Goal: Task Accomplishment & Management: Use online tool/utility

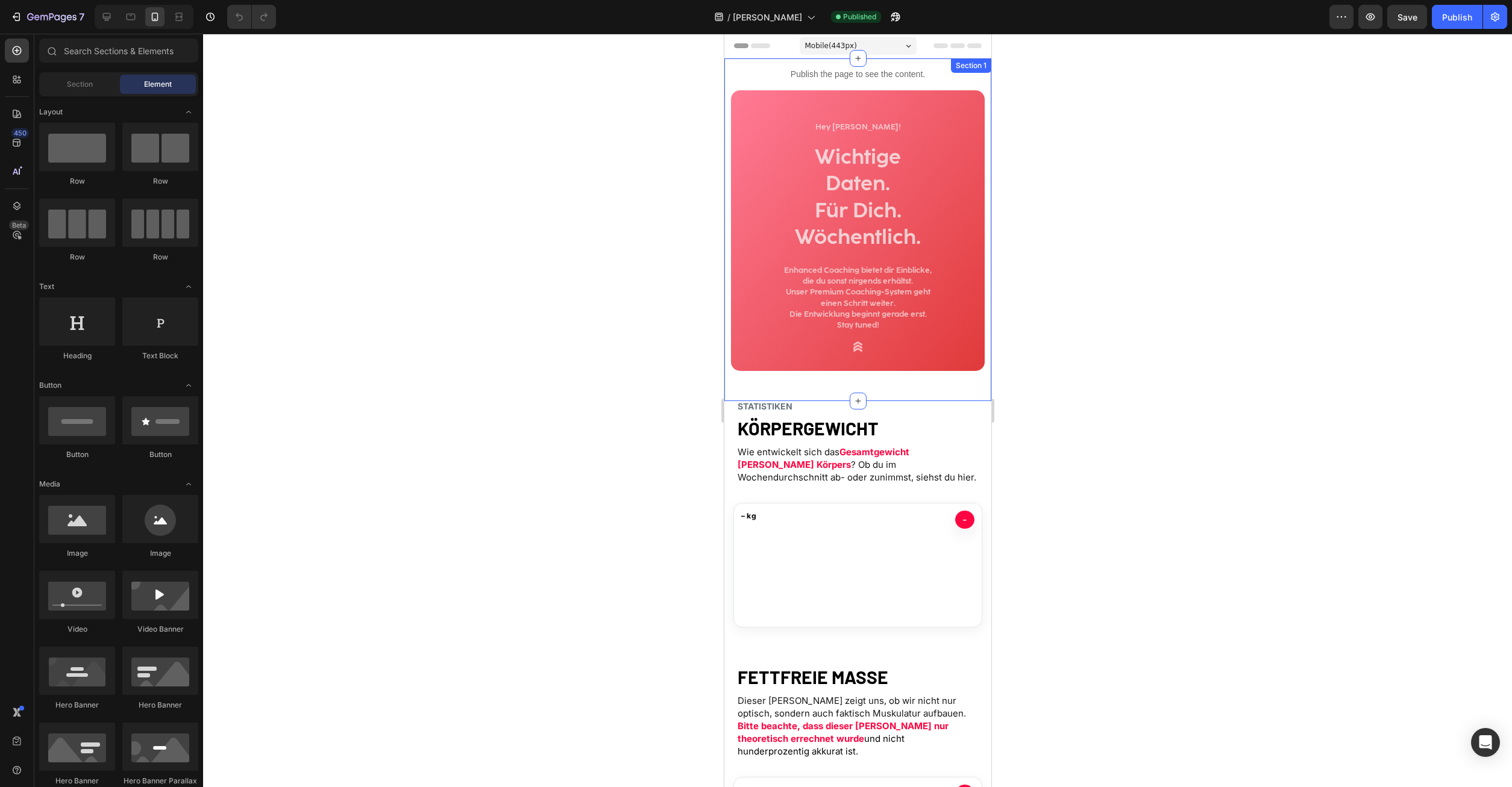
click at [731, 275] on div "Publish the page to see the content. Custom Code Hey [PERSON_NAME]! Text Block …" at bounding box center [857, 230] width 267 height 343
click at [731, 275] on div "Publish the page to see the content. Custom Code Hey Michael! Text Block Wichti…" at bounding box center [857, 230] width 267 height 343
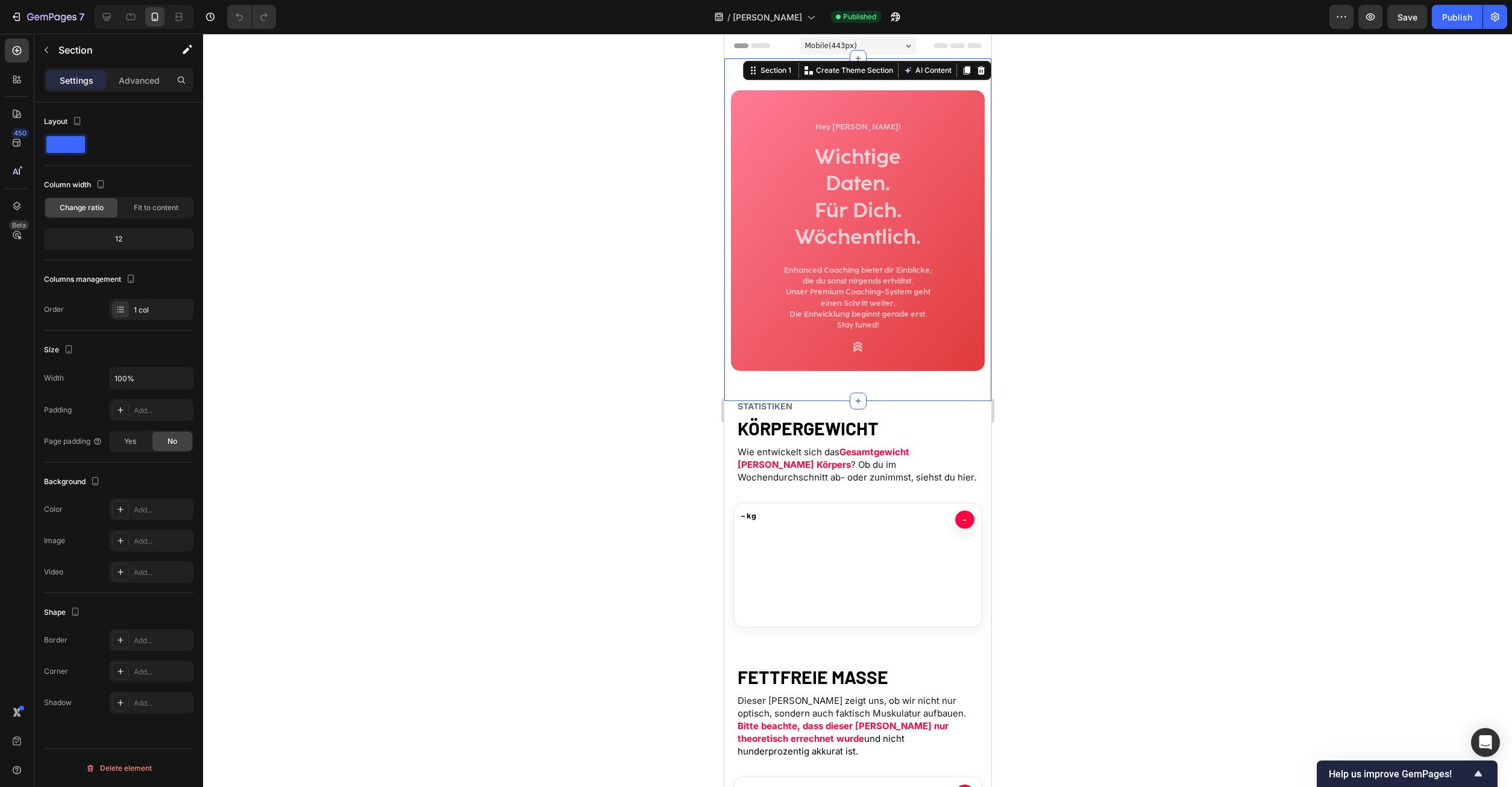
click at [1198, 326] on div at bounding box center [858, 410] width 1310 height 753
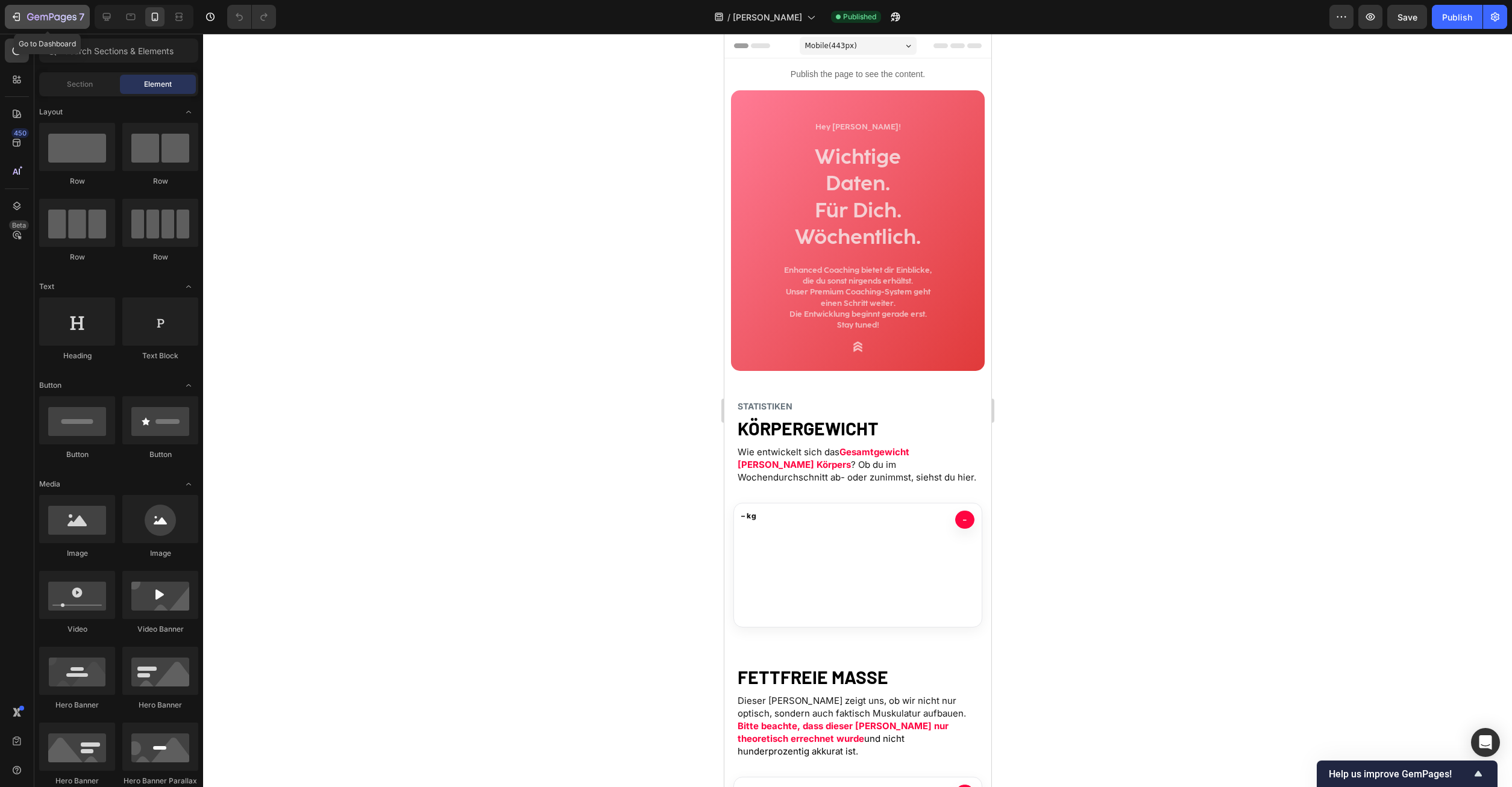
click at [20, 6] on button "7" at bounding box center [47, 17] width 85 height 24
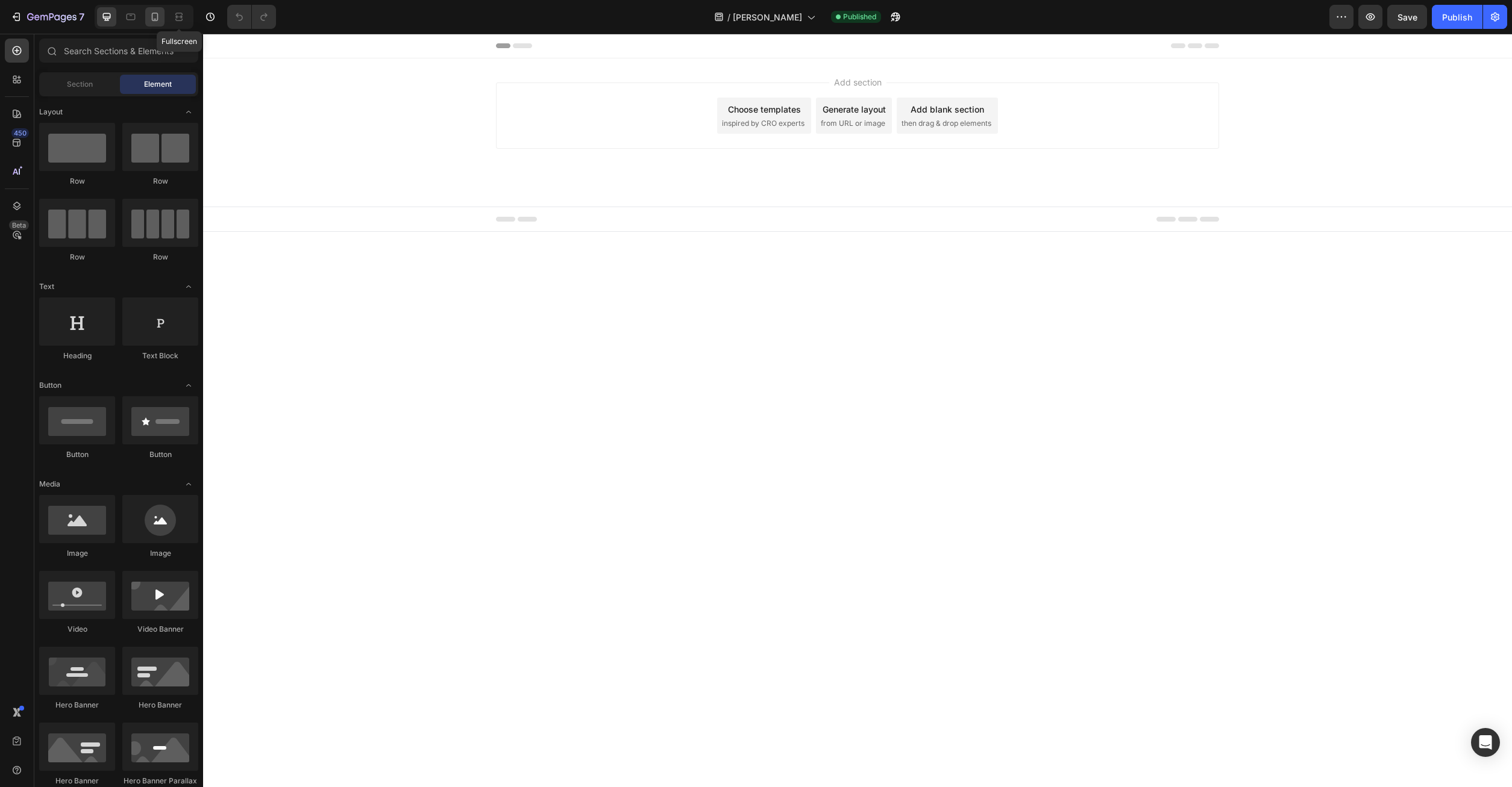
click at [157, 16] on icon at bounding box center [155, 17] width 12 height 12
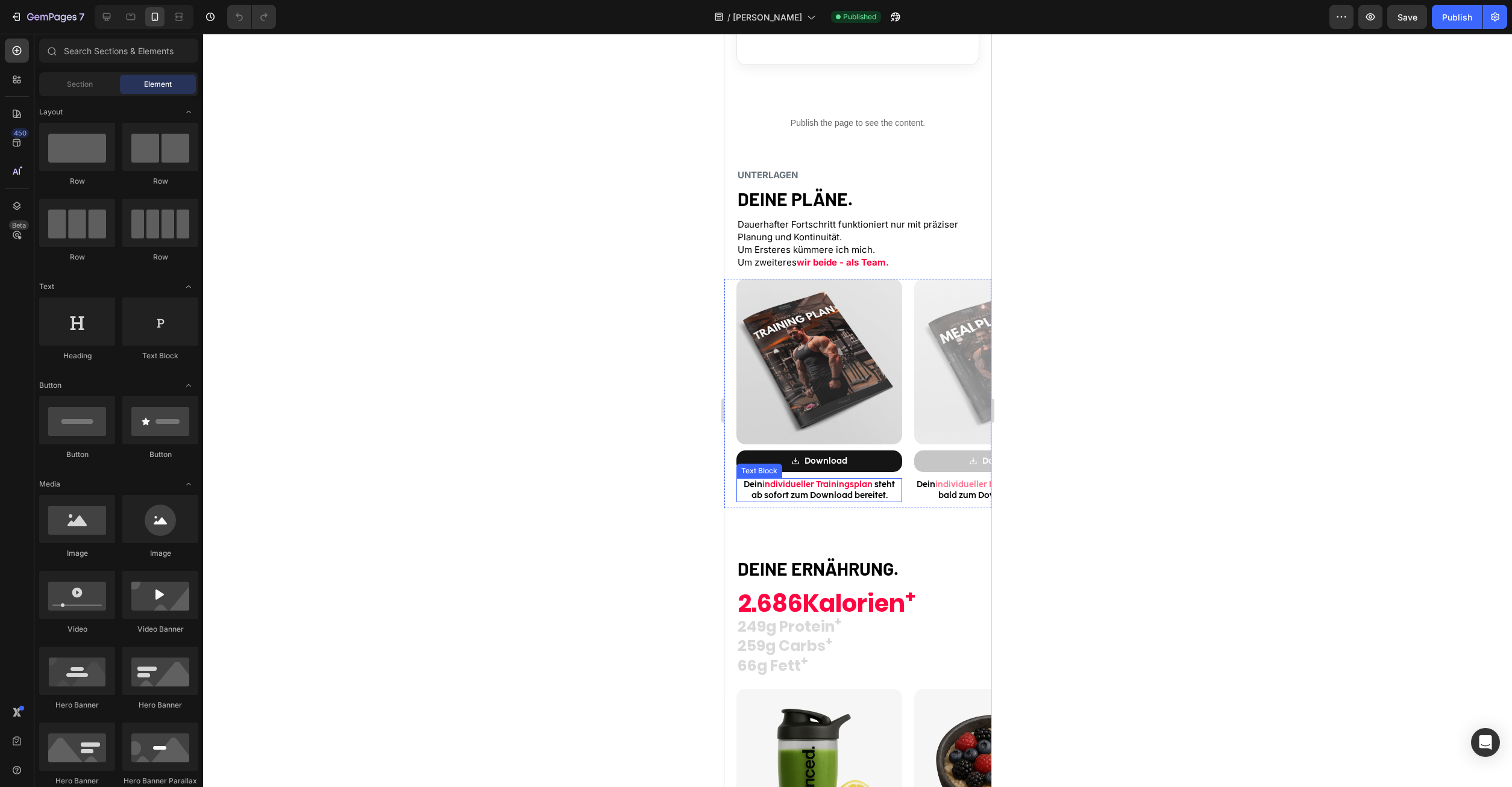
scroll to position [1475, 0]
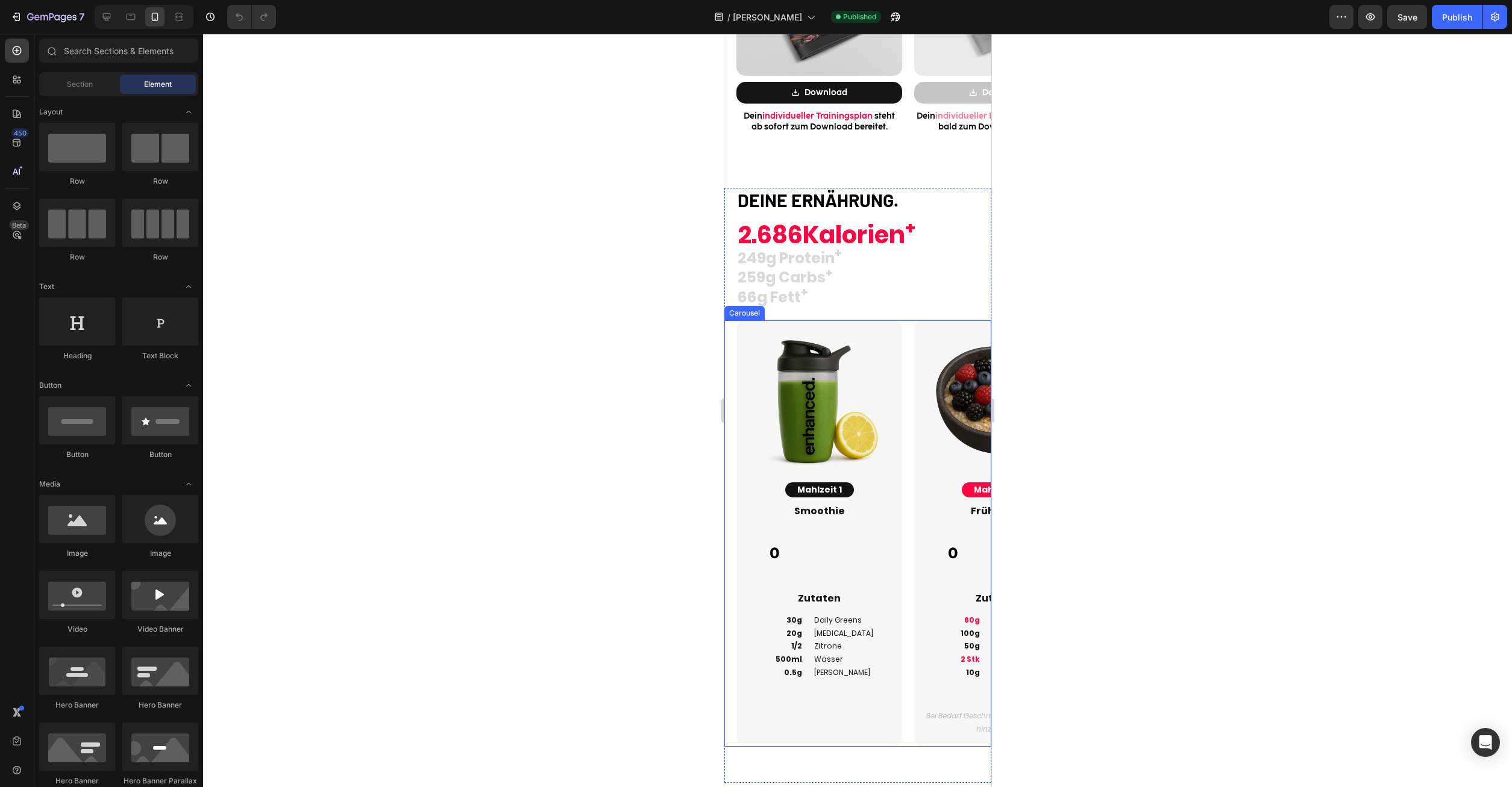
click at [912, 328] on div "Image Mahlzeit 2 Button Frühstück Heading 0 Custom Code Zutaten Heading 60g 100…" at bounding box center [991, 533] width 178 height 426
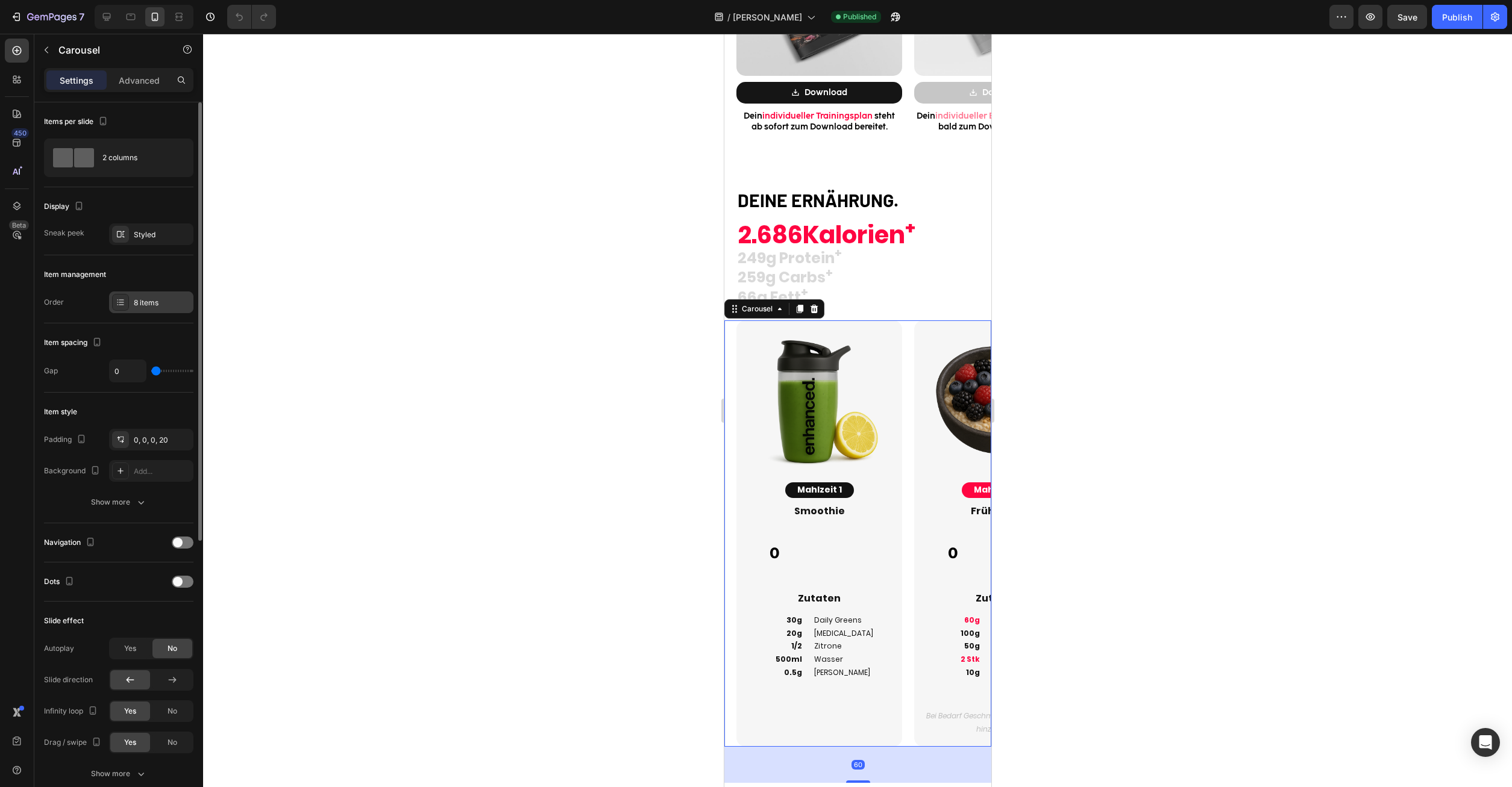
click at [156, 295] on div "8 items" at bounding box center [151, 302] width 84 height 22
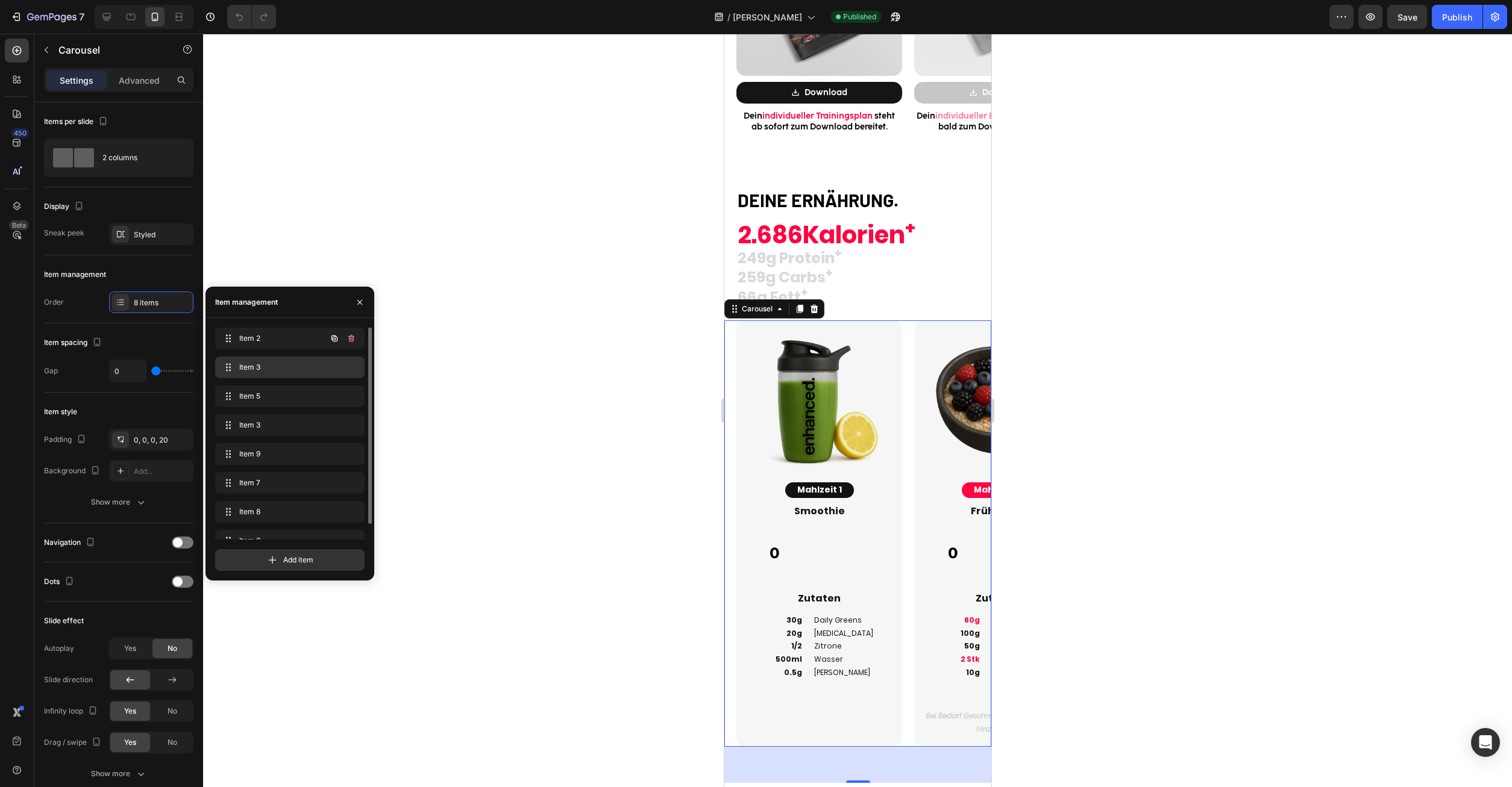
click at [260, 359] on div "Item 3 Item 3" at bounding box center [290, 367] width 149 height 22
click at [260, 361] on div "Item 3 Item 3" at bounding box center [273, 367] width 106 height 17
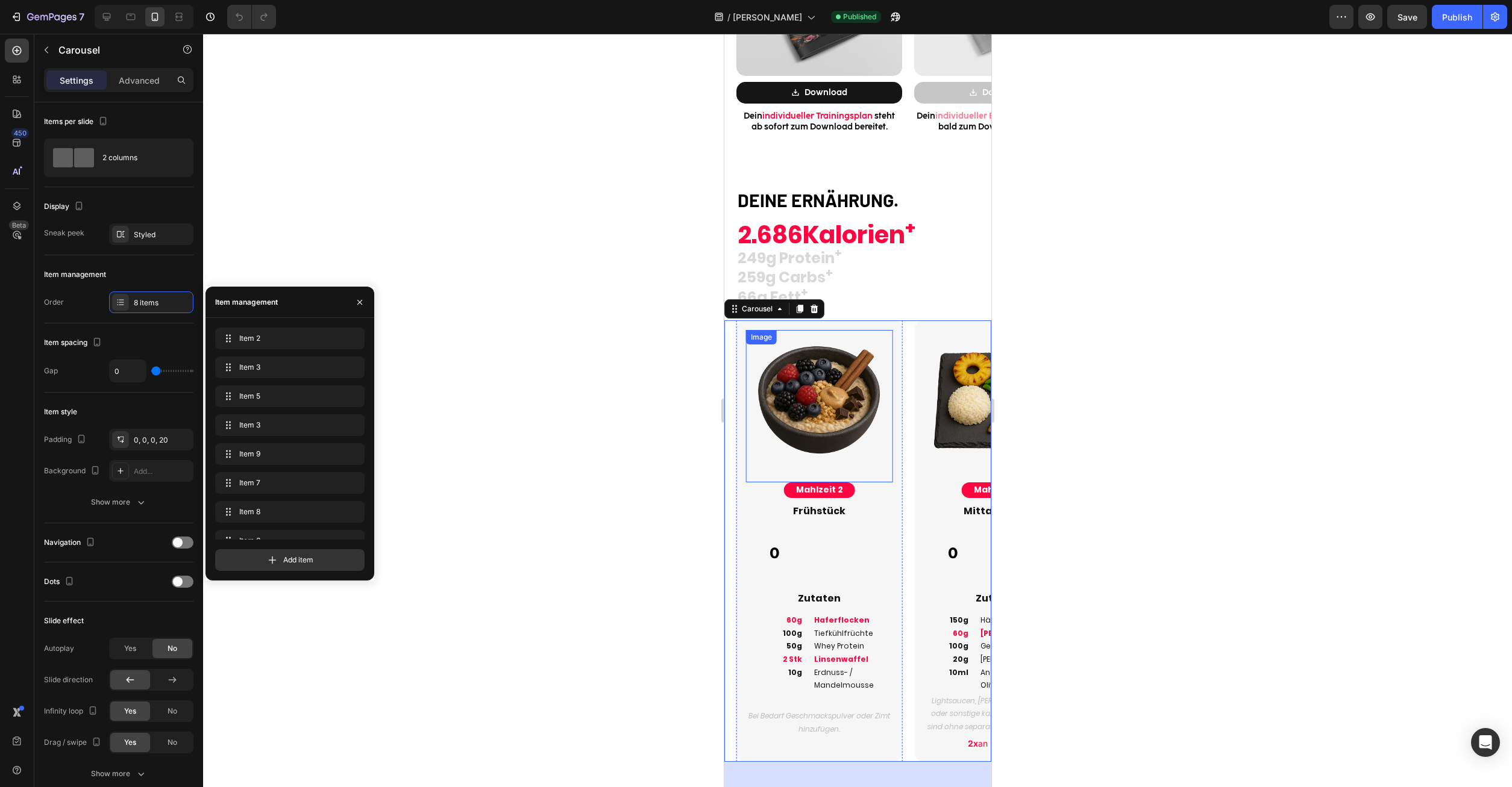
click at [843, 408] on img at bounding box center [818, 403] width 146 height 146
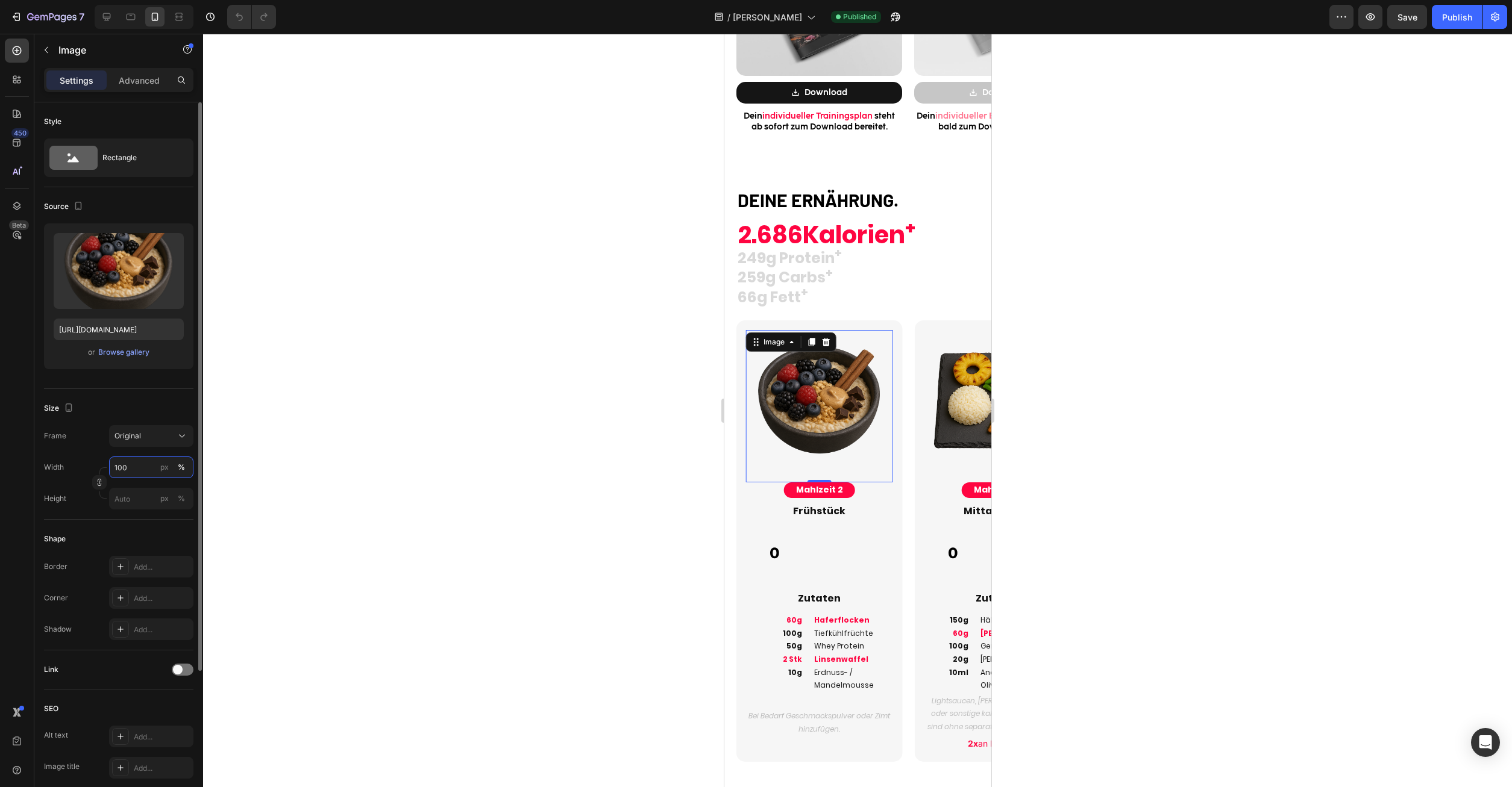
click at [144, 471] on input "100" at bounding box center [151, 467] width 84 height 22
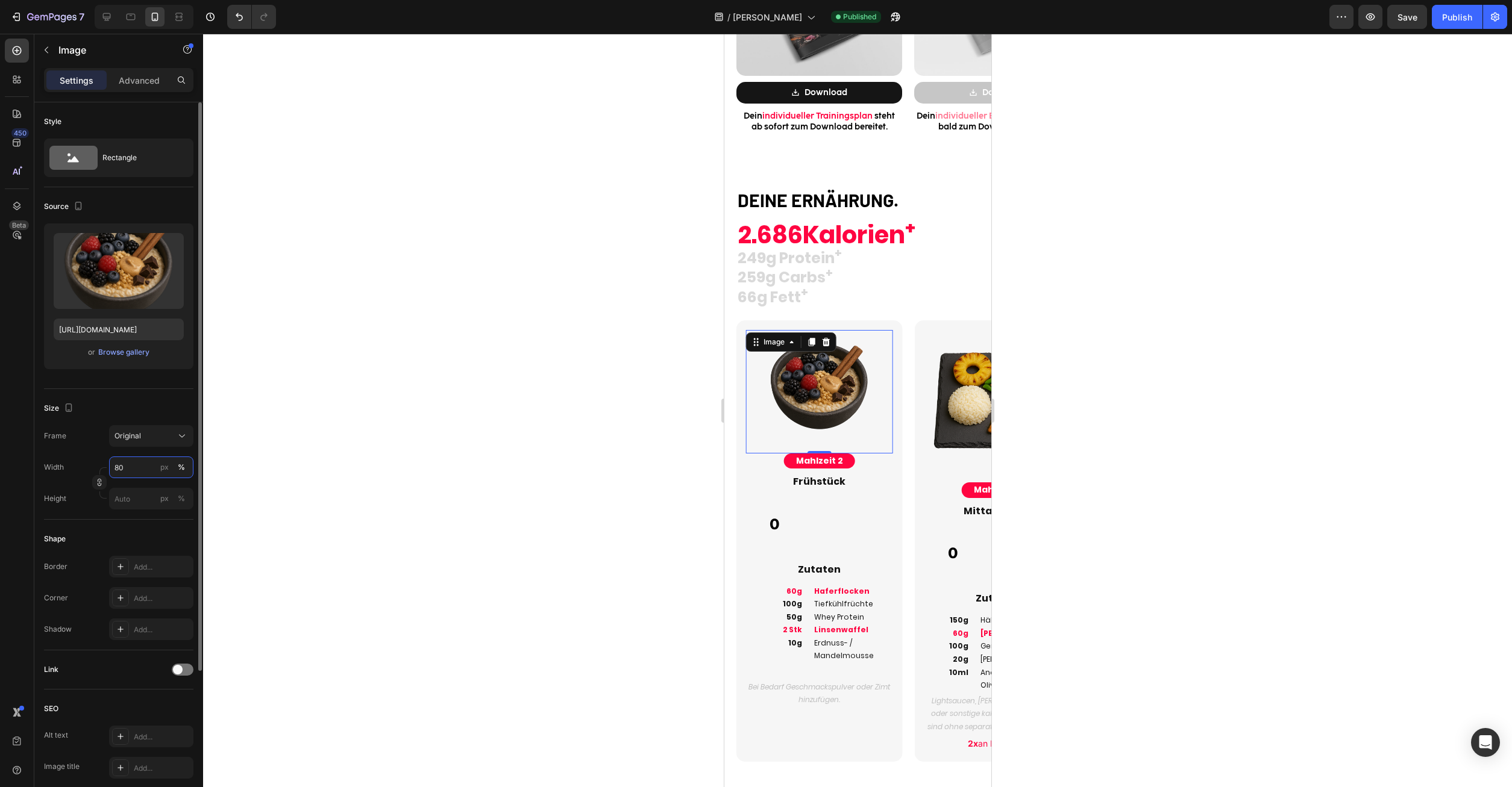
drag, startPoint x: 148, startPoint y: 461, endPoint x: 89, endPoint y: 462, distance: 59.0
click at [109, 462] on input "80" at bounding box center [151, 467] width 84 height 22
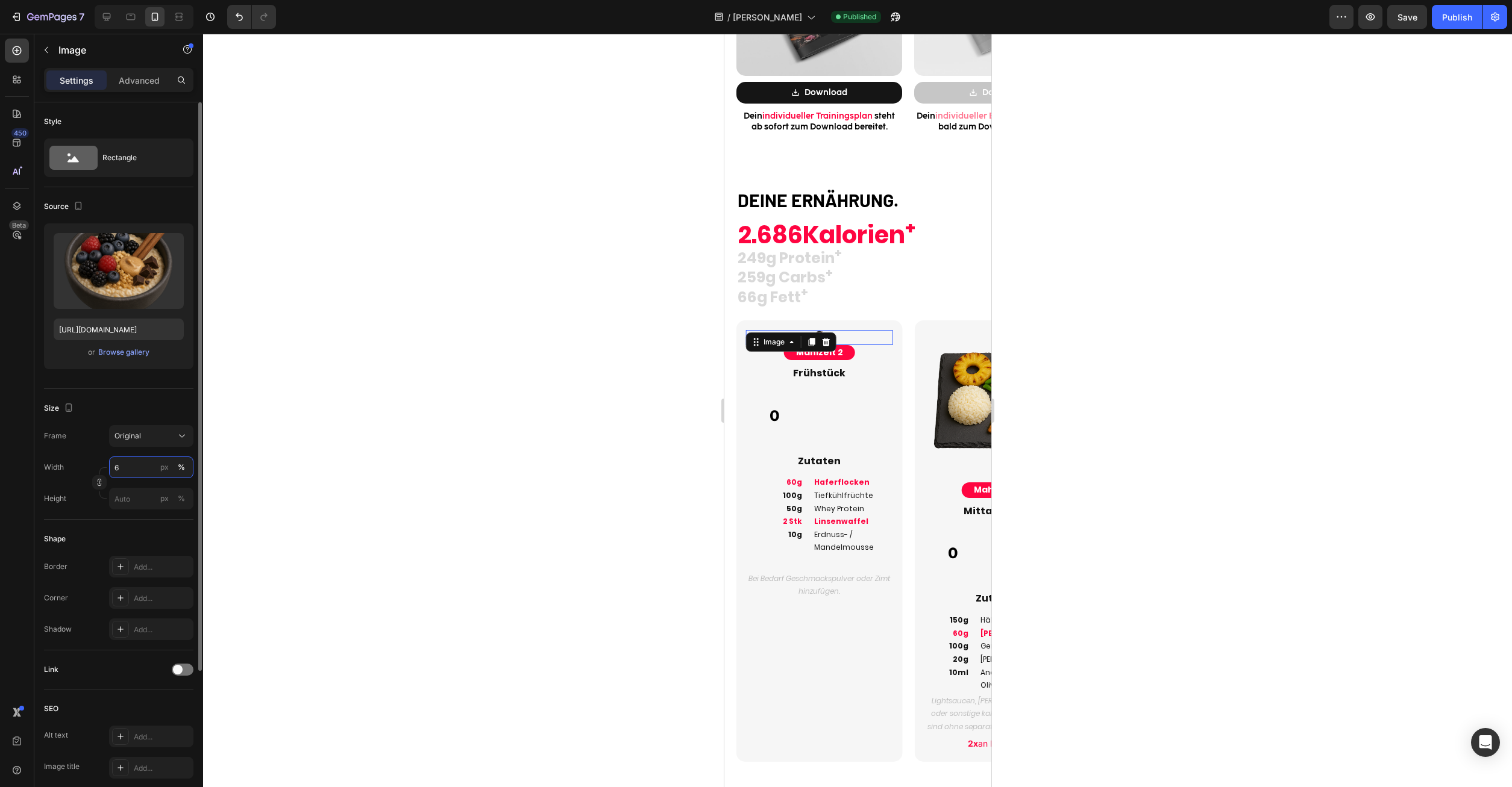
type input "60"
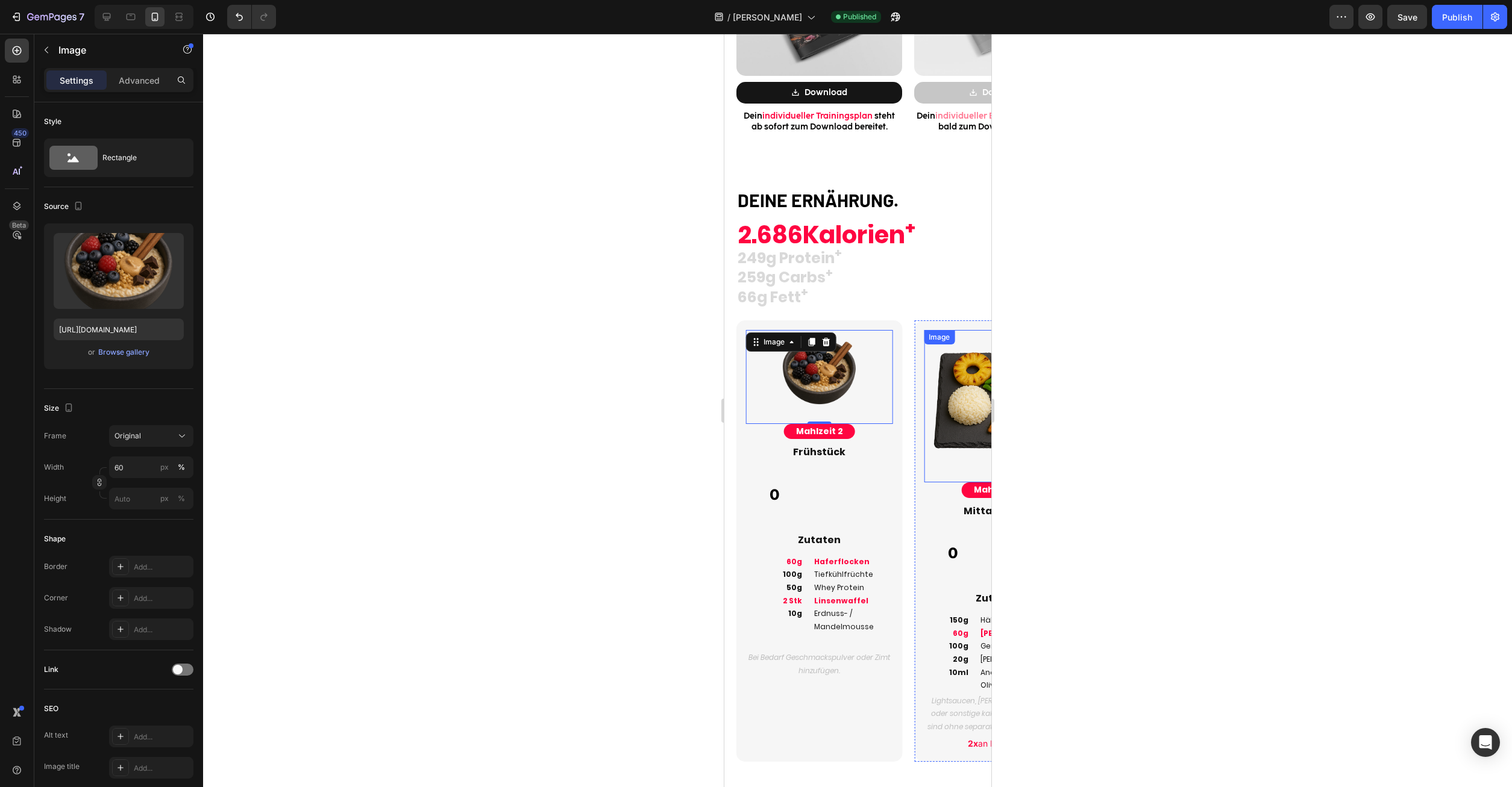
click at [968, 402] on img at bounding box center [996, 403] width 146 height 146
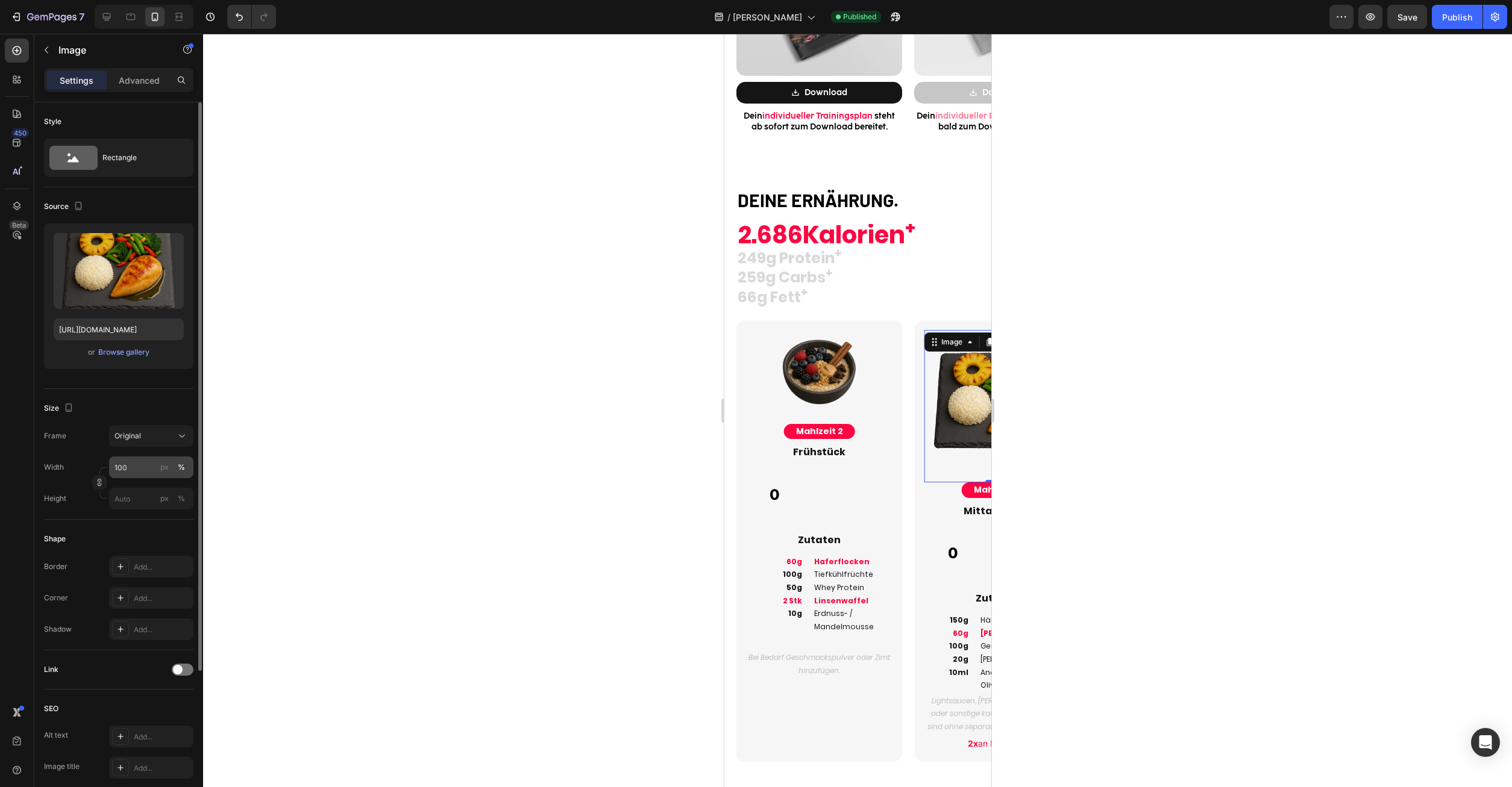
click at [147, 467] on input "100" at bounding box center [151, 467] width 84 height 22
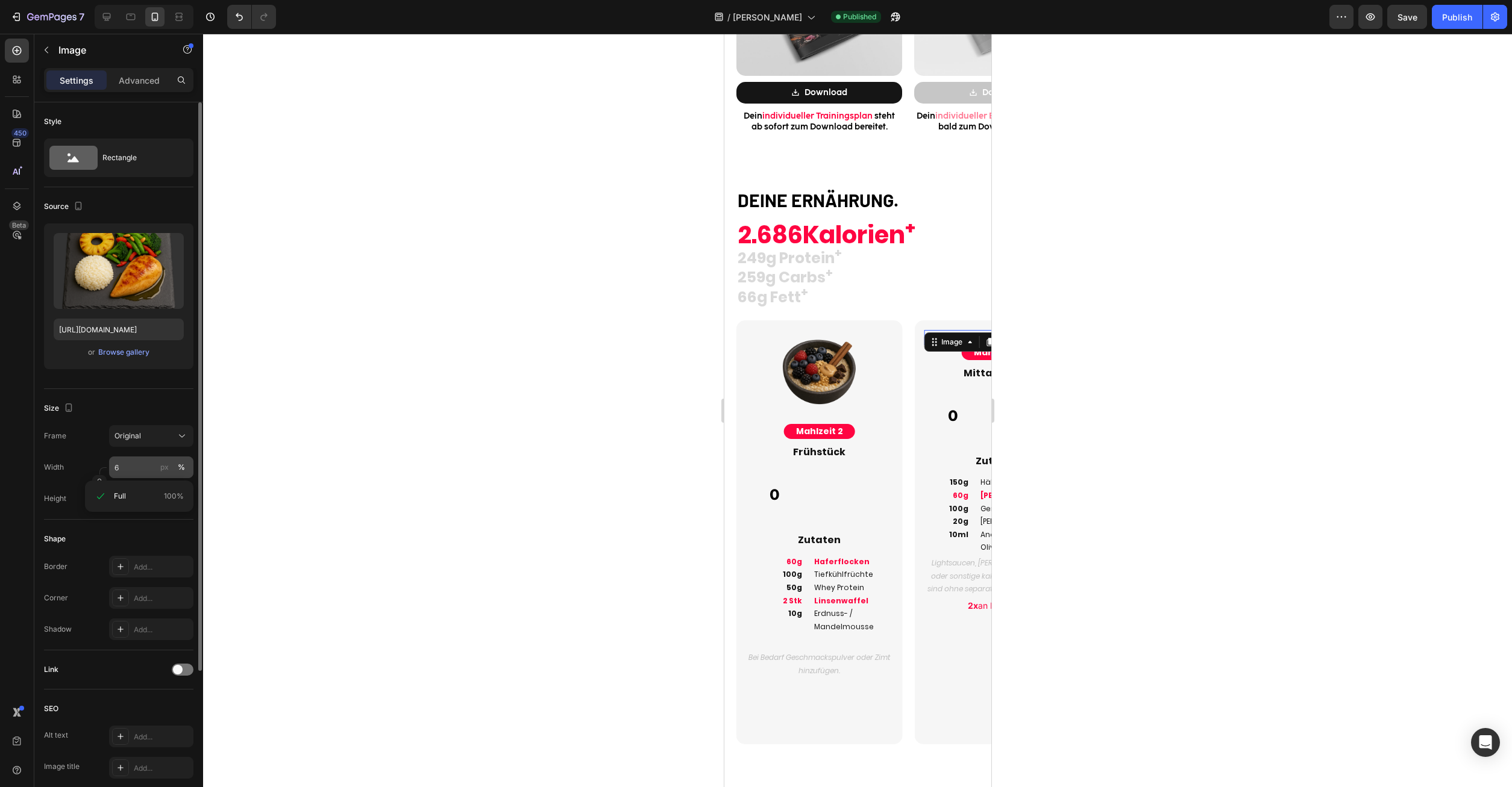
type input "60"
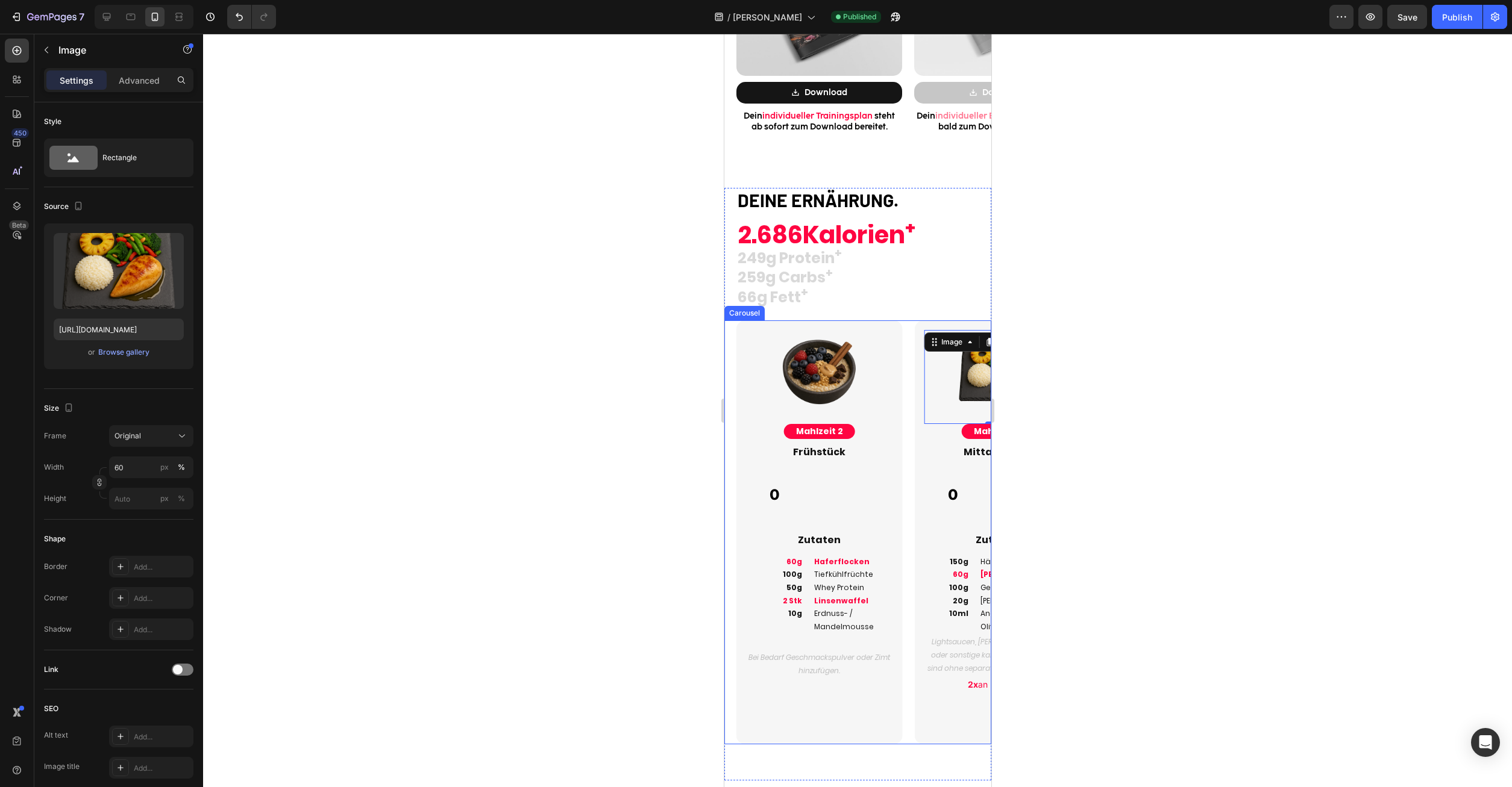
click at [910, 364] on div "Image 0 Mahlzeit 3 Button Mittagessen Heading 0 Custom Code Zutaten Heading 150…" at bounding box center [991, 532] width 178 height 423
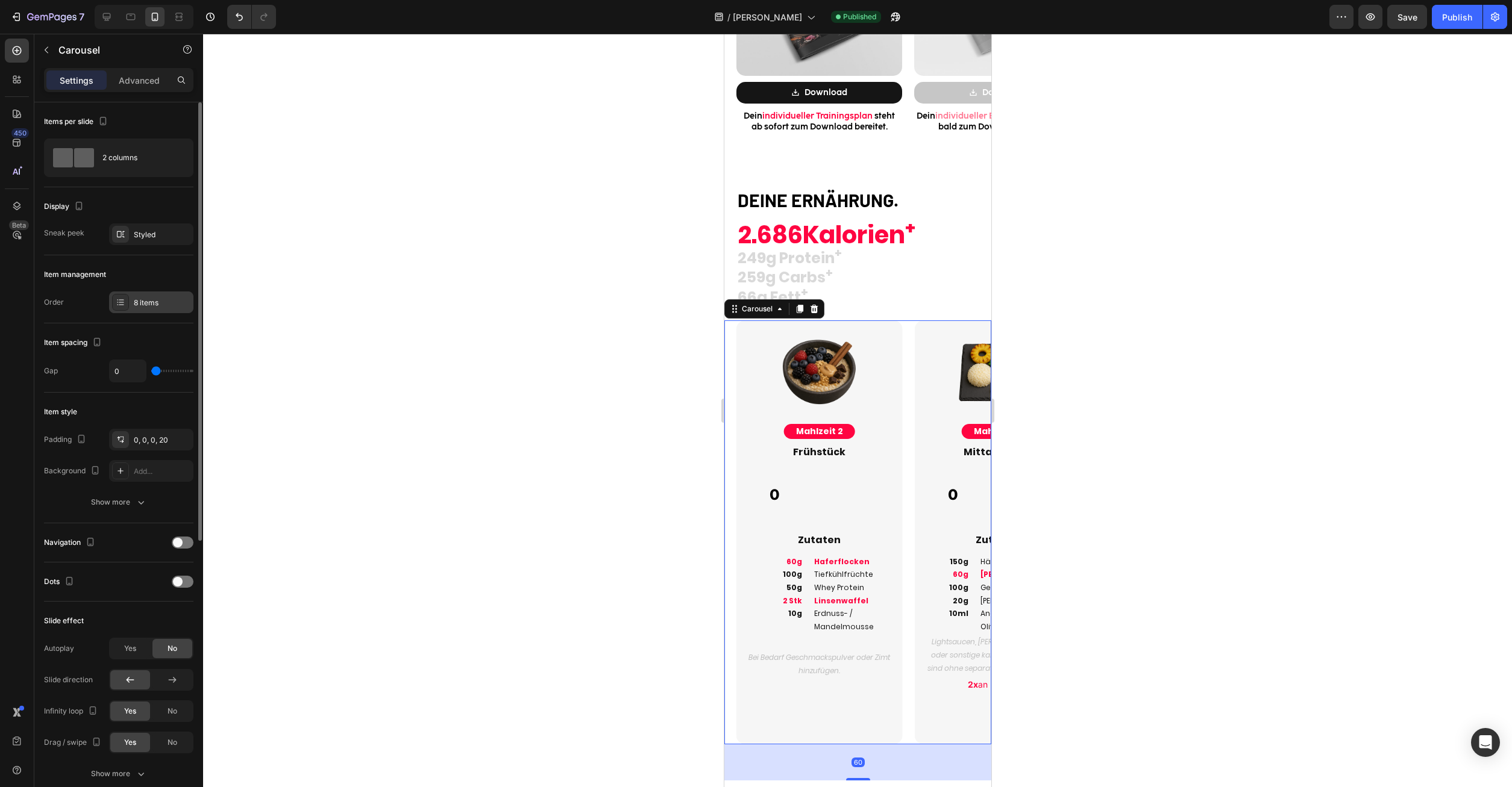
click at [142, 309] on div "8 items" at bounding box center [151, 302] width 84 height 22
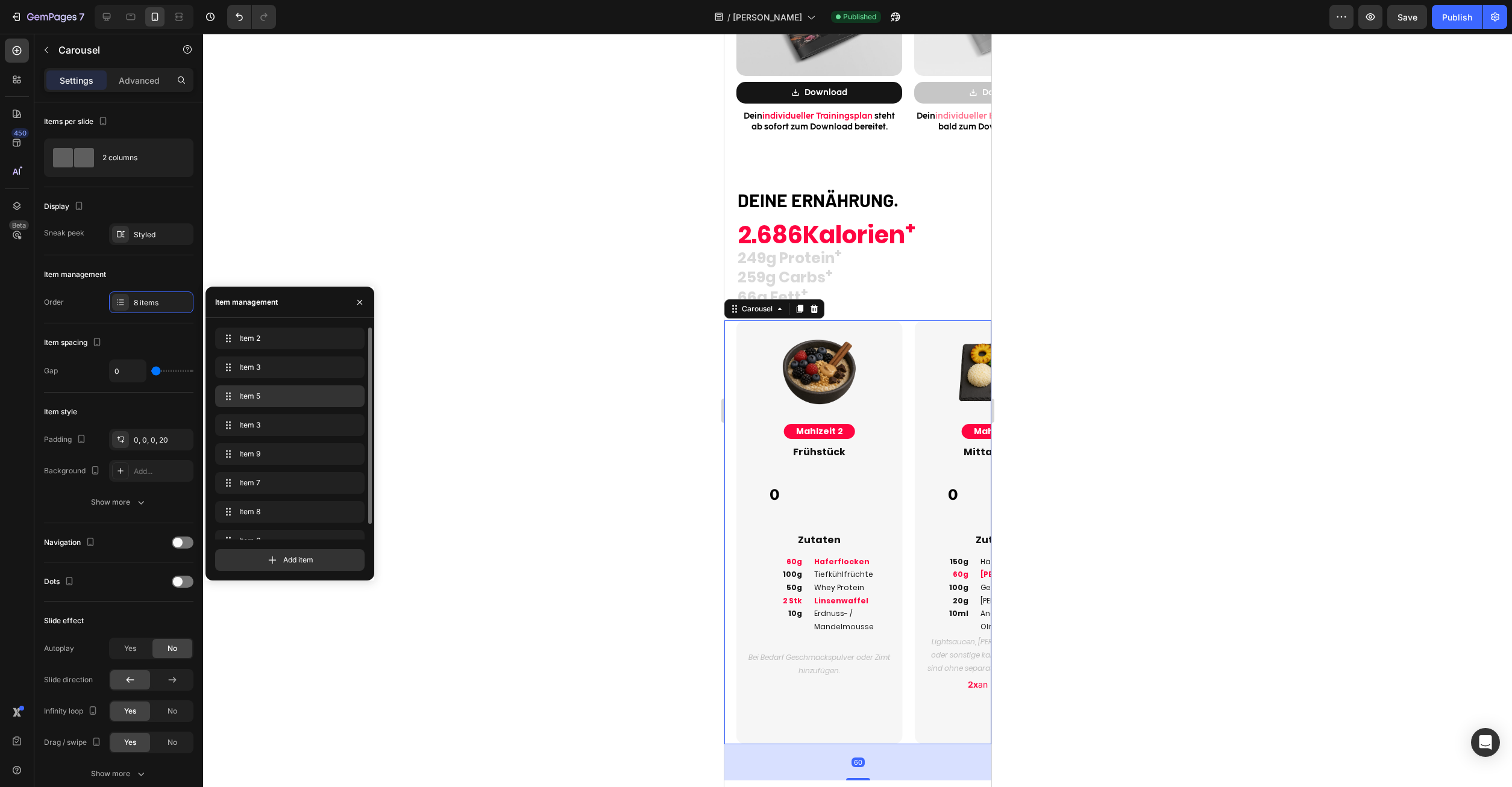
click at [269, 402] on div "Item 5 Item 5" at bounding box center [290, 396] width 140 height 17
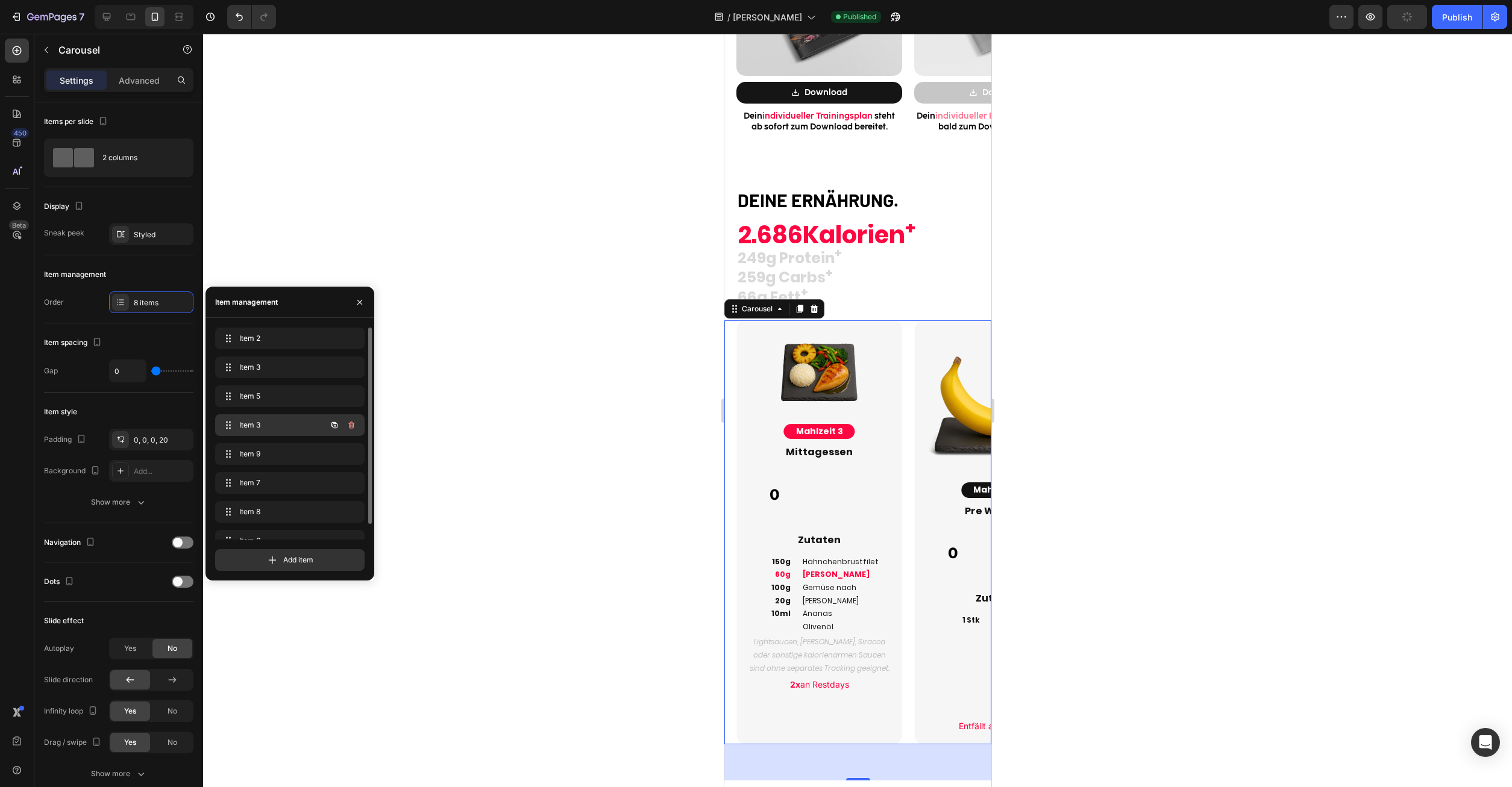
click at [269, 423] on span "Item 3" at bounding box center [273, 425] width 68 height 11
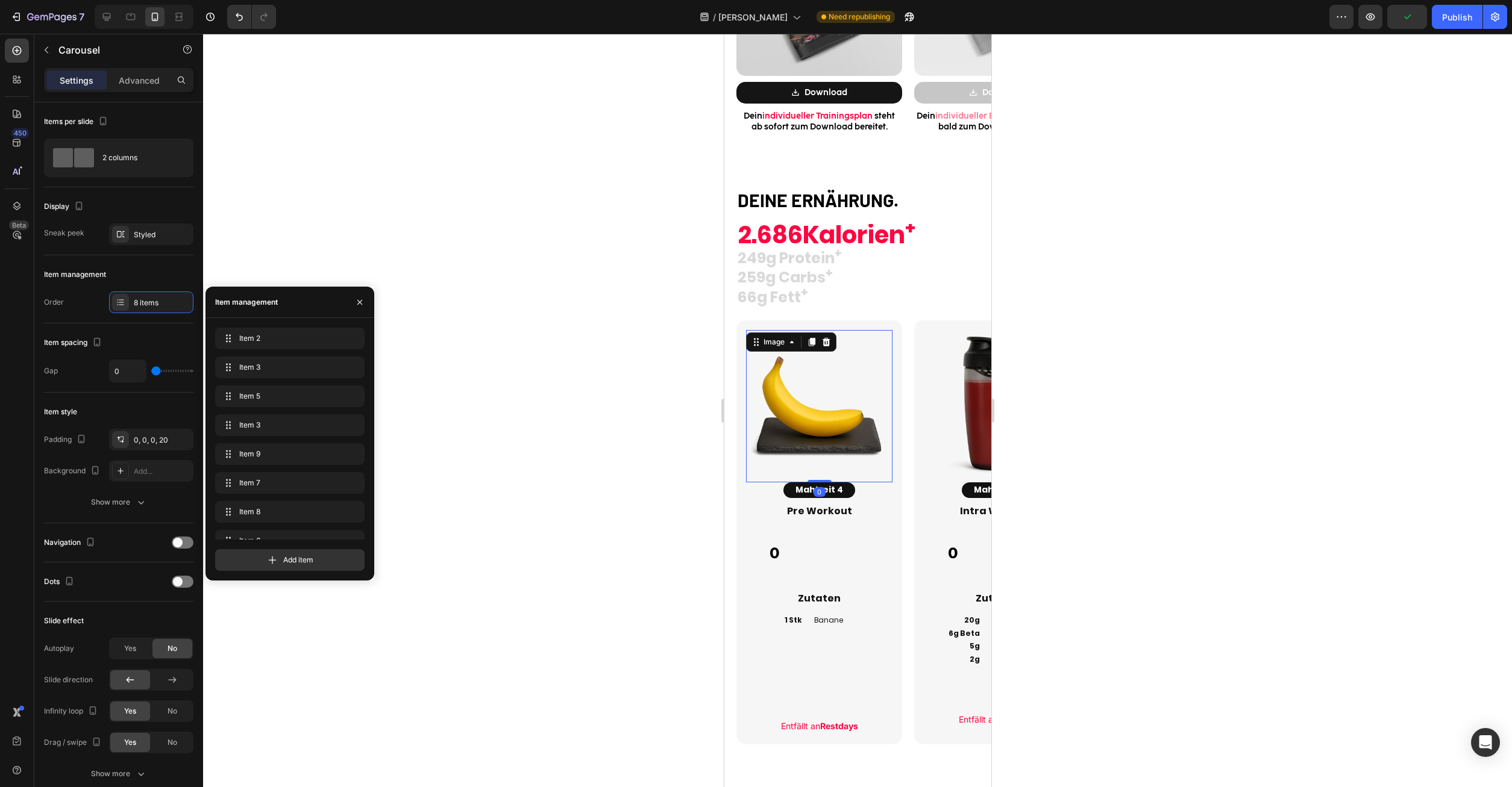
click at [808, 418] on img at bounding box center [818, 403] width 146 height 146
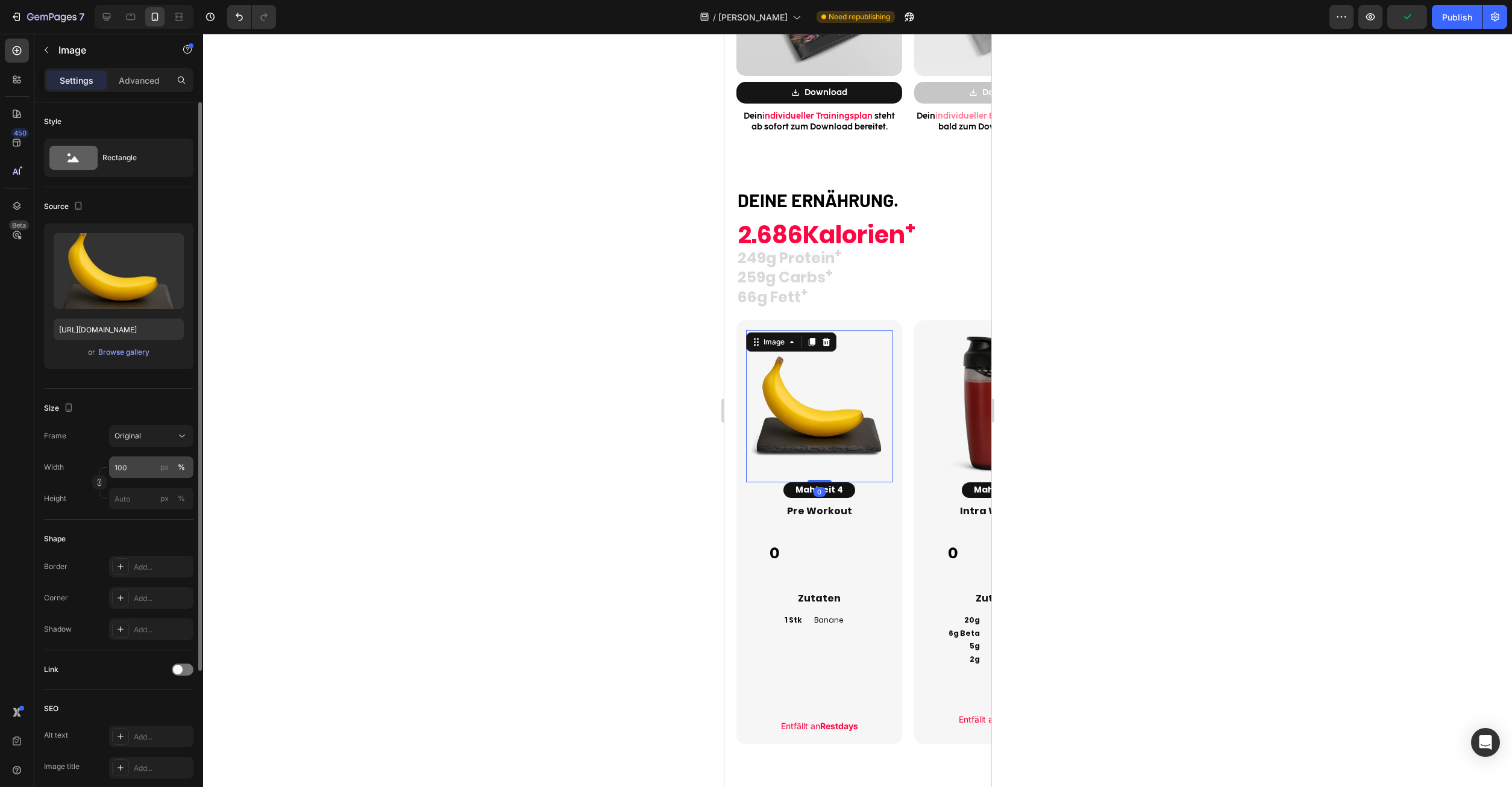
click at [140, 465] on input "100" at bounding box center [151, 467] width 84 height 22
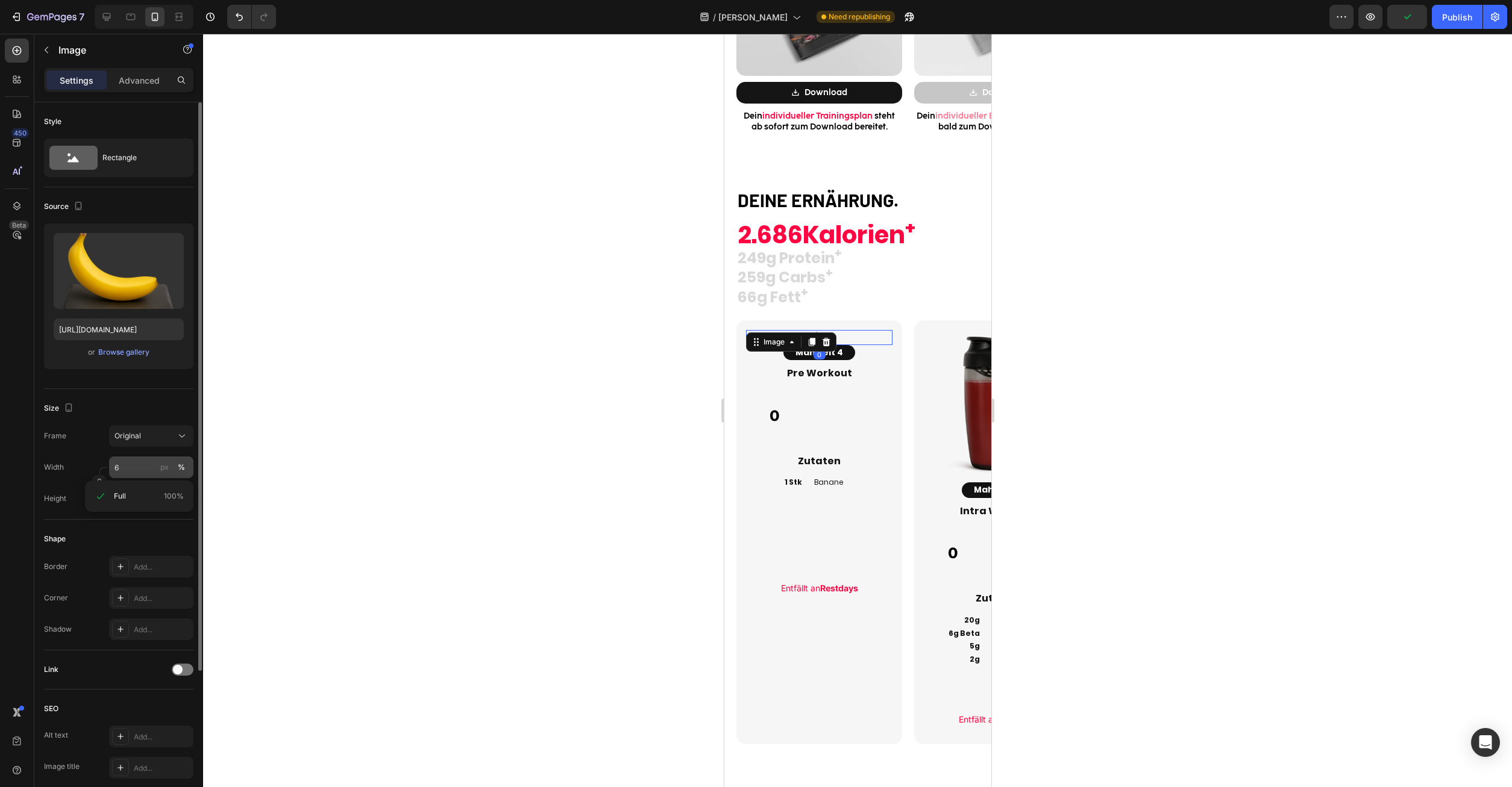
type input "60"
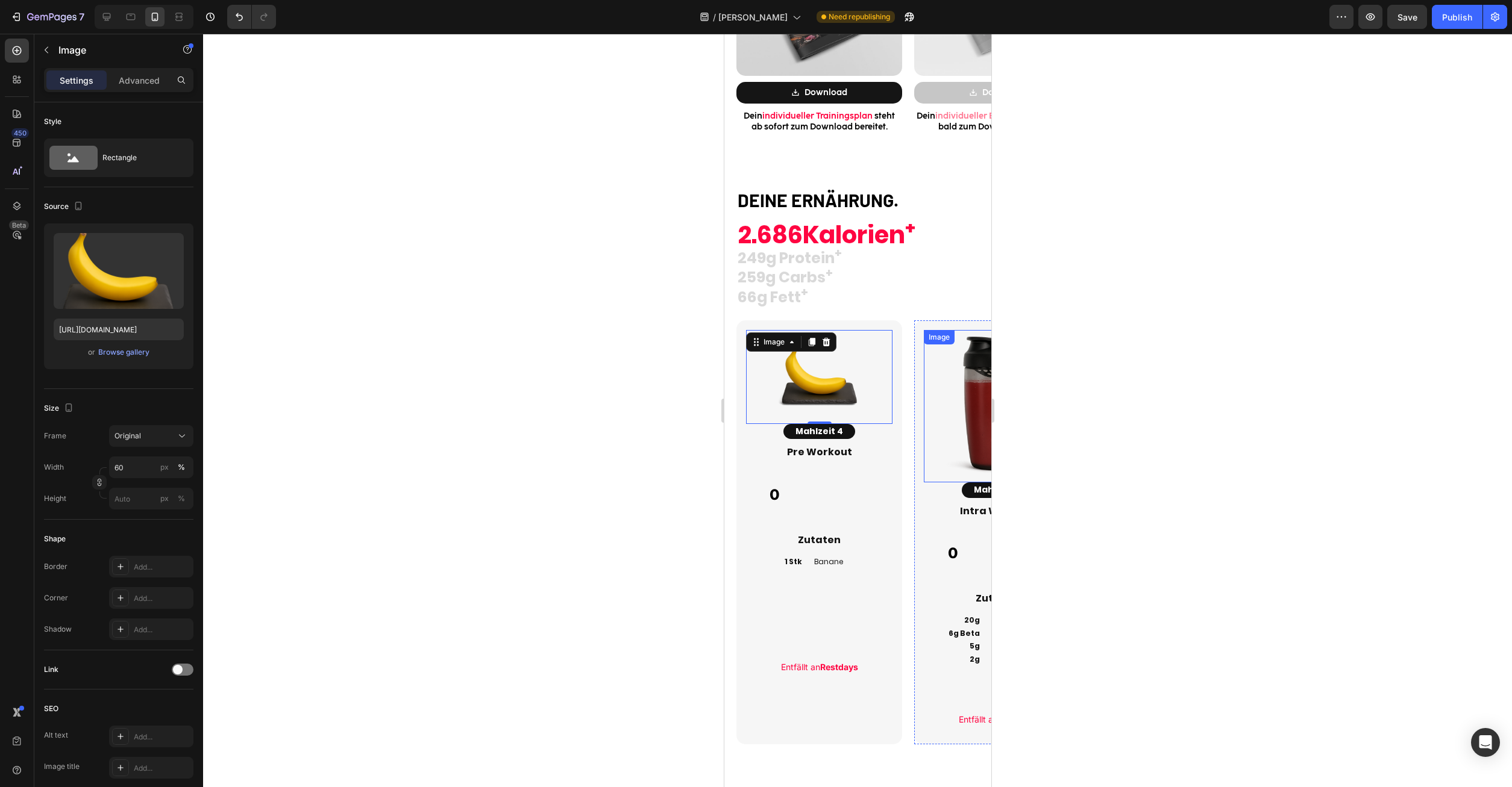
click at [962, 412] on img at bounding box center [996, 403] width 146 height 146
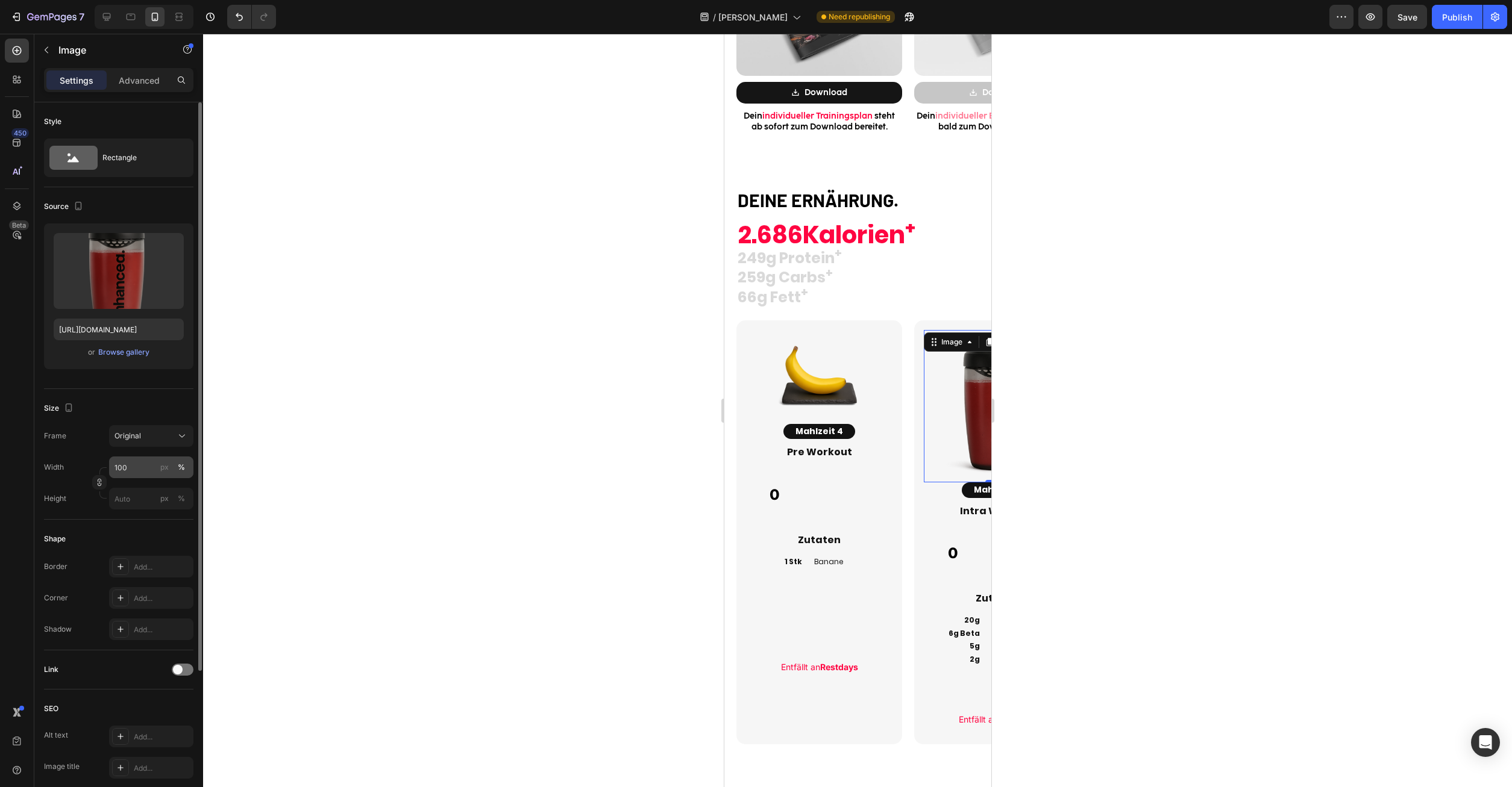
click at [124, 463] on input "100" at bounding box center [151, 467] width 84 height 22
drag, startPoint x: 47, startPoint y: 470, endPoint x: 35, endPoint y: 471, distance: 12.0
click at [109, 471] on input "100" at bounding box center [151, 467] width 84 height 22
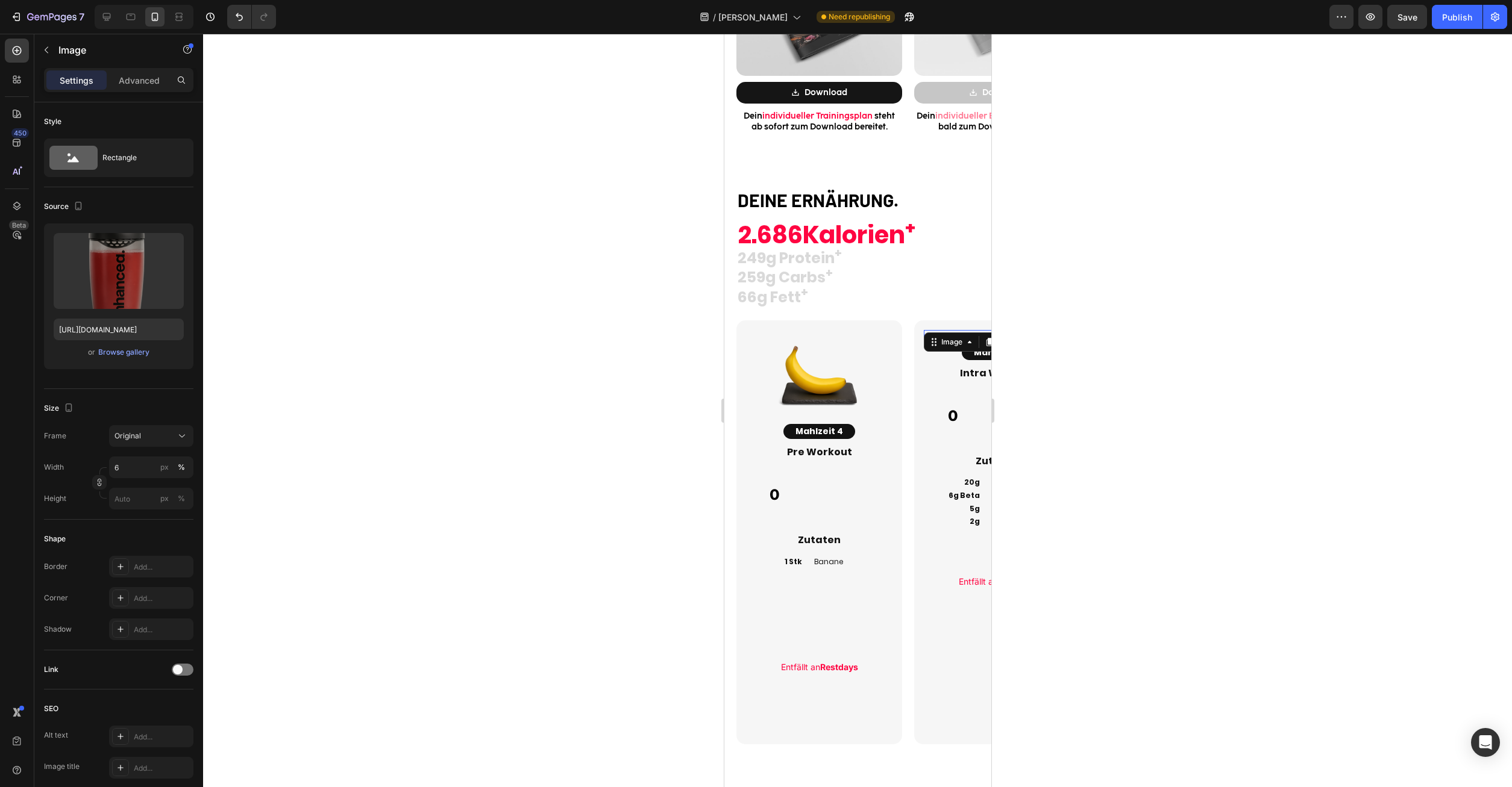
type input "60"
click at [910, 437] on div "Image 0 Mahlzeit 5 Button Intra Workout Heading 0 Custom Code Zutaten Heading 2…" at bounding box center [991, 532] width 178 height 423
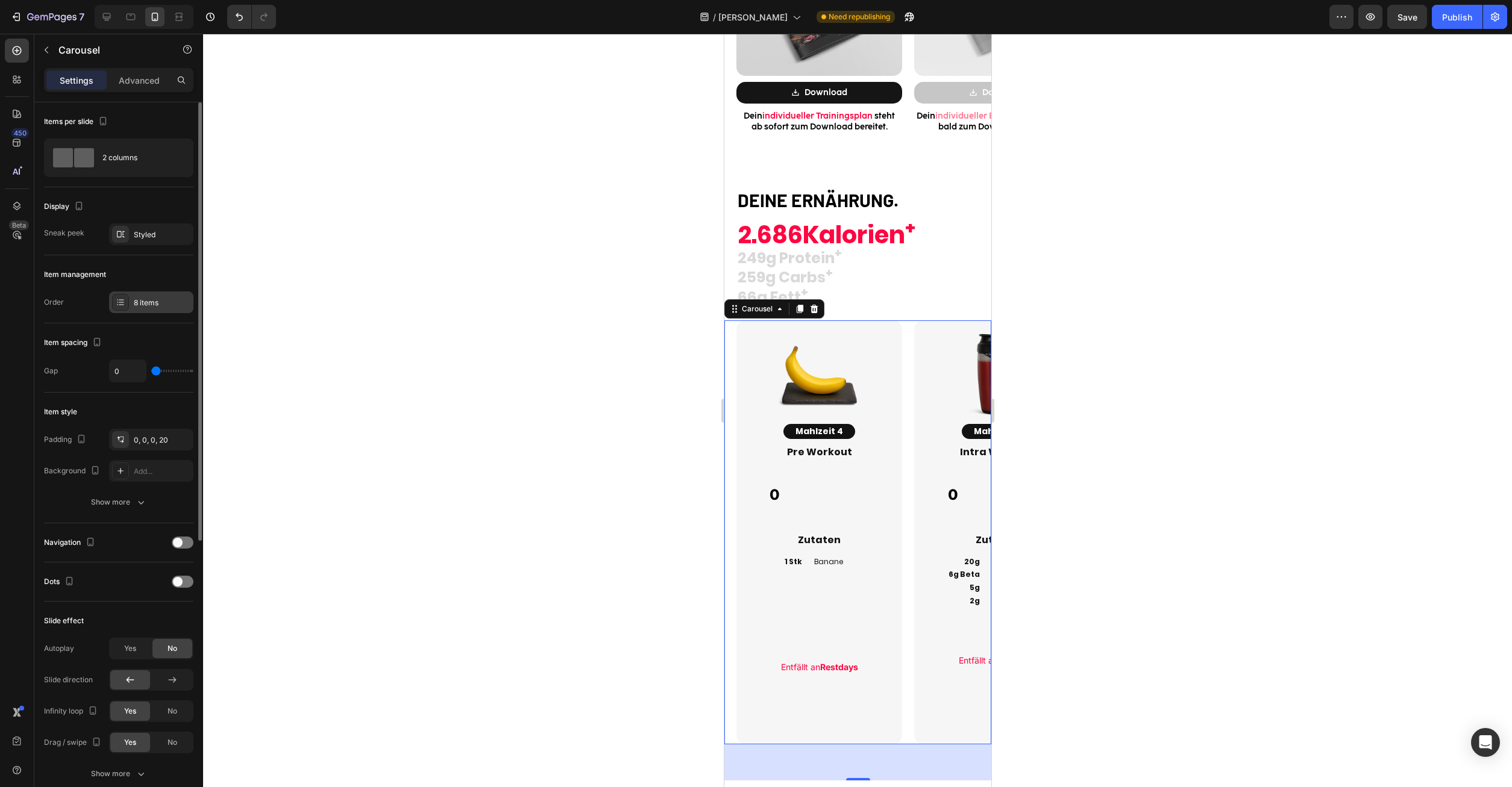
click at [155, 296] on div "8 items" at bounding box center [151, 302] width 84 height 22
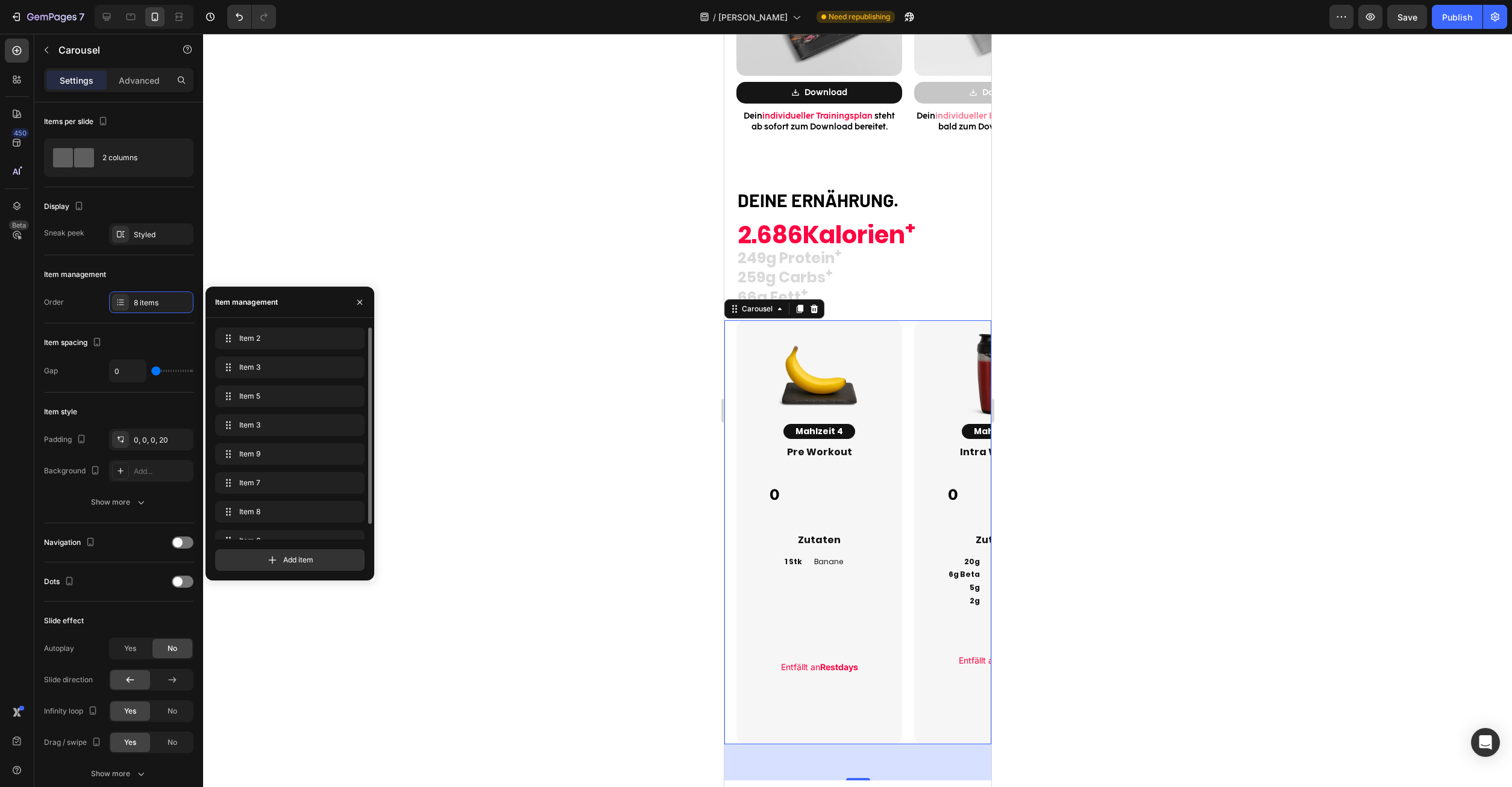
click at [281, 468] on div "Item 9 Item 9" at bounding box center [290, 456] width 149 height 26
click at [277, 480] on span "Item 7" at bounding box center [281, 483] width 89 height 11
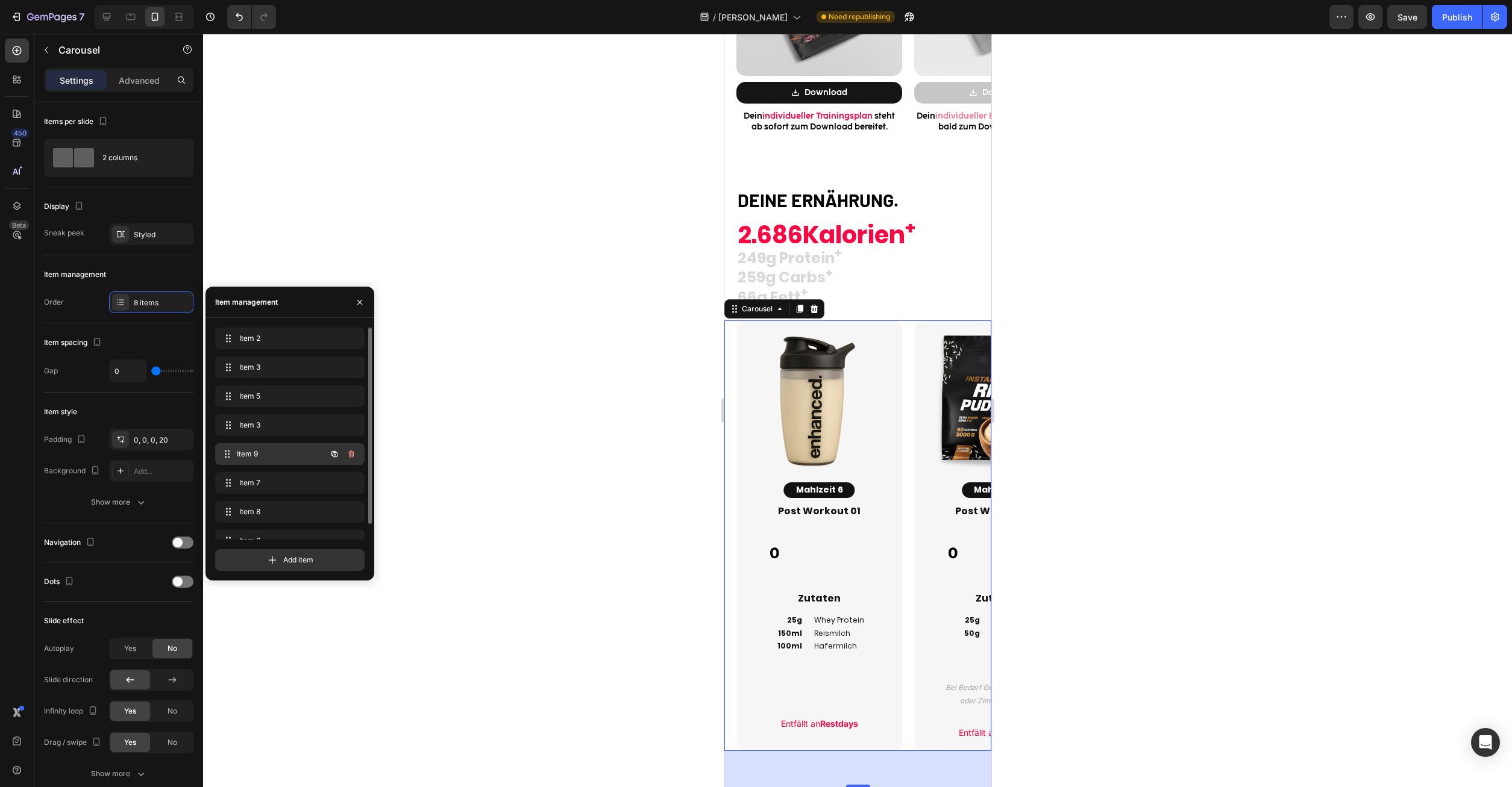
click at [277, 459] on span "Item 9" at bounding box center [281, 454] width 89 height 11
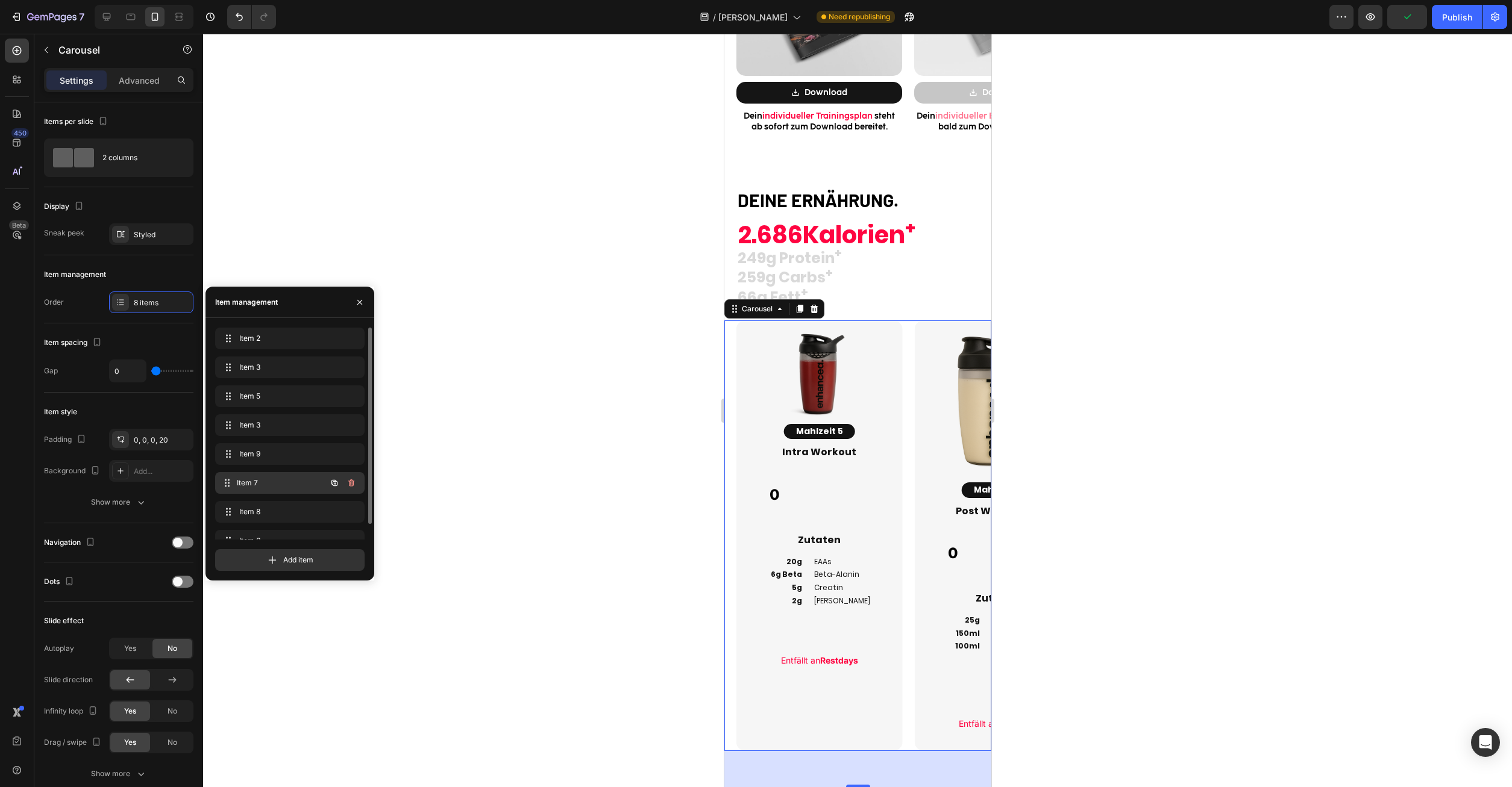
click at [277, 482] on span "Item 7" at bounding box center [281, 483] width 89 height 11
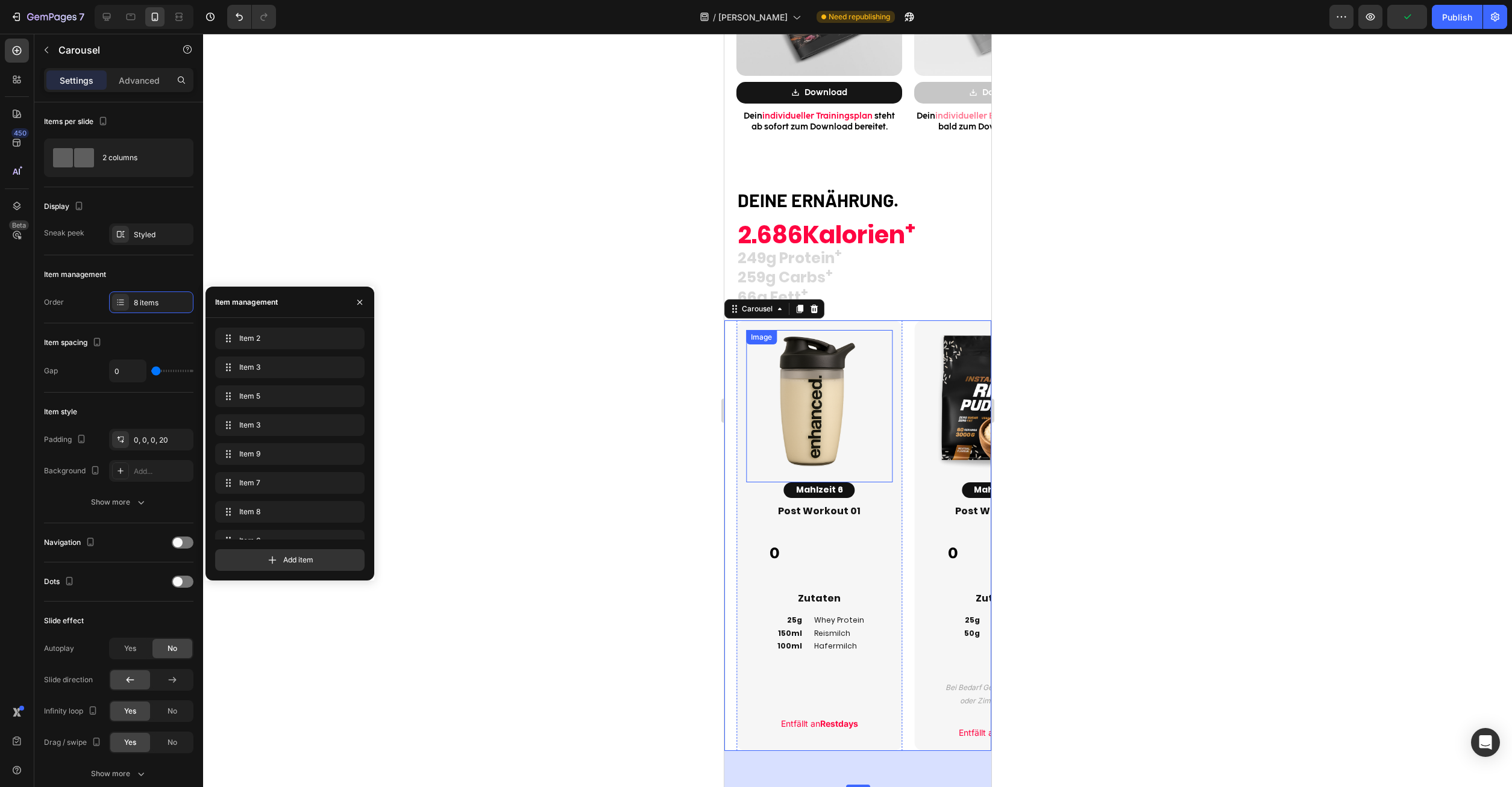
click at [881, 409] on img at bounding box center [818, 403] width 146 height 146
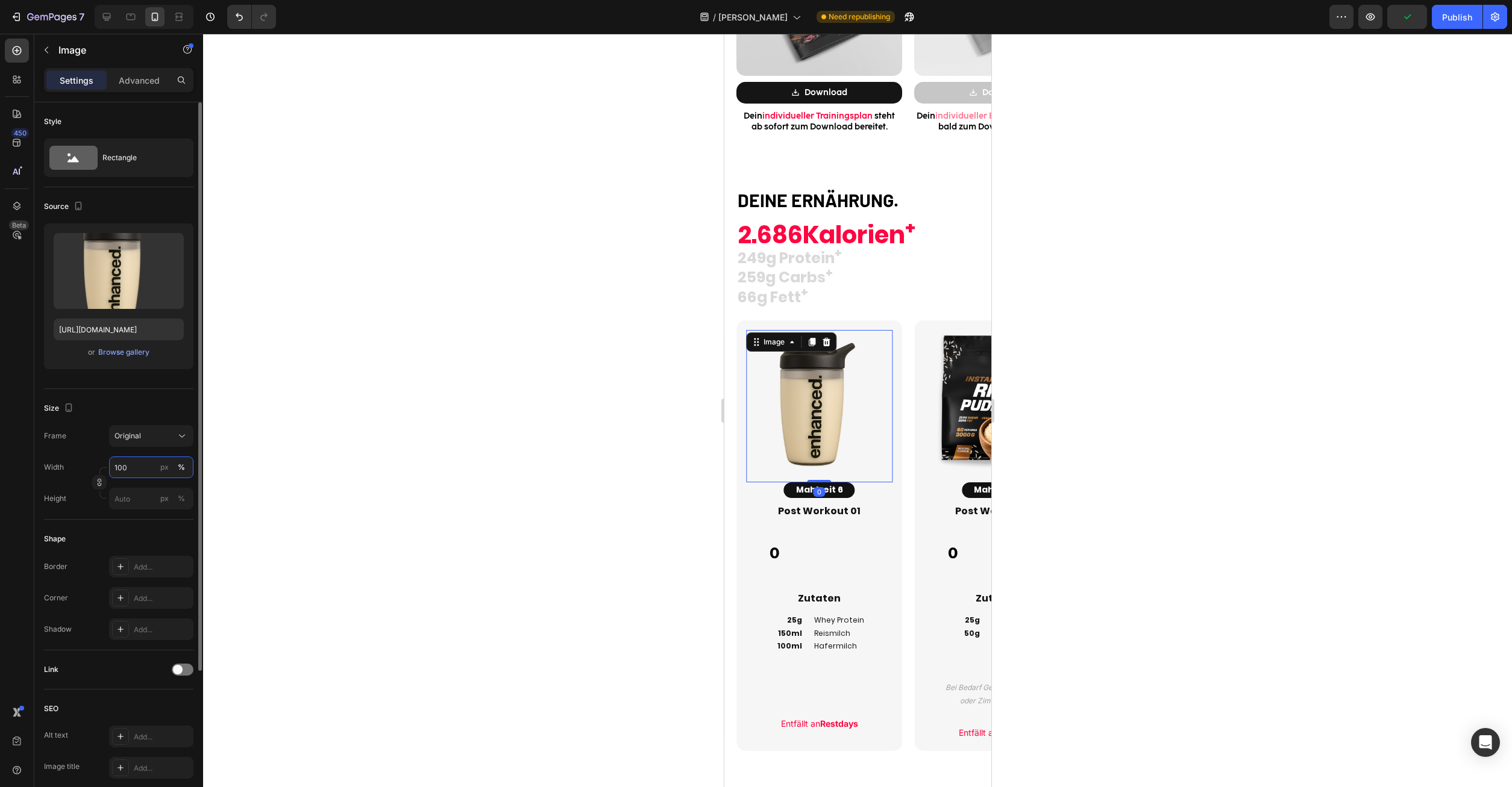
click at [137, 458] on input "100" at bounding box center [151, 467] width 84 height 22
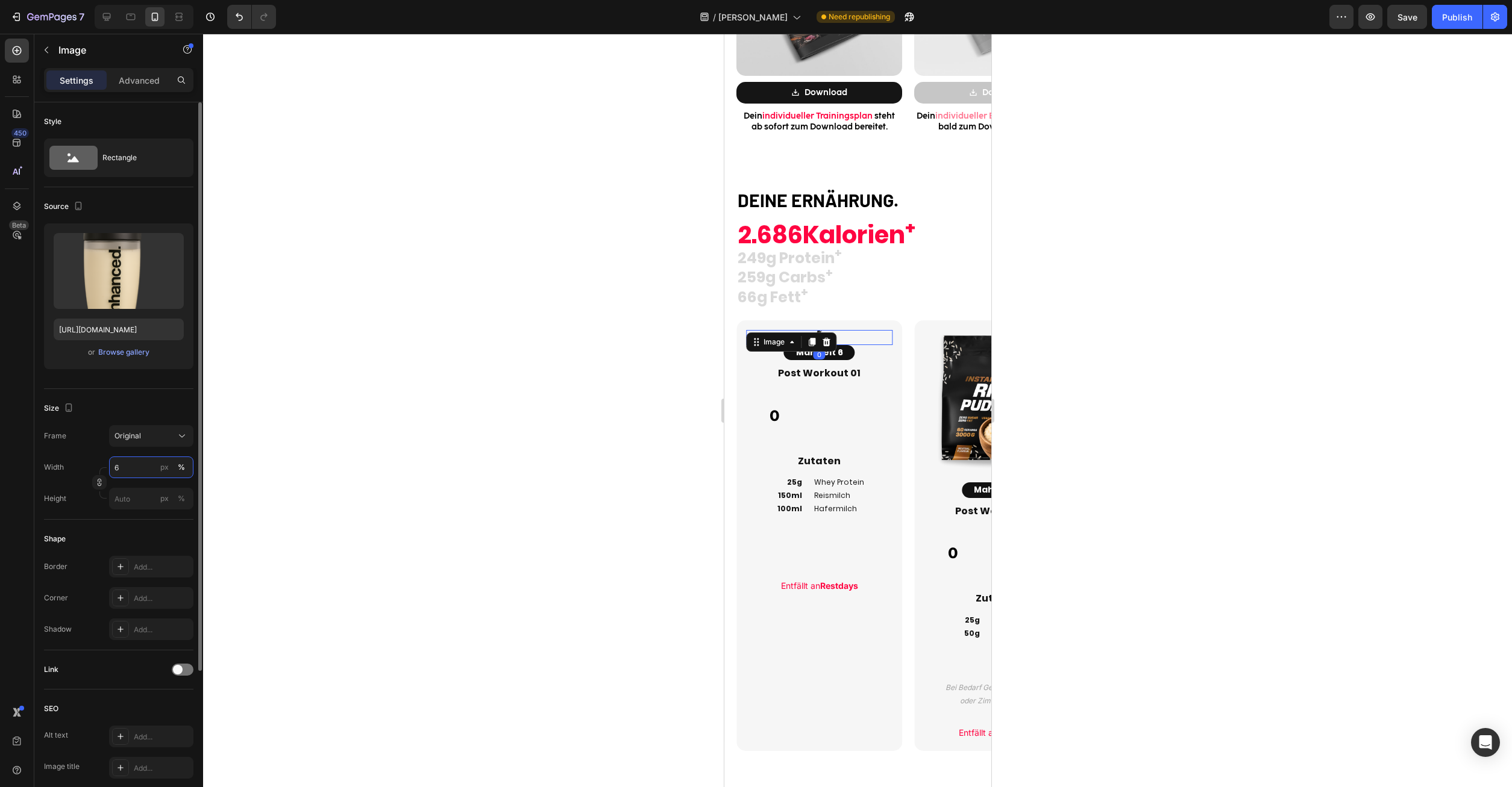
type input "60"
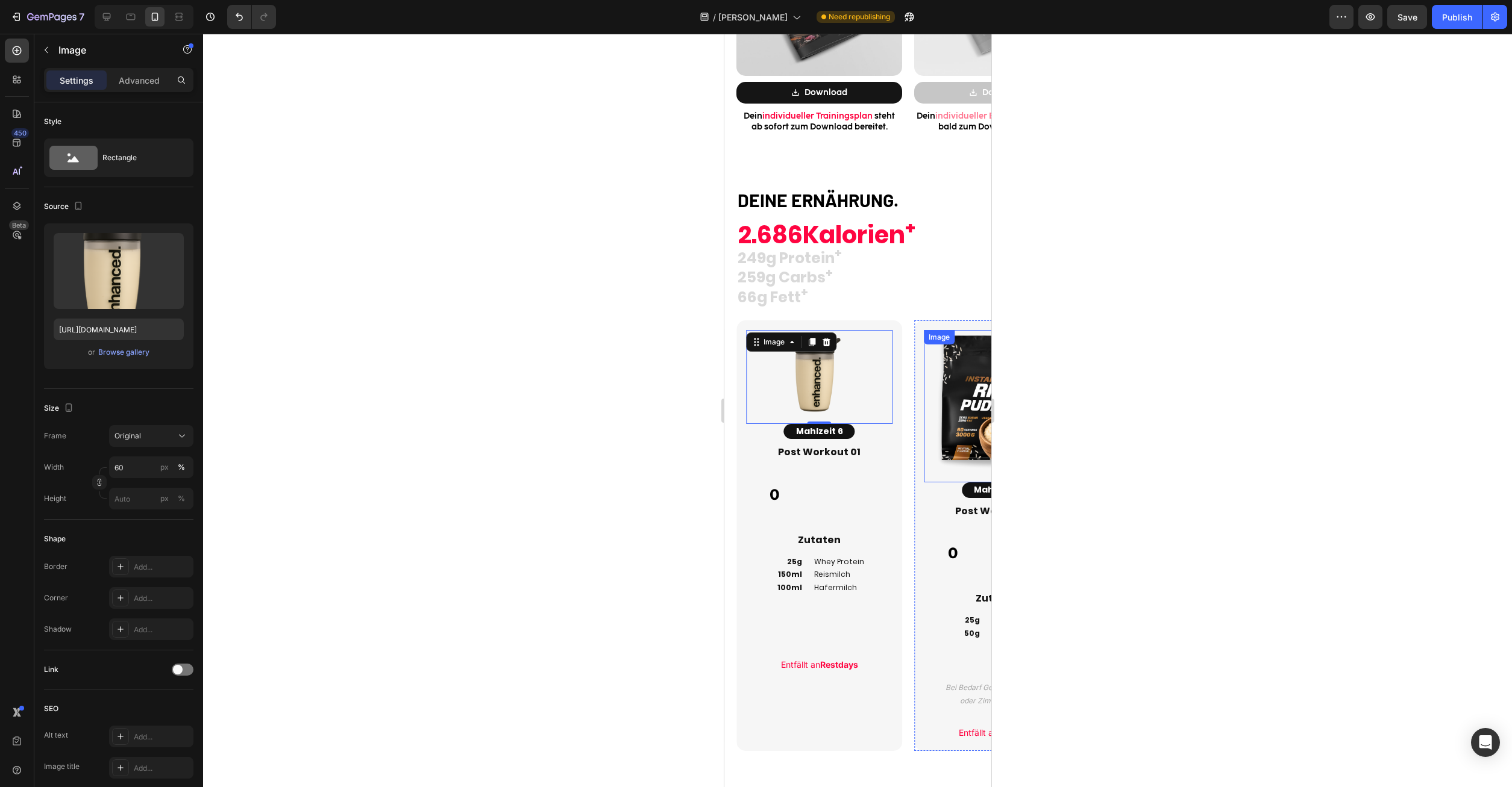
click at [975, 419] on img at bounding box center [996, 403] width 146 height 146
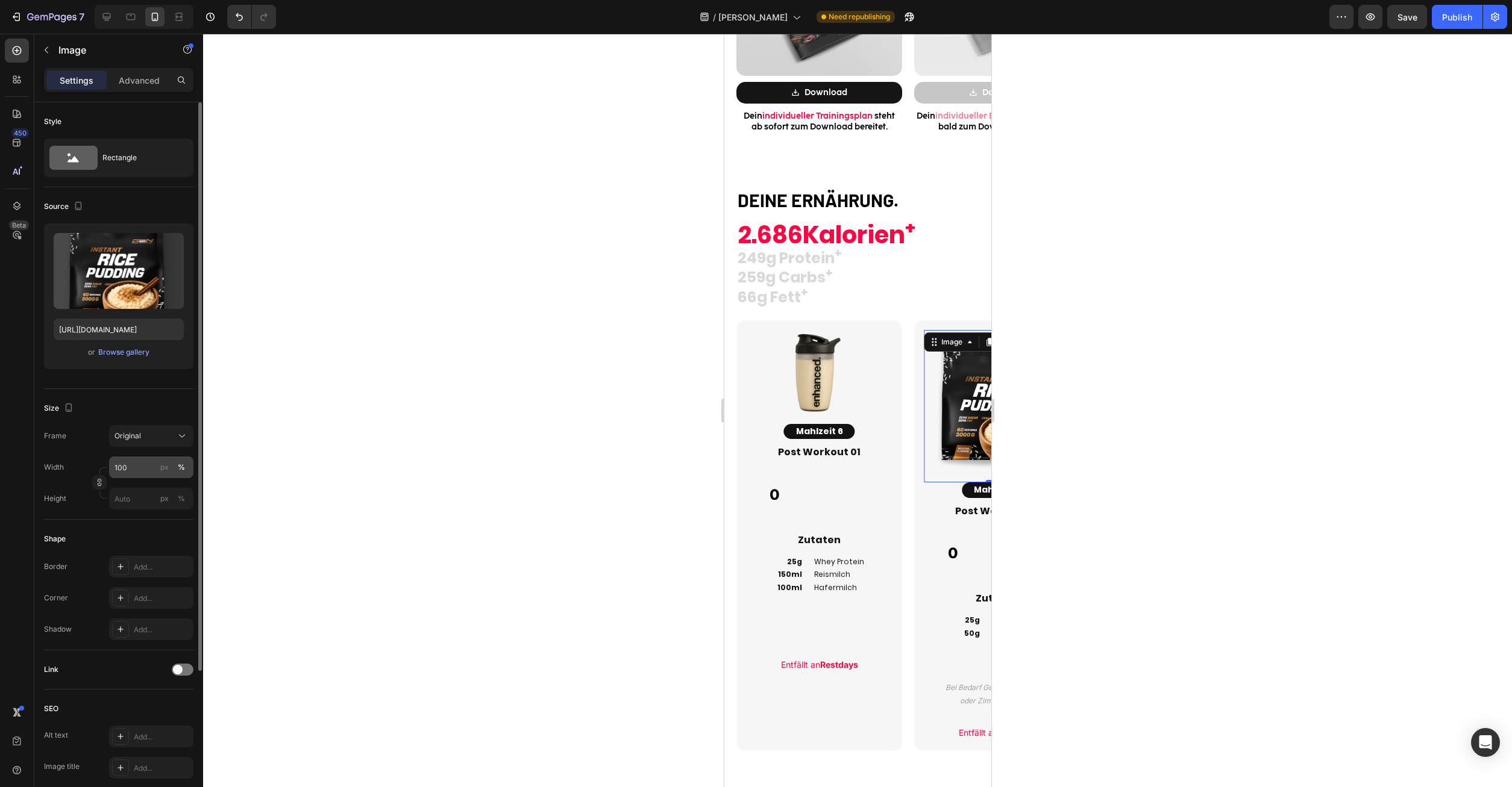
click at [140, 463] on input "100" at bounding box center [151, 467] width 84 height 22
type input "60"
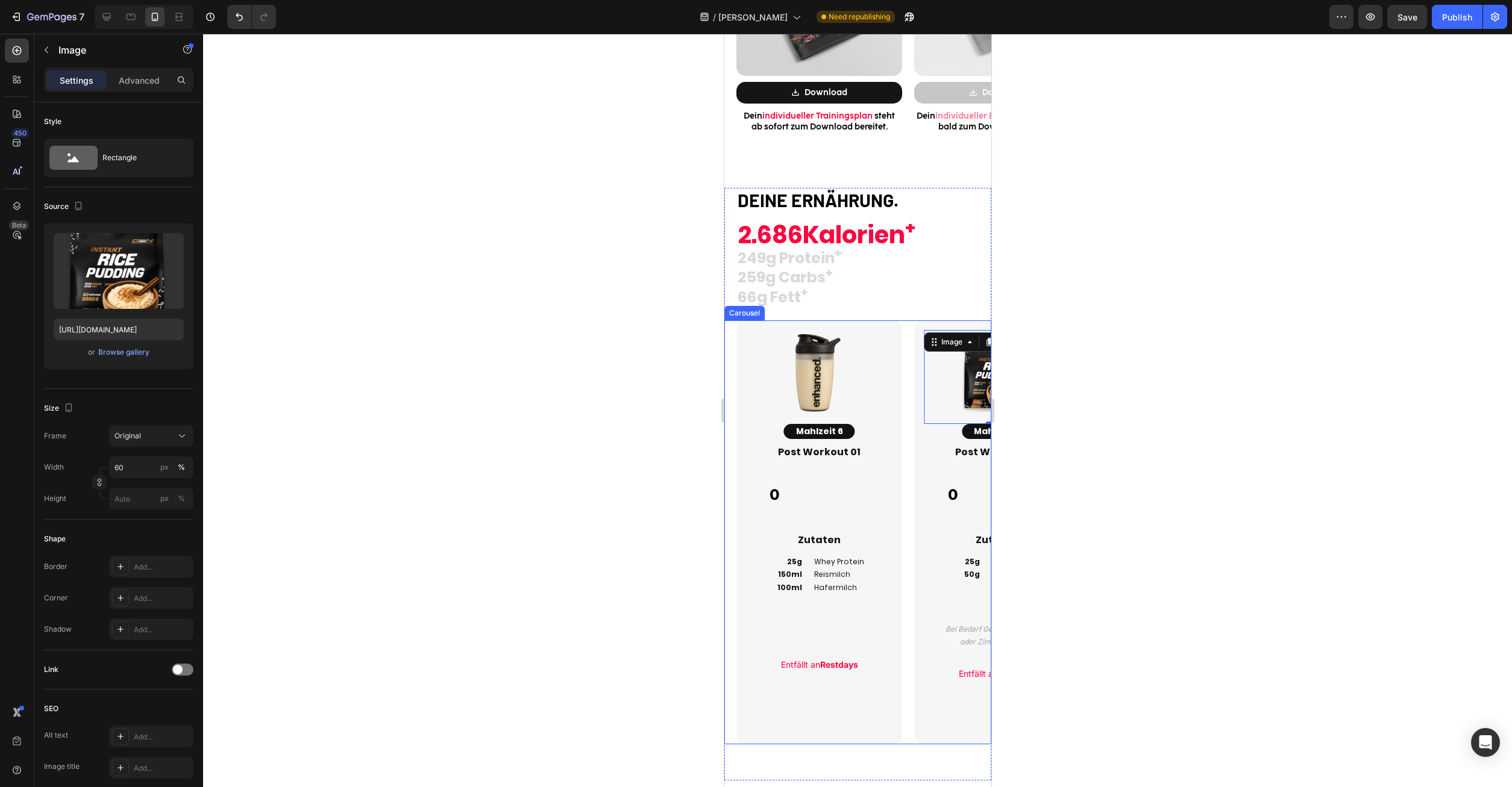
click at [912, 483] on div "Image 0 Mahlzeit 7 Button Post Workout 02 Heading 0 Custom Code Zutaten Heading…" at bounding box center [991, 532] width 178 height 423
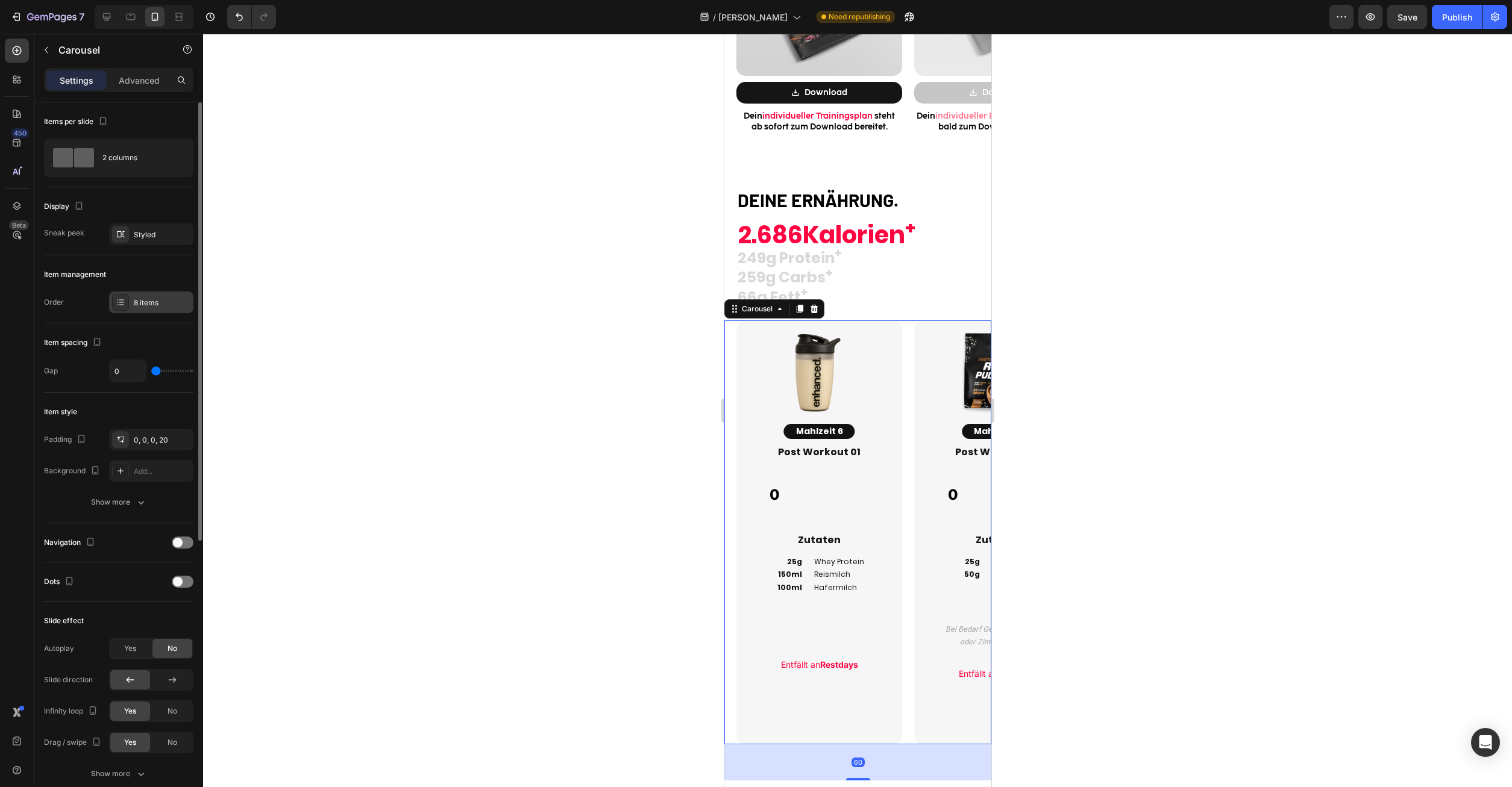
click at [153, 301] on div "8 items" at bounding box center [162, 304] width 56 height 11
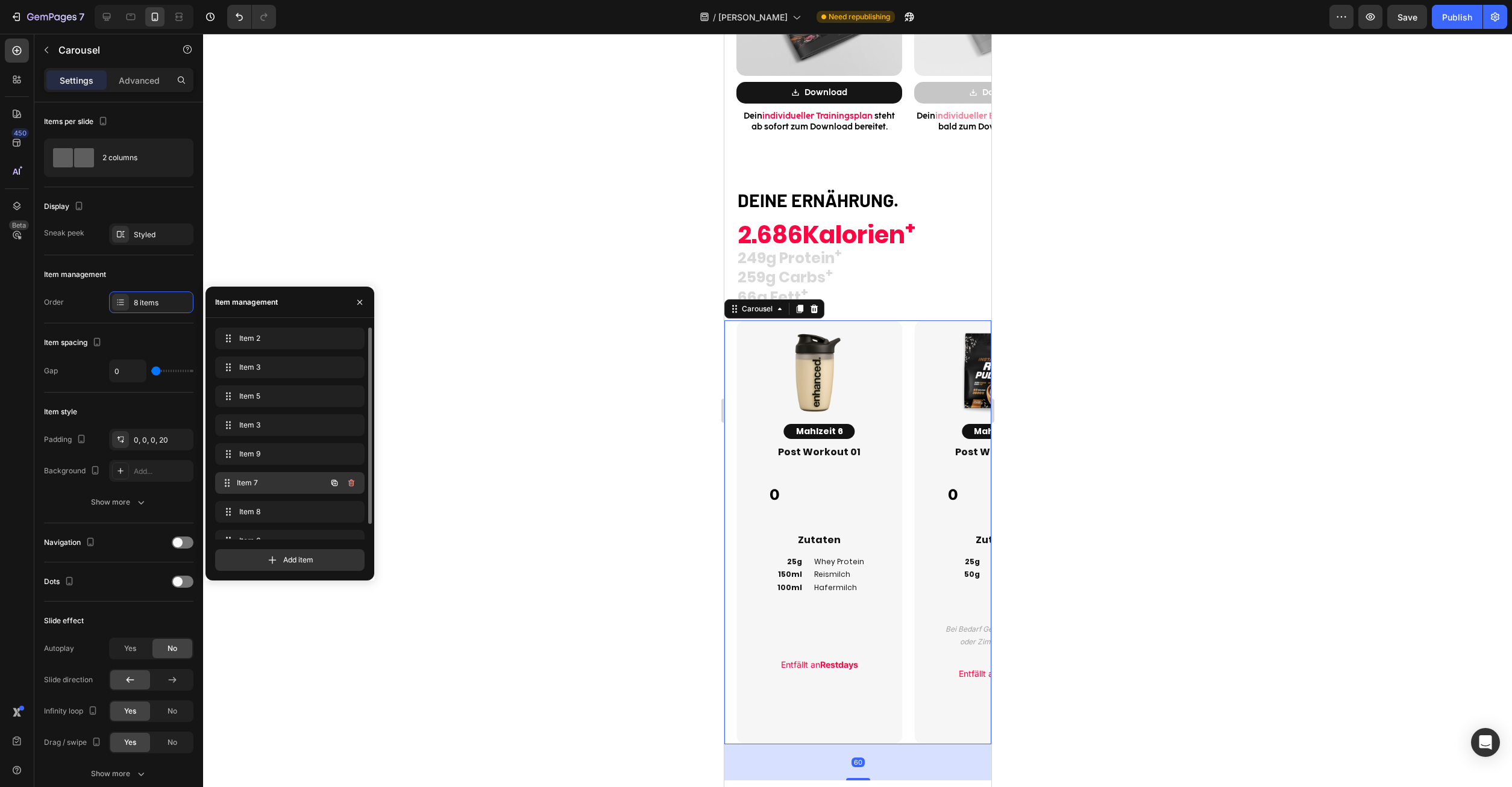
click at [269, 480] on span "Item 7" at bounding box center [281, 483] width 89 height 11
click at [271, 506] on div "Item 8 Item 8" at bounding box center [290, 512] width 140 height 17
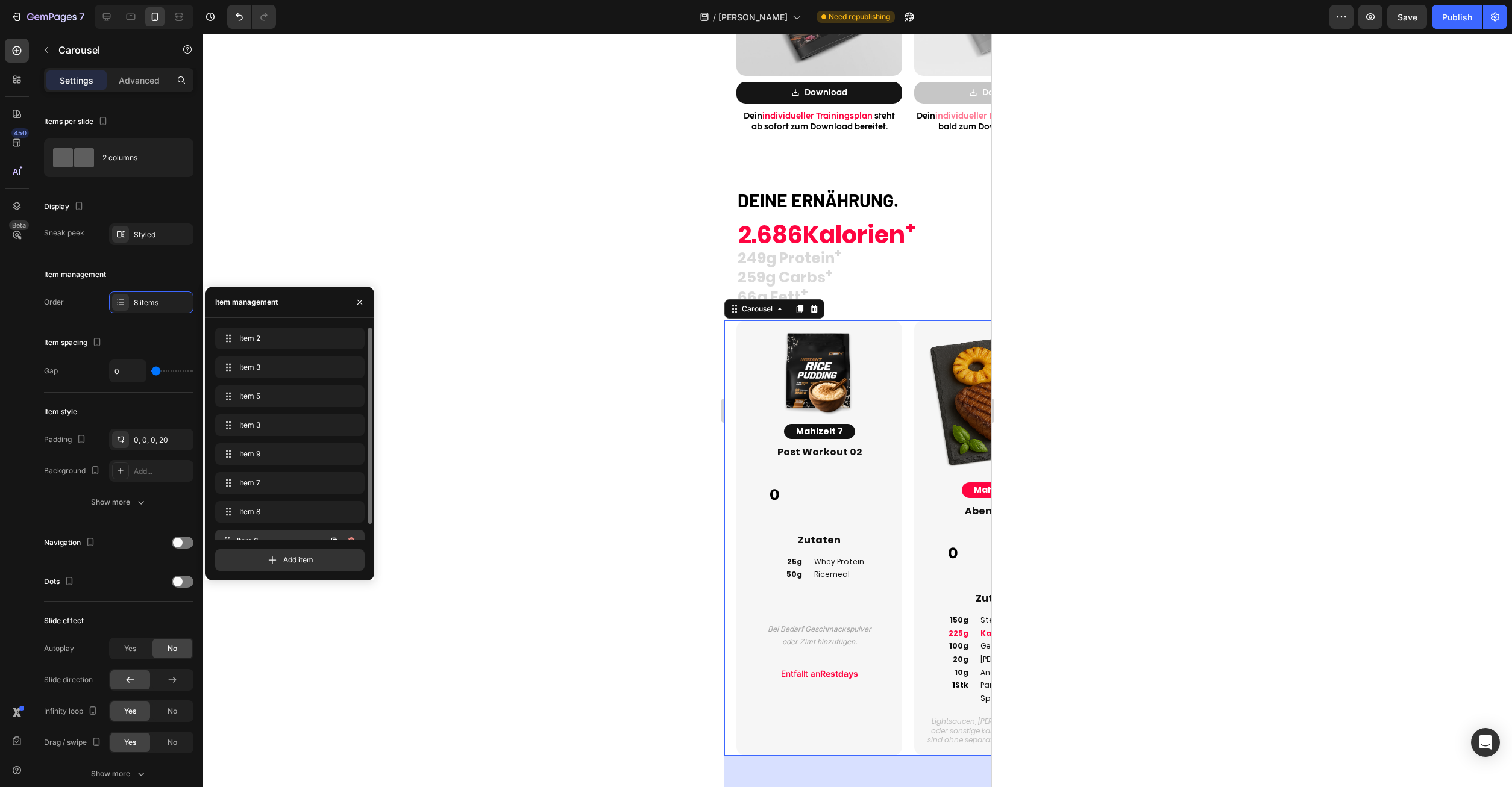
click at [276, 531] on div "Item 6 Item 6" at bounding box center [290, 541] width 149 height 22
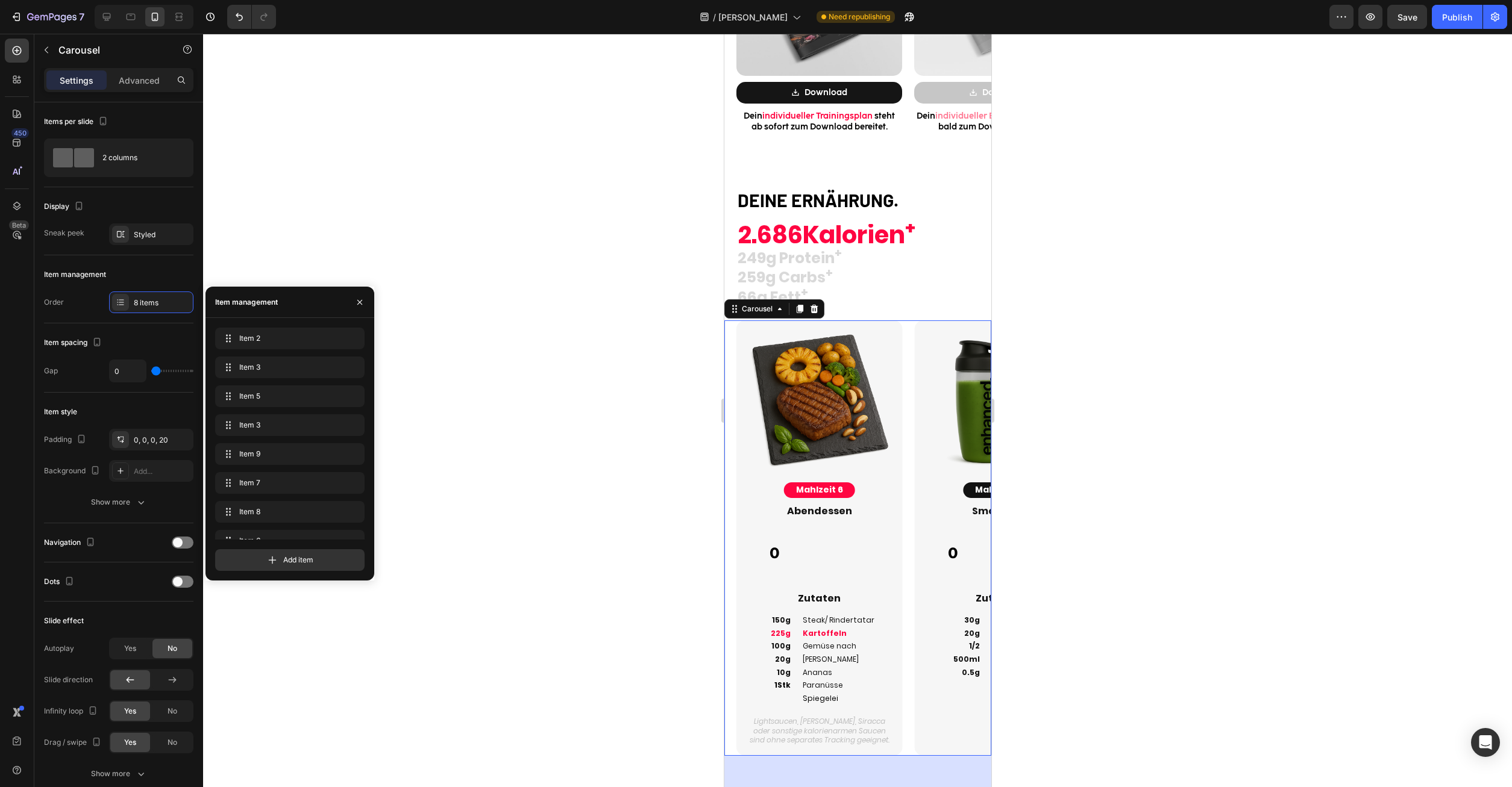
click at [821, 376] on img at bounding box center [818, 403] width 146 height 146
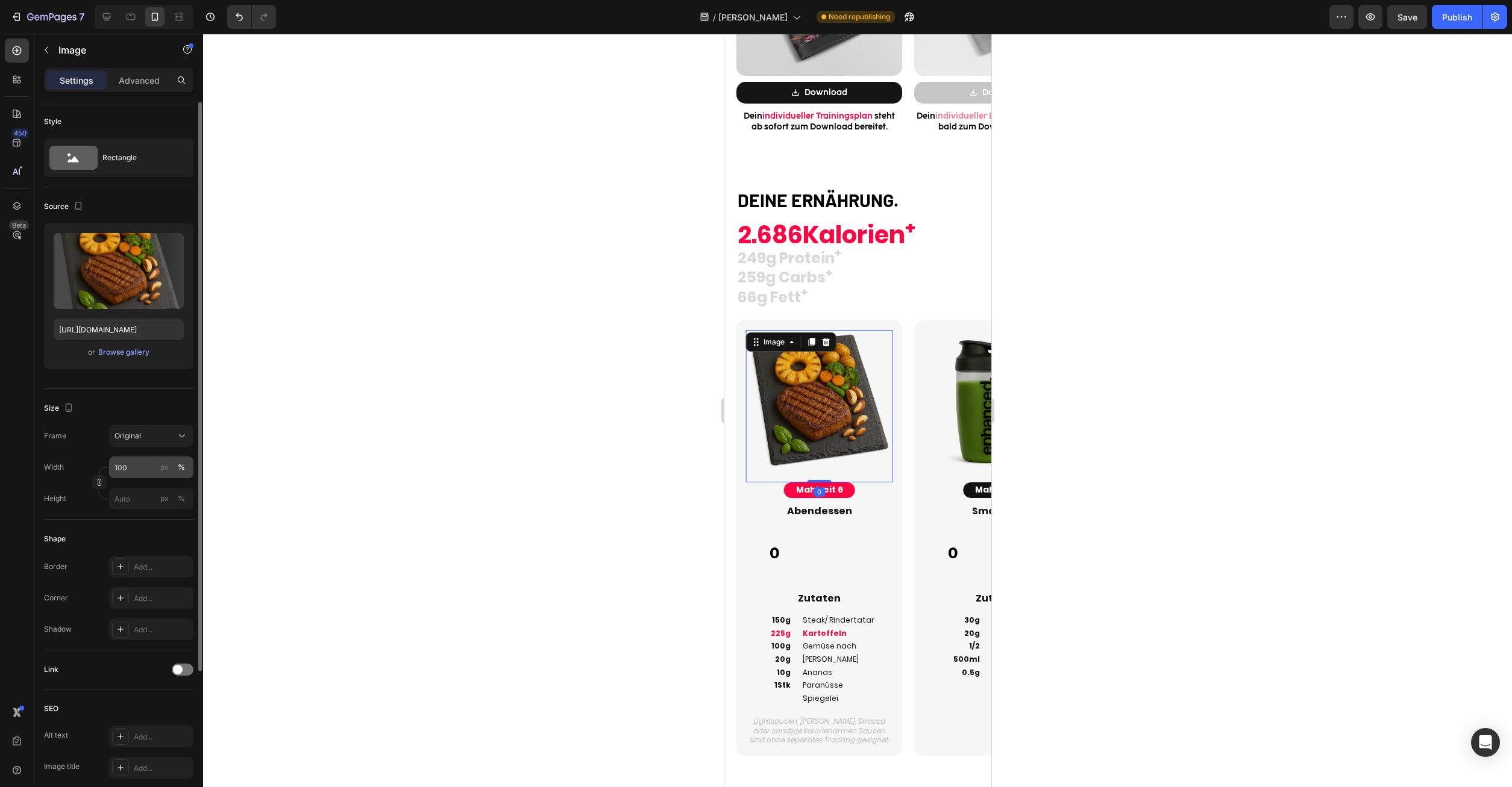
click at [149, 463] on input "100" at bounding box center [151, 467] width 84 height 22
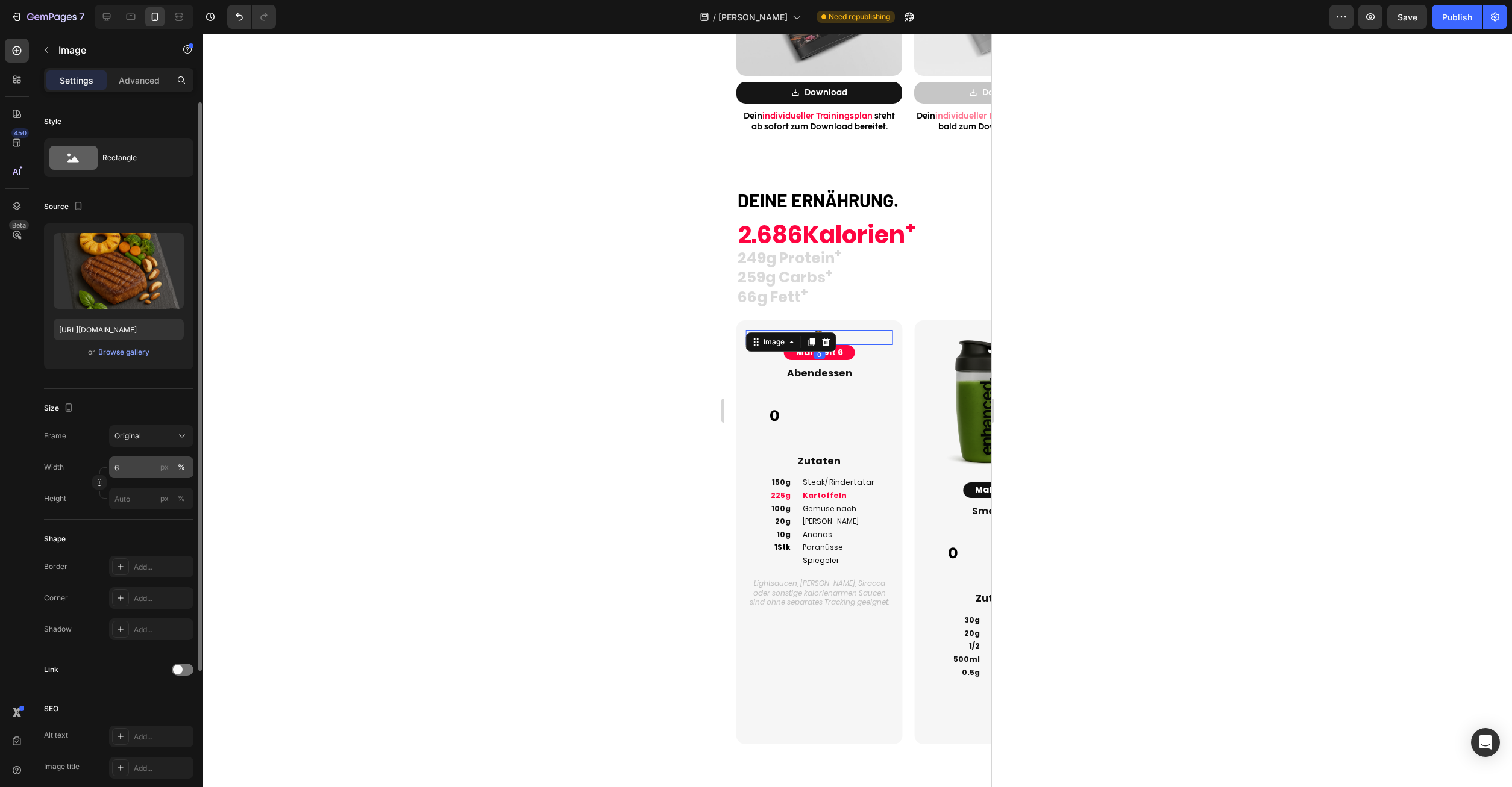
type input "60"
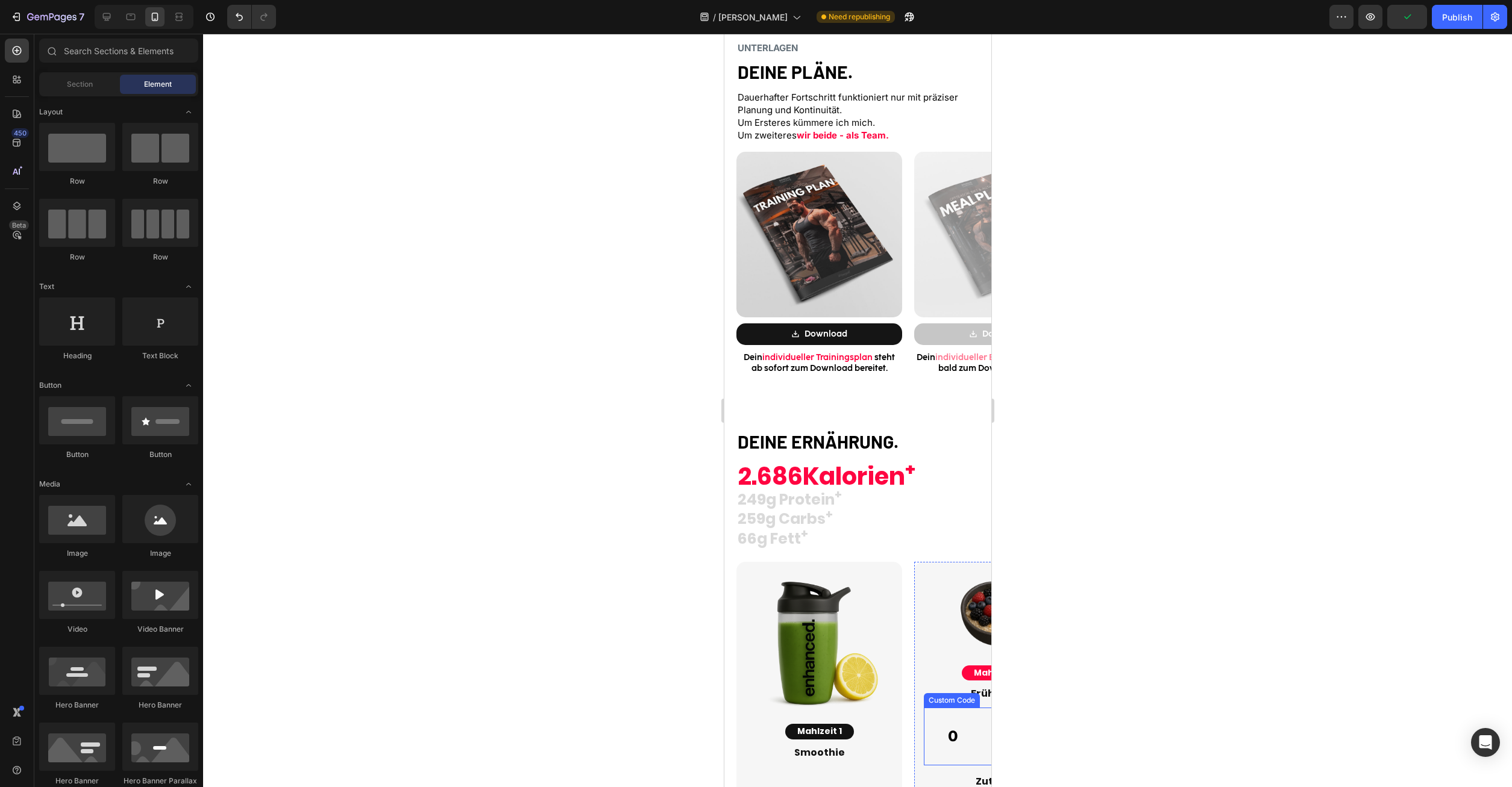
scroll to position [1479, 0]
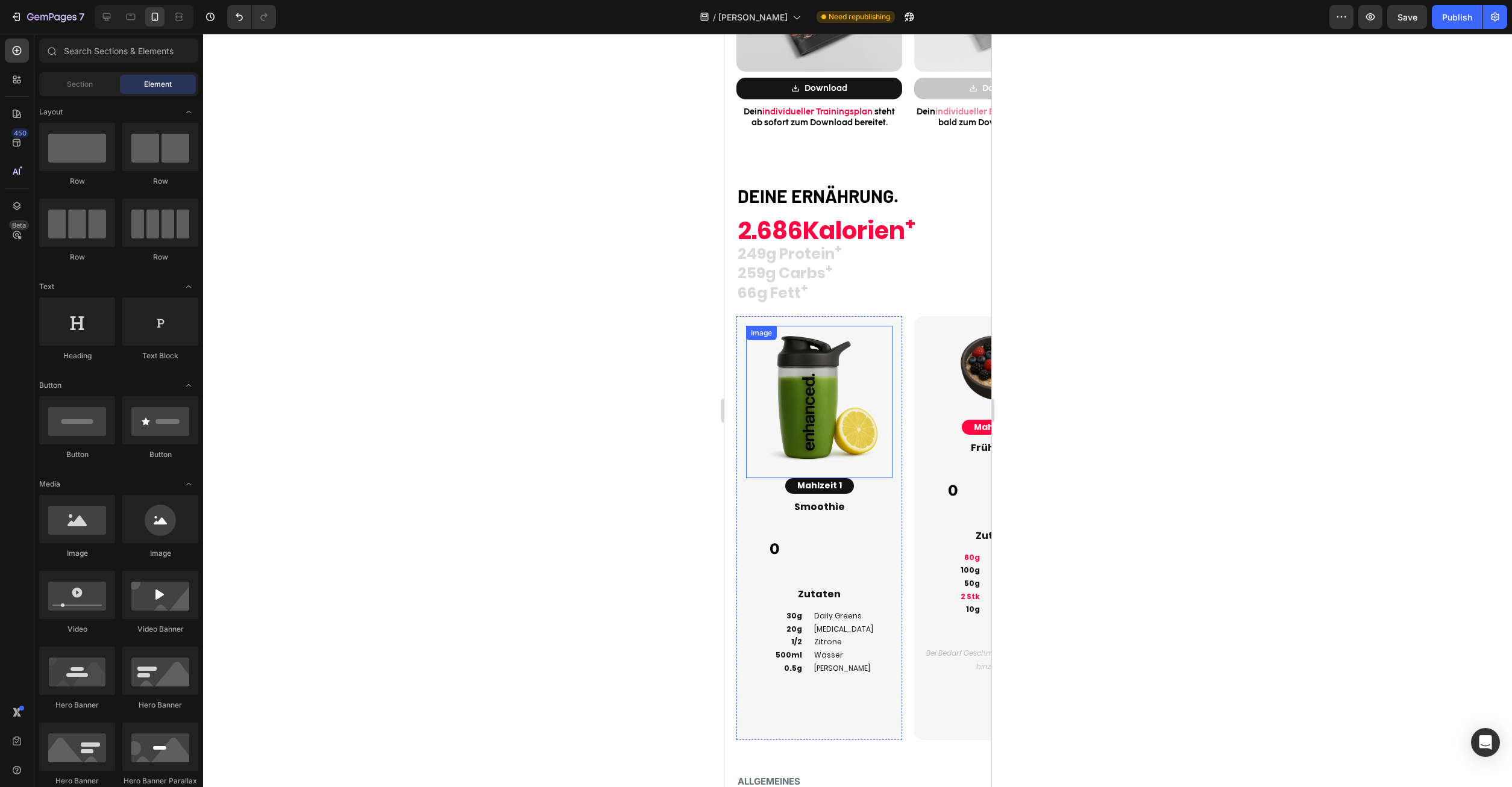
click at [830, 419] on img at bounding box center [818, 399] width 146 height 146
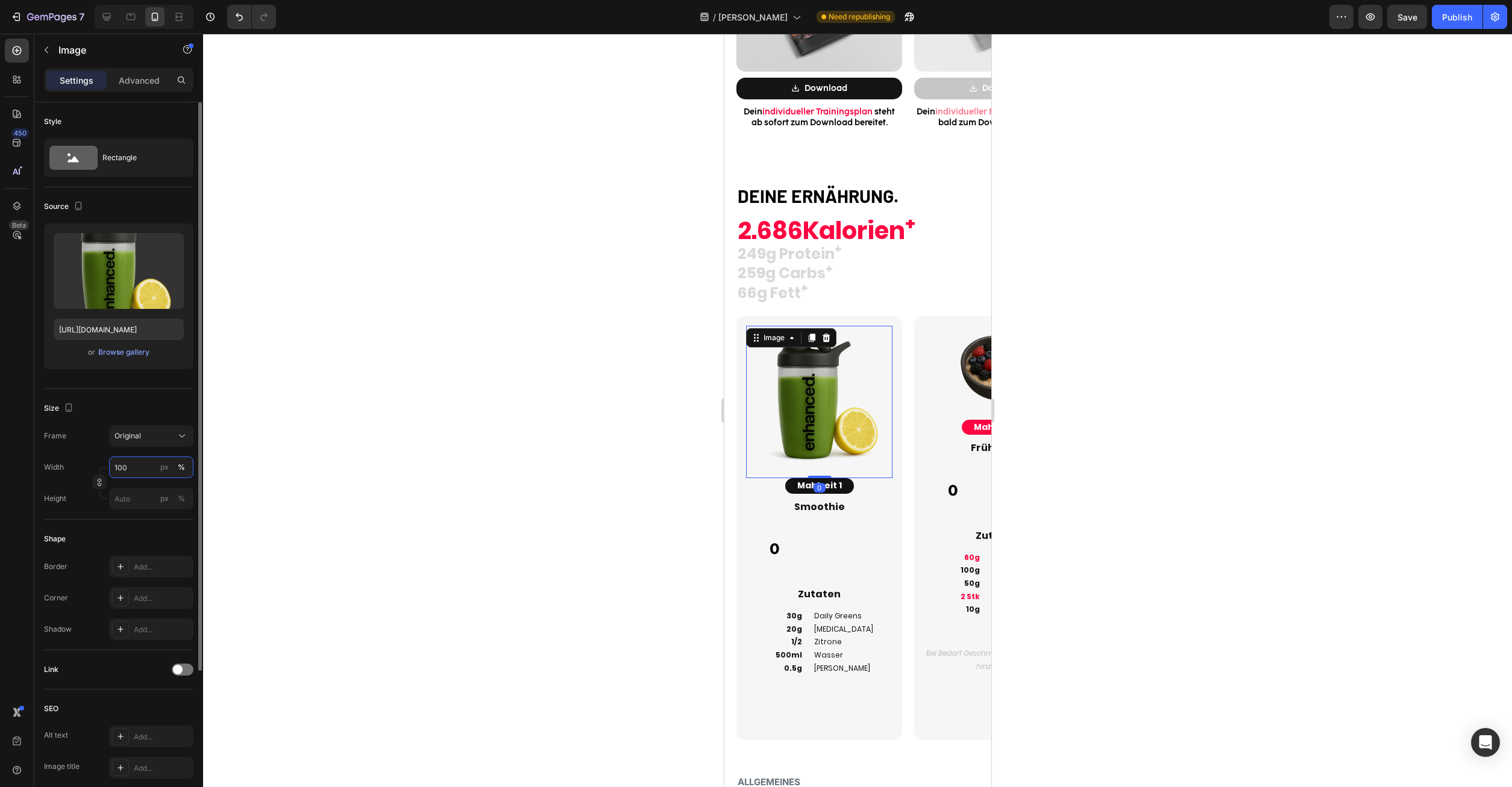
click at [148, 464] on input "100" at bounding box center [151, 467] width 84 height 22
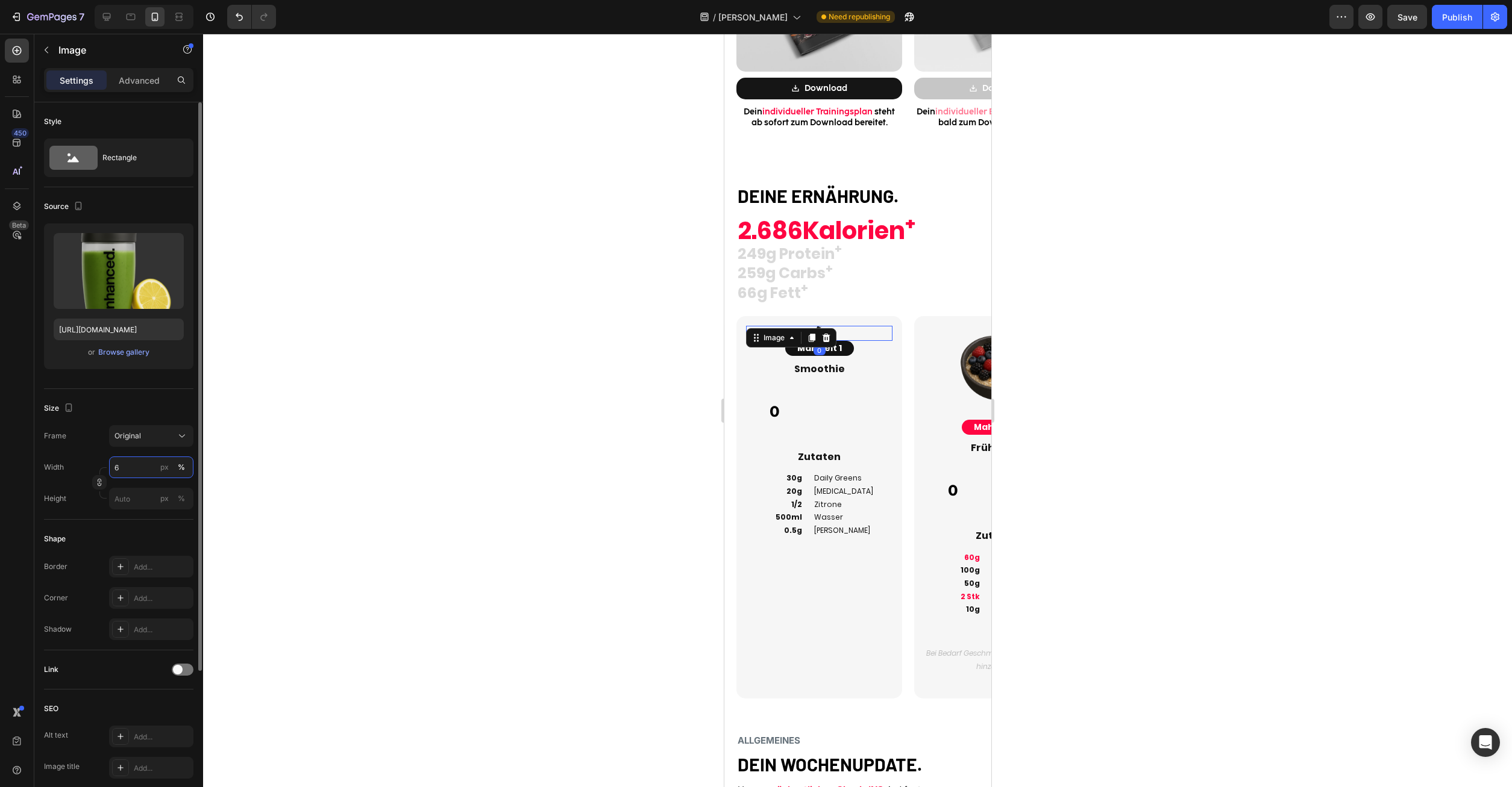
type input "60"
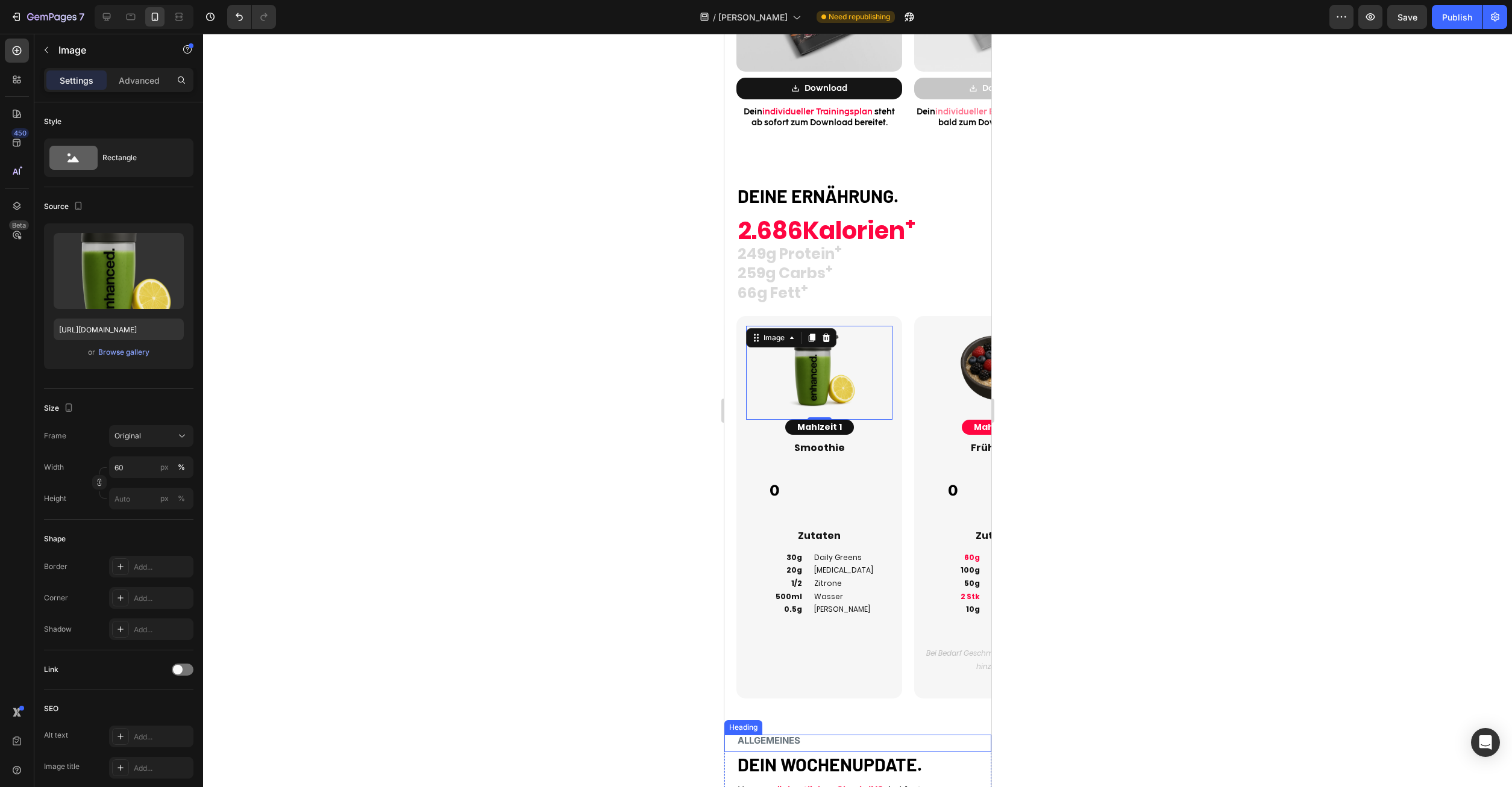
click at [922, 735] on h2 "ALLGEMEINES" at bounding box center [857, 740] width 243 height 11
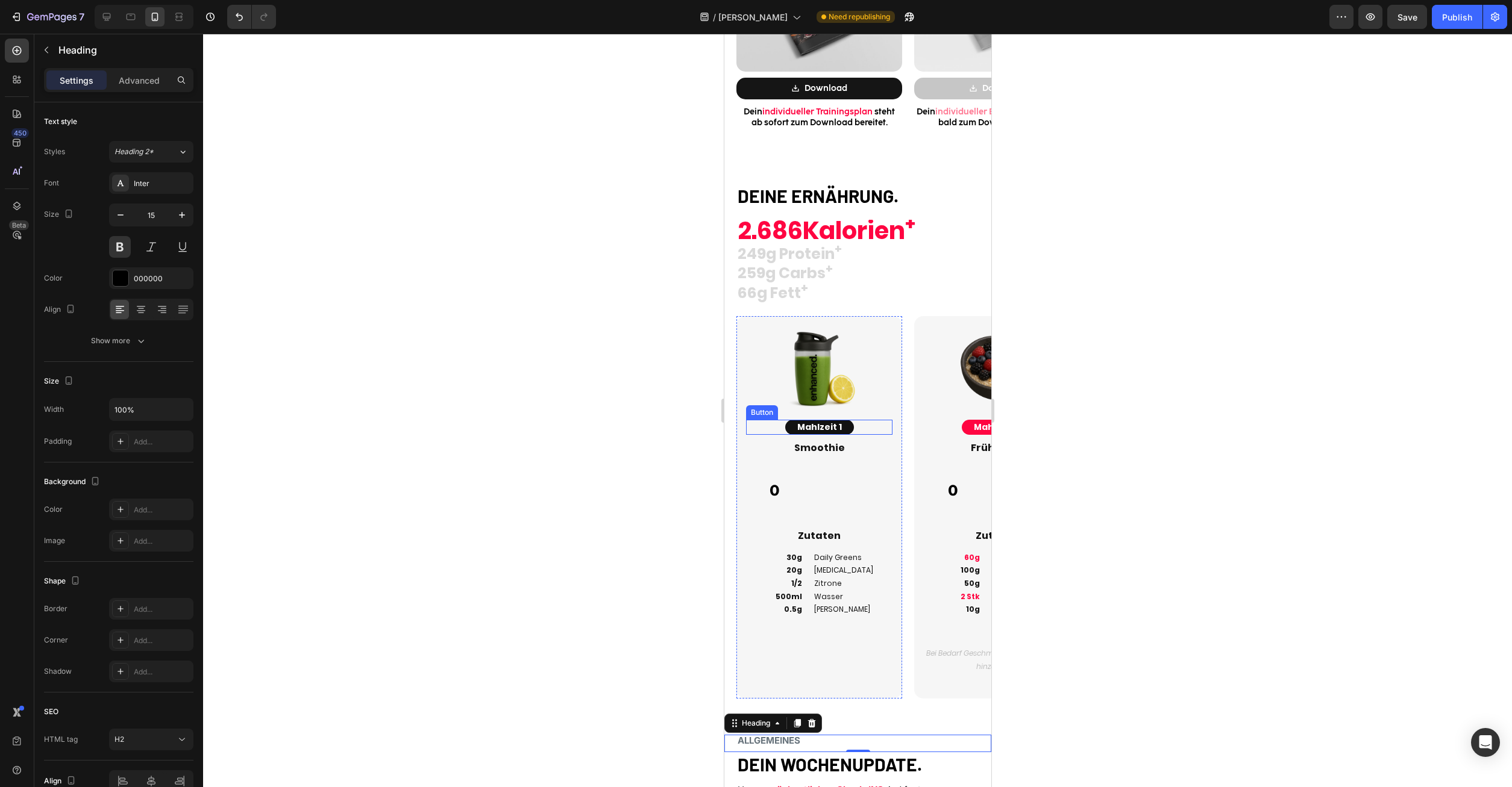
click at [862, 428] on div "Mahlzeit 1 Button" at bounding box center [818, 427] width 146 height 15
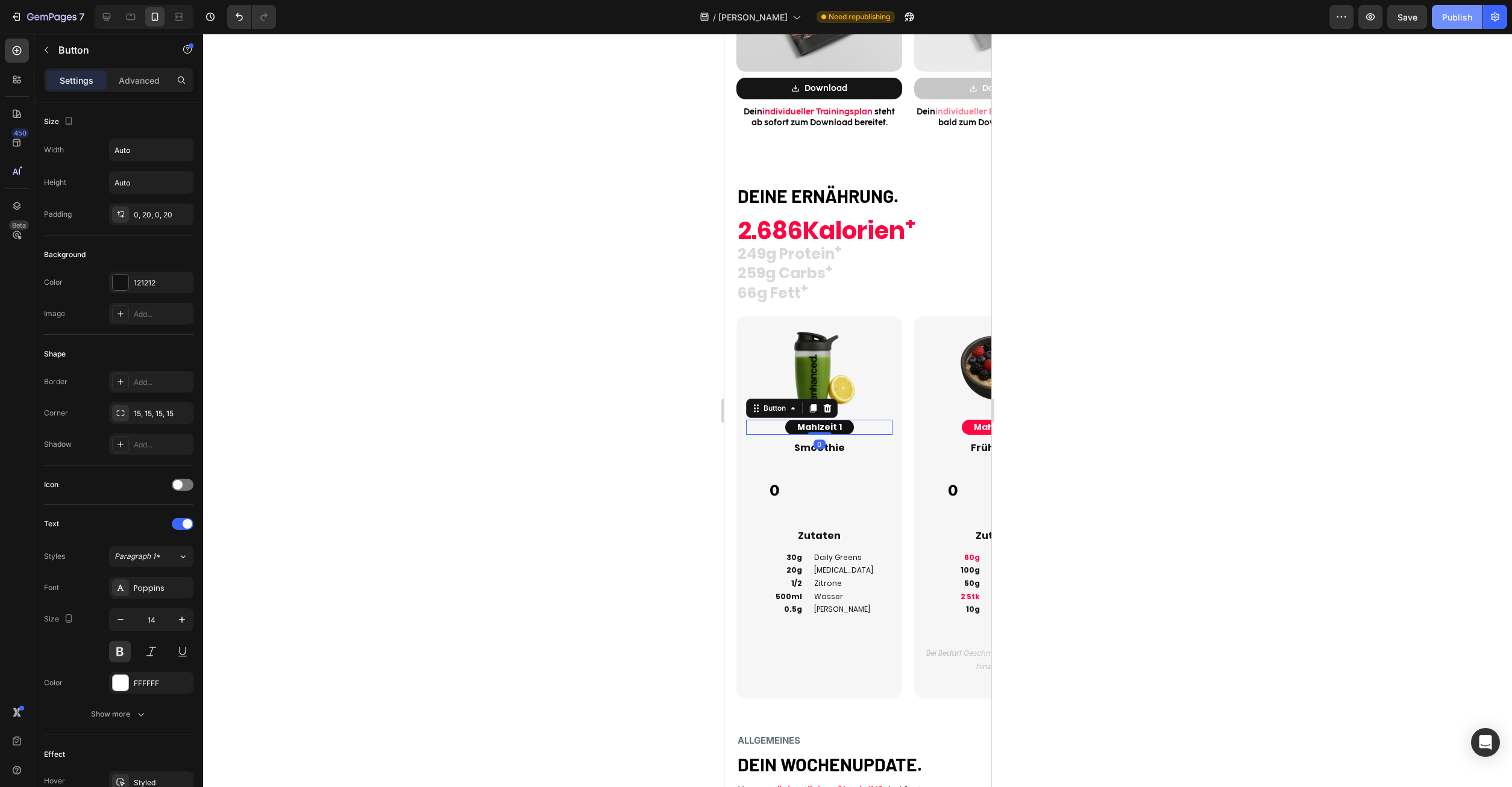
click at [1453, 19] on div "Publish" at bounding box center [1458, 18] width 30 height 13
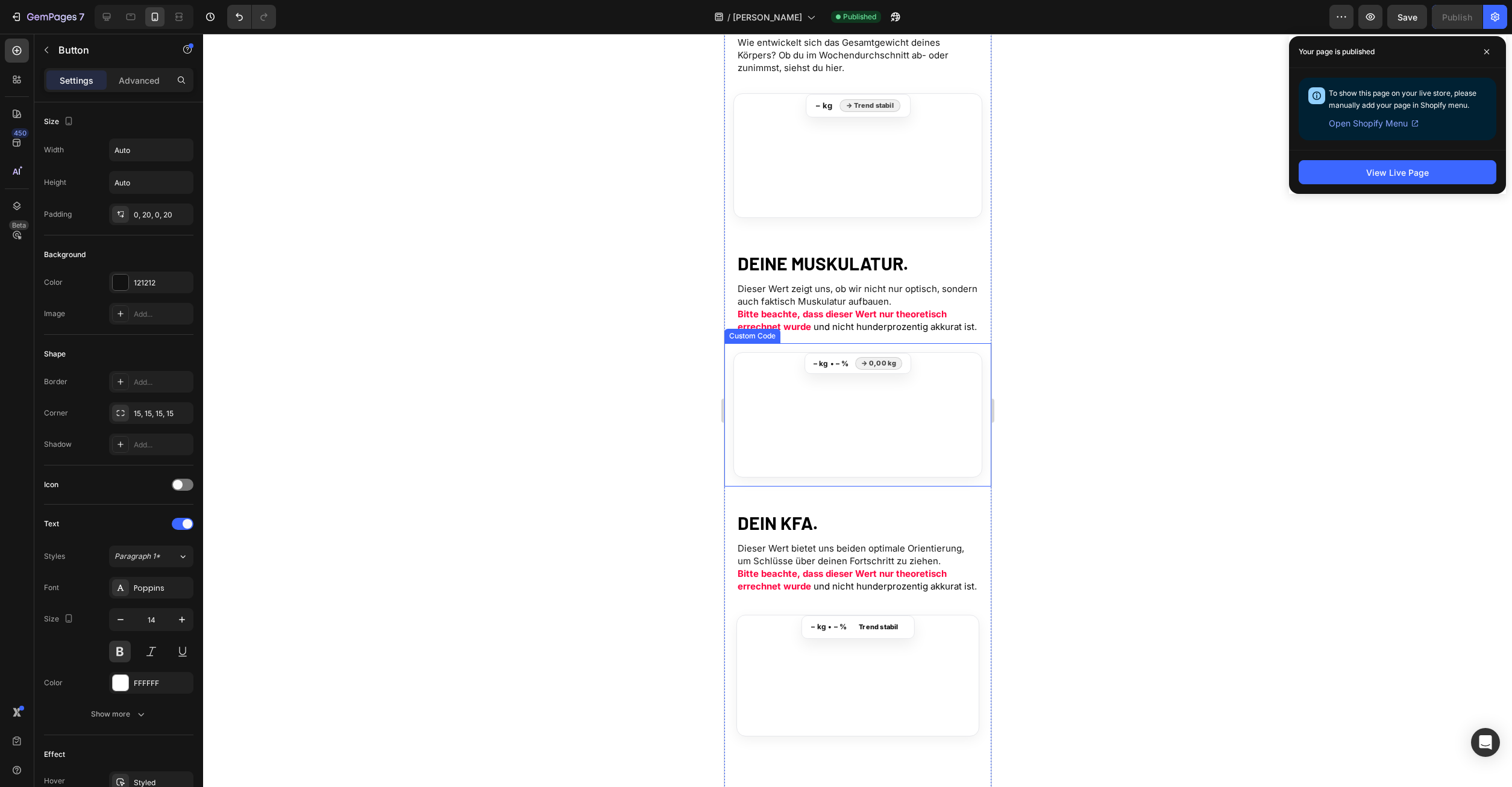
scroll to position [188, 0]
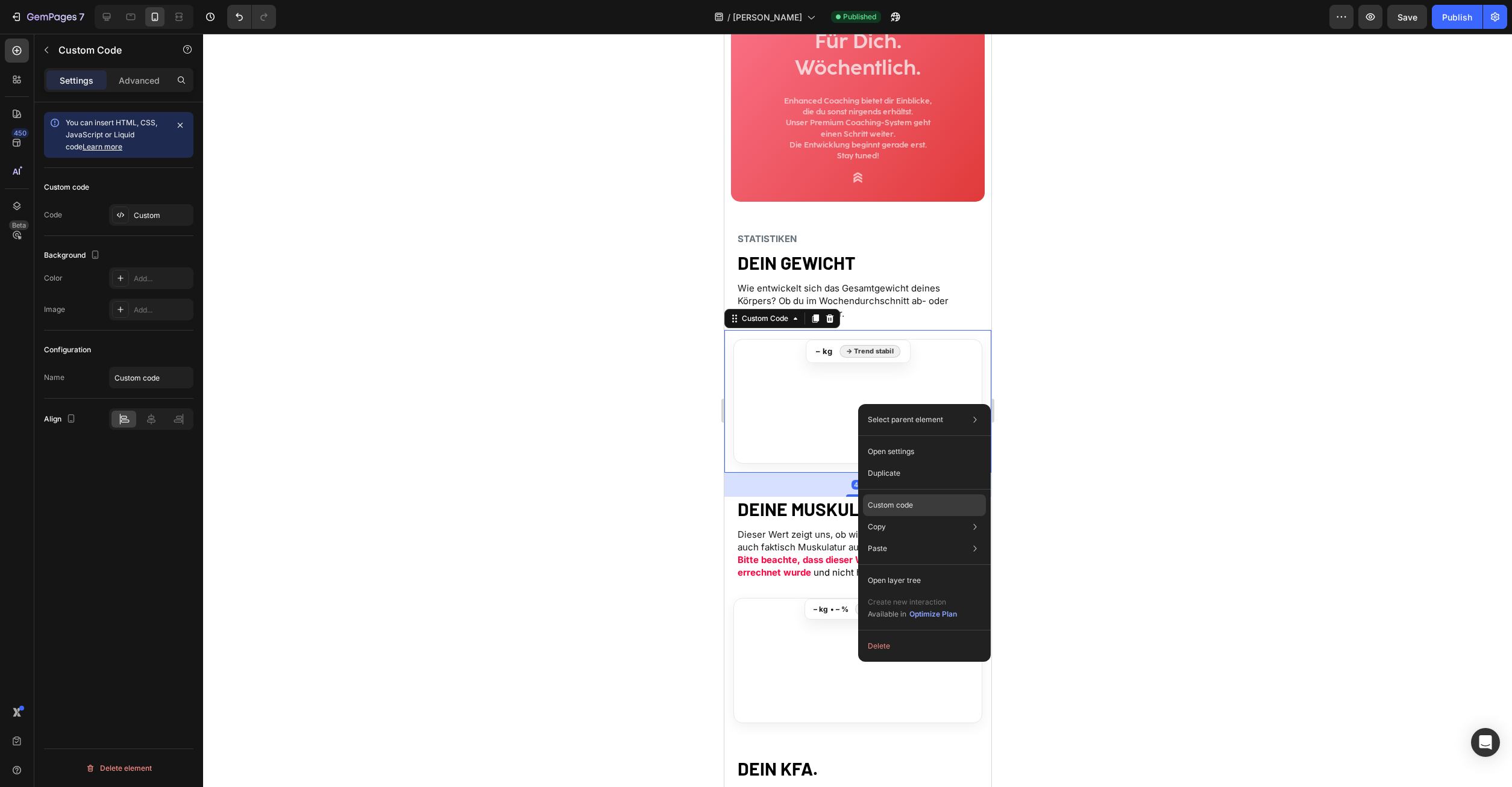
click at [907, 511] on p "Custom code" at bounding box center [891, 506] width 45 height 11
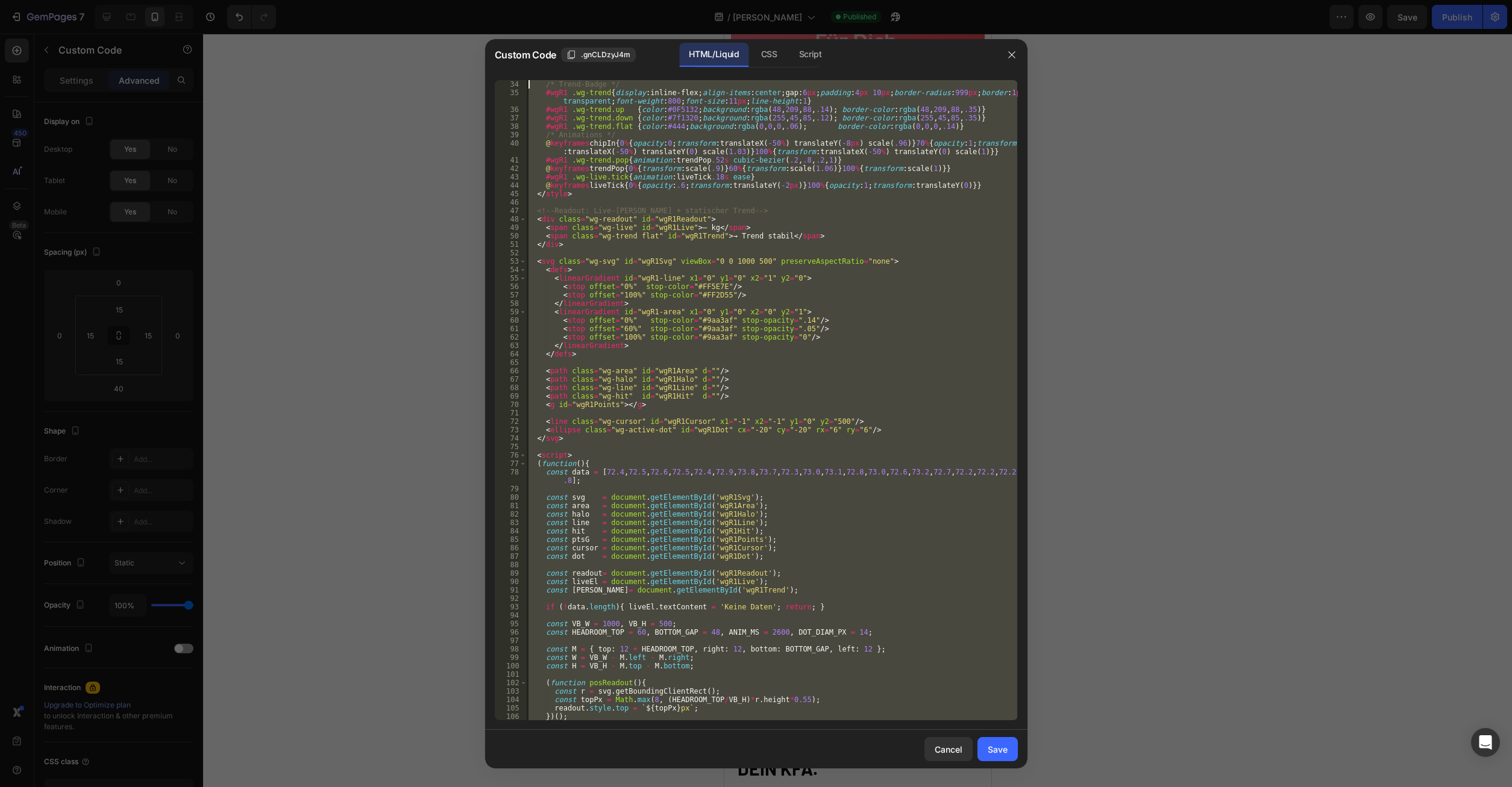
scroll to position [0, 0]
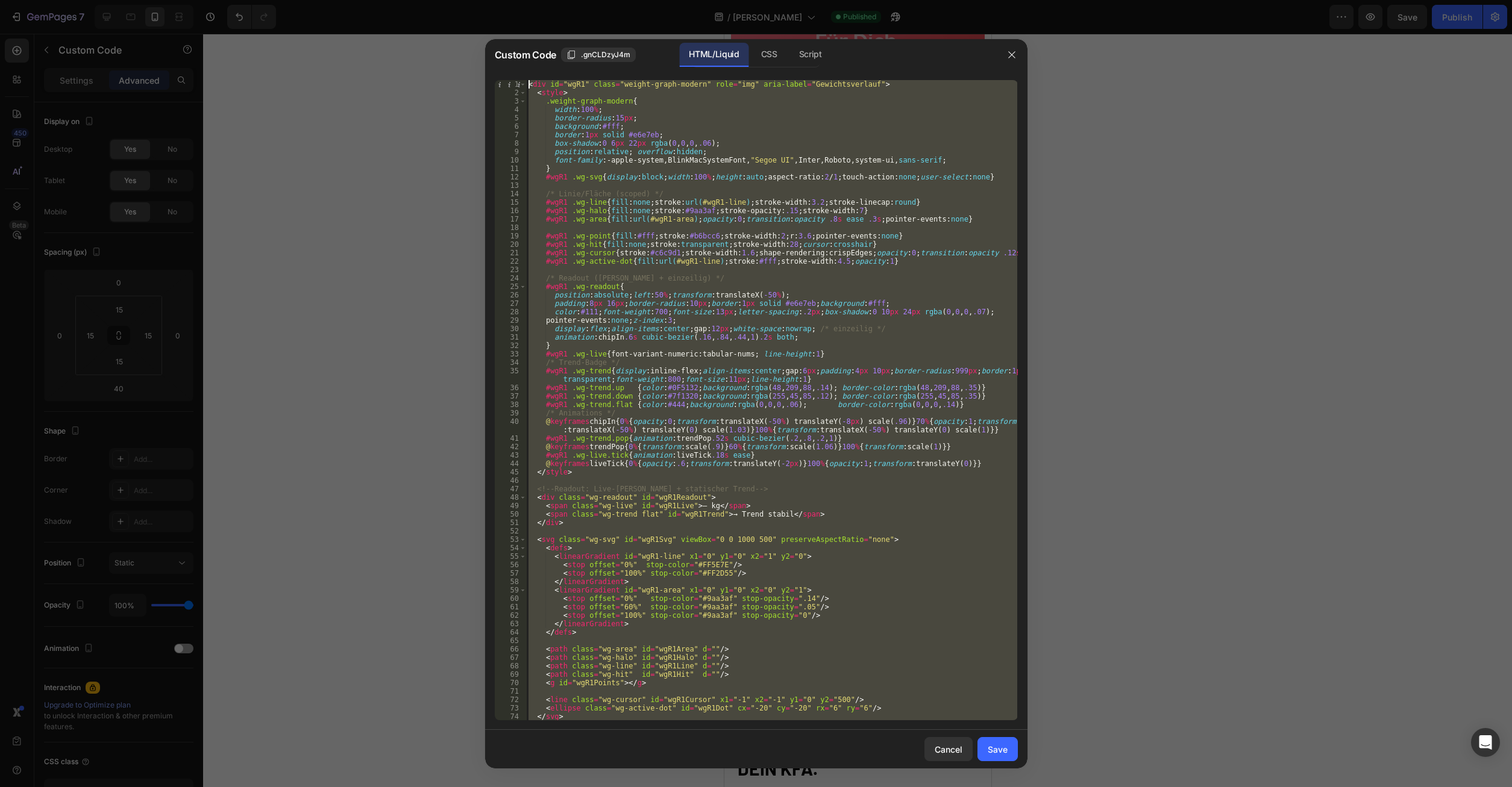
drag, startPoint x: 587, startPoint y: 710, endPoint x: 602, endPoint y: 119, distance: 591.2
click at [526, 81] on div "< div id = "wgR1" class = "weight-graph-modern" role = "img" aria-label = "Gewi…" at bounding box center [771, 400] width 491 height 640
type textarea "<div id="wgR1" class="weight-graph-modern" role="img" aria-label="Gewichtsverla…"
paste textarea
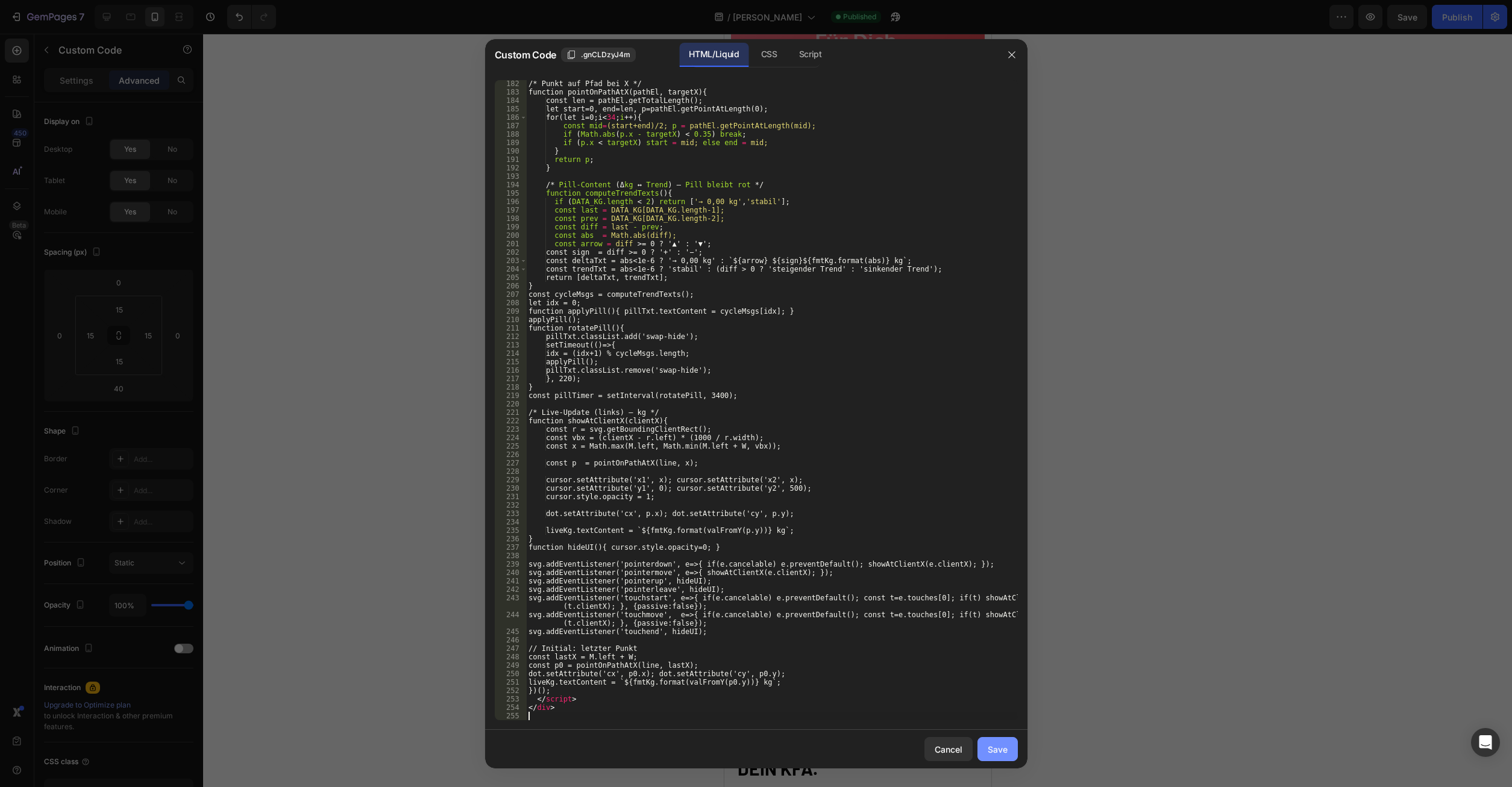
click at [998, 749] on div "Save" at bounding box center [997, 750] width 20 height 13
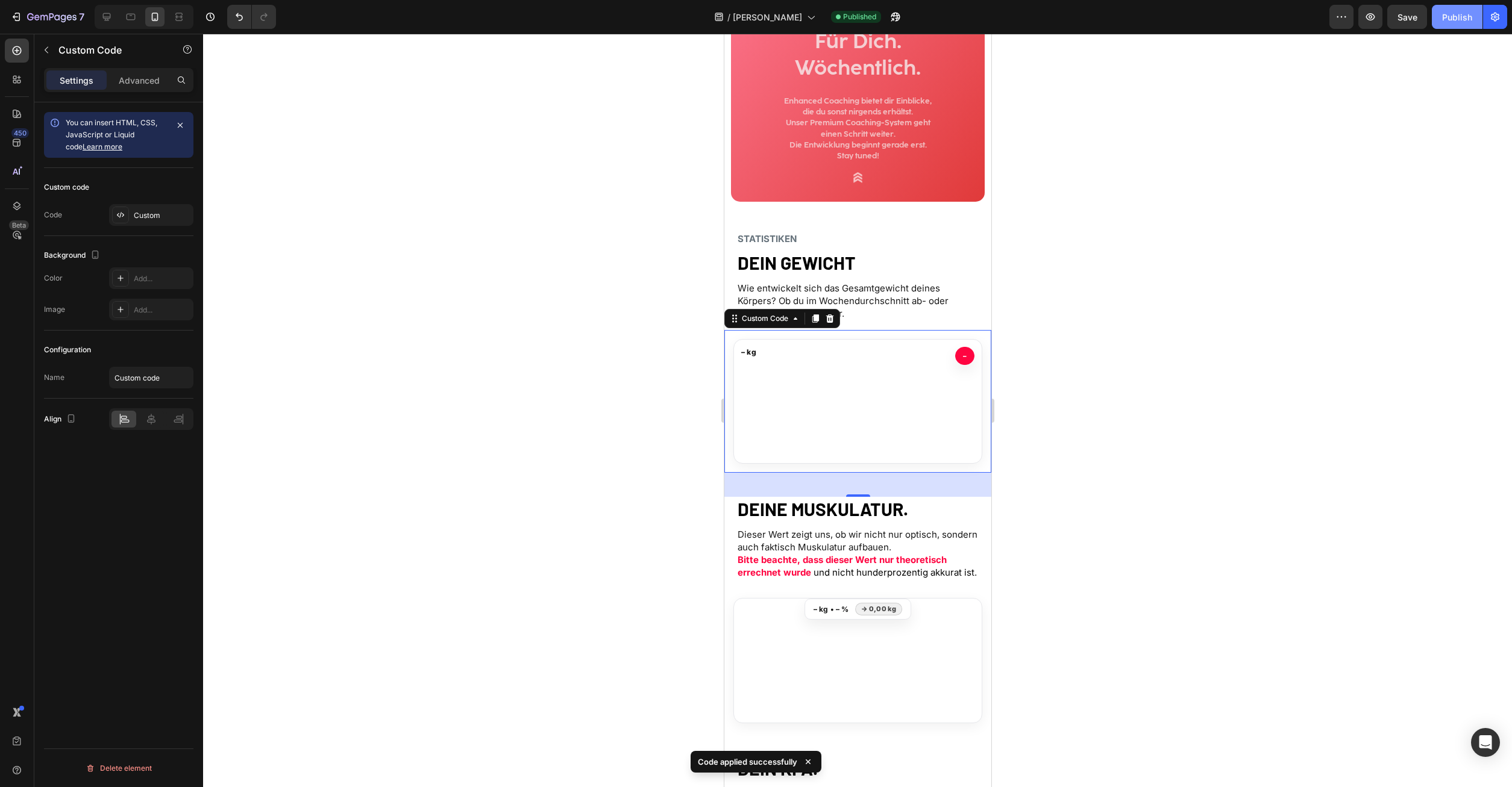
click at [1455, 22] on div "Publish" at bounding box center [1458, 18] width 30 height 13
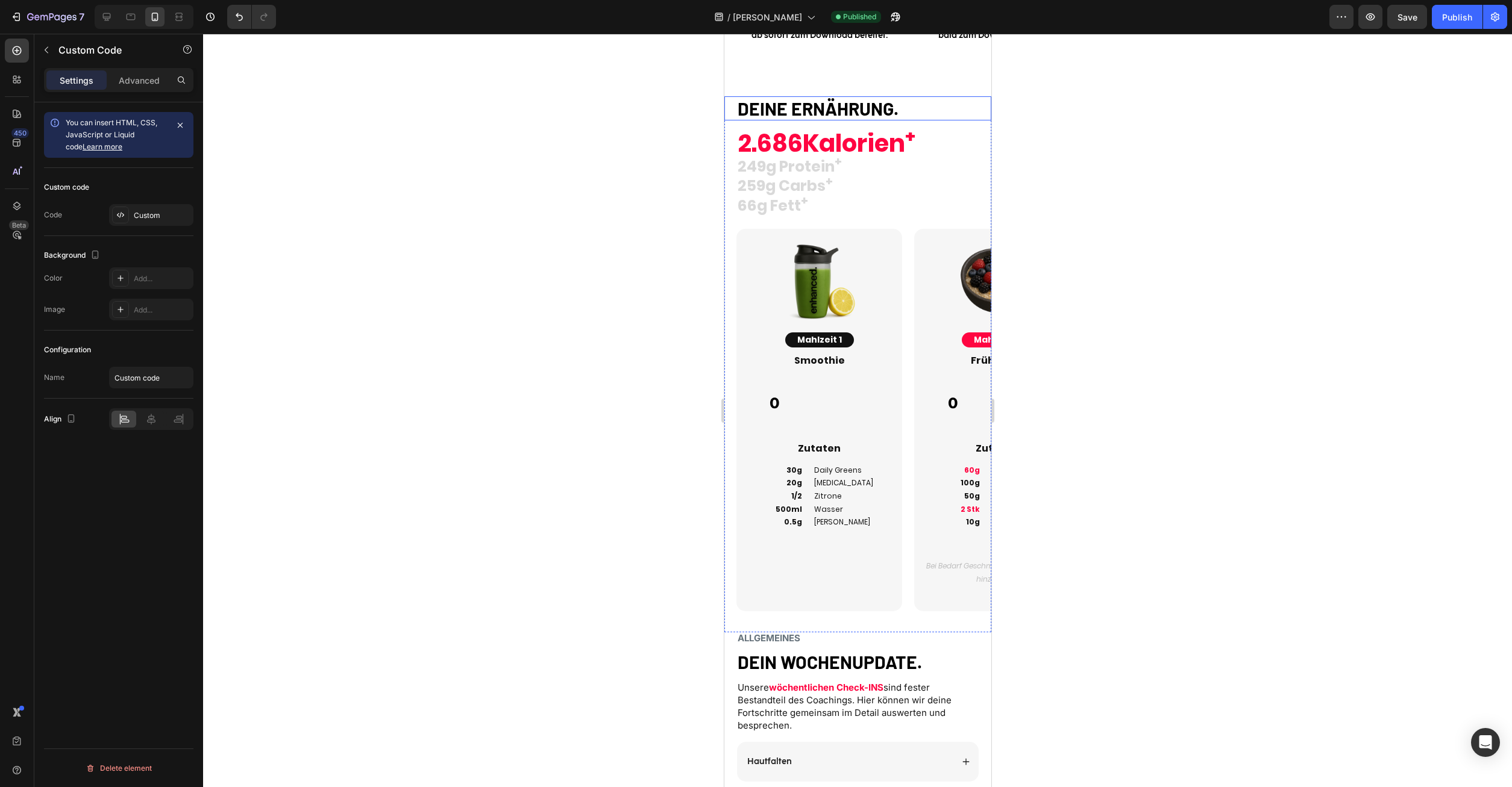
scroll to position [1602, 0]
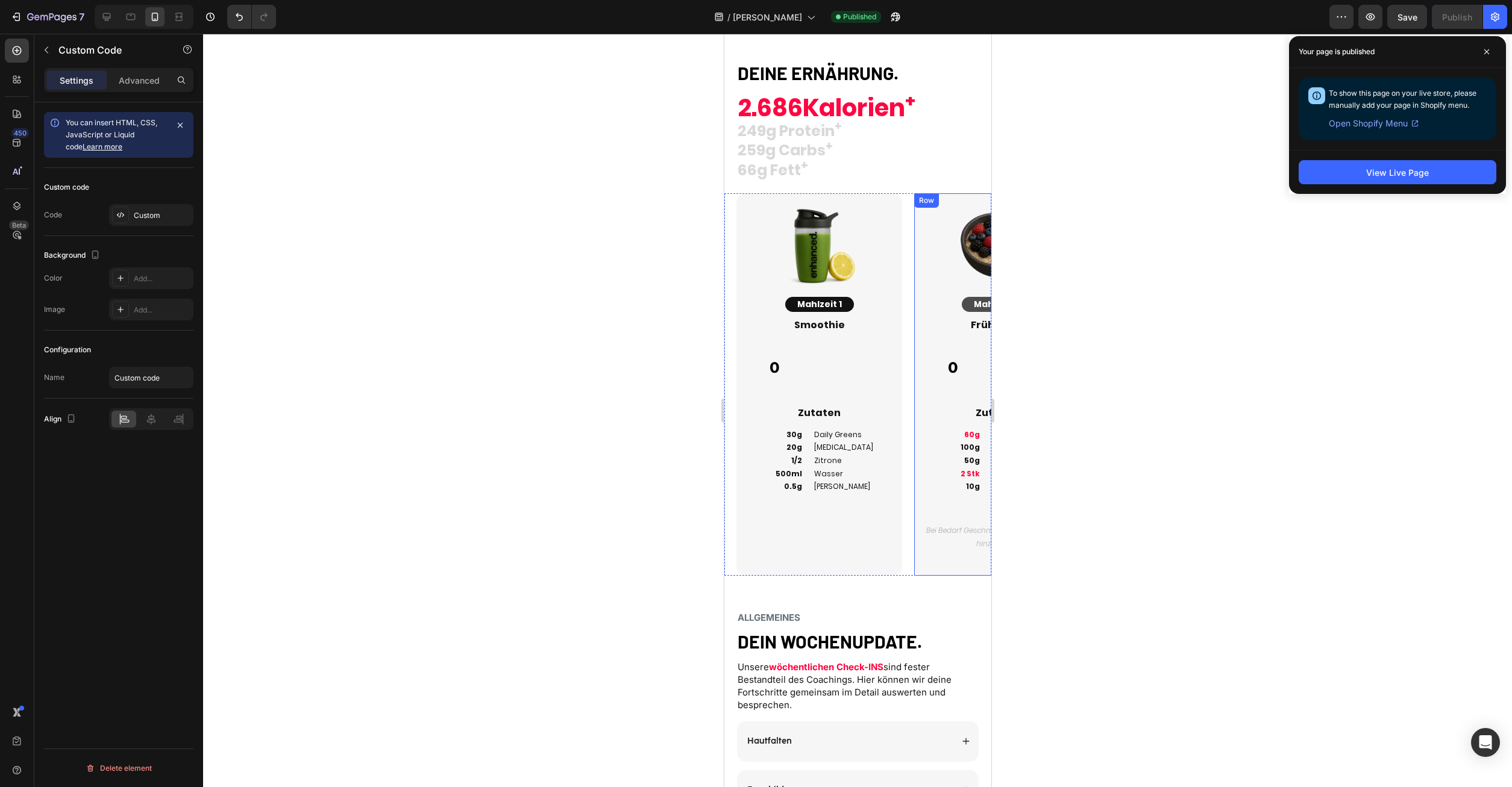
click at [975, 311] on button "Mahlzeit 2" at bounding box center [997, 304] width 71 height 15
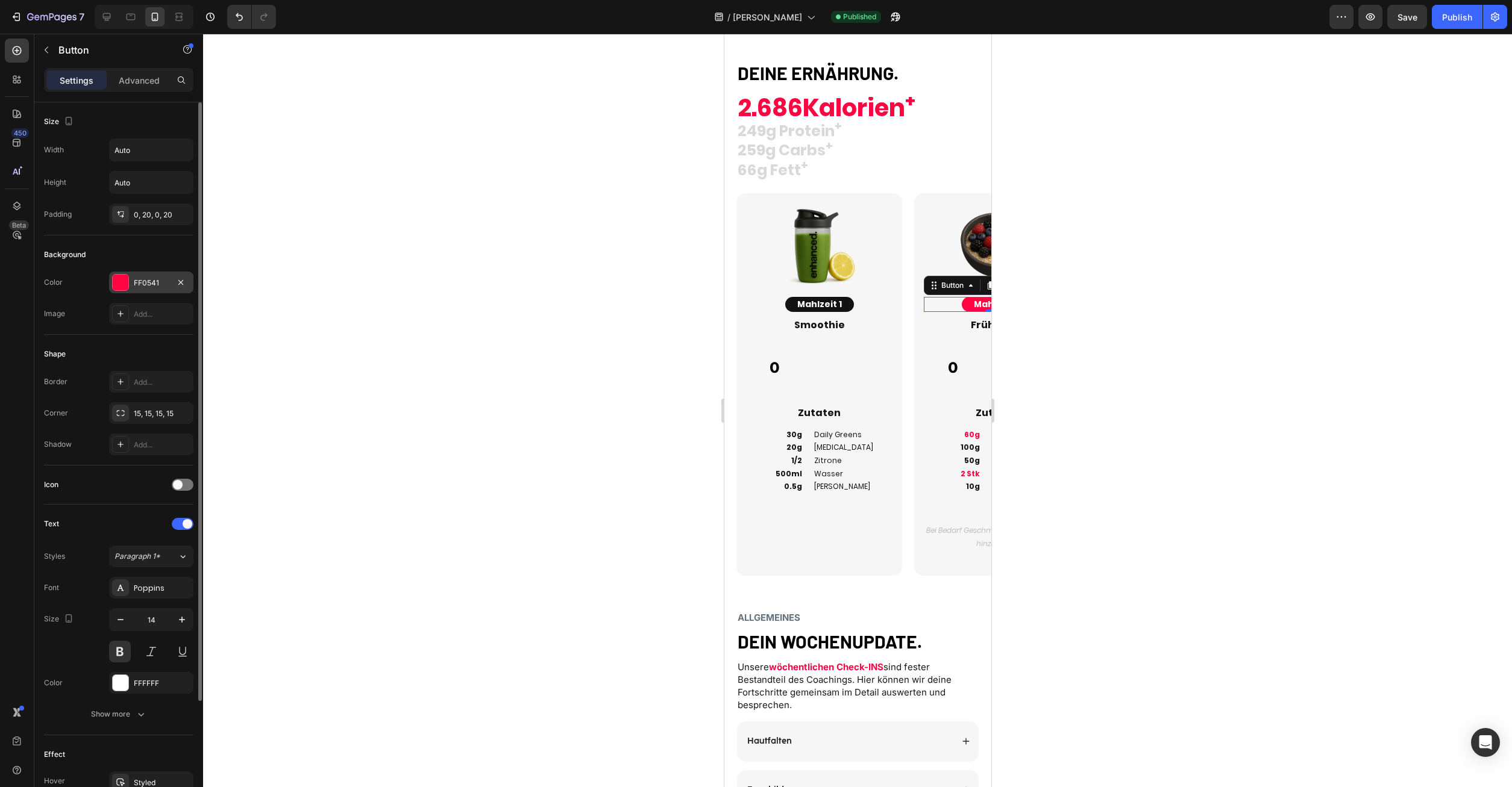
click at [146, 284] on div "FF0541" at bounding box center [151, 283] width 35 height 11
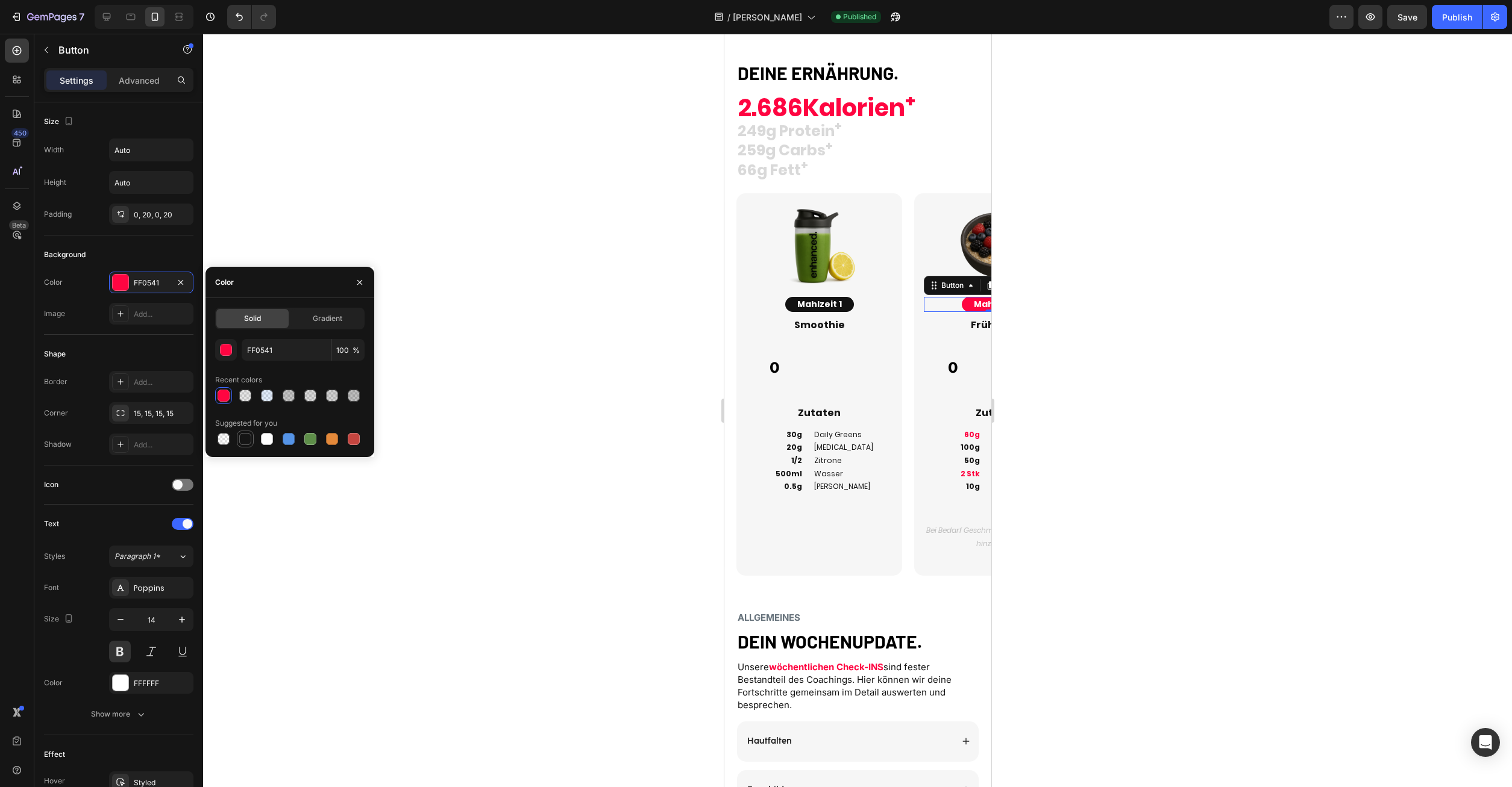
click at [244, 437] on div at bounding box center [245, 438] width 12 height 12
type input "151515"
click at [914, 562] on div "Image Mahlzeit 2 Button 0 Frühstück Heading 0 Custom Code Zutaten Heading 60g 1…" at bounding box center [996, 384] width 166 height 382
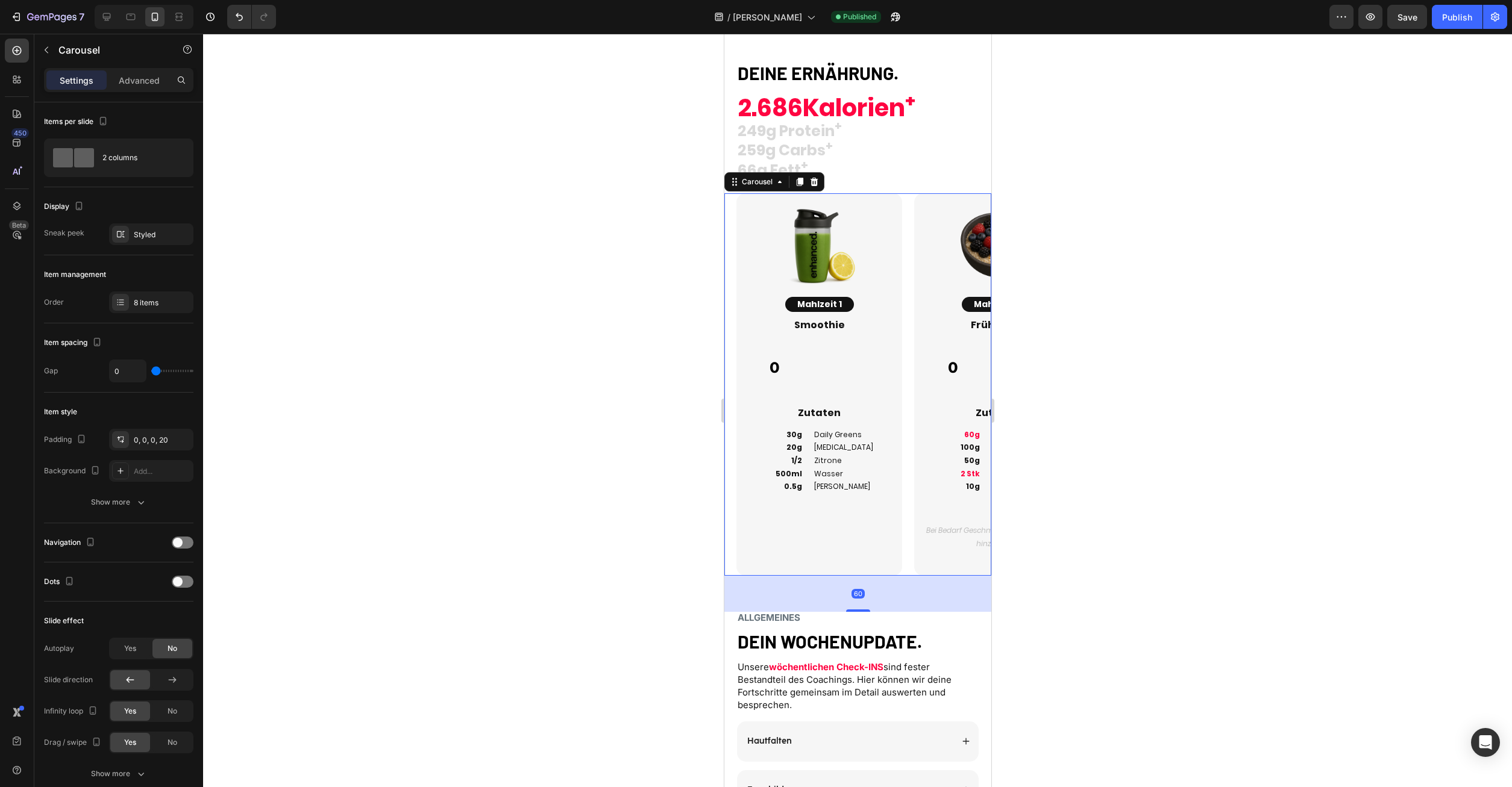
click at [910, 519] on div "Image Mahlzeit 2 Button Frühstück Heading 0 Custom Code Zutaten Heading 60g 100…" at bounding box center [991, 384] width 178 height 382
click at [153, 304] on div "8 items" at bounding box center [162, 304] width 56 height 11
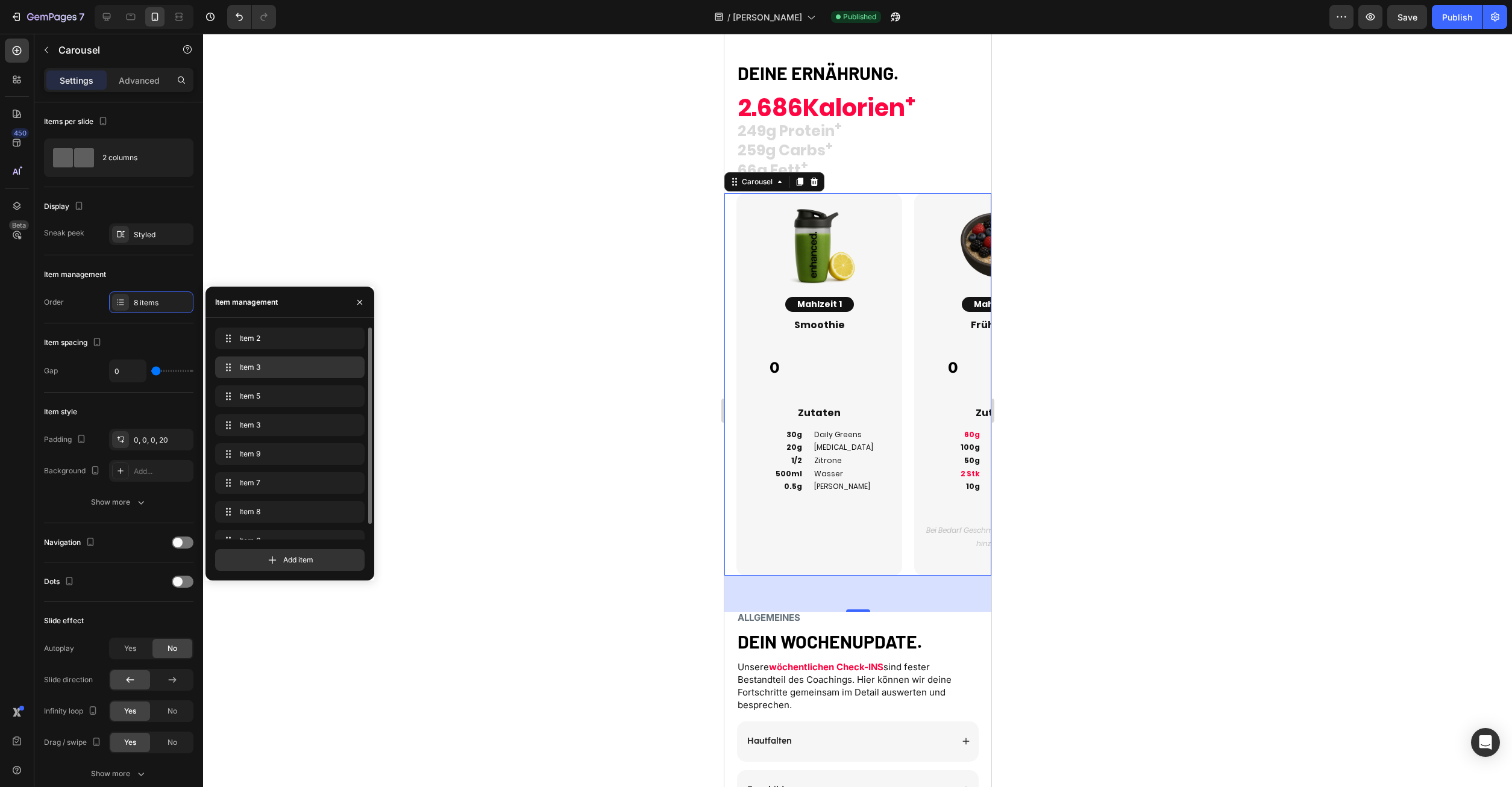
click at [268, 368] on span "Item 3" at bounding box center [287, 367] width 97 height 11
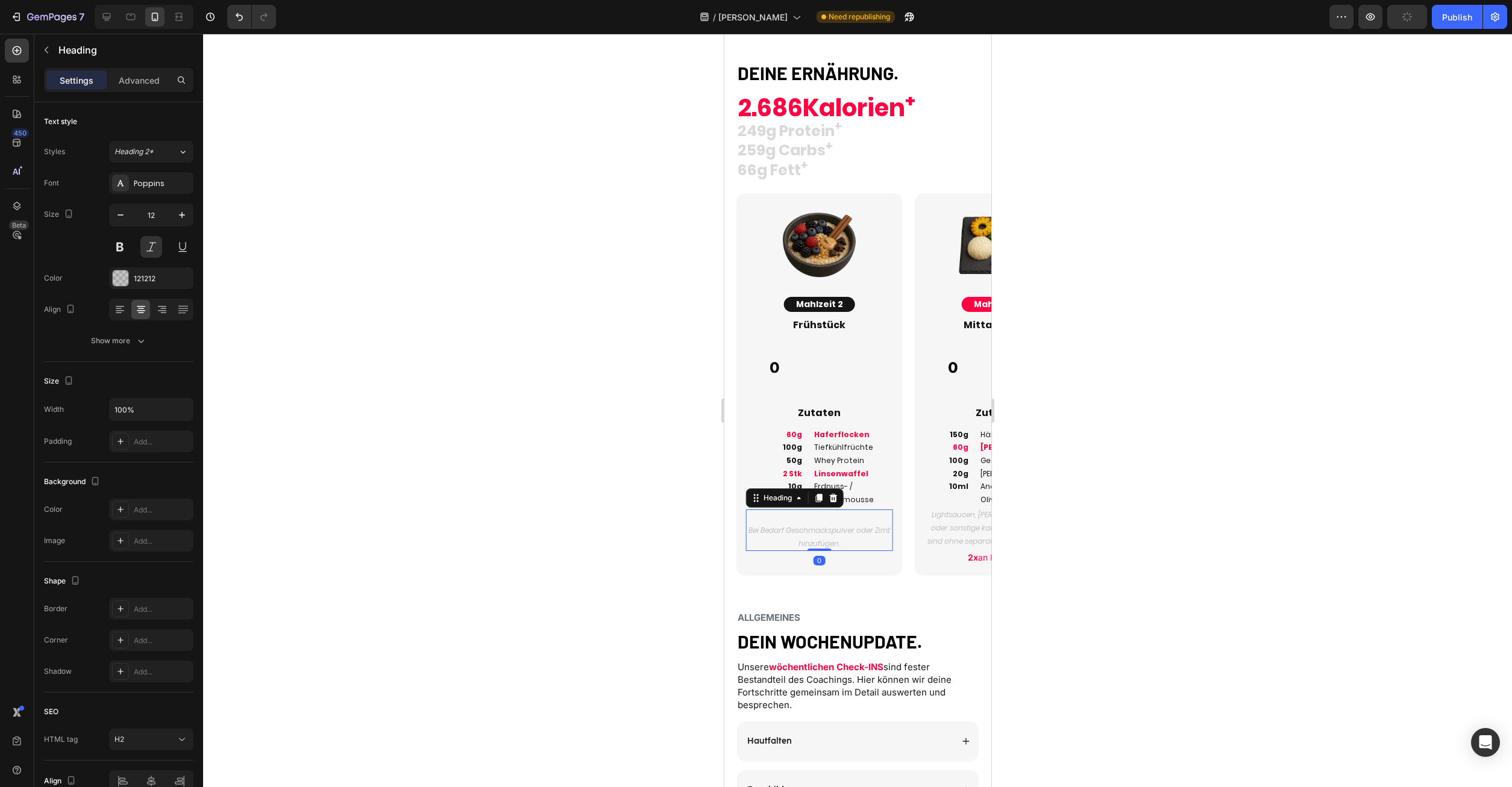
click at [832, 536] on h2 "Bei Bedarf Geschmackspulver oder Zimt hinzufügen." at bounding box center [818, 530] width 146 height 41
click at [124, 214] on icon "button" at bounding box center [120, 215] width 12 height 12
click at [852, 541] on h2 "Bei Bedarf Geschmackspulver oder Zimt hinzufügen." at bounding box center [818, 528] width 146 height 38
click at [838, 543] on p "Bei Bedarf Geschmackspulver oder Zimt hinzufügen." at bounding box center [819, 528] width 144 height 36
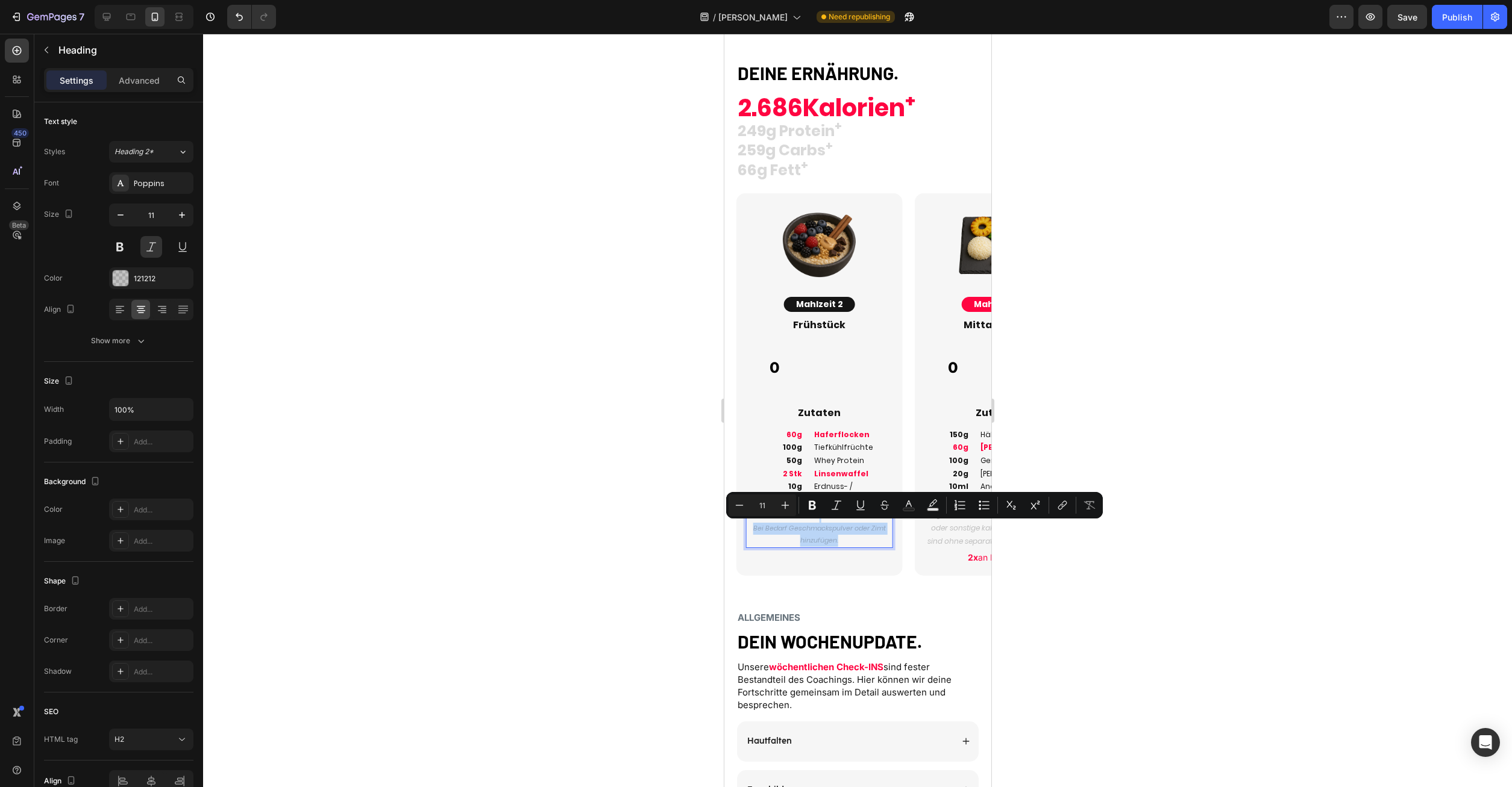
drag, startPoint x: 845, startPoint y: 542, endPoint x: 743, endPoint y: 487, distance: 115.9
click at [802, 521] on p "Bei Bedarf Geschmackspulver oder Zimt hinzufügen." at bounding box center [819, 528] width 144 height 36
click at [166, 97] on div "Settings Advanced" at bounding box center [119, 85] width 169 height 35
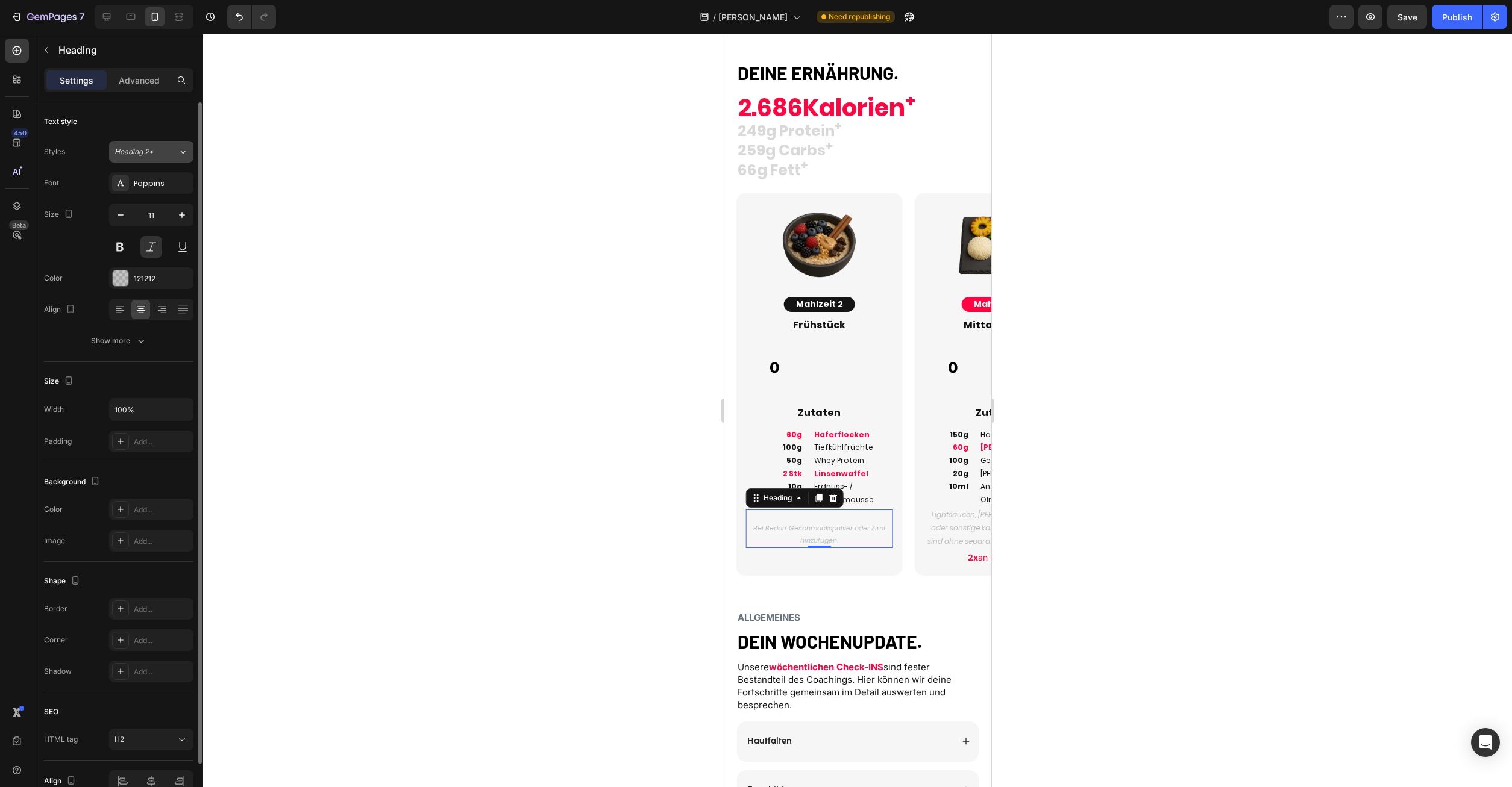
click at [160, 153] on div "Heading 2*" at bounding box center [139, 152] width 49 height 11
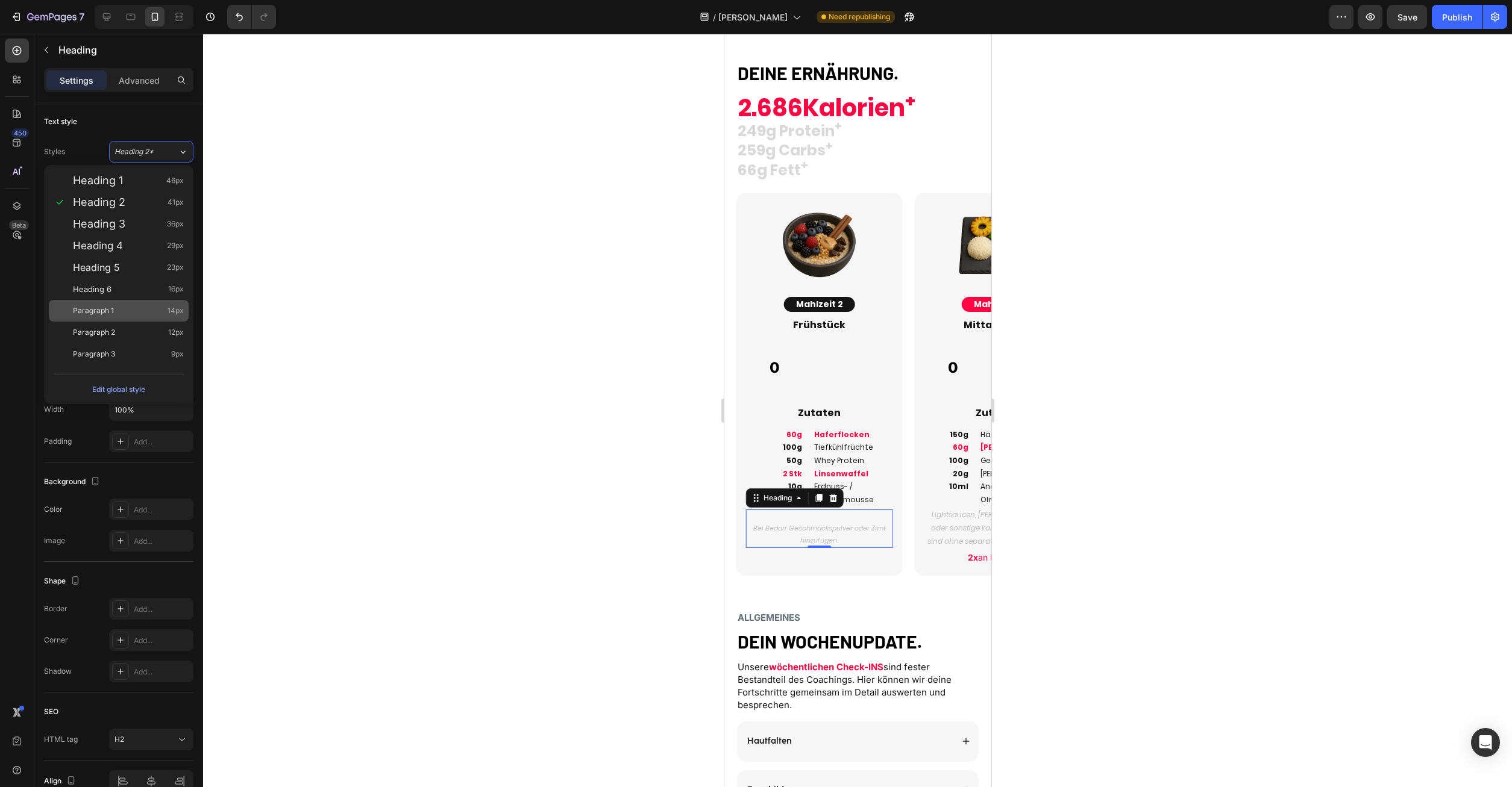
click at [115, 309] on div "Paragraph 1 14px" at bounding box center [128, 310] width 111 height 12
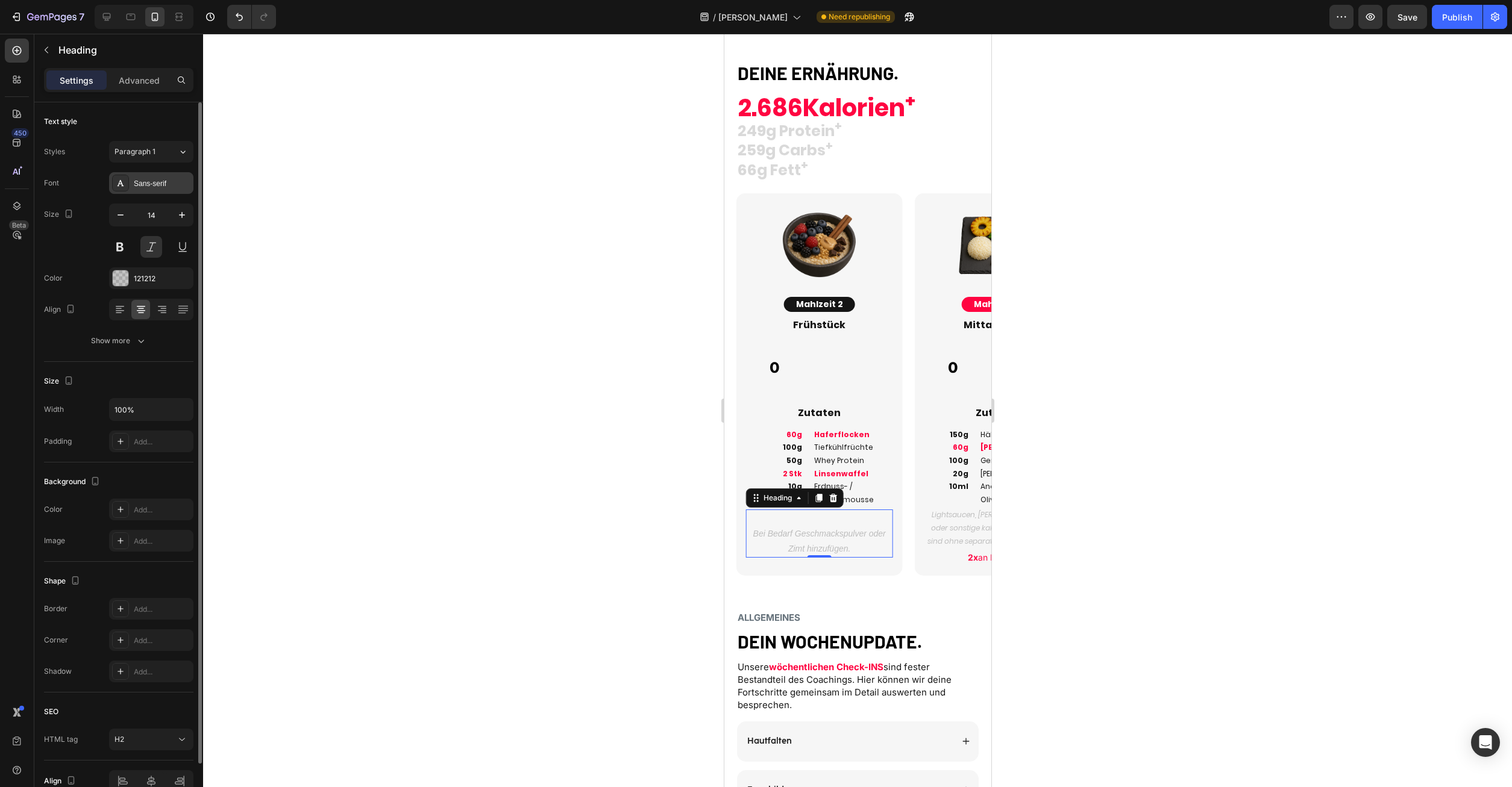
click at [157, 186] on div "Sans-serif" at bounding box center [162, 184] width 56 height 11
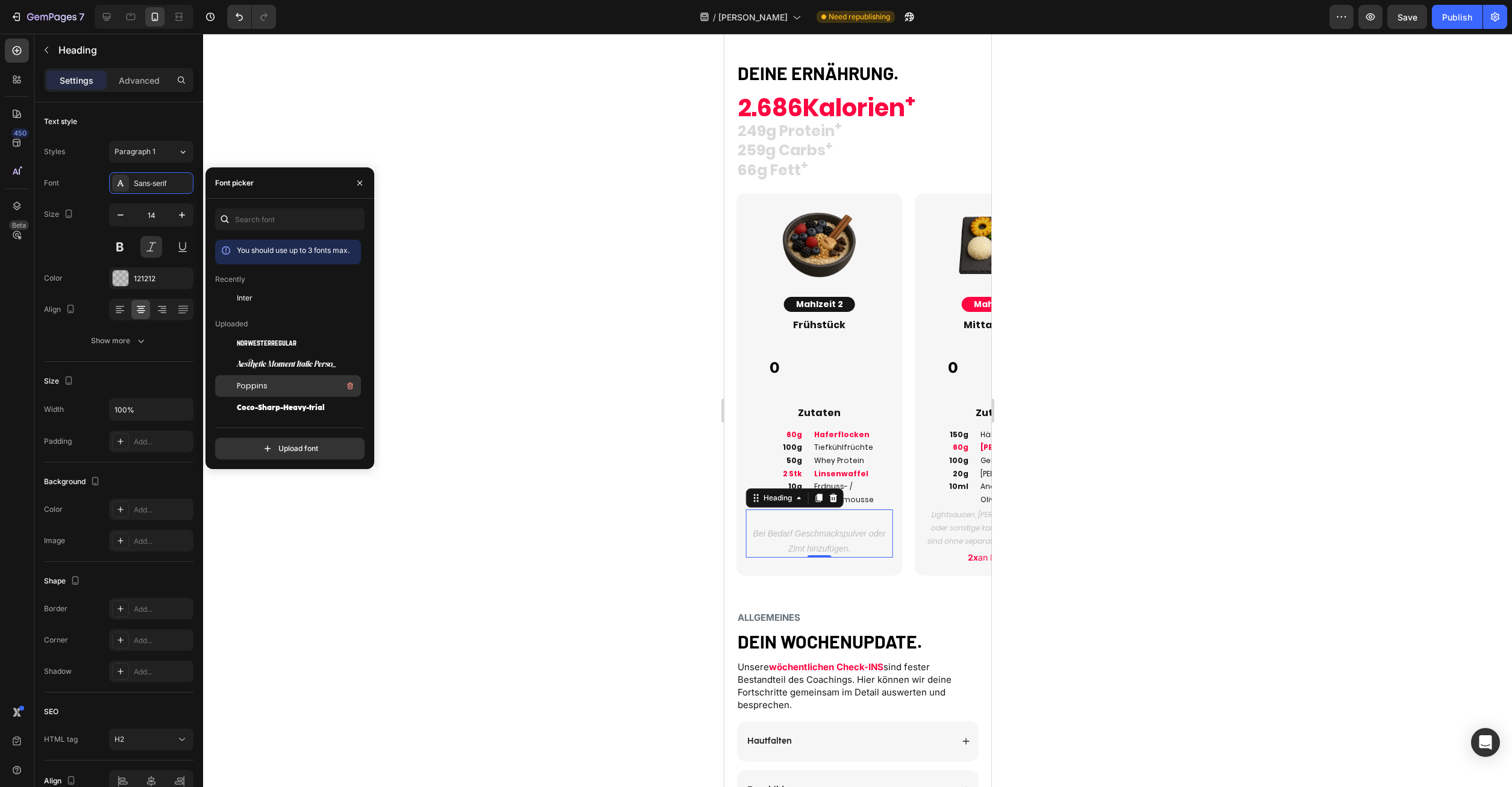
click at [274, 386] on div "Poppins" at bounding box center [298, 385] width 122 height 14
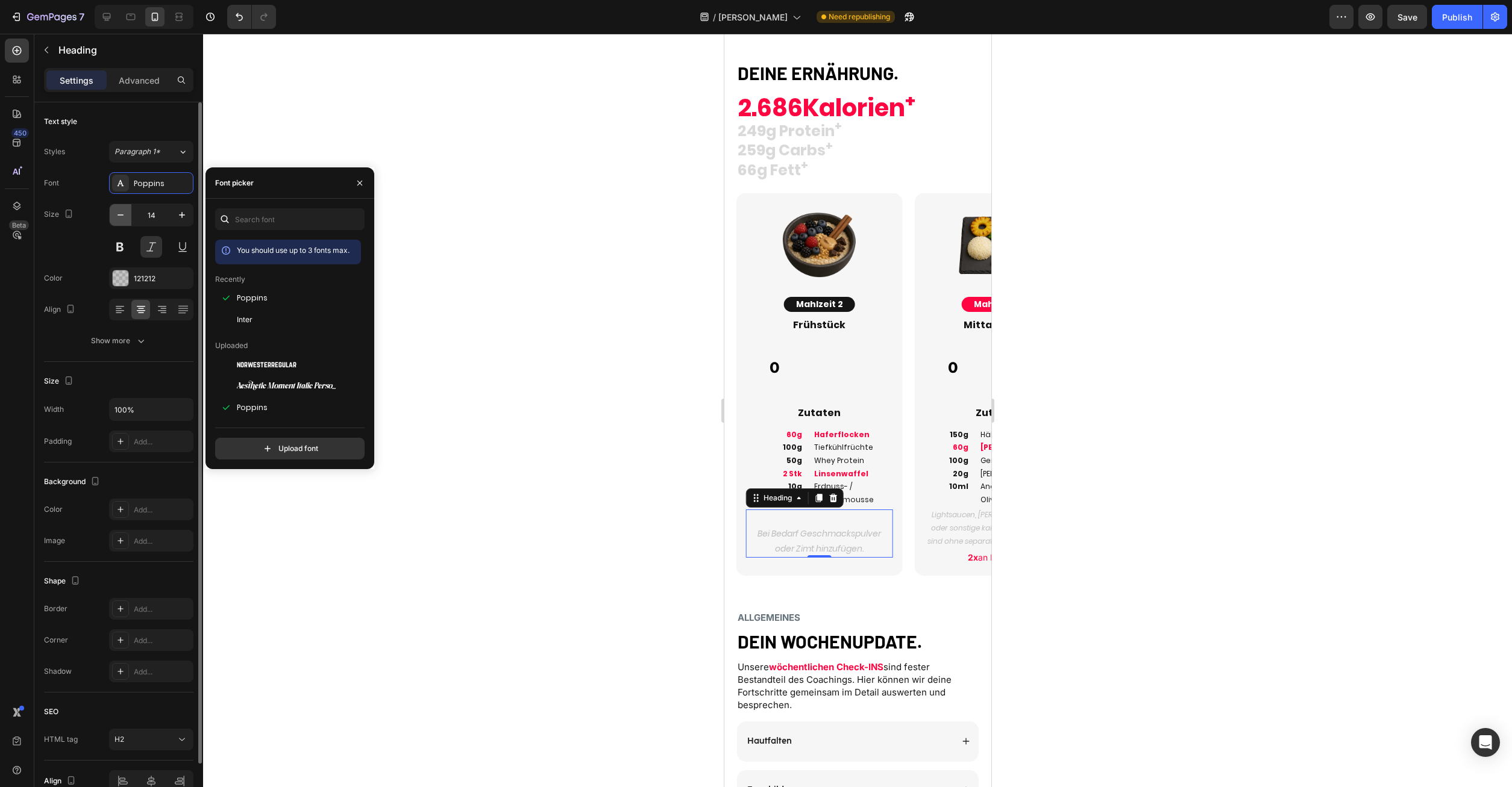
click at [121, 212] on icon "button" at bounding box center [120, 215] width 12 height 12
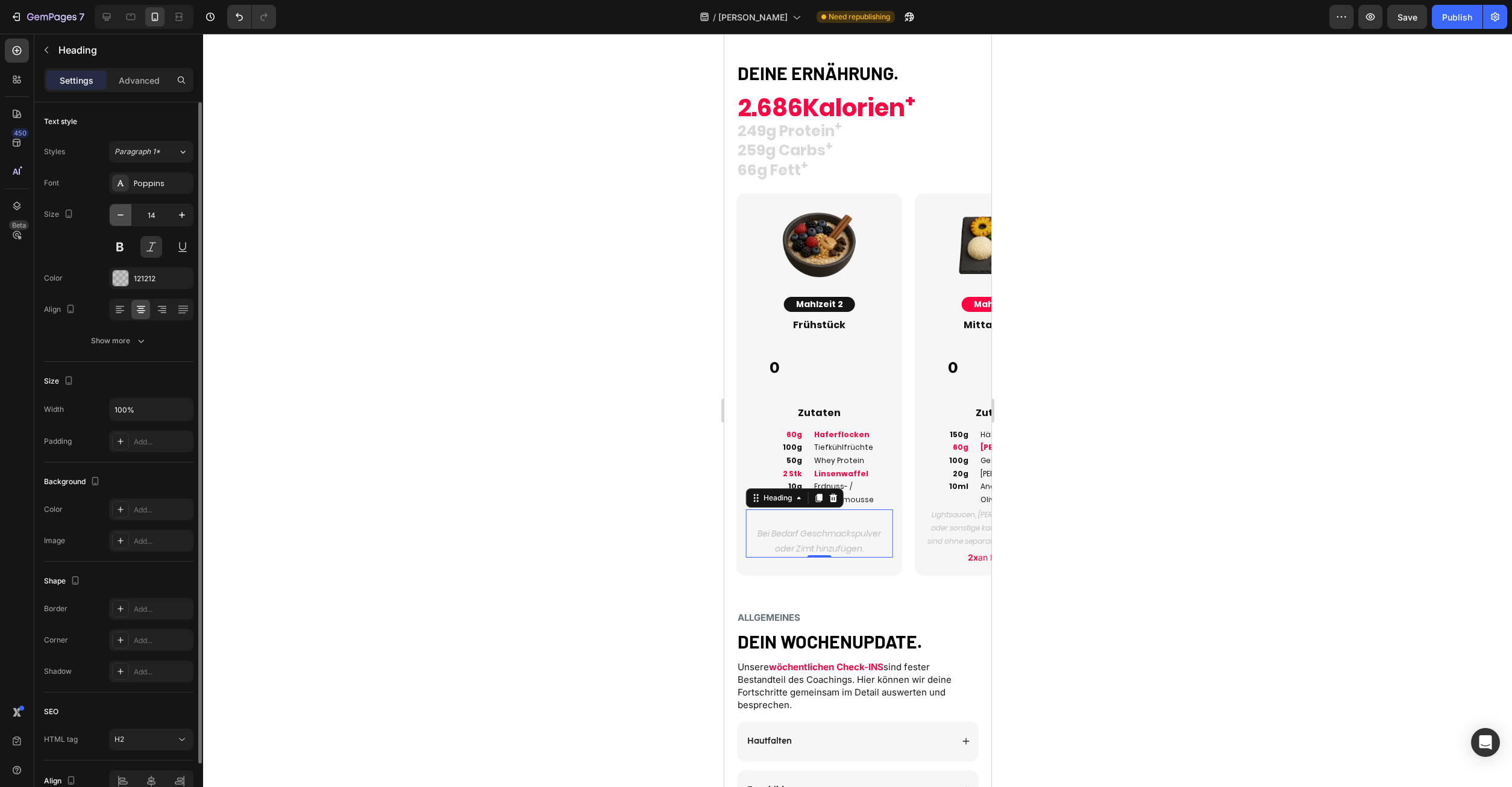
click at [121, 213] on icon "button" at bounding box center [120, 215] width 12 height 12
click at [126, 215] on icon "button" at bounding box center [120, 215] width 12 height 12
click at [127, 216] on button "button" at bounding box center [120, 215] width 22 height 22
type input "9"
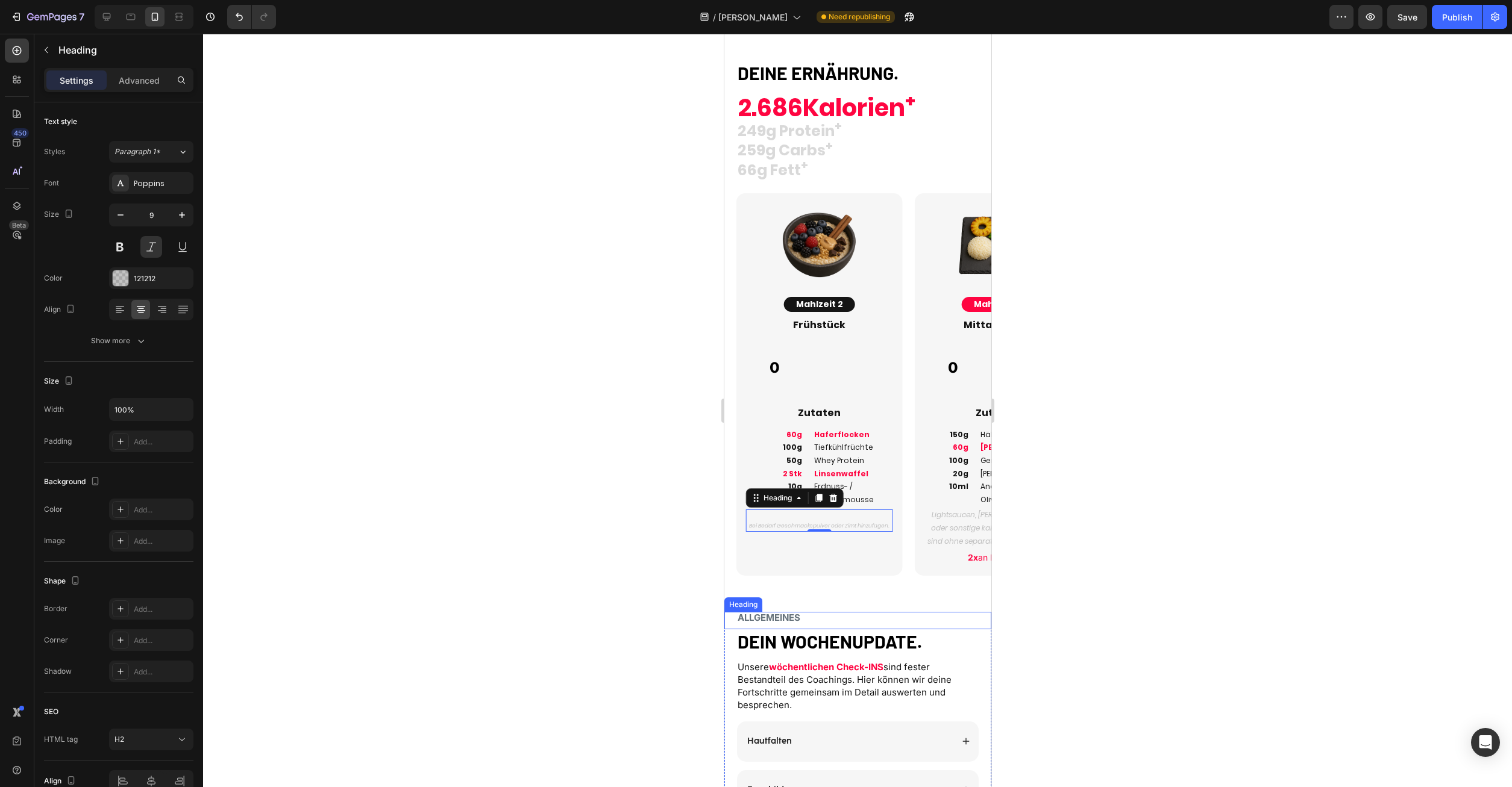
click at [828, 541] on div "Image Mahlzeit 2 Button Frühstück Heading 0 Custom Code Zutaten Heading 60g 100…" at bounding box center [818, 385] width 146 height 364
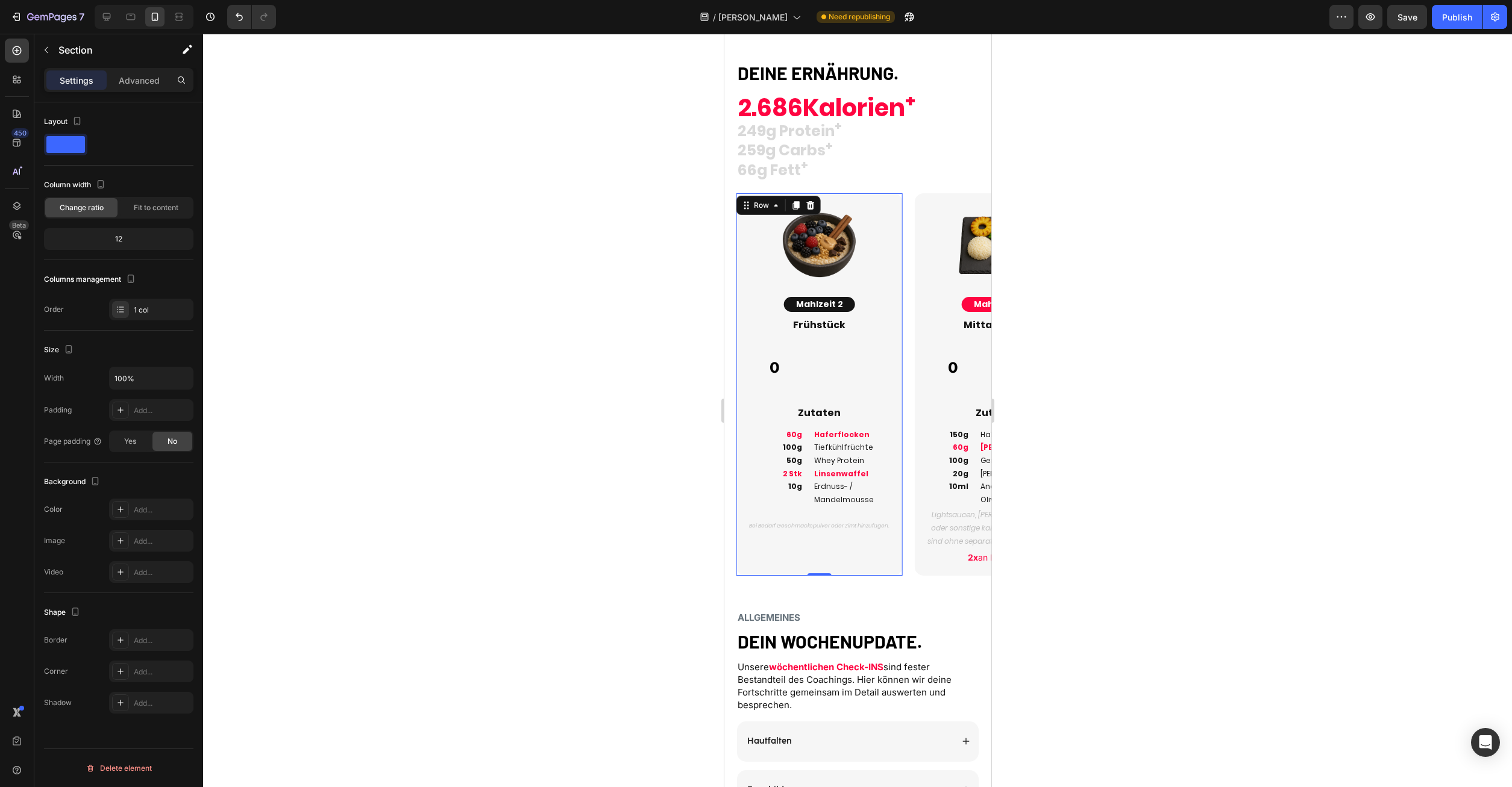
click at [885, 583] on div "Image Mahlzeit 1 Button Smoothie Heading 0 Custom Code Zutaten Heading 30g 20g …" at bounding box center [857, 402] width 267 height 419
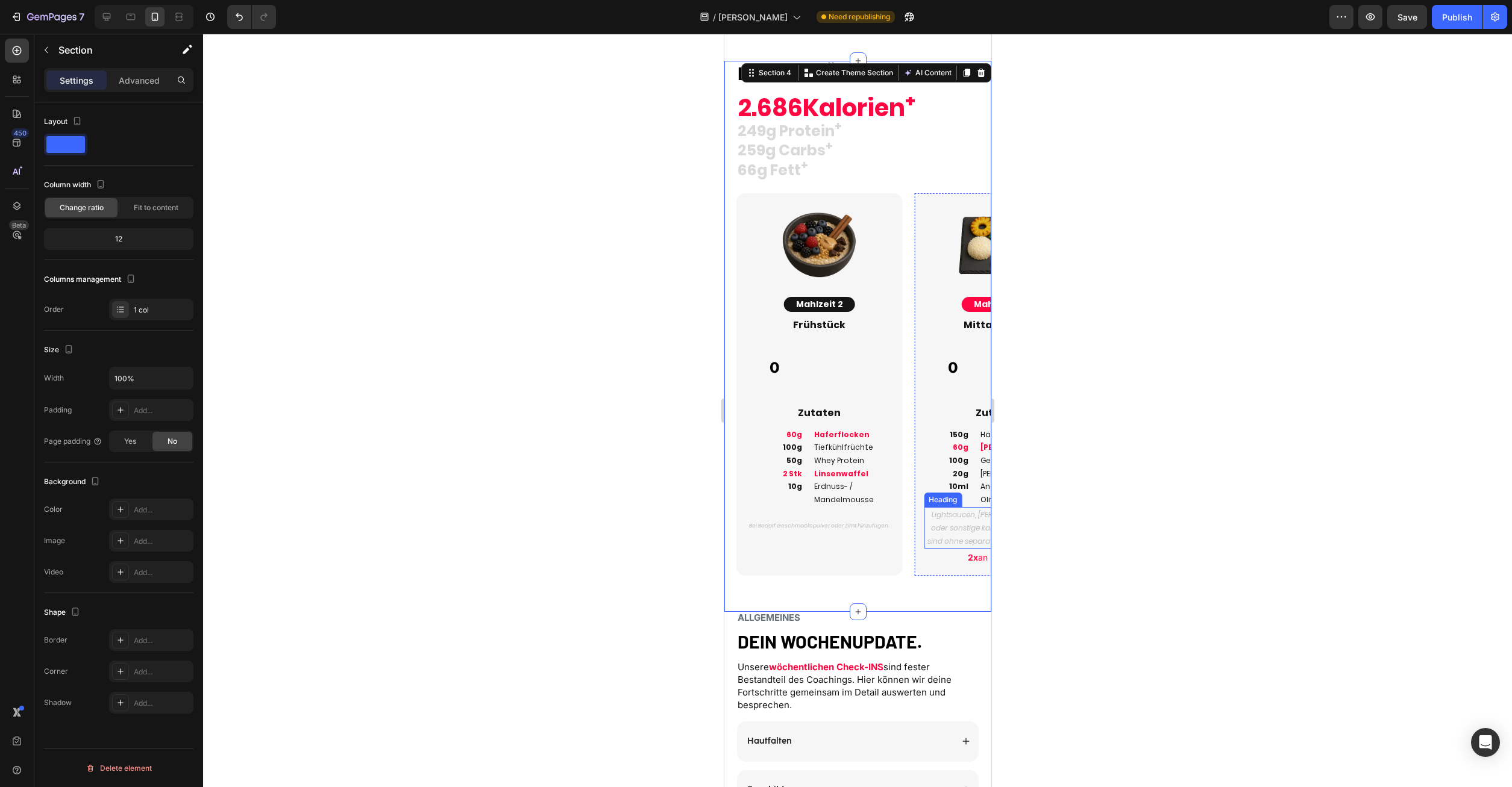
click at [948, 515] on h2 "Lightsaucen, [PERSON_NAME], Siracca oder sonstige kalorienarmen Saucen sind ohn…" at bounding box center [996, 527] width 146 height 41
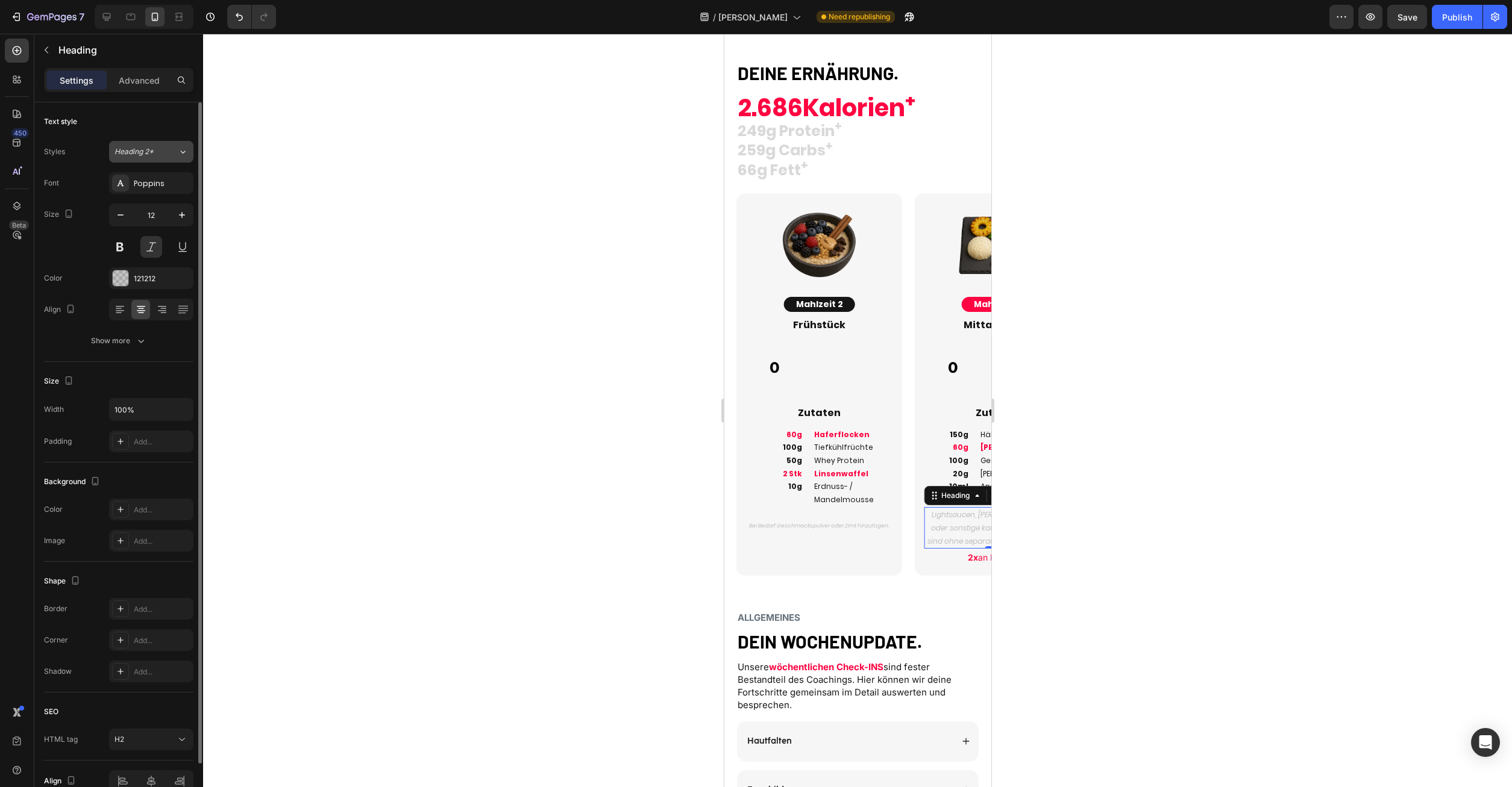
click at [145, 156] on button "Heading 2*" at bounding box center [151, 151] width 84 height 22
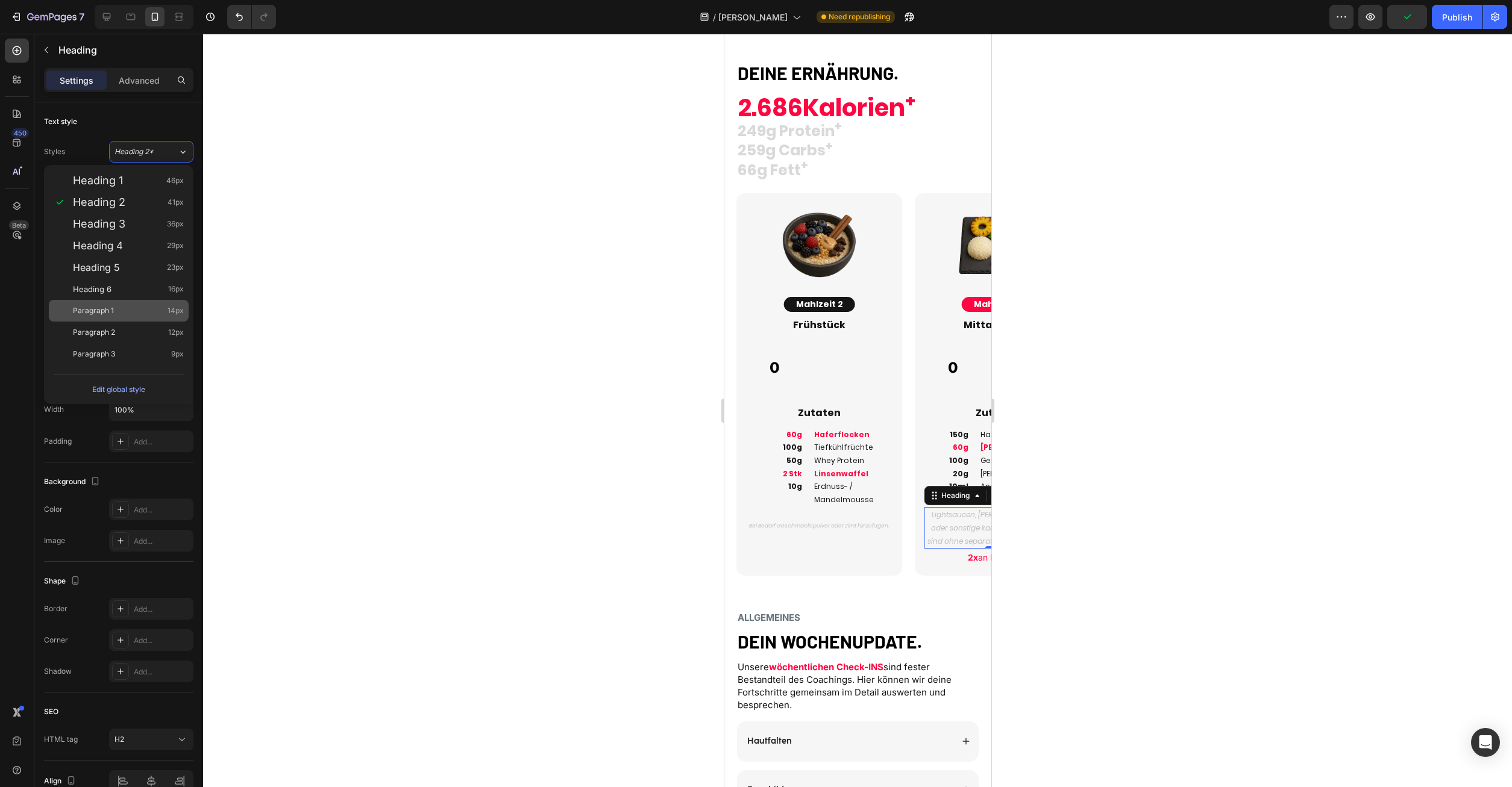
click at [127, 318] on div "Paragraph 1 14px" at bounding box center [118, 310] width 140 height 22
type input "14"
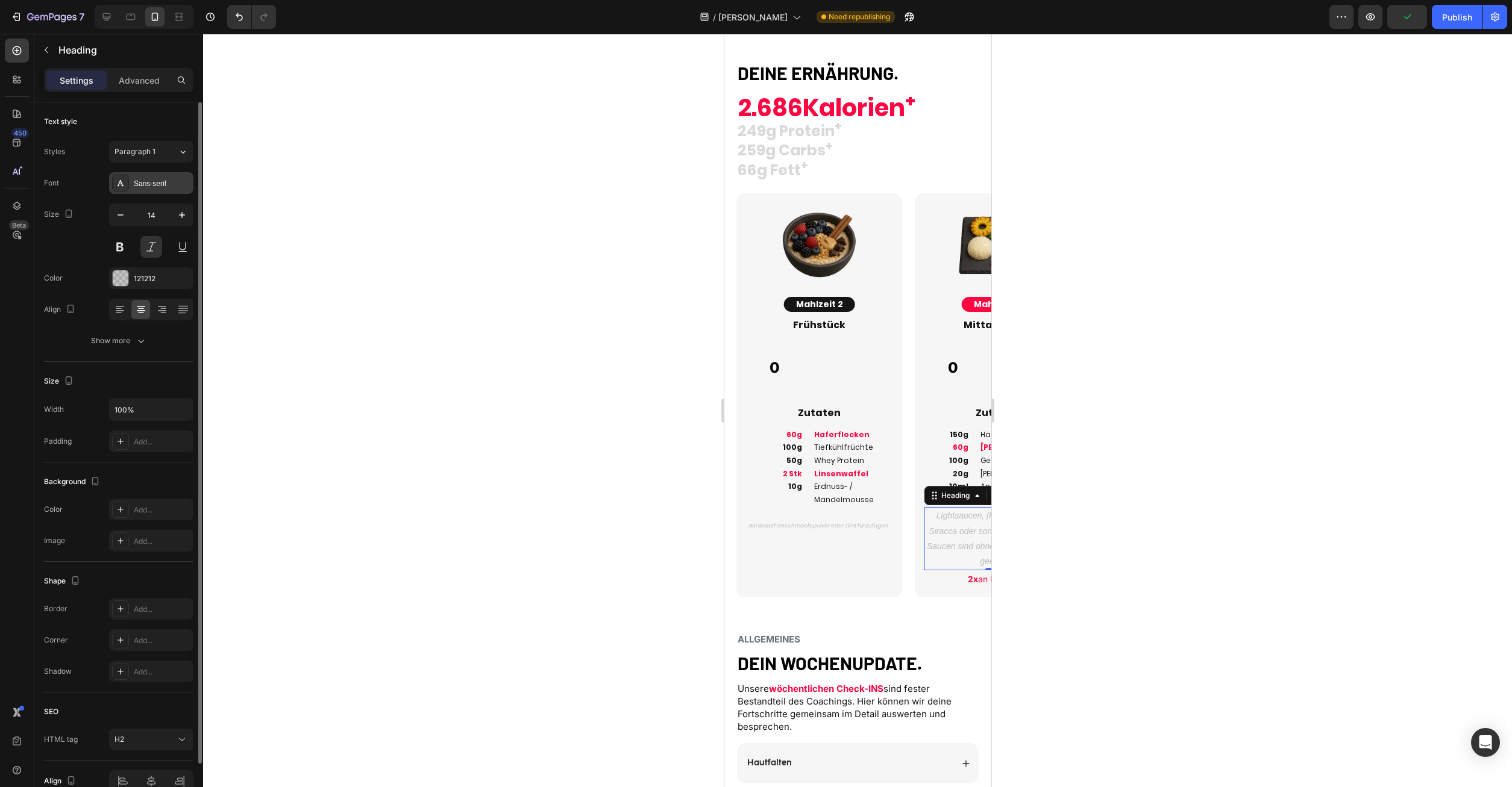
click at [153, 190] on div "Sans-serif" at bounding box center [151, 183] width 84 height 22
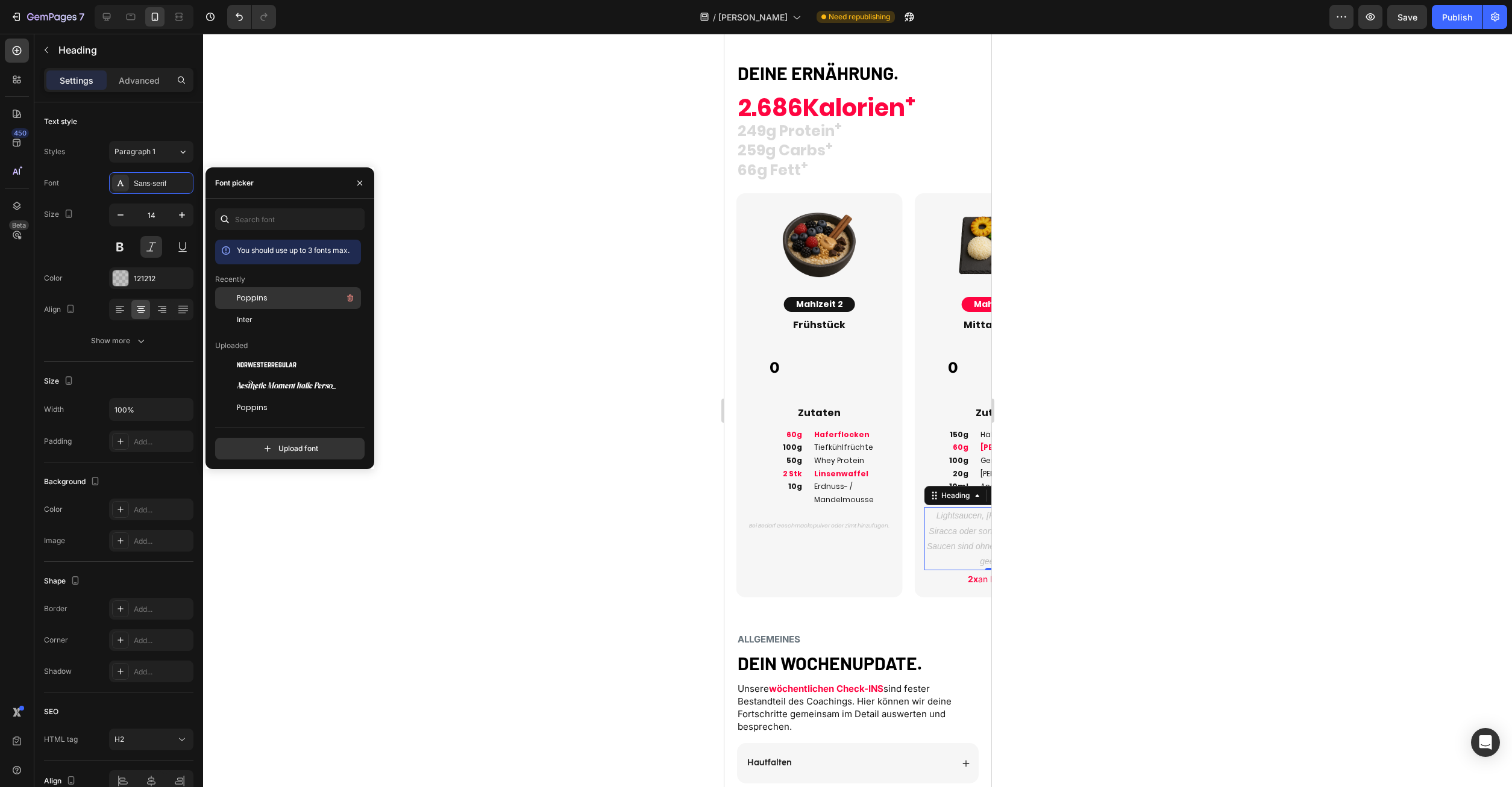
click at [259, 294] on span "Poppins" at bounding box center [252, 298] width 31 height 11
click at [843, 529] on p "⁠⁠⁠⁠⁠⁠⁠ Bei Bedarf Geschmackspulver oder Zimt hinzufügen." at bounding box center [819, 520] width 144 height 20
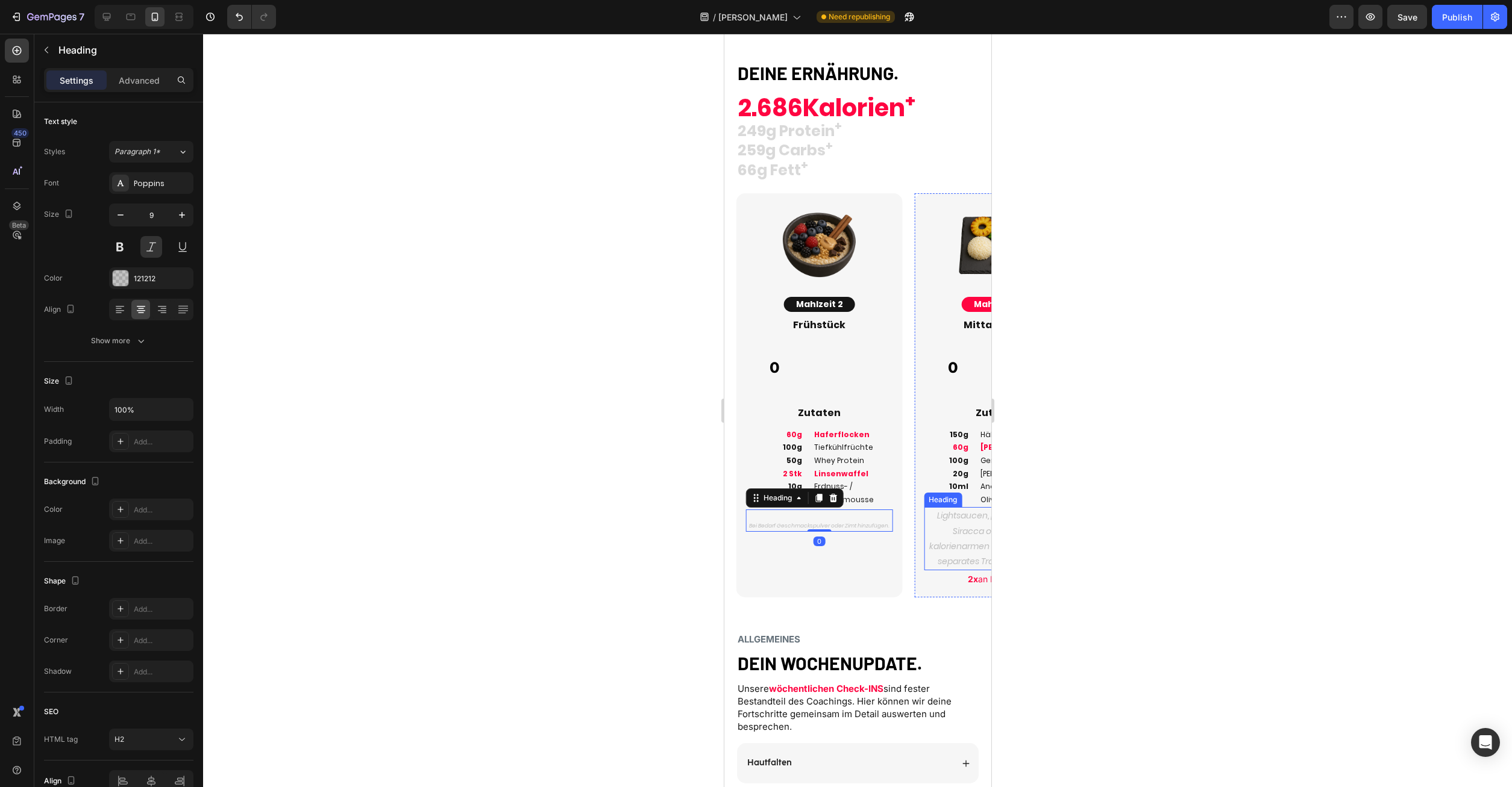
click at [960, 526] on h2 "Lightsaucen, [PERSON_NAME], Siracca oder sonstige kalorienarmen Saucen sind ohn…" at bounding box center [996, 539] width 146 height 64
click at [853, 524] on p "⁠⁠⁠⁠⁠⁠⁠ Bei Bedarf Geschmackspulver oder Zimt hinzufügen." at bounding box center [819, 520] width 144 height 20
click at [190, 214] on button "button" at bounding box center [182, 215] width 22 height 22
type input "10"
click at [926, 519] on h2 "Lightsaucen, [PERSON_NAME], Siracca oder sonstige kalorienarmen Saucen sind ohn…" at bounding box center [996, 539] width 146 height 64
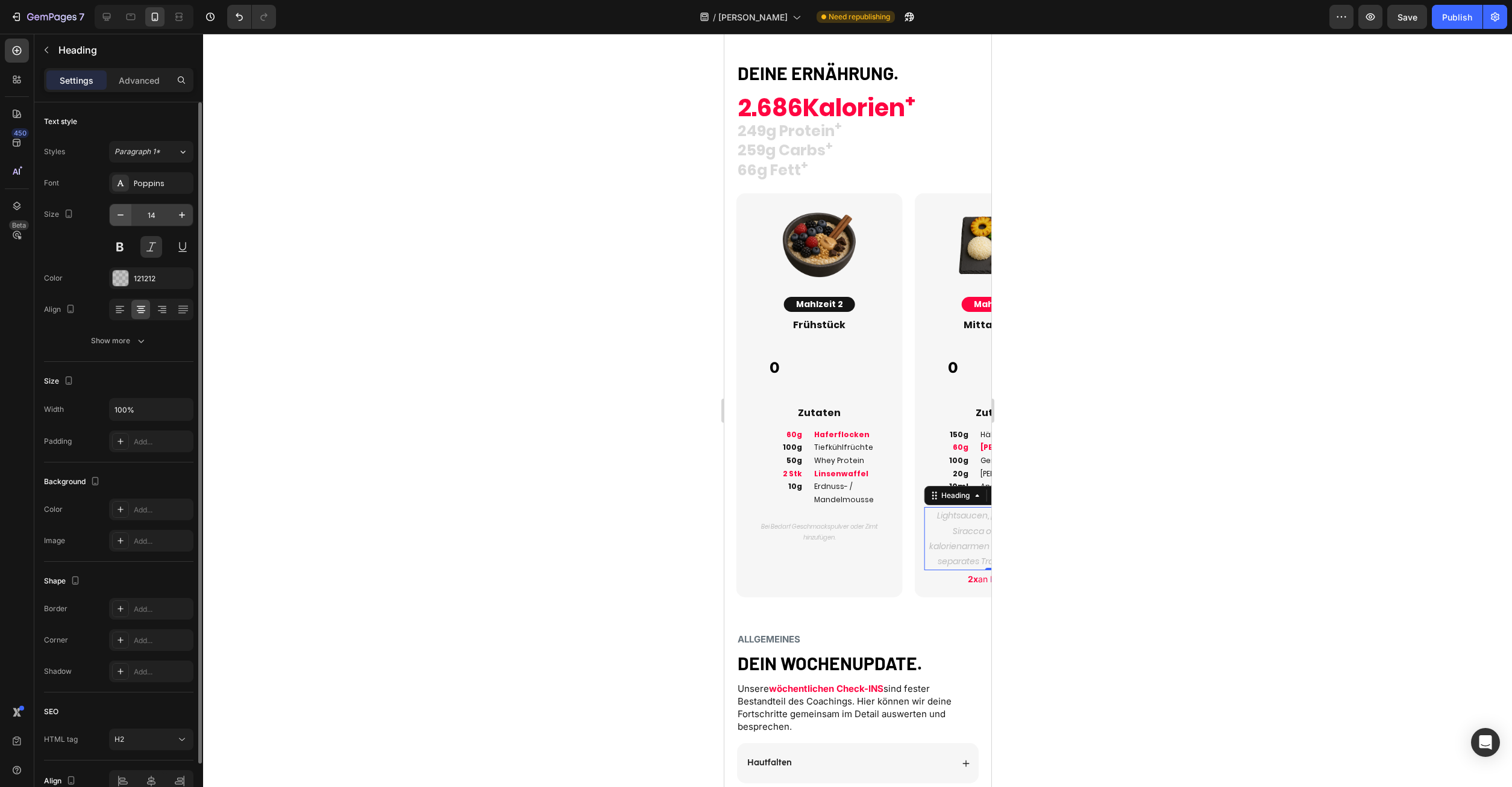
click at [114, 216] on button "button" at bounding box center [120, 215] width 22 height 22
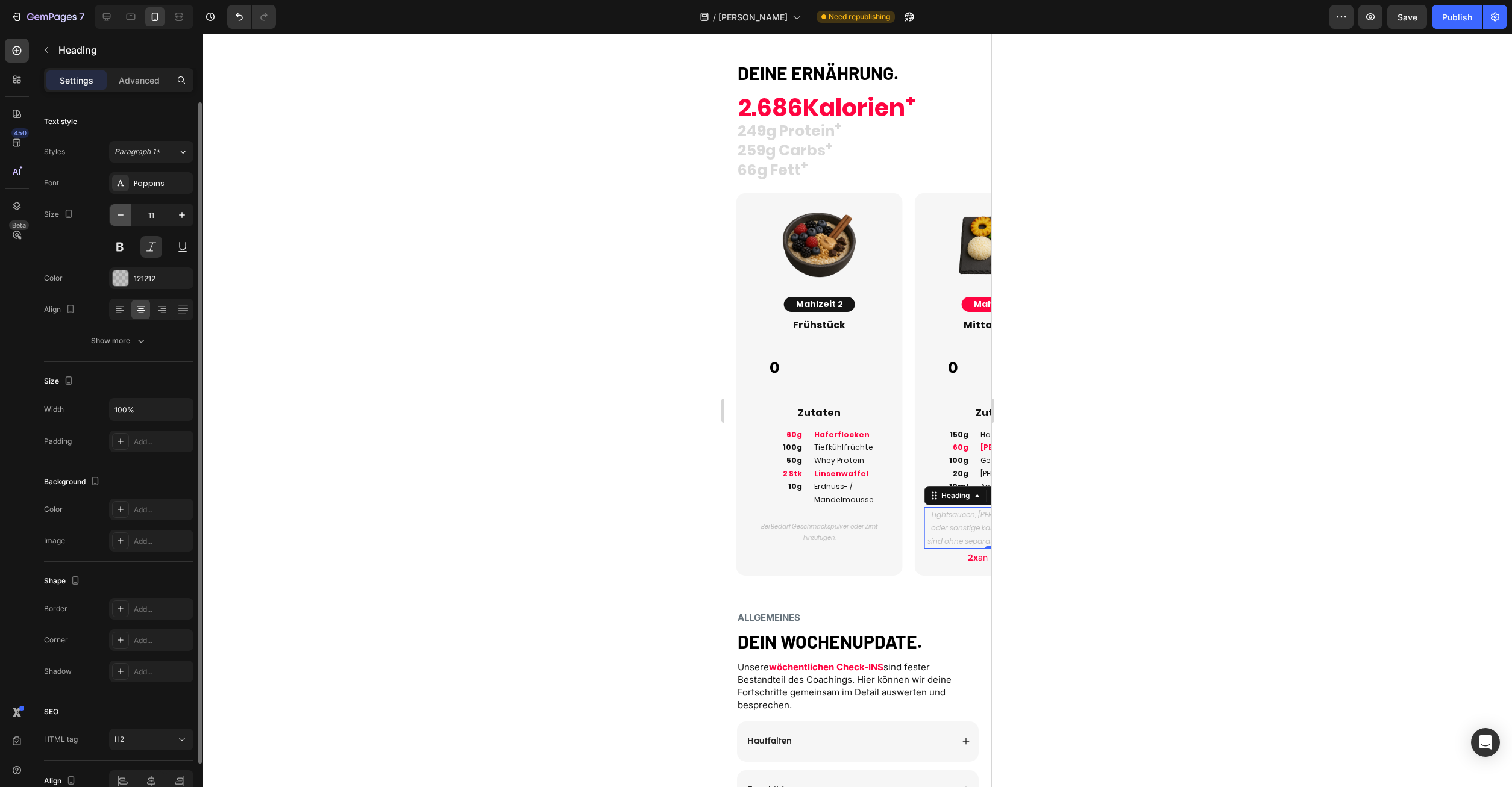
click at [114, 216] on button "button" at bounding box center [120, 215] width 22 height 22
type input "10"
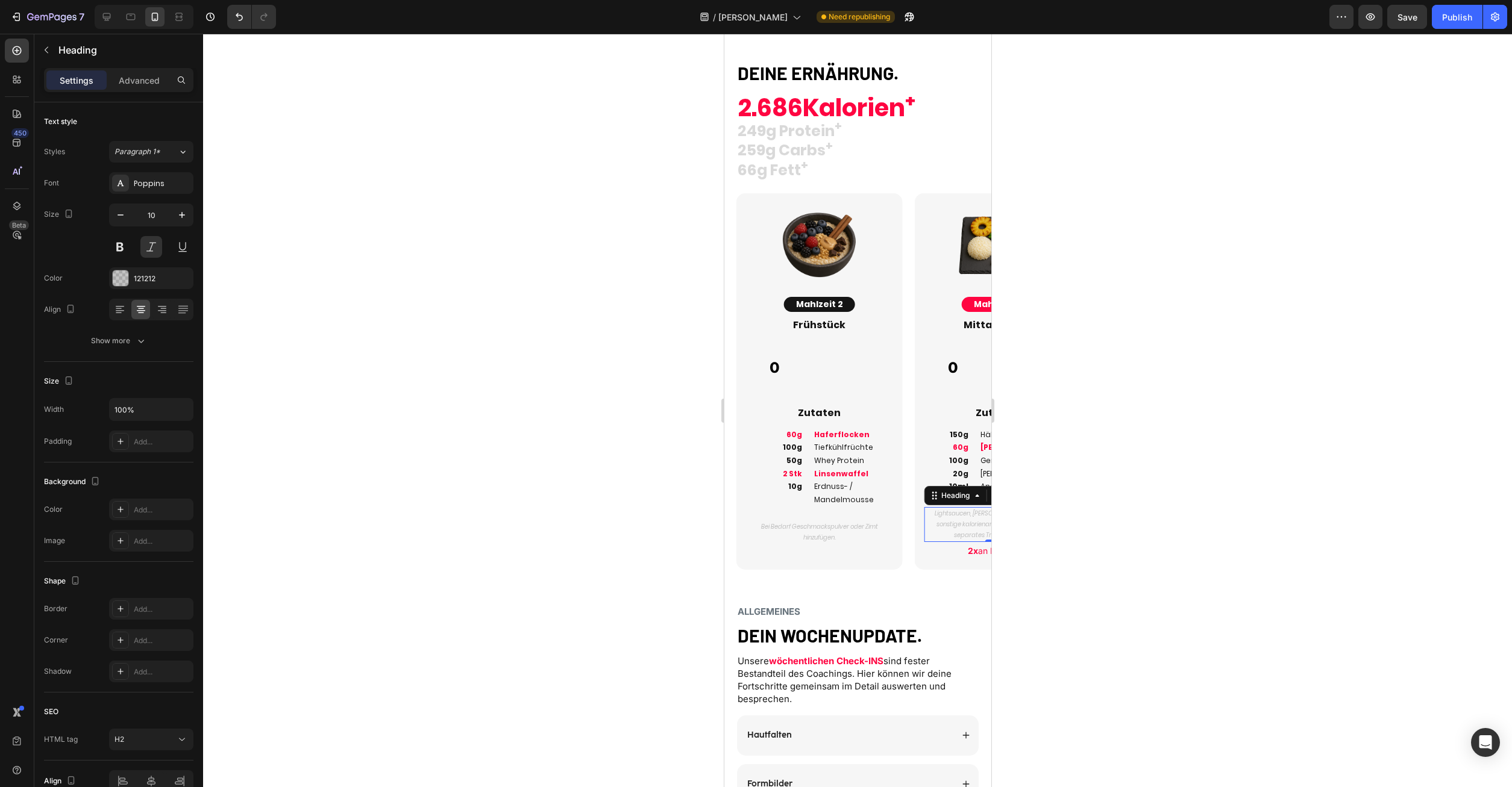
click at [1036, 570] on div at bounding box center [858, 410] width 1310 height 753
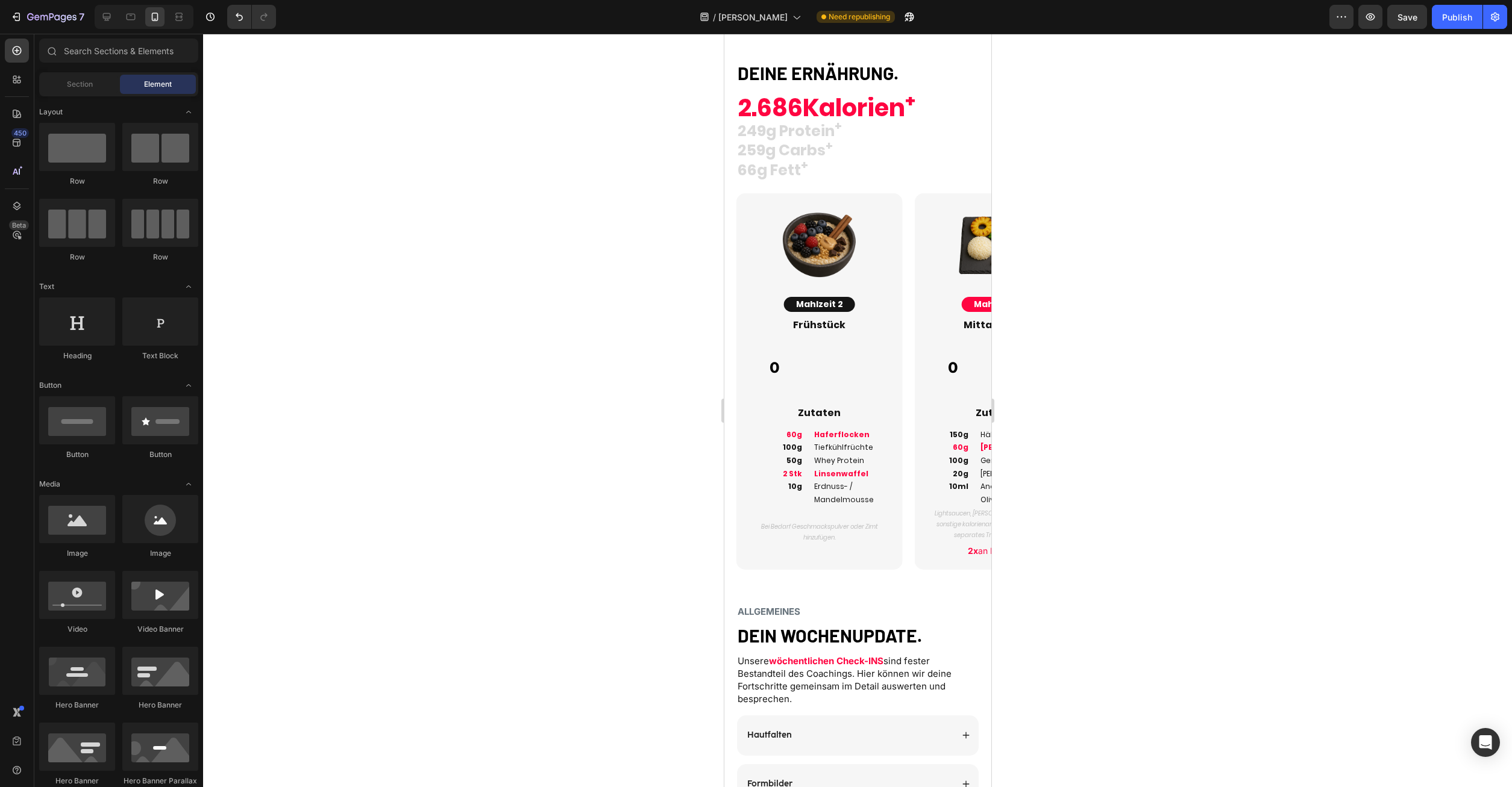
click at [968, 546] on strong "2x" at bounding box center [972, 551] width 10 height 10
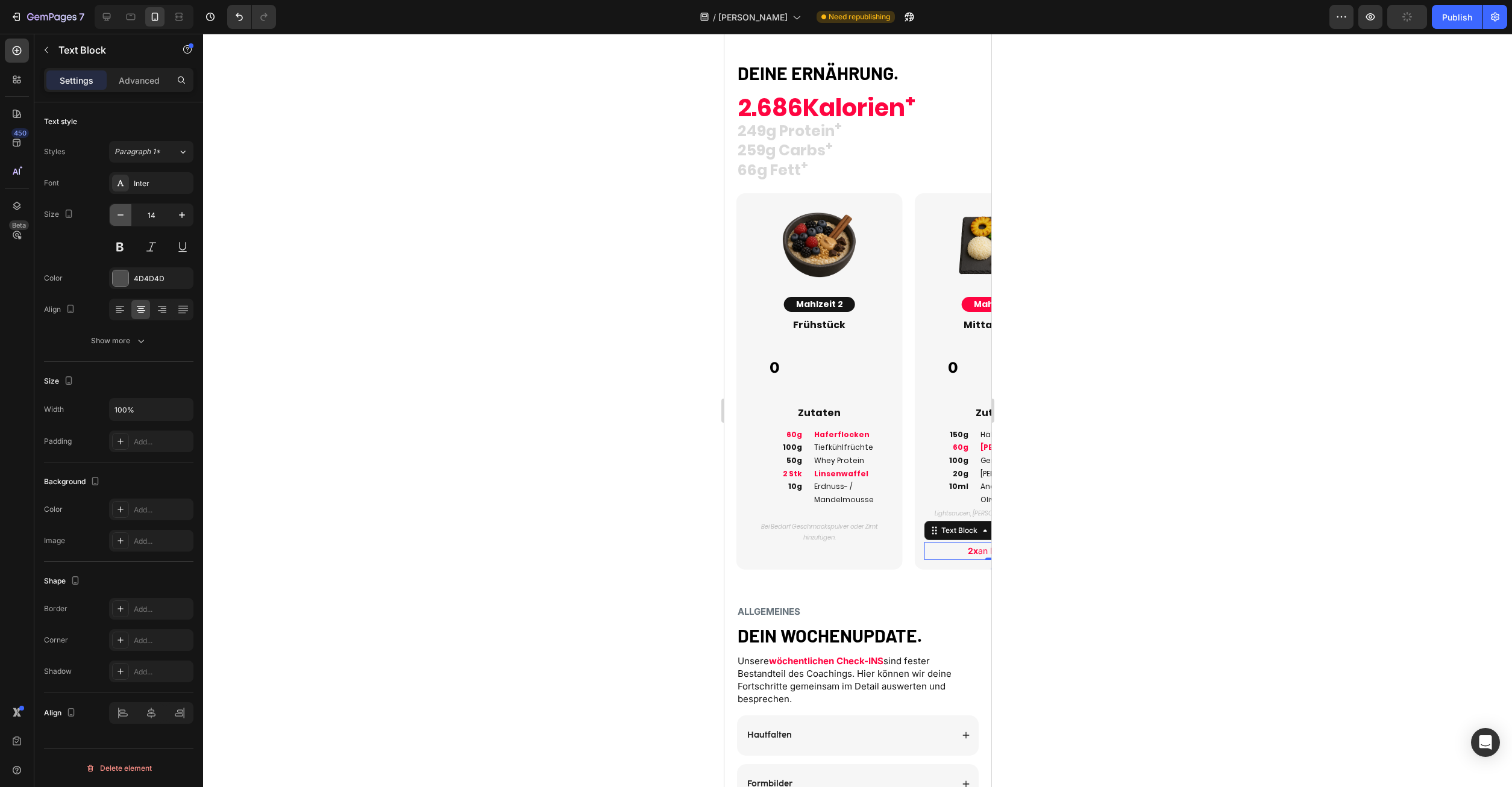
click at [126, 215] on icon "button" at bounding box center [120, 215] width 12 height 12
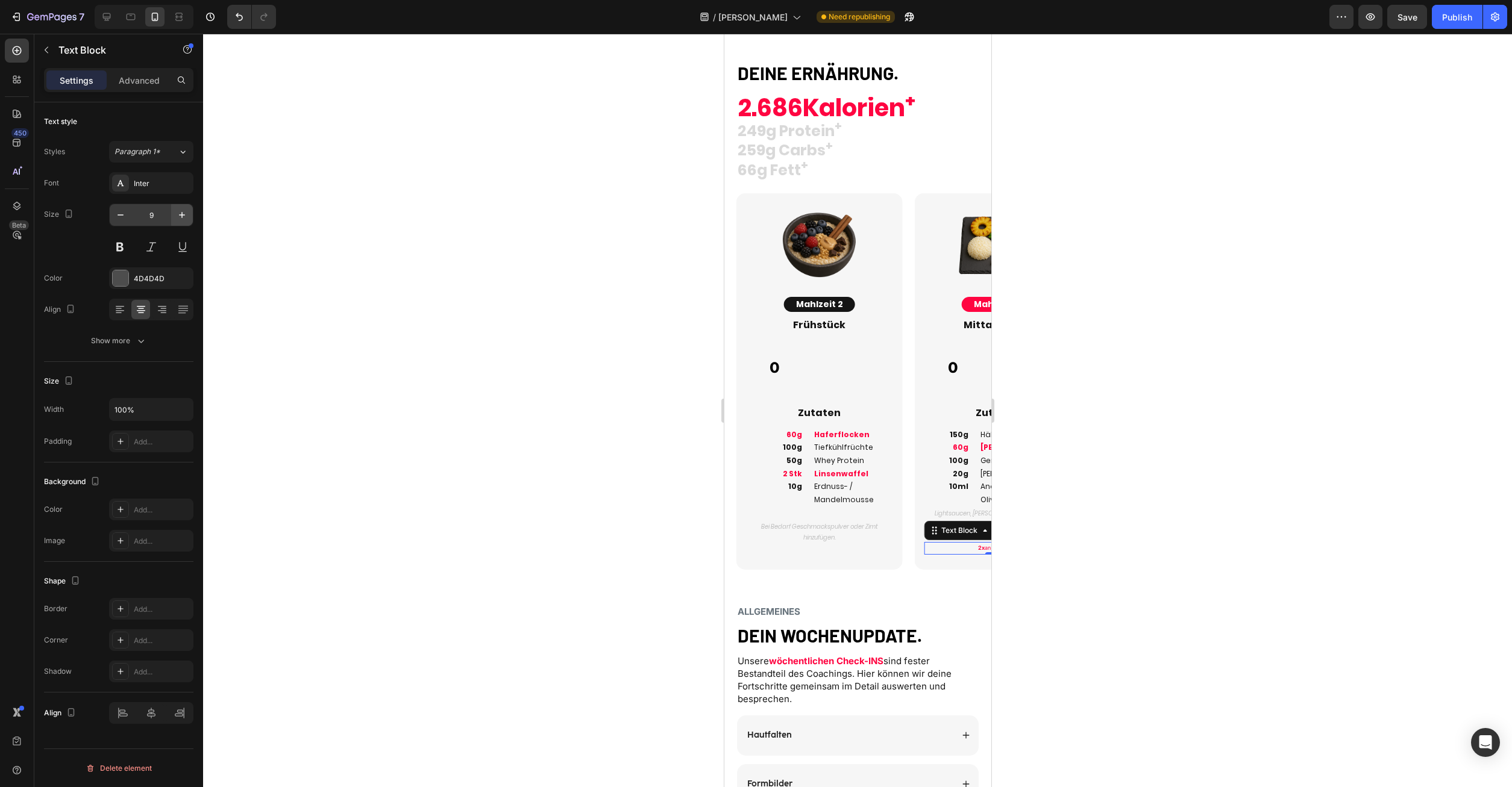
click at [183, 211] on icon "button" at bounding box center [182, 215] width 12 height 12
type input "10"
click at [163, 186] on div "Inter" at bounding box center [162, 184] width 56 height 11
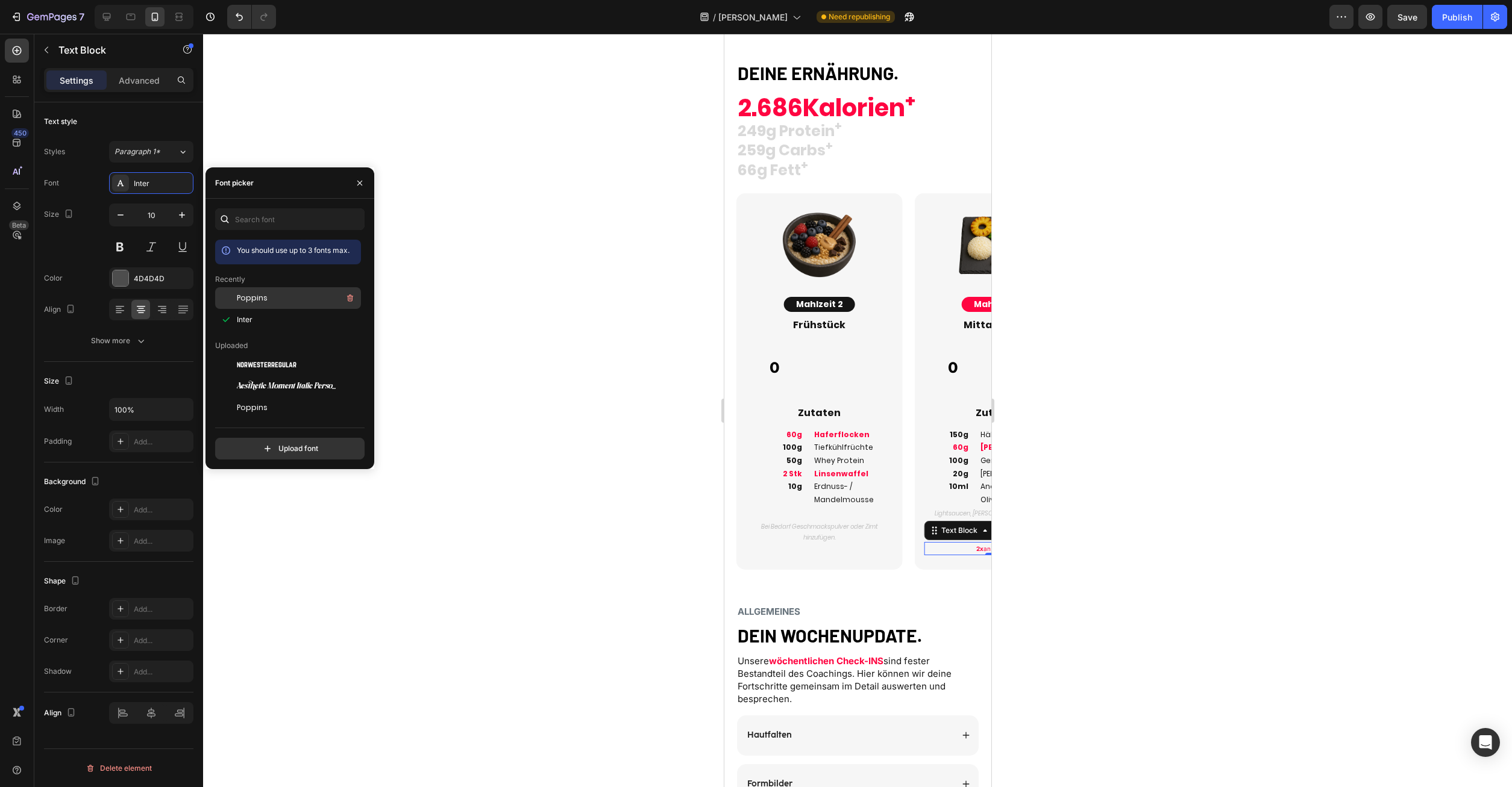
click at [266, 301] on div "Poppins" at bounding box center [298, 298] width 122 height 14
click at [901, 557] on div "Image Mahlzeit 2 Button Frühstück Heading 0 Custom Code Zutaten Heading 60g 100…" at bounding box center [818, 381] width 166 height 377
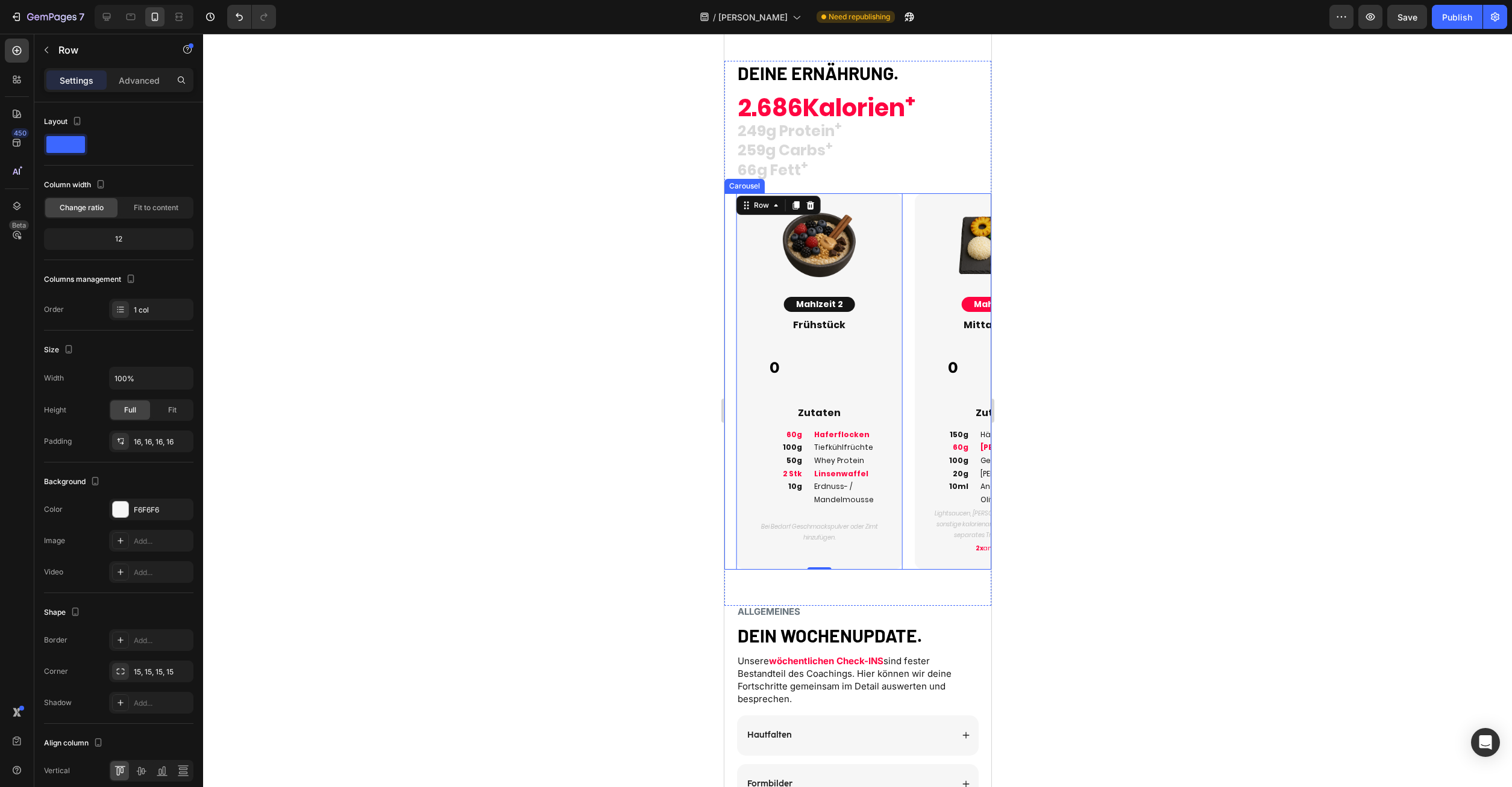
click at [909, 557] on div "Image Mahlzeit 3 Button Mittagessen Heading 0 Custom Code Zutaten Heading 150g …" at bounding box center [991, 381] width 178 height 377
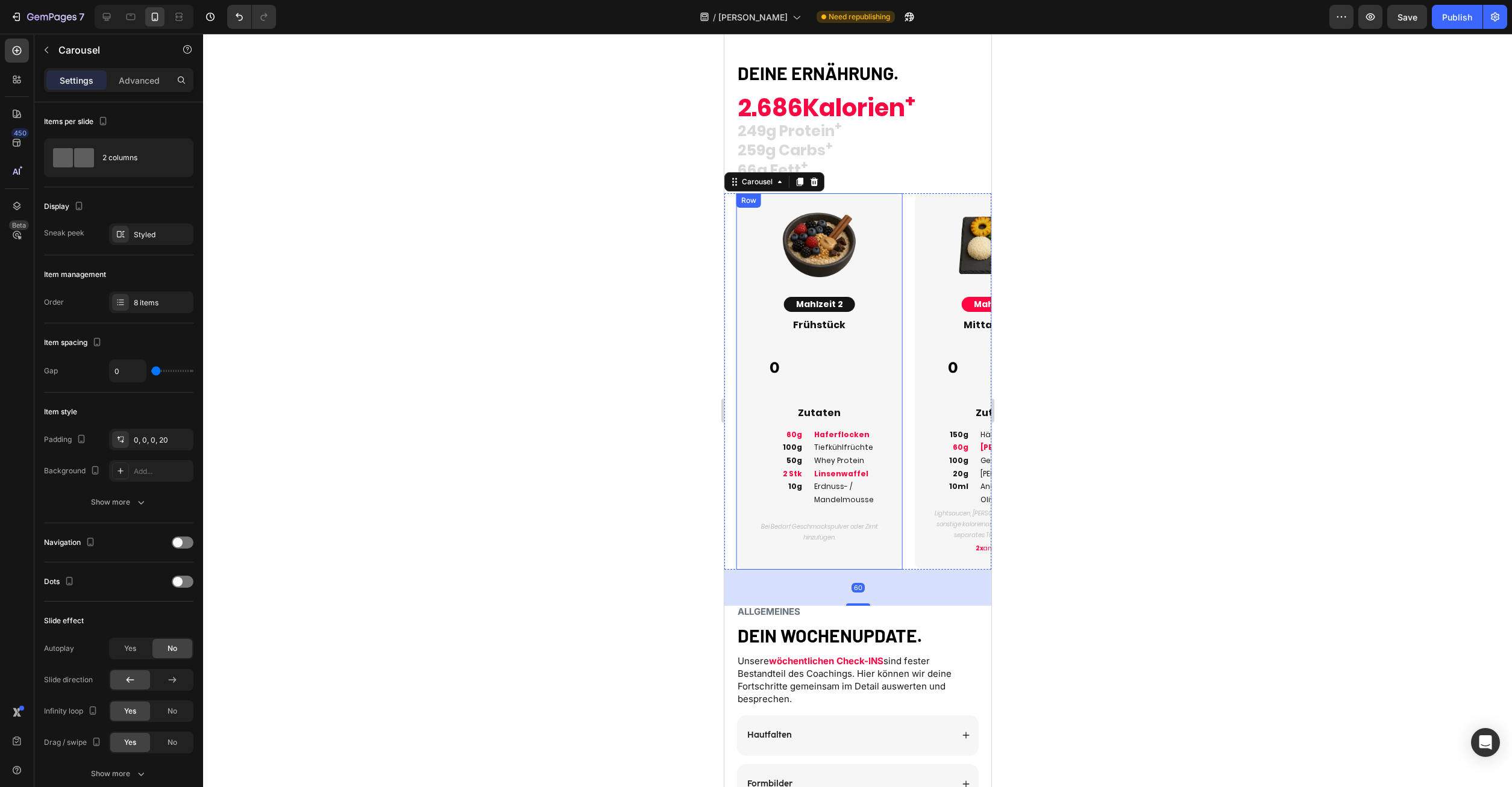
click at [819, 453] on h2 "Haferflocken Tiefkühlfrüchte Whey Protein Linsenwaffel Erdnuss- / Mandelmousse" at bounding box center [853, 468] width 81 height 81
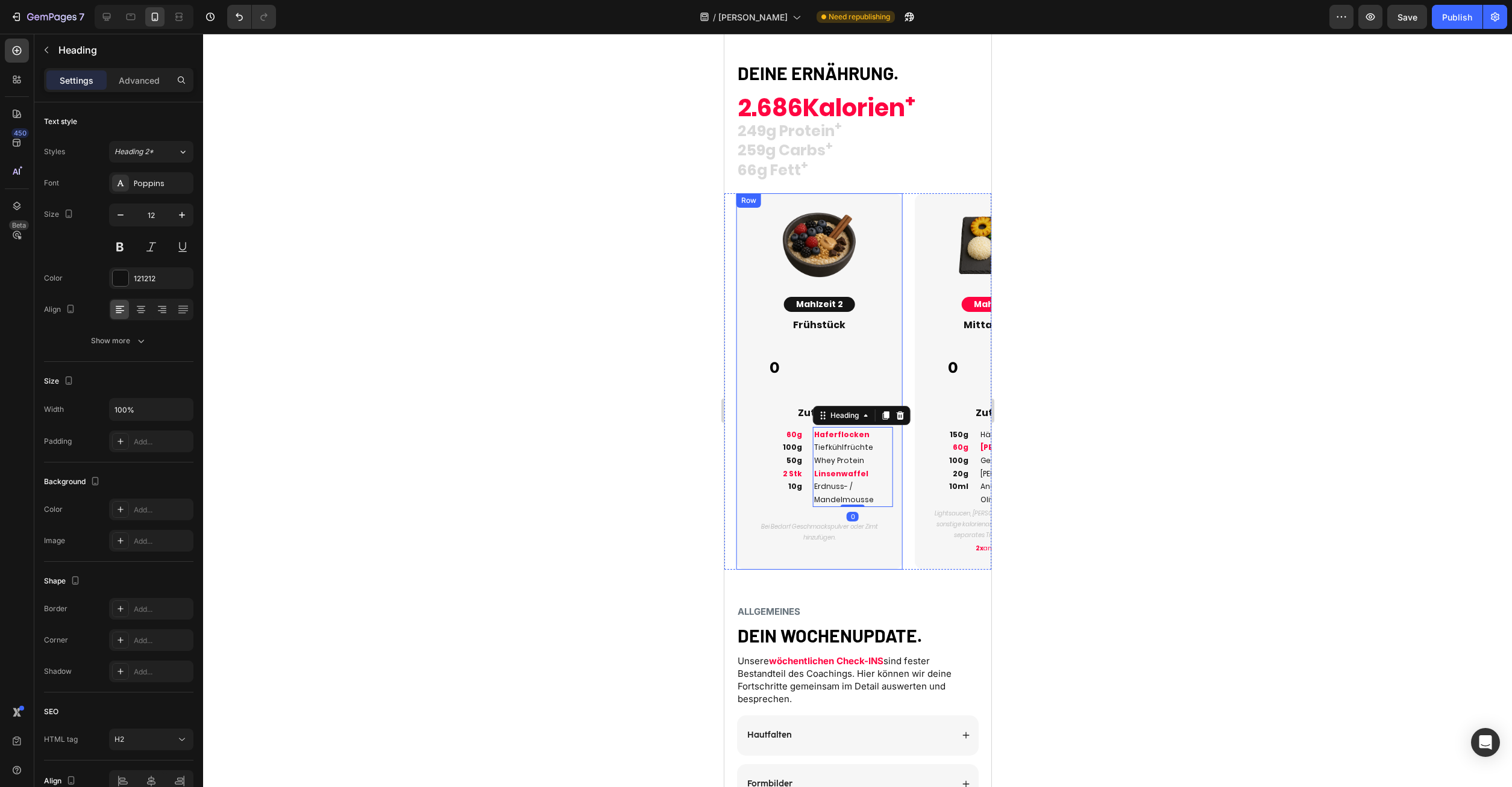
click at [906, 506] on div "Image Mahlzeit 3 Button Mittagessen Heading 0 Custom Code Zutaten Heading 150g …" at bounding box center [991, 381] width 178 height 377
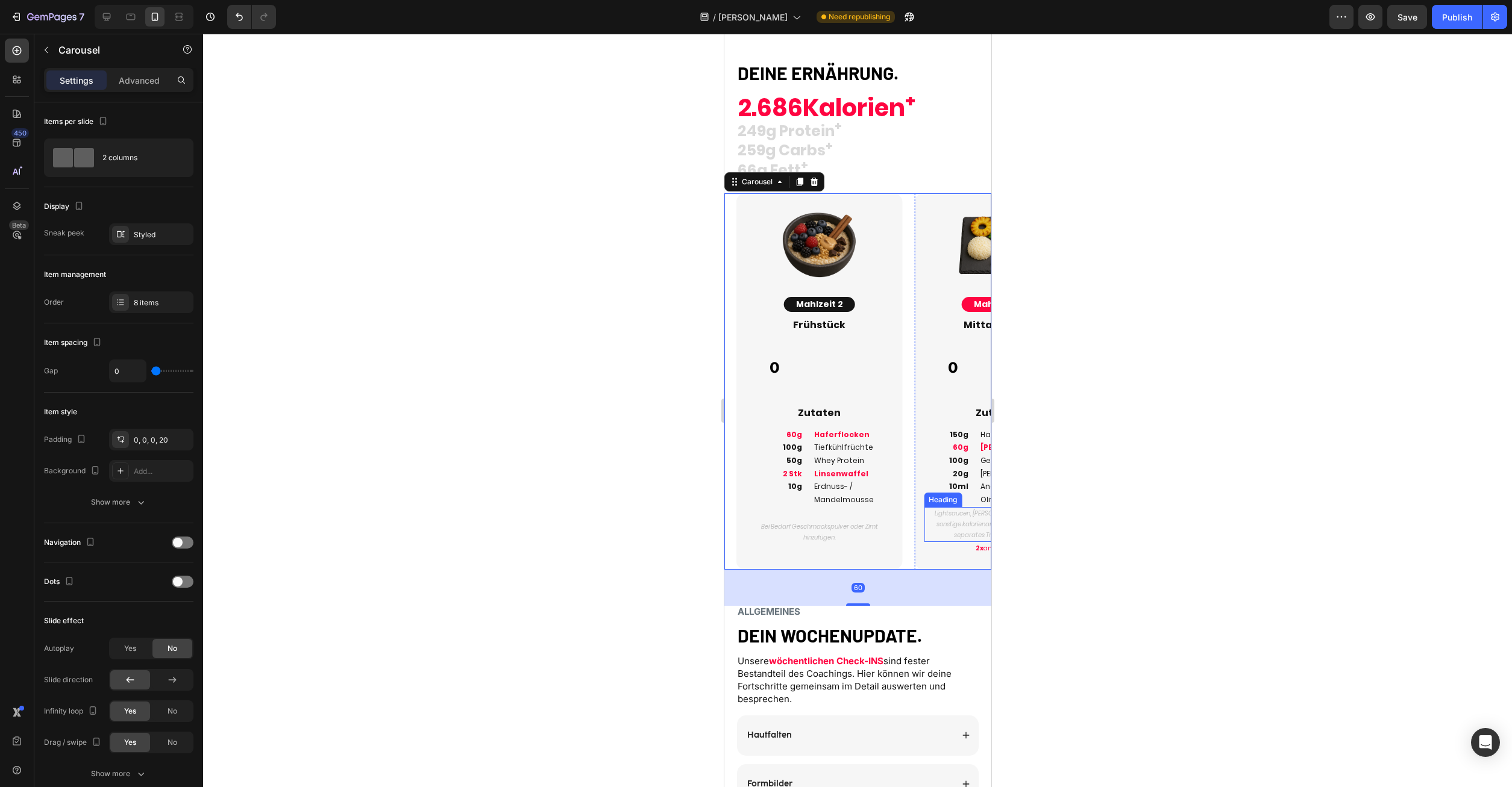
click at [969, 490] on h2 "150g 60g 100g 20g 10ml" at bounding box center [946, 461] width 46 height 67
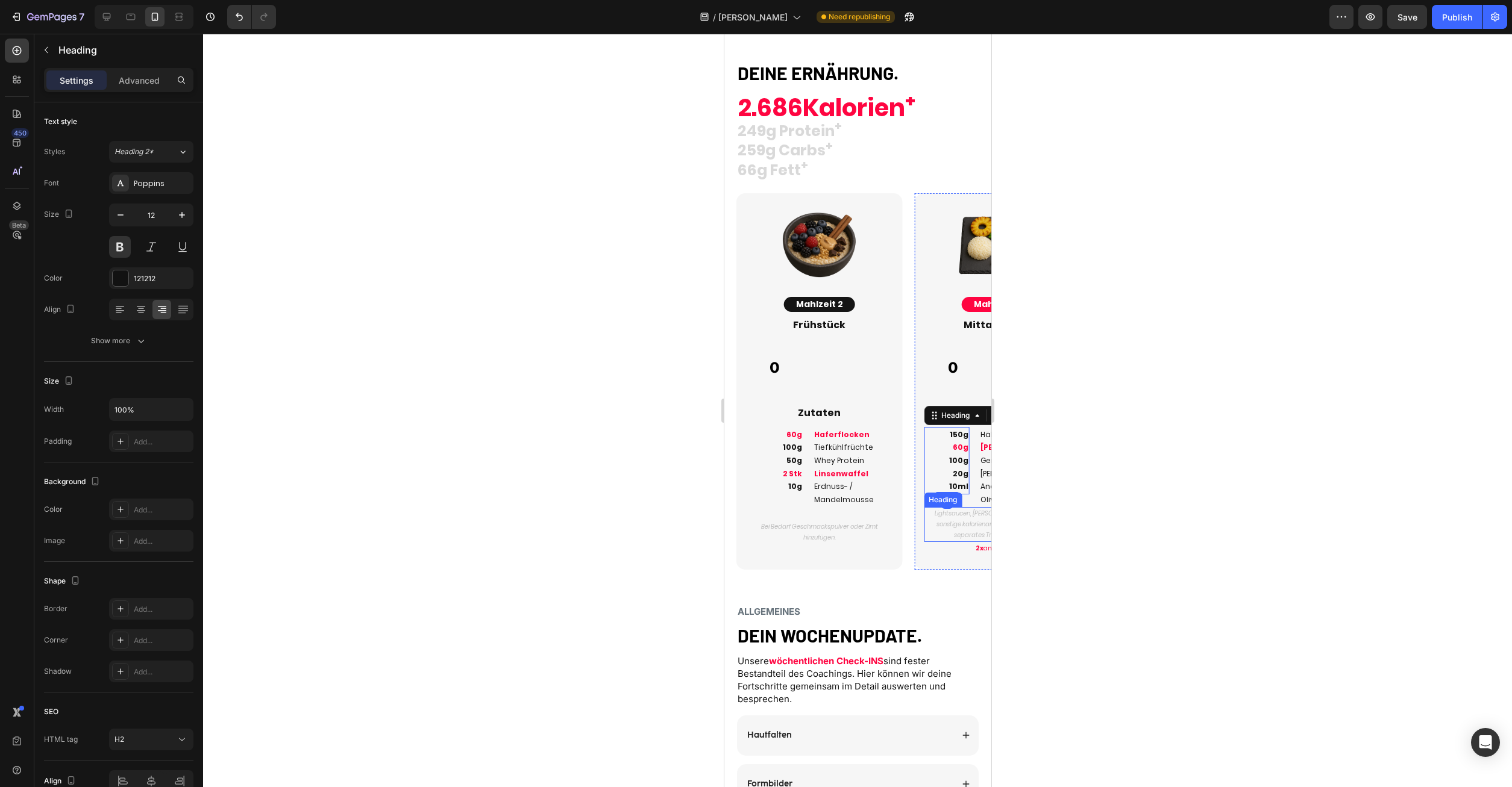
click at [967, 507] on h2 "Lightsaucen, [PERSON_NAME], Siracca oder sonstige kalorienarmen Saucen sind ohn…" at bounding box center [996, 524] width 146 height 35
click at [912, 393] on div "Image Mahlzeit 3 Button Mittagessen Heading 0 Custom Code Zutaten Heading 150g …" at bounding box center [991, 381] width 178 height 377
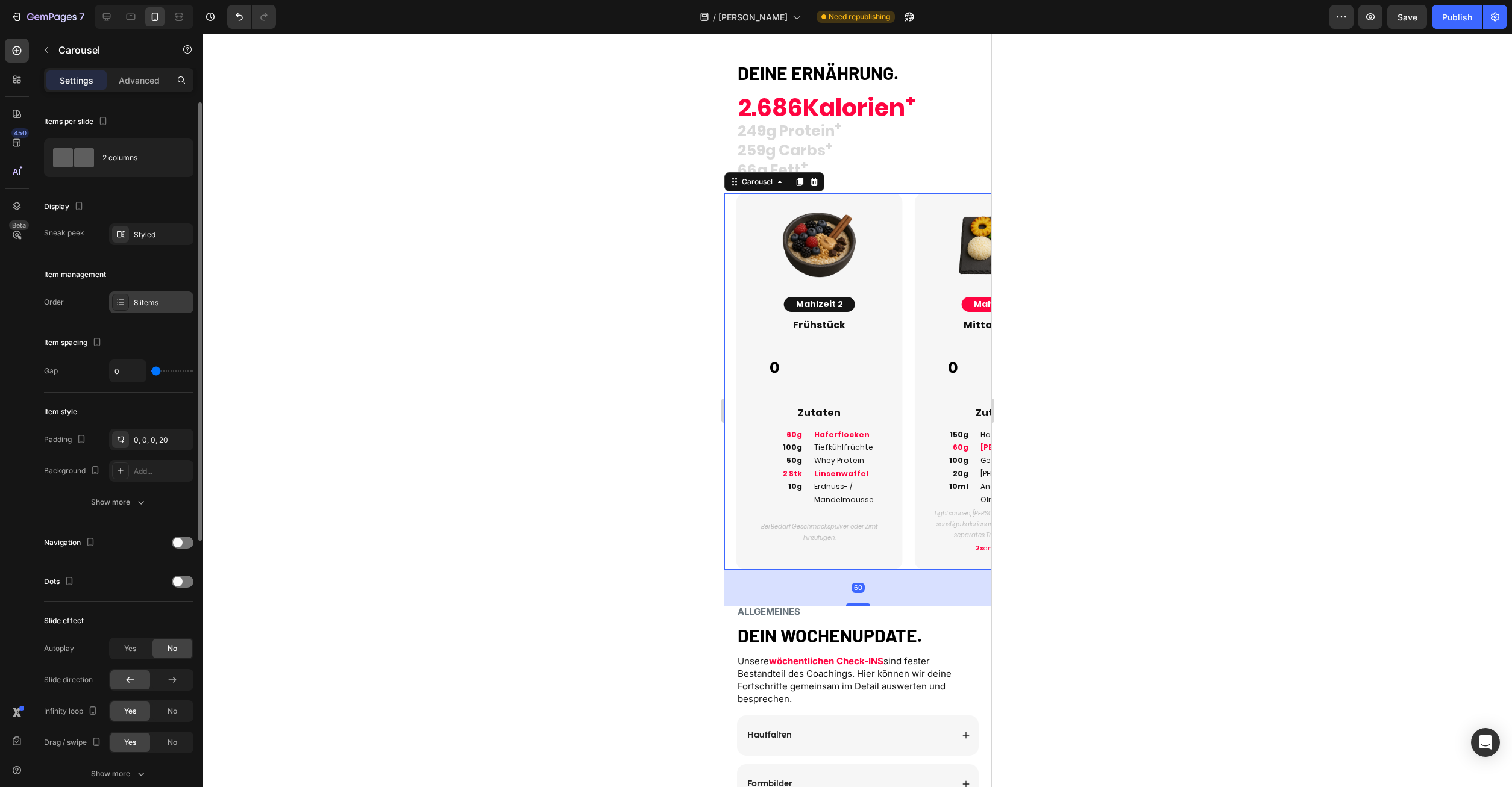
click at [163, 296] on div "8 items" at bounding box center [151, 302] width 84 height 22
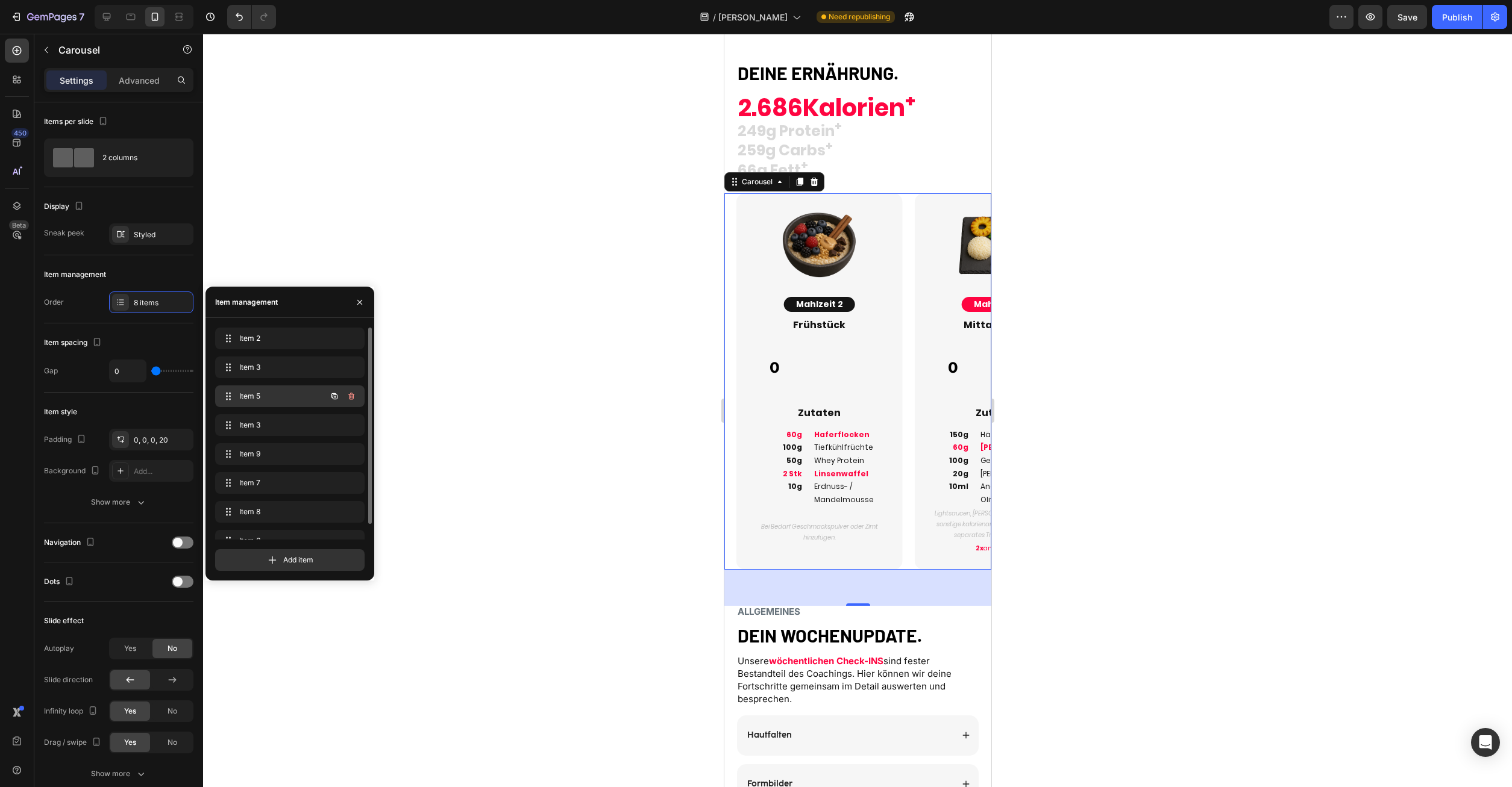
click at [273, 401] on span "Item 5" at bounding box center [273, 396] width 68 height 11
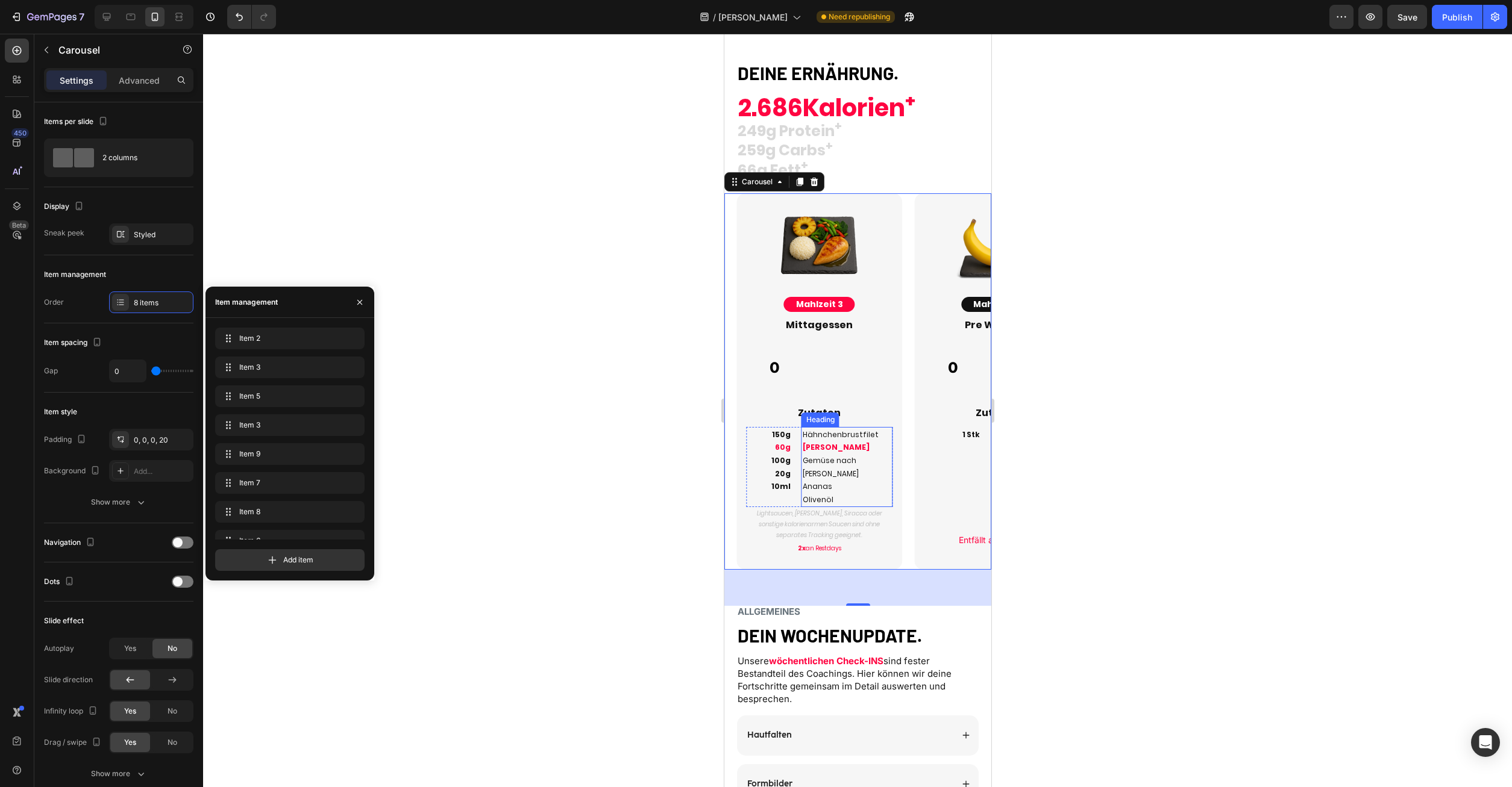
click at [840, 490] on h2 "Hähnchenbrustfilet Reis Gemüse nach Wahl Ananas Olivenöl" at bounding box center [847, 468] width 92 height 81
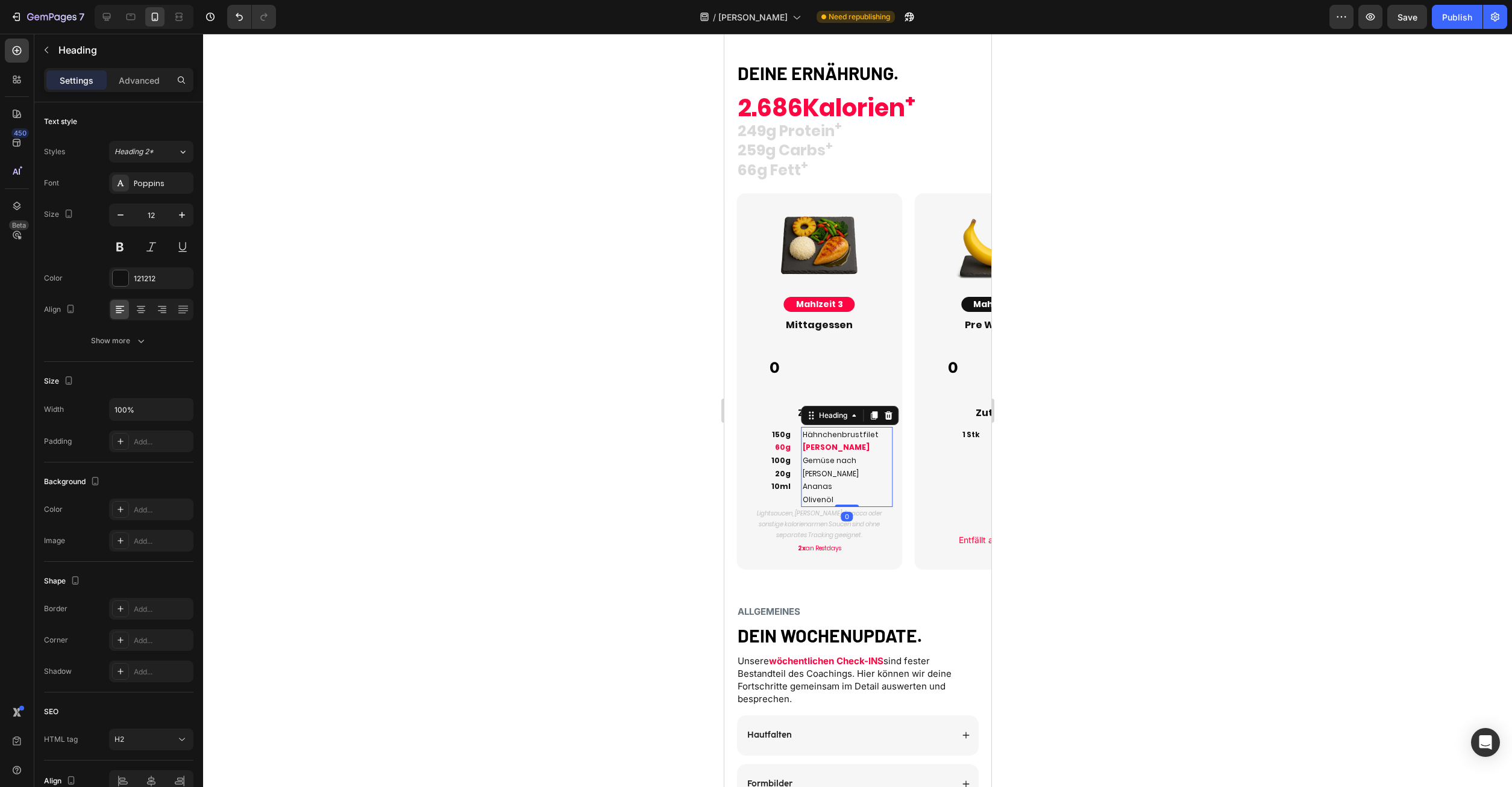
click at [845, 511] on h2 "Lightsaucen, [PERSON_NAME], Siracca oder sonstige kalorienarmen Saucen sind ohn…" at bounding box center [818, 524] width 146 height 35
click at [777, 507] on h2 "Lightsaucen, [PERSON_NAME], Siracca oder sonstige kalorienarmen Saucen sind ohn…" at bounding box center [818, 524] width 146 height 35
click at [759, 509] on p "Lightsaucen, [PERSON_NAME], Siracca oder sonstige kalorienarmen Saucen sind ohn…" at bounding box center [819, 525] width 144 height 33
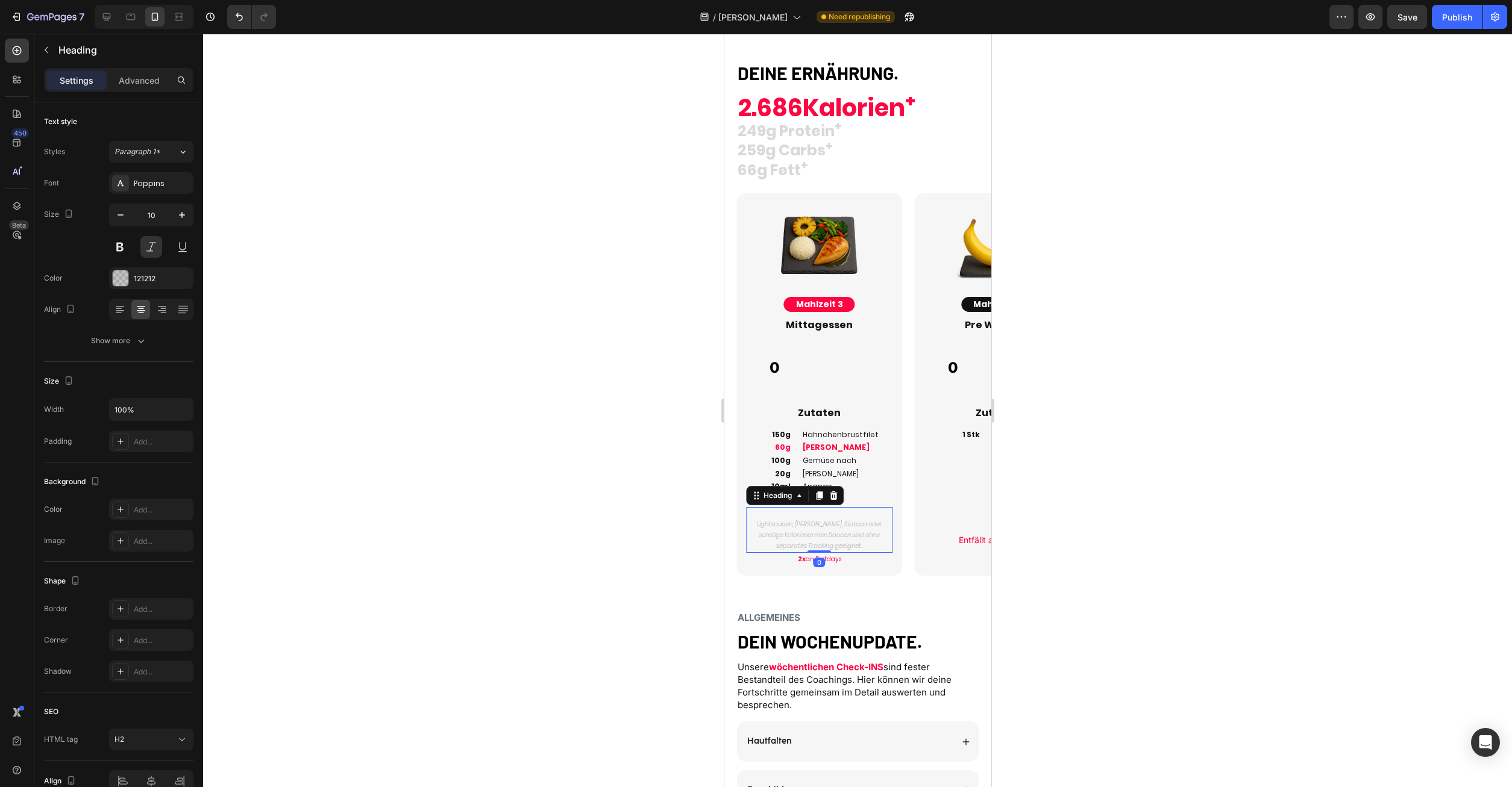
click at [1120, 494] on div at bounding box center [858, 410] width 1310 height 753
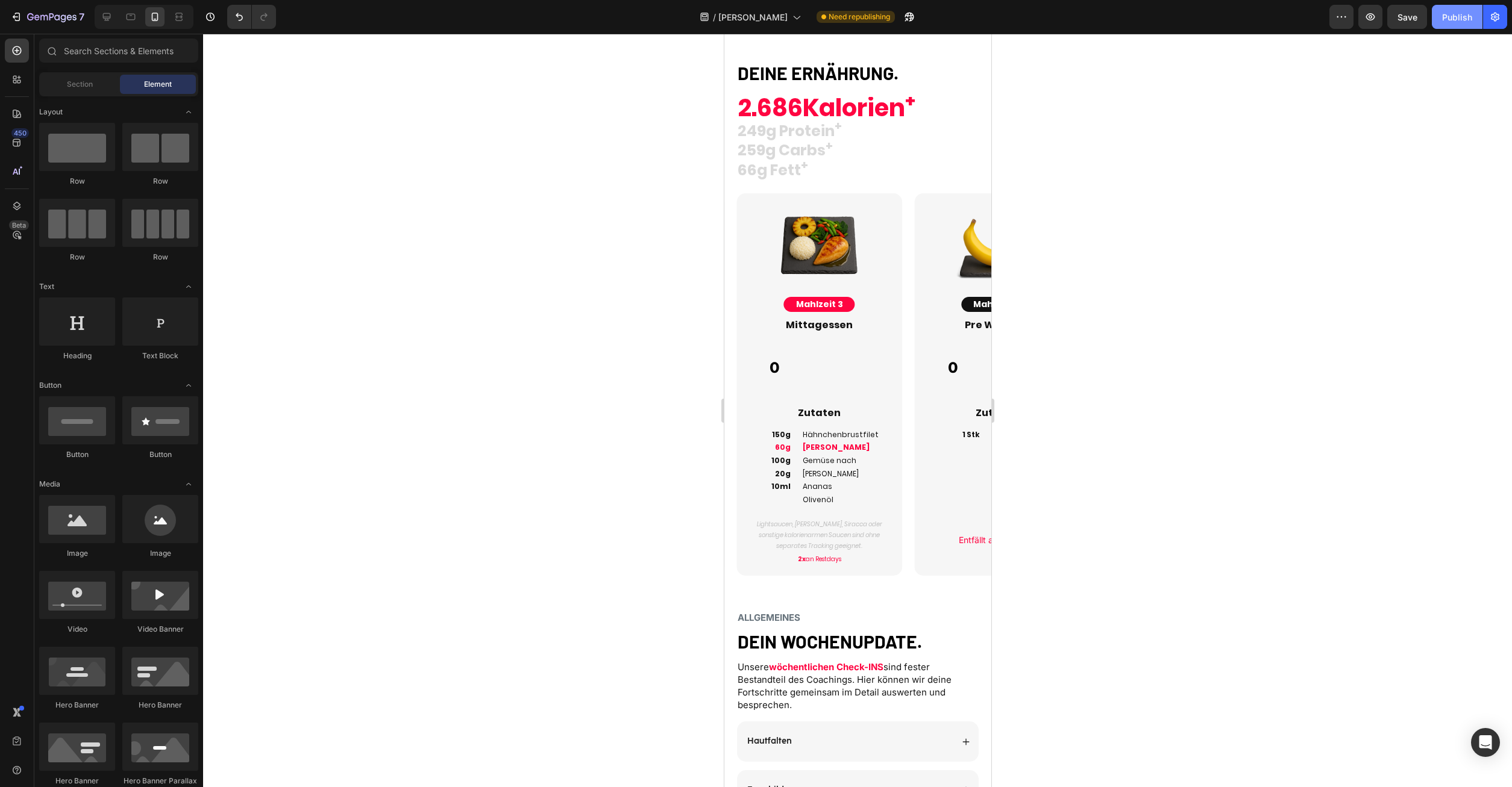
click at [1451, 18] on div "Publish" at bounding box center [1458, 18] width 30 height 13
click at [780, 446] on span "60g" at bounding box center [782, 447] width 16 height 10
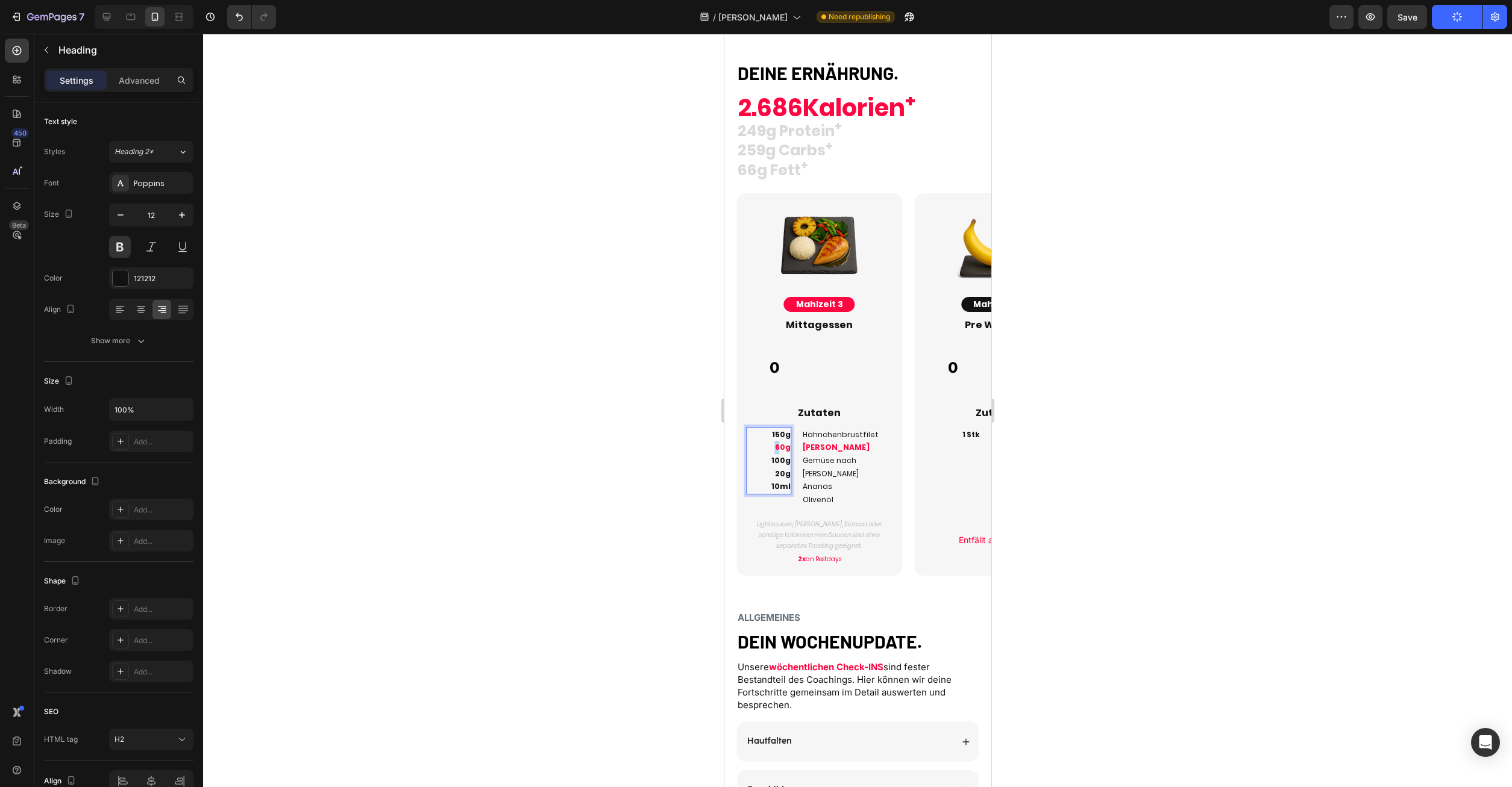
click at [781, 448] on p "150g 60g 100g 20g 10ml" at bounding box center [769, 460] width 43 height 65
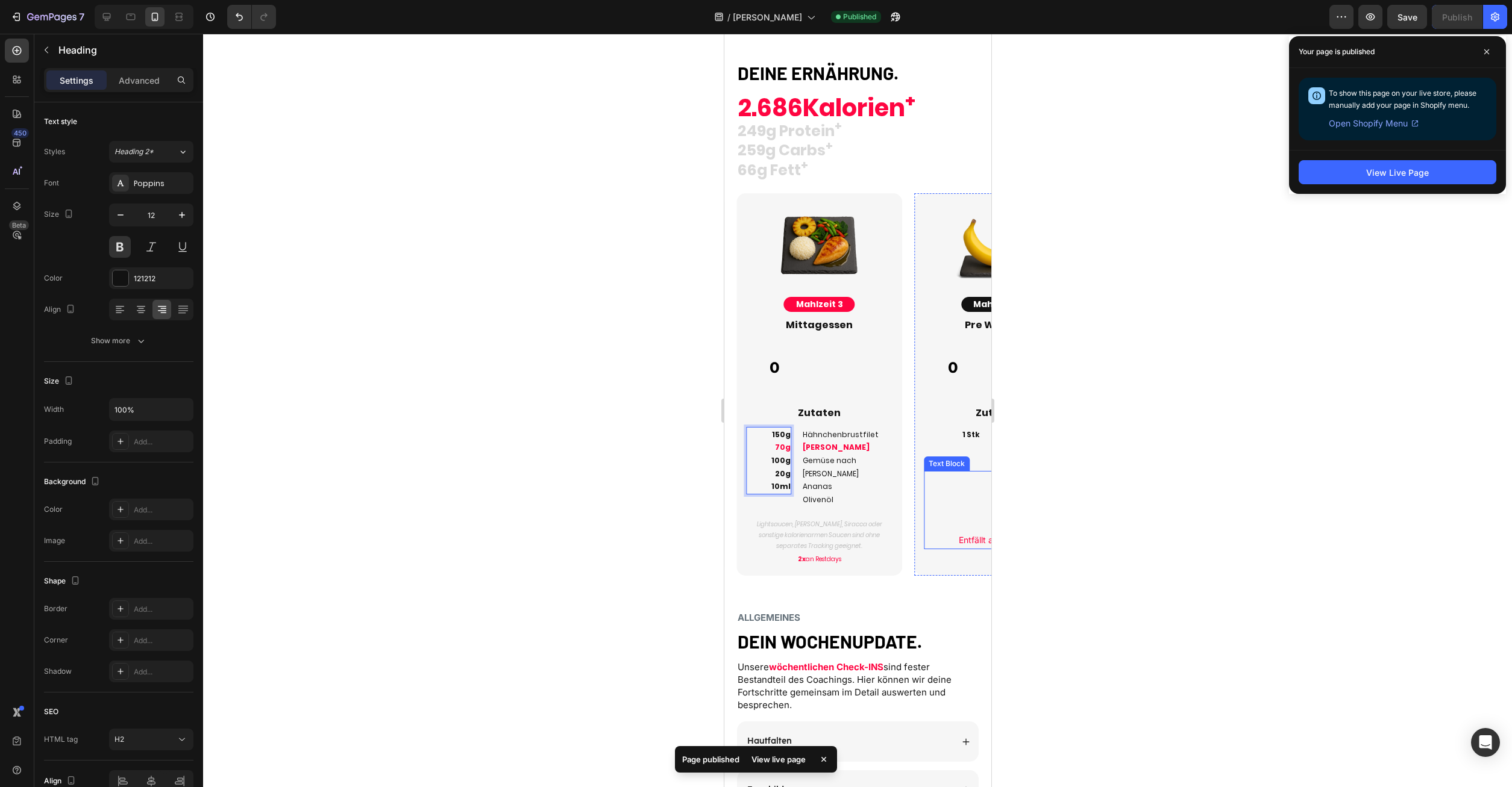
click at [964, 546] on p "Entfällt an Restdays" at bounding box center [996, 540] width 144 height 15
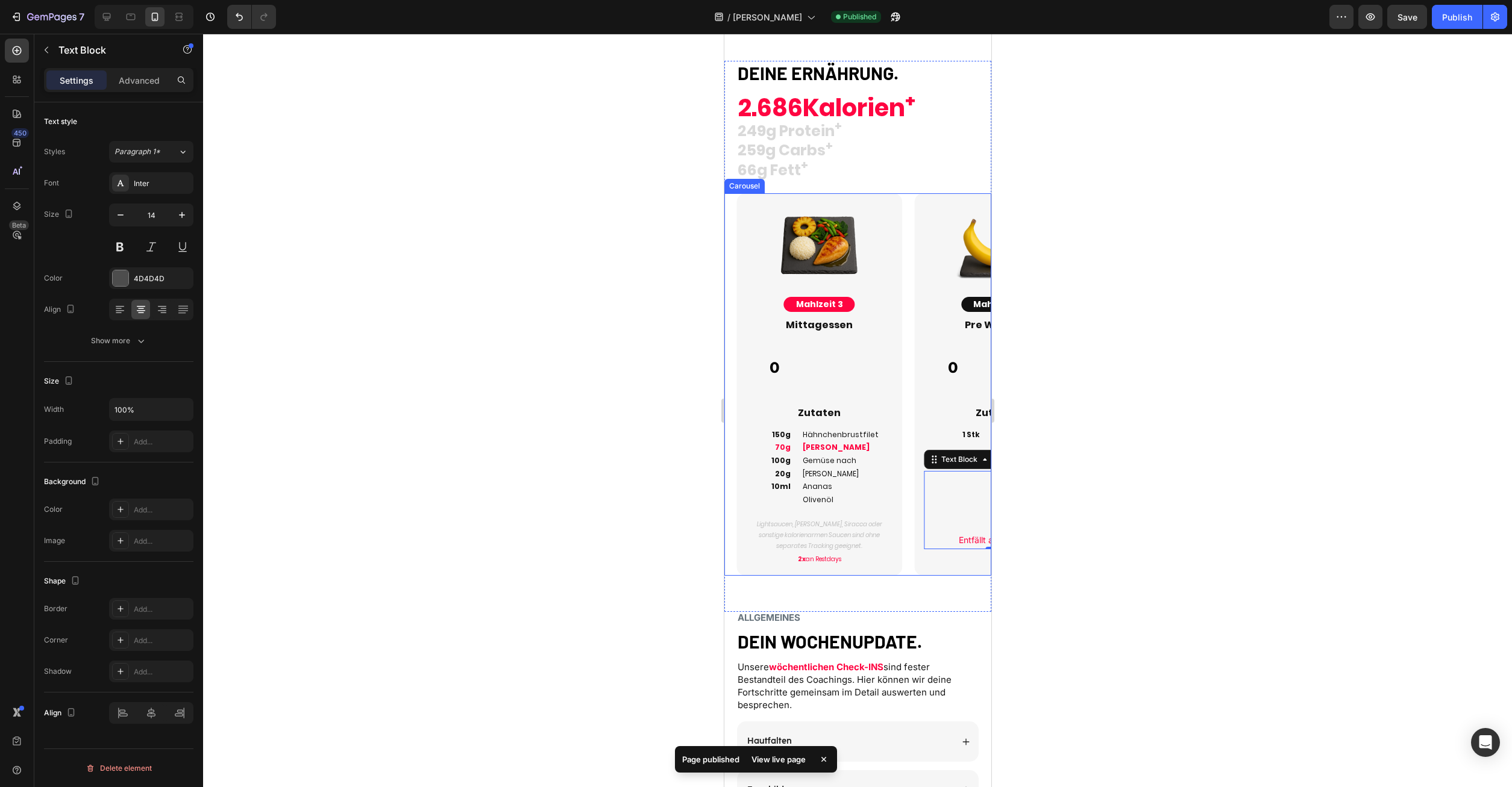
click at [909, 324] on div "Image Mahlzeit 4 Button Pre Workout Heading 0 Custom Code Zutaten Heading 1 Stk…" at bounding box center [991, 384] width 178 height 382
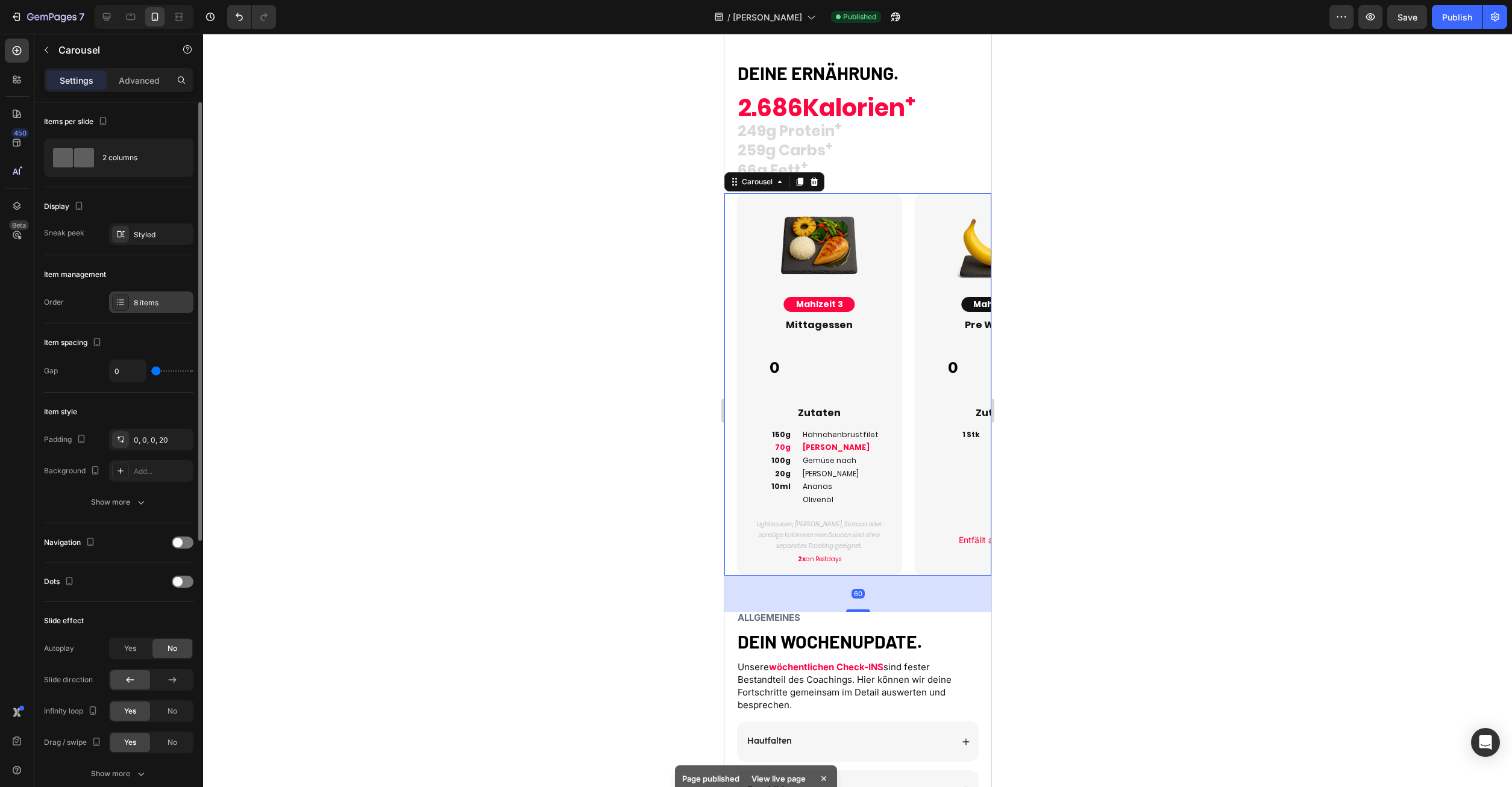
click at [156, 313] on div "Item management Order 8 items" at bounding box center [118, 290] width 149 height 68
click at [161, 304] on div "8 items" at bounding box center [162, 304] width 56 height 11
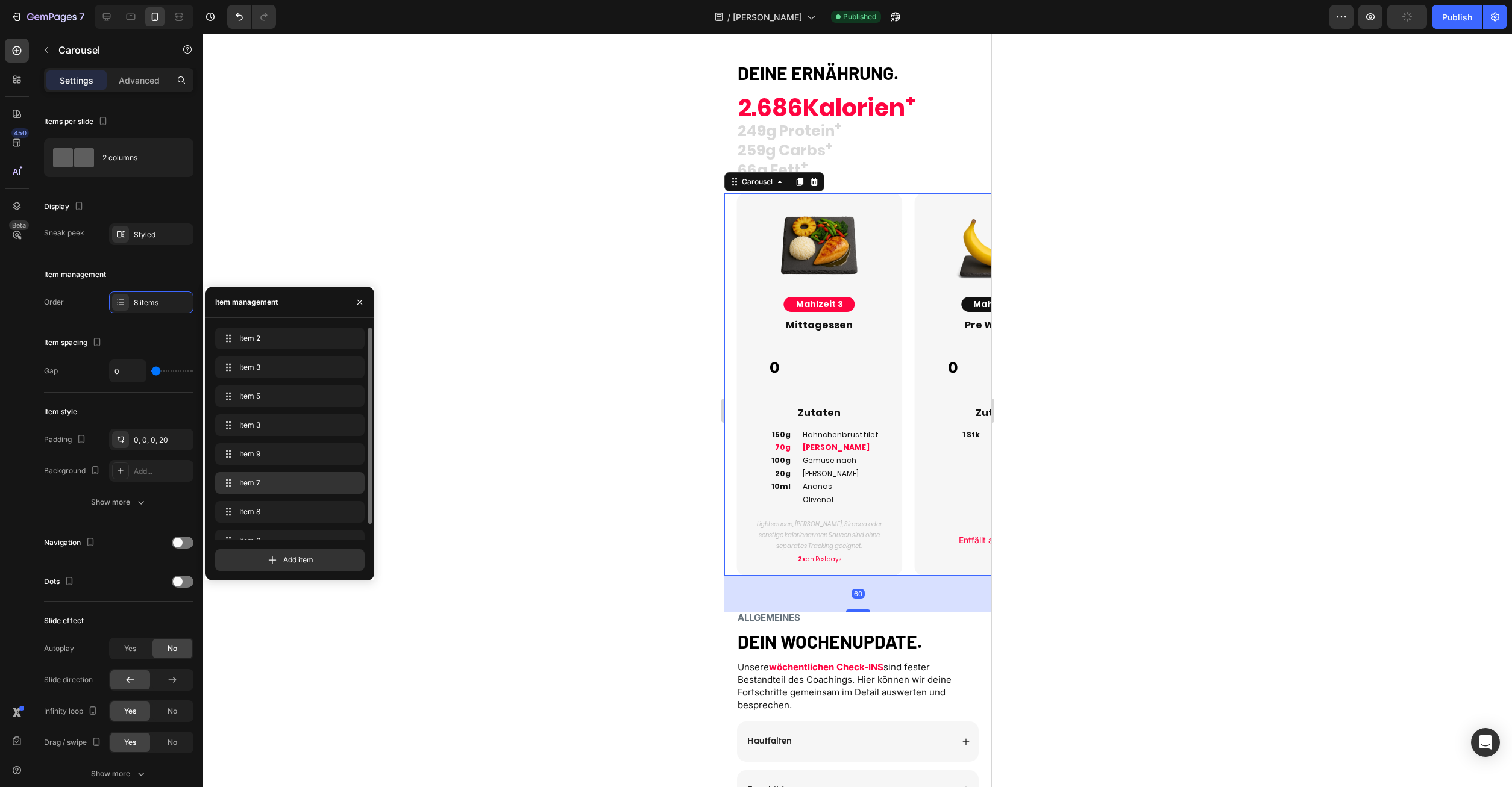
drag, startPoint x: 262, startPoint y: 466, endPoint x: 265, endPoint y: 479, distance: 13.3
click at [262, 466] on div "Item 9 Item 9" at bounding box center [290, 456] width 149 height 26
click at [265, 479] on span "Item 7" at bounding box center [281, 483] width 89 height 11
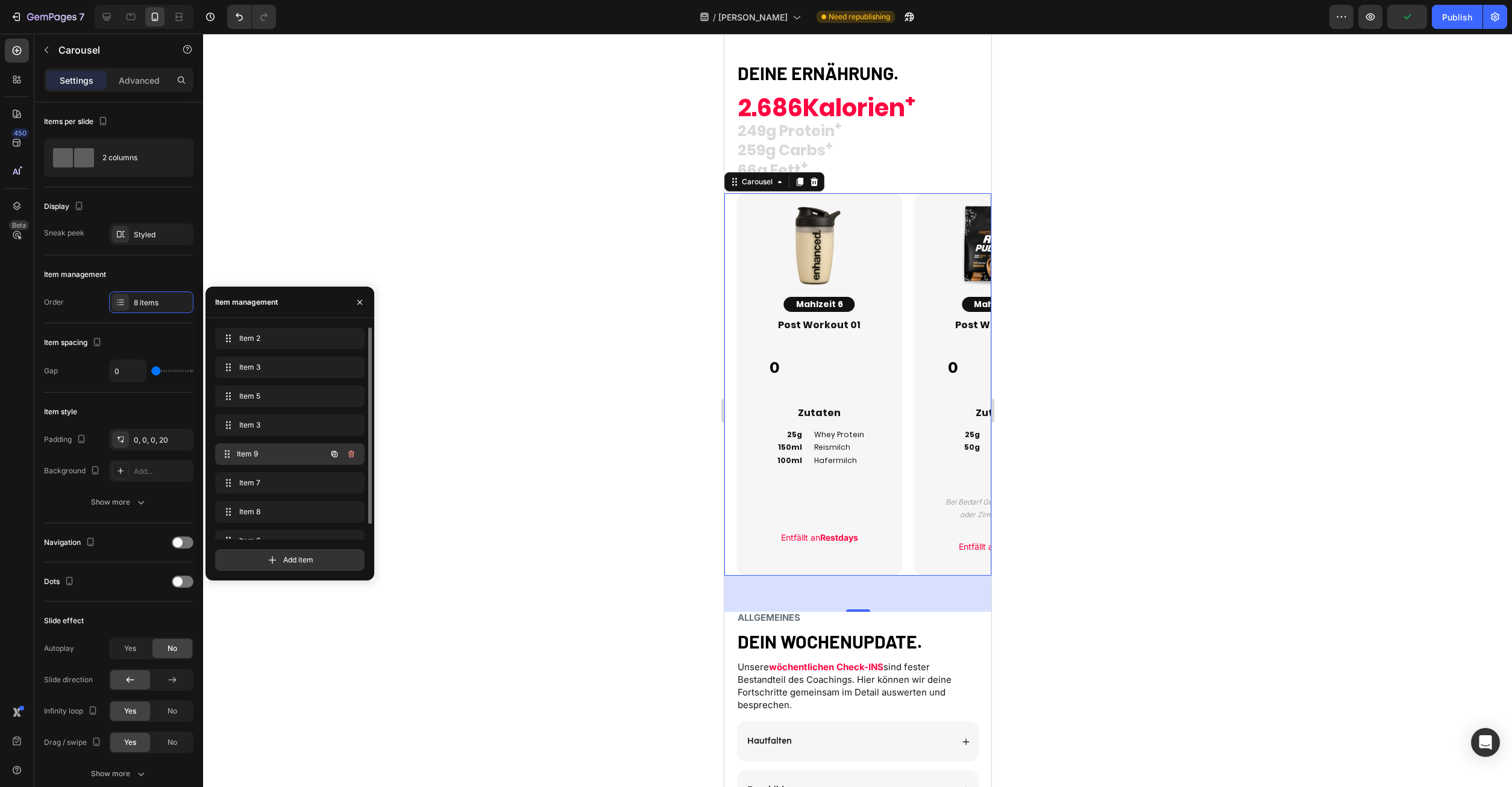
click at [252, 458] on span "Item 9" at bounding box center [281, 454] width 89 height 11
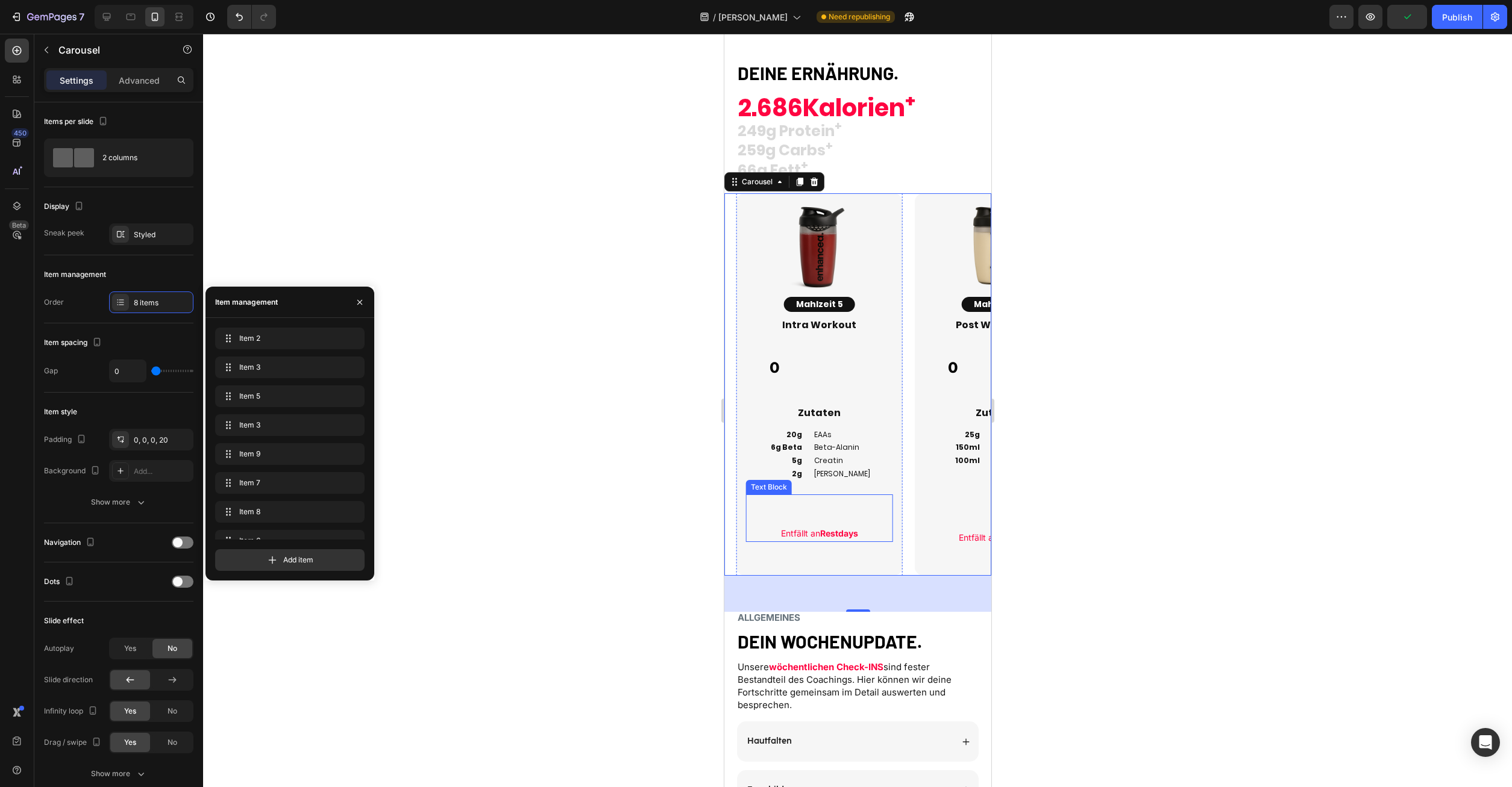
click at [820, 526] on div "Entfällt an Restdays" at bounding box center [818, 518] width 146 height 48
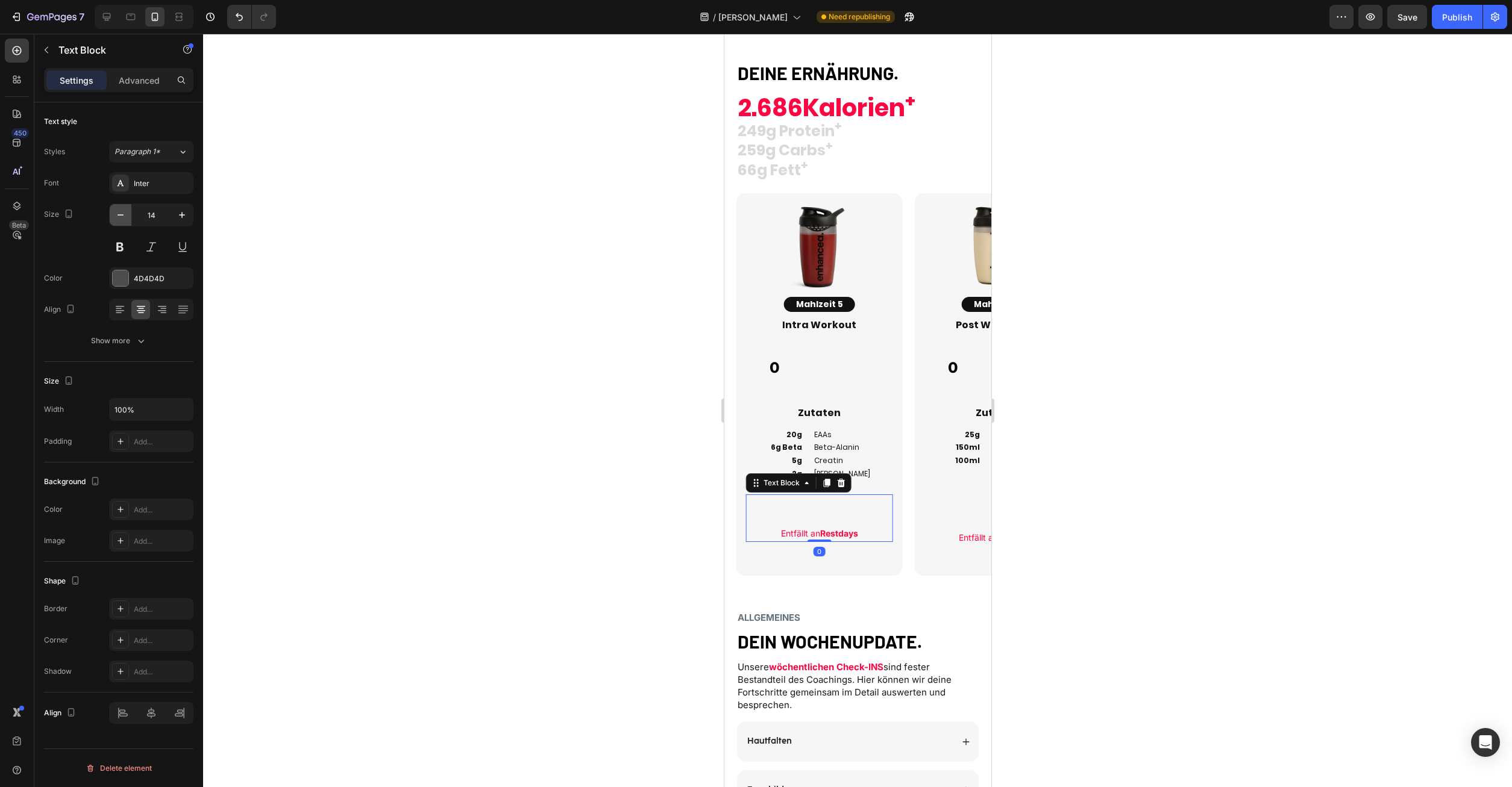
click at [119, 214] on icon "button" at bounding box center [120, 215] width 12 height 12
click at [153, 185] on div "Inter" at bounding box center [162, 184] width 56 height 11
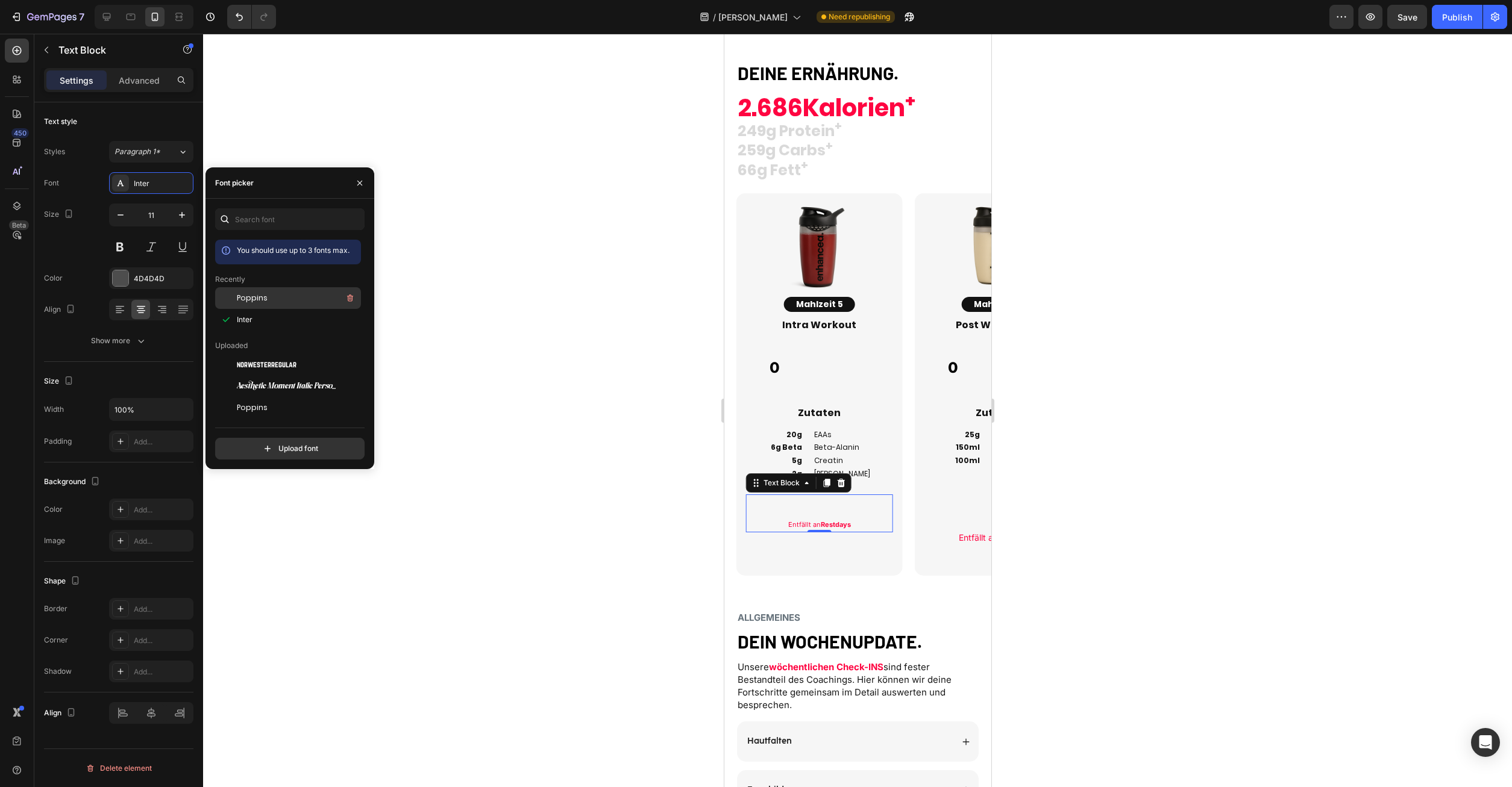
click at [258, 301] on span "Poppins" at bounding box center [252, 298] width 31 height 11
click at [119, 214] on icon "button" at bounding box center [120, 215] width 12 height 12
type input "10"
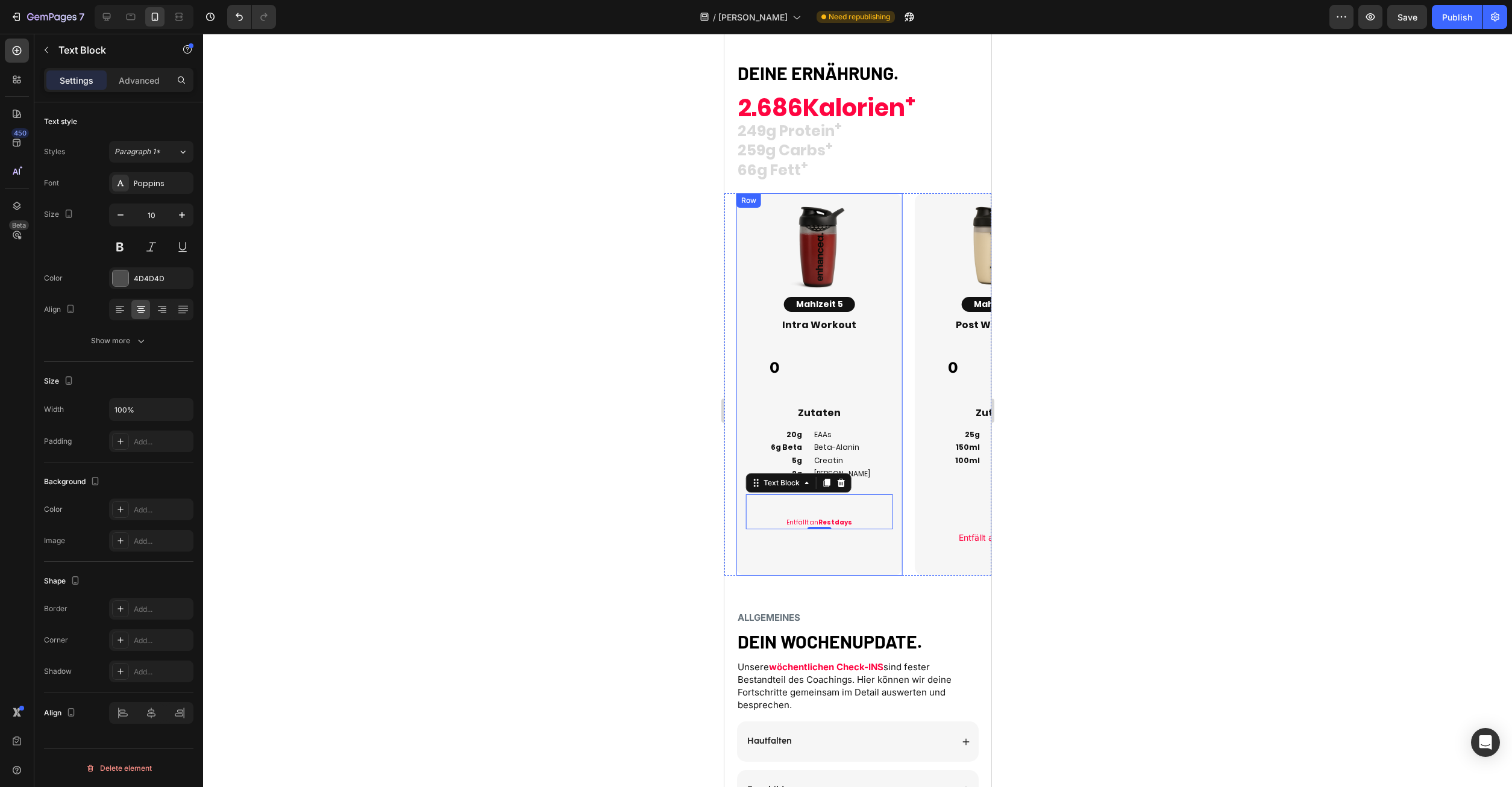
click at [794, 515] on p at bounding box center [819, 512] width 144 height 11
click at [970, 520] on p at bounding box center [996, 523] width 144 height 15
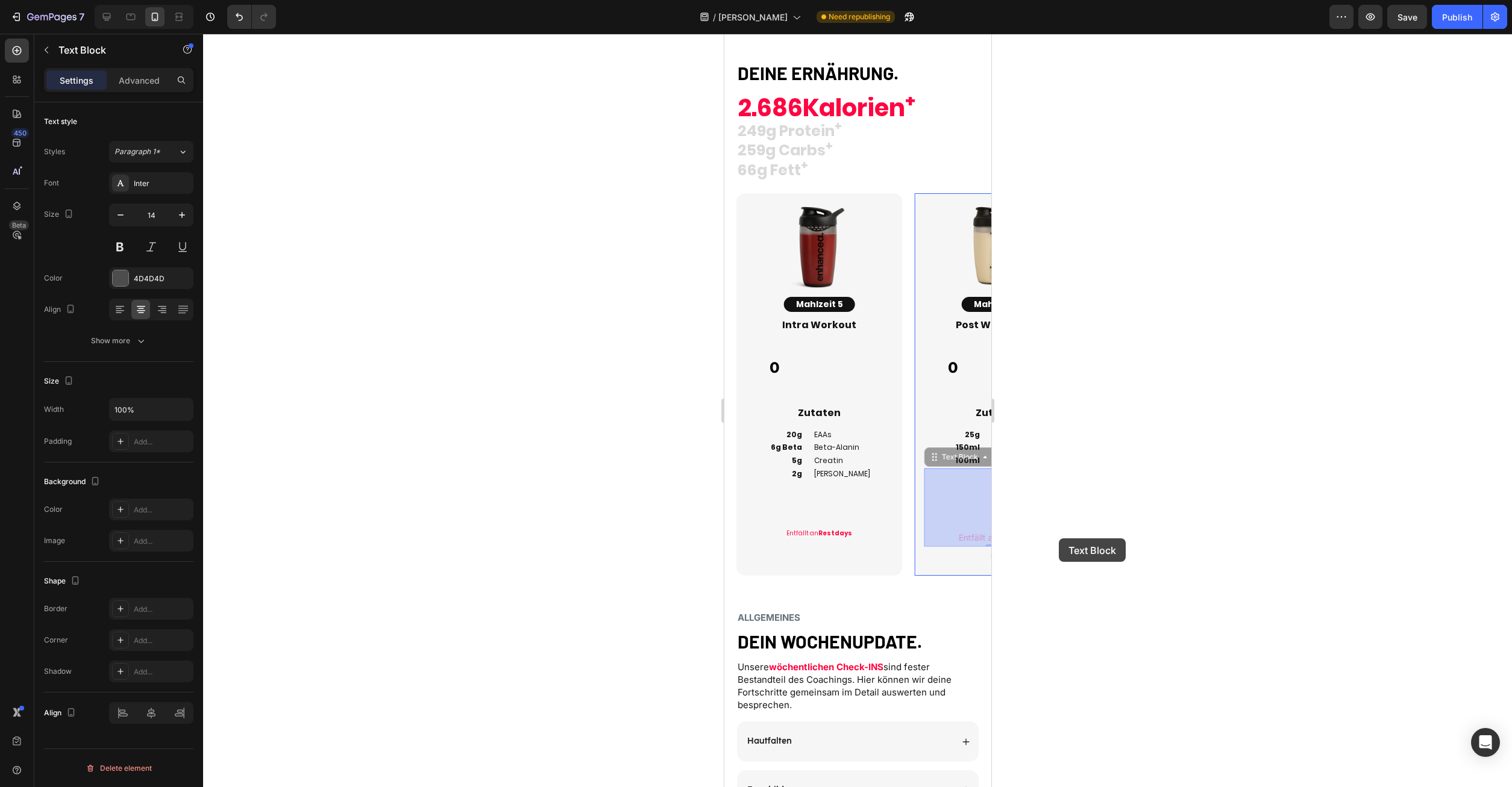
drag, startPoint x: 978, startPoint y: 539, endPoint x: 1058, endPoint y: 539, distance: 80.0
click at [112, 206] on button "button" at bounding box center [120, 215] width 22 height 22
click at [119, 211] on icon "button" at bounding box center [120, 215] width 12 height 12
click at [119, 212] on icon "button" at bounding box center [120, 215] width 12 height 12
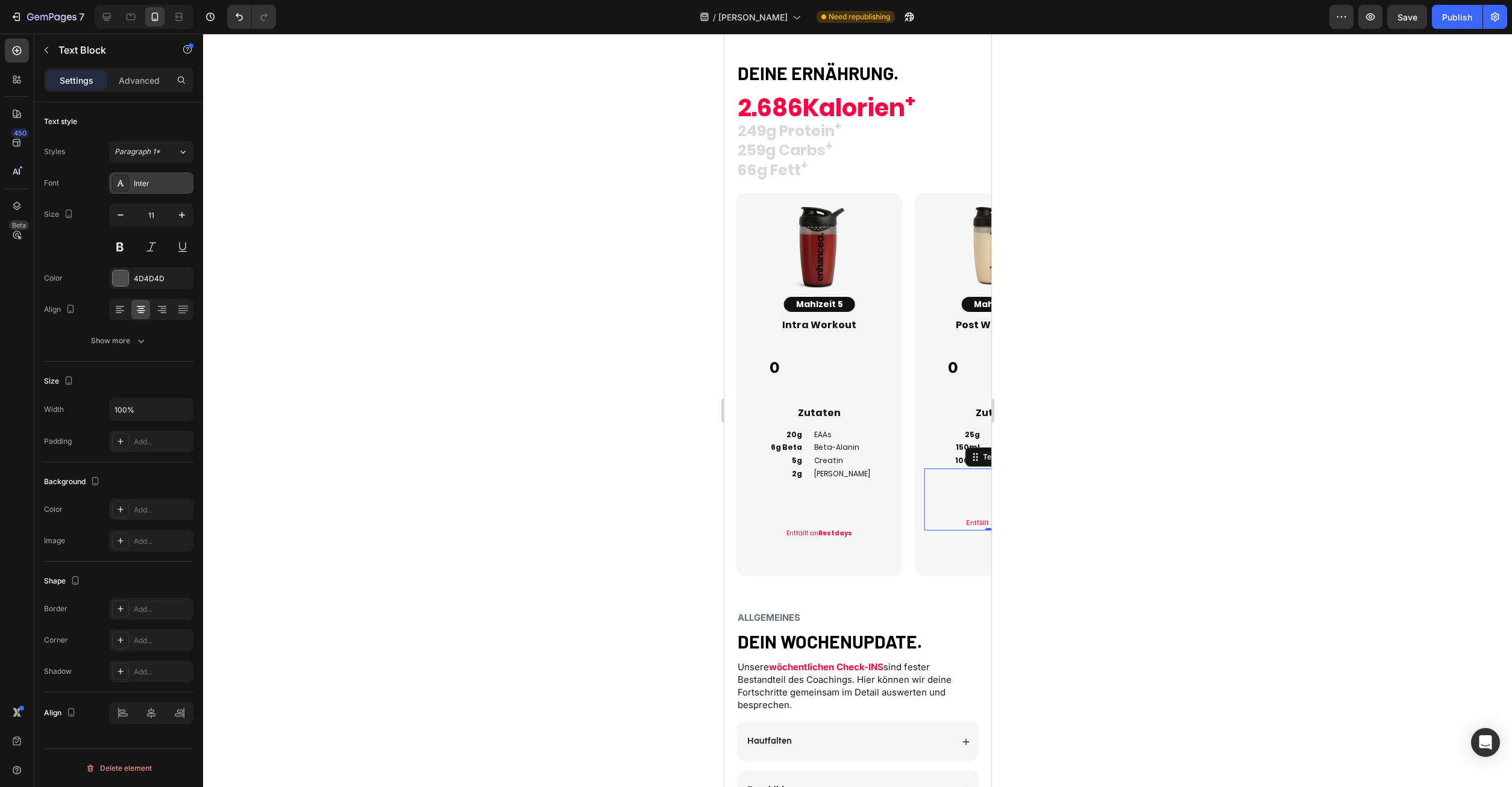
type input "10"
click at [158, 185] on div "Inter" at bounding box center [162, 184] width 56 height 11
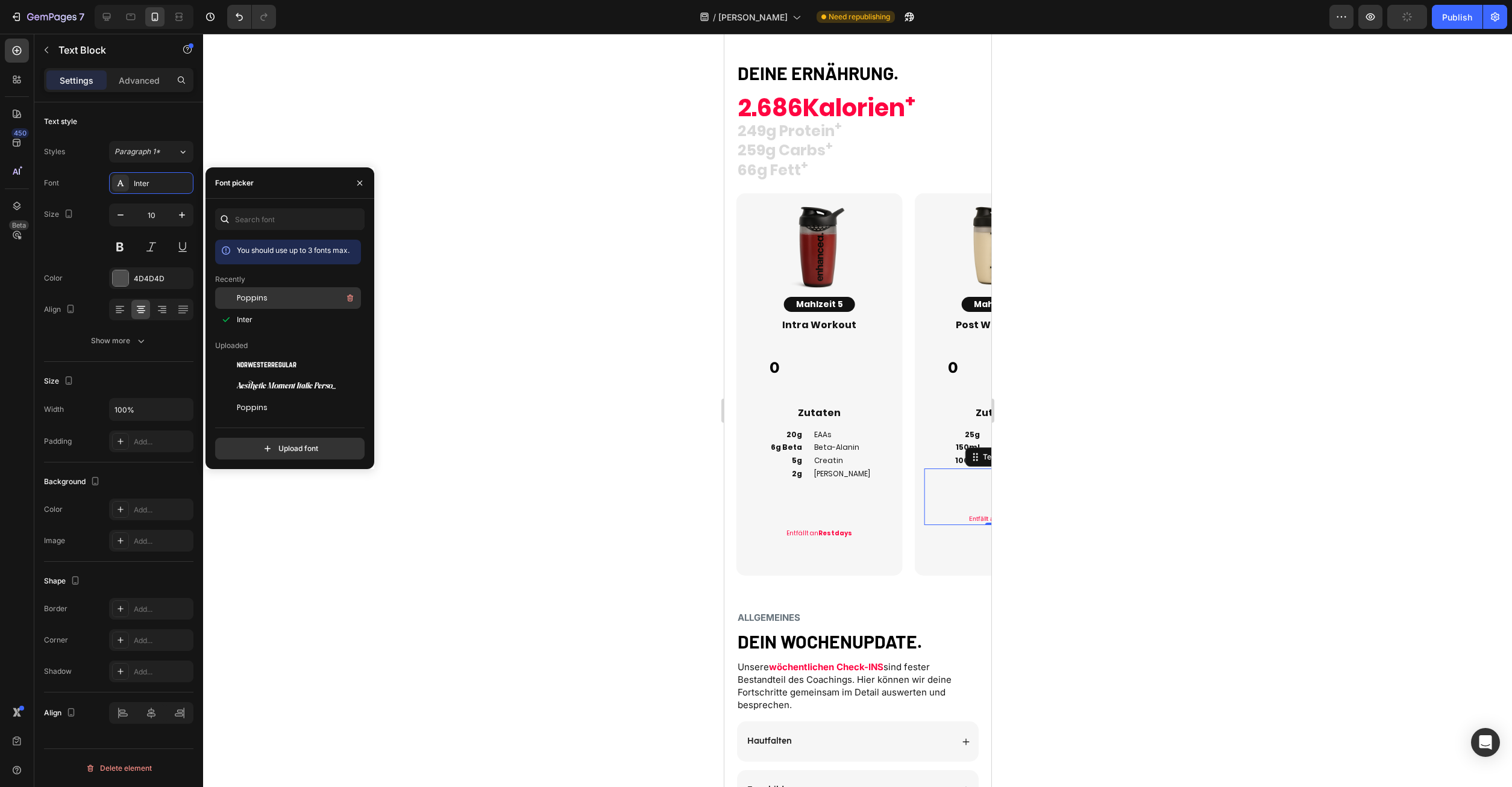
click at [246, 301] on span "Poppins" at bounding box center [252, 298] width 31 height 11
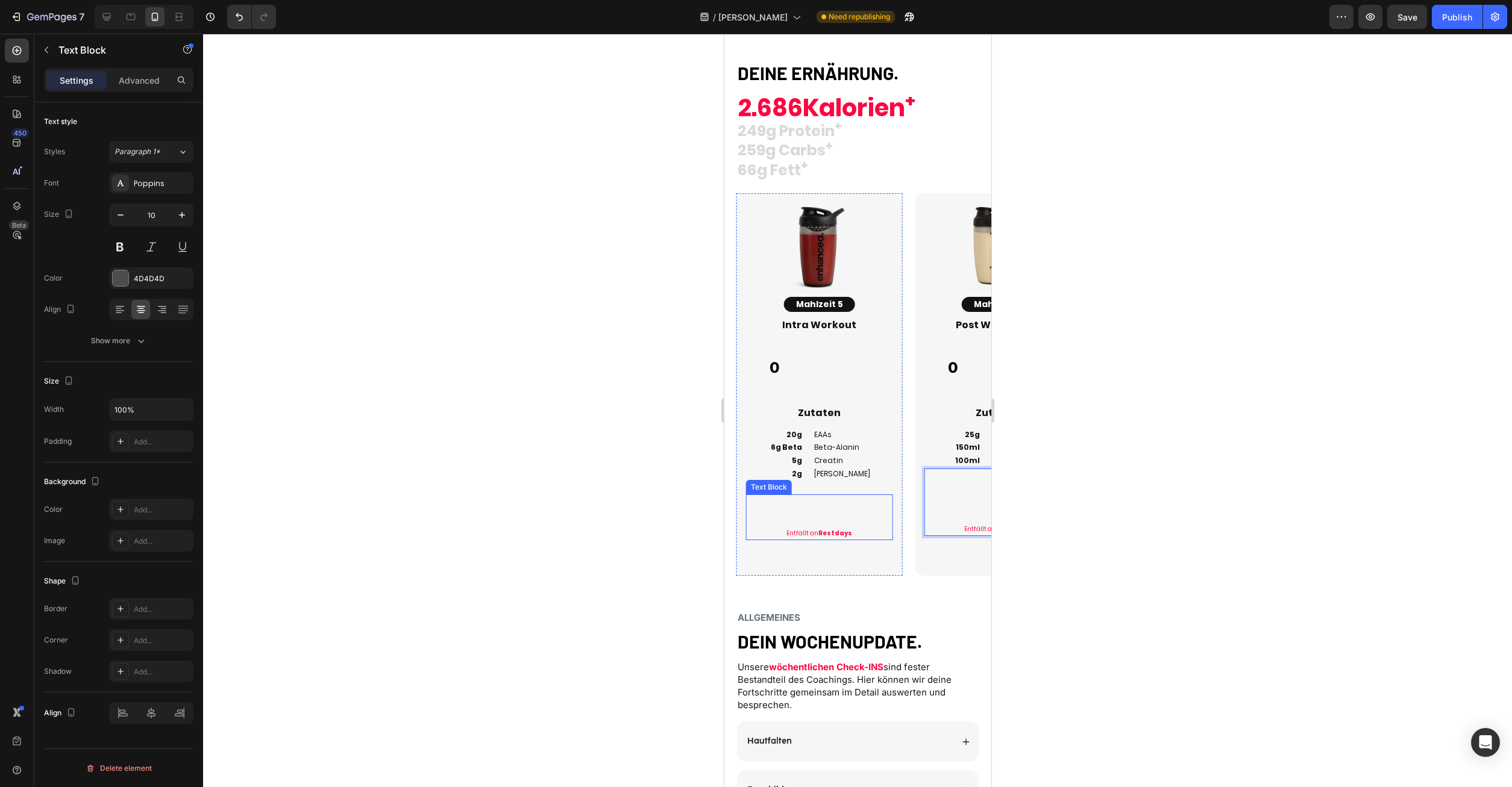
click at [836, 519] on p "Rich Text Editor. Editing area: main" at bounding box center [819, 523] width 144 height 11
click at [979, 513] on p "Rich Text Editor. Editing area: main" at bounding box center [996, 519] width 144 height 11
click at [962, 500] on p "Rich Text Editor. Editing area: main" at bounding box center [996, 497] width 144 height 11
click at [1171, 575] on div at bounding box center [858, 410] width 1310 height 753
click at [819, 528] on p "Entfällt an Restdays" at bounding box center [819, 534] width 144 height 11
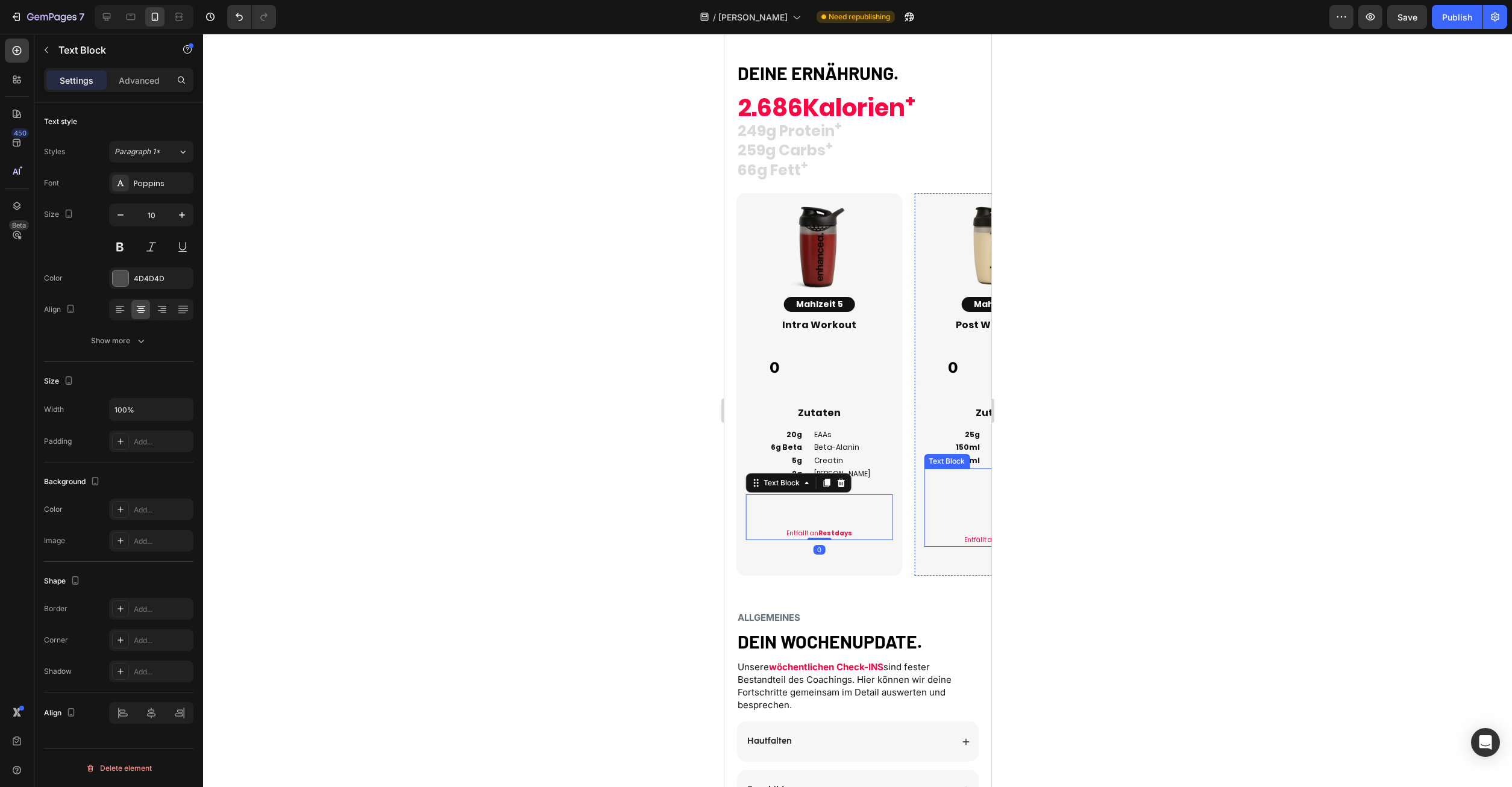
click at [958, 505] on p "Rich Text Editor. Editing area: main" at bounding box center [996, 508] width 144 height 11
click at [966, 438] on h2 "25g 150ml 100ml" at bounding box center [951, 448] width 57 height 41
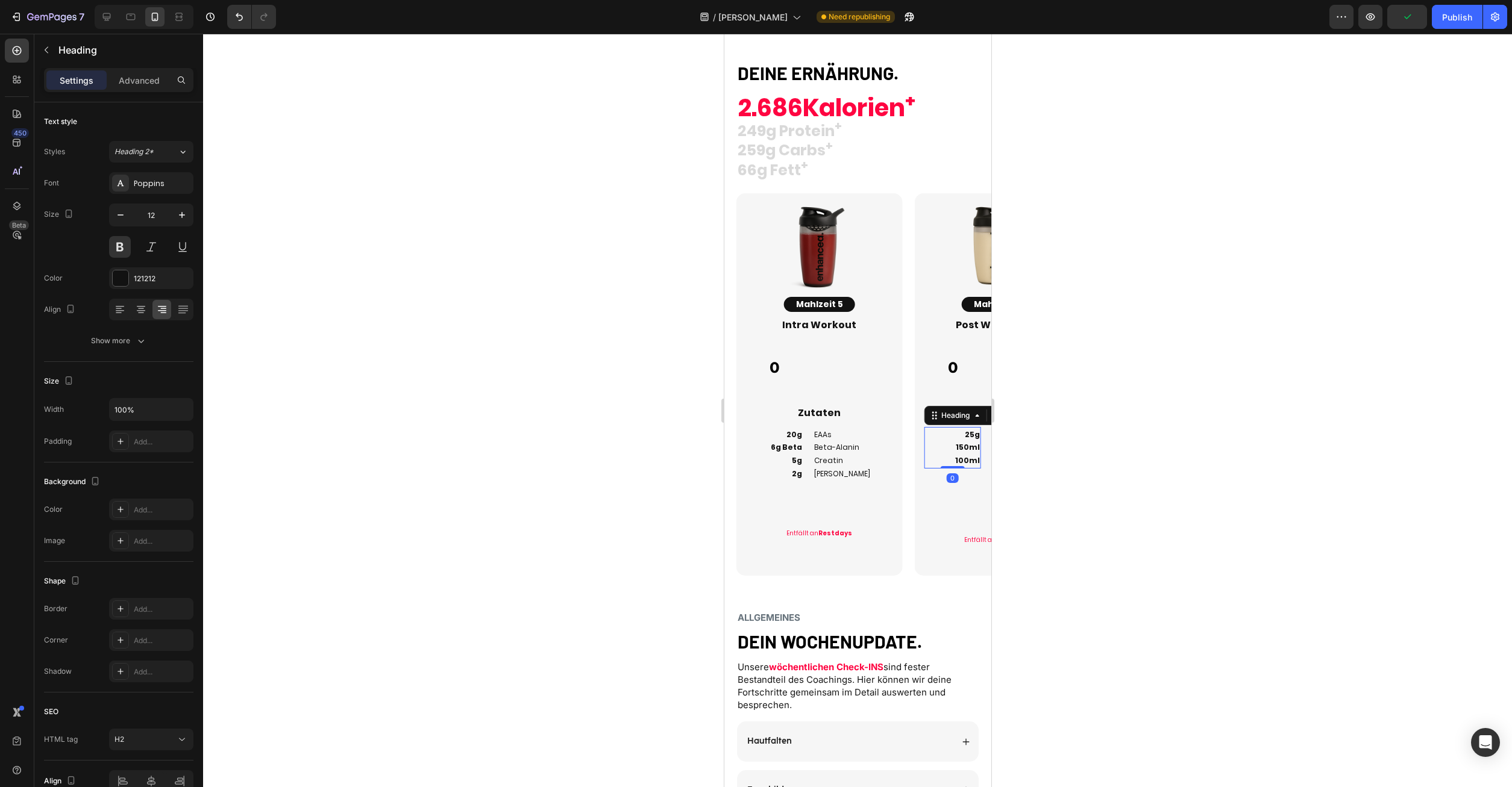
click at [981, 462] on div "25g 150ml 100ml Heading 0" at bounding box center [951, 448] width 57 height 41
click at [980, 462] on h2 "25g 150ml 100ml" at bounding box center [951, 448] width 57 height 41
click at [975, 542] on p "Rich Text Editor. Editing area: main" at bounding box center [996, 542] width 144 height 11
click at [960, 542] on p "Rich Text Editor. Editing area: main" at bounding box center [996, 542] width 144 height 11
click at [1084, 572] on div at bounding box center [858, 410] width 1310 height 753
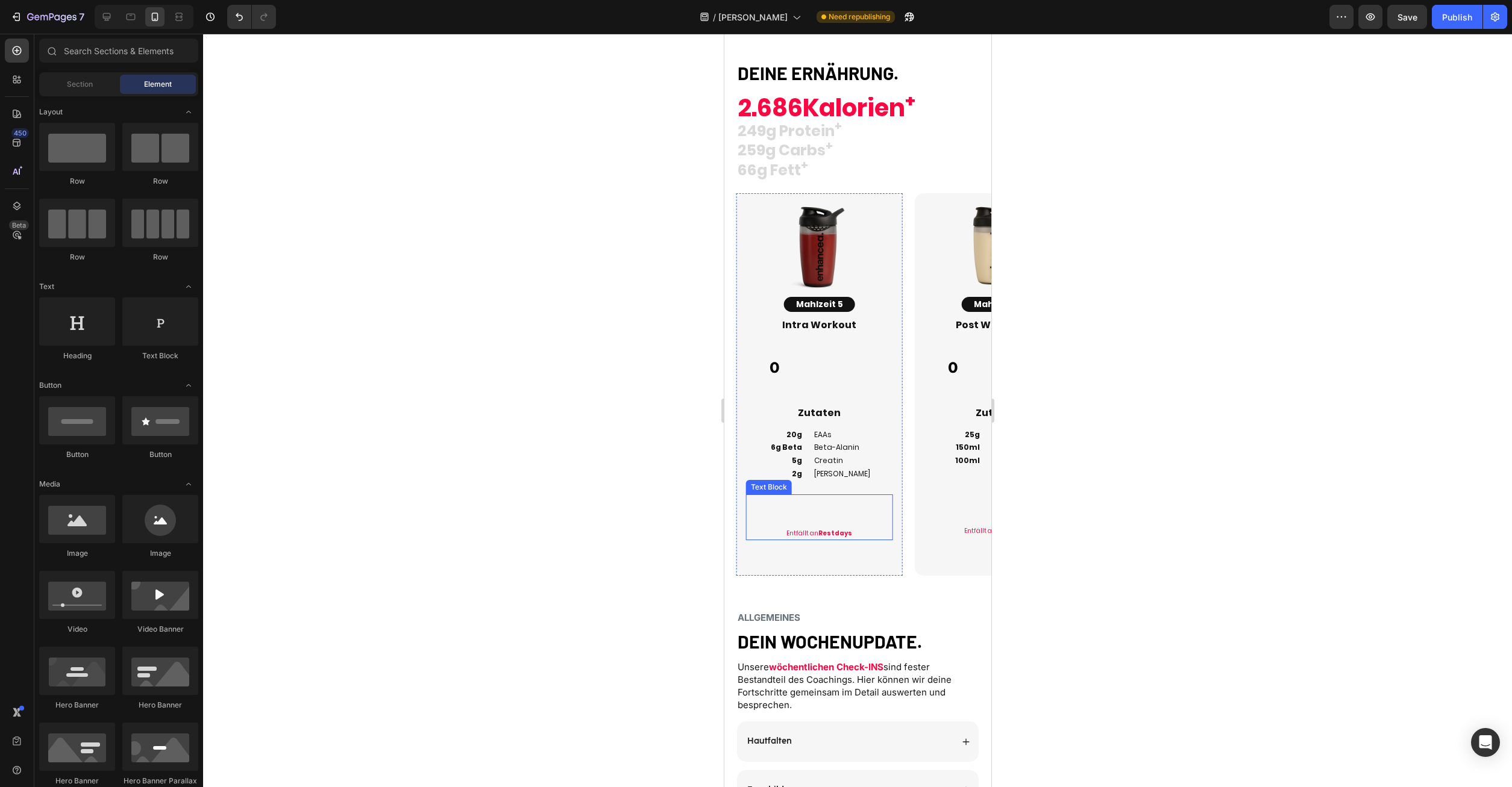
click at [849, 507] on p "Rich Text Editor. Editing area: main" at bounding box center [819, 512] width 144 height 11
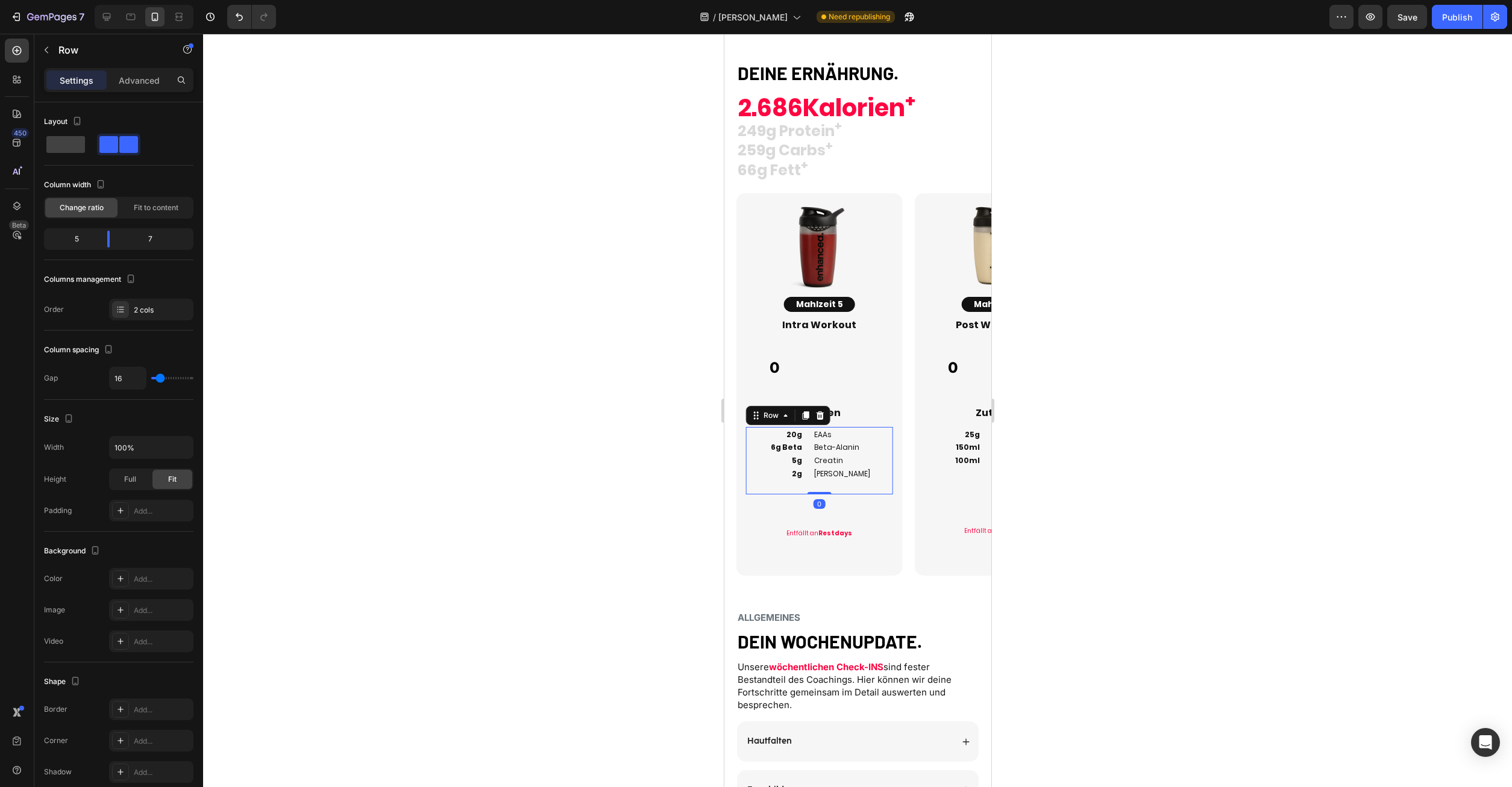
click at [891, 483] on div "EAAs Beta-Alanin Creatin Salz Heading" at bounding box center [853, 461] width 81 height 67
click at [966, 475] on p "25g 150ml 100ml" at bounding box center [951, 453] width 55 height 52
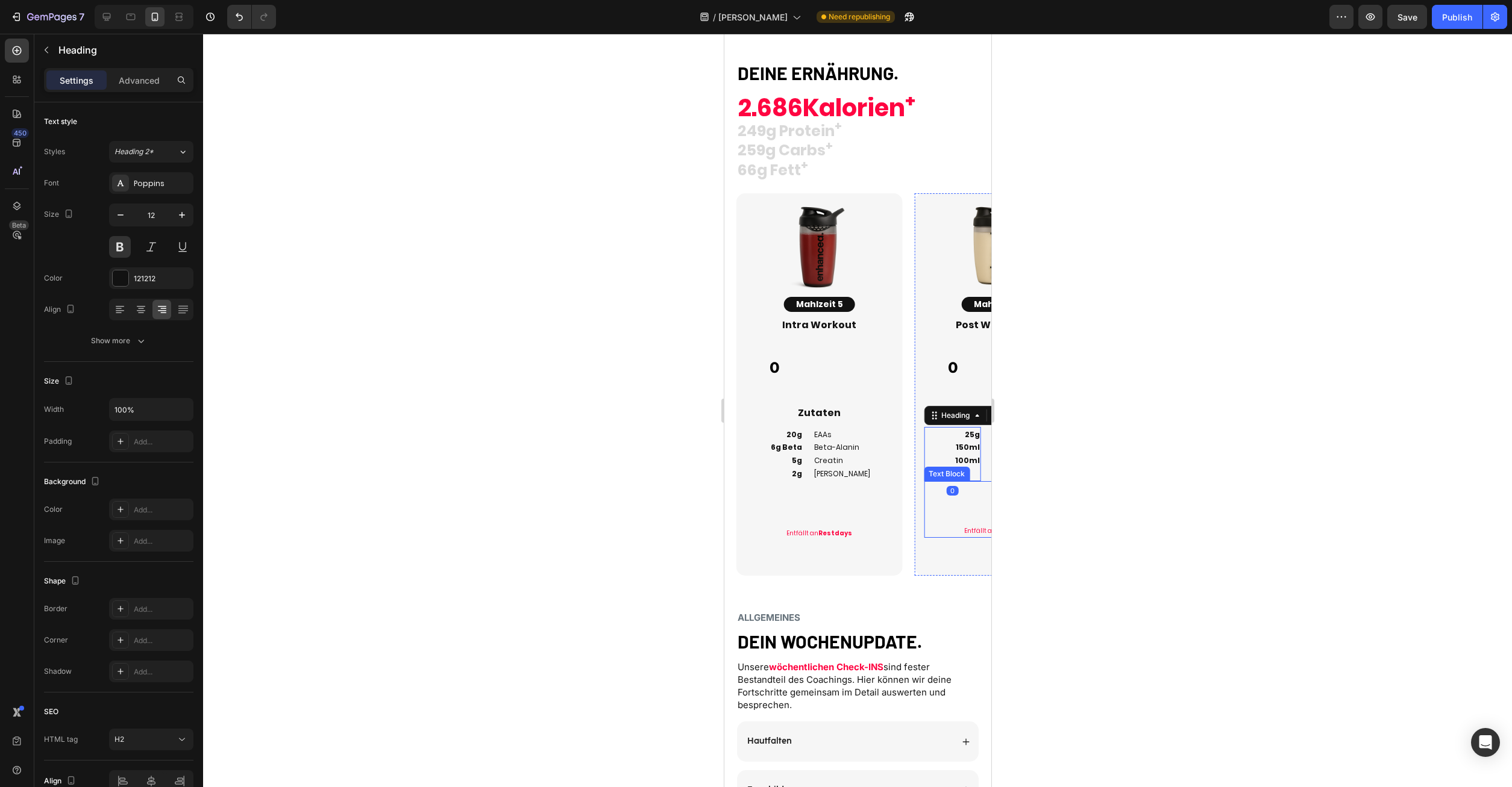
click at [963, 497] on p "Rich Text Editor. Editing area: main" at bounding box center [996, 499] width 144 height 11
click at [861, 483] on div "EAAs Beta-Alanin Creatin Salz Heading" at bounding box center [853, 461] width 81 height 67
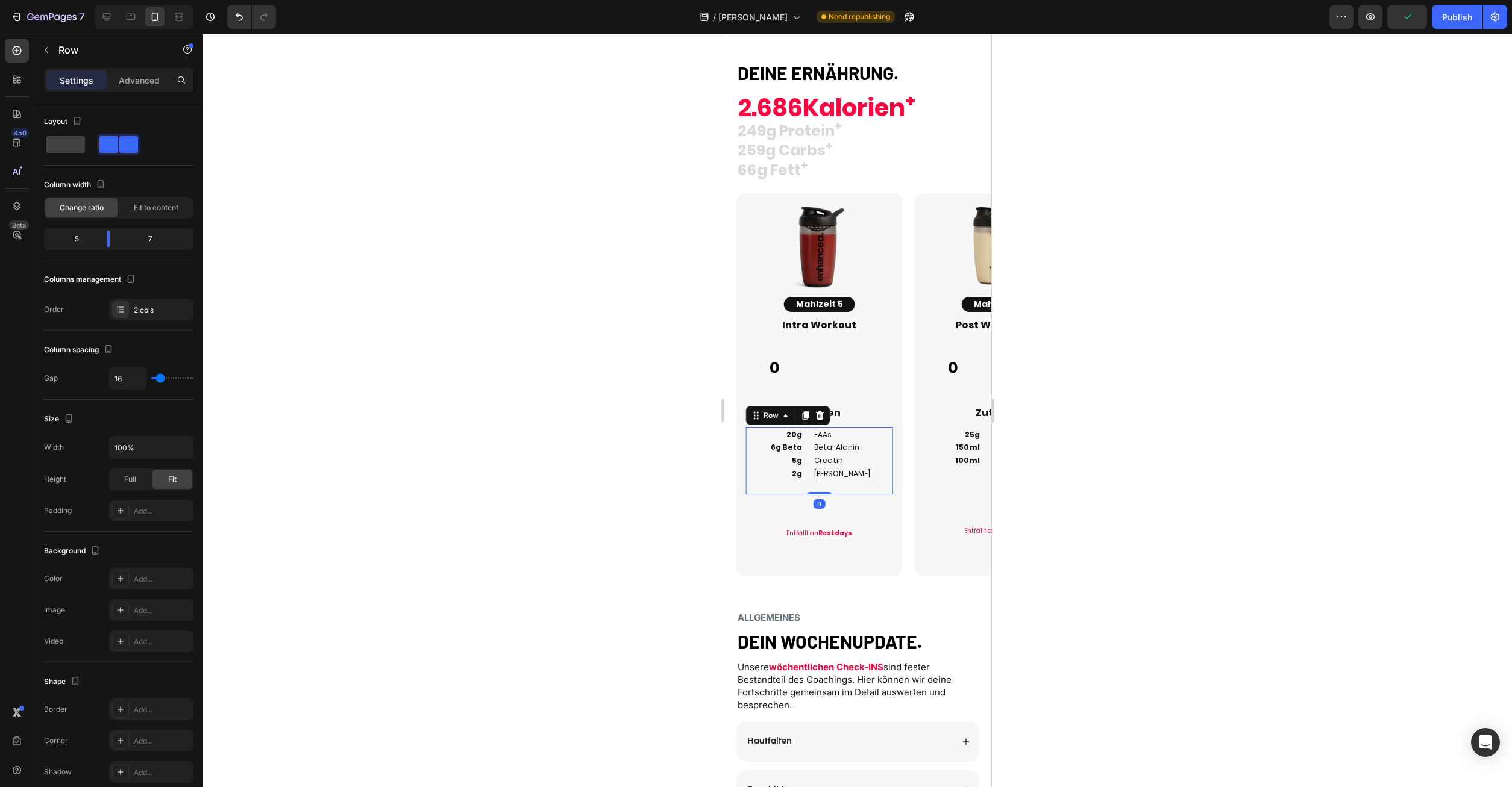
click at [141, 79] on p "Advanced" at bounding box center [140, 81] width 41 height 13
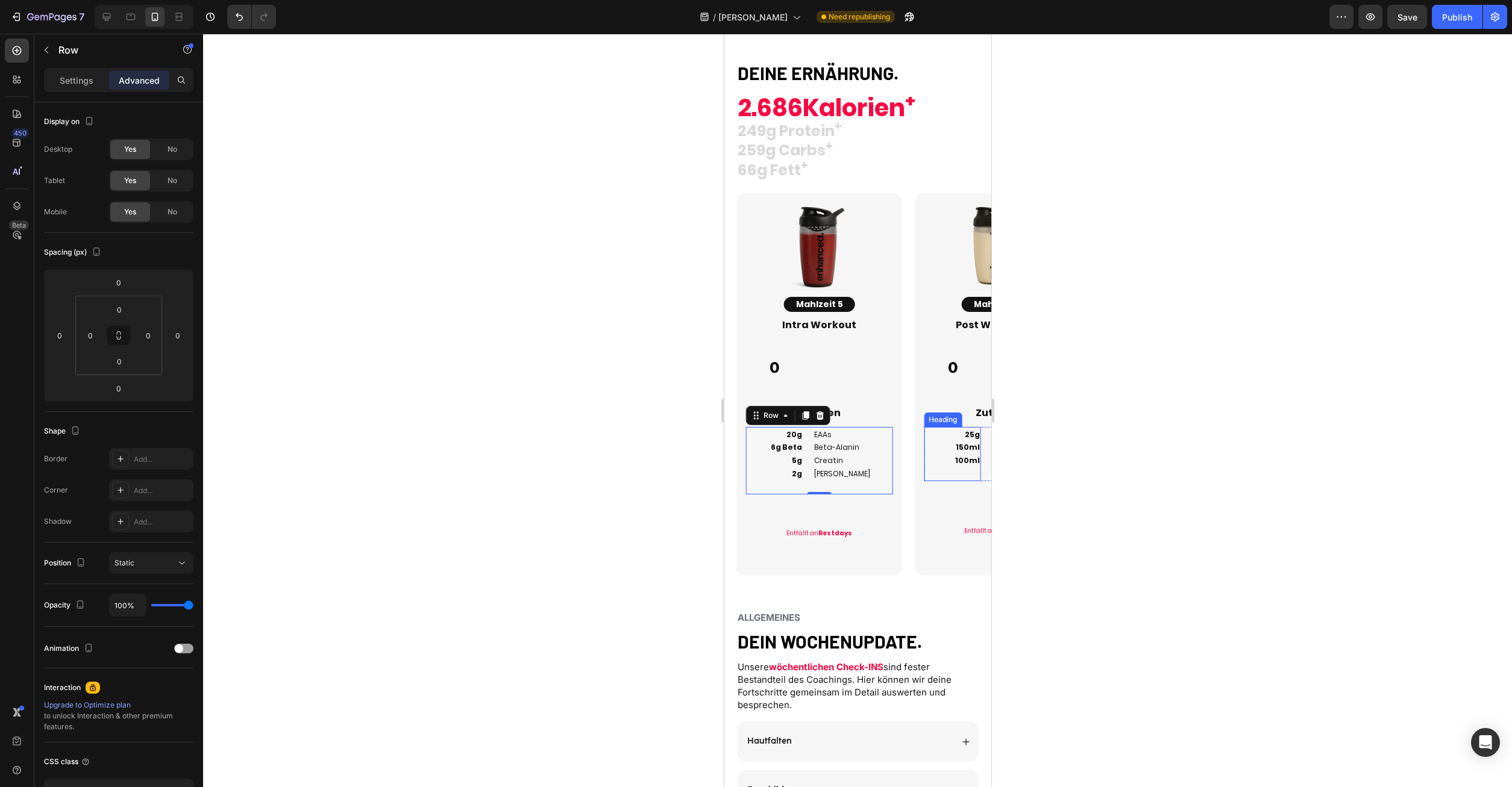
click at [973, 469] on p "25g 150ml 100ml" at bounding box center [951, 453] width 55 height 52
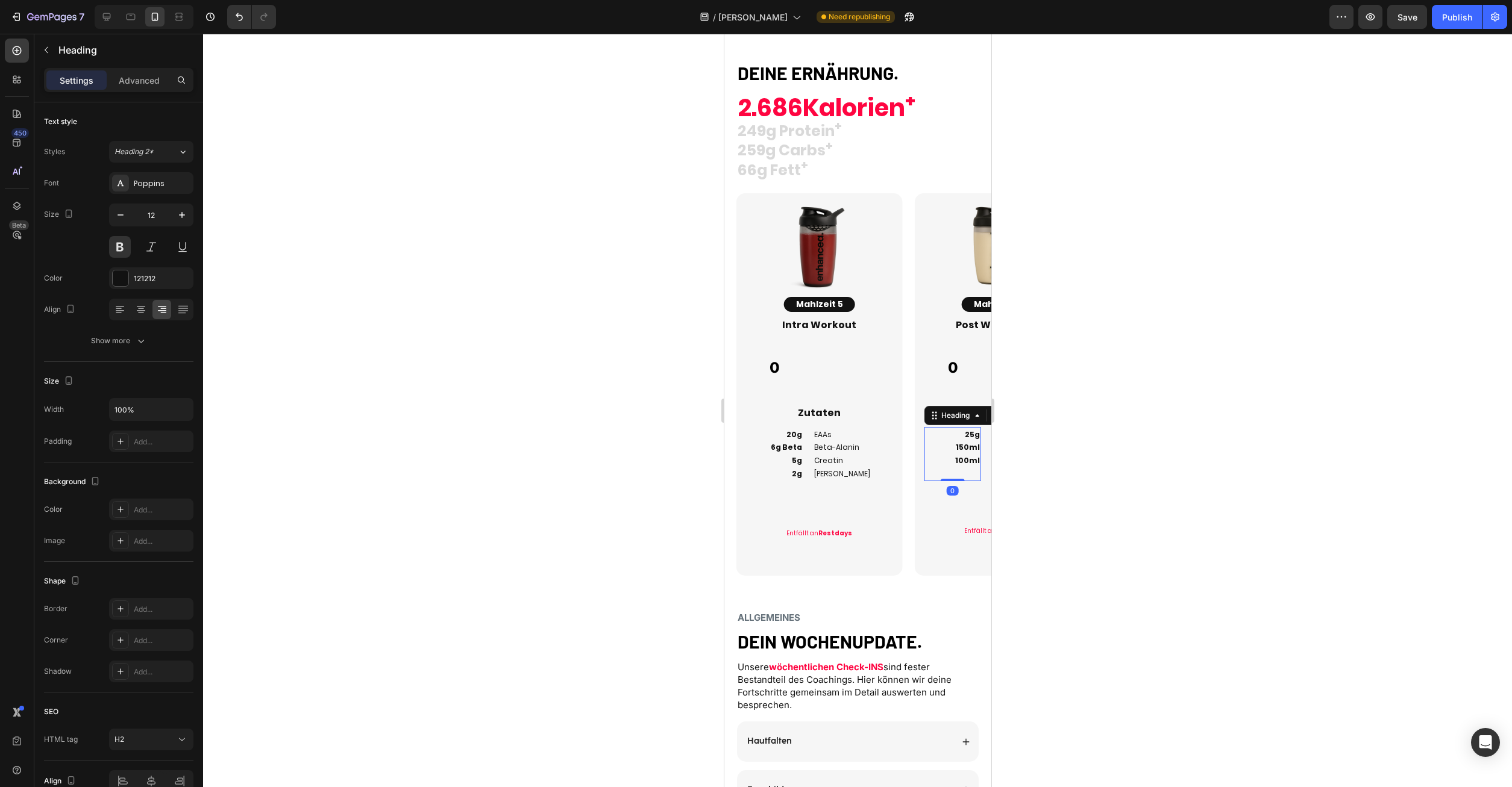
scroll to position [1600, 0]
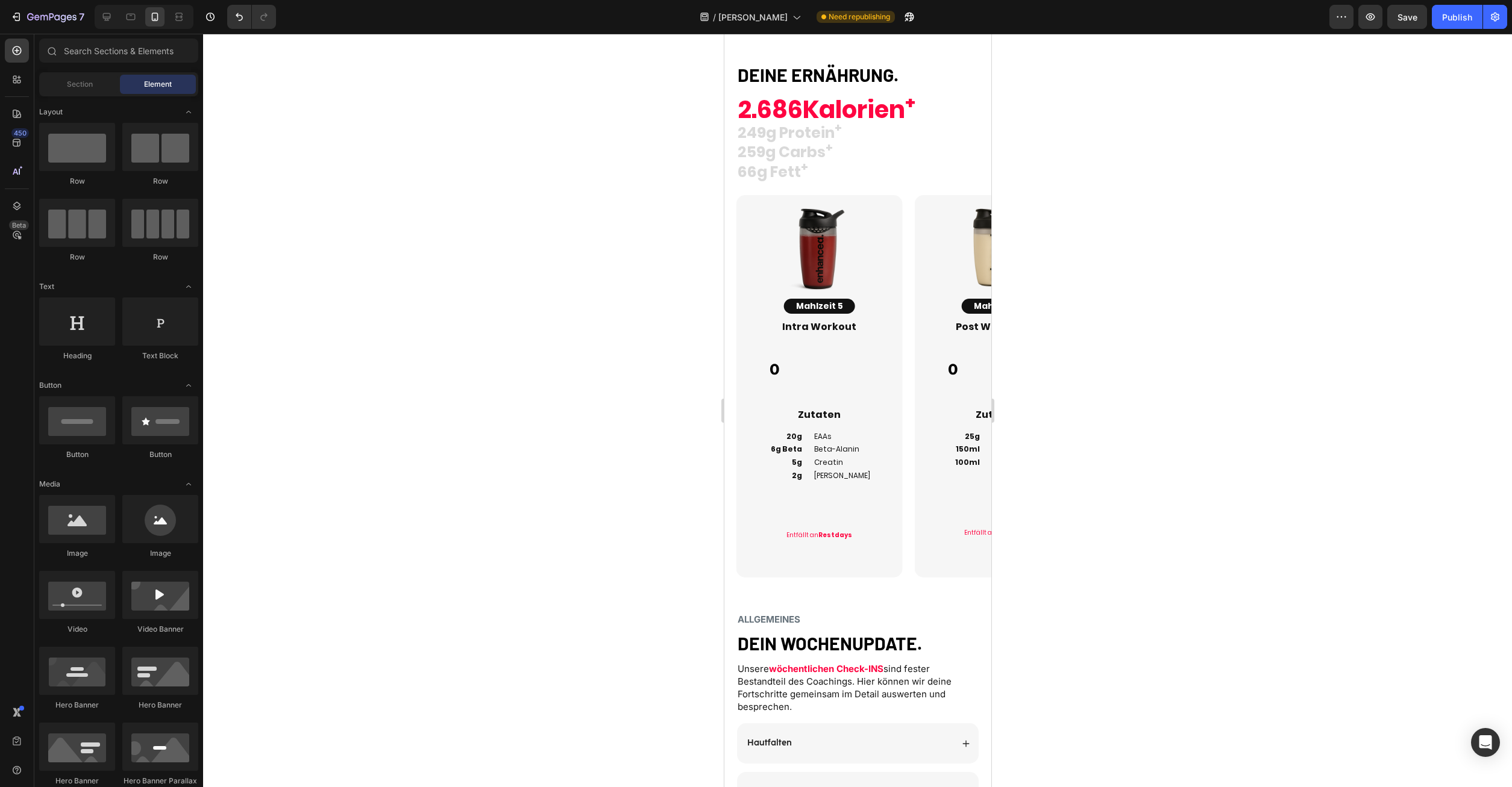
click at [982, 474] on div "25g 150ml 100ml Heading Whey Protein Reismilch Hafermilch Heading Row" at bounding box center [996, 456] width 146 height 54
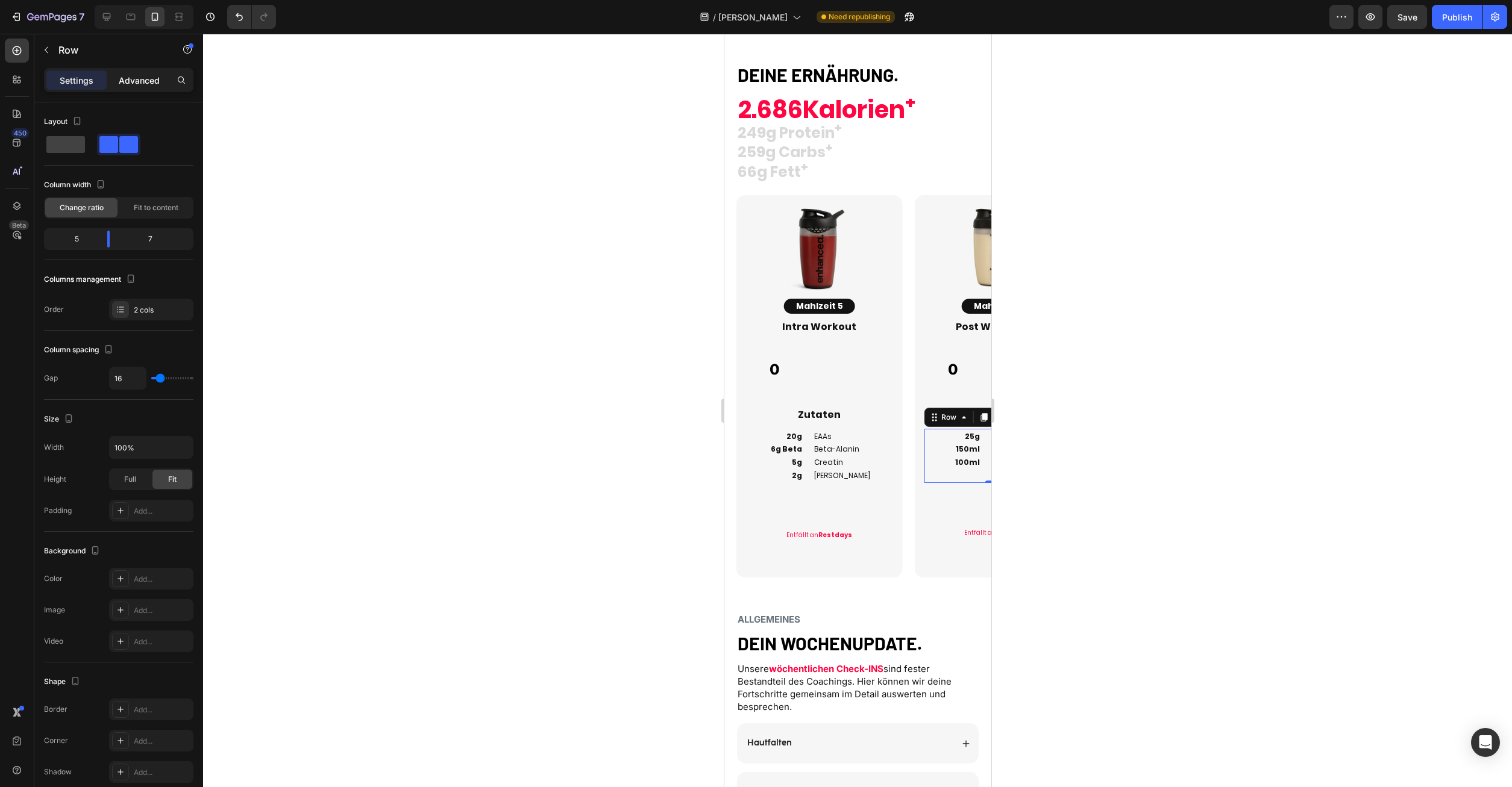
click at [130, 80] on p "Advanced" at bounding box center [140, 81] width 41 height 13
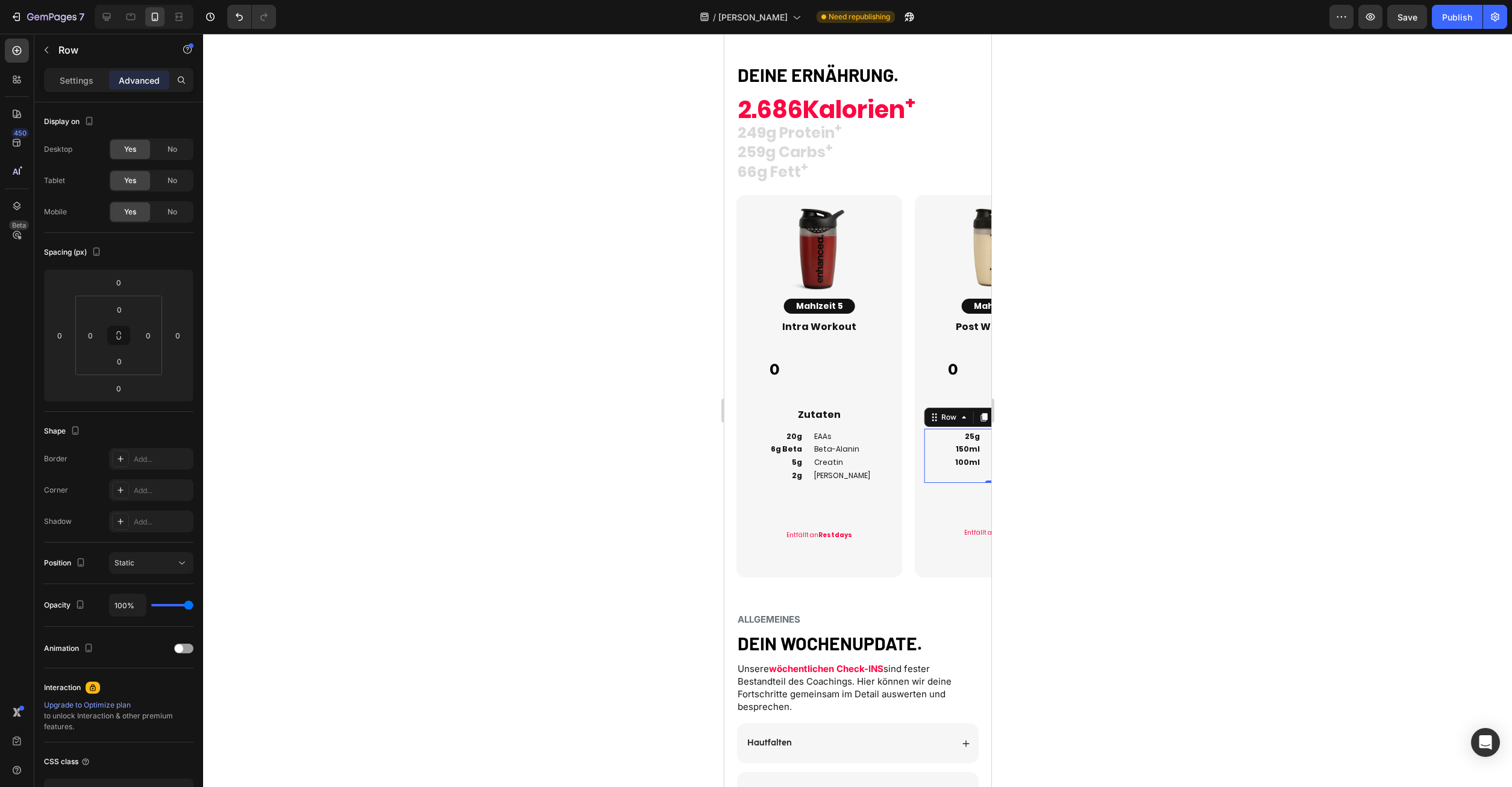
click at [948, 494] on p "Rich Text Editor. Editing area: main" at bounding box center [996, 490] width 144 height 11
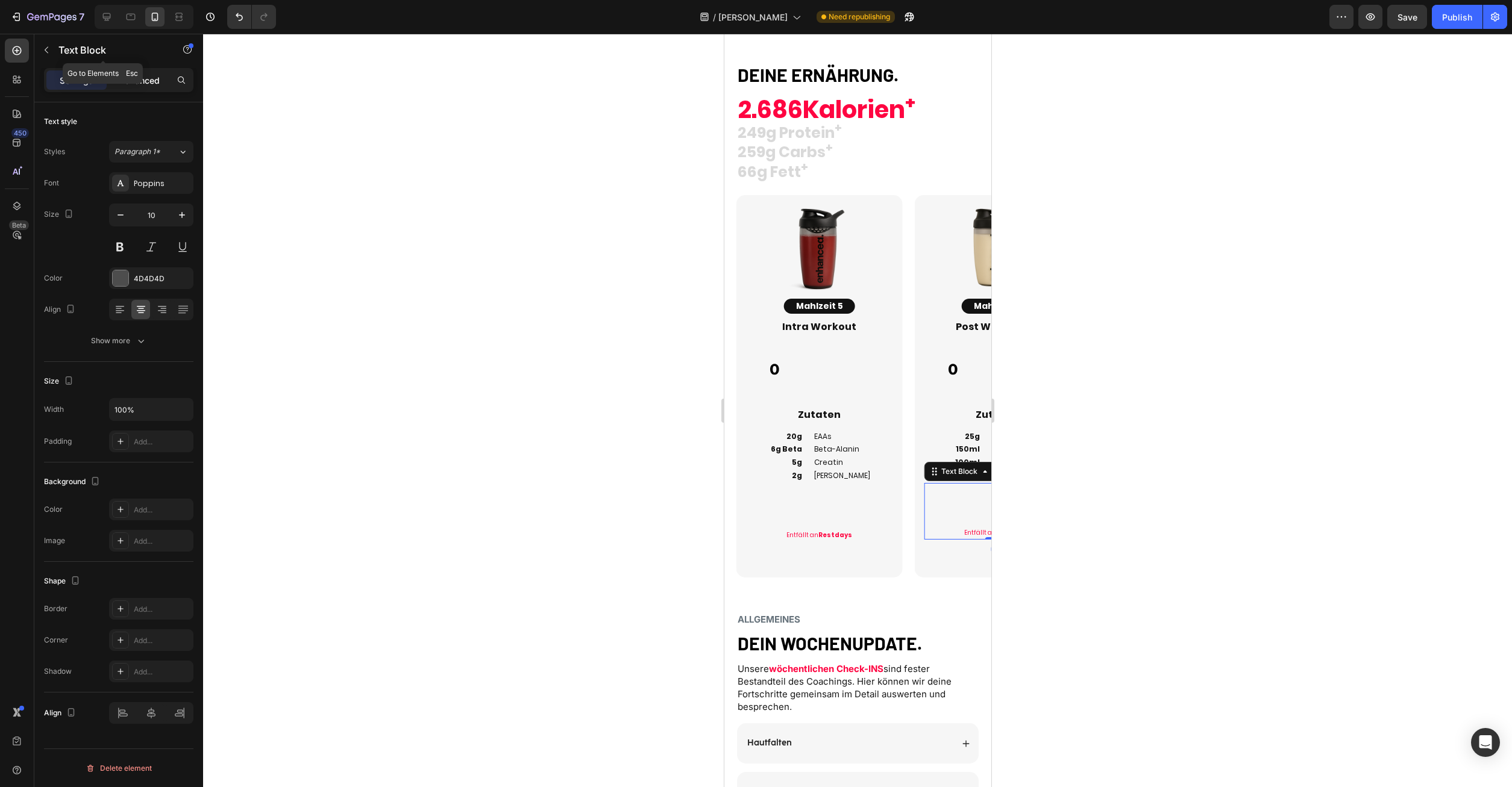
click at [129, 83] on p "Advanced" at bounding box center [140, 81] width 41 height 13
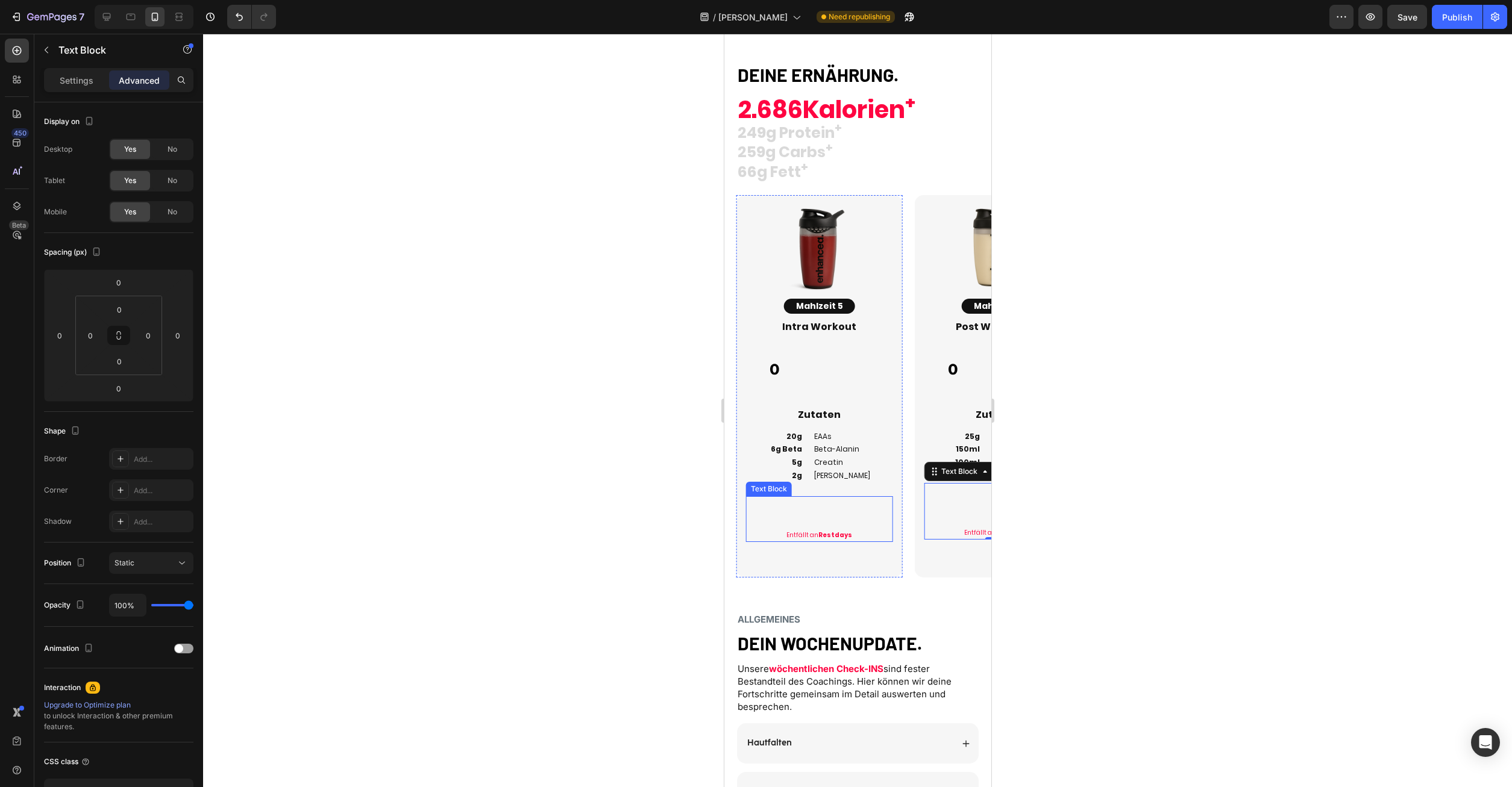
click at [833, 520] on p "Rich Text Editor. Editing area: main" at bounding box center [819, 525] width 144 height 11
click at [869, 530] on div "Entfällt an Restdays" at bounding box center [818, 519] width 146 height 46
drag, startPoint x: 865, startPoint y: 541, endPoint x: 741, endPoint y: 490, distance: 134.1
click at [745, 497] on div "Entfällt an Restdays" at bounding box center [818, 519] width 146 height 46
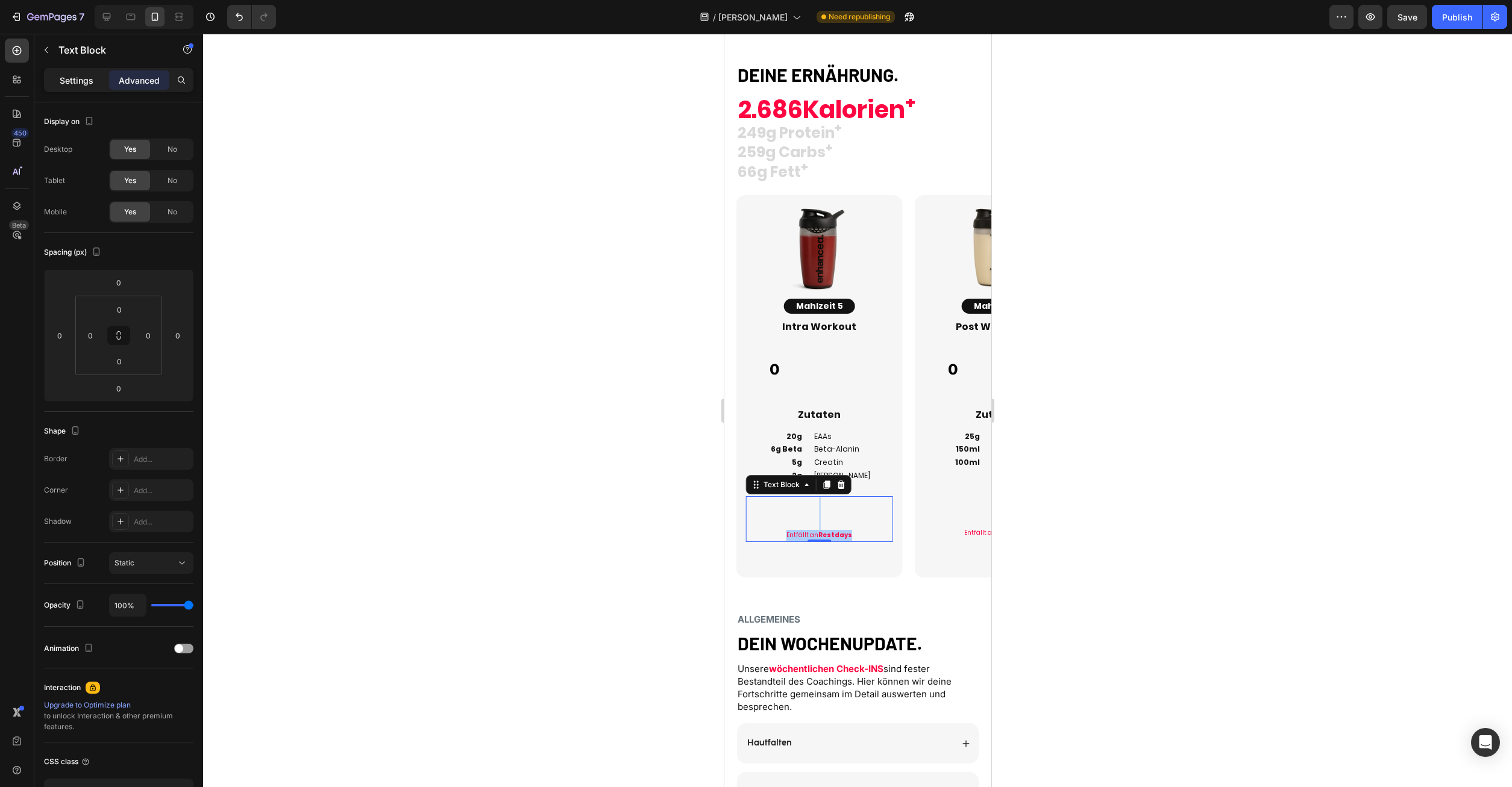
click at [82, 82] on p "Settings" at bounding box center [77, 81] width 34 height 13
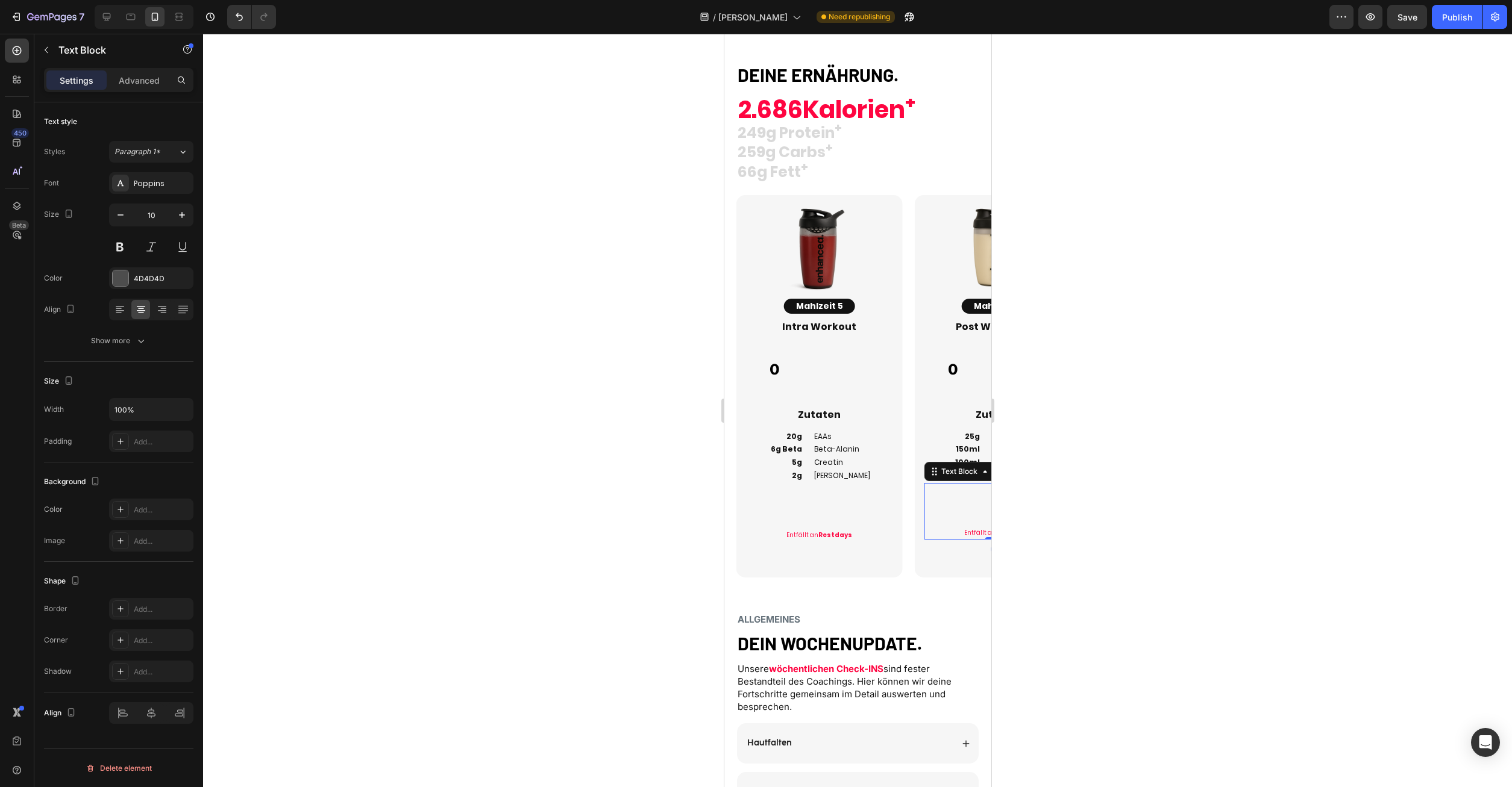
click at [954, 525] on p "Rich Text Editor. Editing area: main" at bounding box center [996, 523] width 144 height 11
click at [845, 507] on p "Rich Text Editor. Editing area: main" at bounding box center [819, 503] width 144 height 11
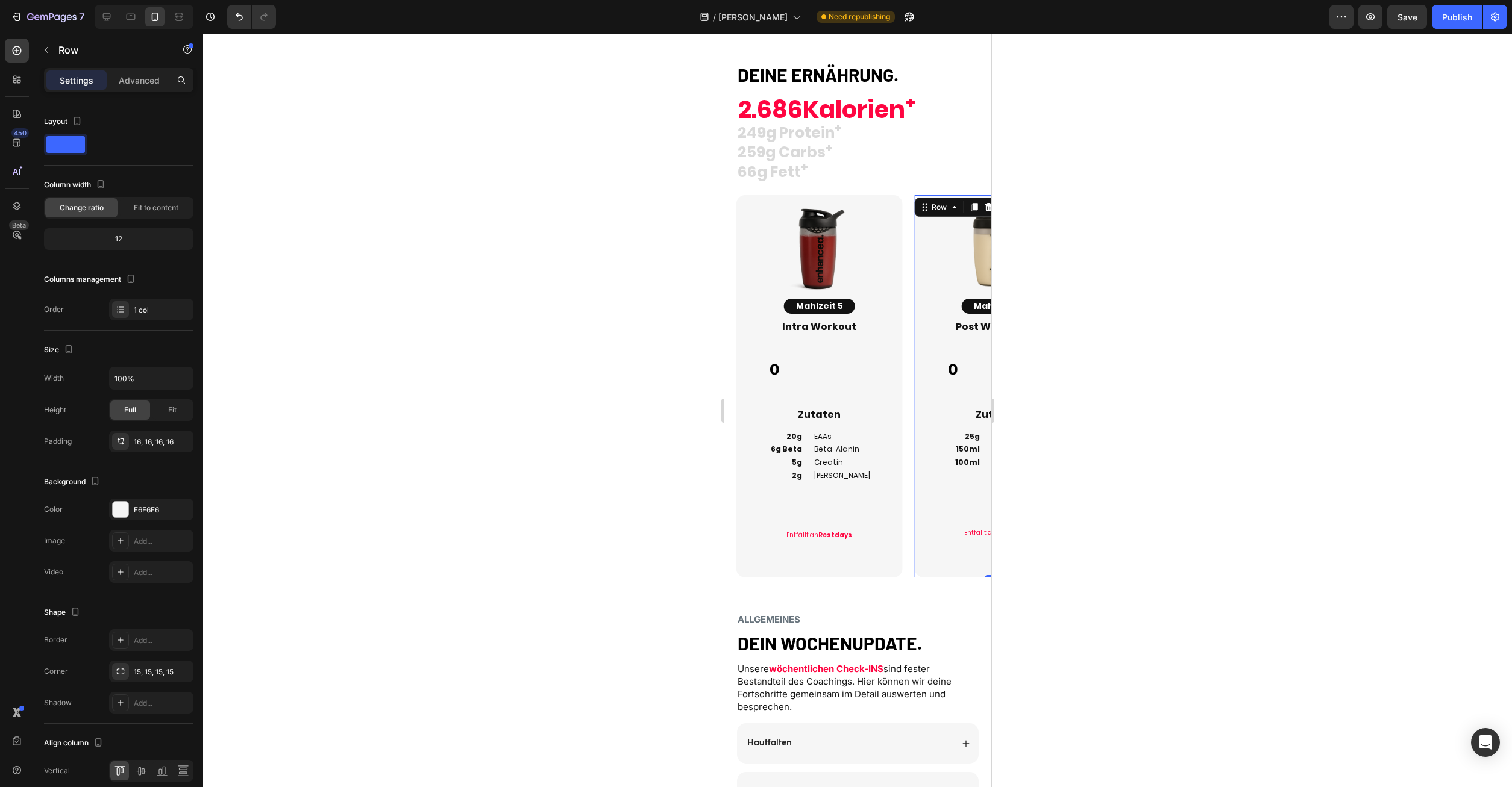
click at [921, 555] on div "Image Mahlzeit 6 Button Post Workout 01 Heading 0 Custom Code Zutaten Heading 2…" at bounding box center [996, 386] width 166 height 382
click at [935, 592] on div "Image Mahlzeit 1 Button Smoothie Heading 0 Custom Code Zutaten Heading 30g 20g …" at bounding box center [857, 404] width 267 height 419
click at [919, 546] on div "Image Mahlzeit 6 Button Post Workout 01 Heading 0 Custom Code Zutaten Heading 2…" at bounding box center [996, 386] width 166 height 382
click at [134, 81] on p "Advanced" at bounding box center [140, 81] width 41 height 13
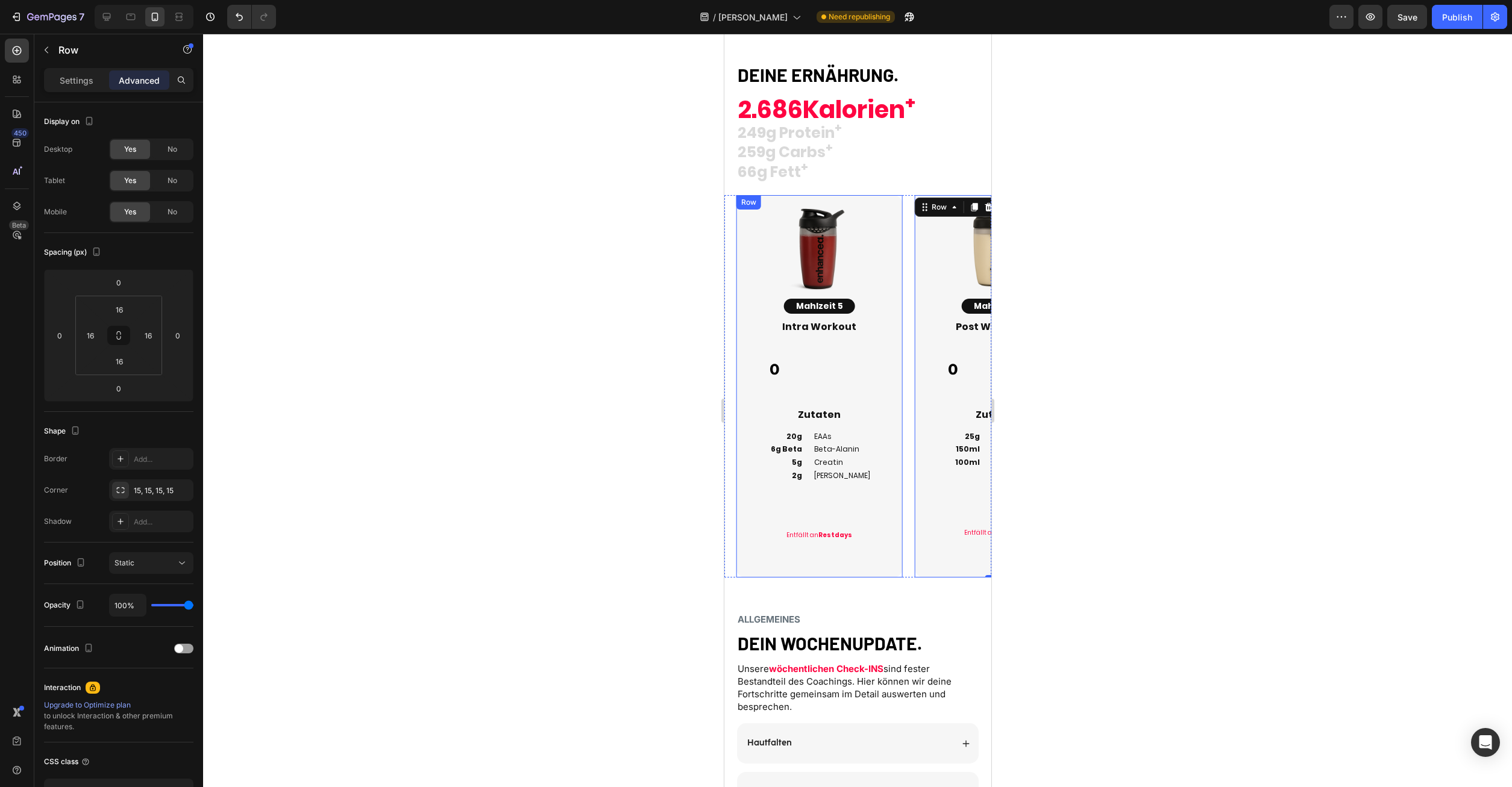
click at [906, 243] on div "Image Mahlzeit 6 Button Post Workout 01 Heading 0 Custom Code Zutaten Heading 2…" at bounding box center [991, 386] width 178 height 382
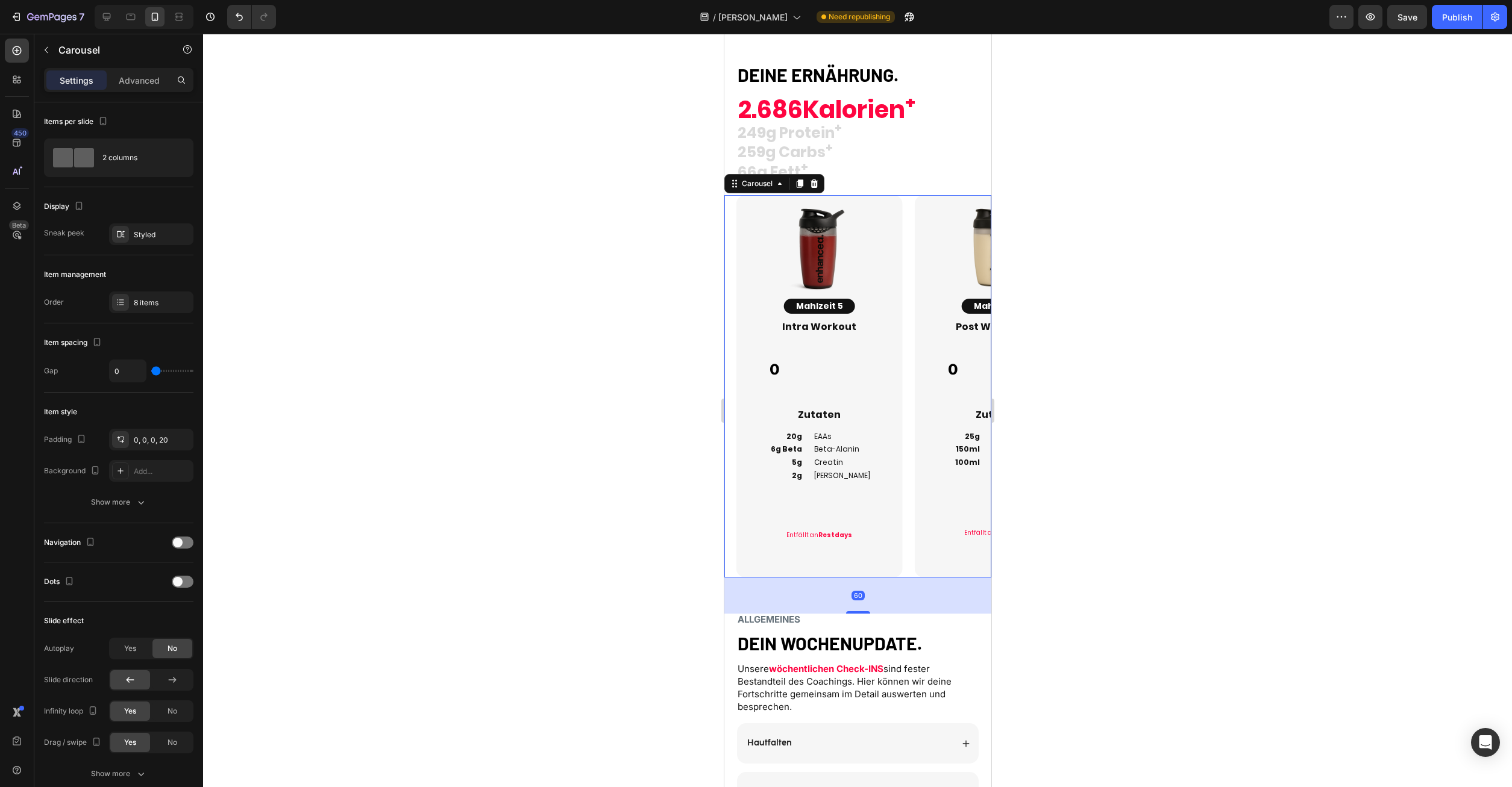
drag, startPoint x: 157, startPoint y: 82, endPoint x: 374, endPoint y: 191, distance: 242.8
click at [157, 82] on p "Advanced" at bounding box center [140, 81] width 41 height 13
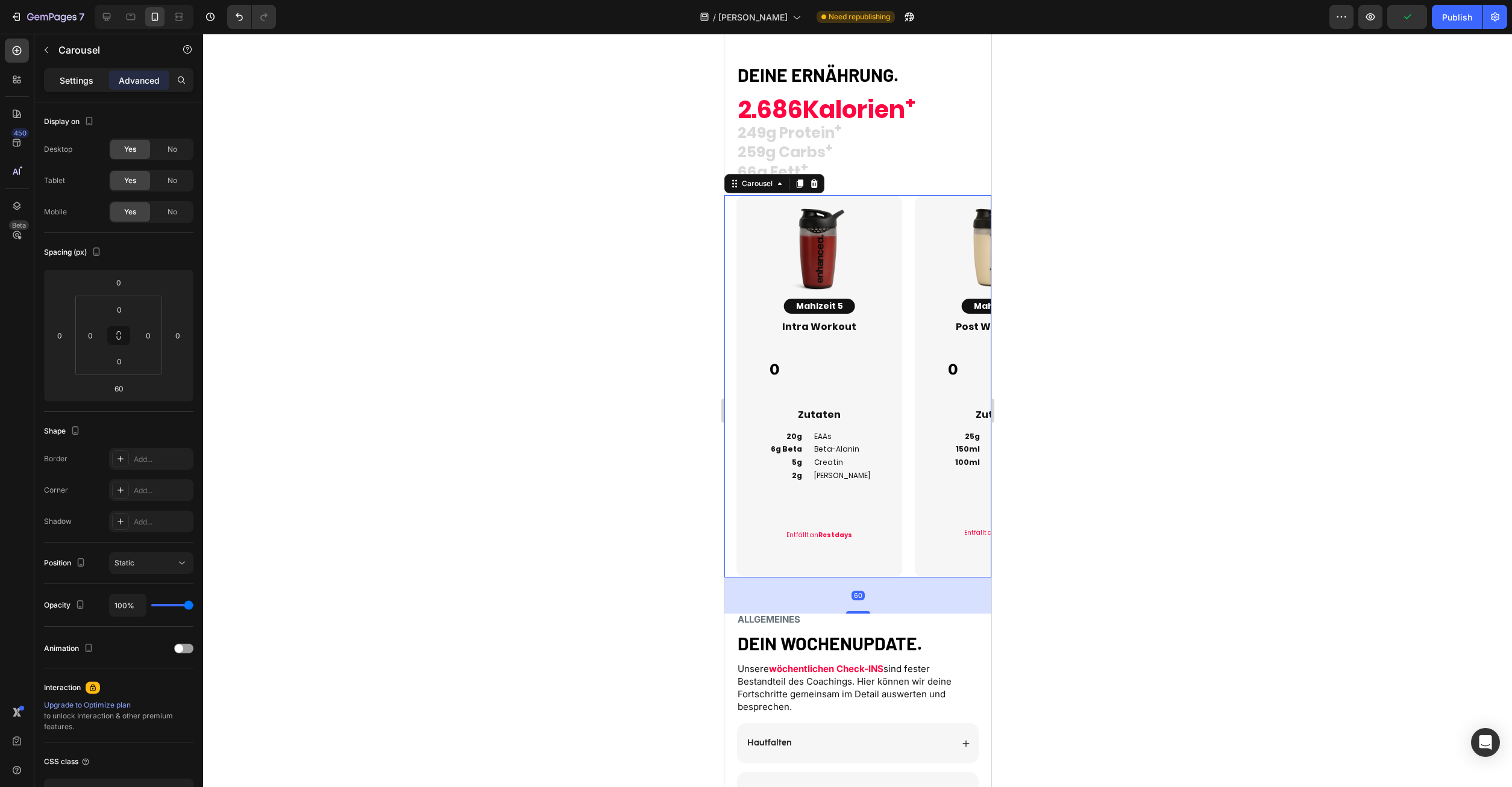
click at [87, 79] on p "Settings" at bounding box center [77, 81] width 34 height 13
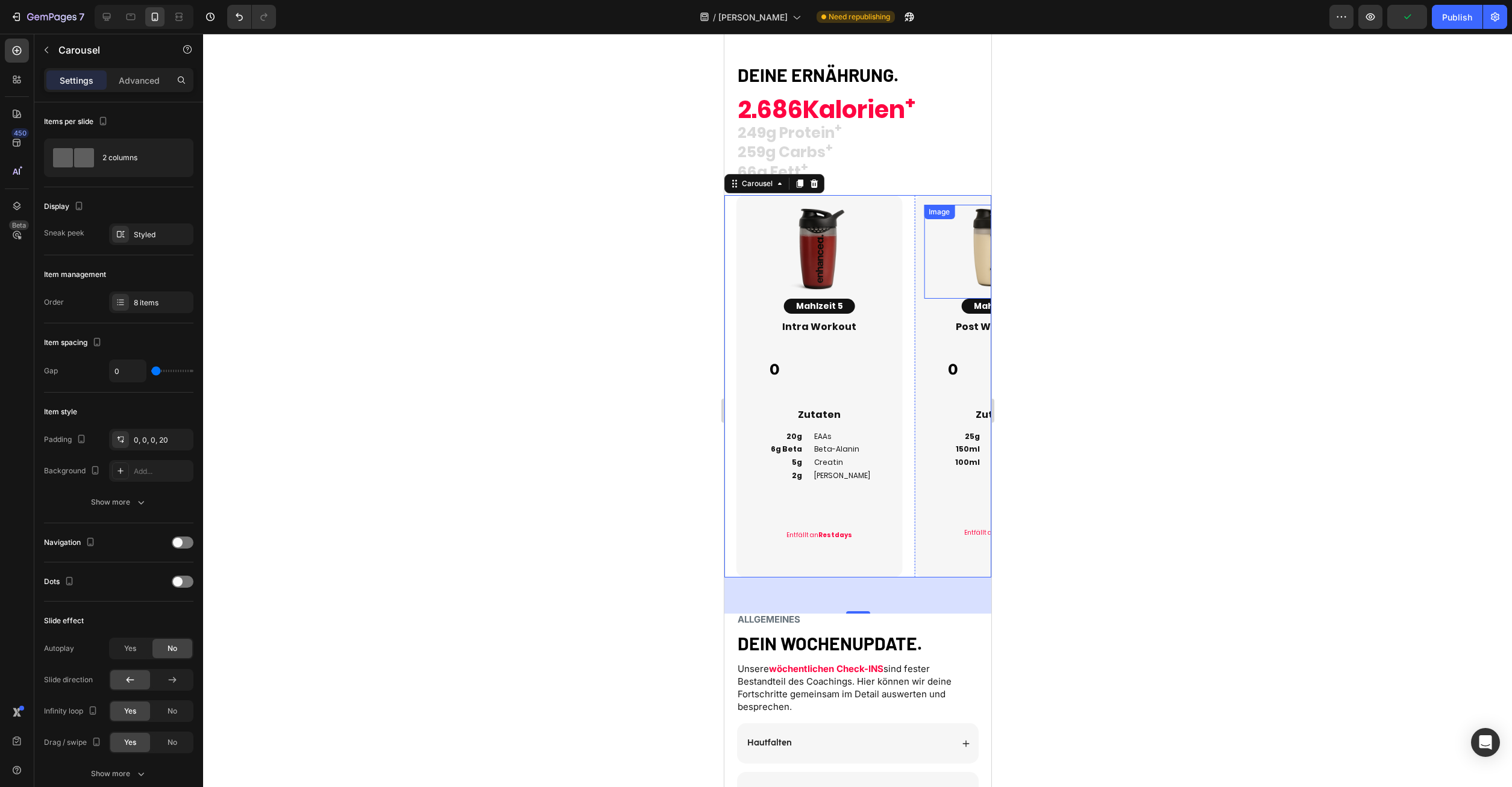
click at [914, 253] on div "Image Mahlzeit 6 Button Post Workout 01 Heading 0 Custom Code Zutaten Heading 2…" at bounding box center [991, 386] width 178 height 382
click at [145, 291] on div "Item management Order 8 items" at bounding box center [118, 290] width 149 height 68
click at [149, 300] on div "8 items" at bounding box center [162, 304] width 56 height 11
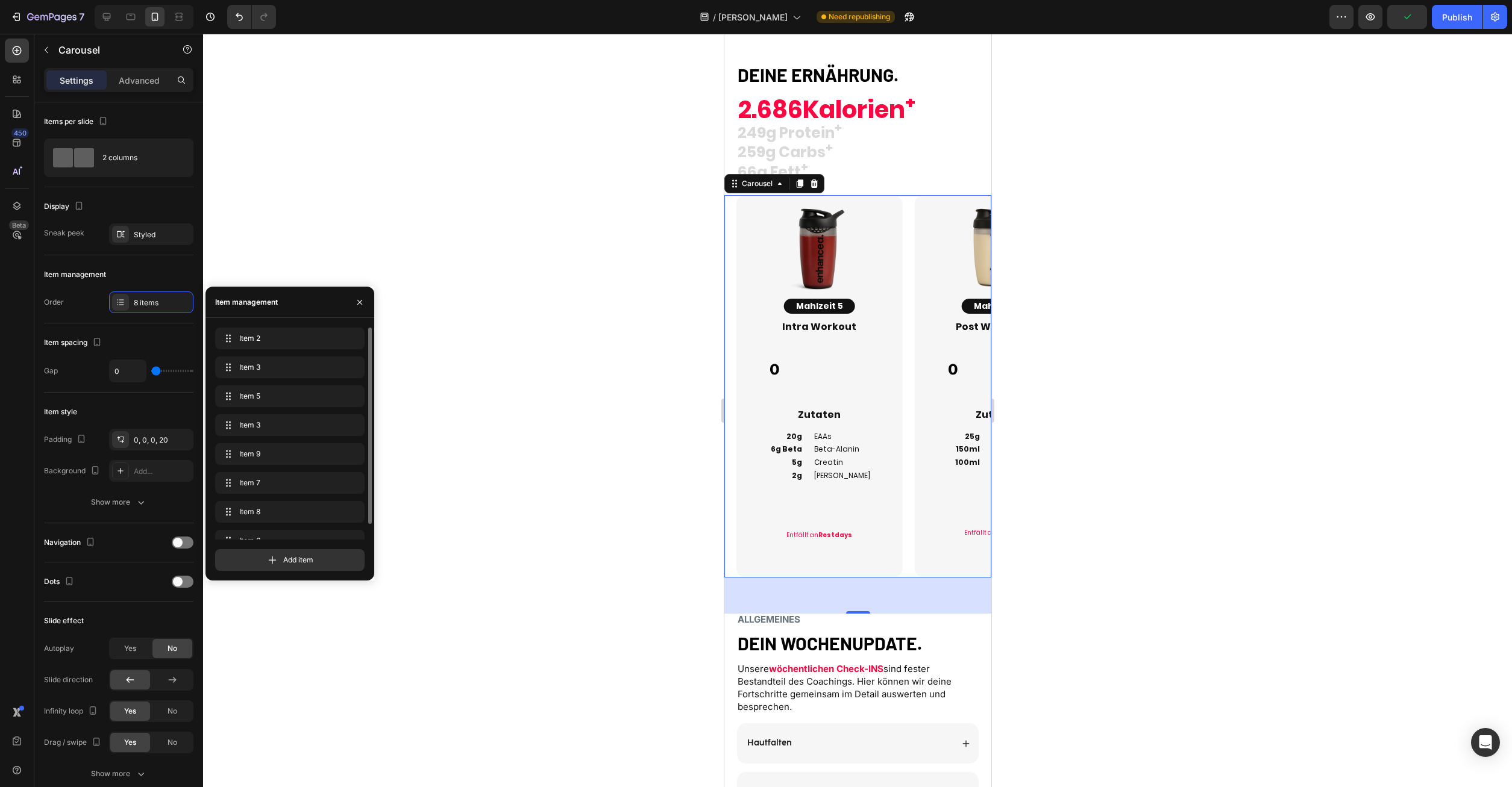
click at [249, 498] on div "Item 7 Item 7" at bounding box center [290, 485] width 149 height 26
click at [256, 513] on span "Item 8" at bounding box center [281, 512] width 89 height 11
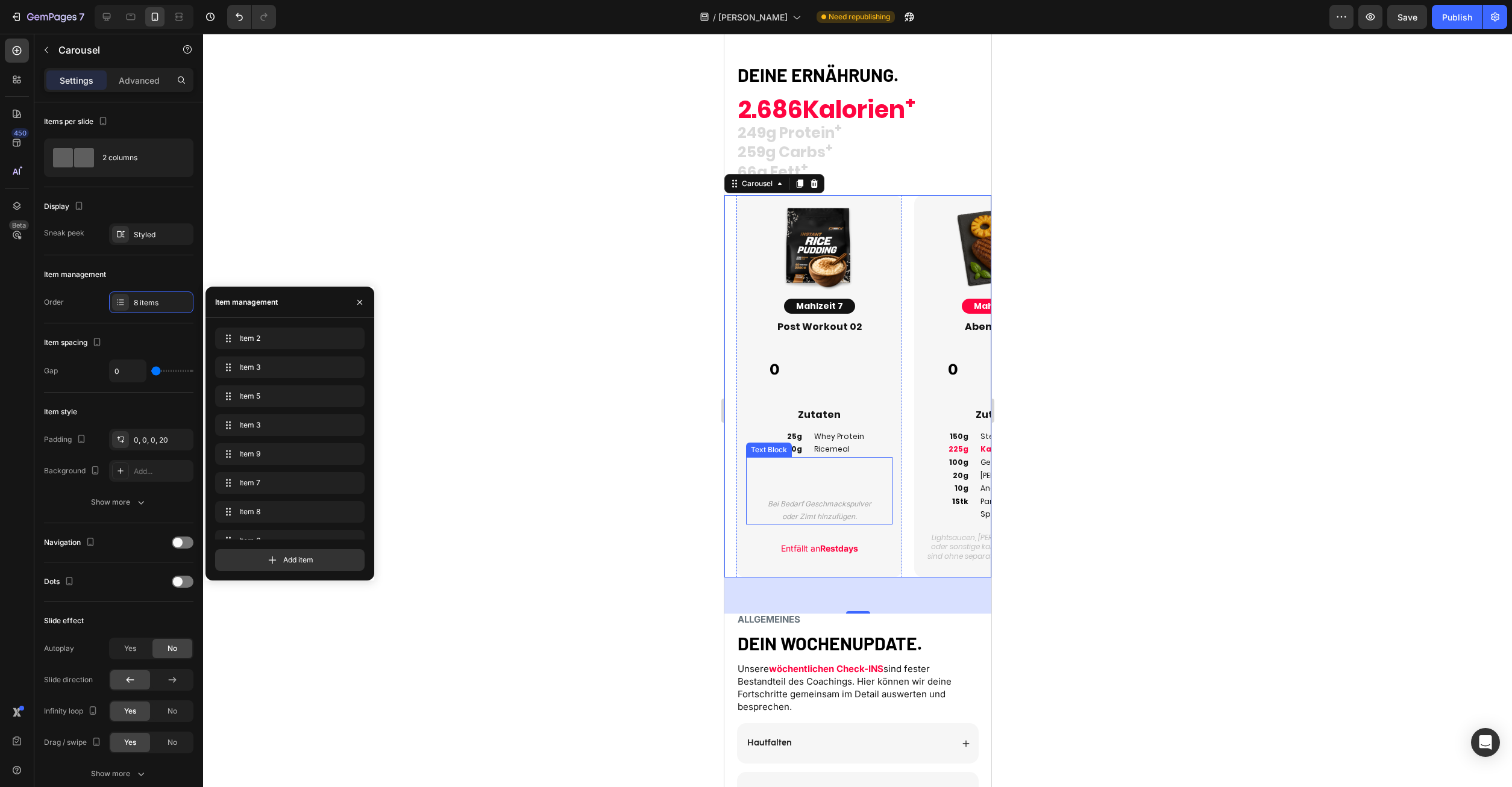
click at [823, 510] on p "Bei Bedarf Geschmackspulver" at bounding box center [819, 504] width 144 height 13
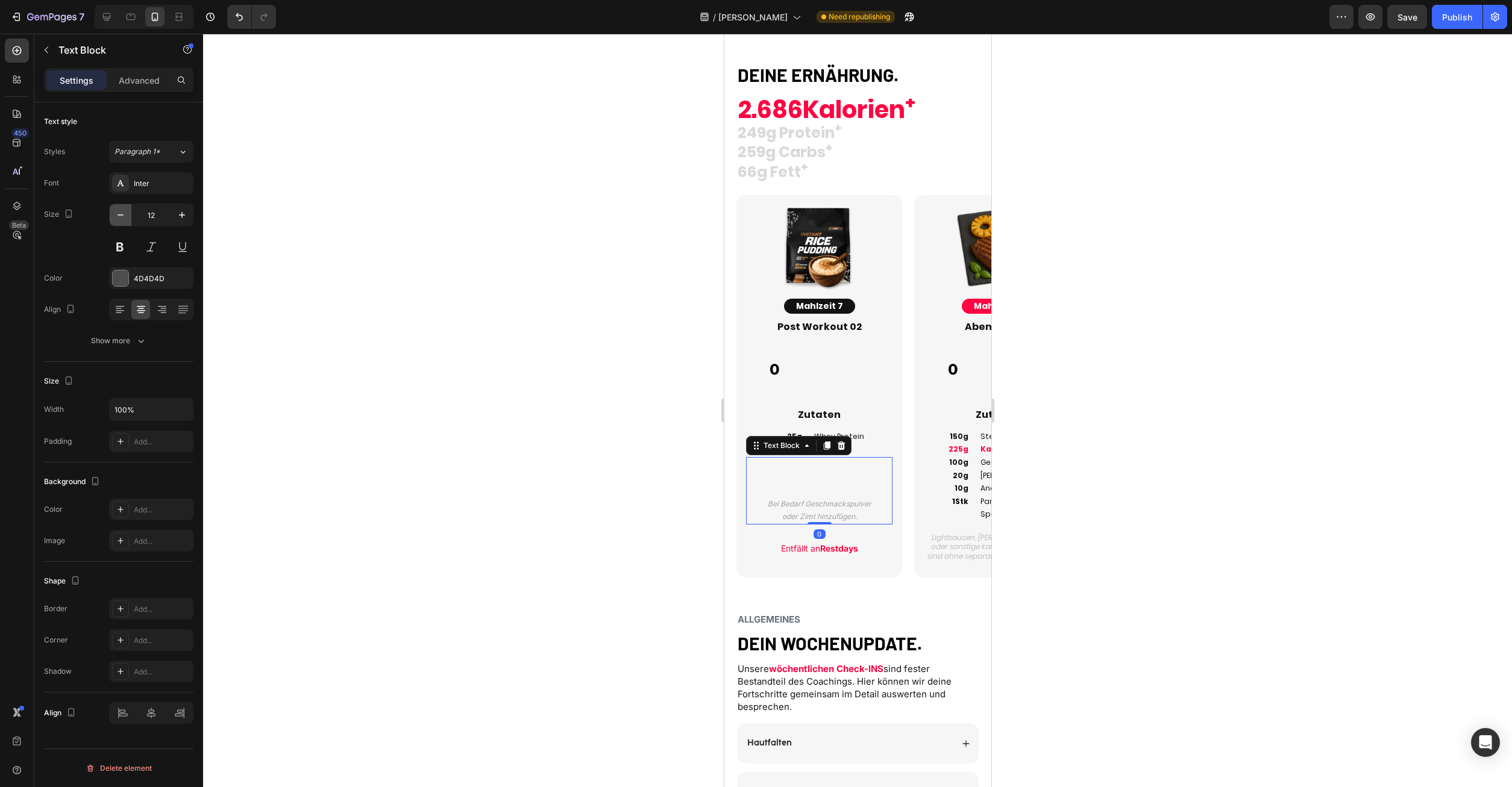
click at [117, 208] on button "button" at bounding box center [120, 215] width 22 height 22
type input "10"
click at [150, 182] on div "Inter" at bounding box center [162, 184] width 56 height 11
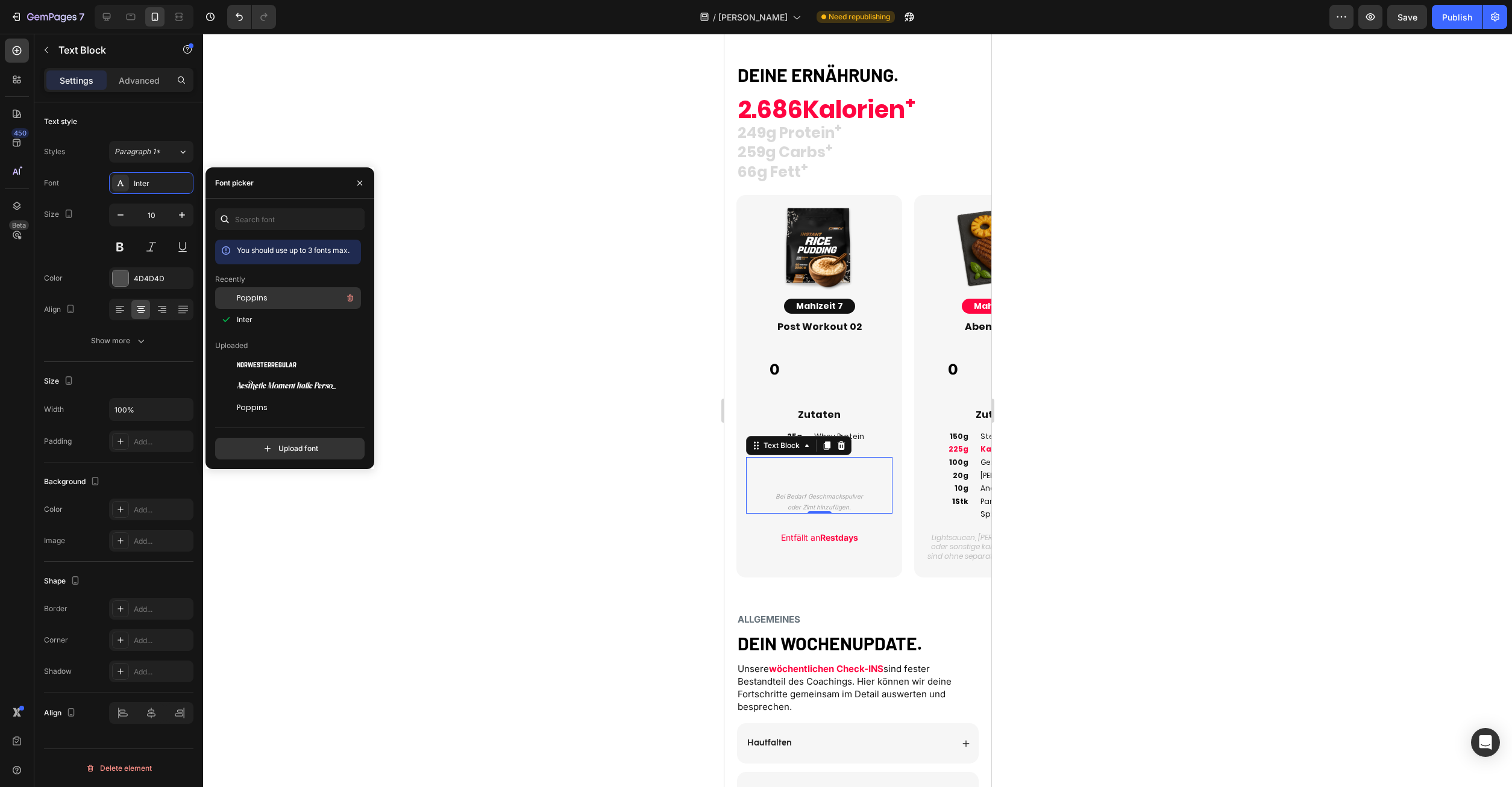
click at [258, 297] on span "Poppins" at bounding box center [252, 298] width 31 height 11
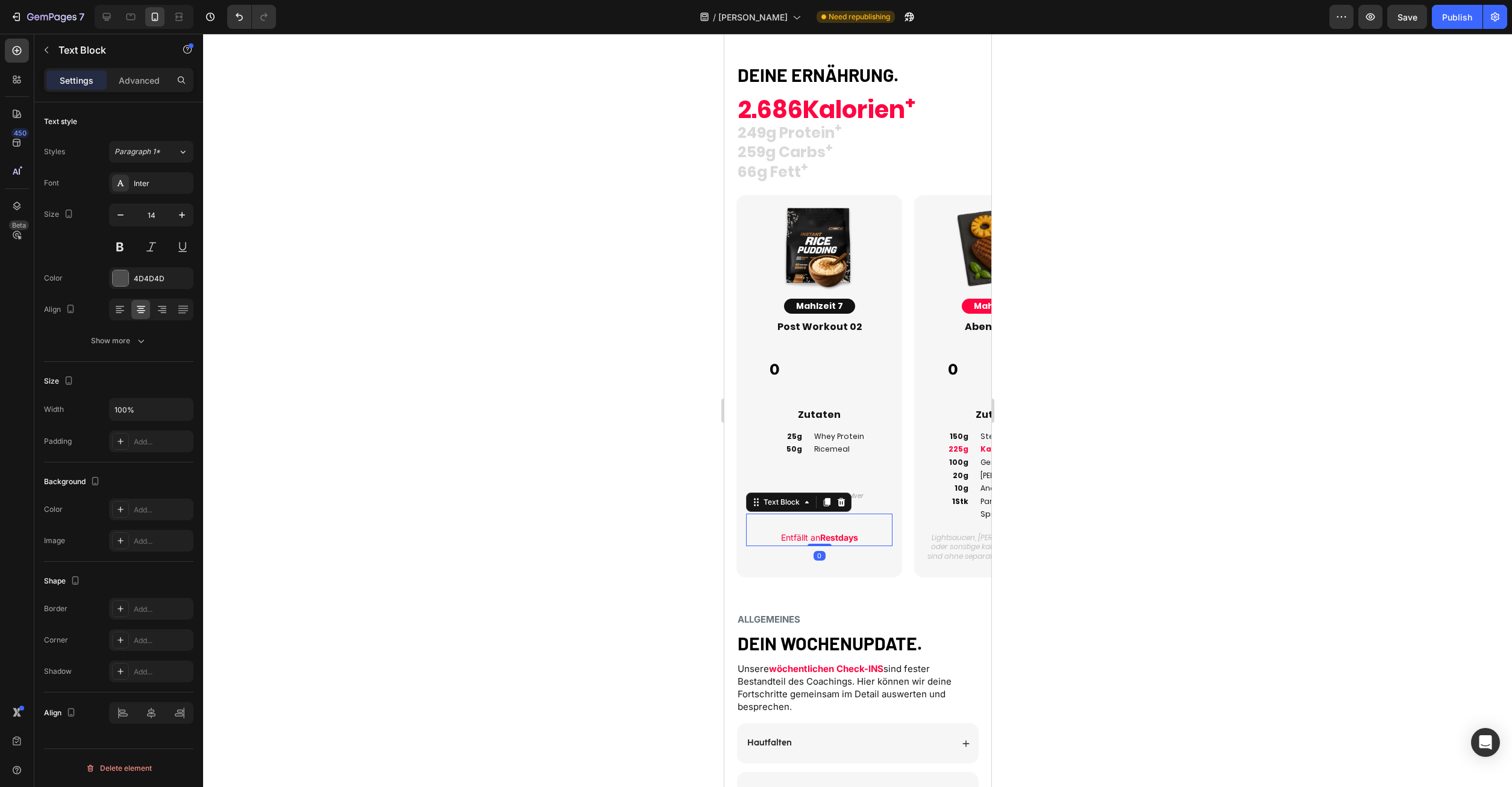
drag, startPoint x: 842, startPoint y: 542, endPoint x: 1150, endPoint y: 402, distance: 338.3
click at [842, 542] on strong "Restdays" at bounding box center [838, 537] width 38 height 10
click at [121, 219] on icon "button" at bounding box center [120, 215] width 12 height 12
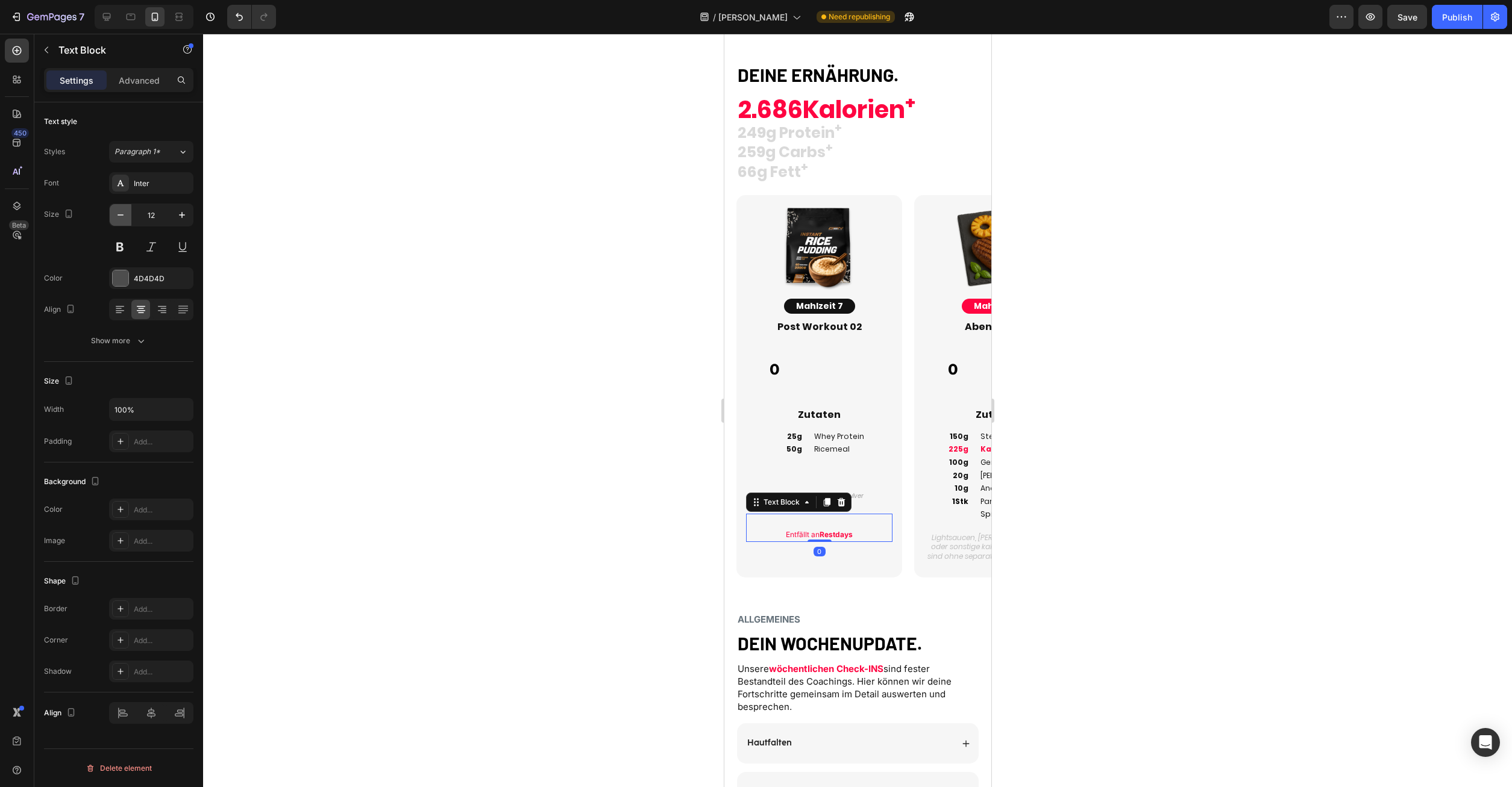
click at [121, 219] on icon "button" at bounding box center [120, 215] width 12 height 12
click at [119, 219] on icon "button" at bounding box center [120, 215] width 12 height 12
type input "10"
drag, startPoint x: 153, startPoint y: 182, endPoint x: 159, endPoint y: 188, distance: 8.5
click at [153, 182] on div "Inter" at bounding box center [162, 184] width 56 height 11
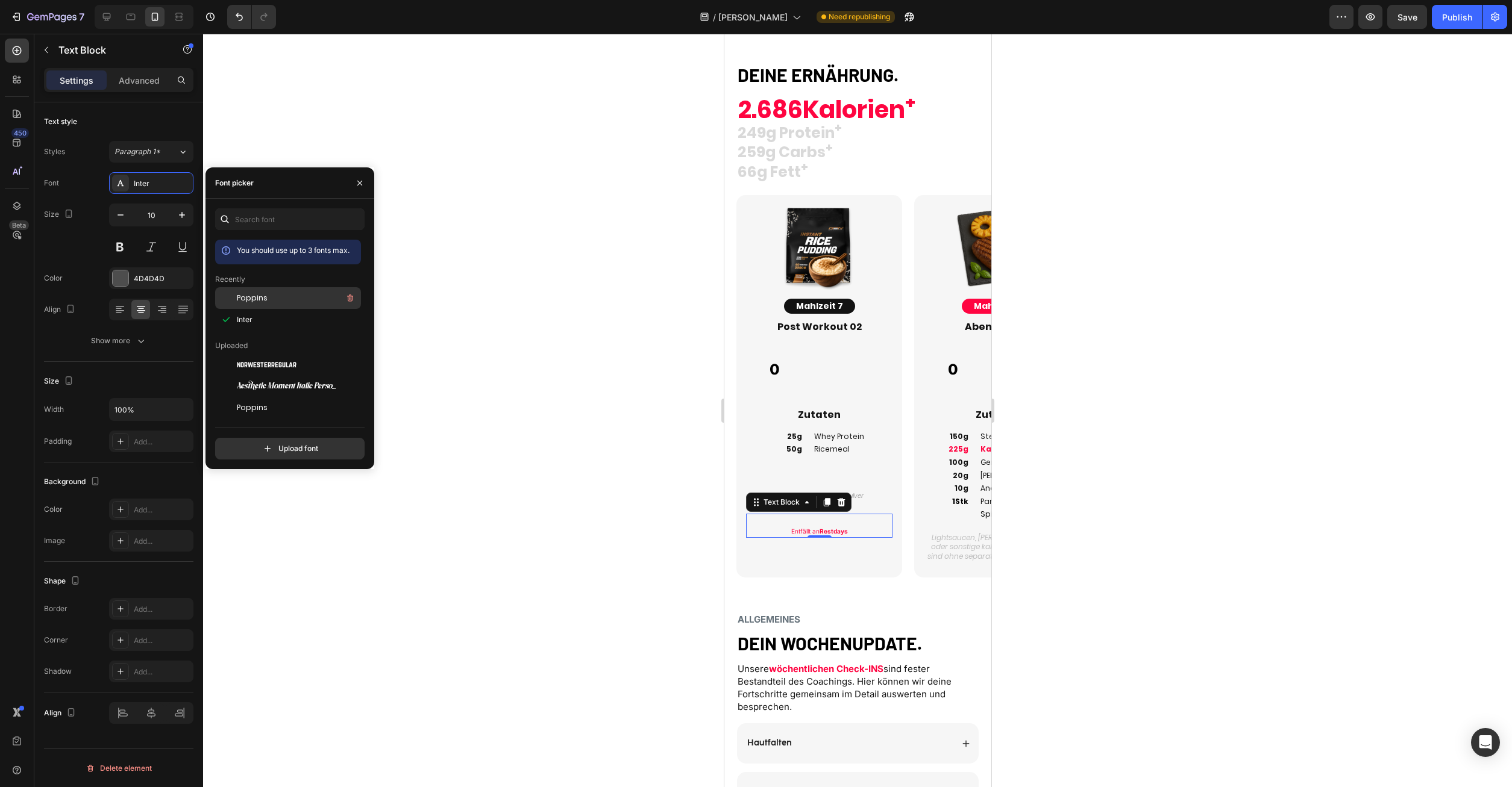
click at [263, 300] on span "Poppins" at bounding box center [252, 298] width 31 height 11
click at [878, 540] on div "Image Mahlzeit 7 Button Post Workout 02 Heading 0 Custom Code Zutaten Heading 2…" at bounding box center [818, 387] width 146 height 364
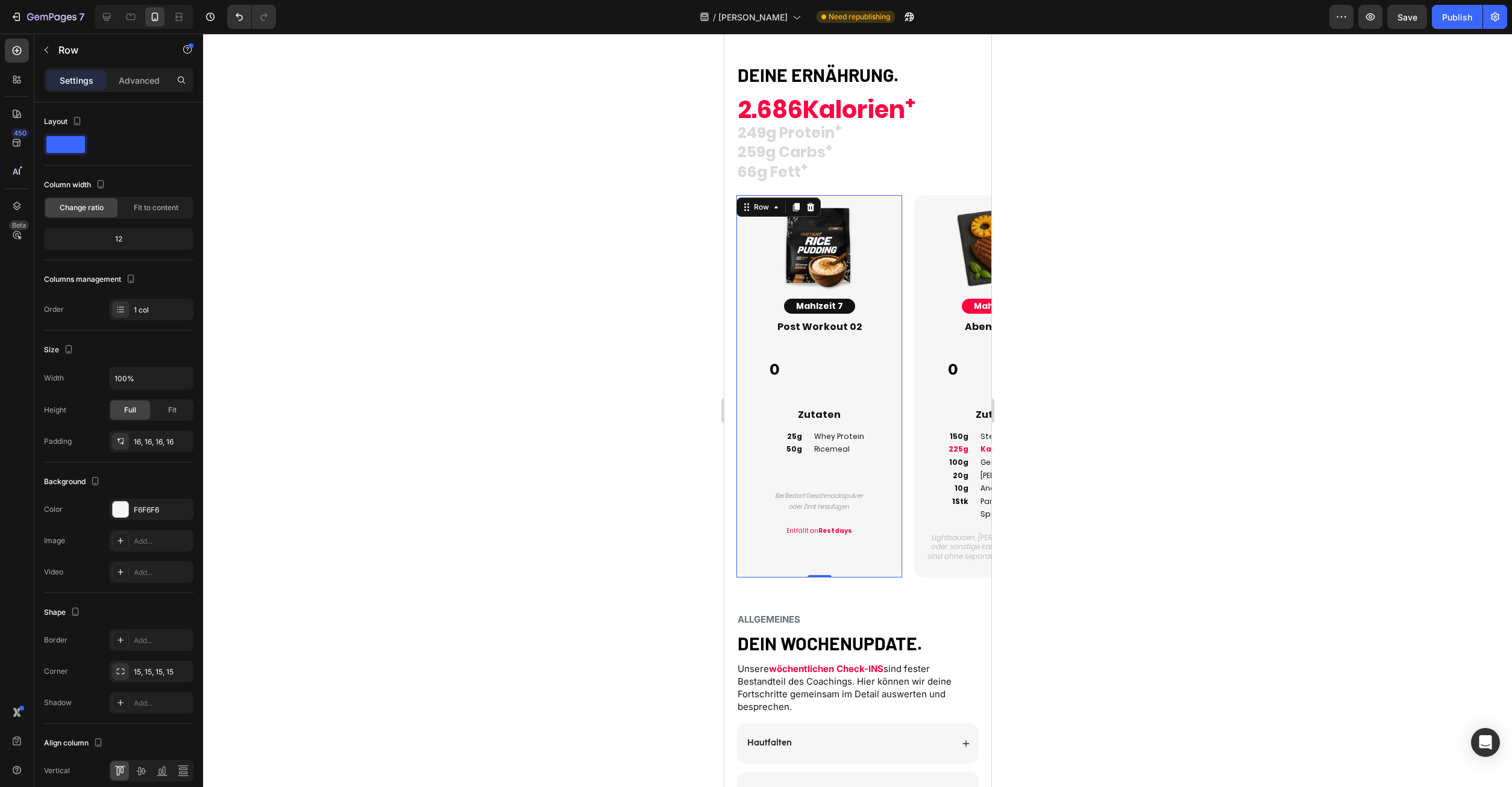
click at [849, 519] on p at bounding box center [819, 521] width 144 height 11
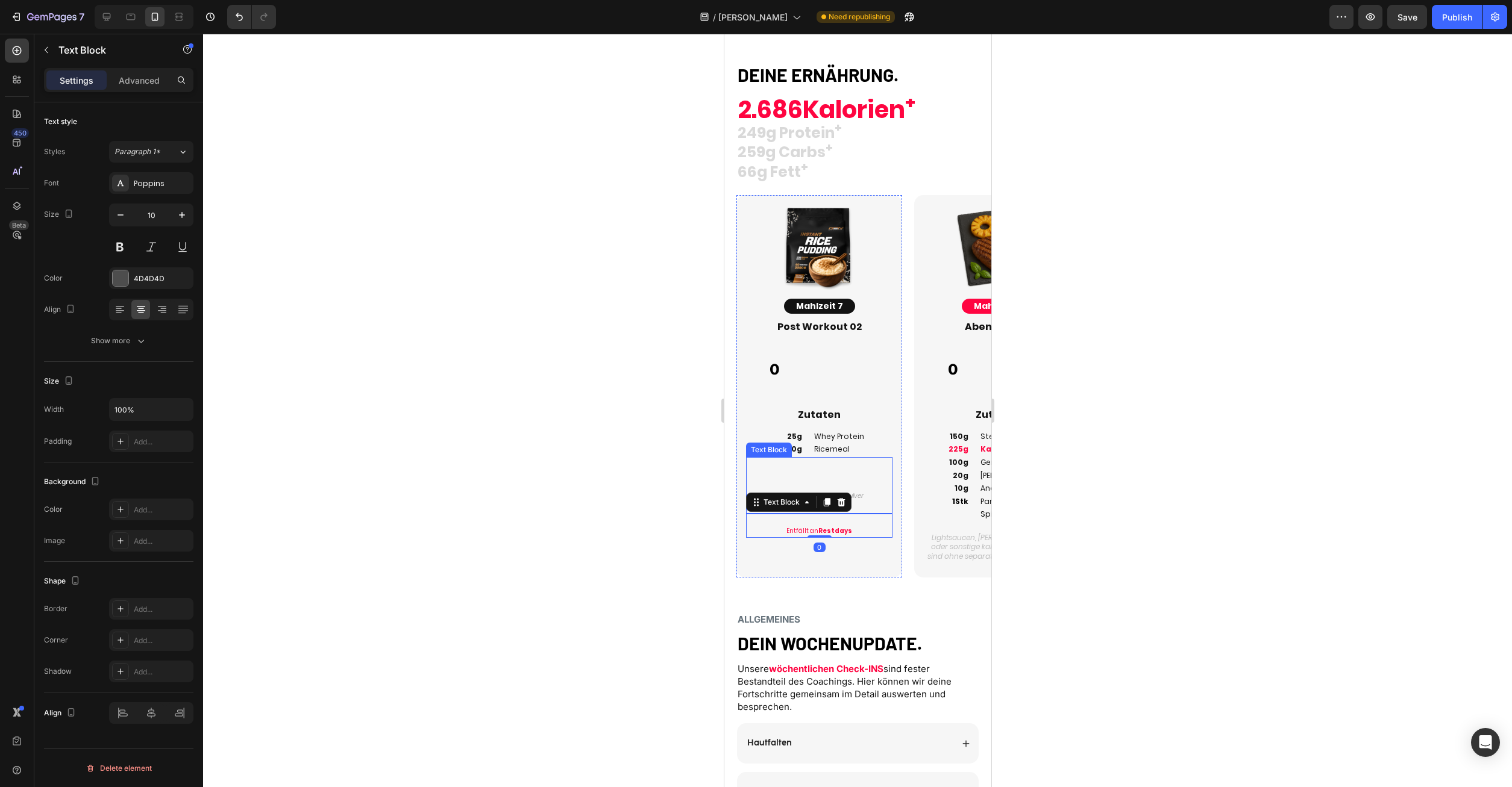
click at [879, 502] on div "Bei Bedarf Geschmackspulver oder Zimt hinzufügen." at bounding box center [818, 485] width 146 height 56
click at [968, 534] on h2 "Lightsaucen, [PERSON_NAME], Siracca oder sonstige kalorienarmen Saucen sind ohn…" at bounding box center [996, 542] width 146 height 39
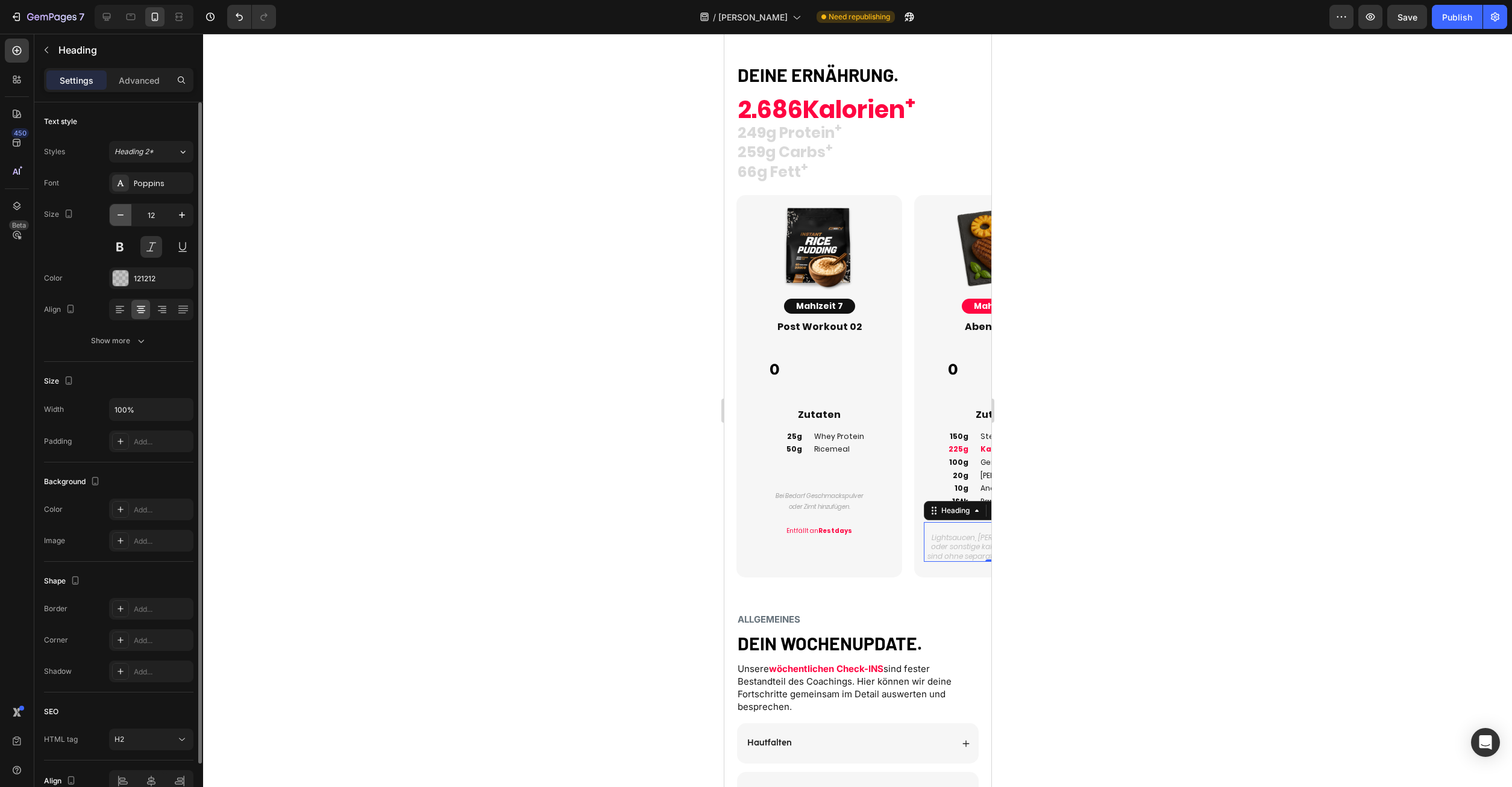
click at [119, 216] on icon "button" at bounding box center [120, 215] width 12 height 12
click at [163, 159] on button "Heading 2*" at bounding box center [151, 151] width 84 height 22
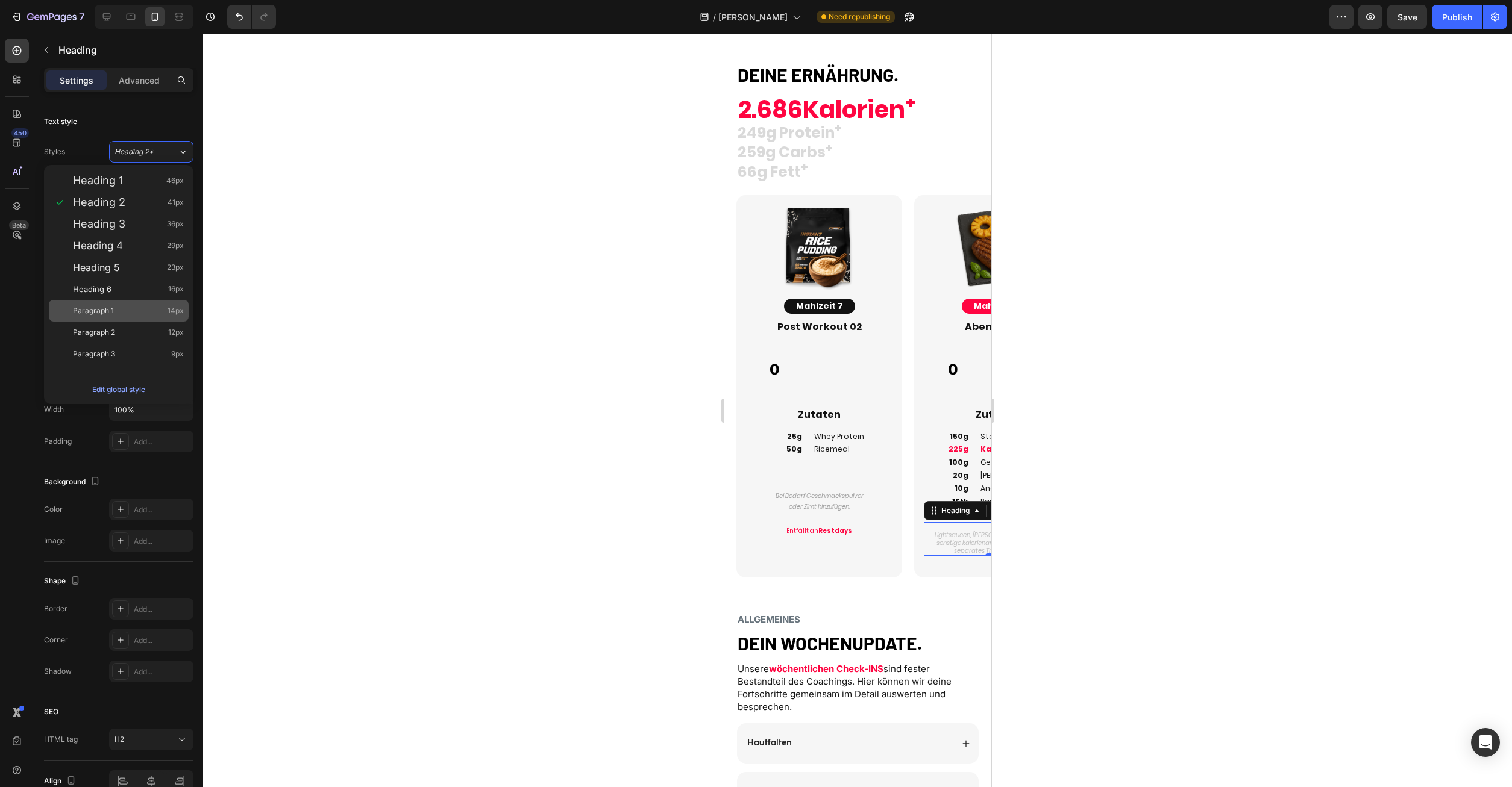
click at [113, 311] on div "Paragraph 1 14px" at bounding box center [128, 310] width 111 height 12
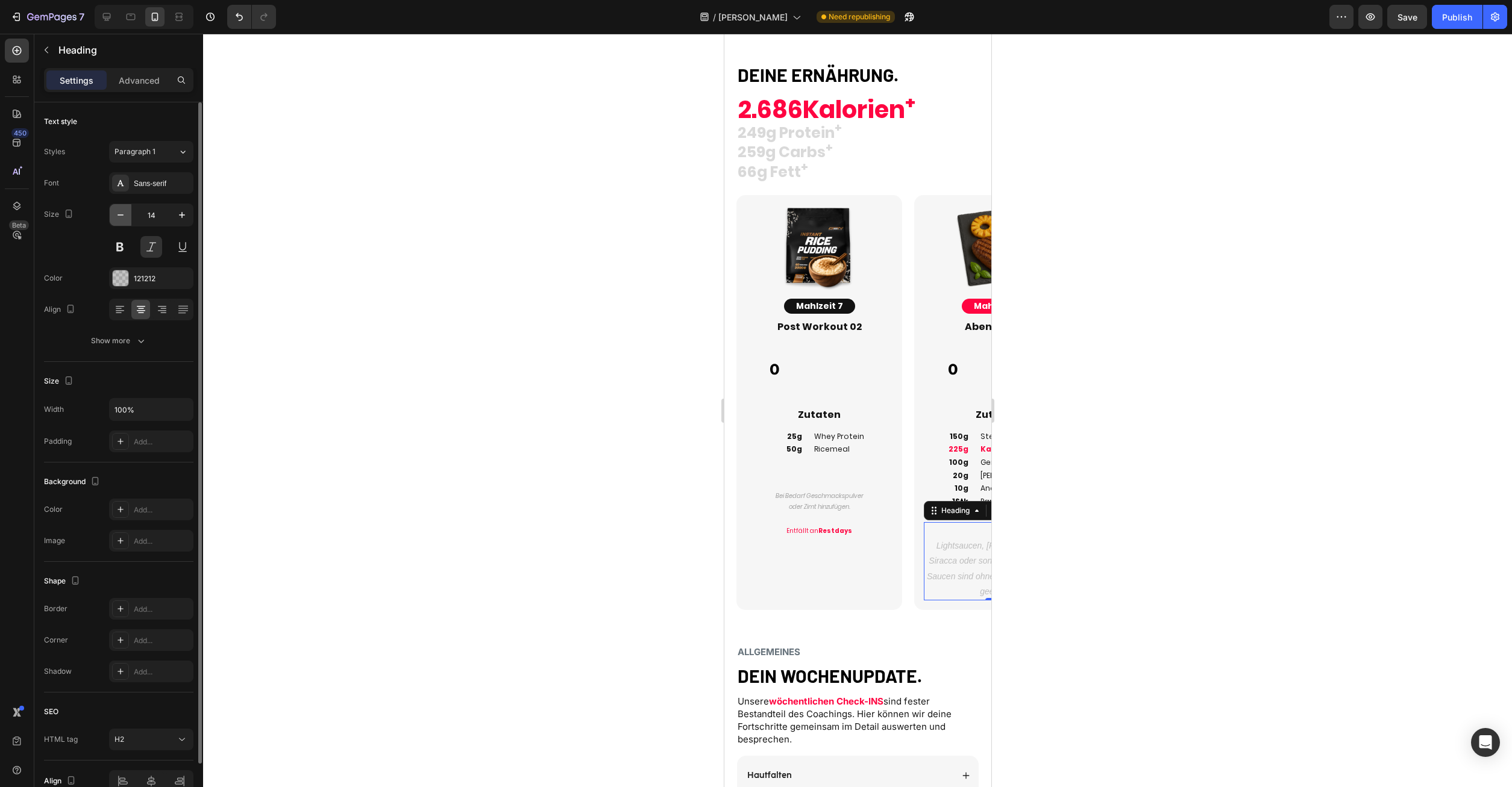
click at [113, 215] on button "button" at bounding box center [120, 215] width 22 height 22
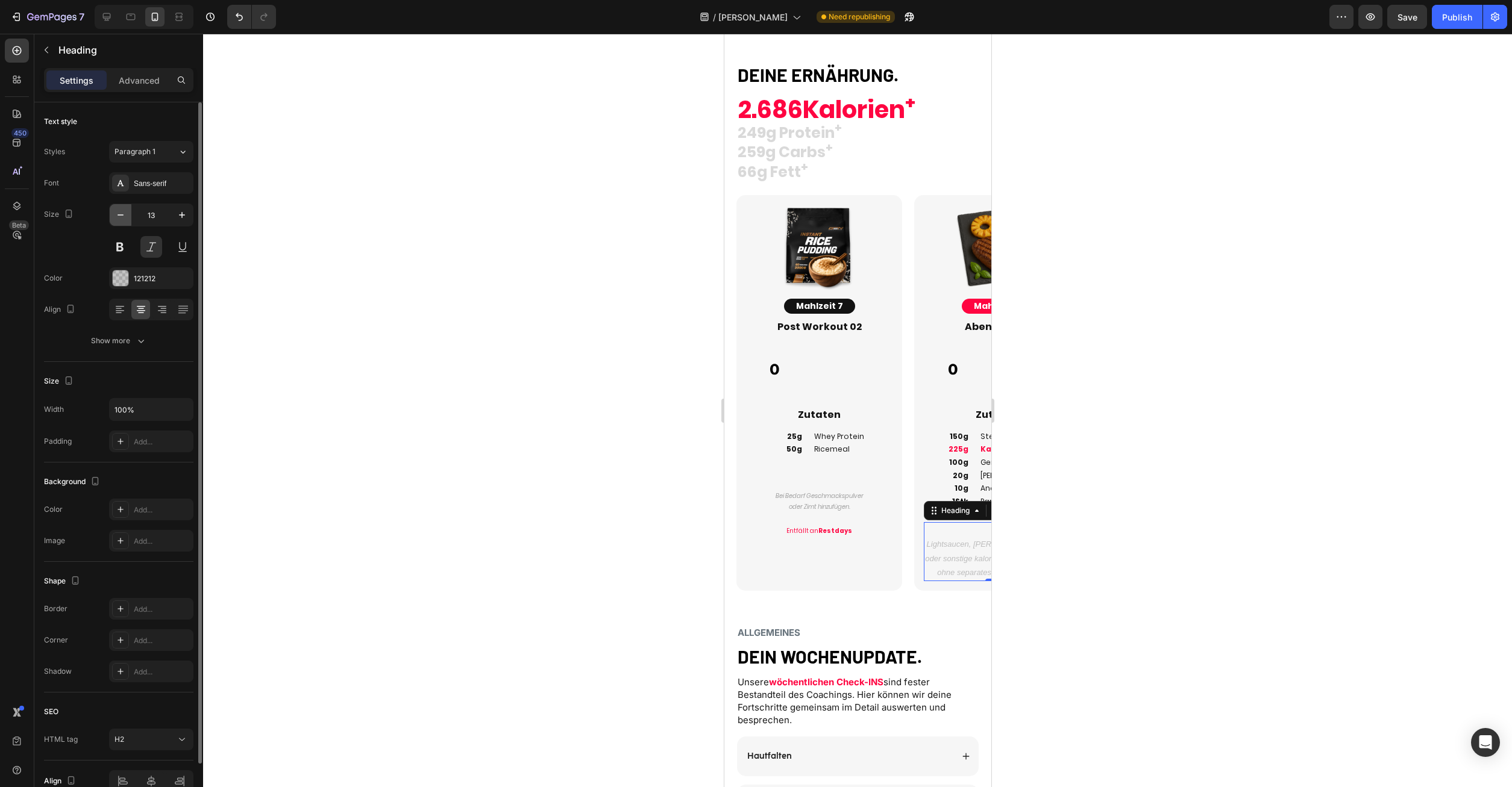
click at [113, 215] on button "button" at bounding box center [120, 215] width 22 height 22
drag, startPoint x: 116, startPoint y: 215, endPoint x: 153, endPoint y: 188, distance: 45.8
click at [117, 215] on icon "button" at bounding box center [120, 215] width 12 height 12
type input "10"
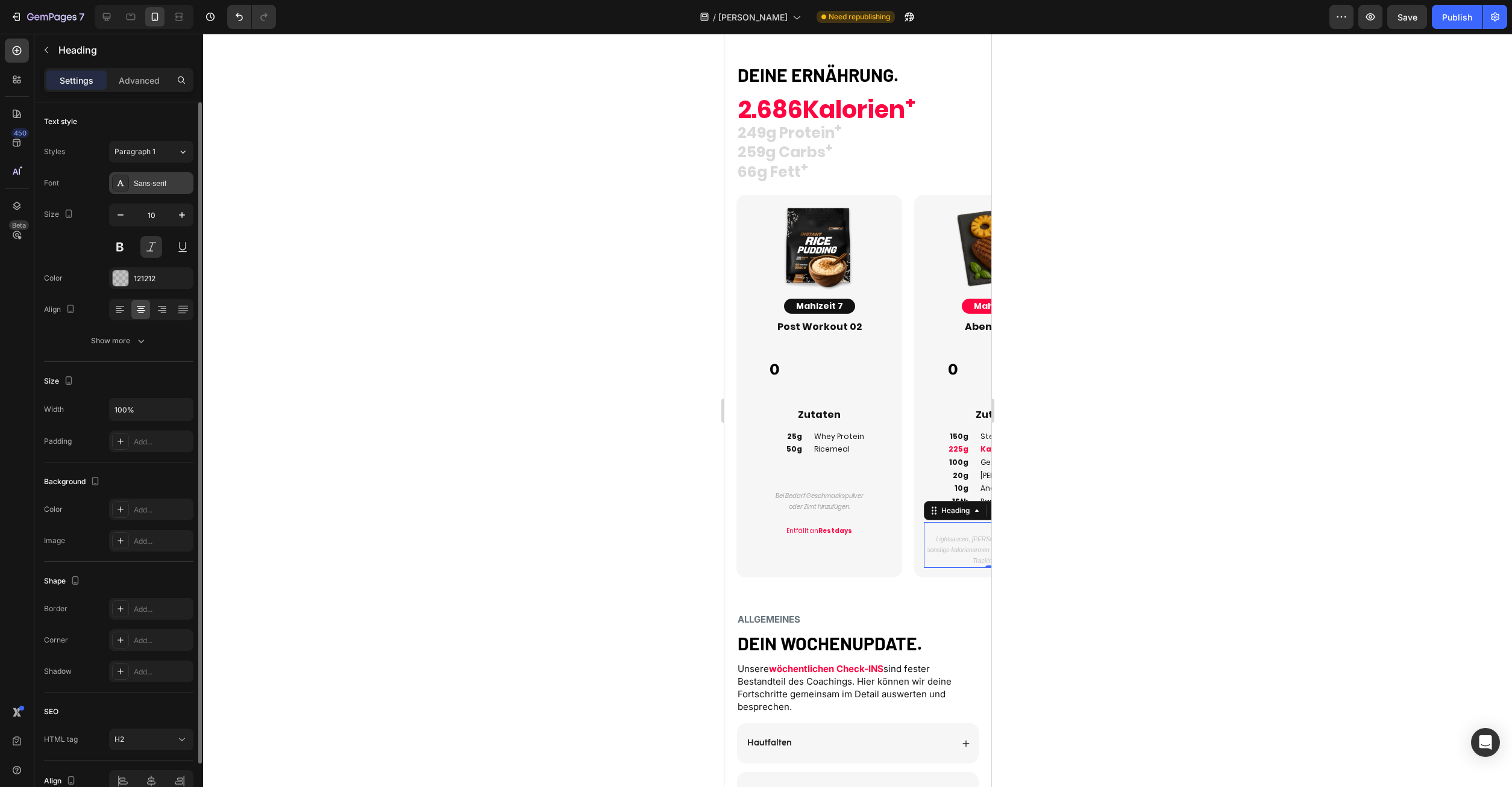
click at [153, 188] on div "Sans-serif" at bounding box center [162, 184] width 56 height 11
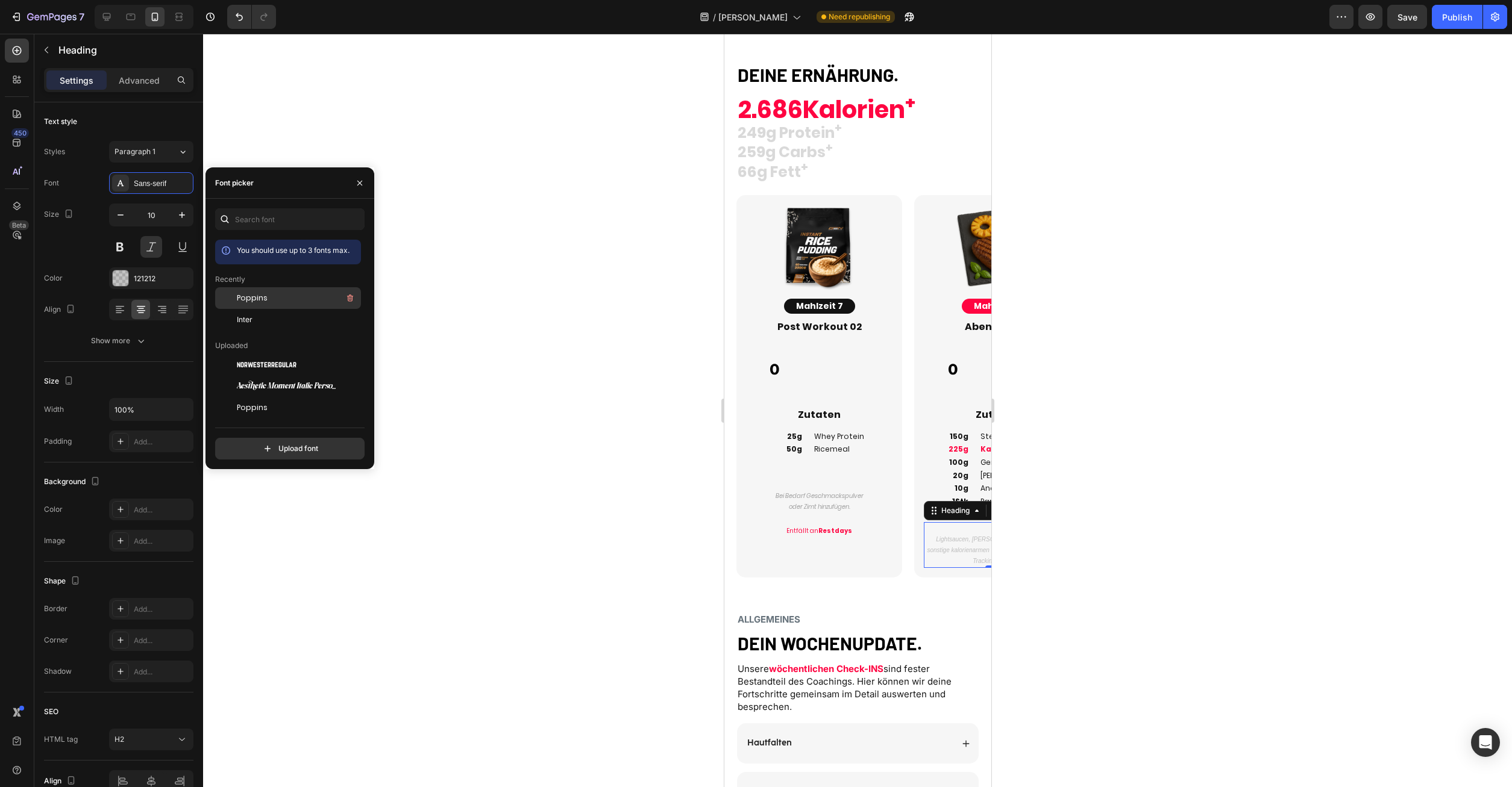
click at [257, 300] on span "Poppins" at bounding box center [252, 298] width 31 height 11
click at [864, 501] on p "Bei Bedarf Geschmackspulver" at bounding box center [819, 497] width 144 height 11
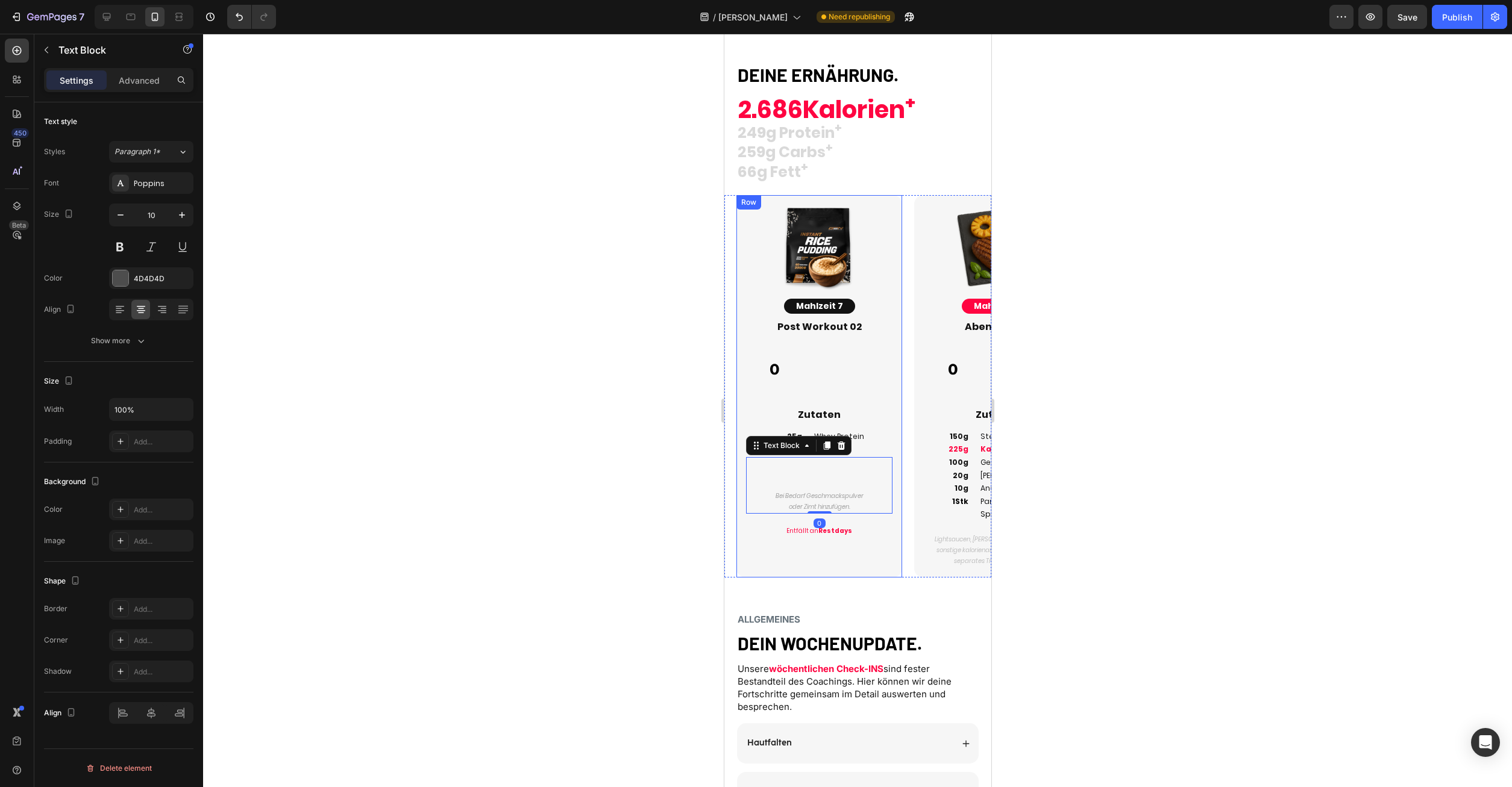
click at [904, 534] on div "Image Mahlzeit 6 Button Abendessen Heading 0 Custom Code Zutaten Heading 150g 2…" at bounding box center [991, 386] width 178 height 382
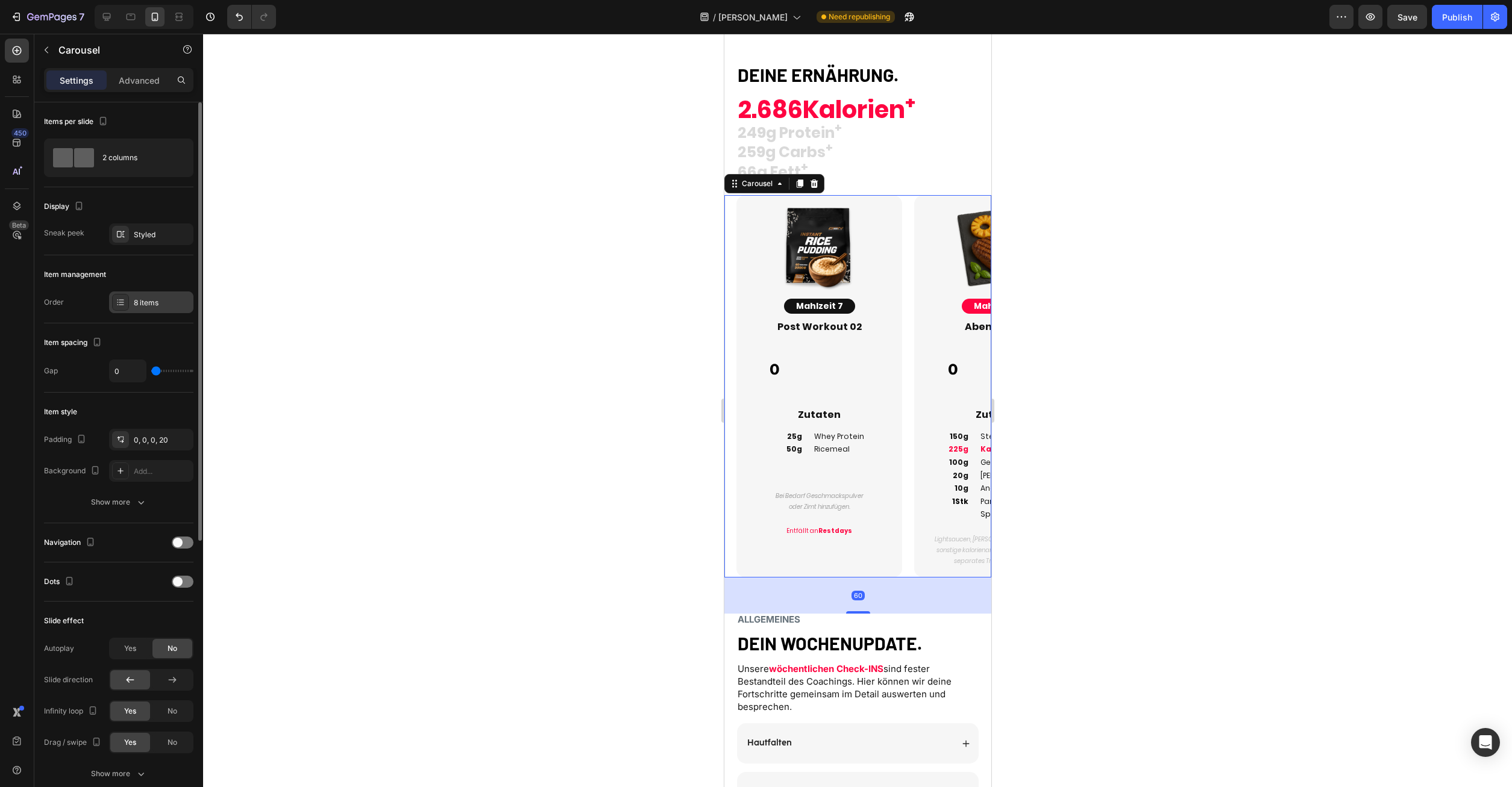
click at [157, 304] on div "8 items" at bounding box center [162, 304] width 56 height 11
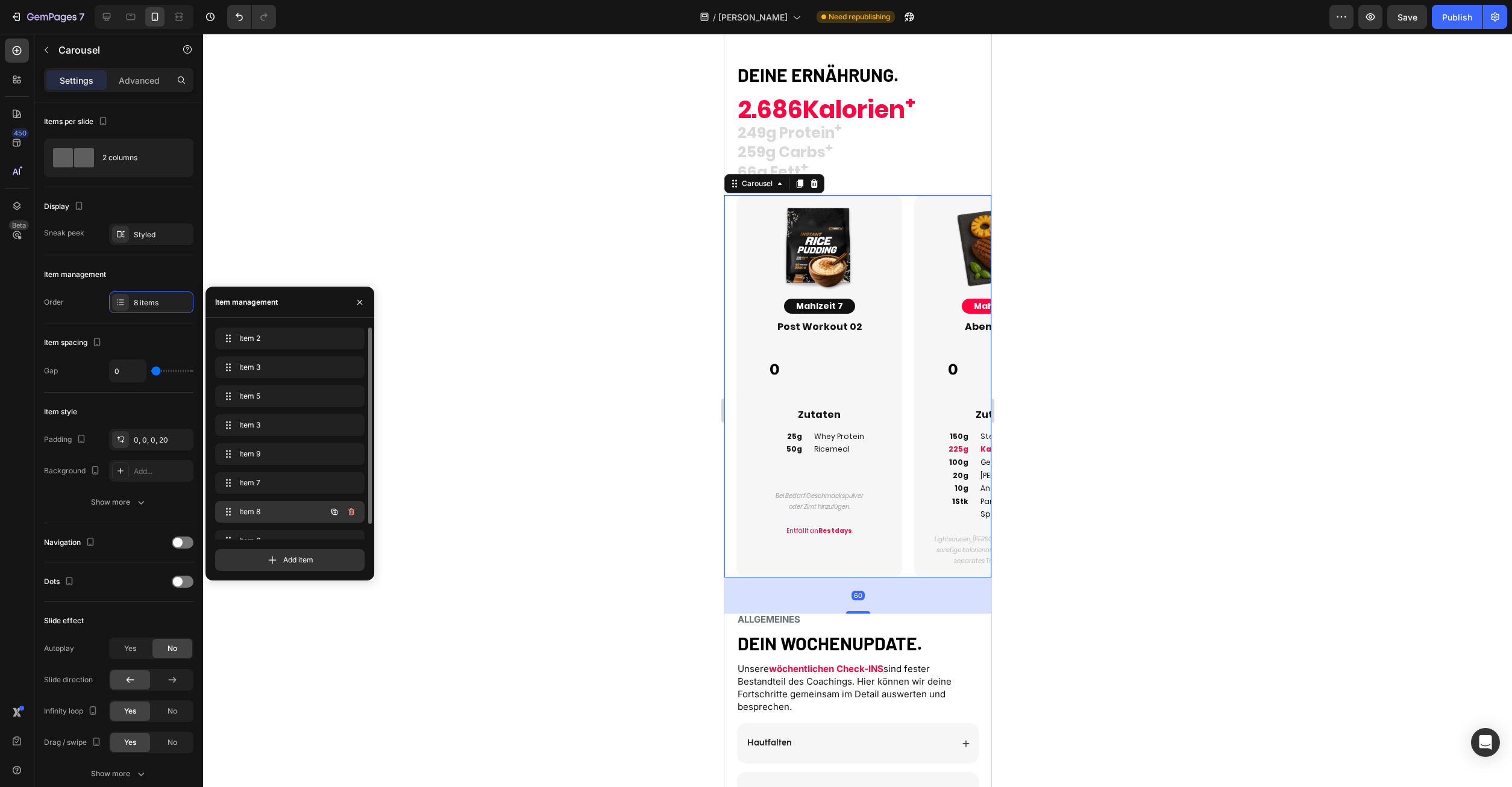
click at [276, 509] on span "Item 8" at bounding box center [273, 512] width 68 height 11
click at [267, 530] on div "Item 6 Item 6" at bounding box center [273, 538] width 106 height 17
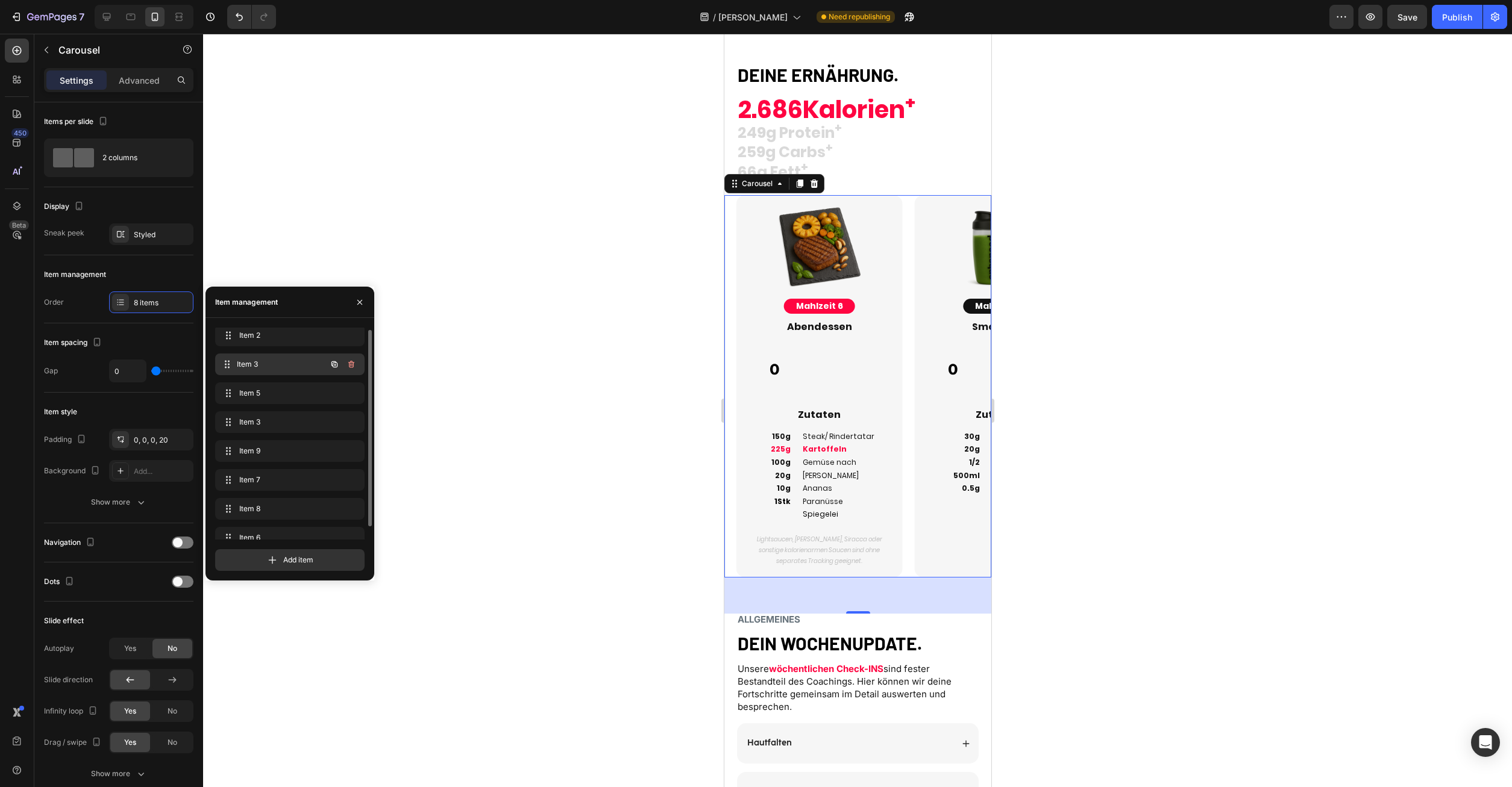
click at [271, 359] on span "Item 3" at bounding box center [281, 364] width 89 height 11
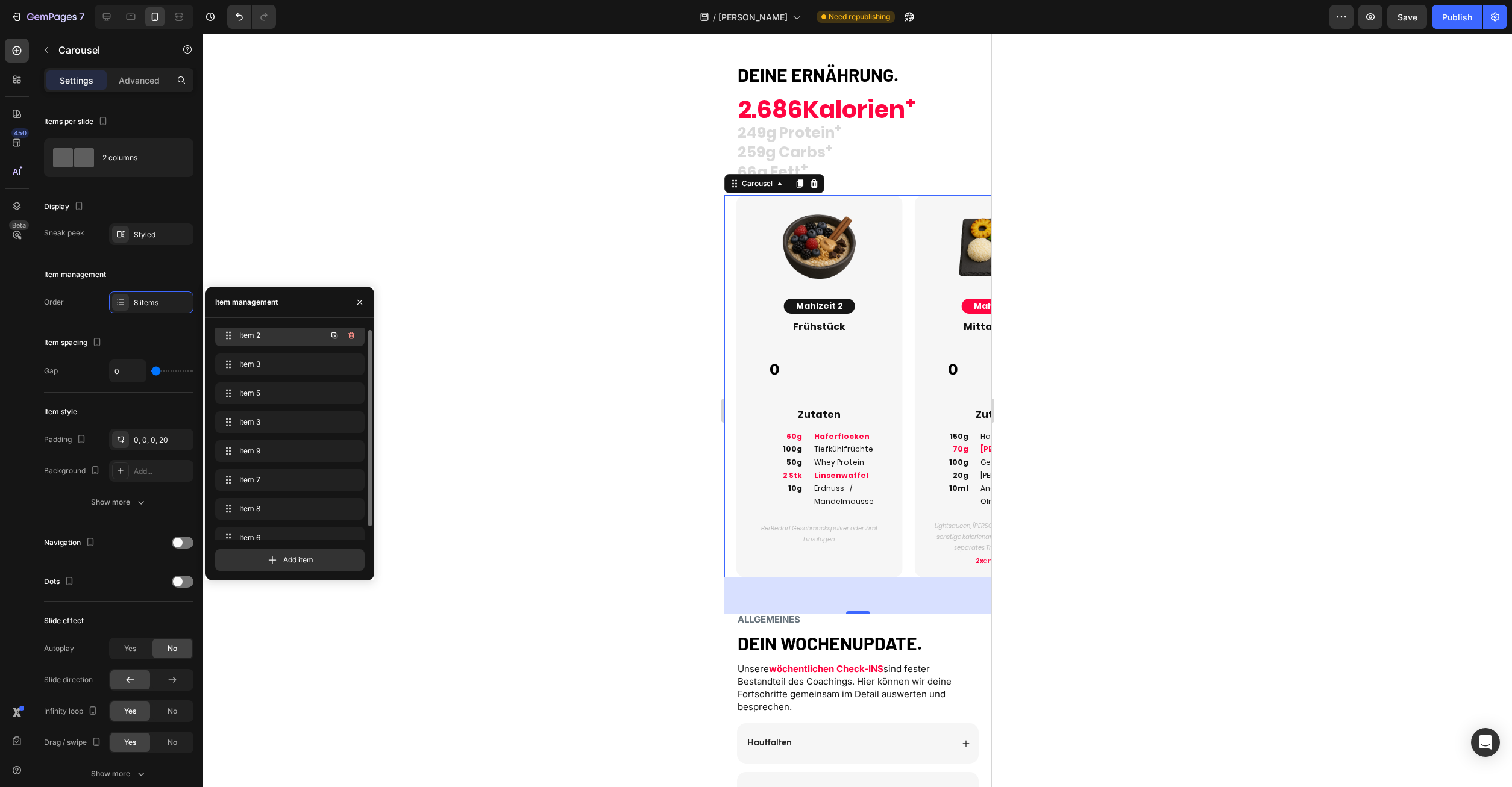
click at [271, 334] on span "Item 2" at bounding box center [273, 335] width 68 height 11
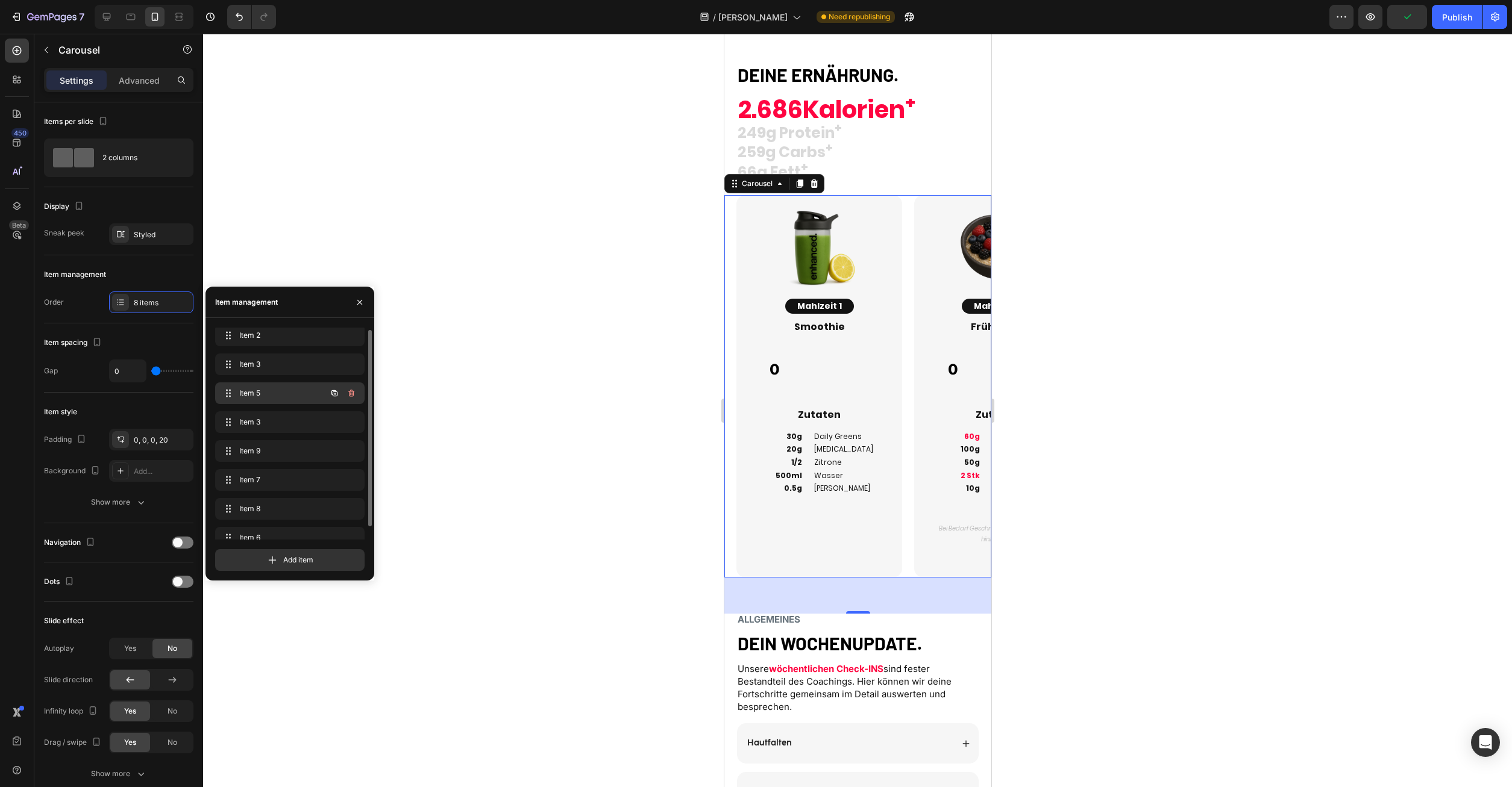
click at [286, 397] on span "Item 5" at bounding box center [273, 394] width 68 height 11
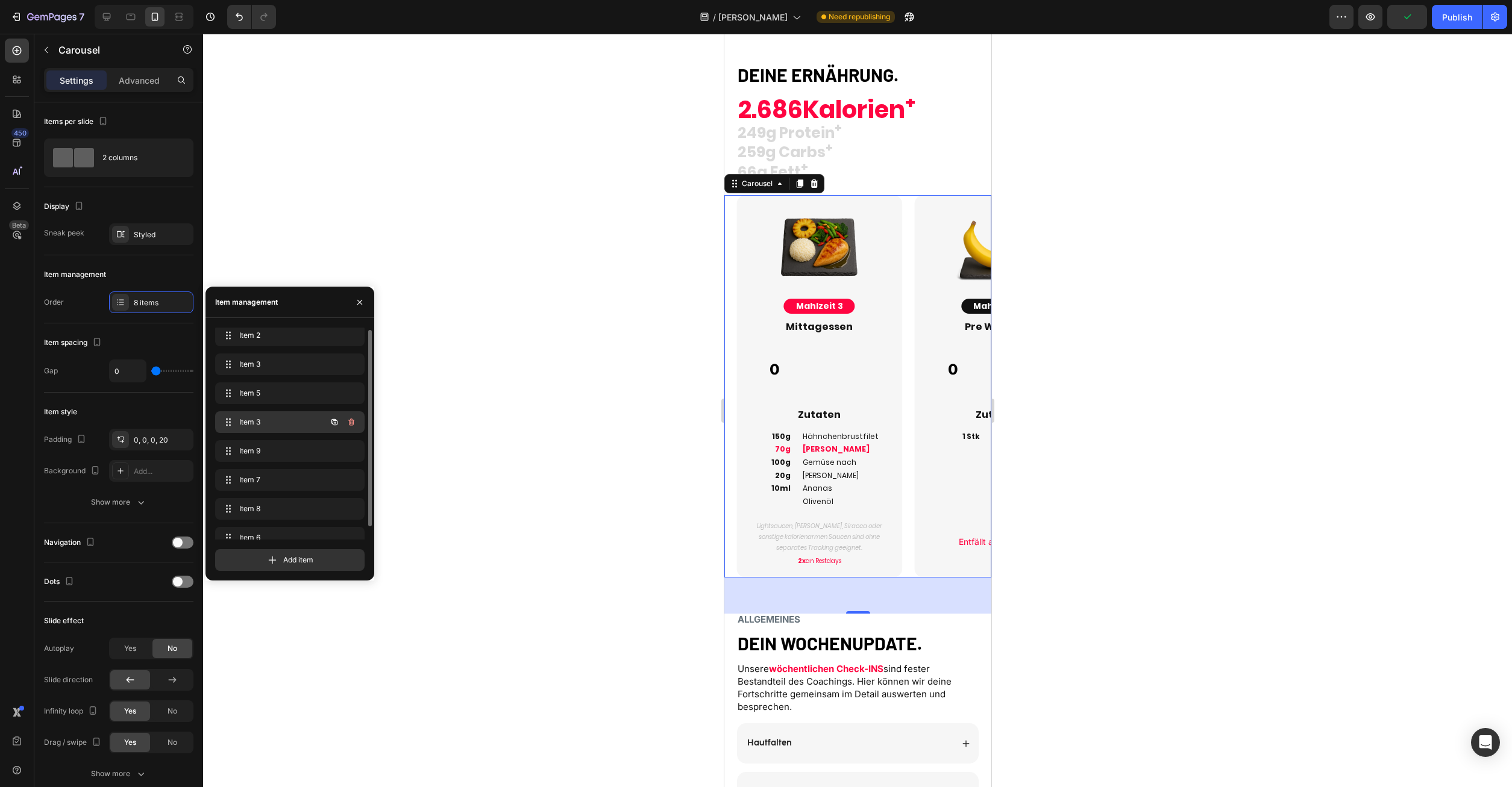
click at [281, 417] on span "Item 3" at bounding box center [273, 423] width 68 height 11
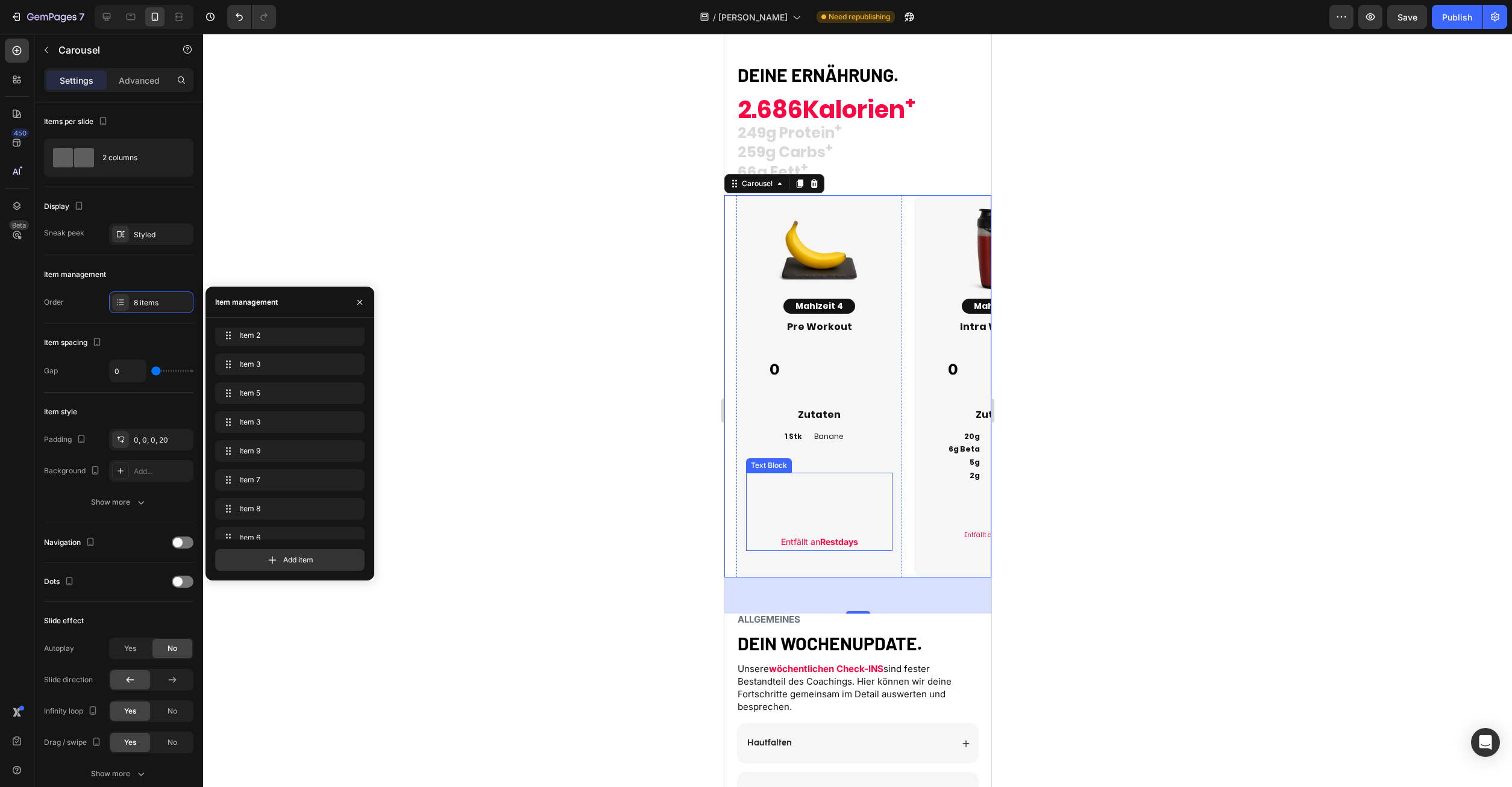
click at [822, 548] on p "Entfällt an Restdays" at bounding box center [819, 542] width 144 height 15
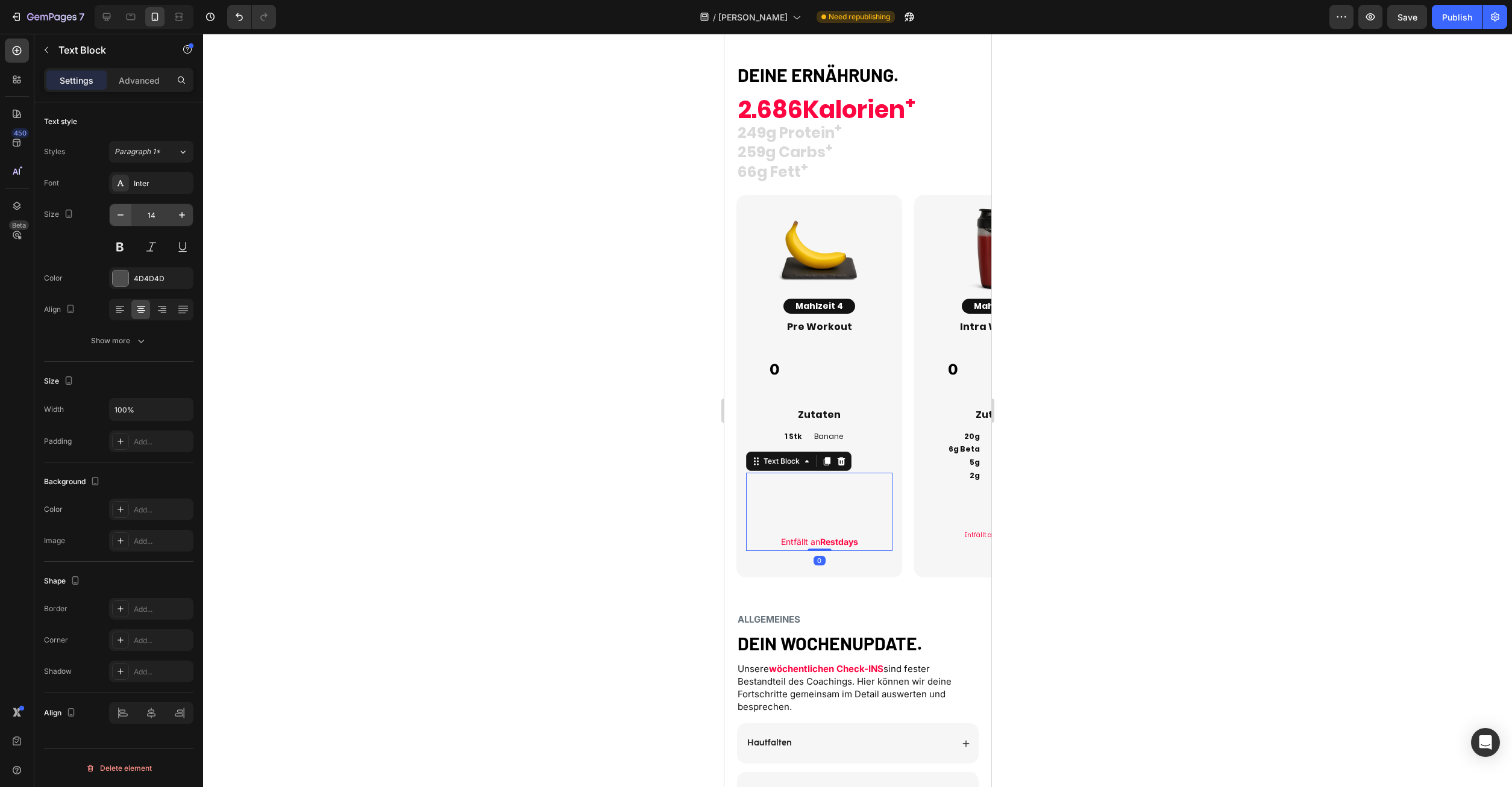
click at [127, 214] on button "button" at bounding box center [120, 215] width 22 height 22
type input "10"
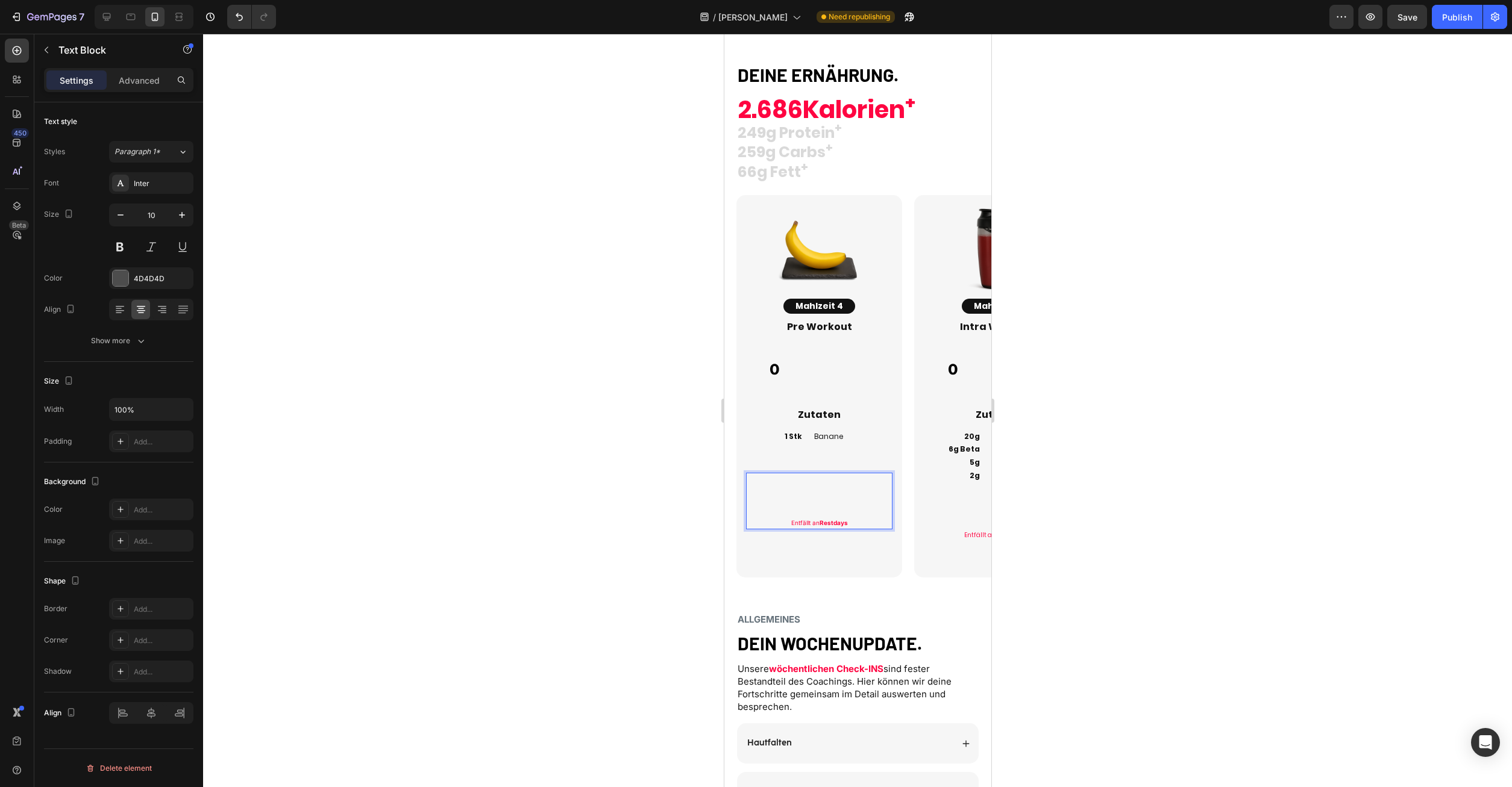
click at [853, 497] on p "Rich Text Editor. Editing area: main" at bounding box center [819, 501] width 144 height 11
click at [1164, 526] on div at bounding box center [858, 410] width 1310 height 753
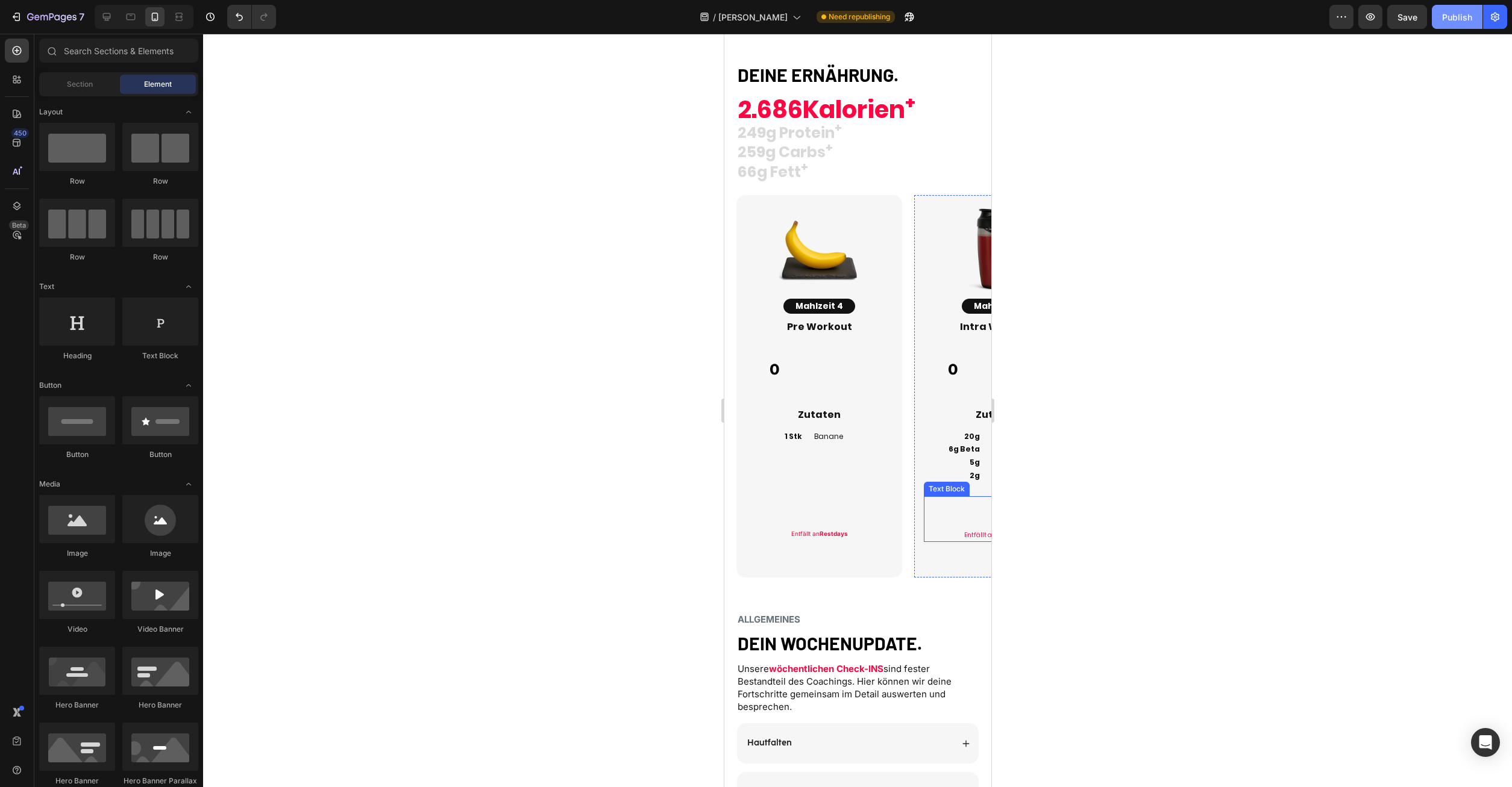
click at [1472, 20] on div "Publish" at bounding box center [1458, 18] width 30 height 13
click at [908, 281] on div "Image Mahlzeit 5 Button Intra Workout Heading 0 Custom Code Zutaten Heading 20g…" at bounding box center [991, 386] width 178 height 382
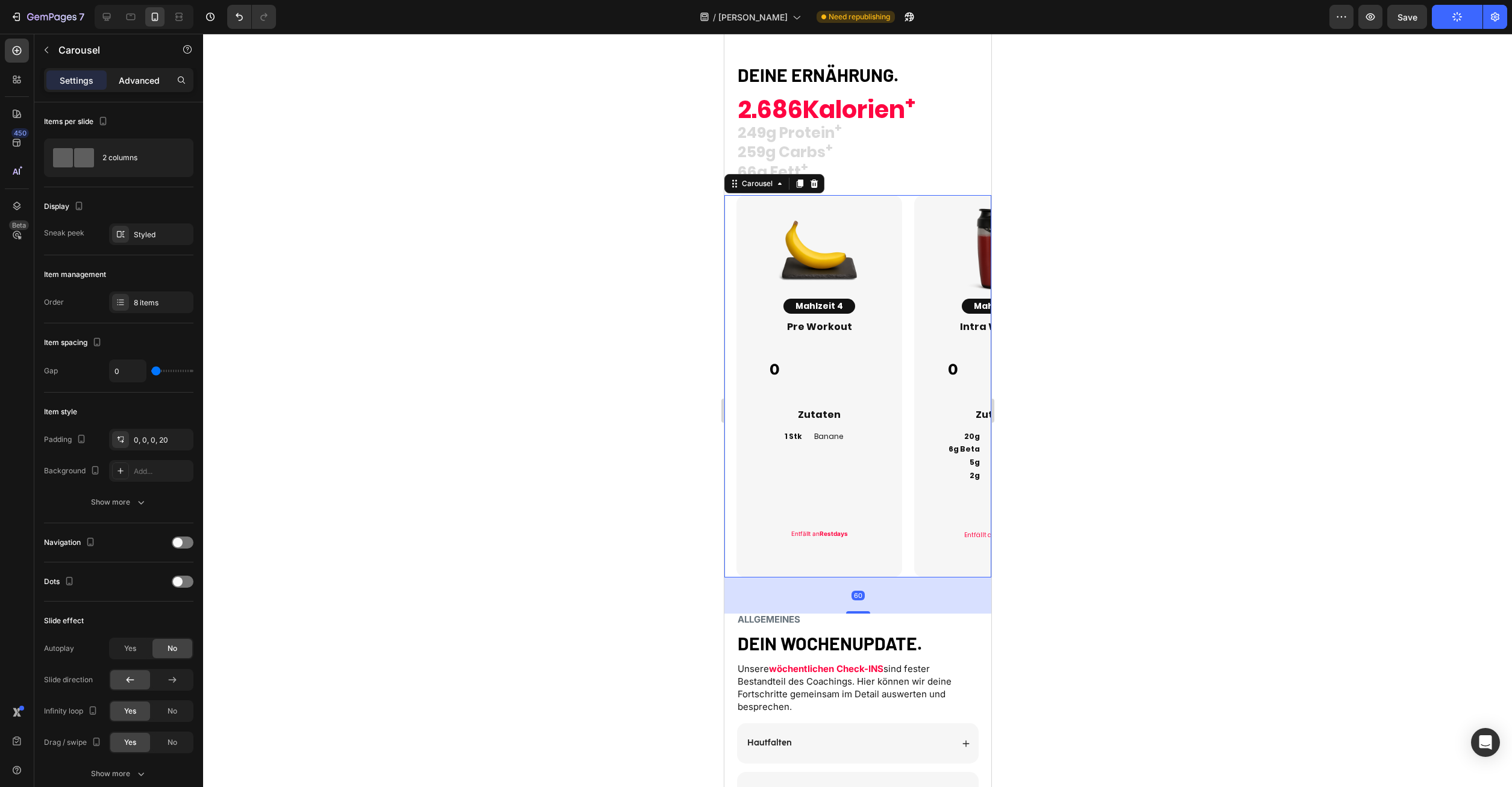
click at [139, 82] on p "Advanced" at bounding box center [140, 81] width 41 height 13
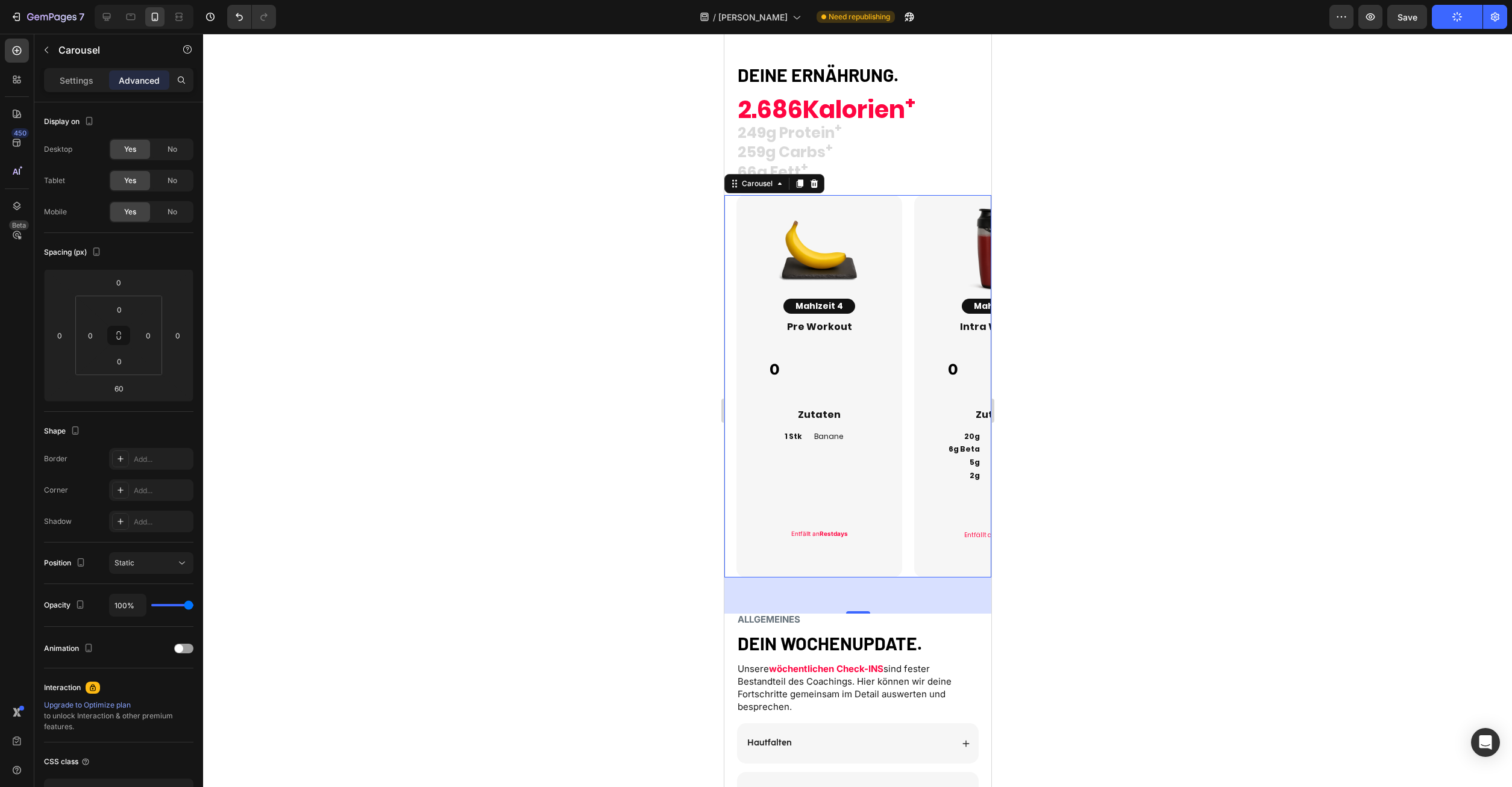
drag, startPoint x: 911, startPoint y: 284, endPoint x: 887, endPoint y: 278, distance: 24.7
click at [912, 284] on div "Image Mahlzeit 5 Button Intra Workout Heading 0 Custom Code Zutaten Heading 20g…" at bounding box center [991, 386] width 178 height 382
click at [916, 217] on div "Image Mahlzeit 5 Button Intra Workout Heading 0 Custom Code Zutaten Heading 20g…" at bounding box center [996, 386] width 166 height 382
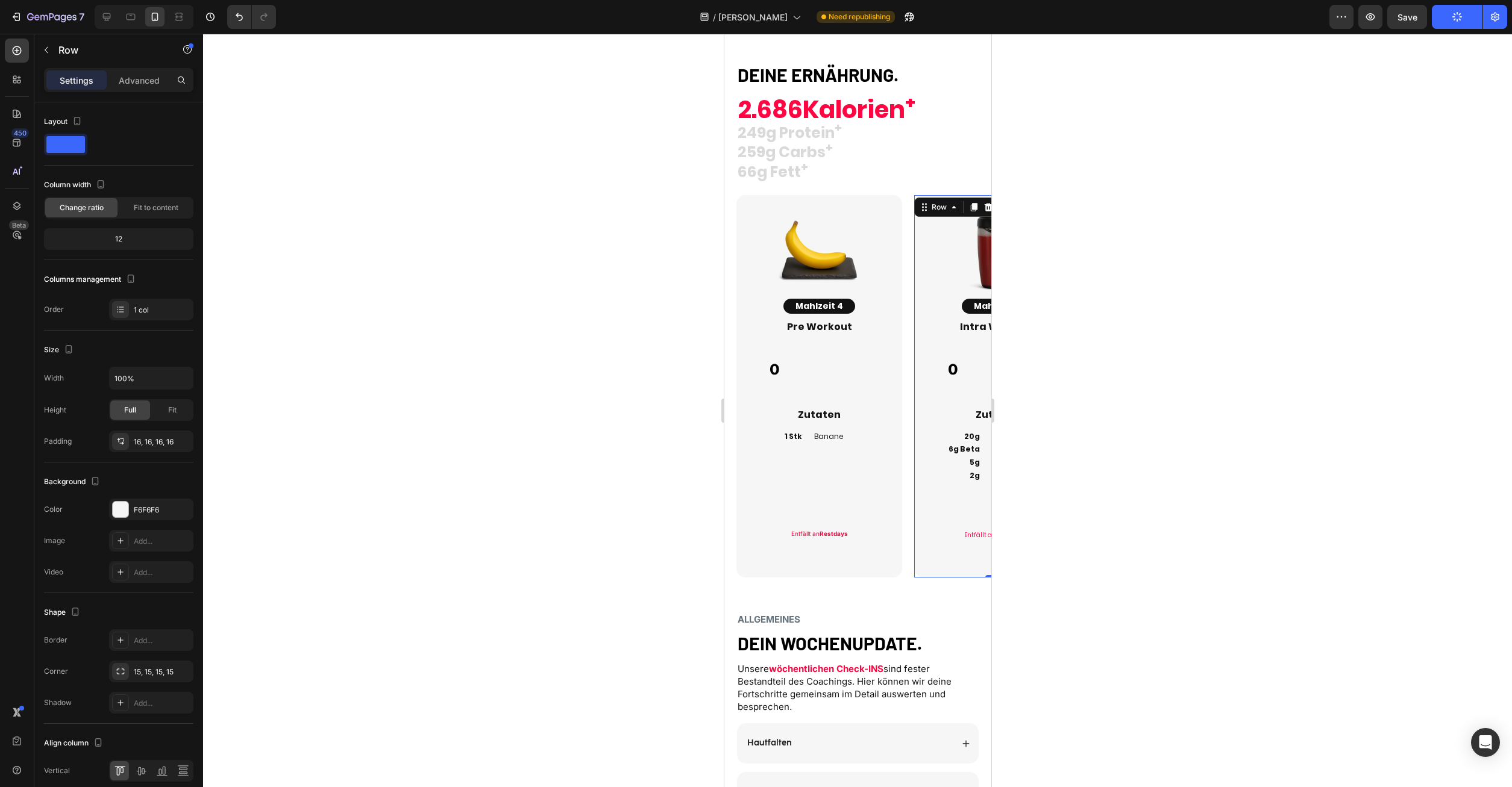
click at [913, 216] on div "Image Mahlzeit 5 Button Intra Workout Heading 0 Custom Code Zutaten Heading 20g…" at bounding box center [991, 386] width 178 height 382
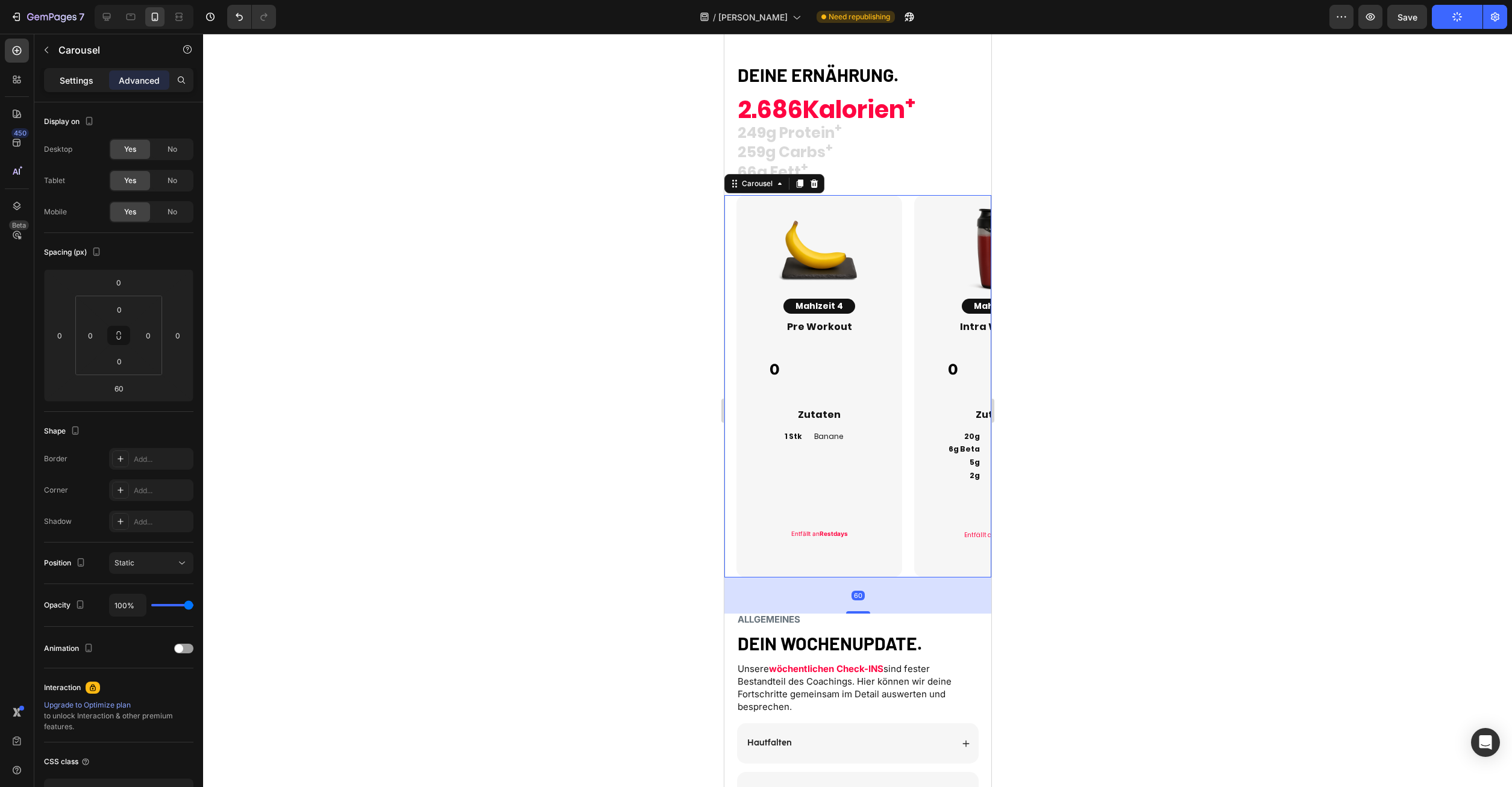
click at [90, 83] on p "Settings" at bounding box center [77, 81] width 34 height 13
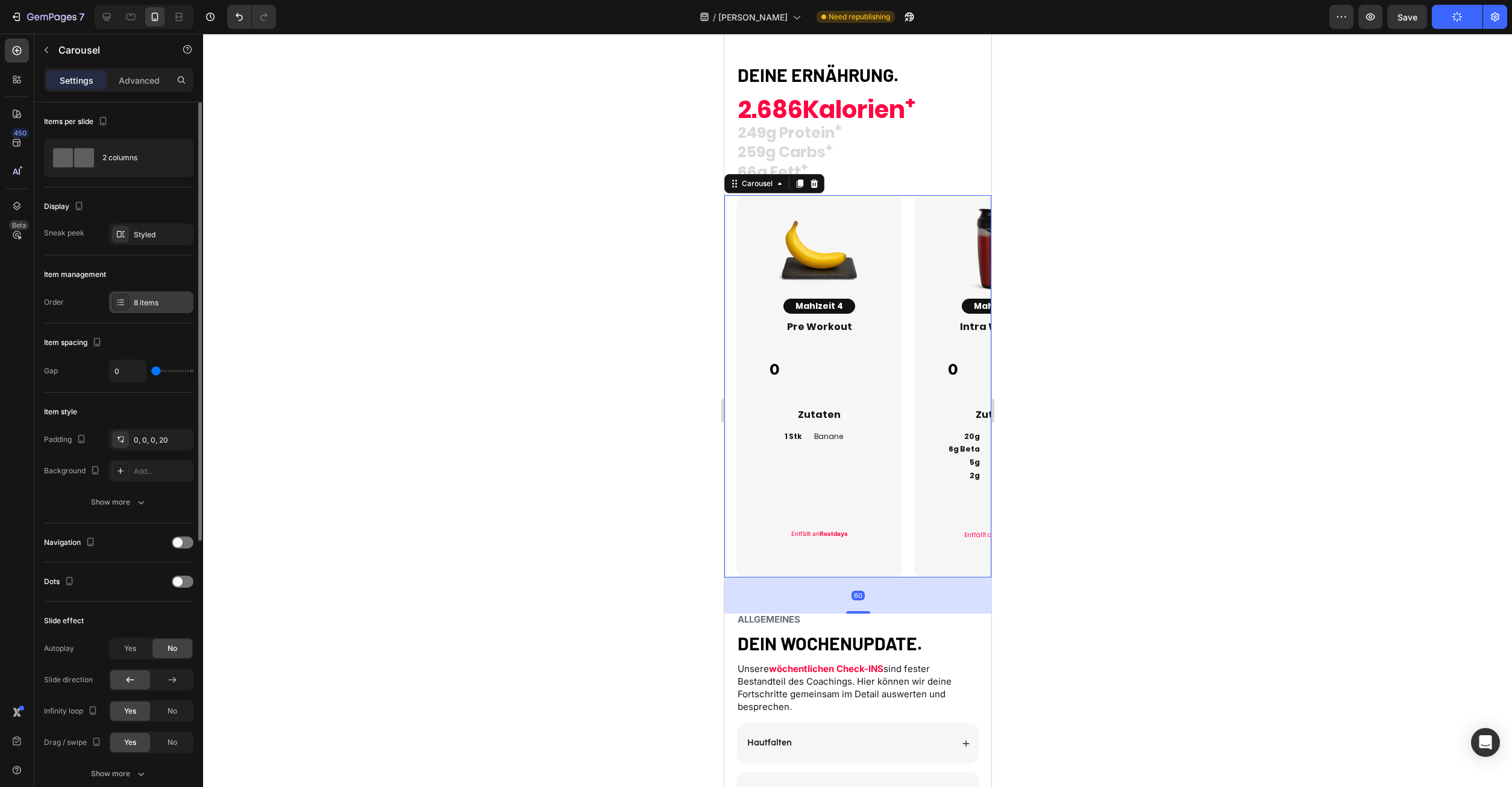
click at [149, 303] on div "8 items" at bounding box center [162, 304] width 56 height 11
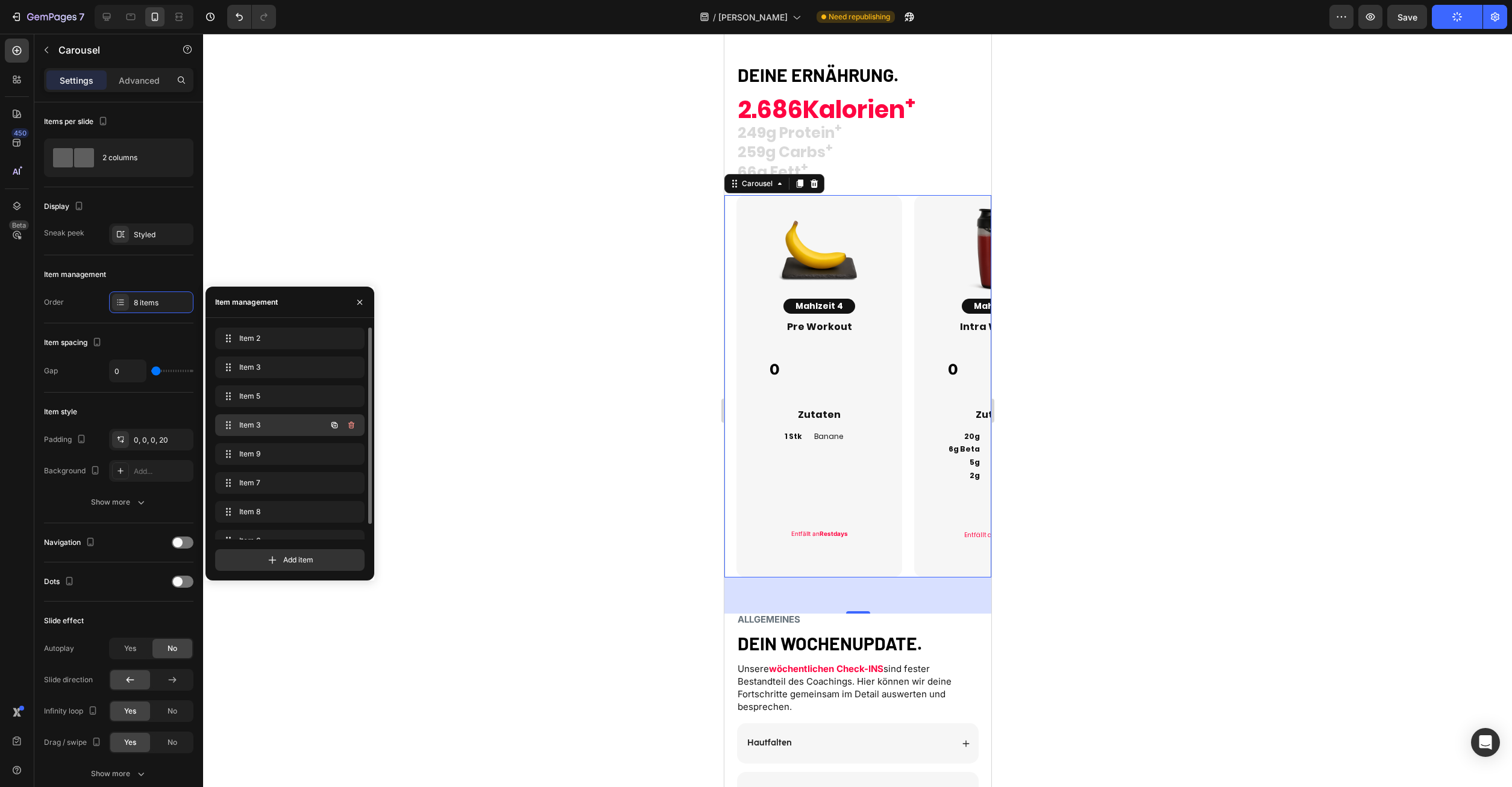
click at [254, 417] on div "Item 3 Item 3" at bounding box center [273, 425] width 106 height 17
click at [254, 424] on span "Item 3" at bounding box center [273, 425] width 68 height 11
click at [261, 389] on div "Item 5 Item 5" at bounding box center [273, 396] width 106 height 17
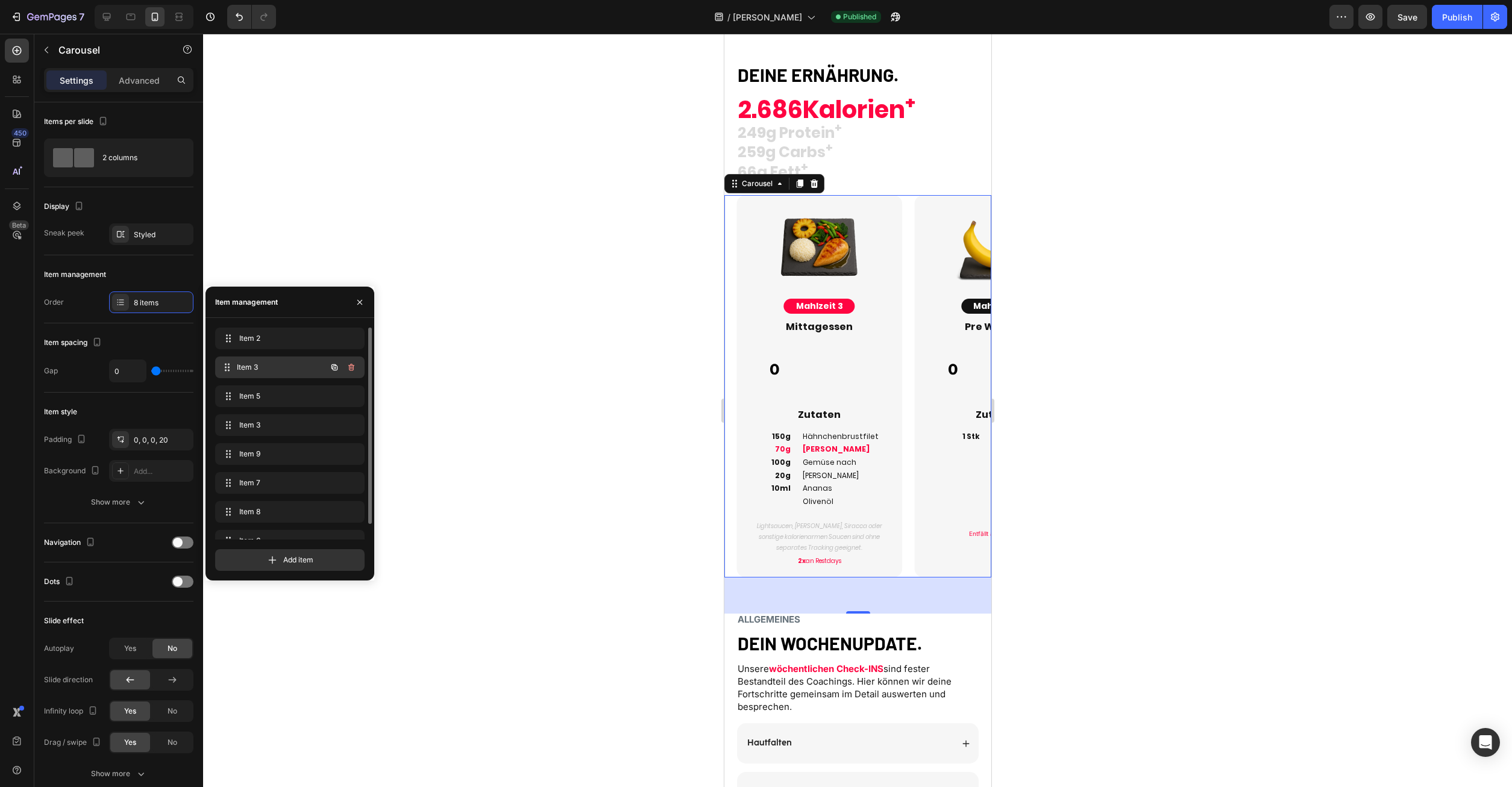
click at [259, 364] on span "Item 3" at bounding box center [281, 367] width 89 height 11
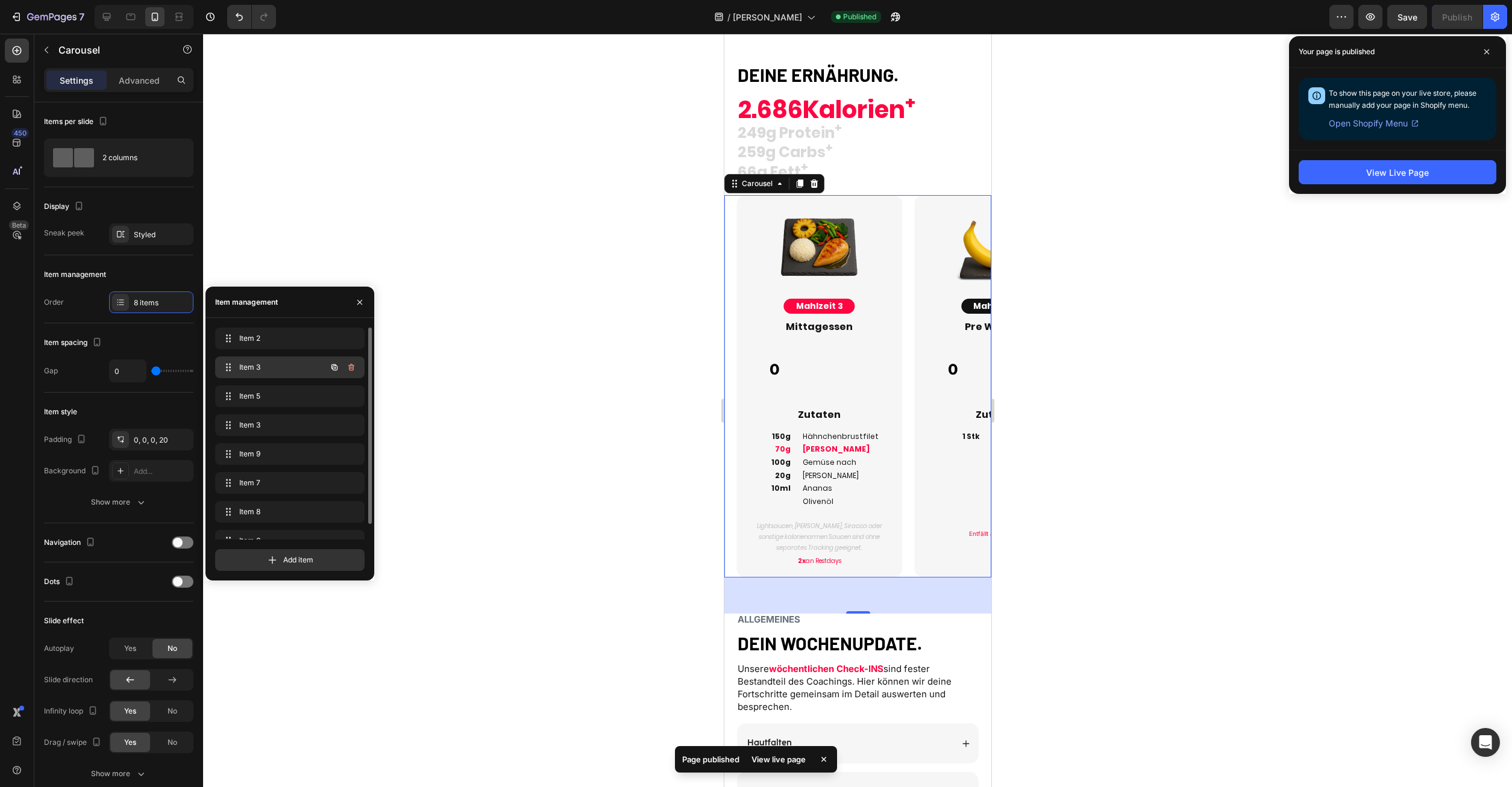
click at [259, 363] on span "Item 3" at bounding box center [273, 367] width 68 height 11
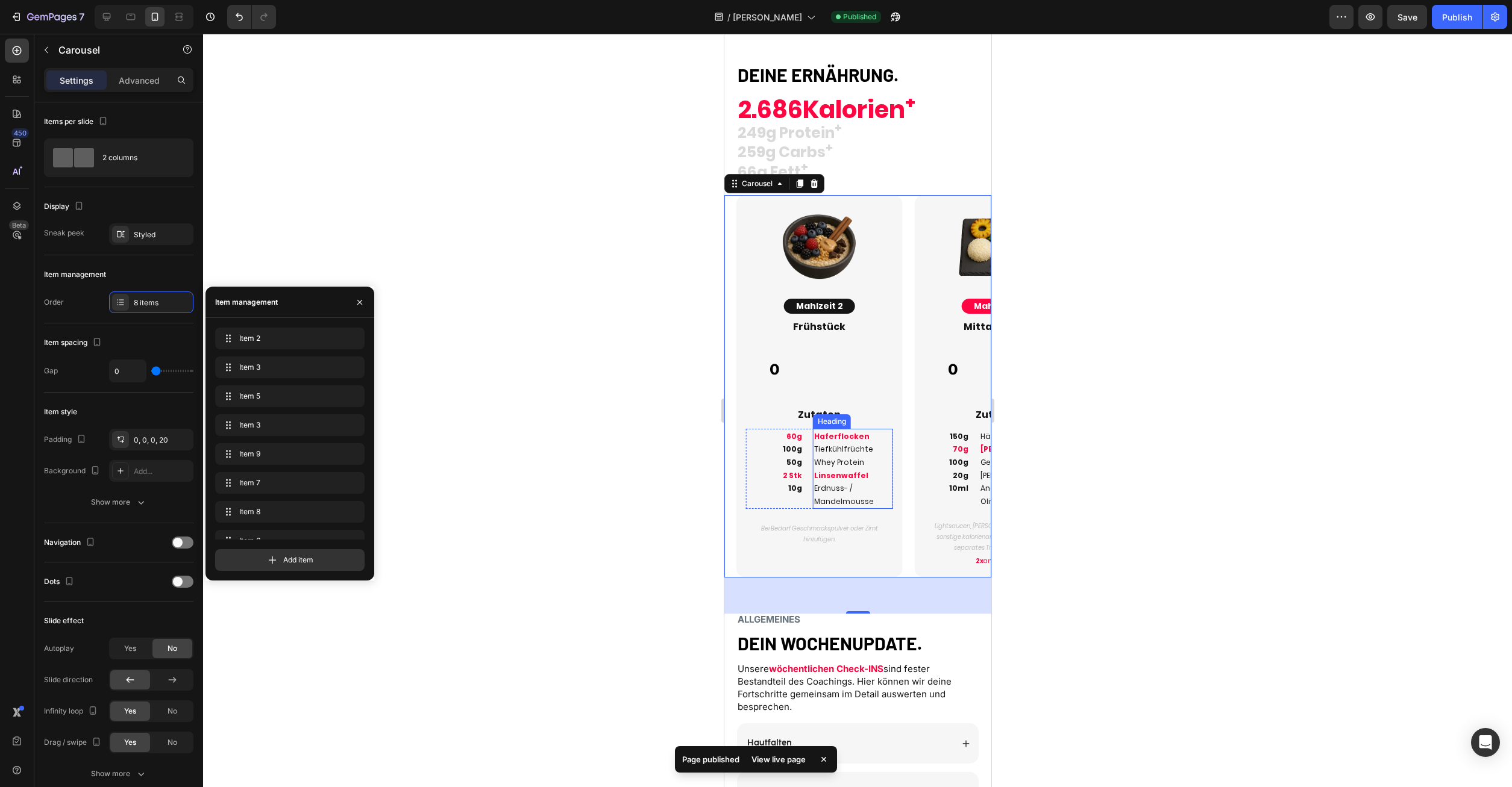
click at [838, 470] on h2 "Haferflocken Tiefkühlfrüchte Whey Protein Linsenwaffel Erdnuss- / Mandelmousse" at bounding box center [853, 469] width 81 height 81
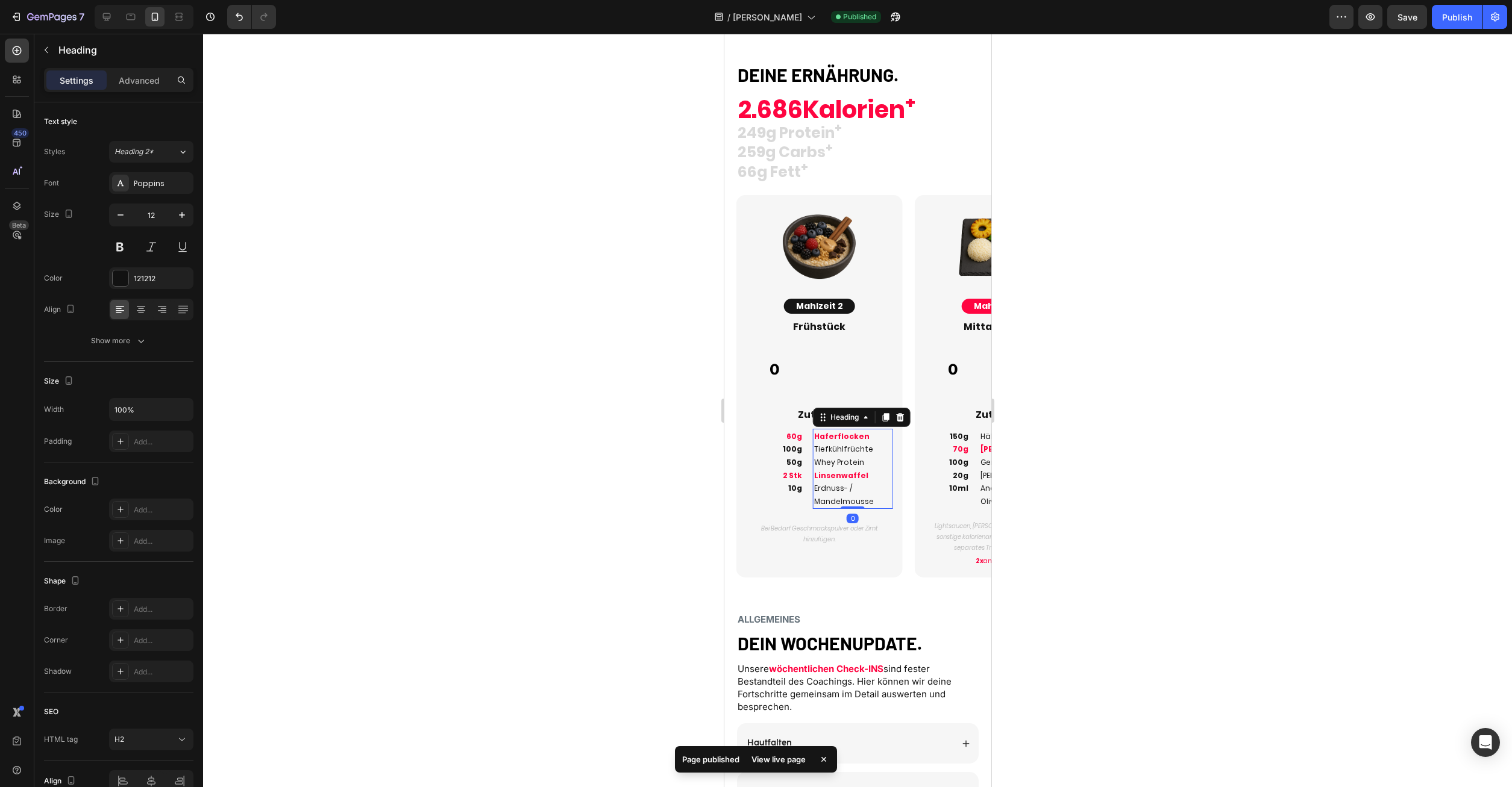
click at [838, 470] on h2 "Haferflocken Tiefkühlfrüchte Whey Protein Linsenwaffel Erdnuss- / Mandelmousse" at bounding box center [853, 469] width 81 height 81
click at [880, 497] on p "Haferflocken Tiefkühlfrüchte Whey Protein Linsenwaffel Erdnuss- / Mandelmousse" at bounding box center [852, 469] width 78 height 79
drag, startPoint x: 882, startPoint y: 500, endPoint x: 801, endPoint y: 432, distance: 105.8
click at [813, 432] on h2 "Haferflocken Tiefkühlfrüchte Whey Protein Linsenwaffel Erdnuss- / Mandelmousse" at bounding box center [853, 469] width 81 height 81
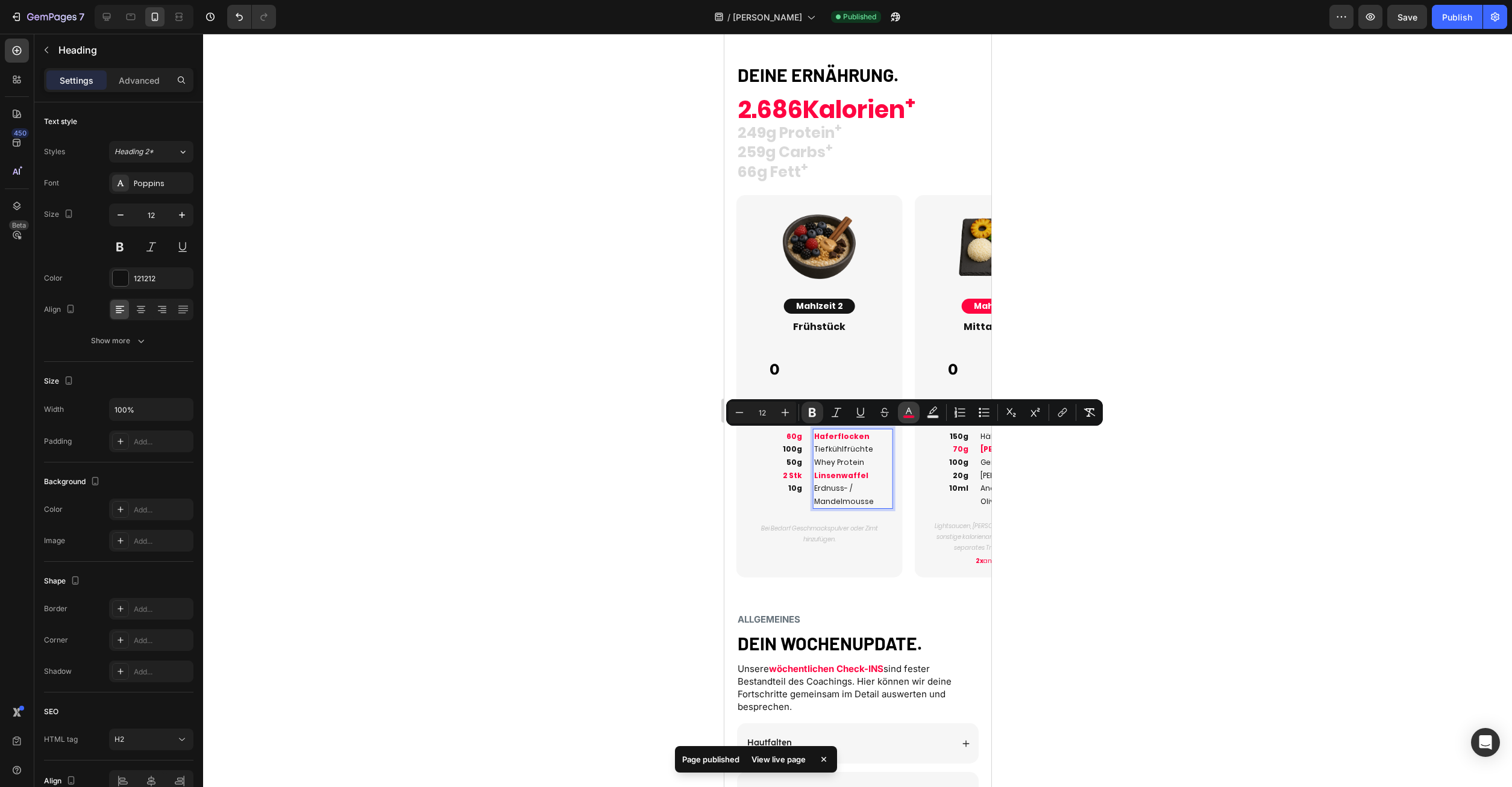
click at [909, 410] on icon "Editor contextual toolbar" at bounding box center [908, 412] width 12 height 12
type input "FF0541"
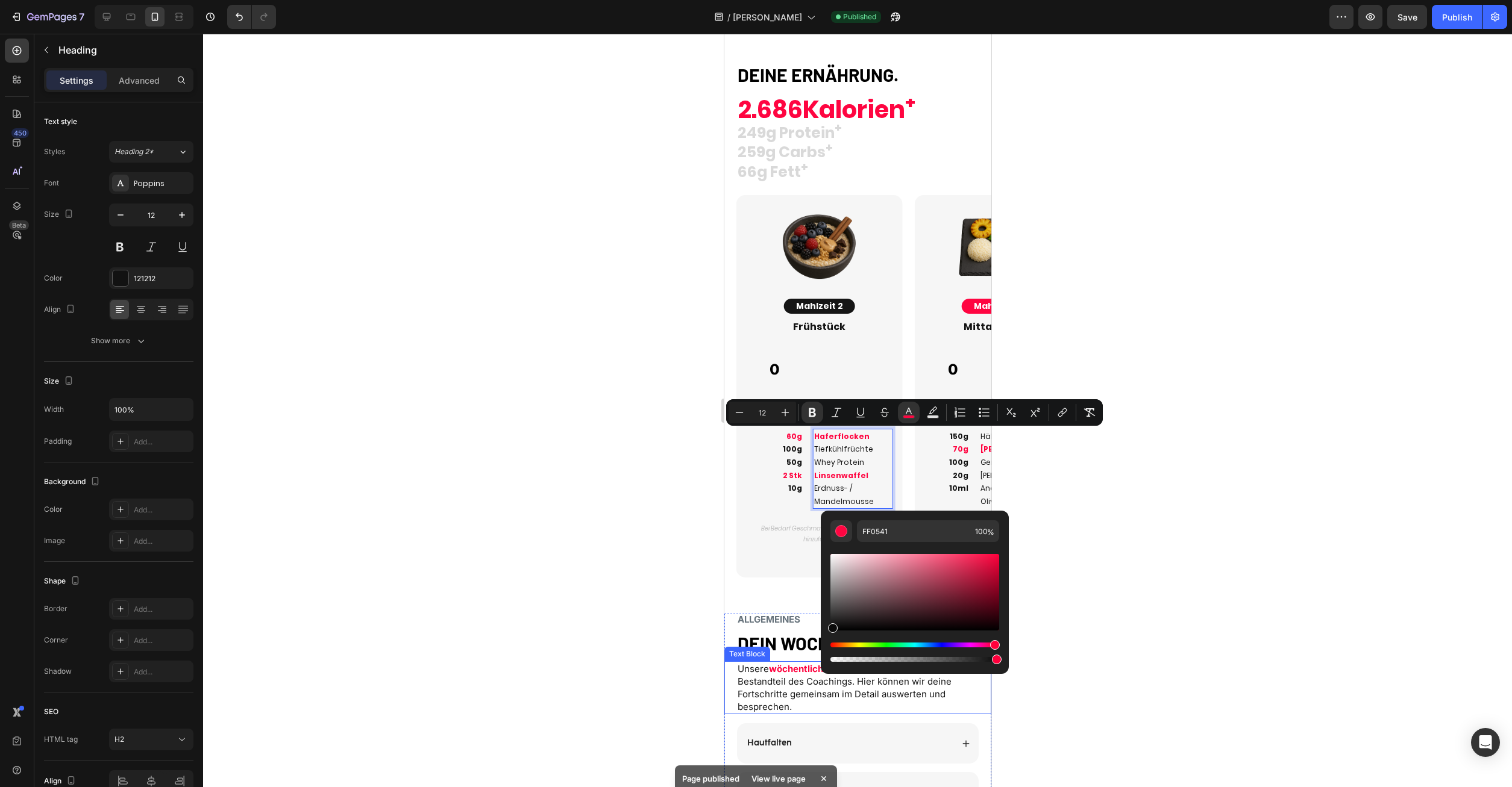
type input "0A0A0A"
drag, startPoint x: 1552, startPoint y: 661, endPoint x: 779, endPoint y: 724, distance: 775.6
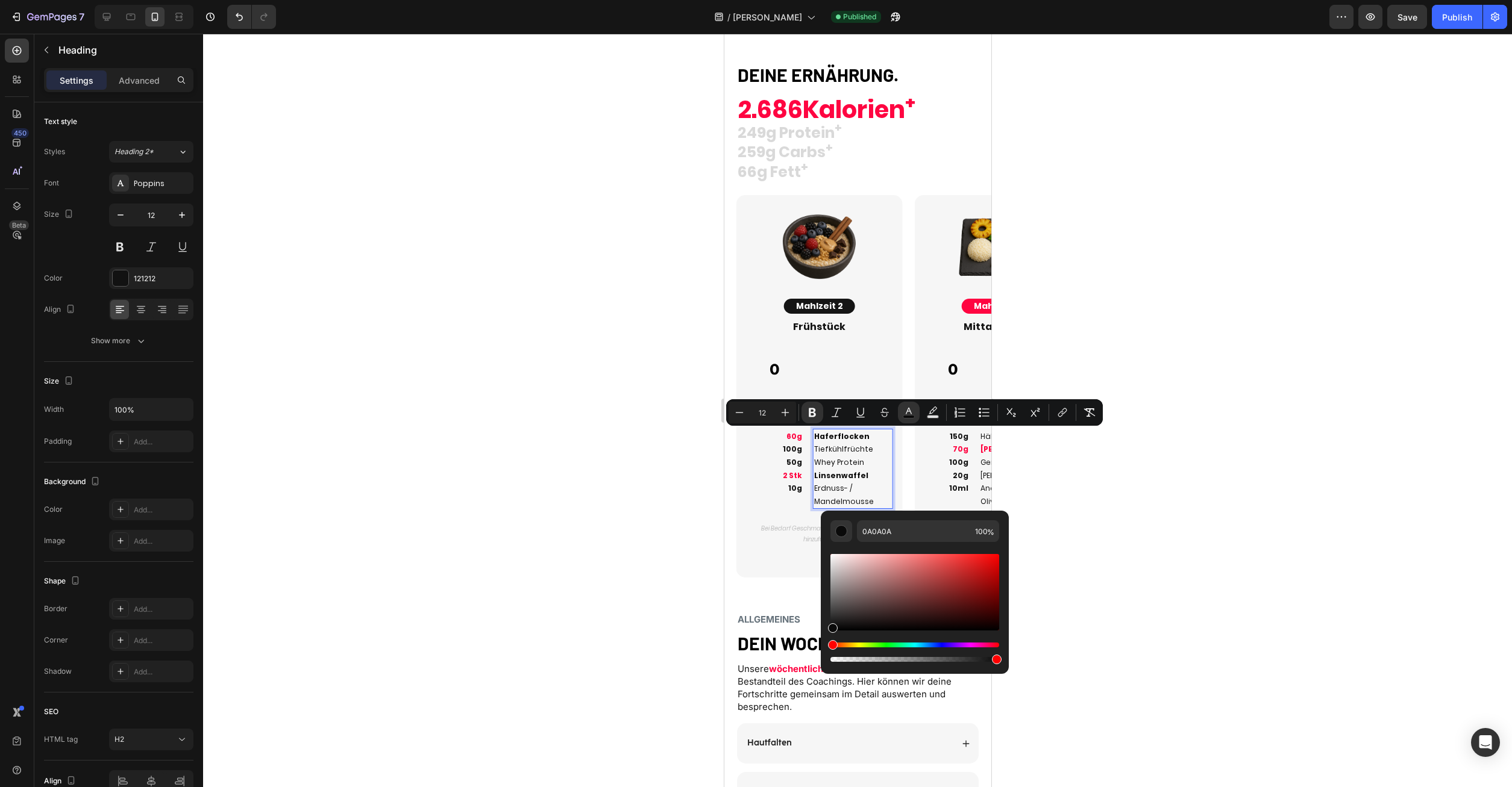
click at [796, 470] on span "2 Stk" at bounding box center [792, 475] width 20 height 10
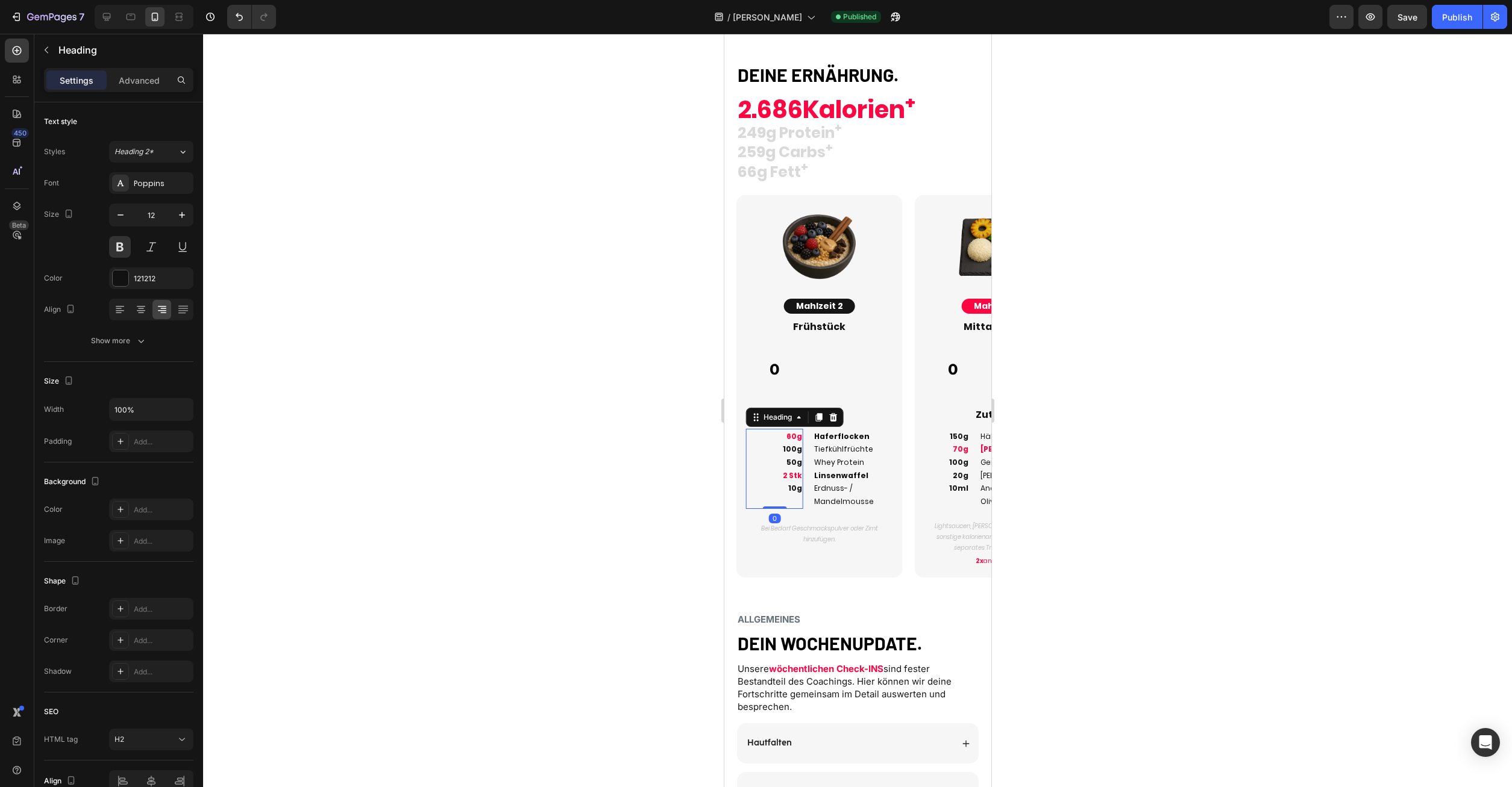
click at [785, 495] on h2 "60g 100g 50g 2 Stk 10g" at bounding box center [773, 469] width 57 height 81
drag, startPoint x: 798, startPoint y: 499, endPoint x: 769, endPoint y: 425, distance: 79.5
click at [769, 429] on h2 "60g 100g 50g 2 Stk 10g" at bounding box center [773, 469] width 57 height 81
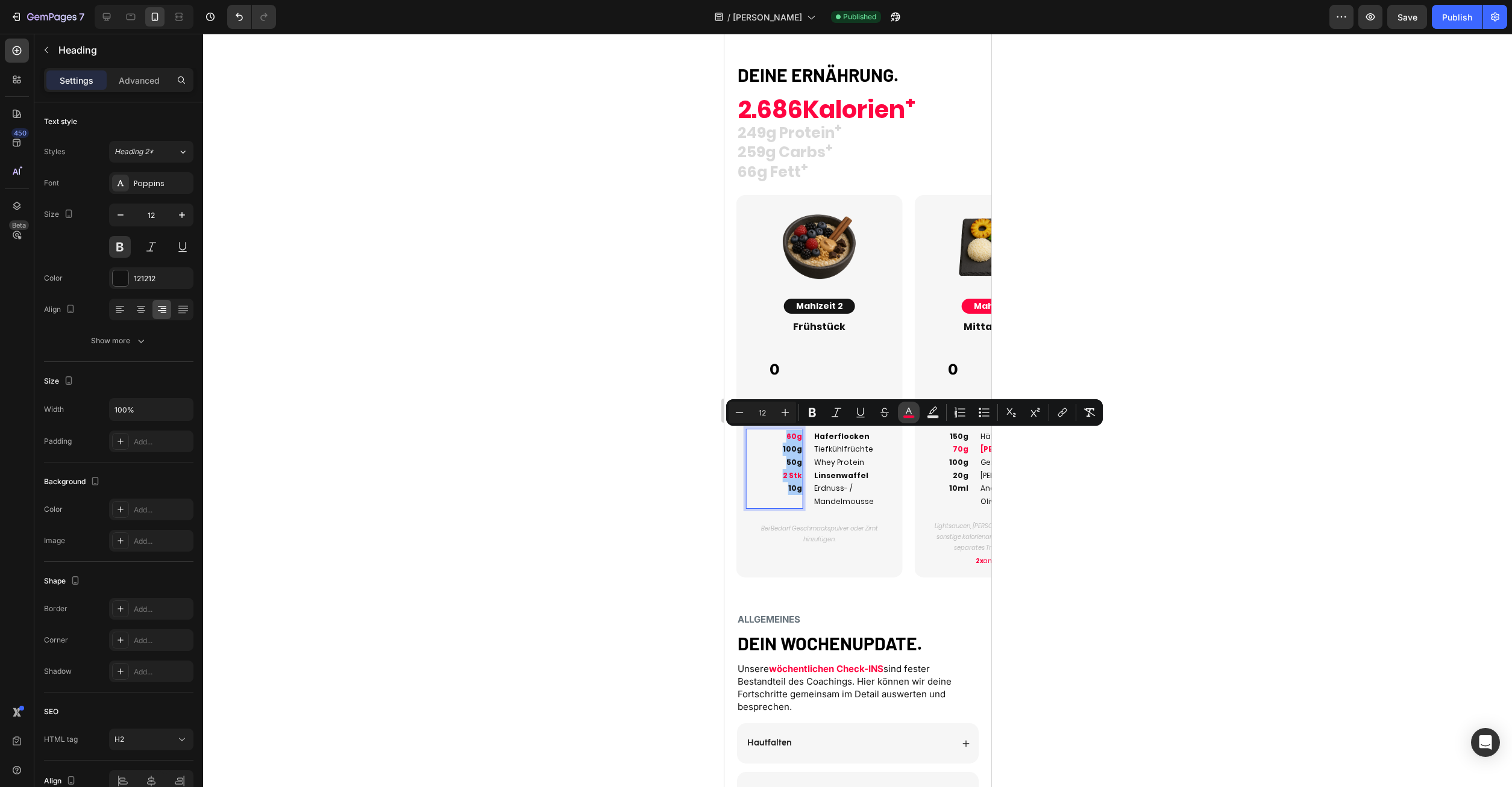
click at [906, 414] on icon "Editor contextual toolbar" at bounding box center [908, 412] width 12 height 12
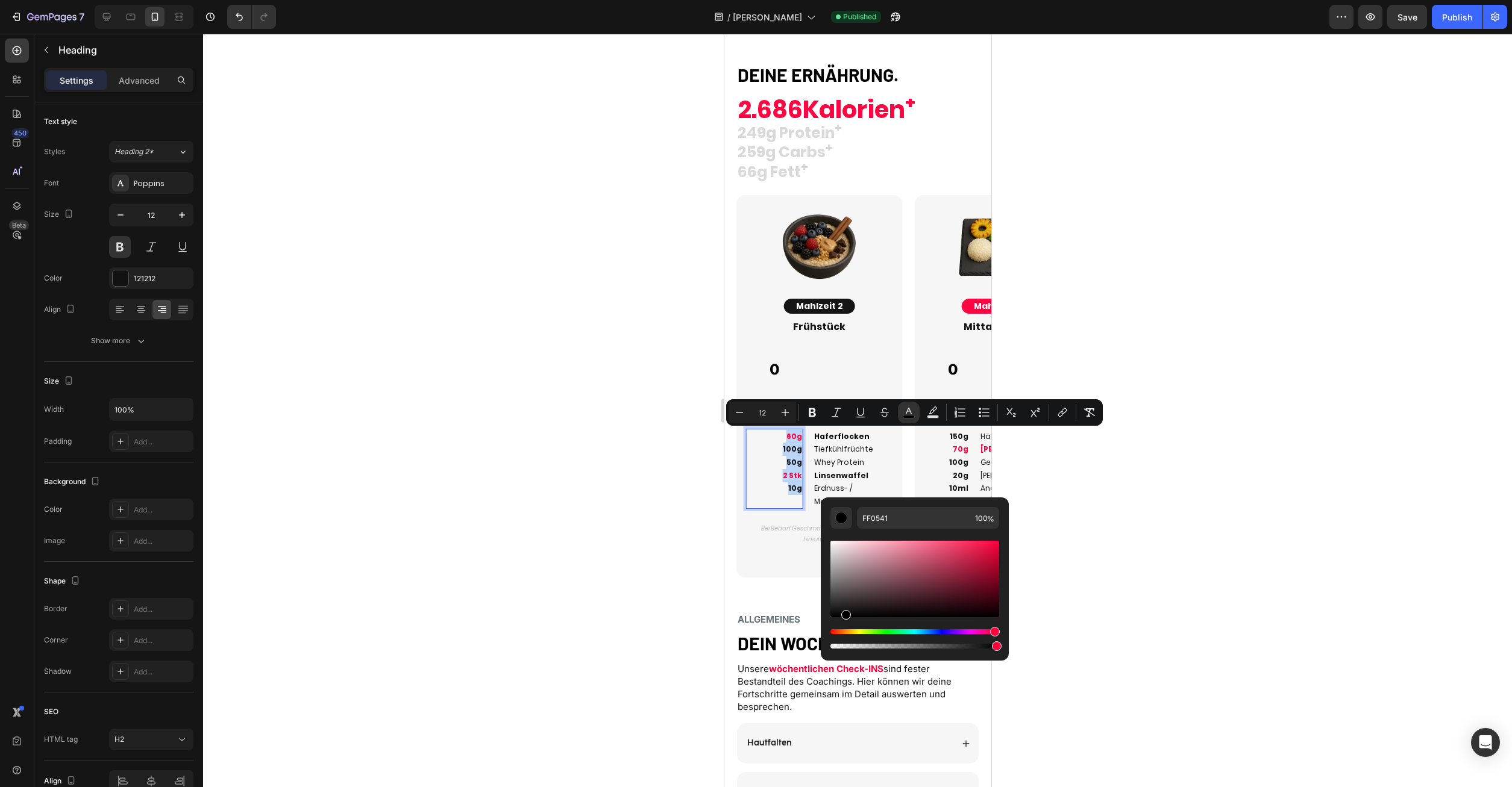
type input "000000"
drag, startPoint x: 1571, startPoint y: 586, endPoint x: 736, endPoint y: 749, distance: 850.8
click at [846, 472] on strong "Linsenwaffel" at bounding box center [841, 475] width 54 height 10
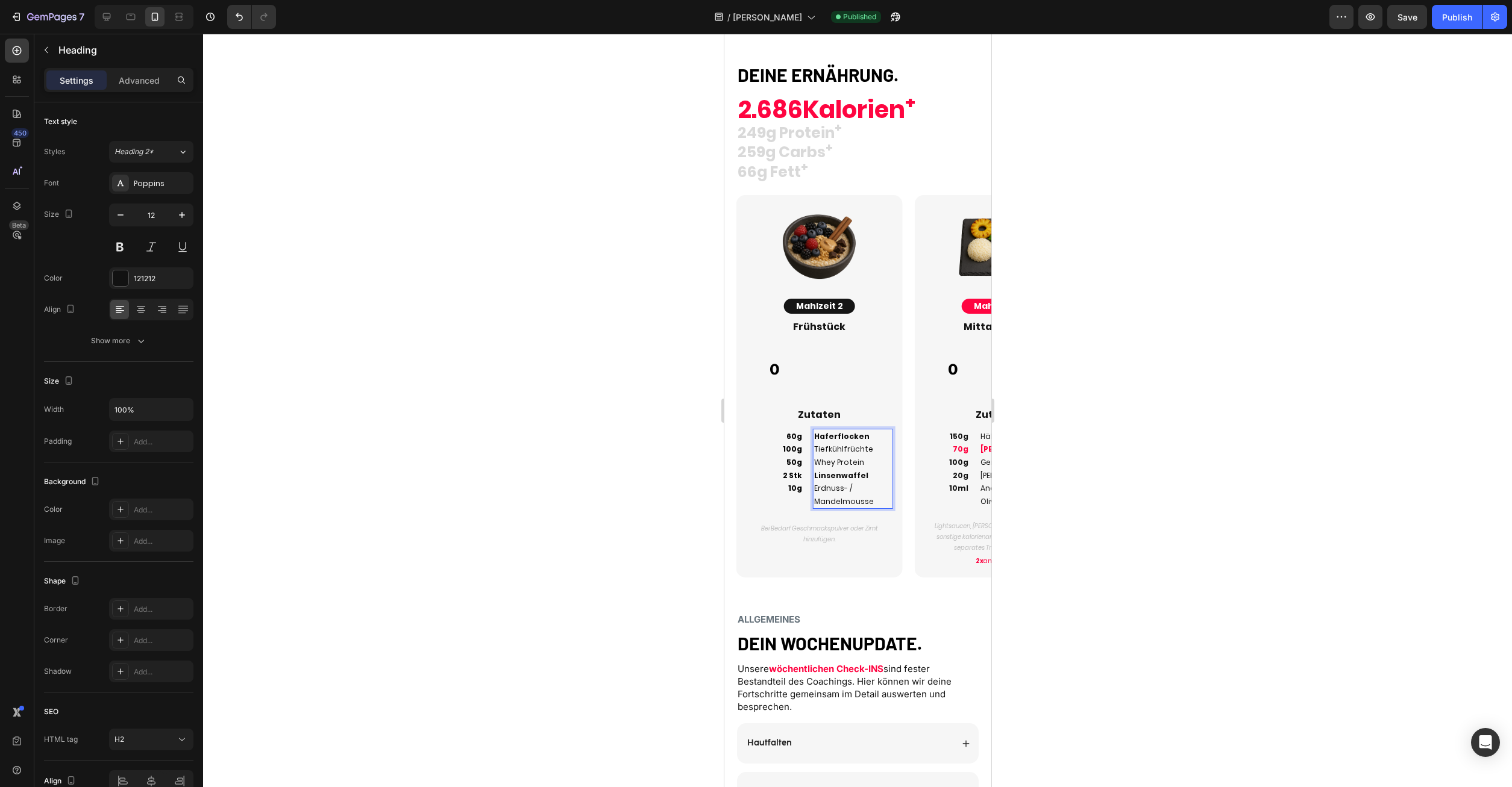
click at [852, 478] on strong "Linsenwaffel" at bounding box center [841, 475] width 54 height 10
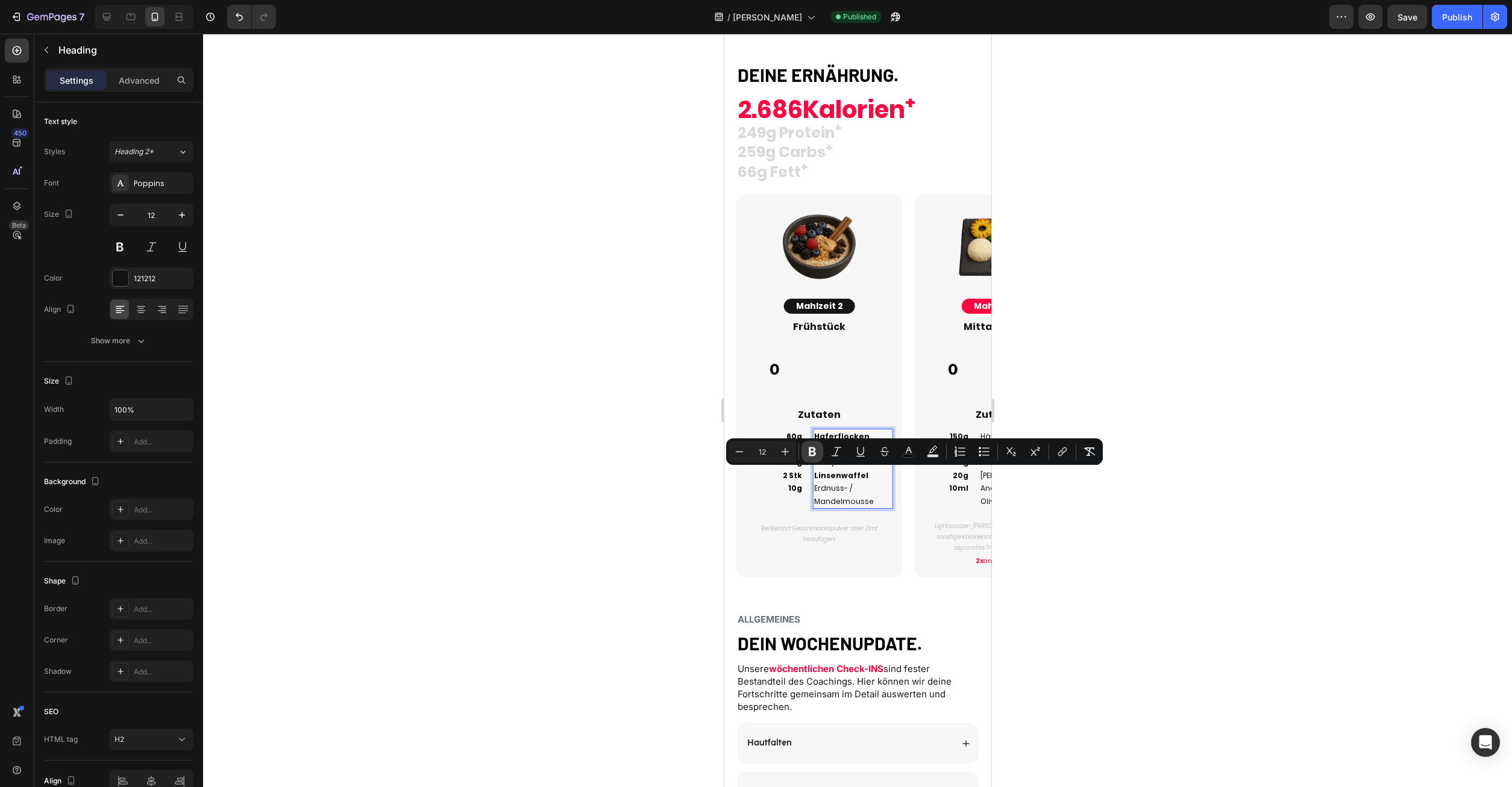
click at [818, 447] on button "Bold" at bounding box center [812, 452] width 22 height 22
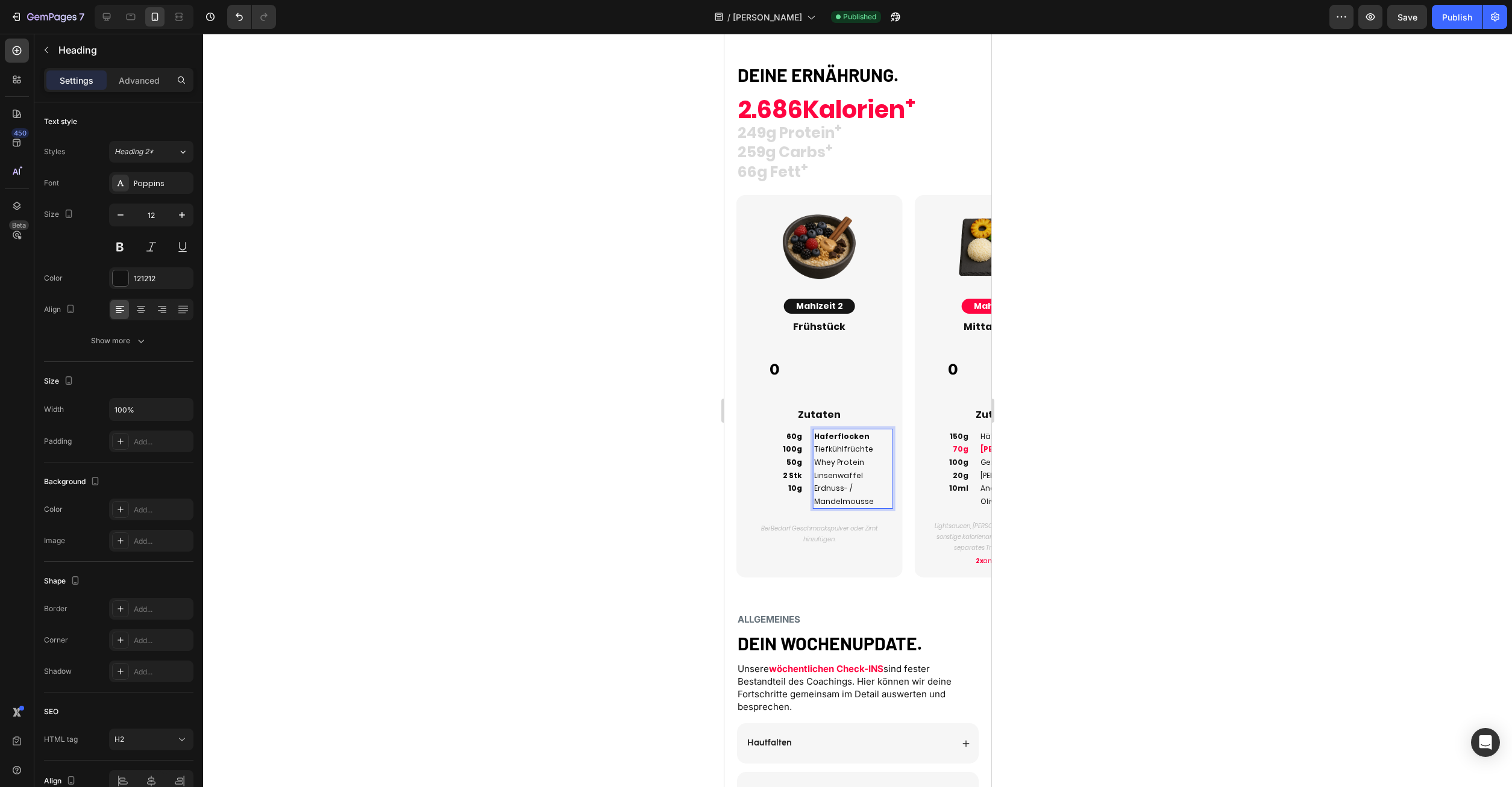
click at [855, 479] on span "Linsenwaffel" at bounding box center [838, 475] width 49 height 10
click at [838, 433] on strong "Haferflocken" at bounding box center [841, 436] width 55 height 10
click at [844, 461] on span "Whey Protein" at bounding box center [838, 462] width 50 height 10
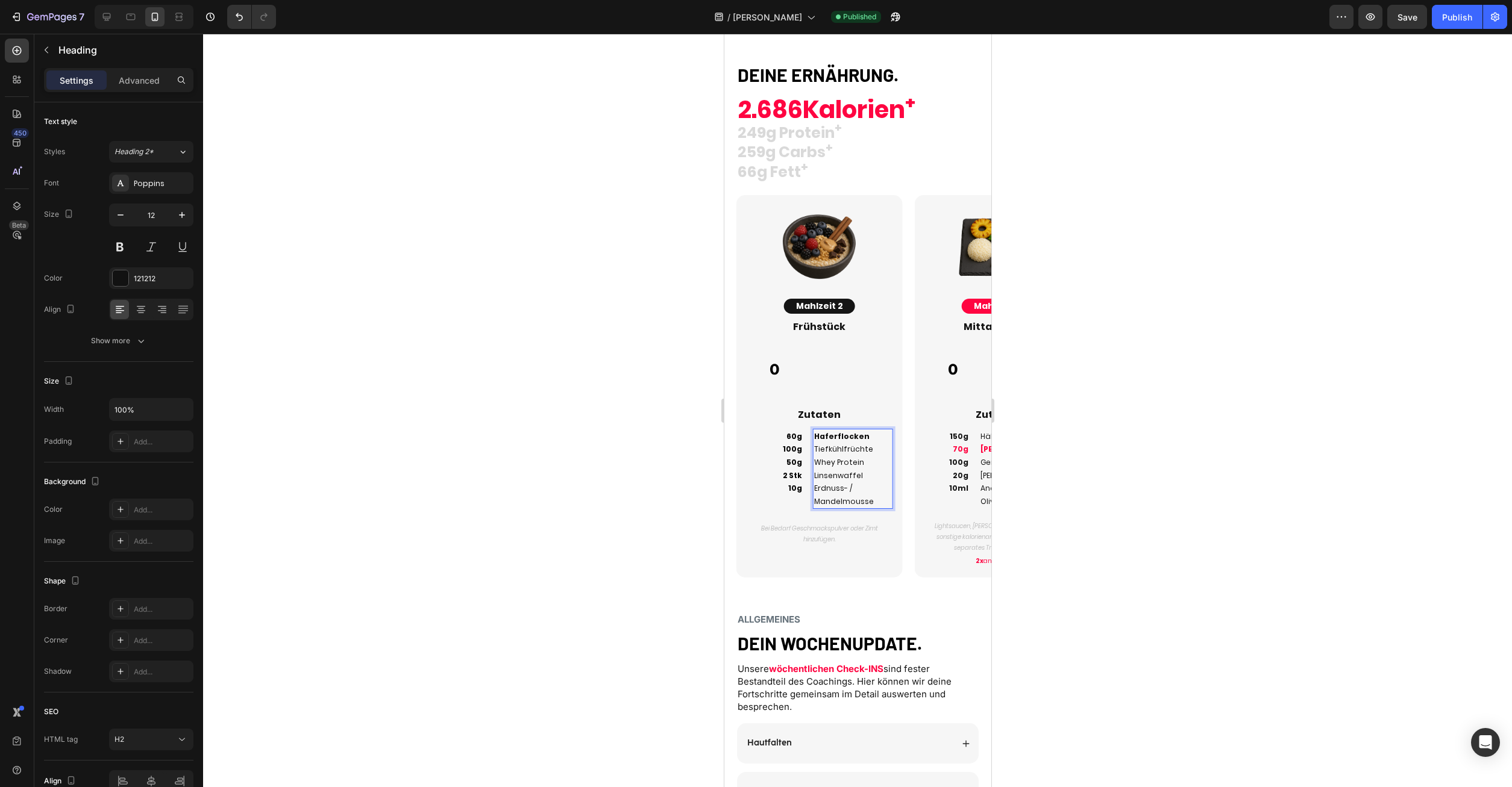
click at [840, 437] on strong "Haferflocken" at bounding box center [841, 436] width 55 height 10
click at [867, 438] on p "Haferflocken Tiefkühlfrüchte Whey Protein Linsenwaffel Erdnuss- / Mandelmousse" at bounding box center [852, 469] width 78 height 79
drag, startPoint x: 874, startPoint y: 440, endPoint x: 805, endPoint y: 438, distance: 69.0
click at [813, 438] on h2 "Haferflocken Tiefkühlfrüchte Whey Protein Linsenwaffel Erdnuss- / Mandelmousse" at bounding box center [853, 469] width 81 height 81
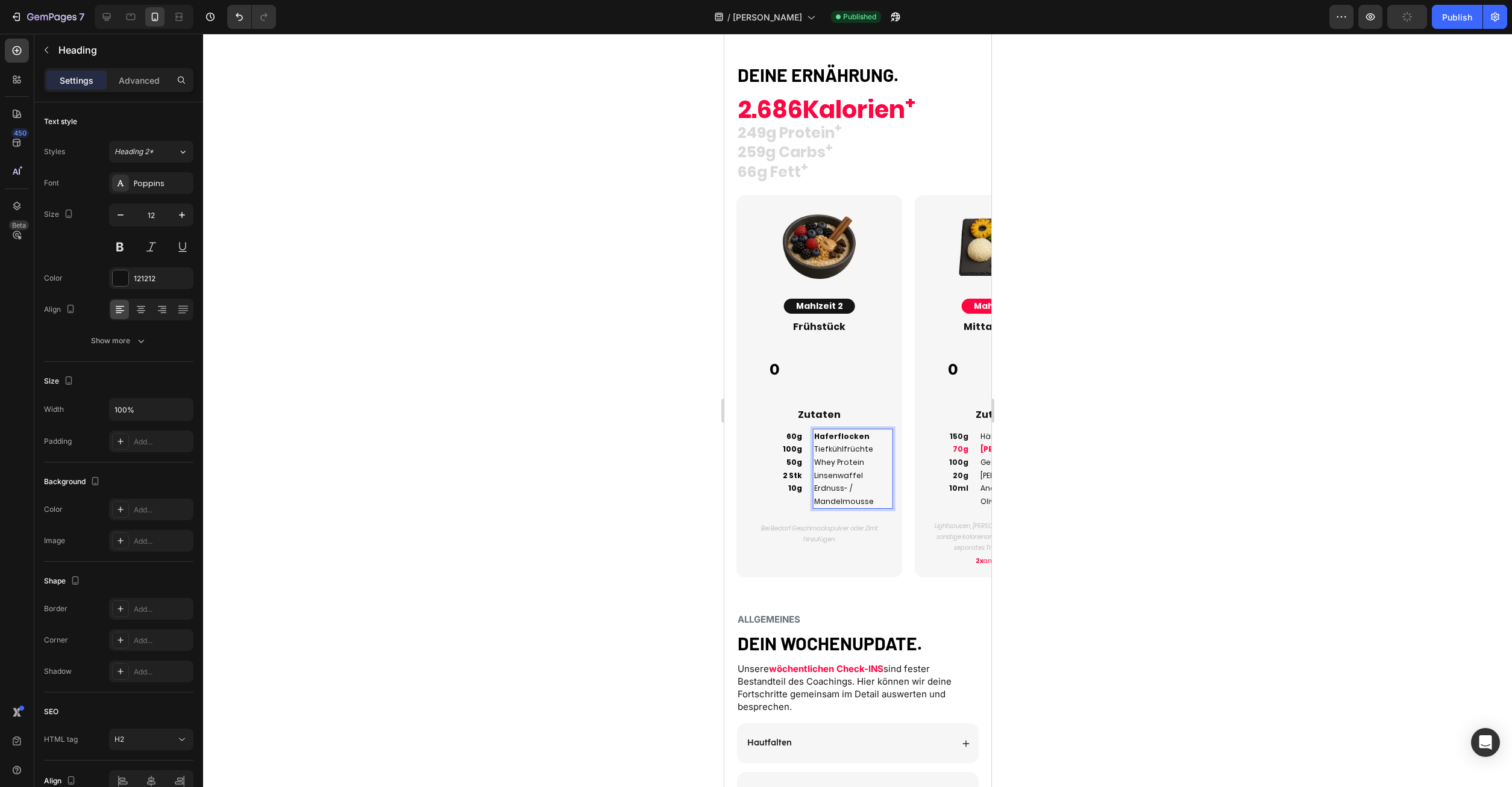
click at [861, 463] on p "Haferflocken Tiefkühlfrüchte Whey Protein Linsenwaffel Erdnuss- / Mandelmousse" at bounding box center [852, 469] width 78 height 79
click at [868, 387] on div "0" at bounding box center [818, 370] width 146 height 58
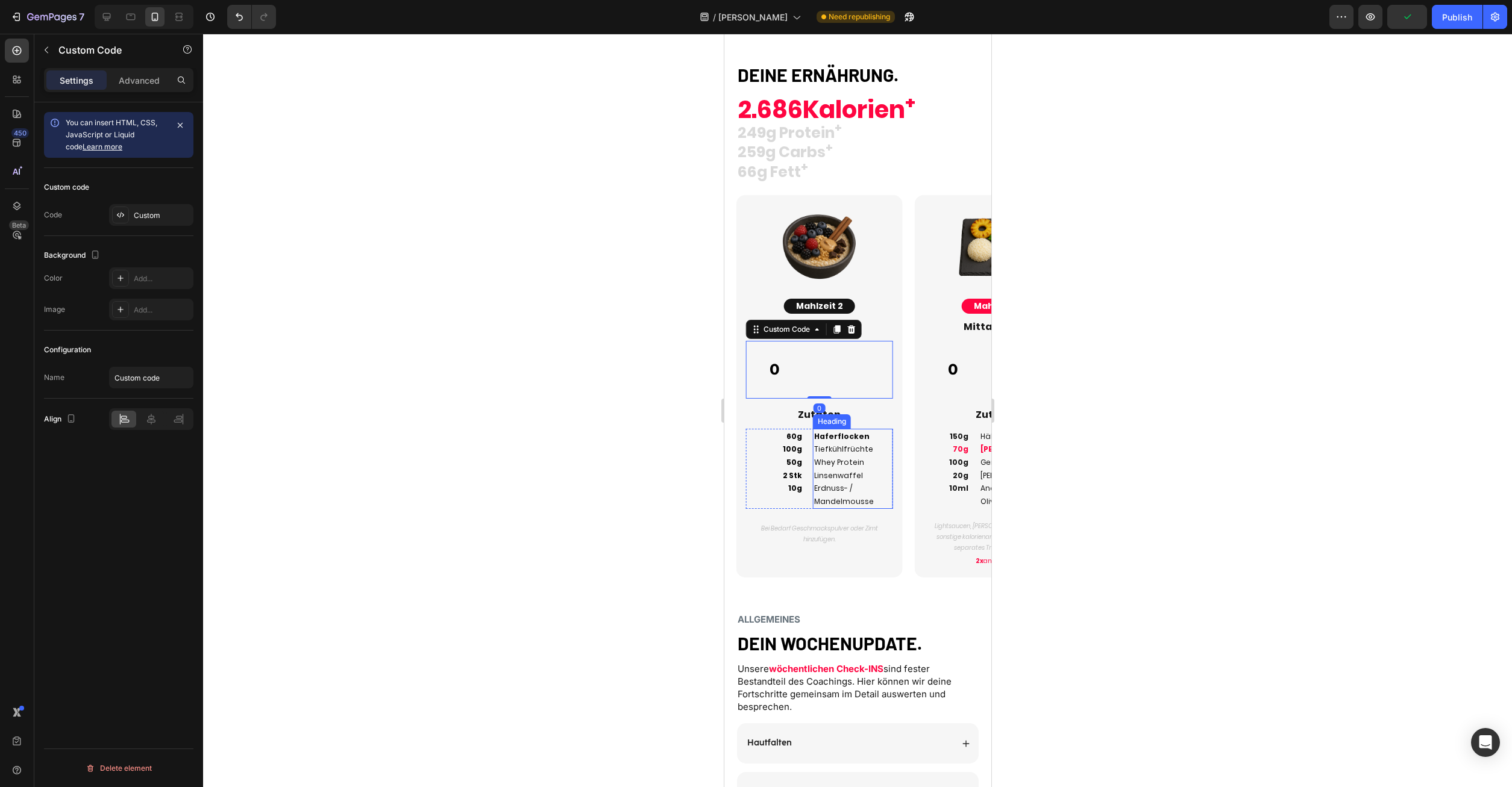
click at [863, 441] on p "⁠⁠⁠⁠⁠⁠⁠ Haferflocken Tiefkühlfrüchte Whey Protein Linsenwaffel Erdnuss- / Mande…" at bounding box center [852, 469] width 78 height 79
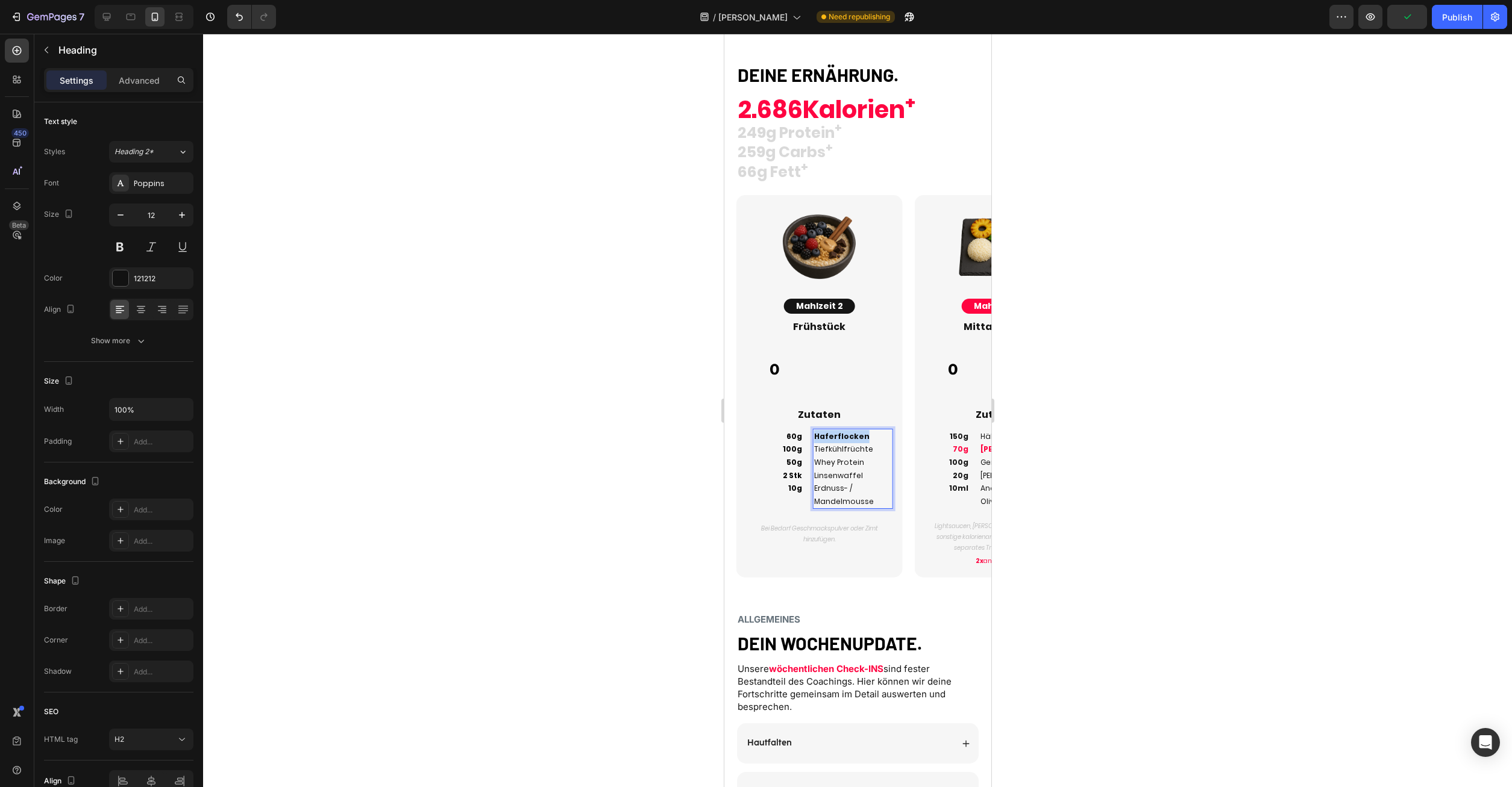
drag, startPoint x: 865, startPoint y: 439, endPoint x: 812, endPoint y: 437, distance: 53.0
click at [813, 437] on h2 "Haferflocken Tiefkühlfrüchte Whey Protein Linsenwaffel Erdnuss- / Mandelmousse" at bounding box center [853, 469] width 81 height 81
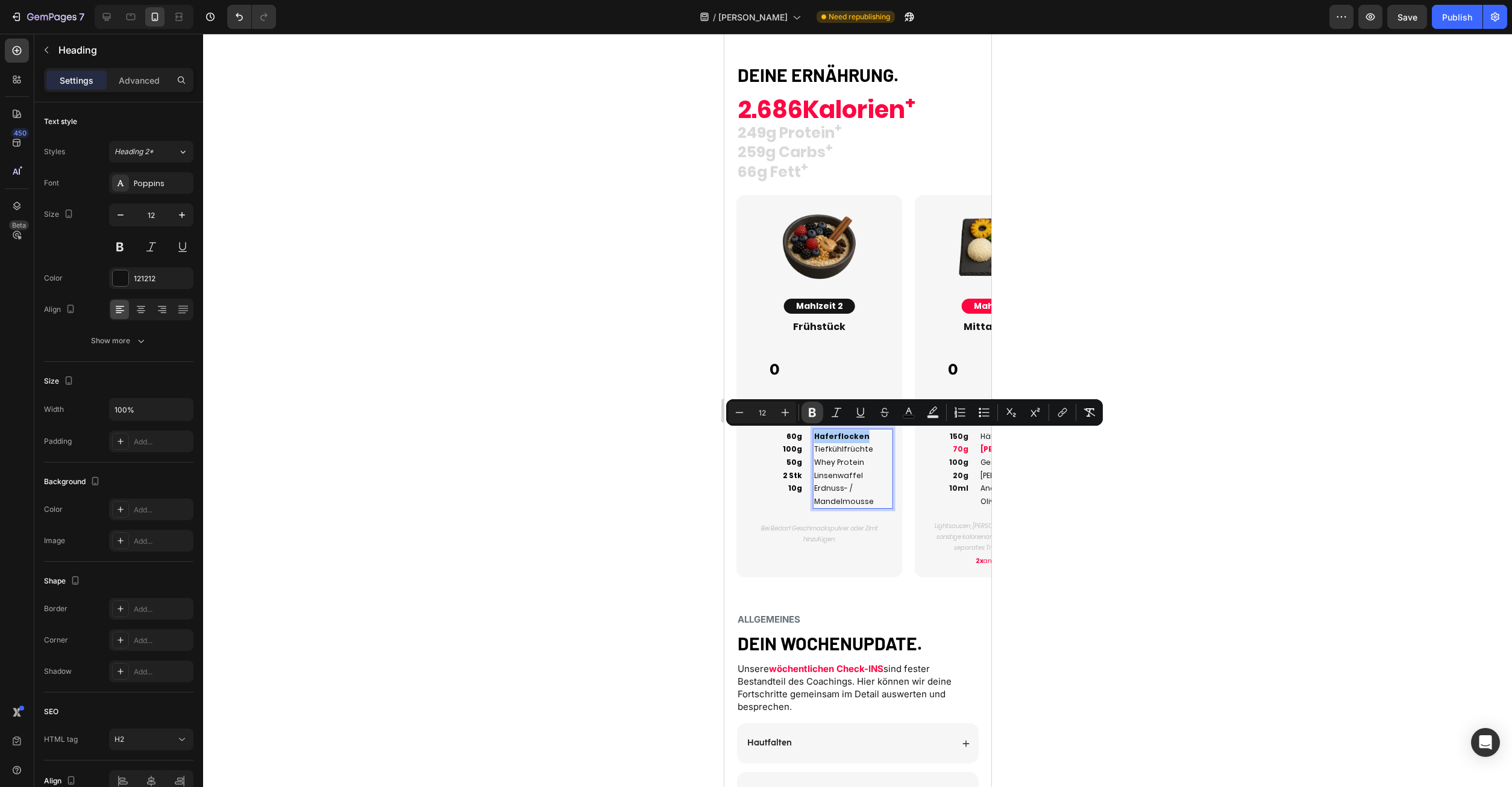
click at [810, 415] on icon "Editor contextual toolbar" at bounding box center [813, 413] width 7 height 9
click at [904, 483] on div "Image Mahlzeit 3 Button Mittagessen Heading 0 Custom Code Zutaten Heading 150g …" at bounding box center [991, 386] width 178 height 382
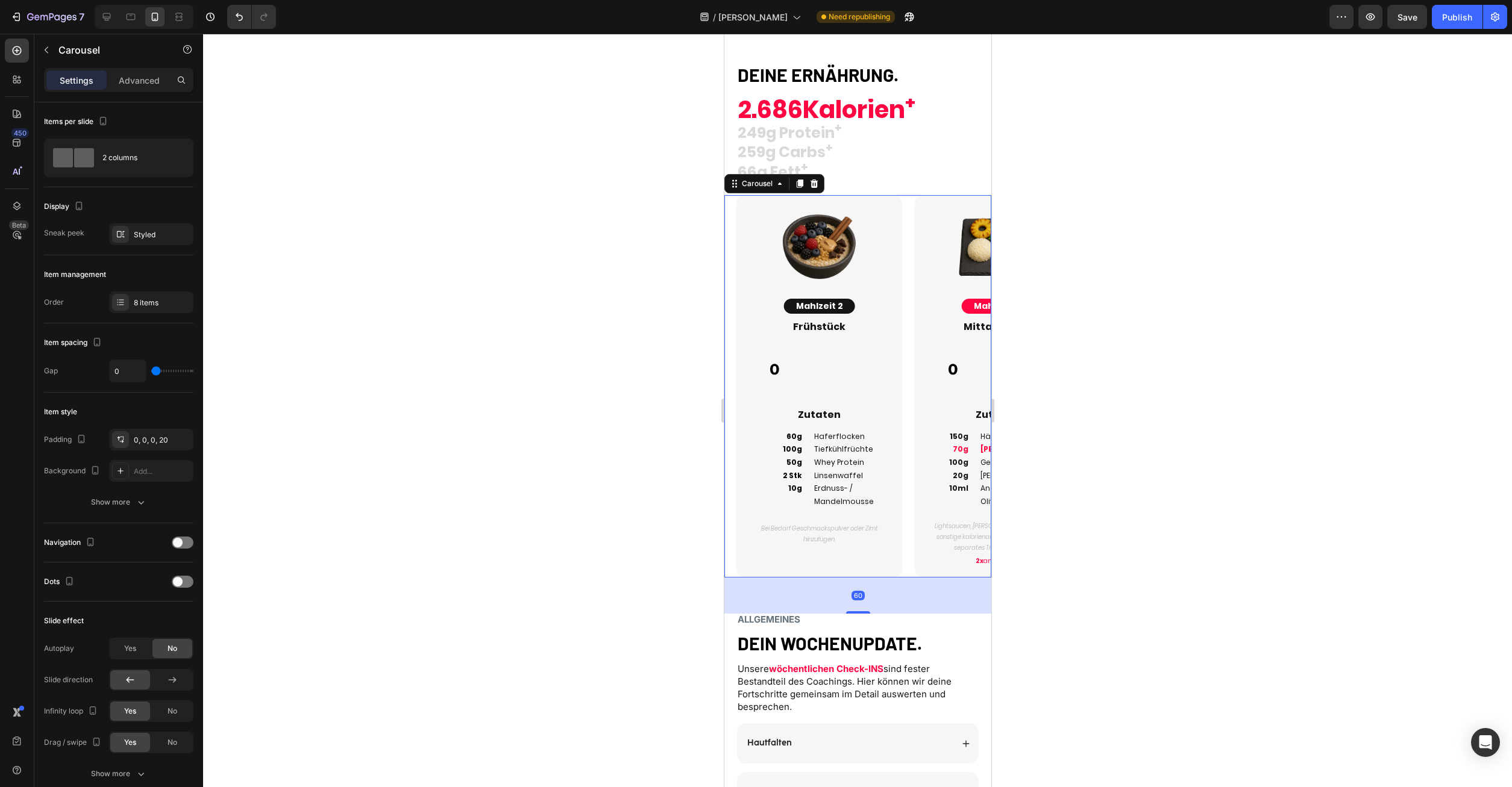
click at [914, 515] on div "Image Mahlzeit 3 Button Mittagessen Heading 0 Custom Code Zutaten Heading 150g …" at bounding box center [991, 386] width 178 height 382
click at [165, 237] on div "Styled" at bounding box center [151, 235] width 35 height 11
click at [149, 301] on div "8 items" at bounding box center [162, 304] width 56 height 11
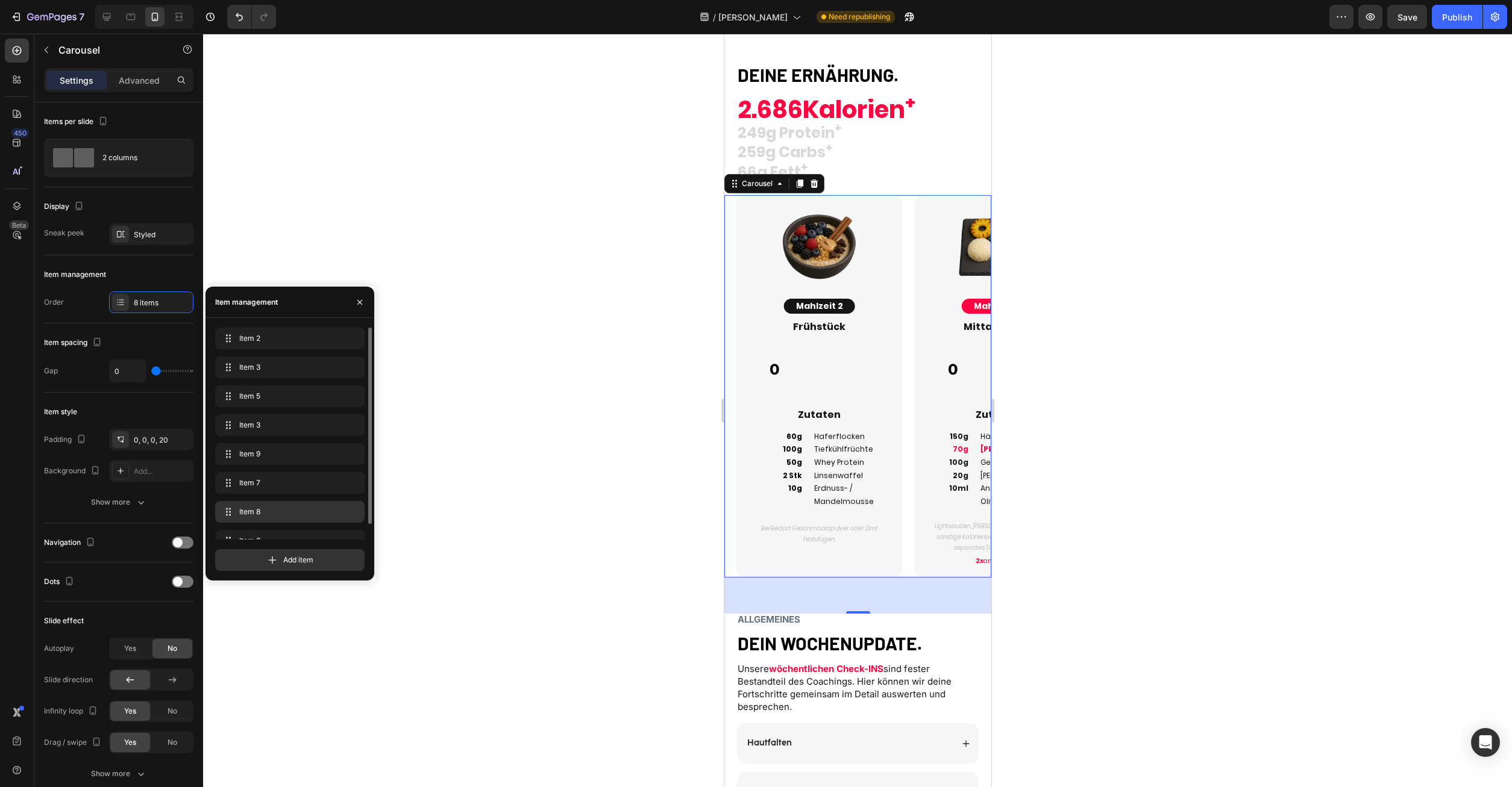
click at [262, 505] on div "Item 8 Item 8" at bounding box center [290, 512] width 140 height 17
click at [267, 527] on div "Item 6 Item 6" at bounding box center [290, 538] width 149 height 22
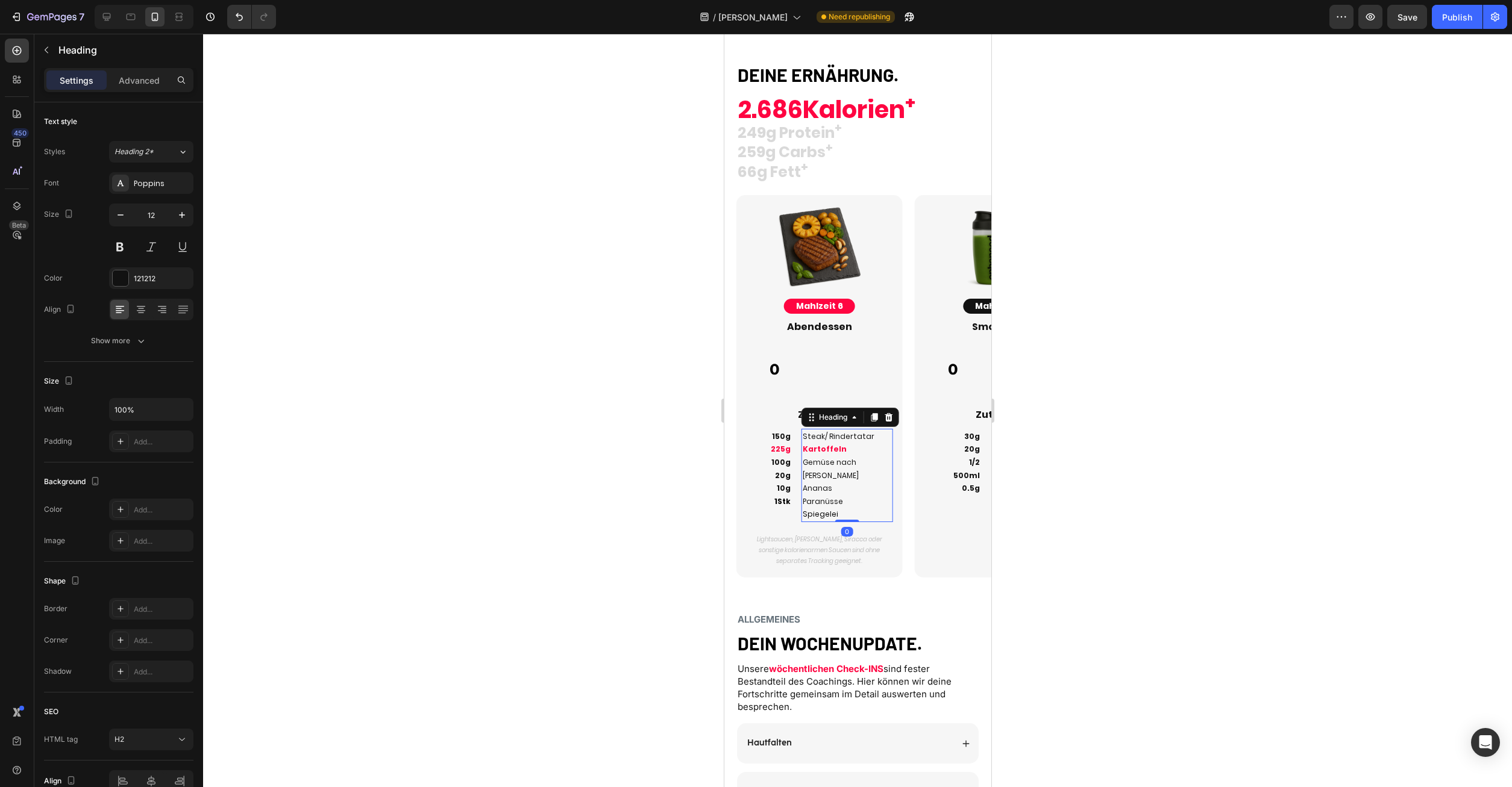
click at [828, 453] on strong "Kartoffeln" at bounding box center [824, 449] width 44 height 10
drag, startPoint x: 846, startPoint y: 453, endPoint x: 790, endPoint y: 453, distance: 56.0
click at [801, 453] on h2 "Steak/ Rindertatar Kartoffeln Gemüse nach Wahl Ananas Paranüsse Spiegelei" at bounding box center [847, 476] width 92 height 94
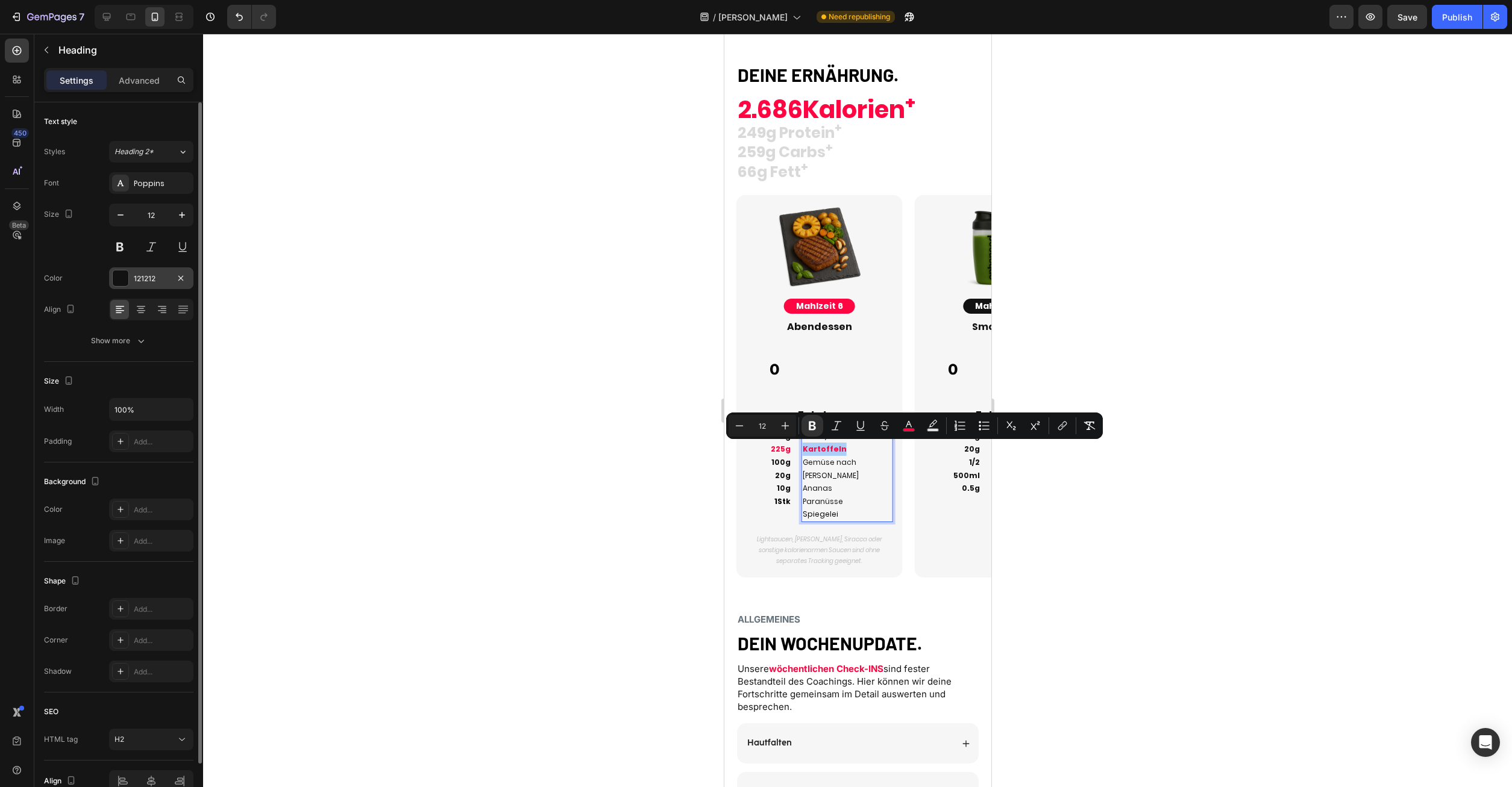
click at [130, 275] on div "121212" at bounding box center [151, 277] width 84 height 22
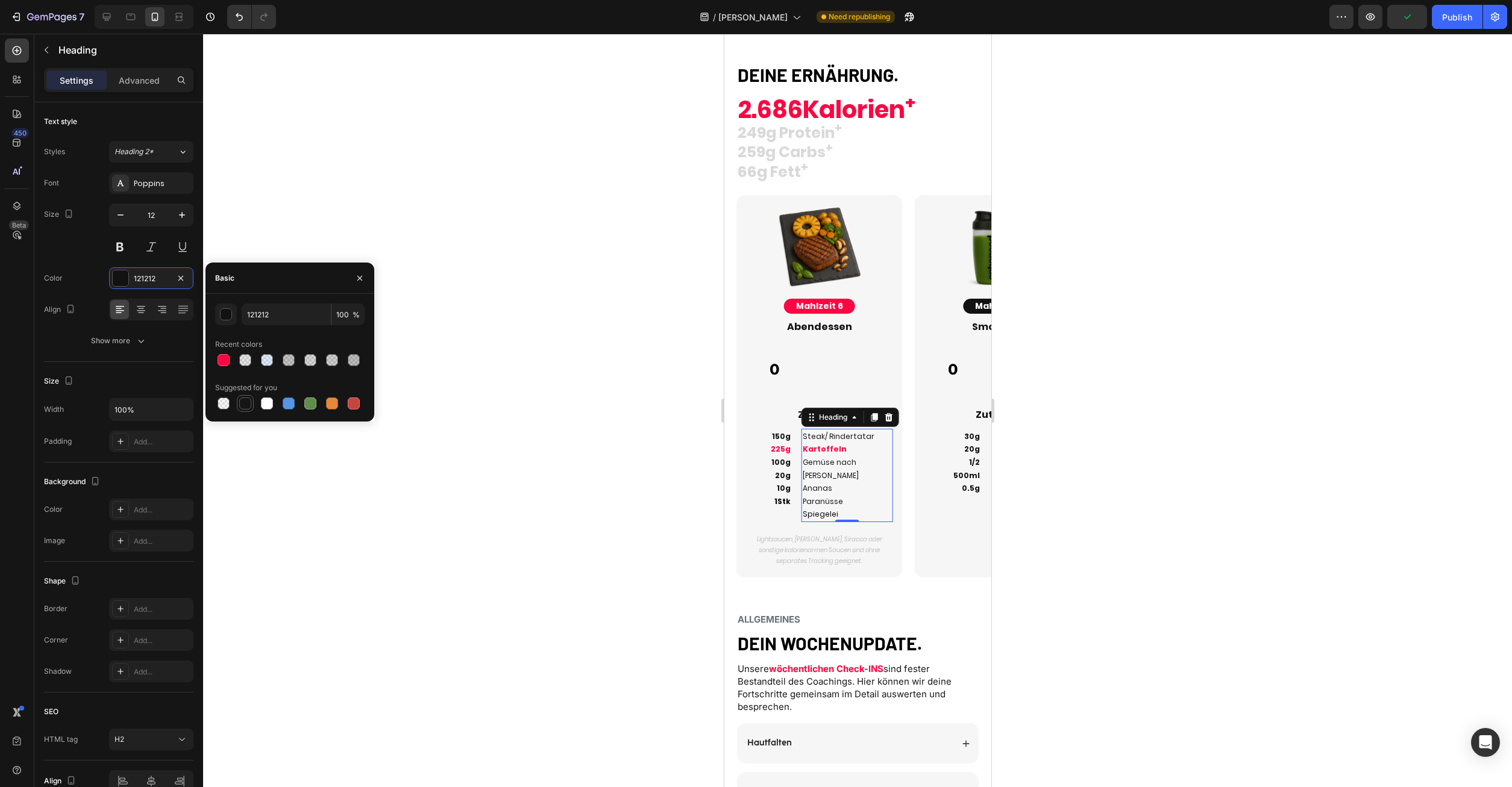
click at [246, 399] on div at bounding box center [245, 403] width 12 height 12
type input "151515"
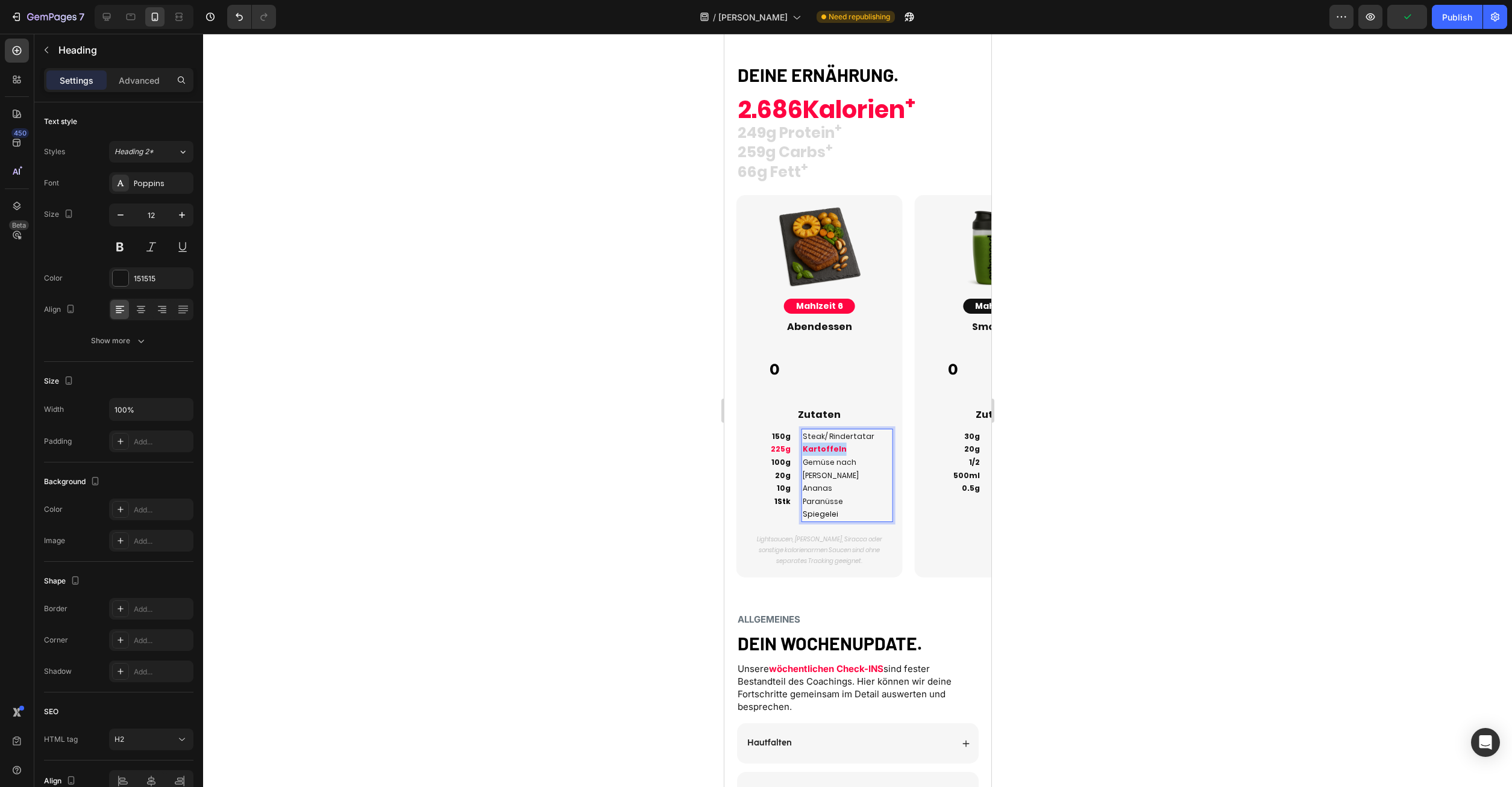
drag, startPoint x: 846, startPoint y: 451, endPoint x: 793, endPoint y: 452, distance: 53.0
click at [801, 452] on h2 "Steak/ Rindertatar Kartoffeln Gemüse nach Wahl Ananas Paranüsse Spiegelei" at bounding box center [847, 476] width 92 height 94
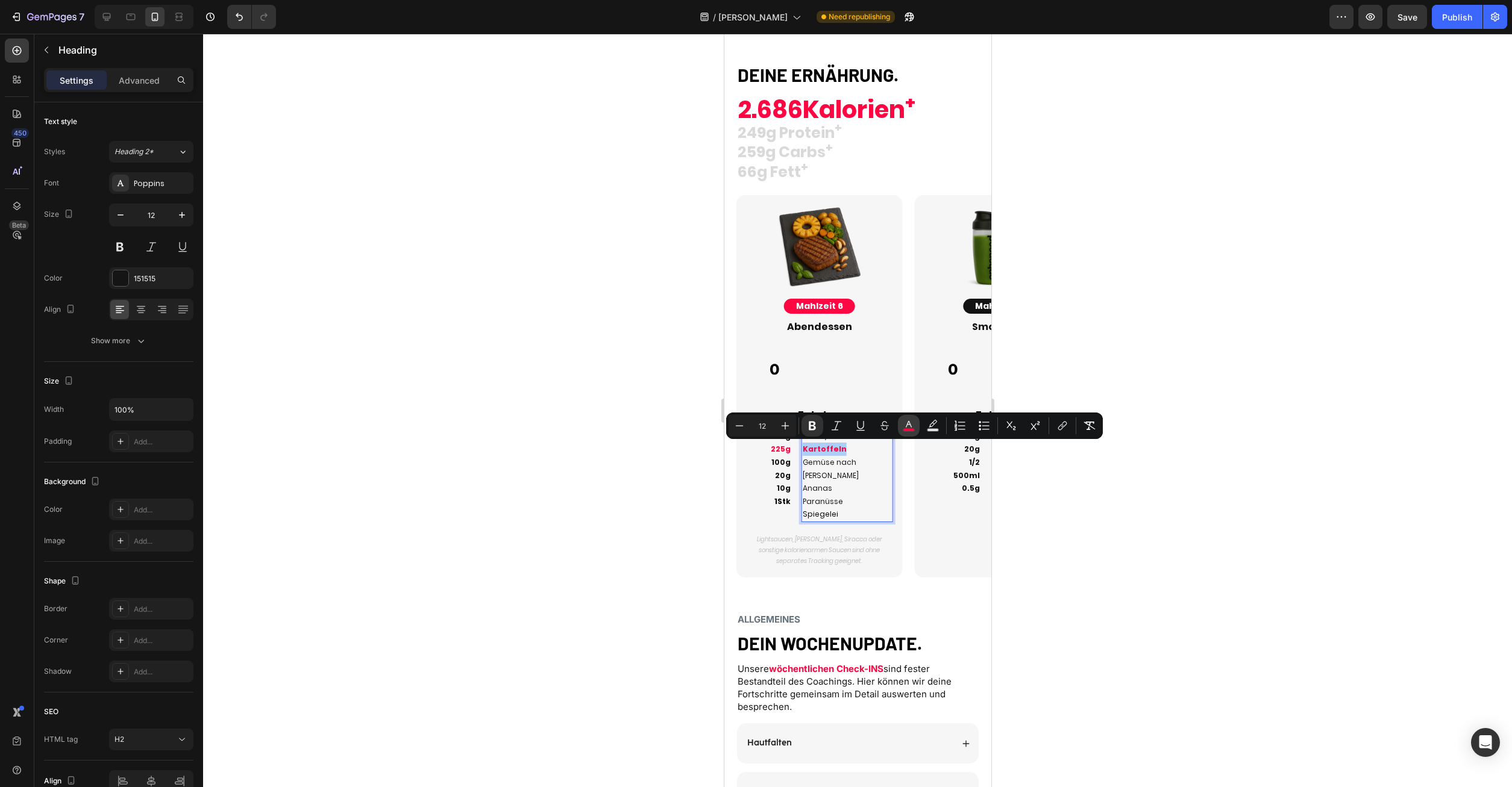
click at [898, 428] on button "color" at bounding box center [908, 425] width 22 height 22
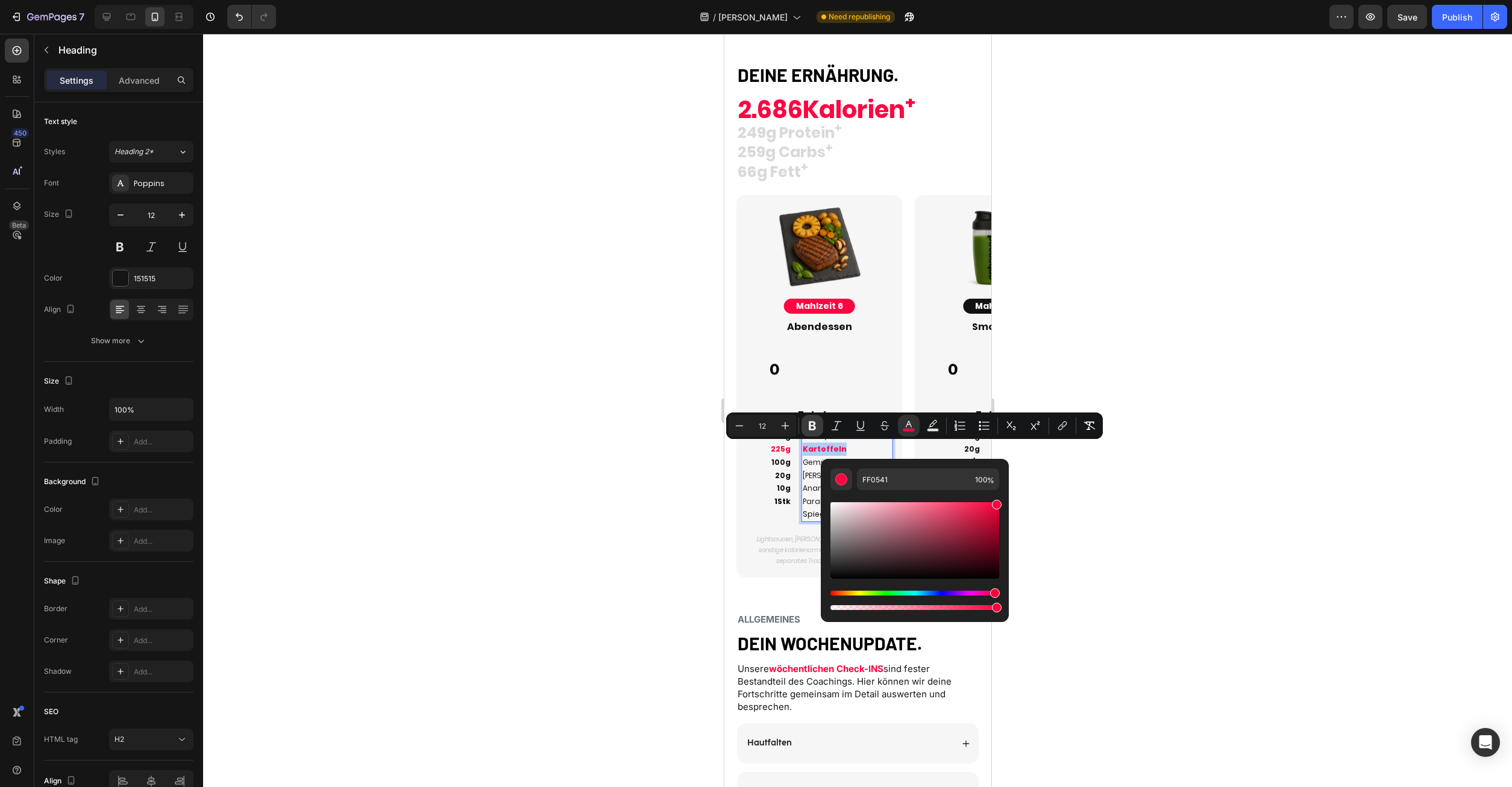
click at [810, 422] on icon "Editor contextual toolbar" at bounding box center [813, 426] width 7 height 9
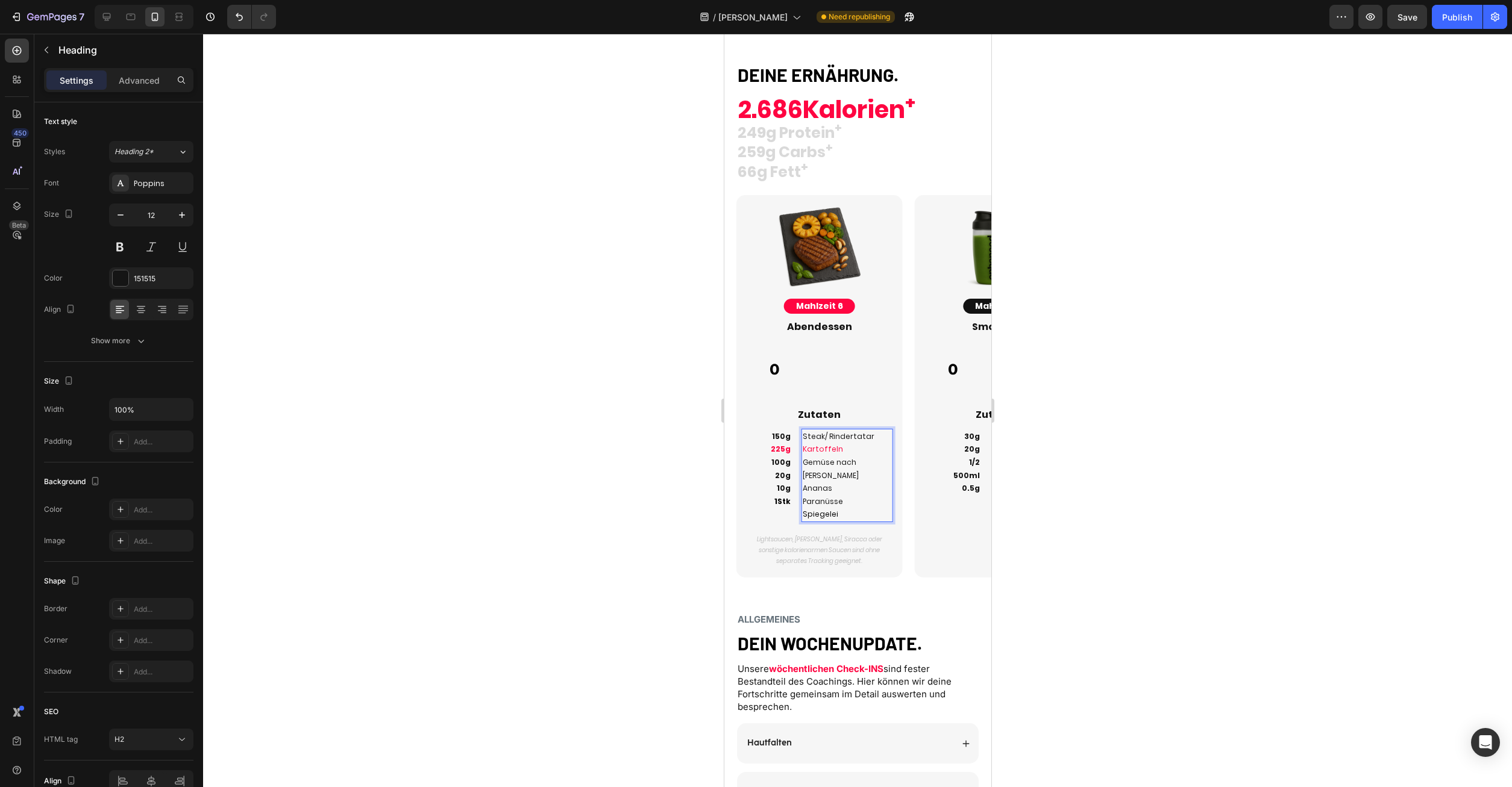
click at [835, 451] on span "Kartoffeln" at bounding box center [822, 449] width 40 height 10
drag, startPoint x: 845, startPoint y: 451, endPoint x: 859, endPoint y: 449, distance: 14.1
click at [801, 443] on h2 "Steak/ Rindertatar Kartoffeln Gemüse nach Wahl Ananas Paranüsse Spiegelei" at bounding box center [847, 476] width 92 height 94
click at [854, 450] on p "Steak/ Rindertatar Kartoffeln Gemüse nach Wahl Ananas Paranüsse Spiegelei" at bounding box center [846, 475] width 89 height 91
drag, startPoint x: 846, startPoint y: 453, endPoint x: 786, endPoint y: 441, distance: 61.2
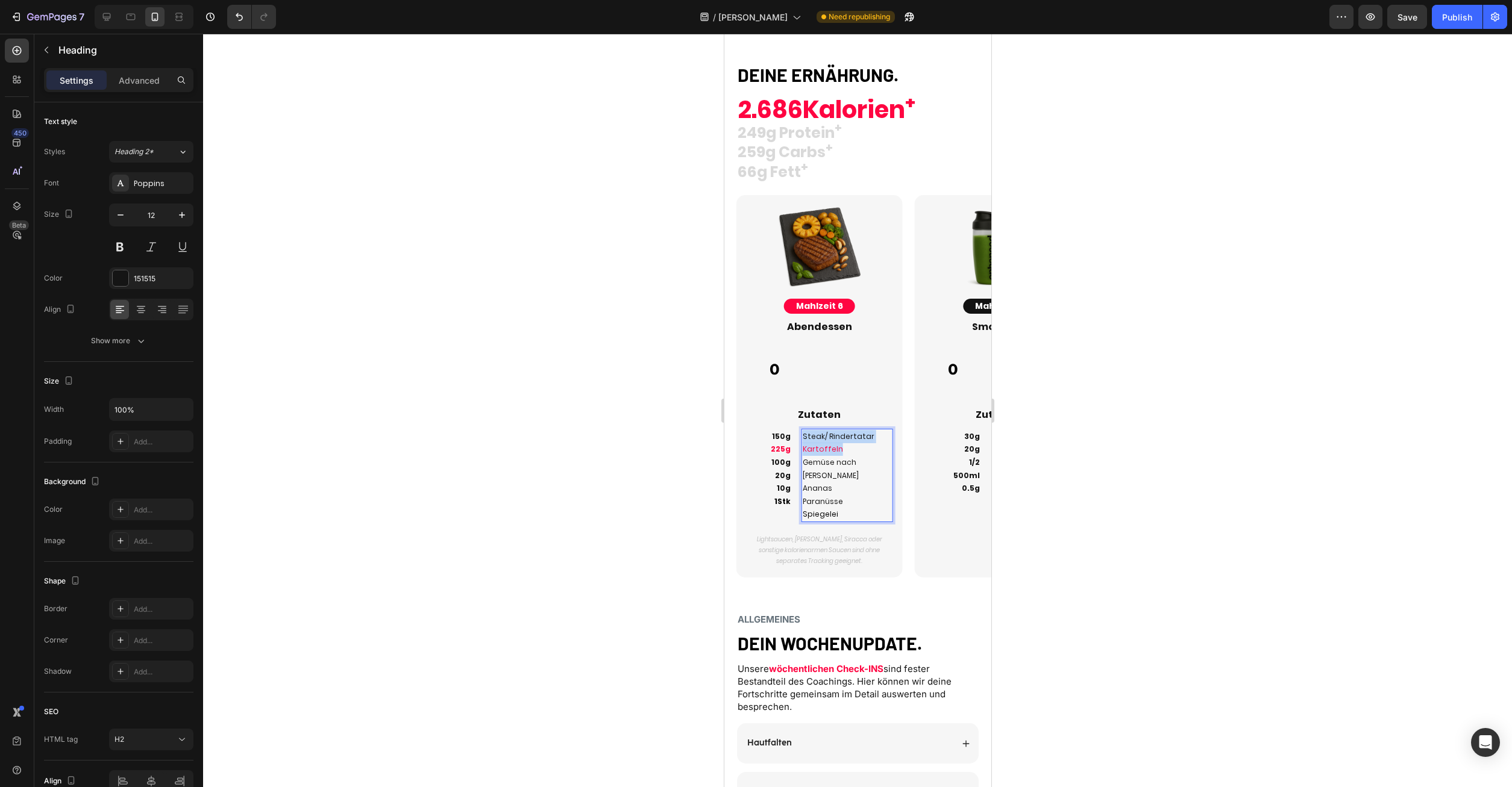
click at [801, 441] on h2 "Steak/ Rindertatar Kartoffeln Gemüse nach Wahl Ananas Paranüsse Spiegelei" at bounding box center [847, 476] width 92 height 94
click at [763, 453] on h2 "150g 225g 100g 20g 10g 1Stk" at bounding box center [768, 469] width 46 height 81
drag, startPoint x: 774, startPoint y: 450, endPoint x: 801, endPoint y: 450, distance: 27.0
click at [763, 452] on p "150g 225g 100g 20g 10g 1Stk" at bounding box center [769, 469] width 43 height 79
drag, startPoint x: 809, startPoint y: 452, endPoint x: 816, endPoint y: 454, distance: 7.3
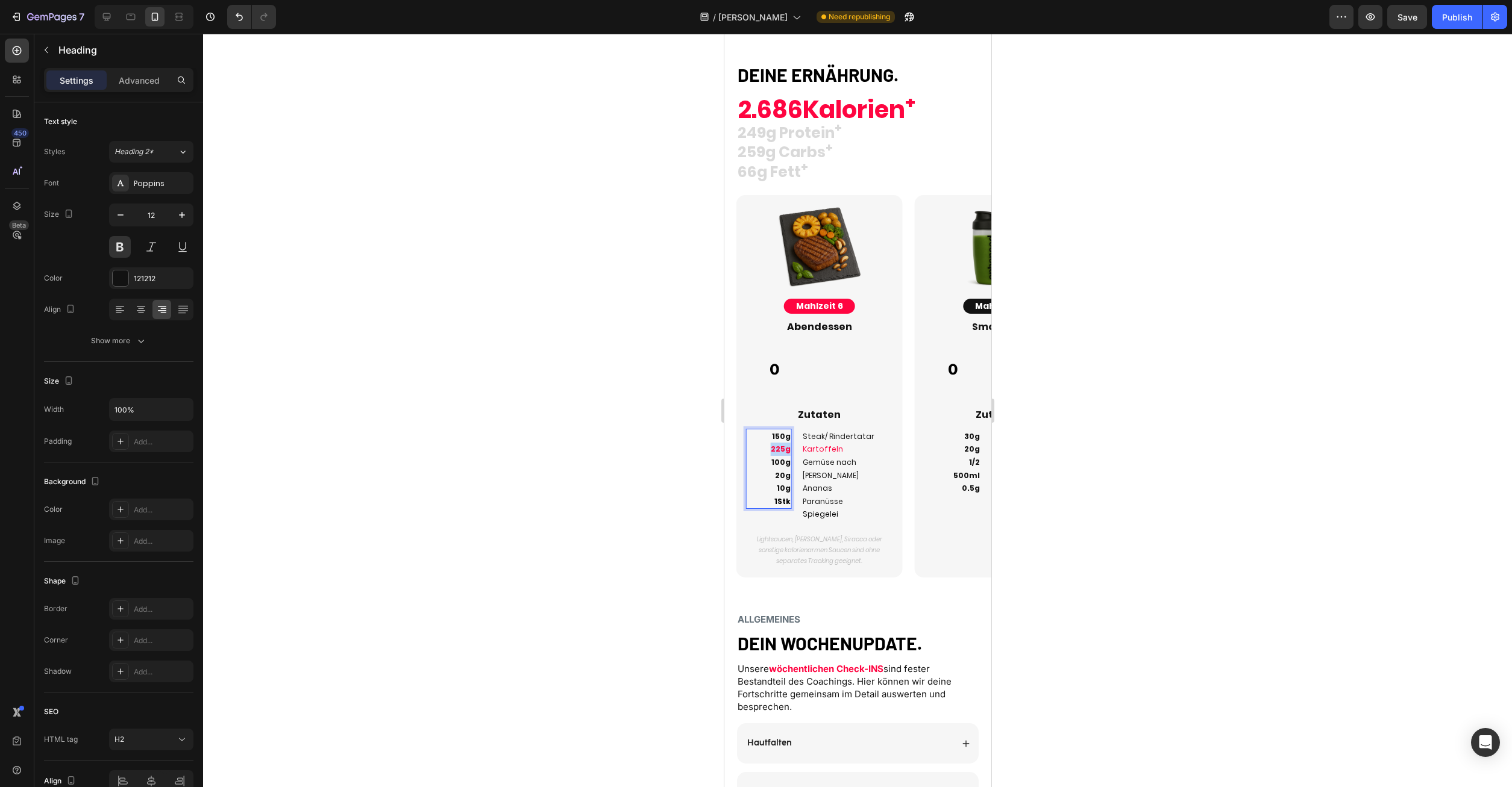
click at [791, 452] on h2 "150g 225g 100g 20g 10g 1Stk" at bounding box center [768, 469] width 46 height 81
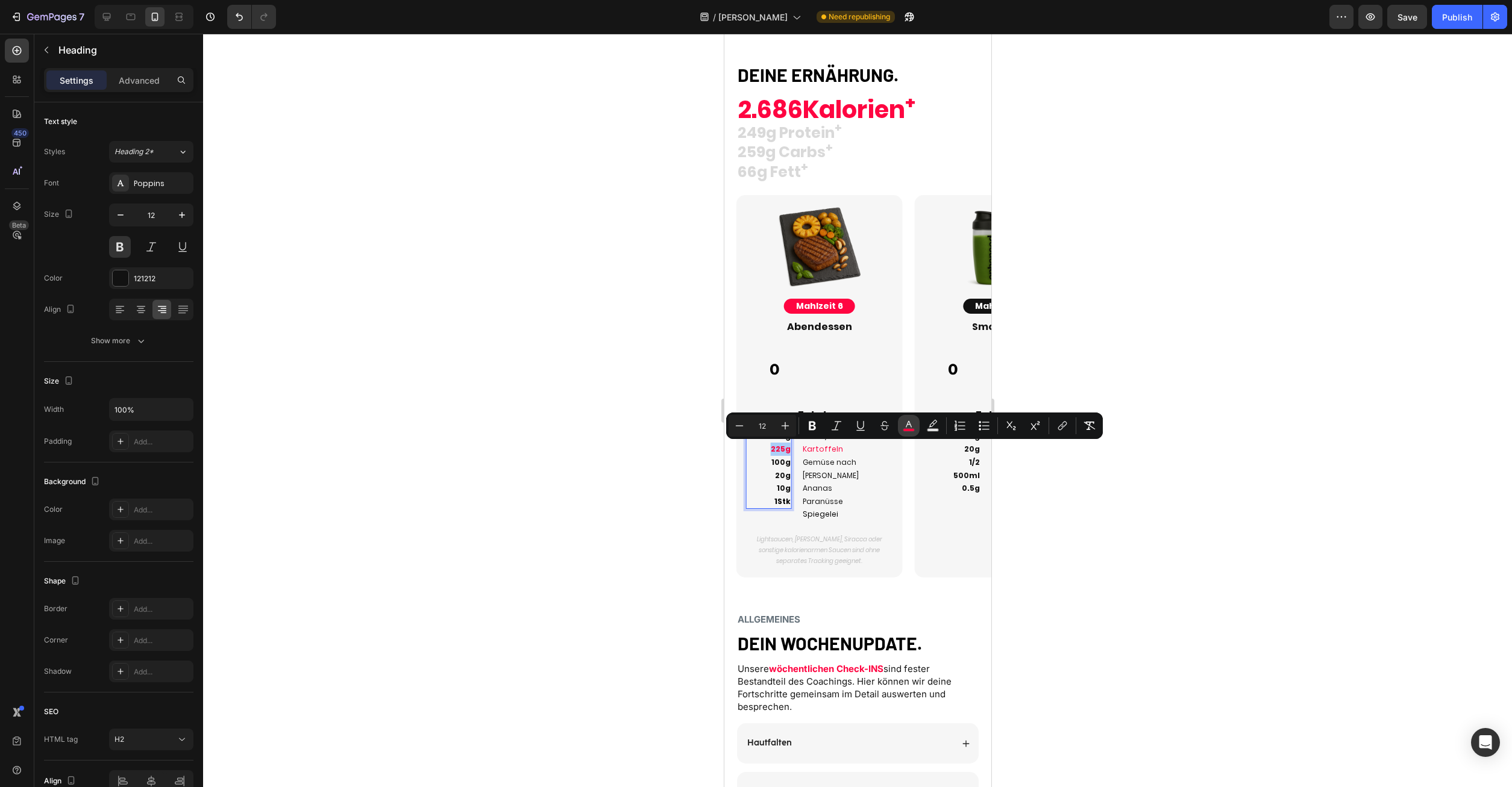
click at [914, 428] on icon "Editor contextual toolbar" at bounding box center [908, 425] width 12 height 12
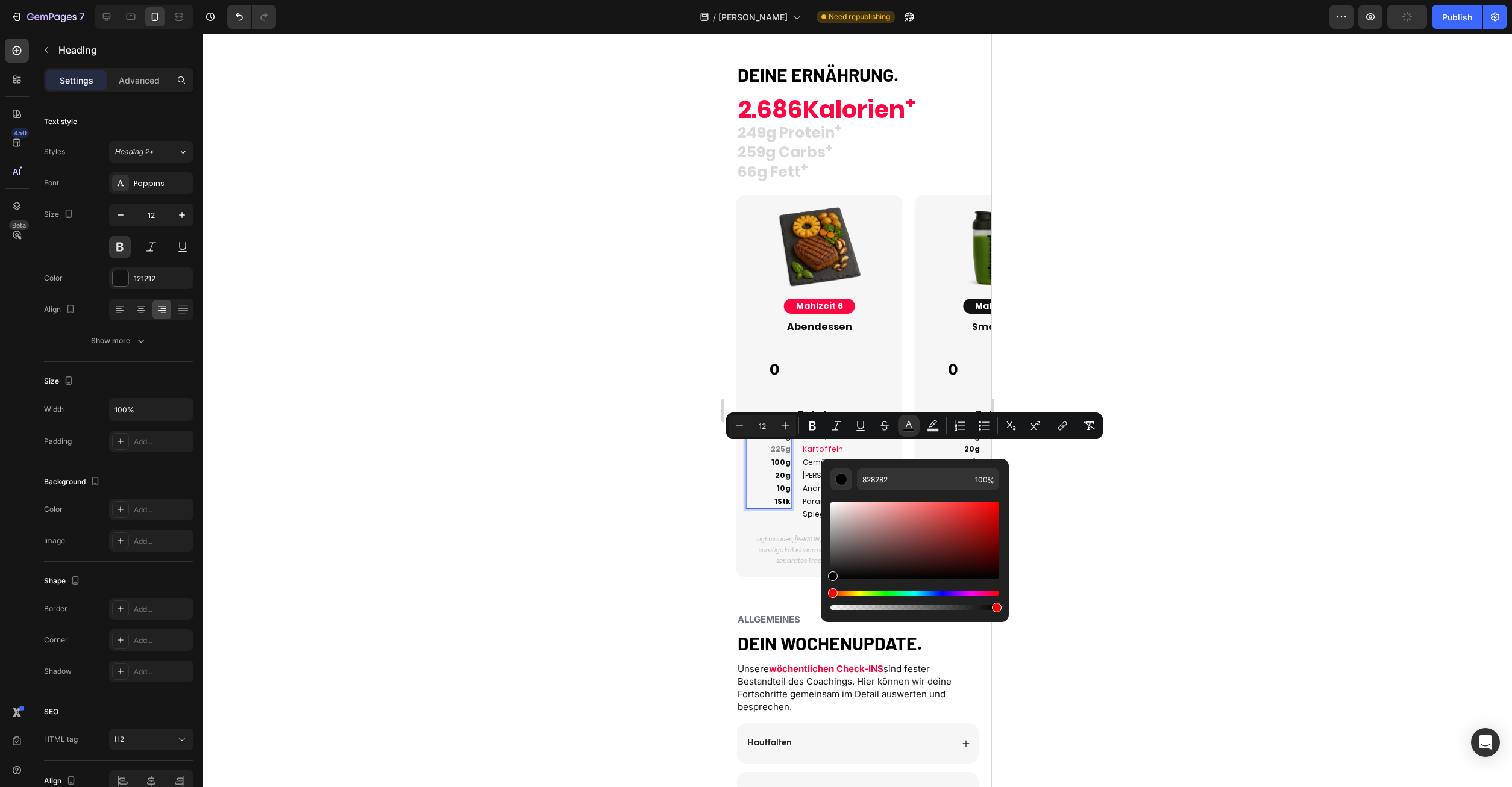
type input "000000"
drag, startPoint x: 1556, startPoint y: 539, endPoint x: 816, endPoint y: 603, distance: 742.8
click at [807, 483] on p "Steak/ Rindertatar Kartoffeln Gemüse nach Wahl Ananas Paranüsse Spiegelei" at bounding box center [846, 475] width 89 height 91
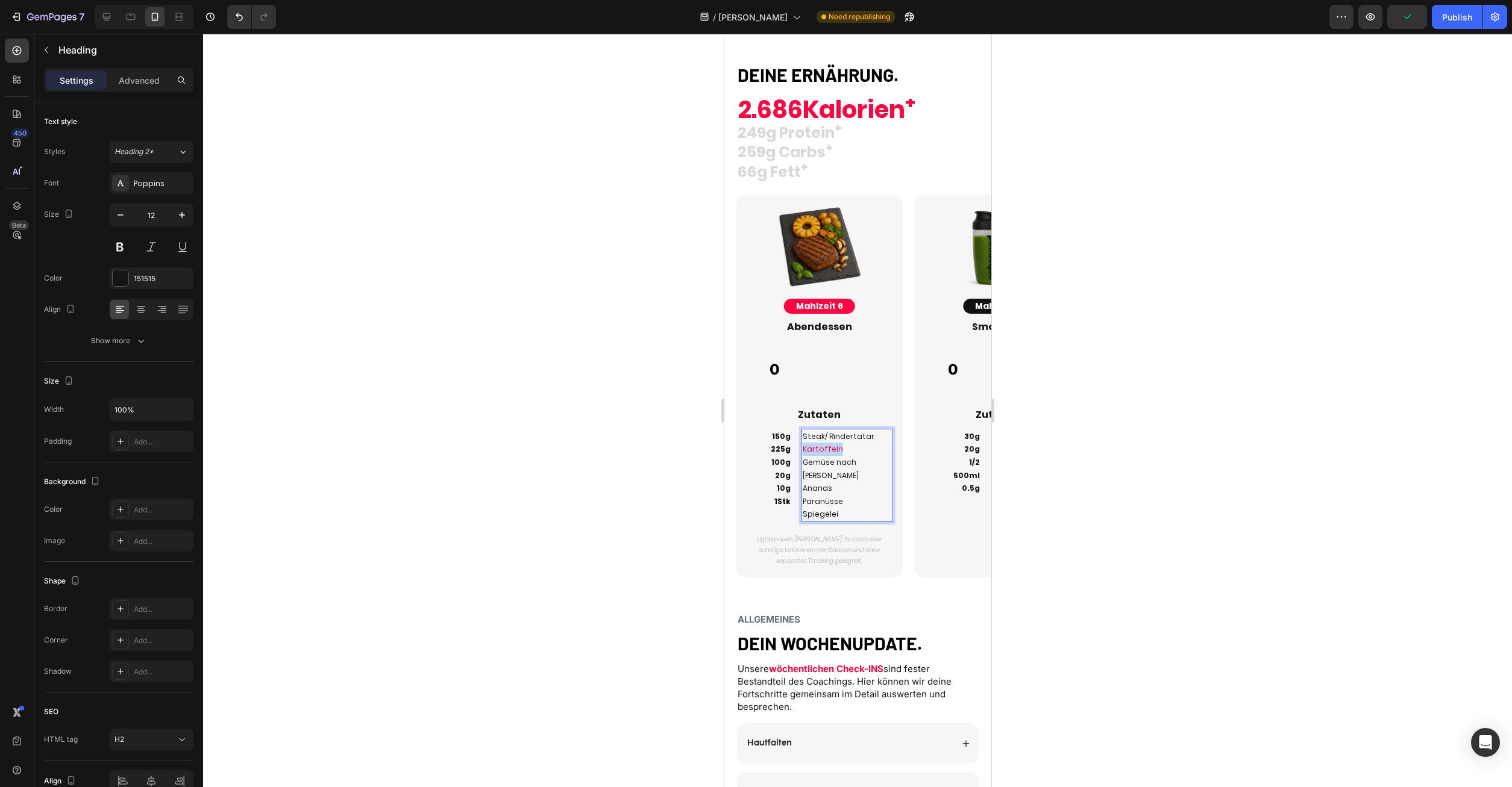
drag, startPoint x: 859, startPoint y: 453, endPoint x: 796, endPoint y: 450, distance: 63.1
click at [801, 450] on h2 "Steak/ Rindertatar Kartoffeln Gemüse nach Wahl Ananas Paranüsse Spiegelei" at bounding box center [847, 476] width 92 height 94
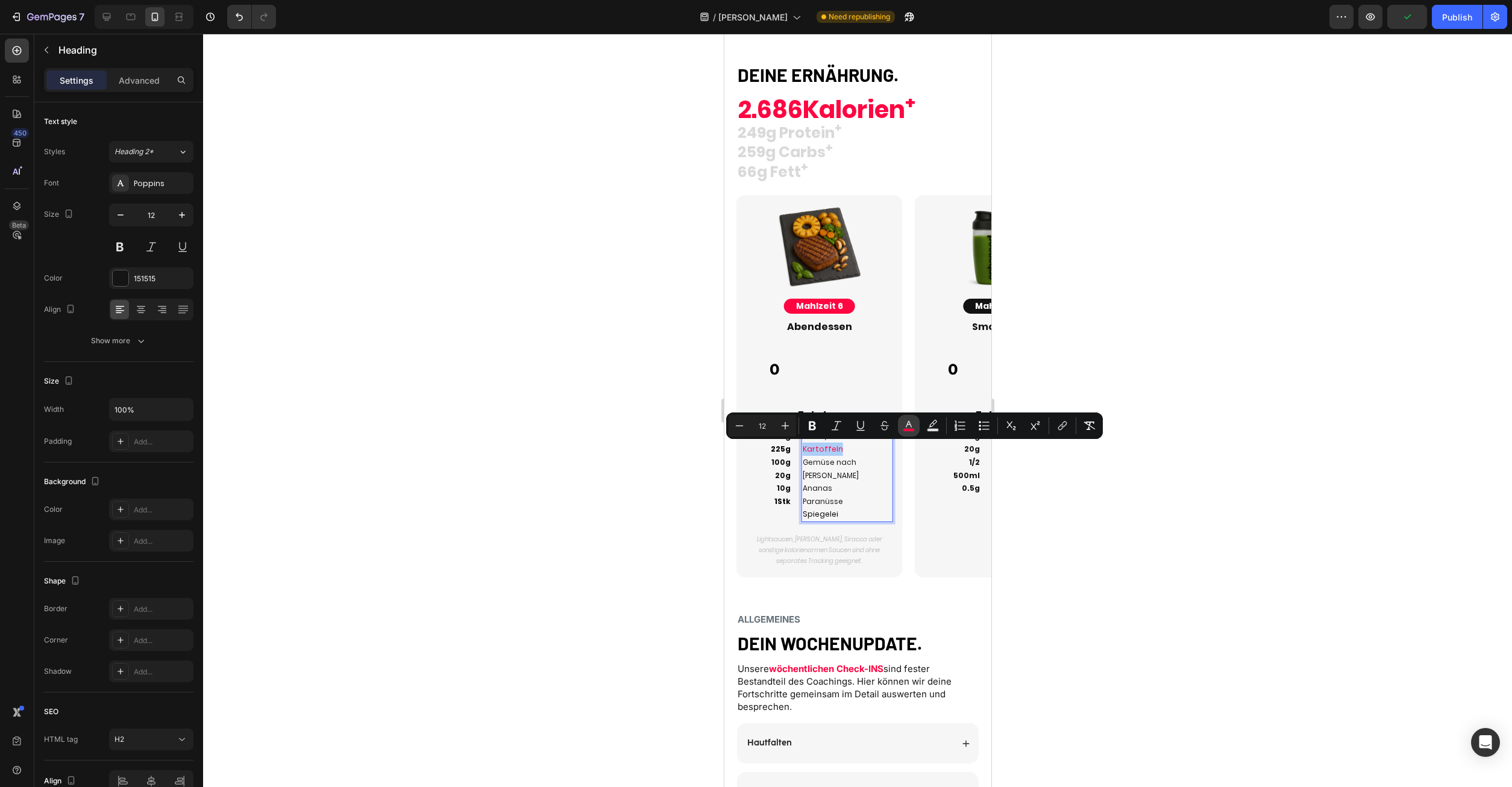
click at [913, 423] on icon "Editor contextual toolbar" at bounding box center [908, 425] width 12 height 12
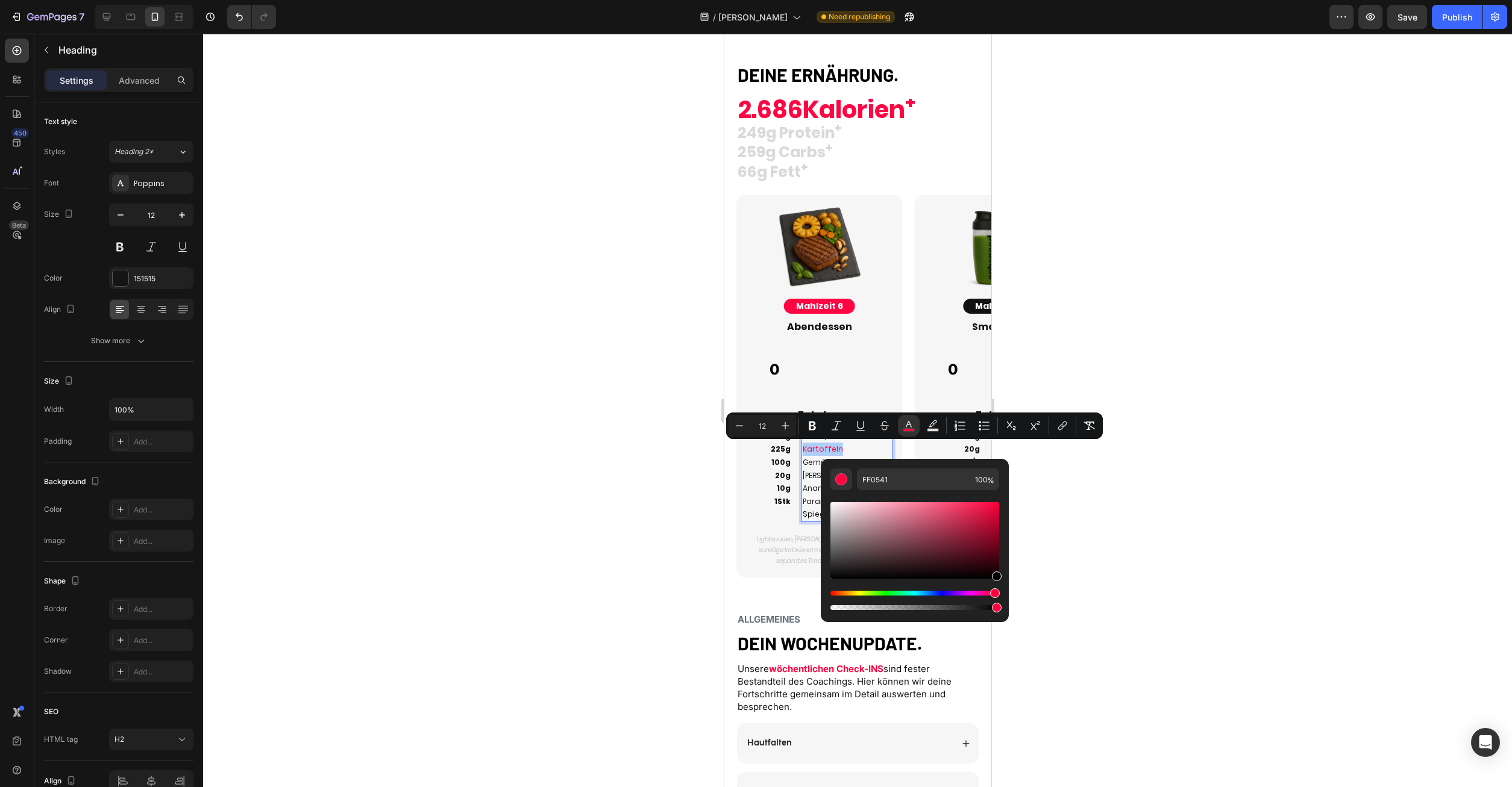
drag, startPoint x: 966, startPoint y: 555, endPoint x: 1159, endPoint y: 638, distance: 210.1
click at [1159, 0] on body "7 Version history / [PERSON_NAME] Need republishing Preview Save Publish 450 Be…" at bounding box center [756, 0] width 1512 height 0
type input "000000"
click at [789, 470] on p "150g 225g 100g 20g 10g 1Stk" at bounding box center [769, 469] width 43 height 79
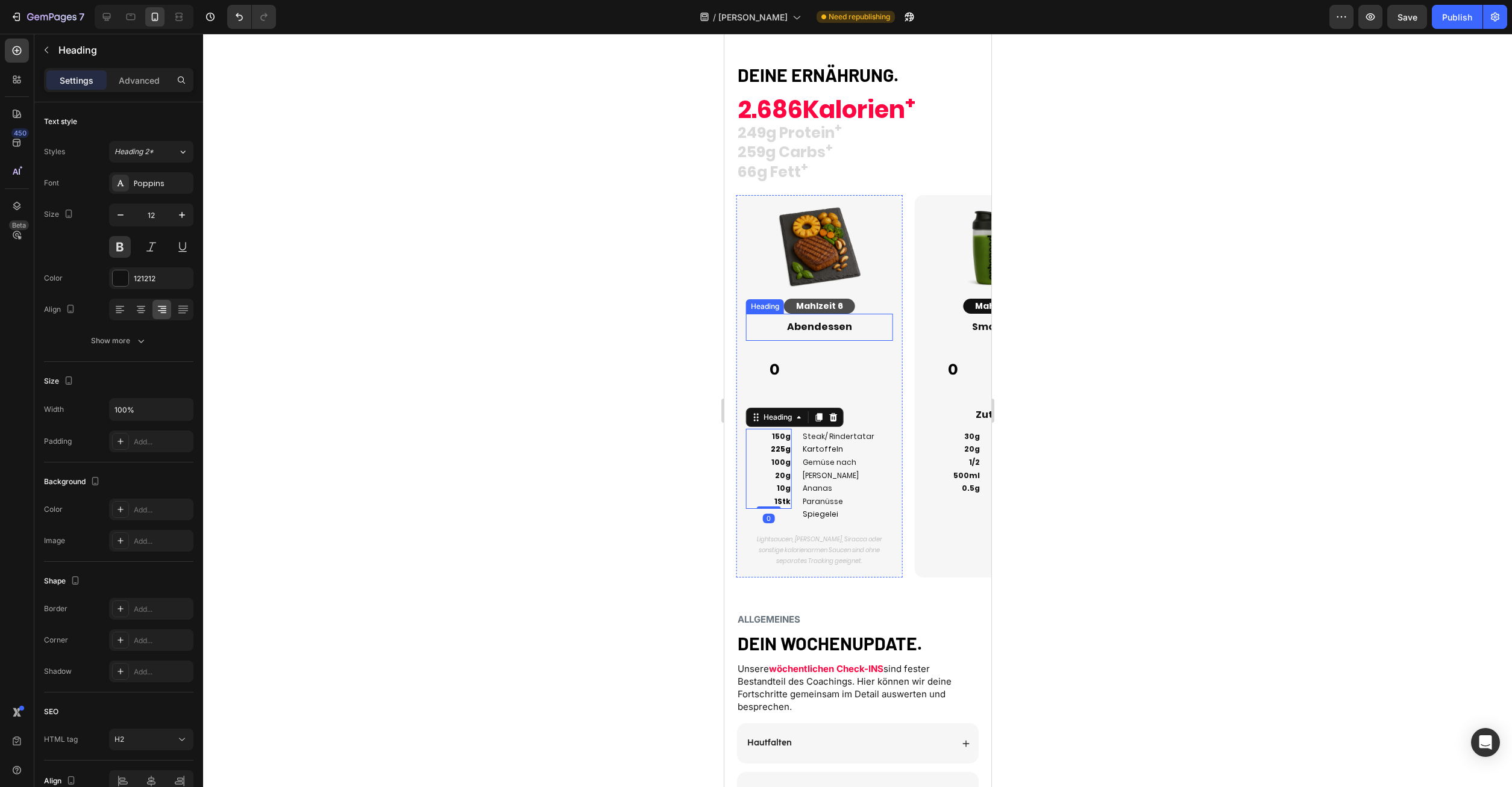
click at [845, 309] on button "Mahlzeit 6" at bounding box center [819, 306] width 71 height 15
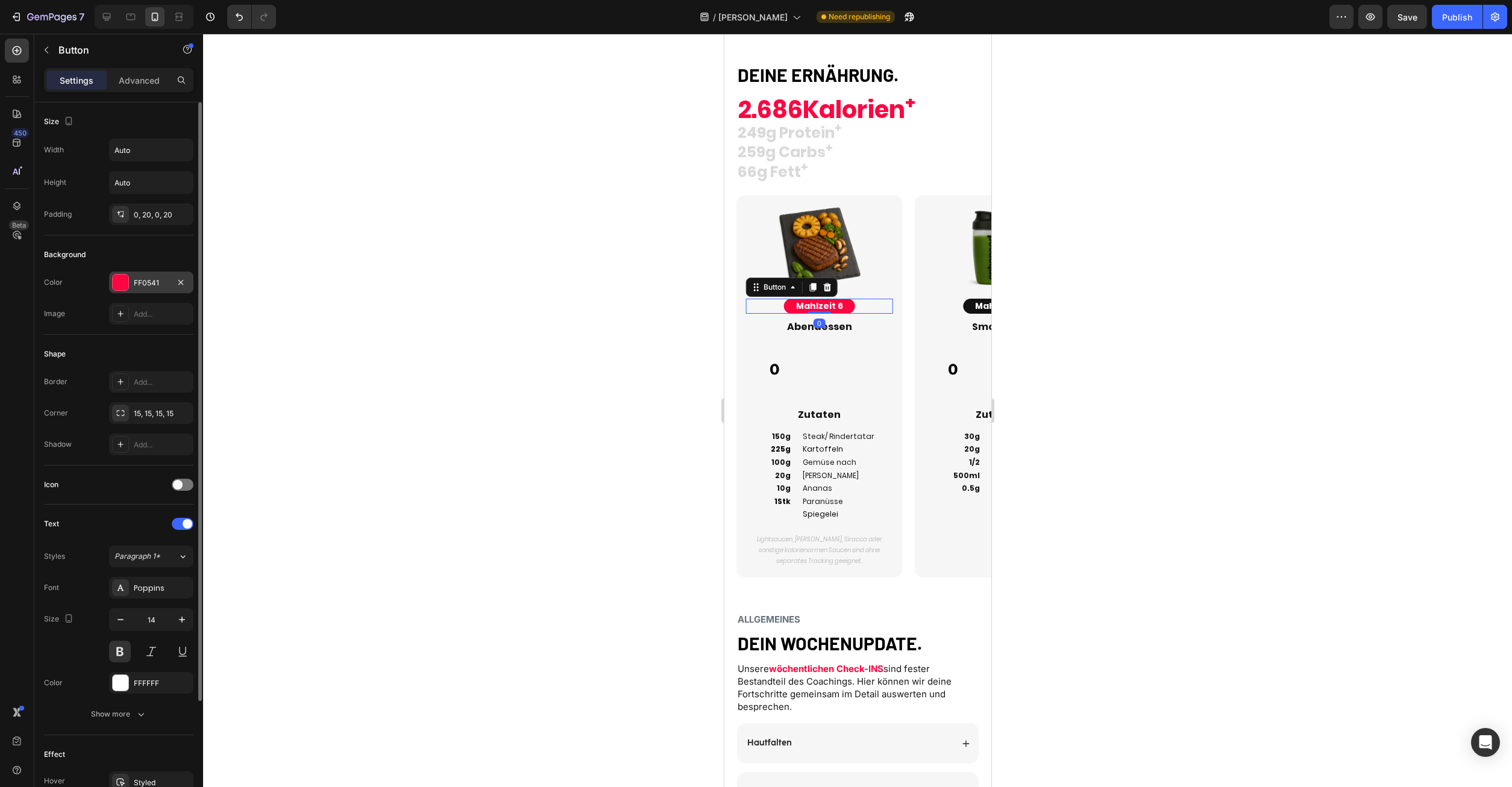
click at [117, 283] on div at bounding box center [120, 282] width 16 height 16
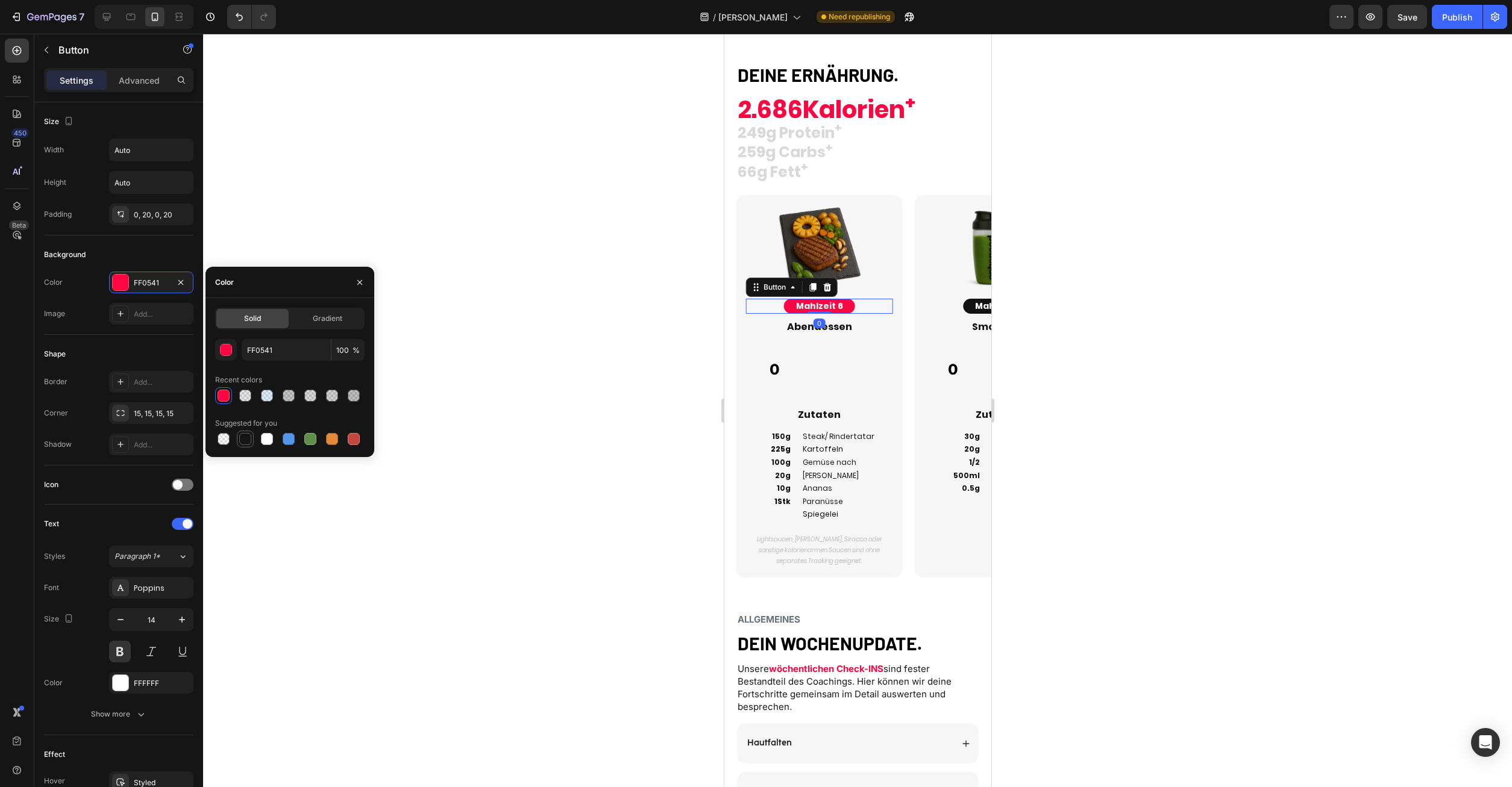
click at [250, 436] on div at bounding box center [245, 438] width 12 height 12
type input "151515"
click at [1077, 404] on div at bounding box center [858, 410] width 1310 height 753
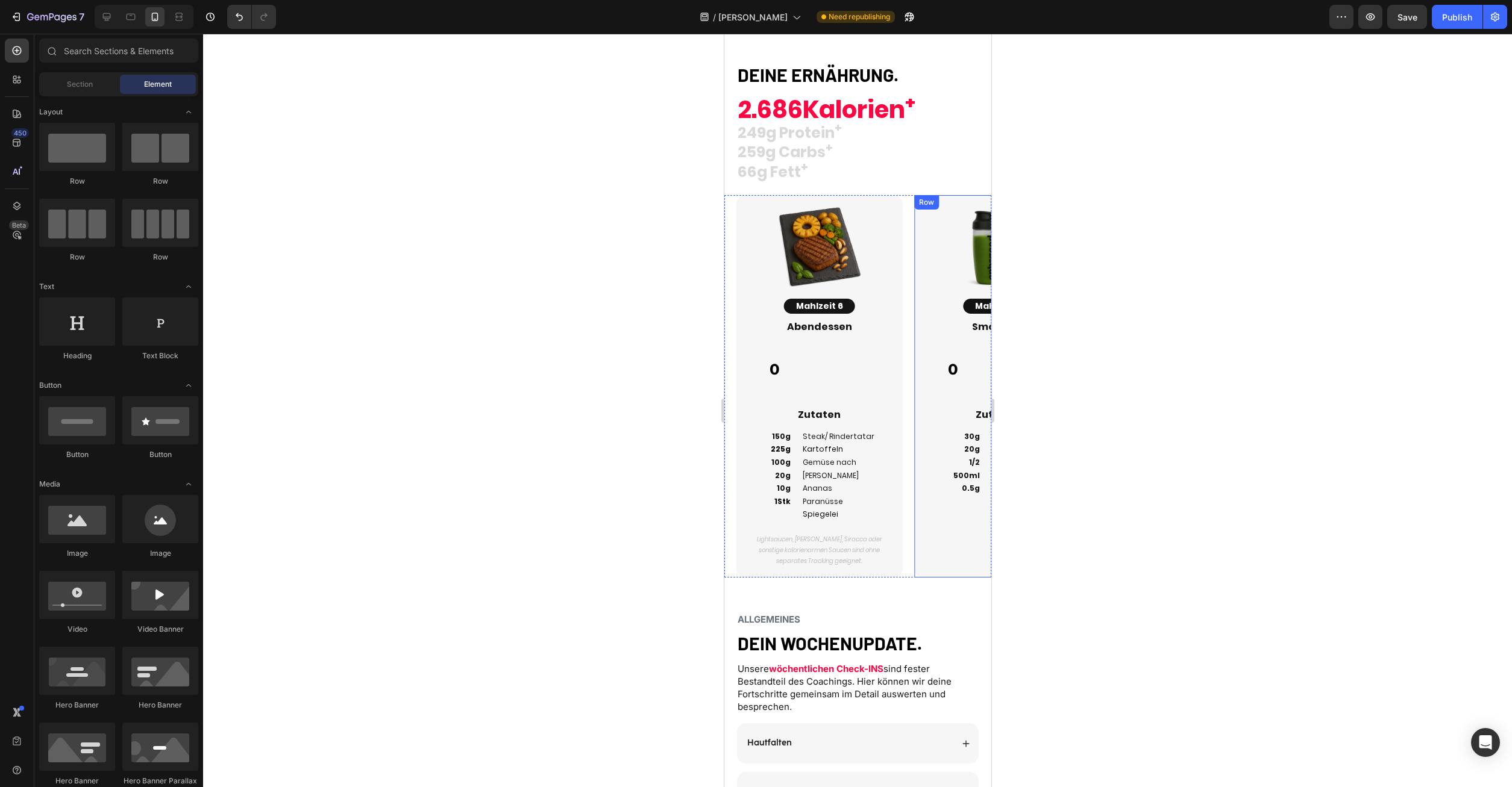
click at [916, 360] on div "Image Mahlzeit 1 Button Smoothie Heading 0 Custom Code Zutaten Heading 30g 20g …" at bounding box center [996, 386] width 166 height 382
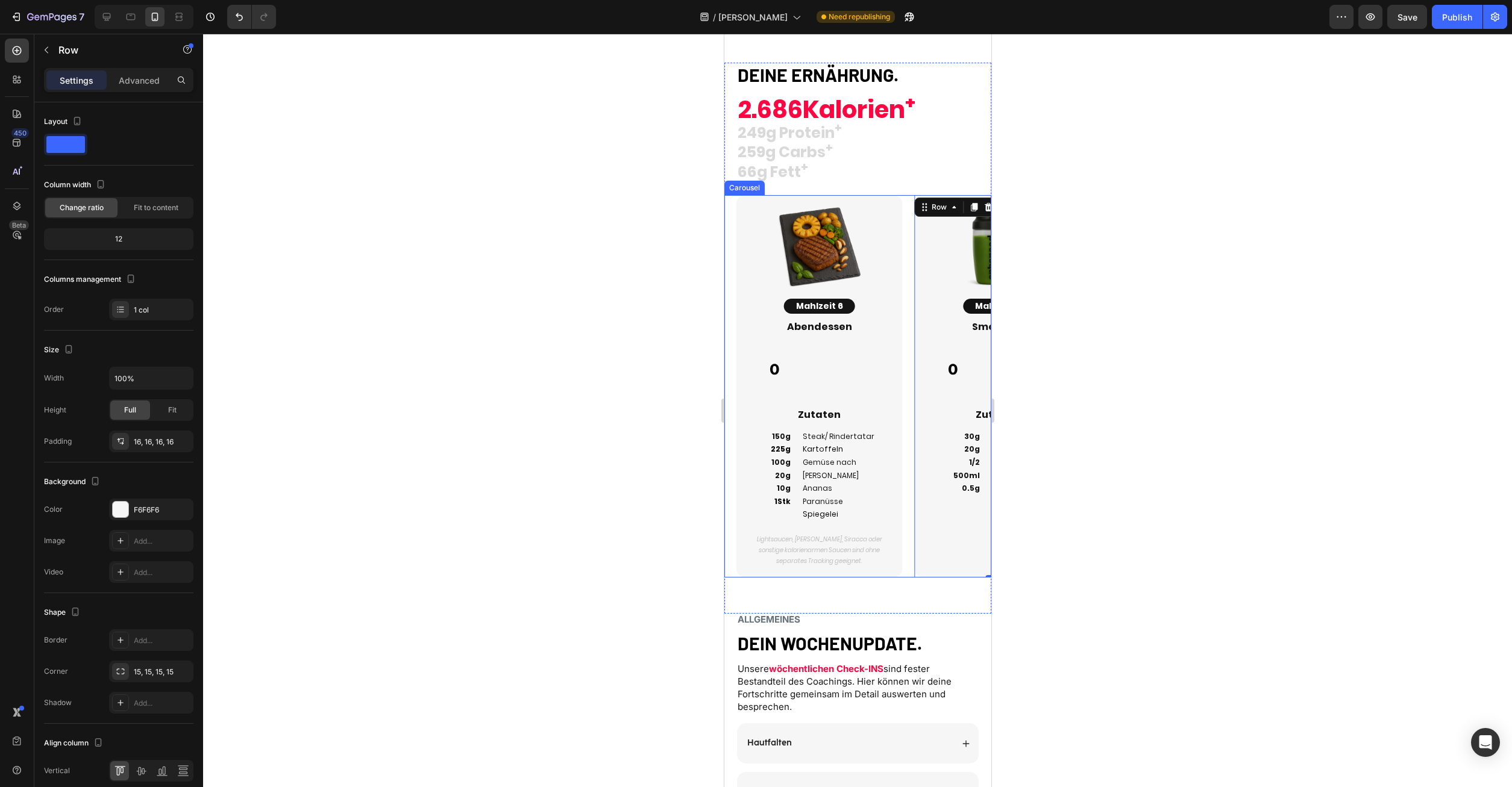
click at [911, 359] on div "Image Mahlzeit 1 Button Smoothie Heading 0 Custom Code Zutaten Heading 30g 20g …" at bounding box center [991, 386] width 178 height 382
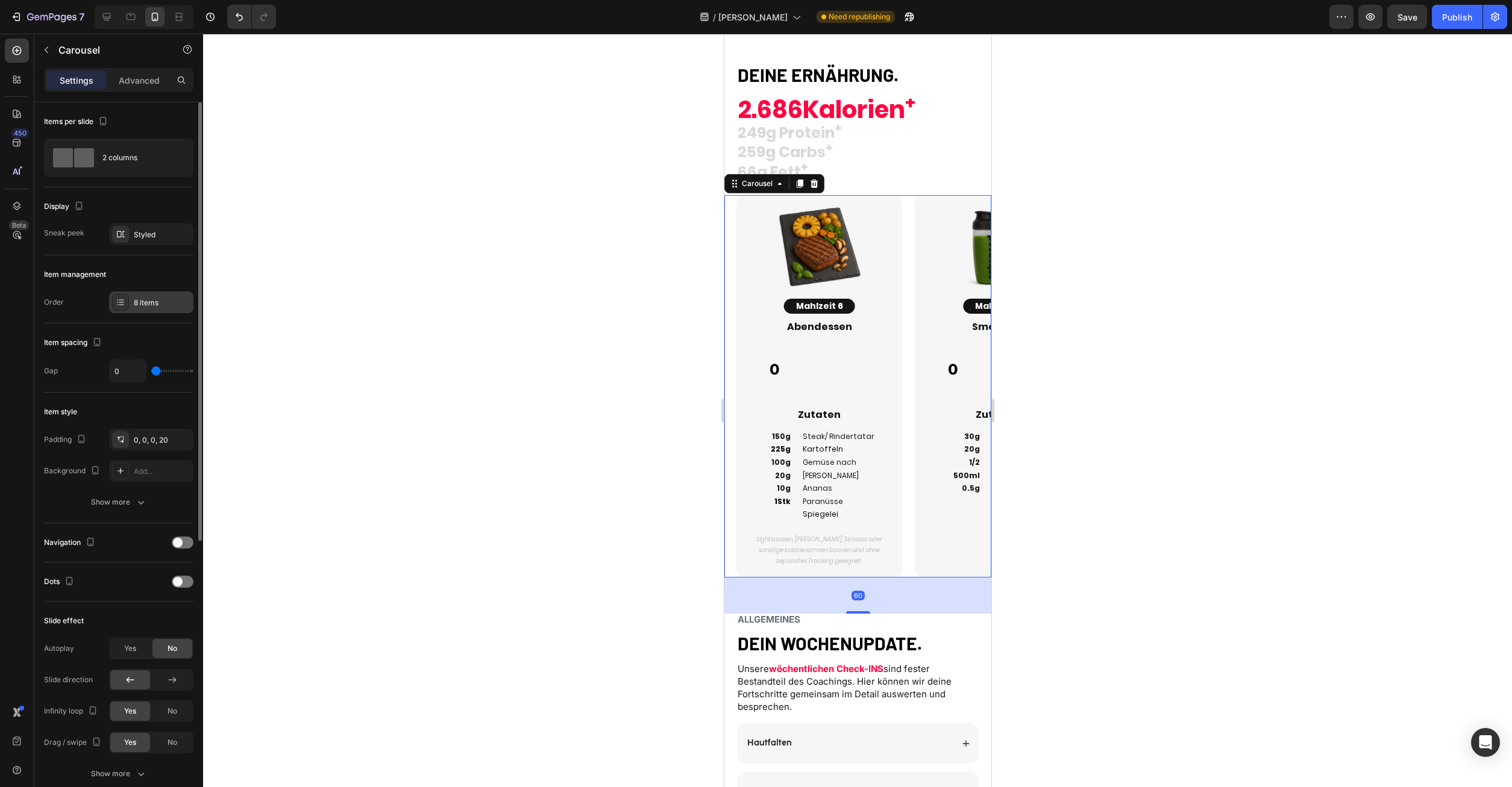
click at [139, 300] on div "8 items" at bounding box center [162, 304] width 56 height 11
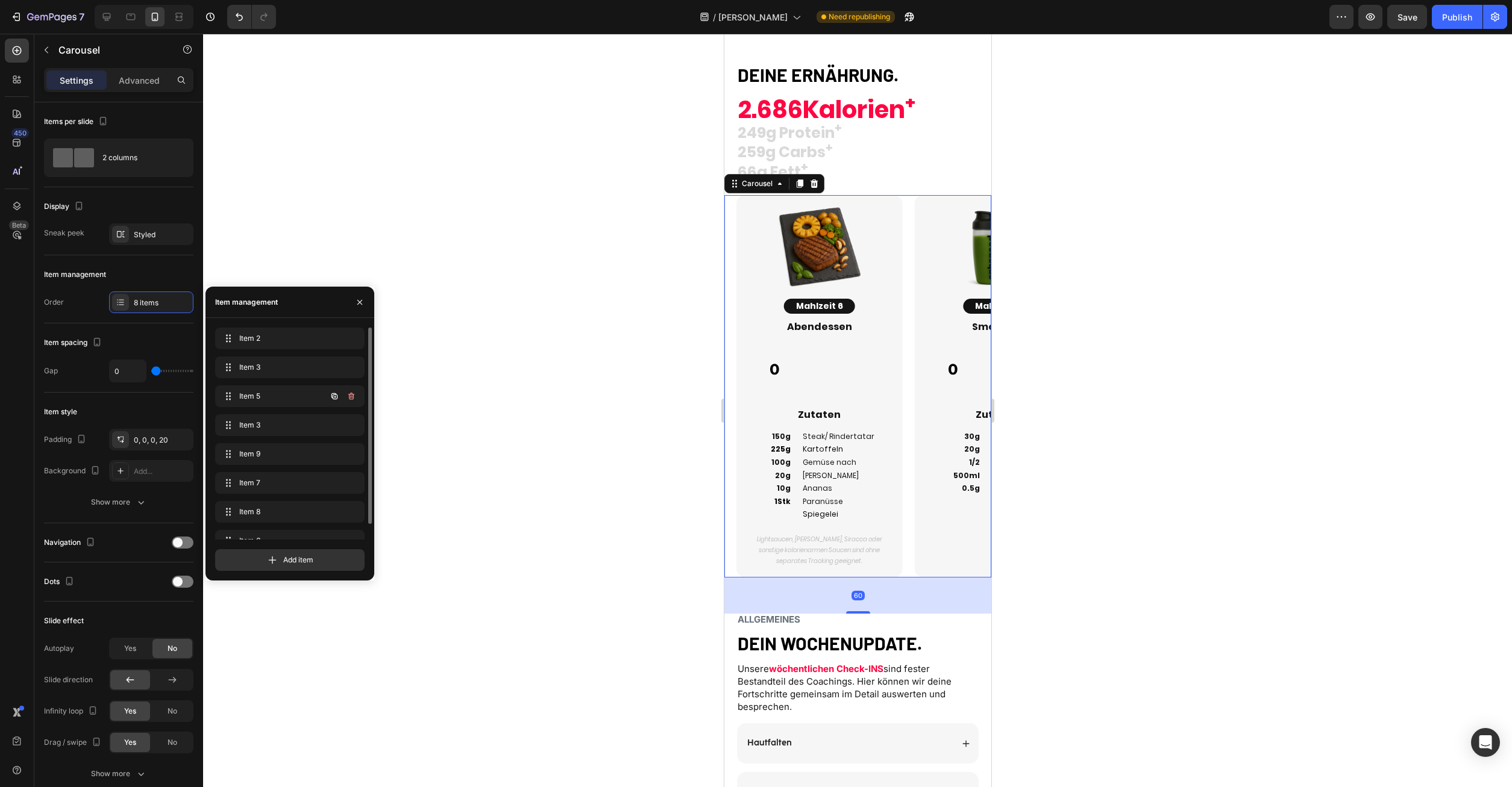
click at [237, 411] on div "Item 5 Item 5" at bounding box center [290, 399] width 149 height 26
click at [253, 428] on span "Item 3" at bounding box center [273, 425] width 68 height 11
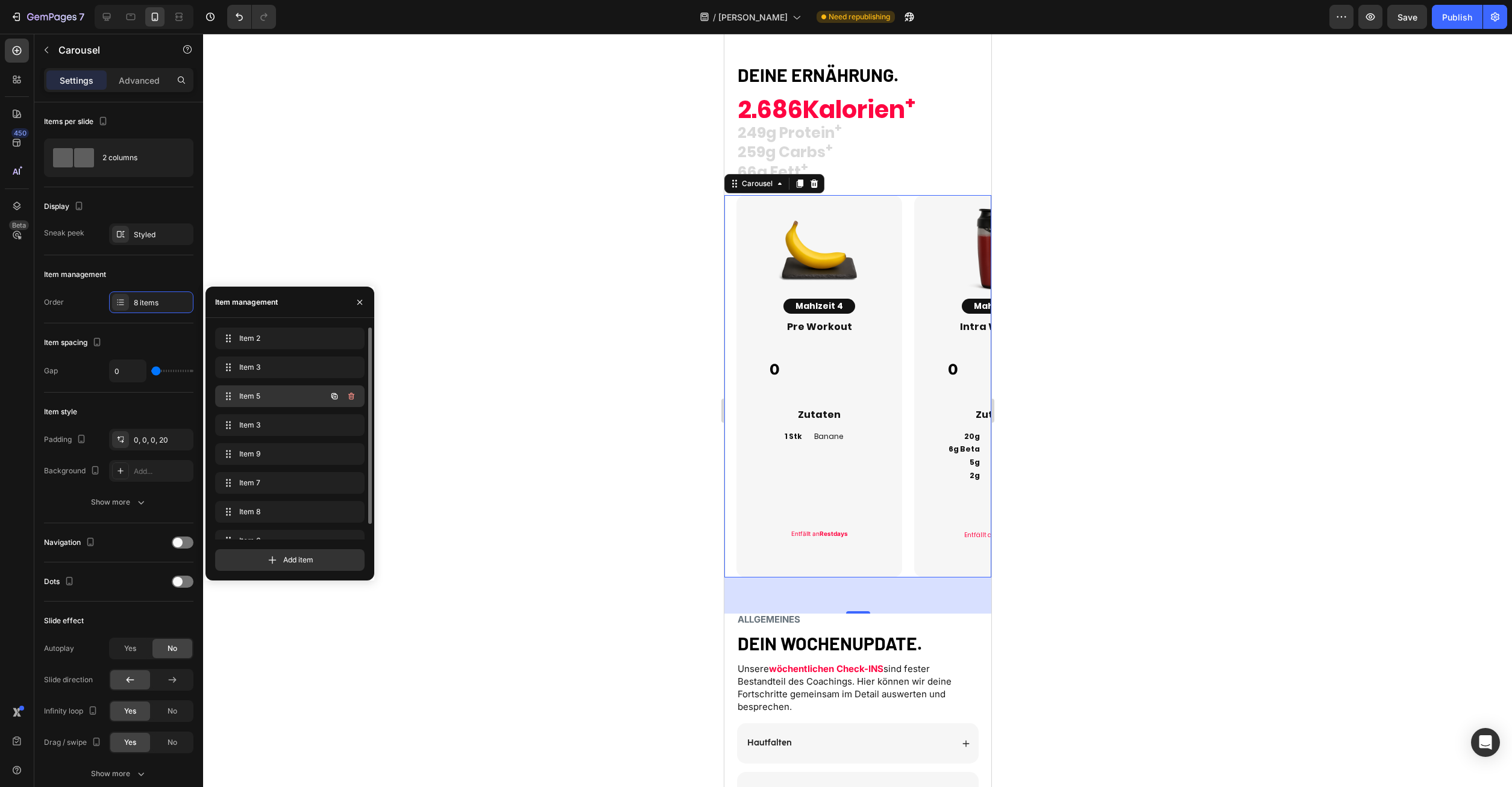
click at [278, 393] on span "Item 5" at bounding box center [273, 396] width 68 height 11
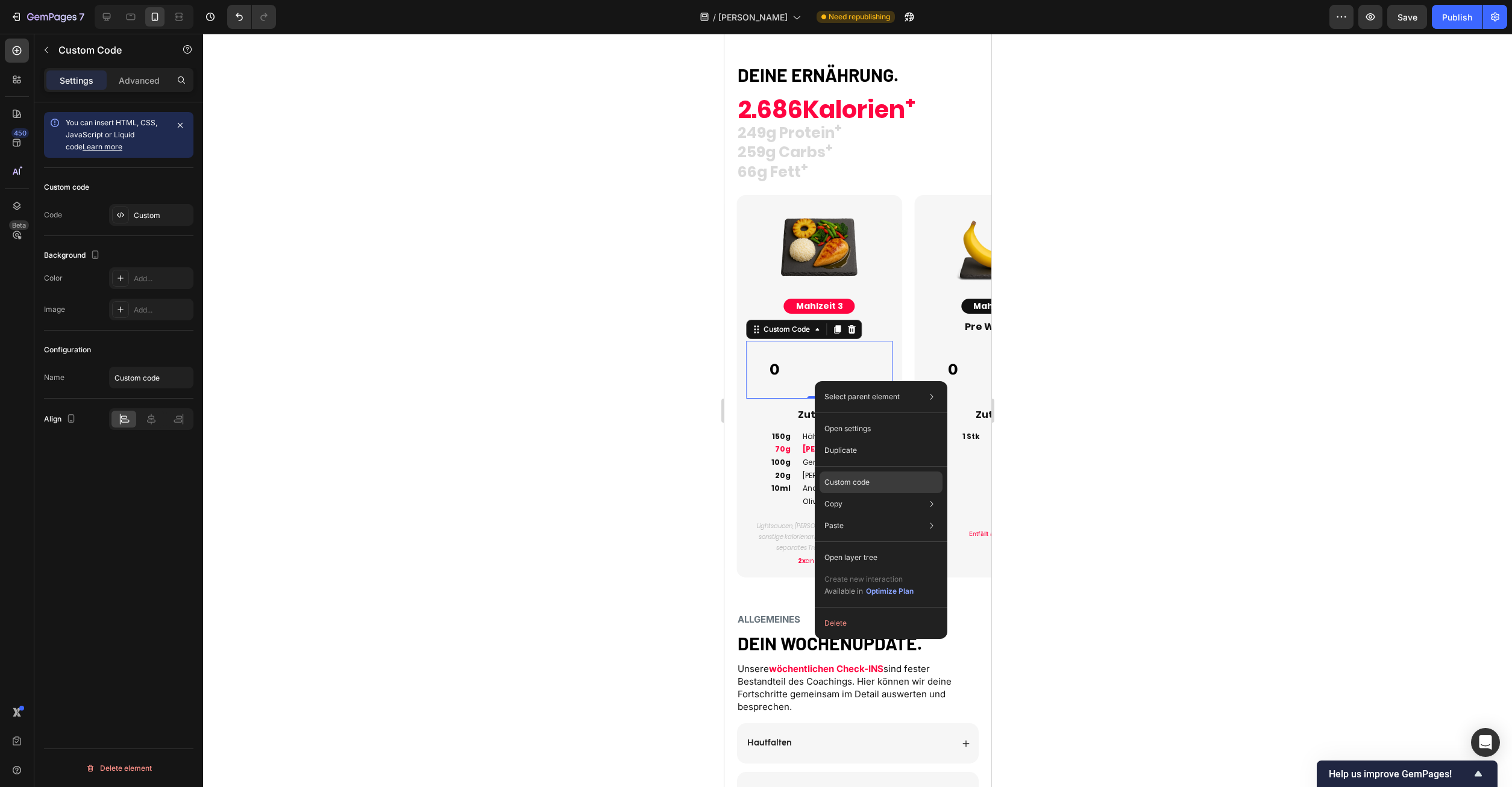
click at [853, 483] on p "Custom code" at bounding box center [847, 483] width 45 height 11
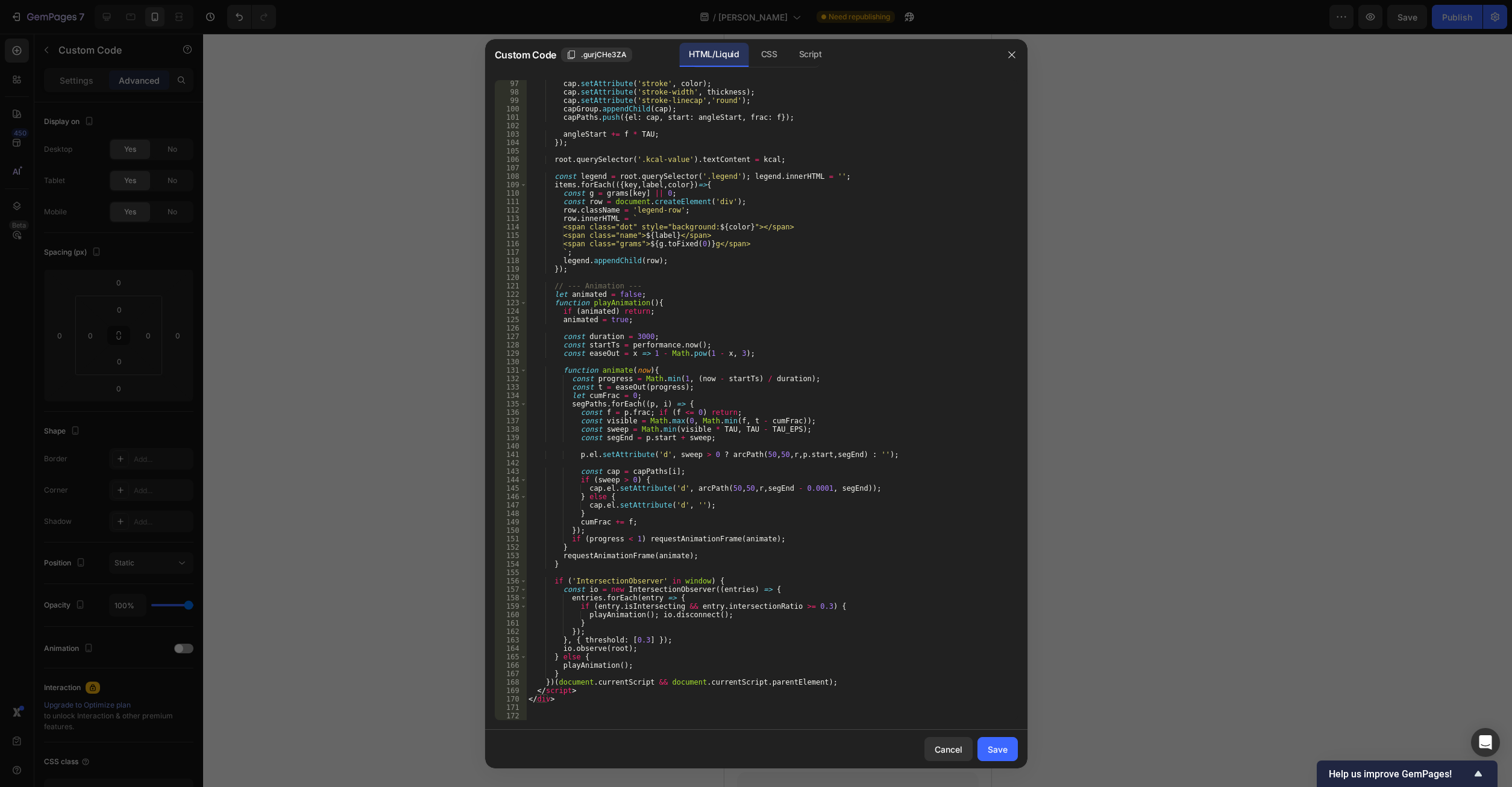
scroll to position [810, 0]
click at [1014, 52] on icon "button" at bounding box center [1011, 54] width 7 height 7
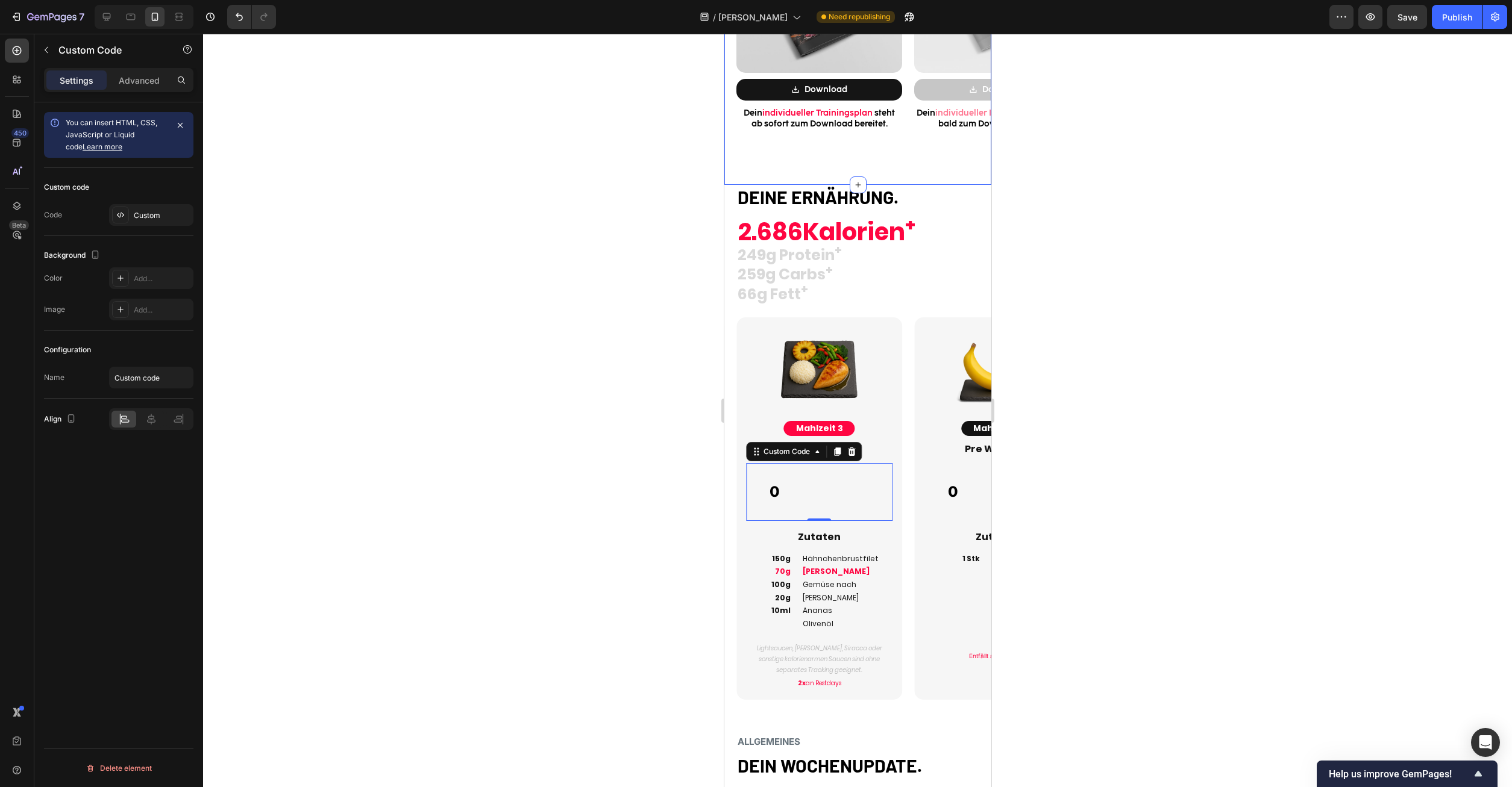
scroll to position [1477, 0]
click at [796, 238] on span "2.686Kalorien +" at bounding box center [826, 232] width 178 height 34
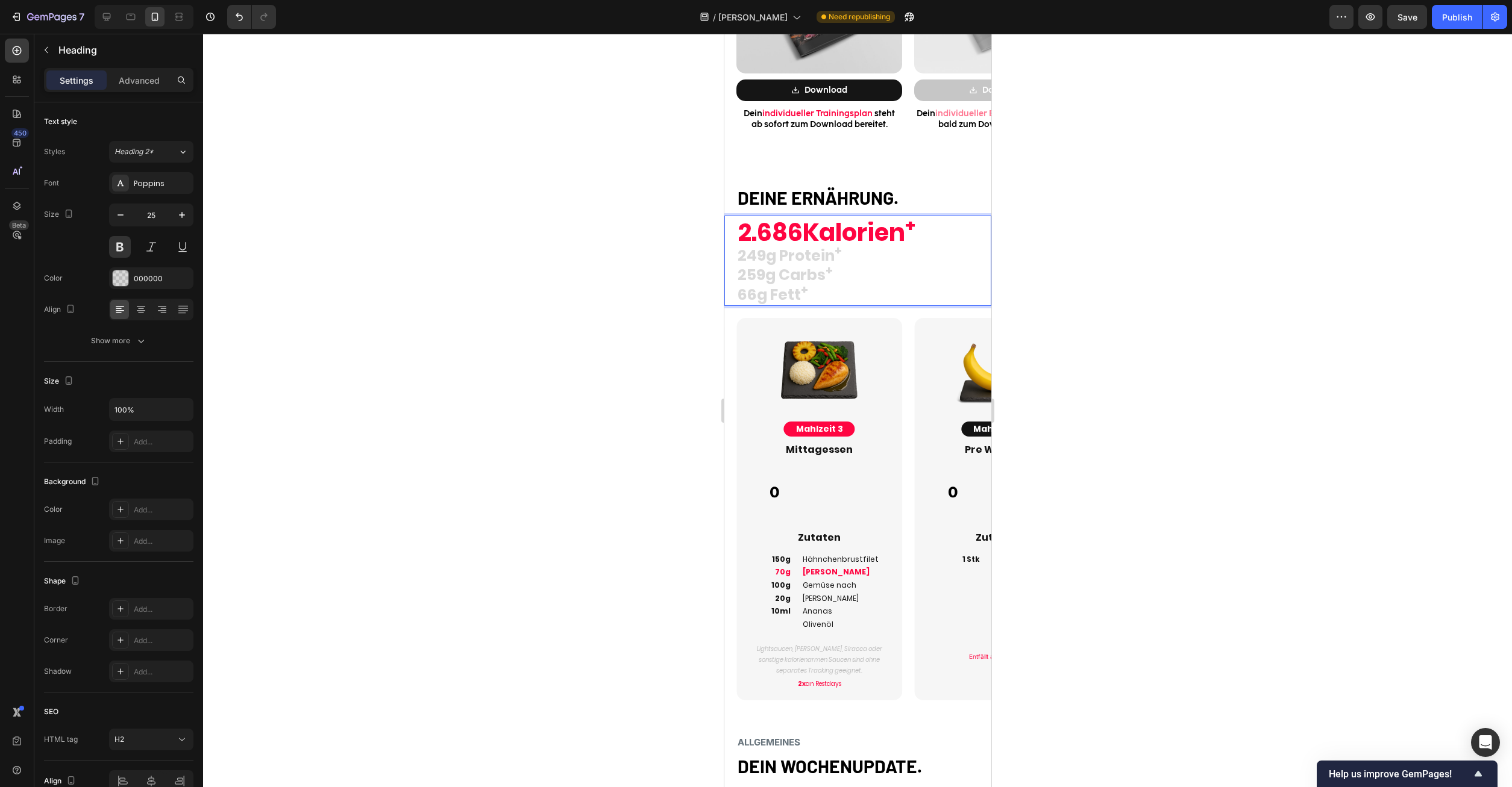
click at [768, 251] on p "2.686Kalorien + 249g Protein + 259g Carbs + 66g Fett +" at bounding box center [857, 263] width 241 height 82
click at [764, 276] on p "2.686Kalorien + 250g Protein + 259g Carbs + 66g Fett +" at bounding box center [857, 263] width 241 height 82
click at [806, 288] on sup "+" at bounding box center [804, 290] width 7 height 16
click at [1199, 311] on div at bounding box center [858, 410] width 1310 height 753
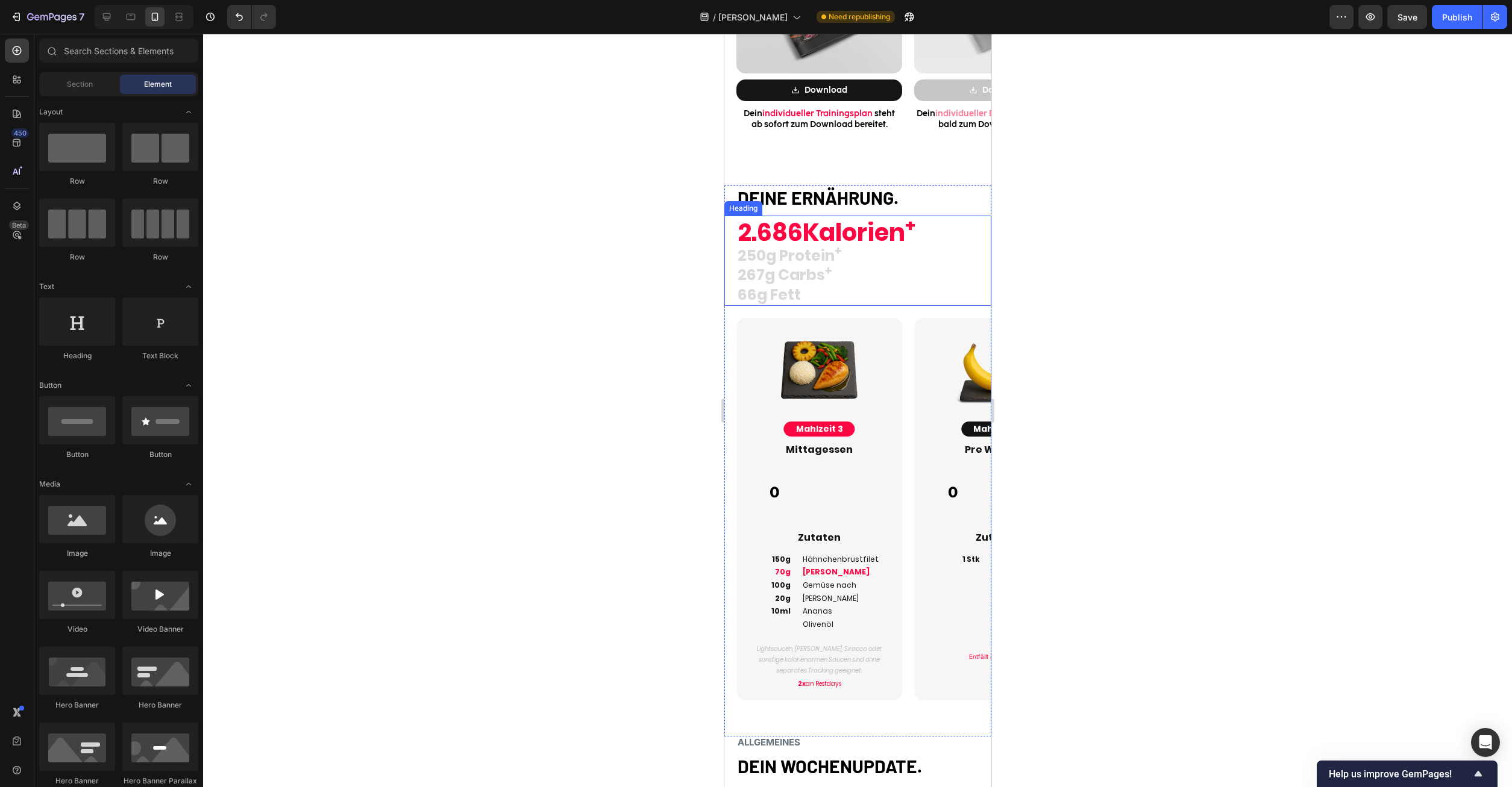
drag, startPoint x: 897, startPoint y: 230, endPoint x: 821, endPoint y: 236, distance: 76.2
click at [897, 230] on span "2.686Kalorien +" at bounding box center [826, 232] width 178 height 34
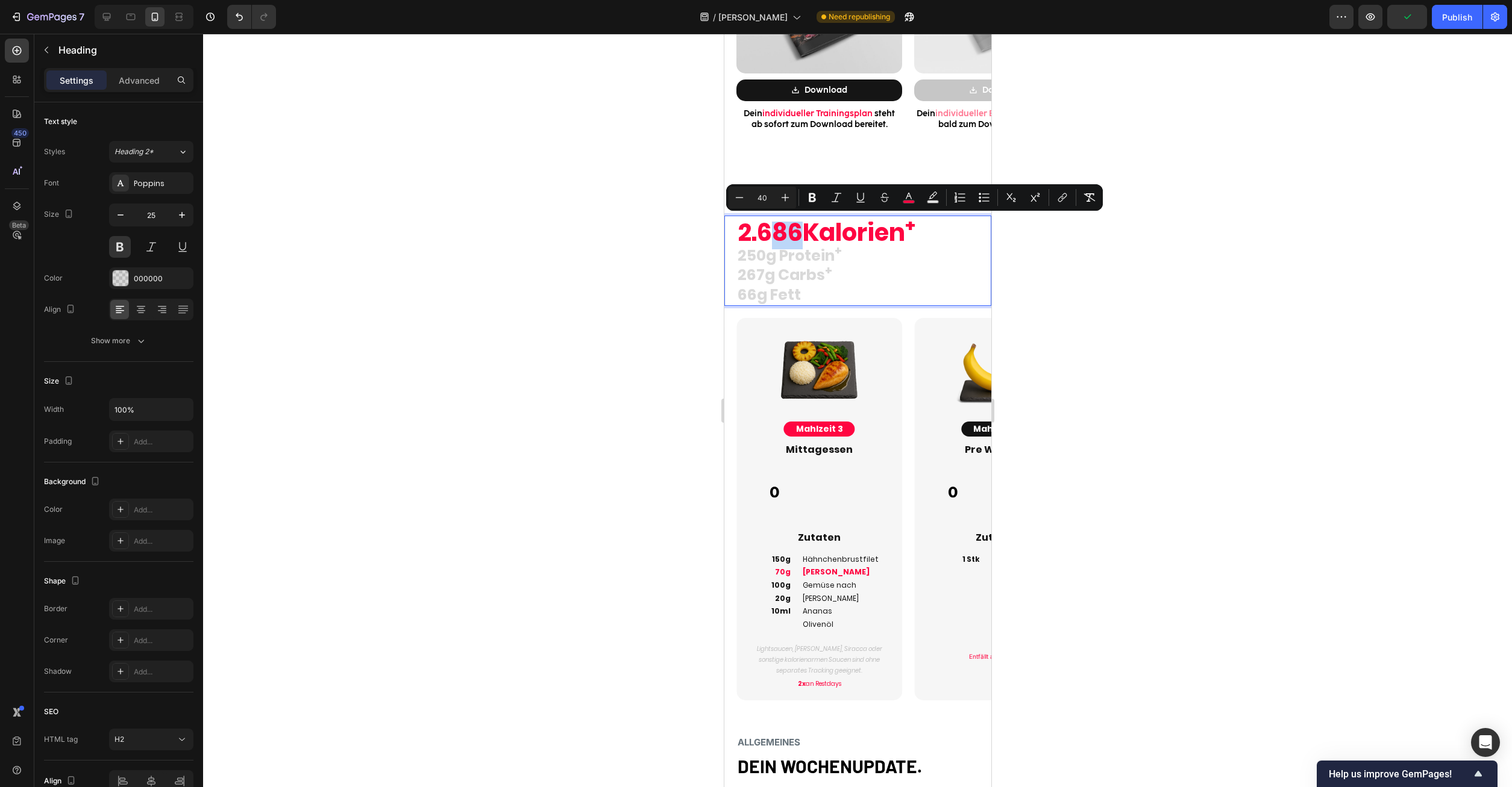
drag, startPoint x: 801, startPoint y: 239, endPoint x: 776, endPoint y: 236, distance: 25.2
click at [776, 236] on span "2.686Kalorien +" at bounding box center [826, 232] width 178 height 34
drag, startPoint x: 761, startPoint y: 235, endPoint x: 784, endPoint y: 232, distance: 23.2
click at [784, 232] on span "2.686Kalorien +" at bounding box center [826, 232] width 178 height 34
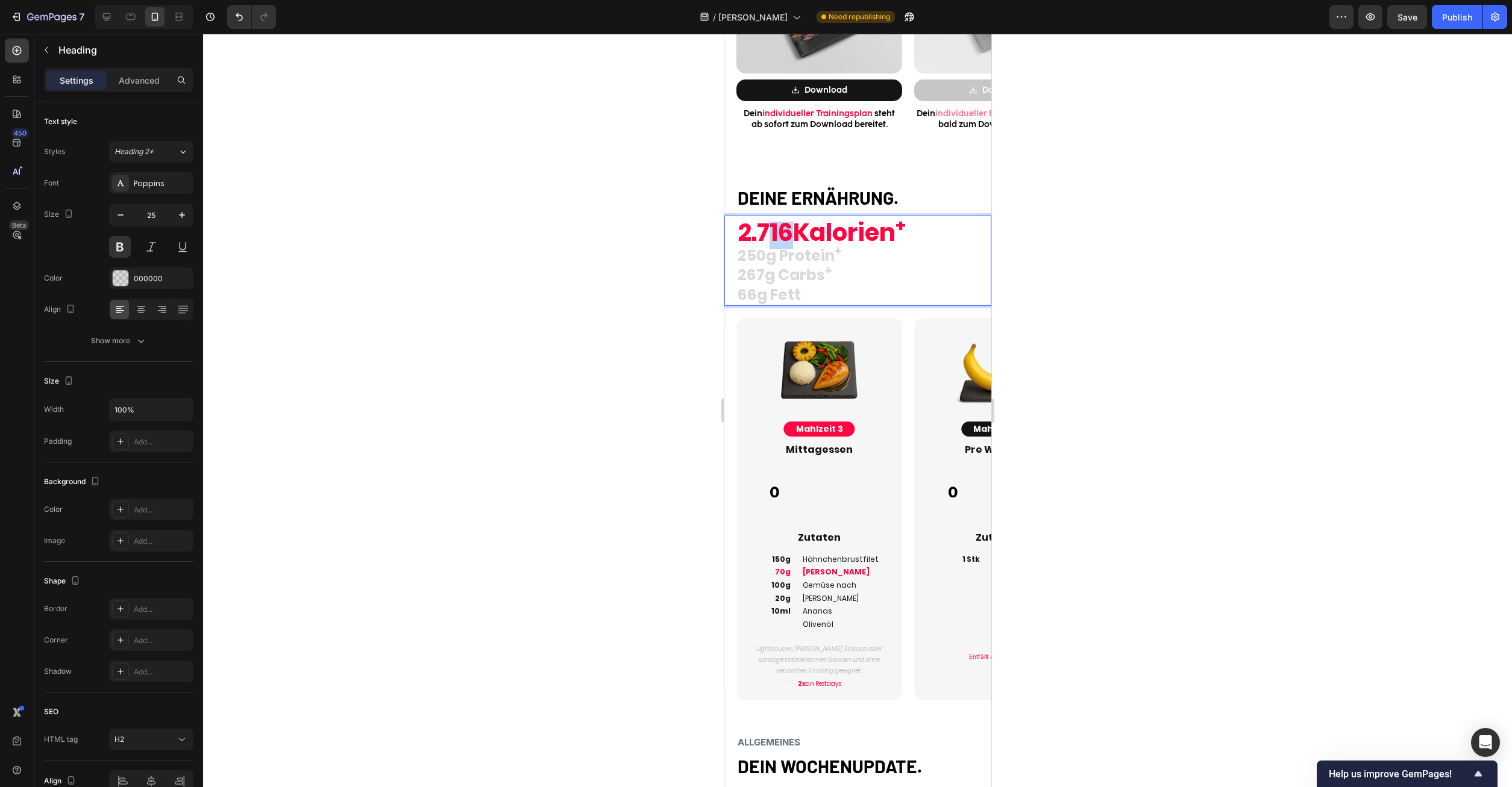
drag, startPoint x: 788, startPoint y: 235, endPoint x: 771, endPoint y: 235, distance: 17.0
click at [771, 235] on span "2.716Kalorien +" at bounding box center [820, 232] width 168 height 34
click at [1092, 278] on div at bounding box center [858, 410] width 1310 height 753
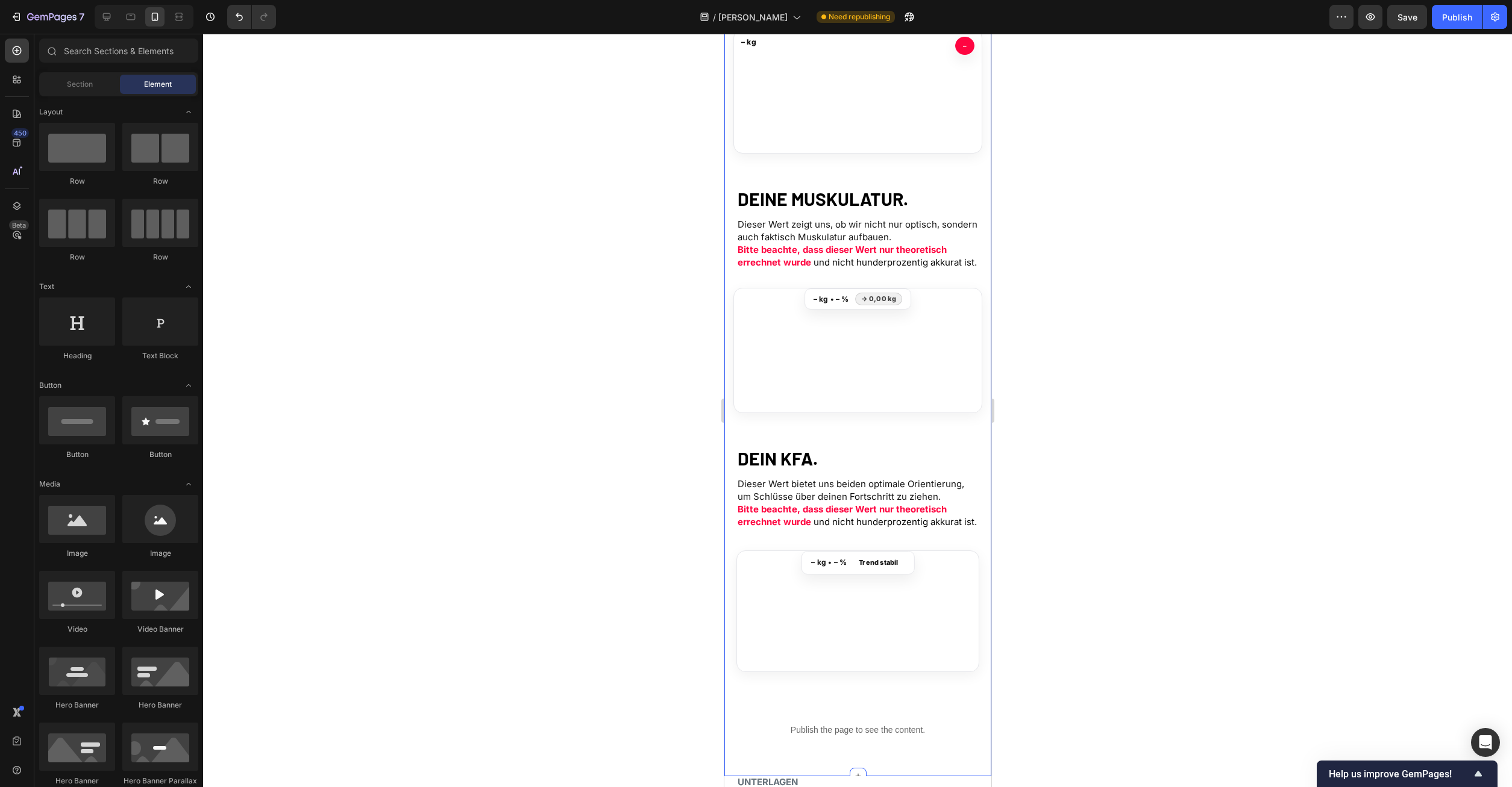
scroll to position [494, 0]
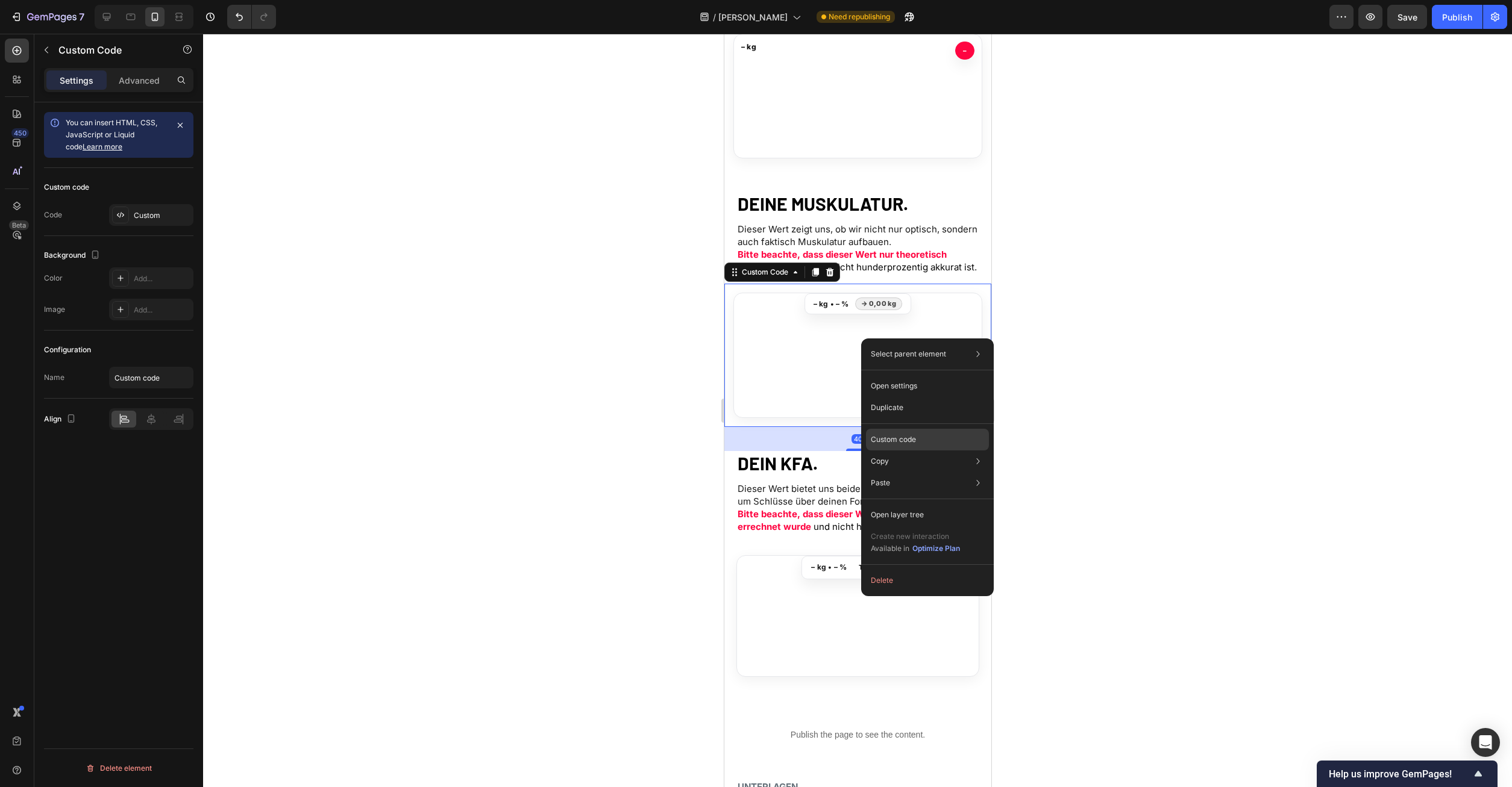
click at [910, 442] on p "Custom code" at bounding box center [893, 440] width 45 height 11
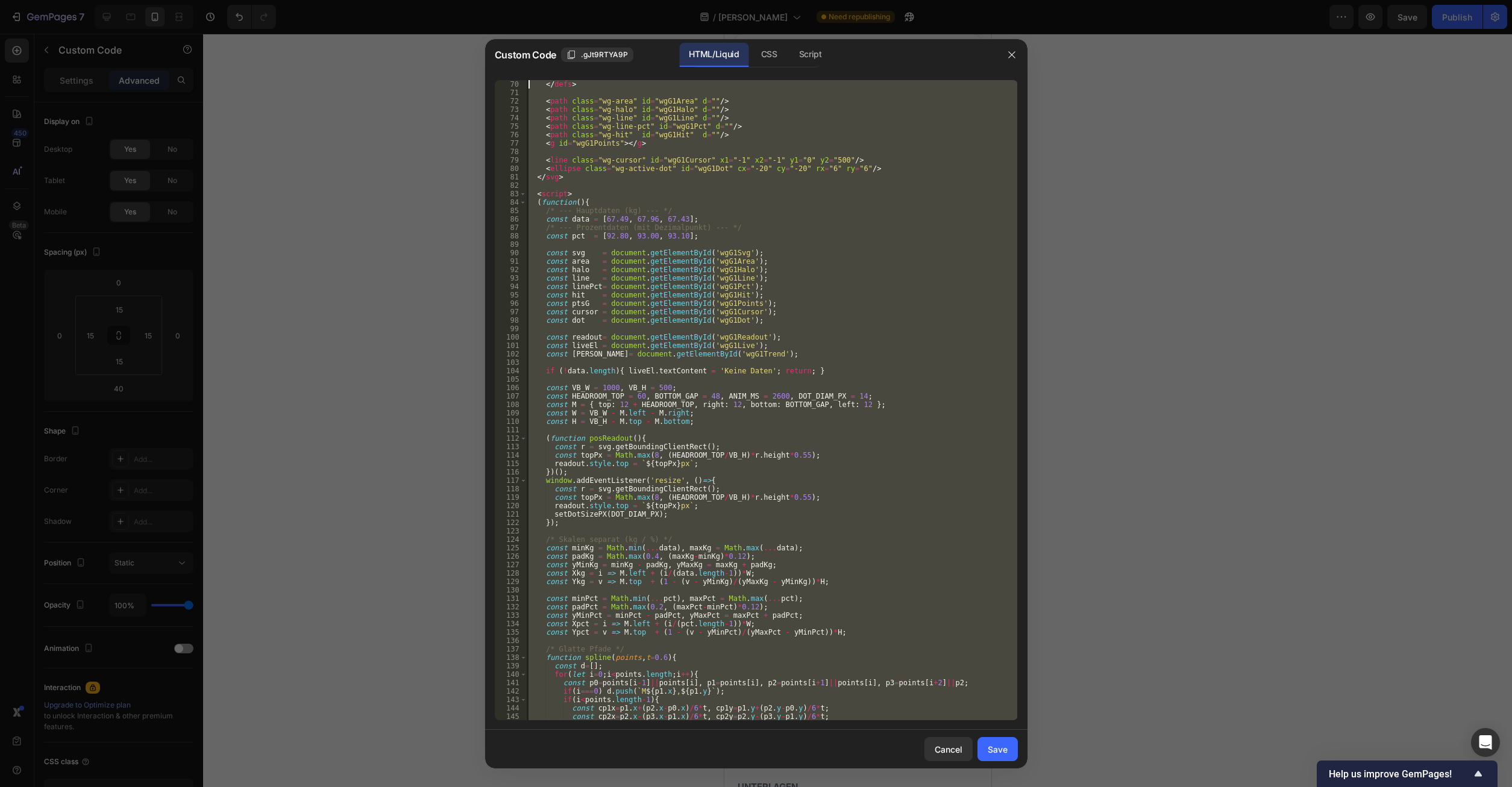
scroll to position [0, 0]
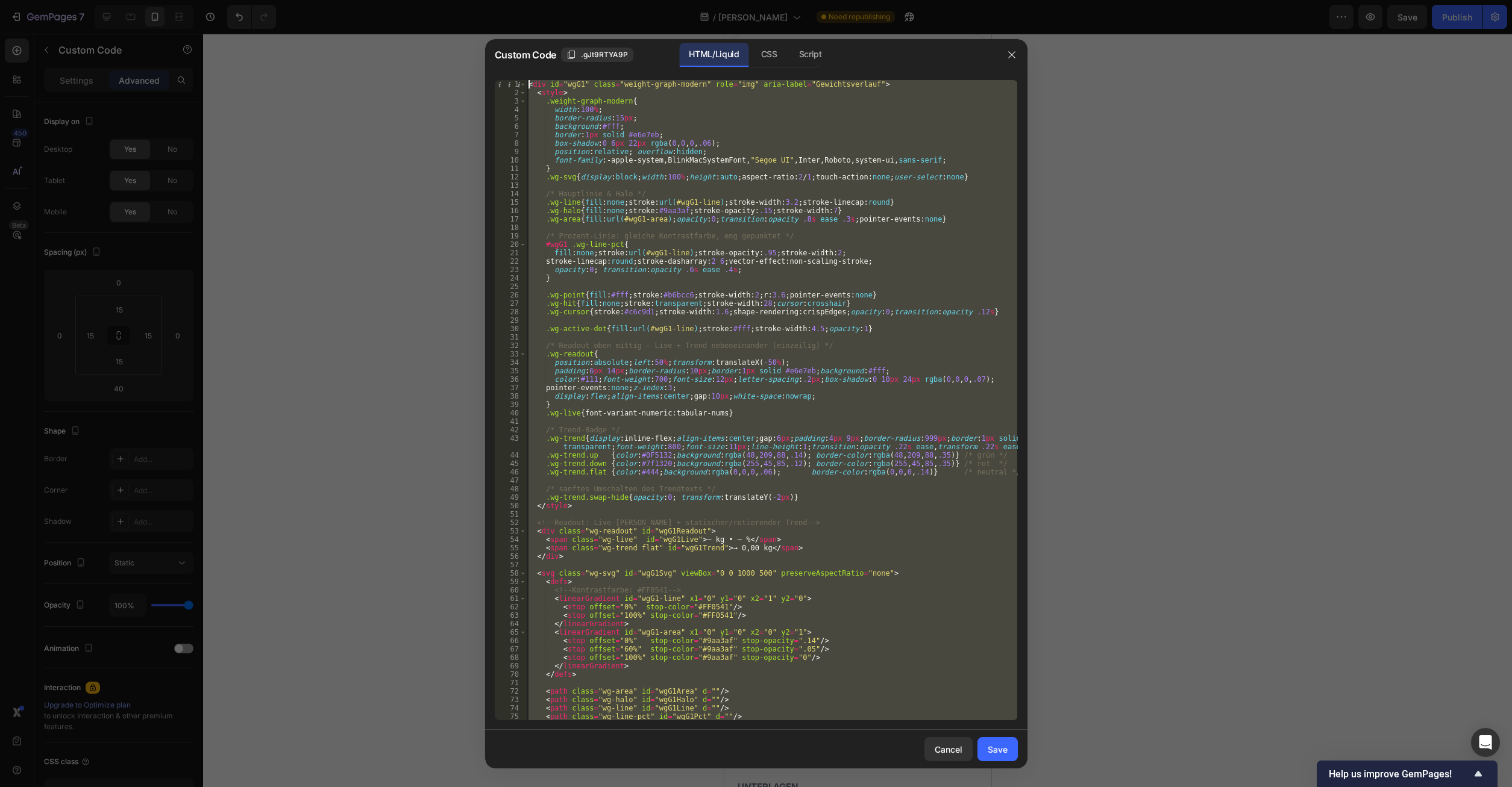
drag, startPoint x: 573, startPoint y: 713, endPoint x: 322, endPoint y: -52, distance: 805.1
click at [526, 81] on div "< div id = "wgG1" class = "weight-graph-modern" role = "img" aria-label = "Gewi…" at bounding box center [771, 400] width 491 height 640
type textarea "<div id="wgG1" class="weight-graph-modern" role="img" aria-label="Gewichtsverla…"
click at [1374, 476] on div at bounding box center [756, 394] width 1512 height 787
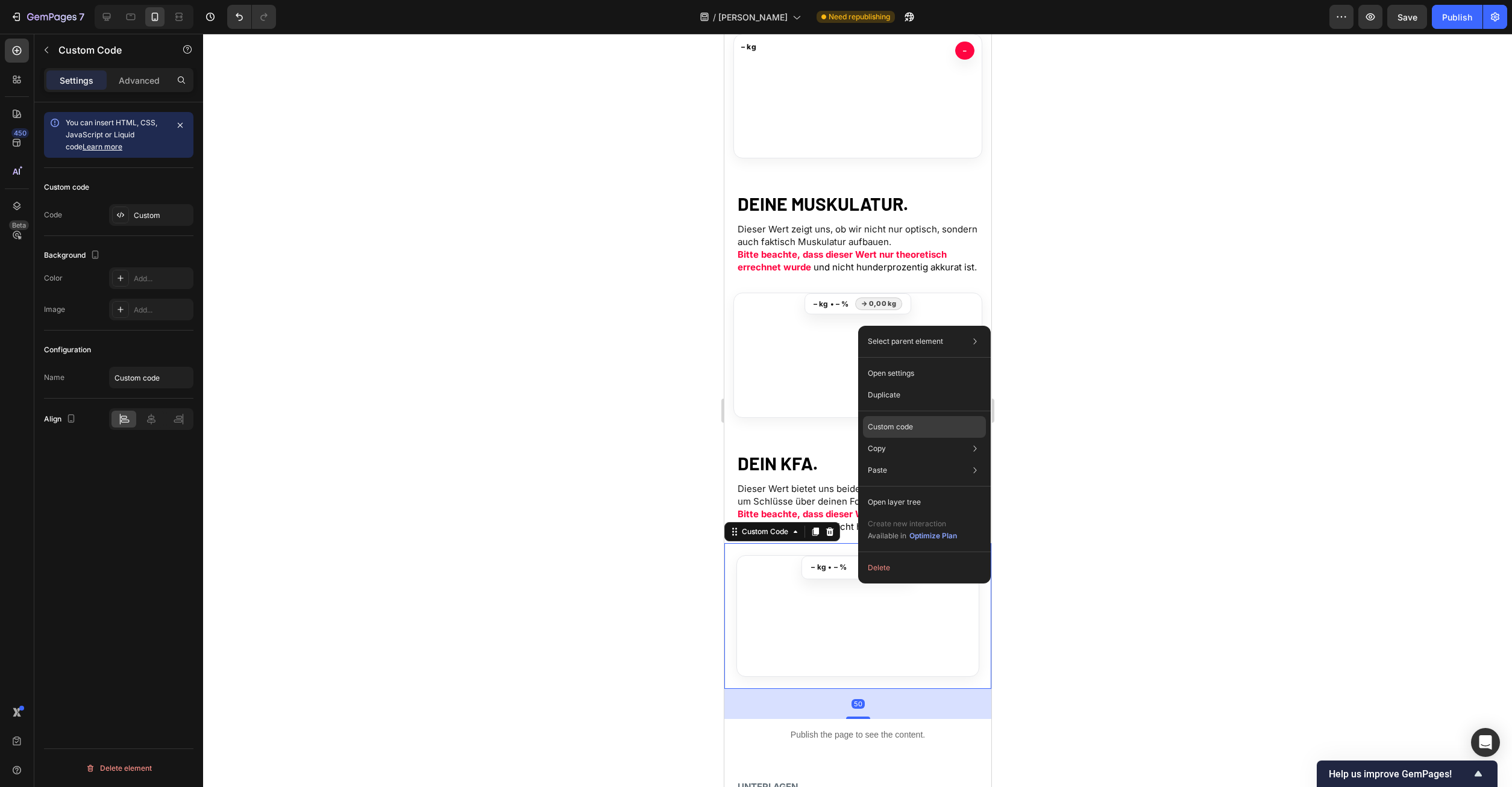
click at [895, 423] on p "Custom code" at bounding box center [891, 427] width 45 height 11
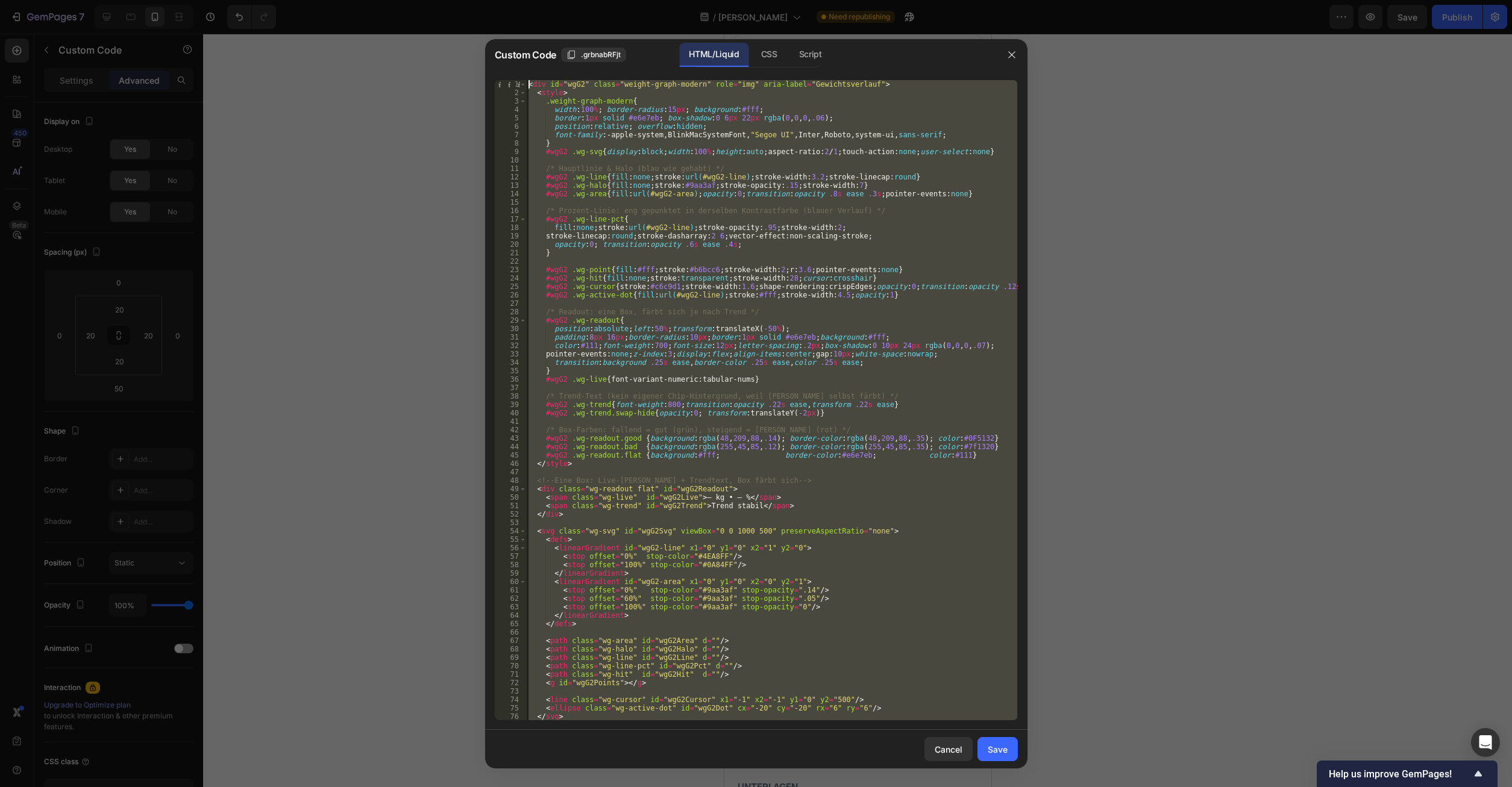
drag, startPoint x: 571, startPoint y: 713, endPoint x: 337, endPoint y: -52, distance: 800.0
click at [526, 81] on div "< div id = "wgG2" class = "weight-graph-modern" role = "img" aria-label = "Gewi…" at bounding box center [771, 400] width 491 height 640
type textarea "<div id="wgG2" class="weight-graph-modern" role="img" aria-label="Gewichtsverla…"
paste textarea
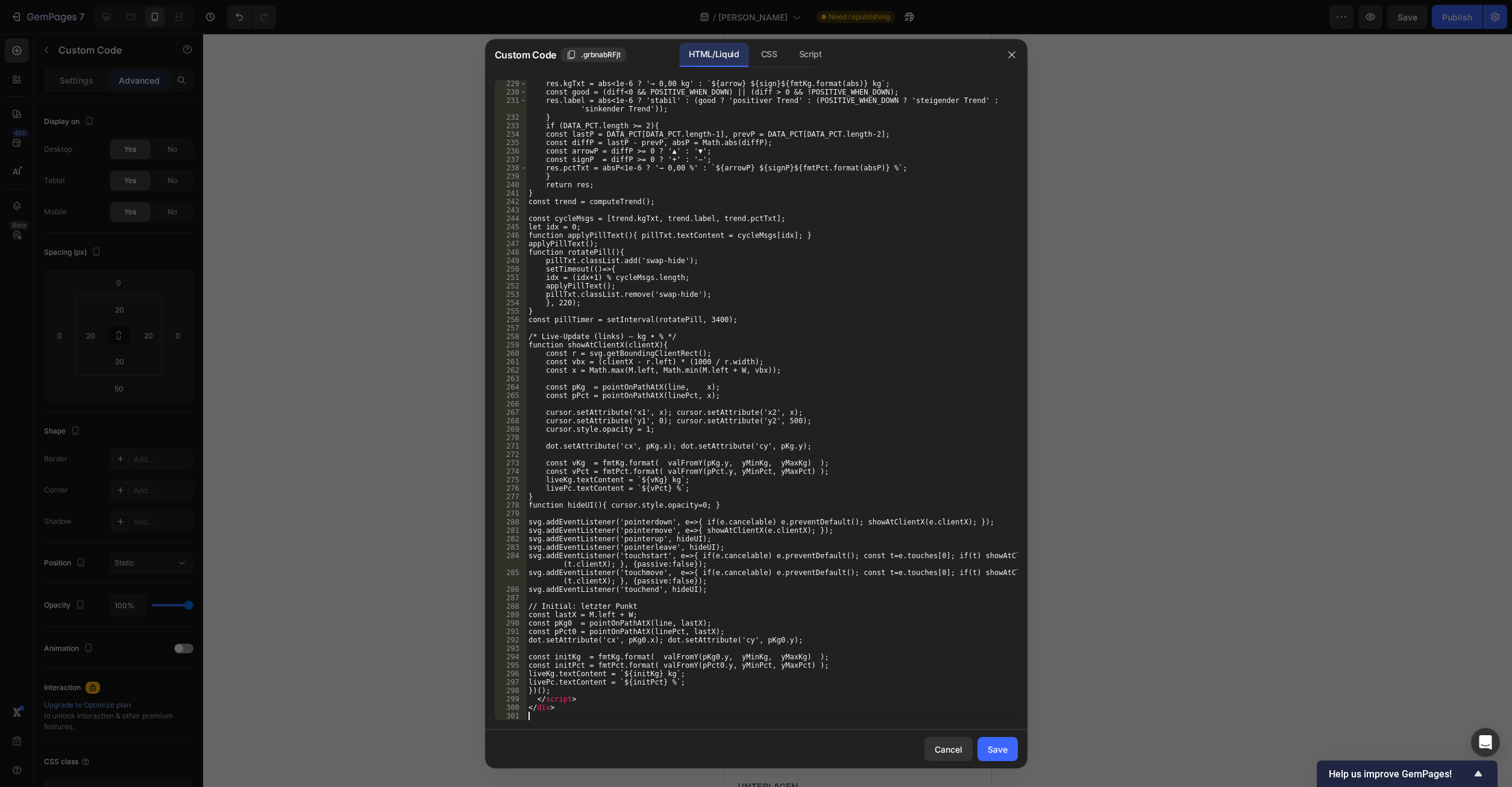
scroll to position [1932, 0]
click at [1007, 737] on button "Save" at bounding box center [997, 750] width 40 height 24
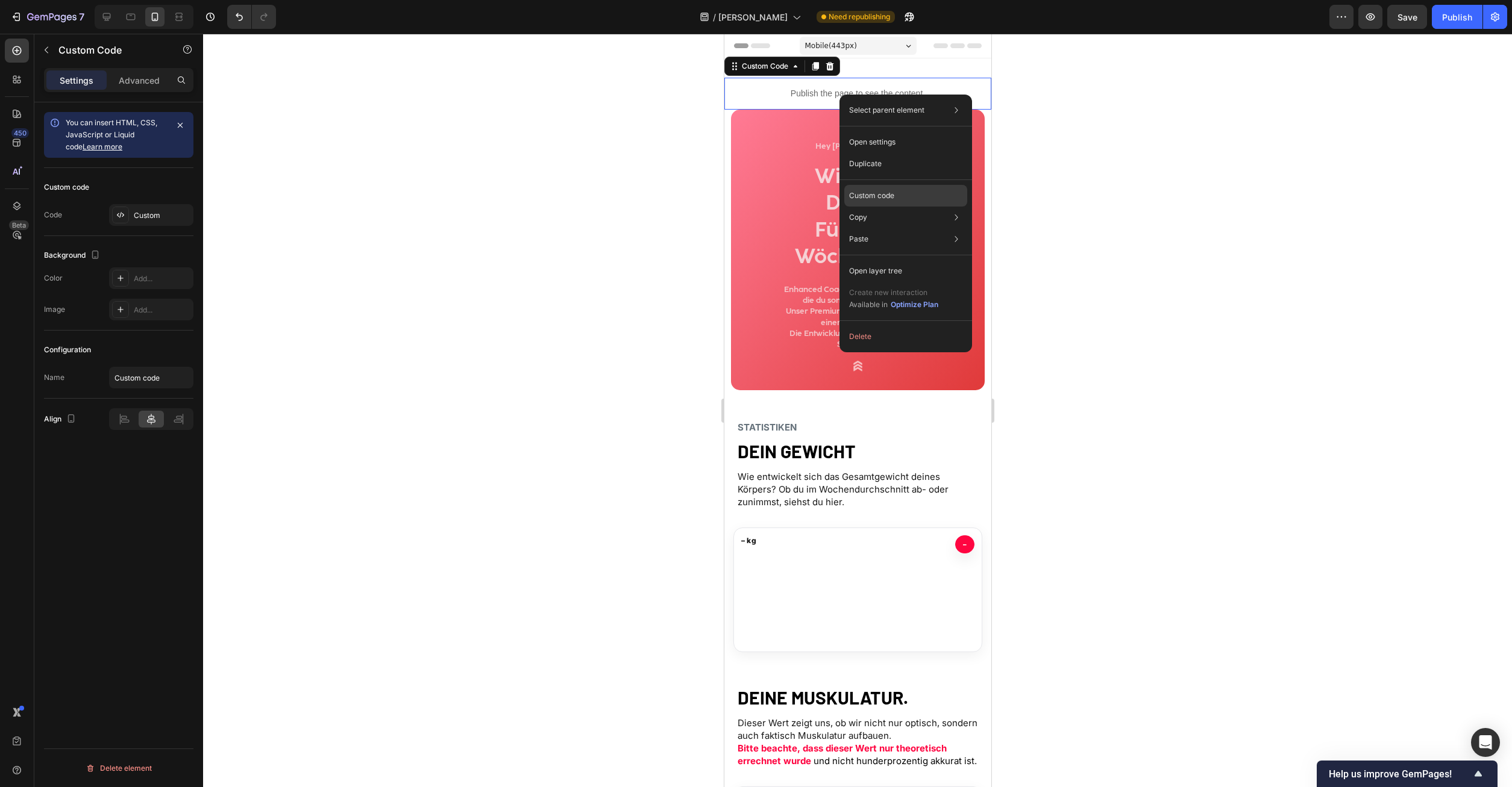
click at [882, 191] on p "Custom code" at bounding box center [872, 196] width 45 height 11
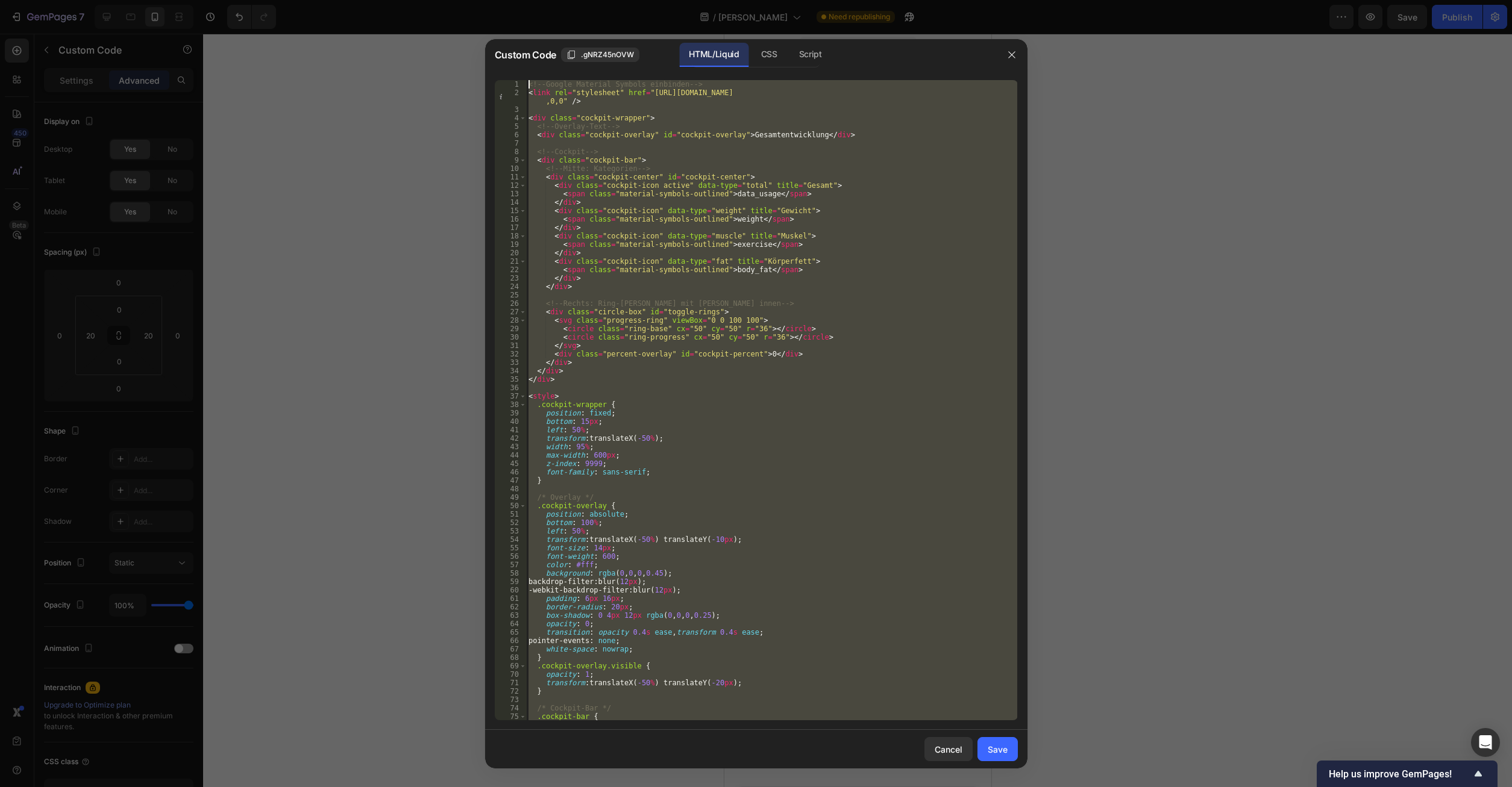
drag, startPoint x: 580, startPoint y: 713, endPoint x: 359, endPoint y: -52, distance: 796.3
click at [526, 81] on div "<!-- Google Material Symbols einbinden --> < link rel = "stylesheet" href = "[U…" at bounding box center [771, 400] width 491 height 640
type textarea "<!-- Google Material Symbols einbinden --> <link rel="stylesheet" href="[URL][D…"
paste textarea
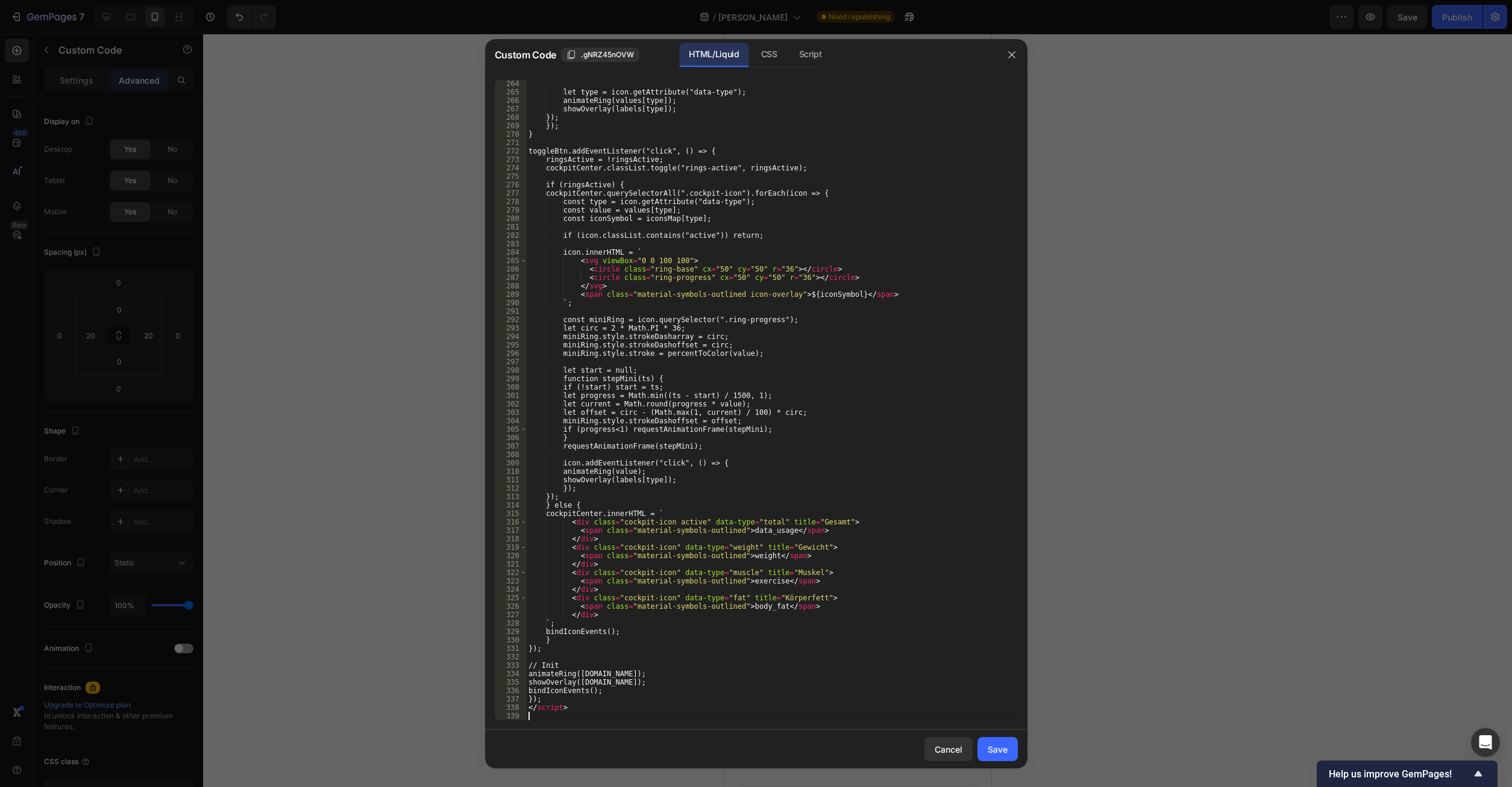
scroll to position [2227, 0]
click at [1007, 757] on button "Save" at bounding box center [997, 750] width 40 height 24
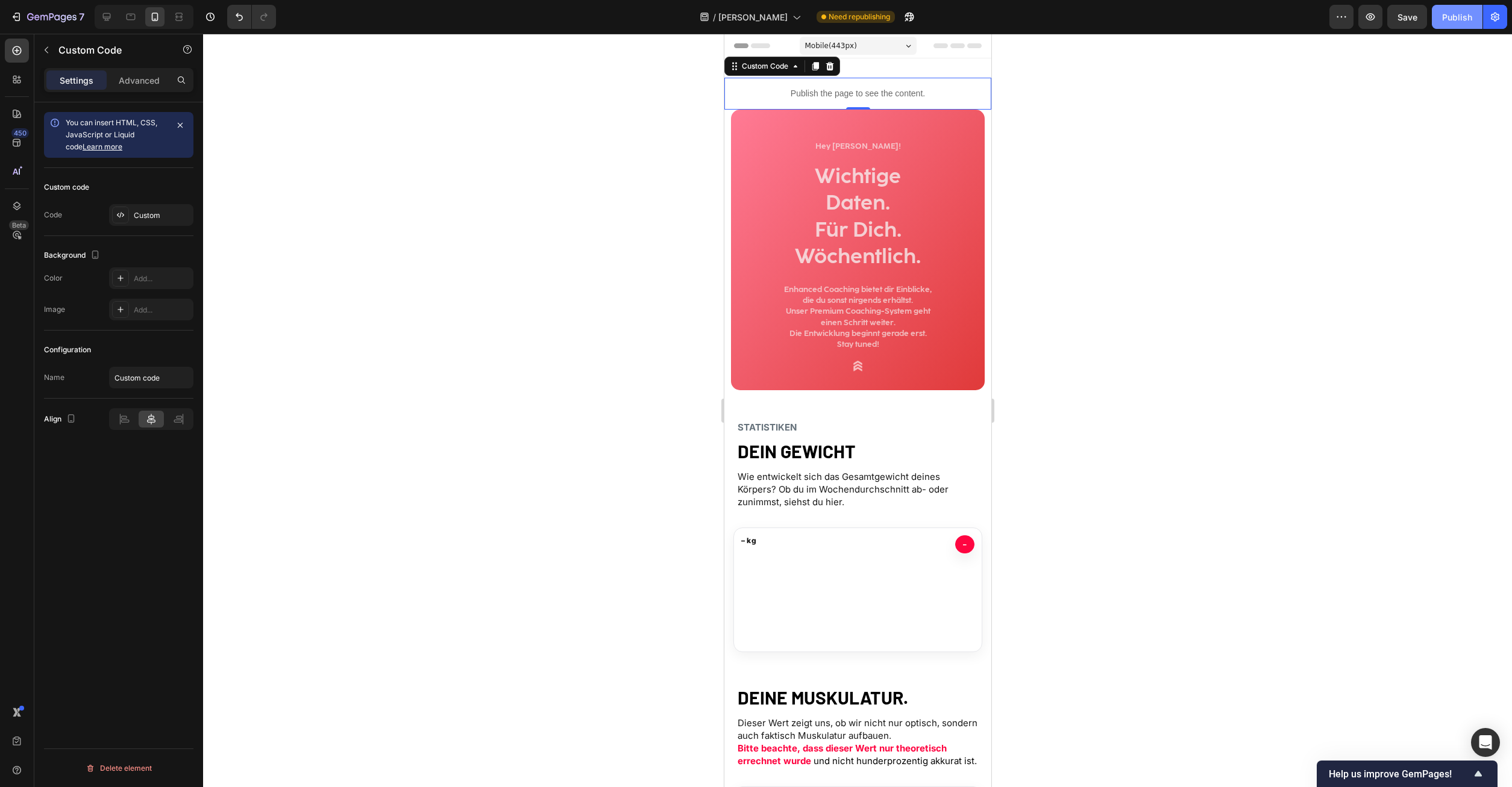
click at [1454, 13] on div "Publish" at bounding box center [1458, 18] width 30 height 13
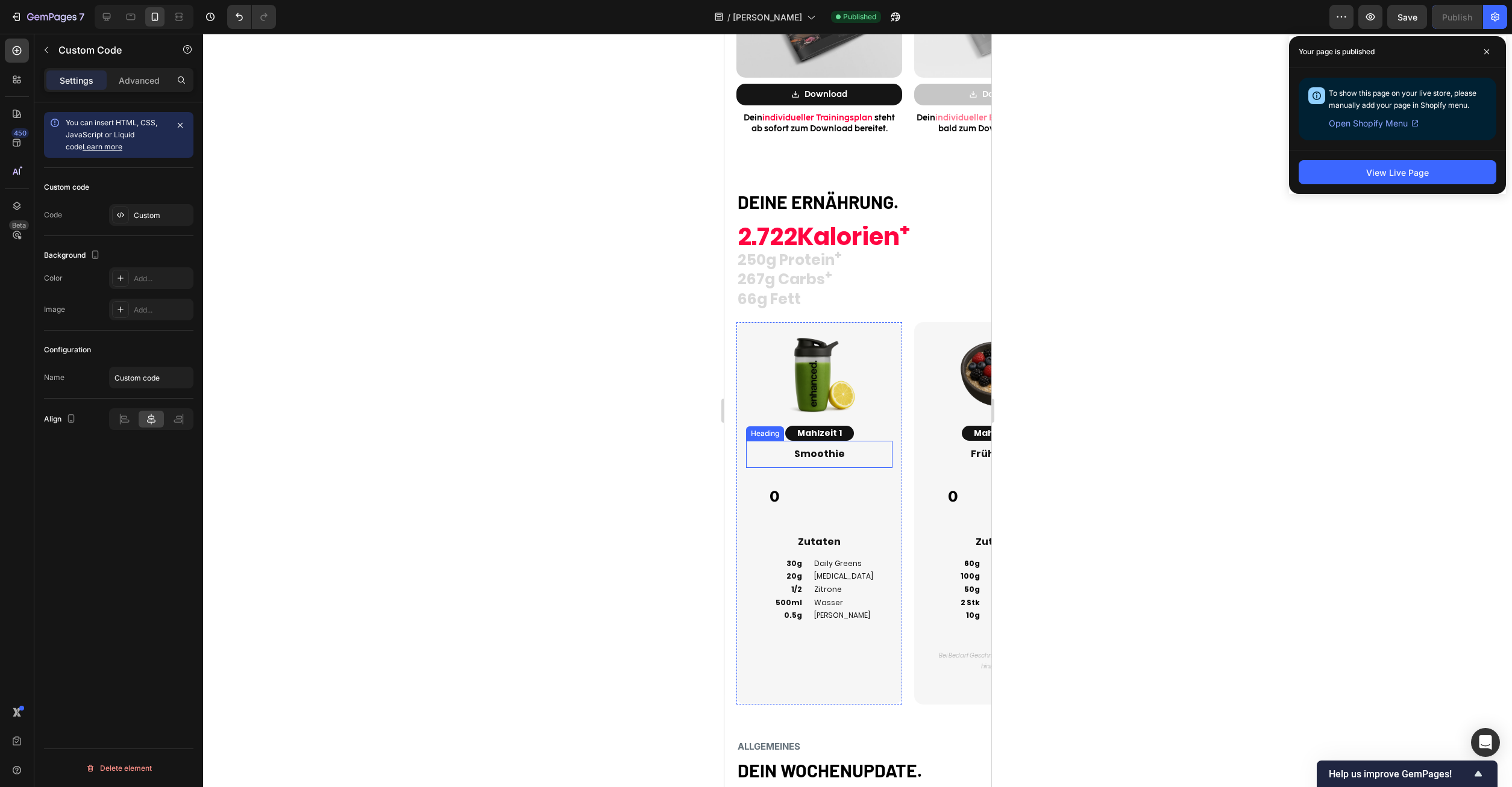
scroll to position [1537, 0]
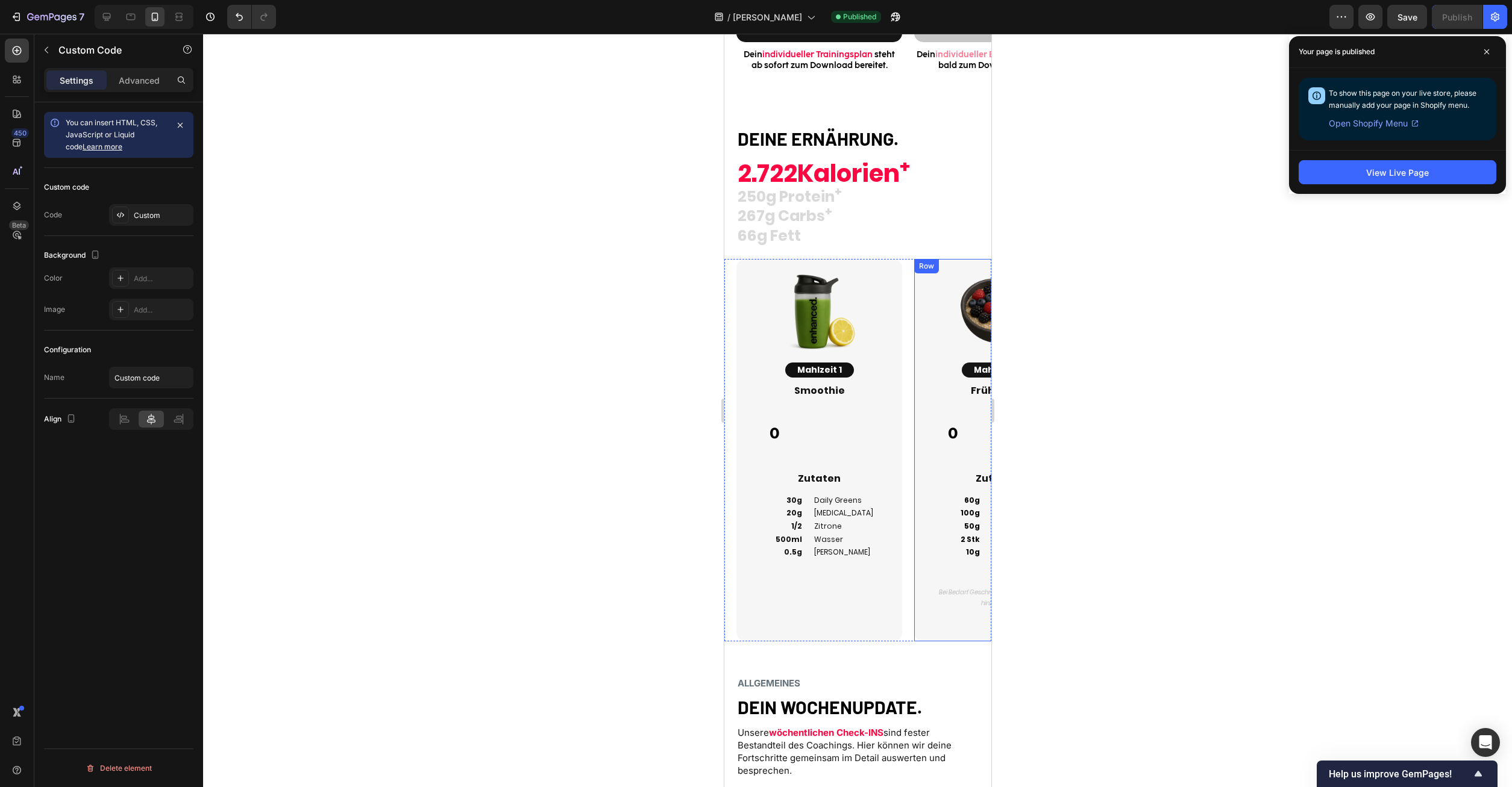
click at [908, 452] on div "Image Mahlzeit 2 Button Frühstück Heading 0 Custom Code Zutaten Heading 60g 100…" at bounding box center [991, 450] width 178 height 382
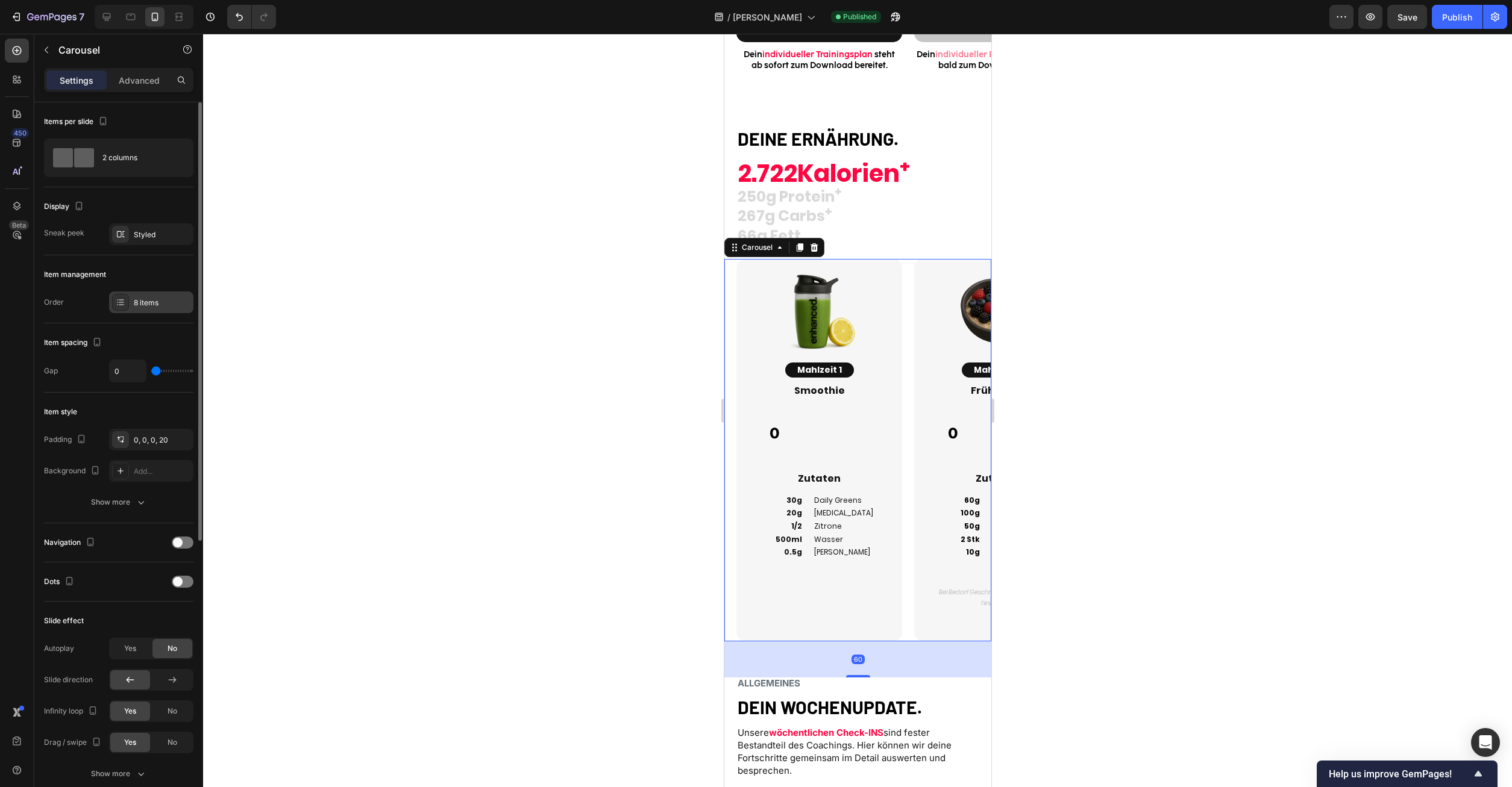
click at [132, 306] on div "8 items" at bounding box center [151, 302] width 84 height 22
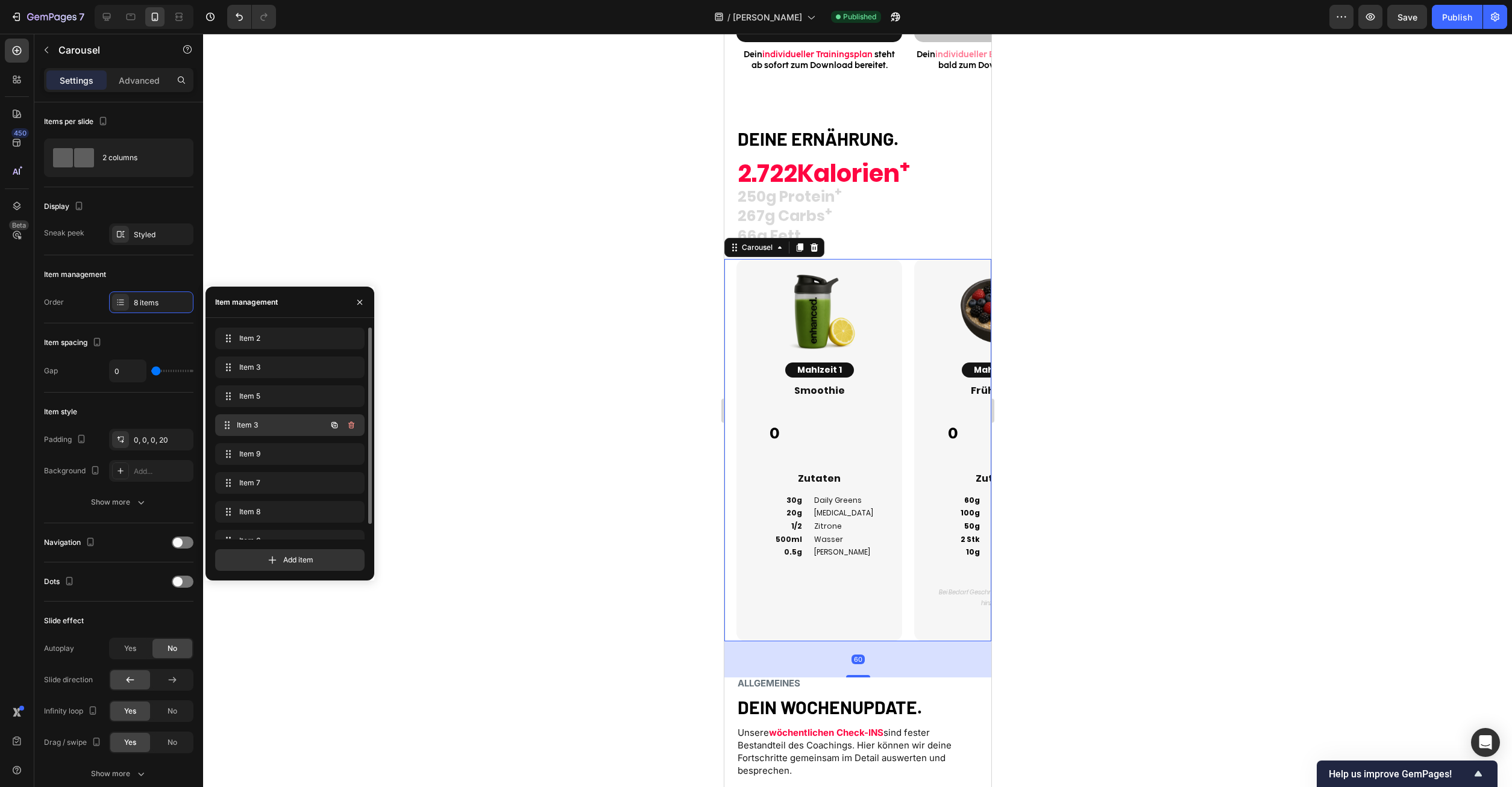
click at [235, 418] on div "Item 3 Item 3" at bounding box center [273, 425] width 106 height 17
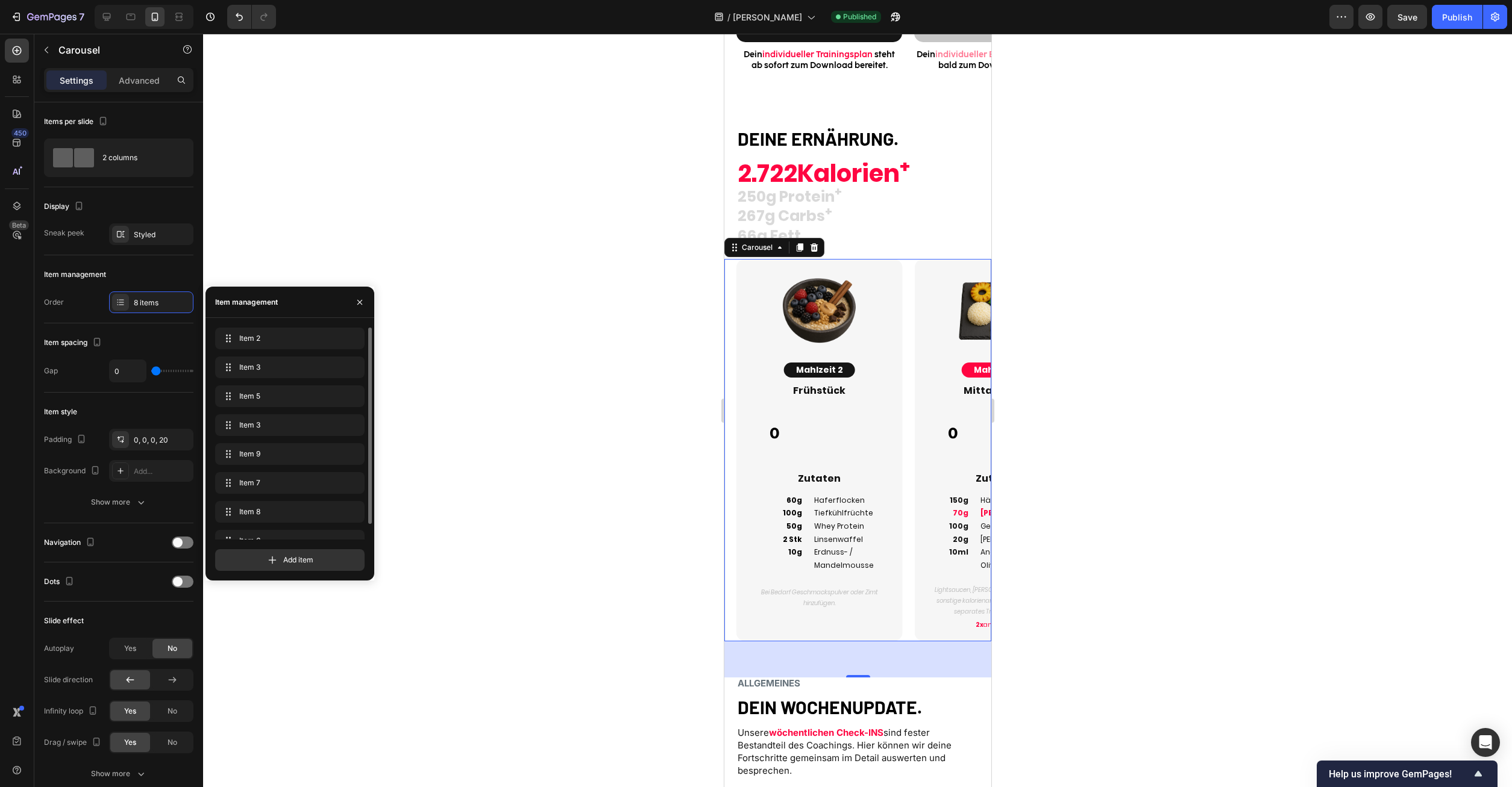
click at [249, 441] on div "Item 2 Item 2 Item 3 Item 3 Item 5 Item 5 Item 3 Item 3 Item 9 Item 9 Item 7 It…" at bounding box center [290, 442] width 149 height 229
click at [249, 456] on span "Item 9" at bounding box center [287, 454] width 97 height 11
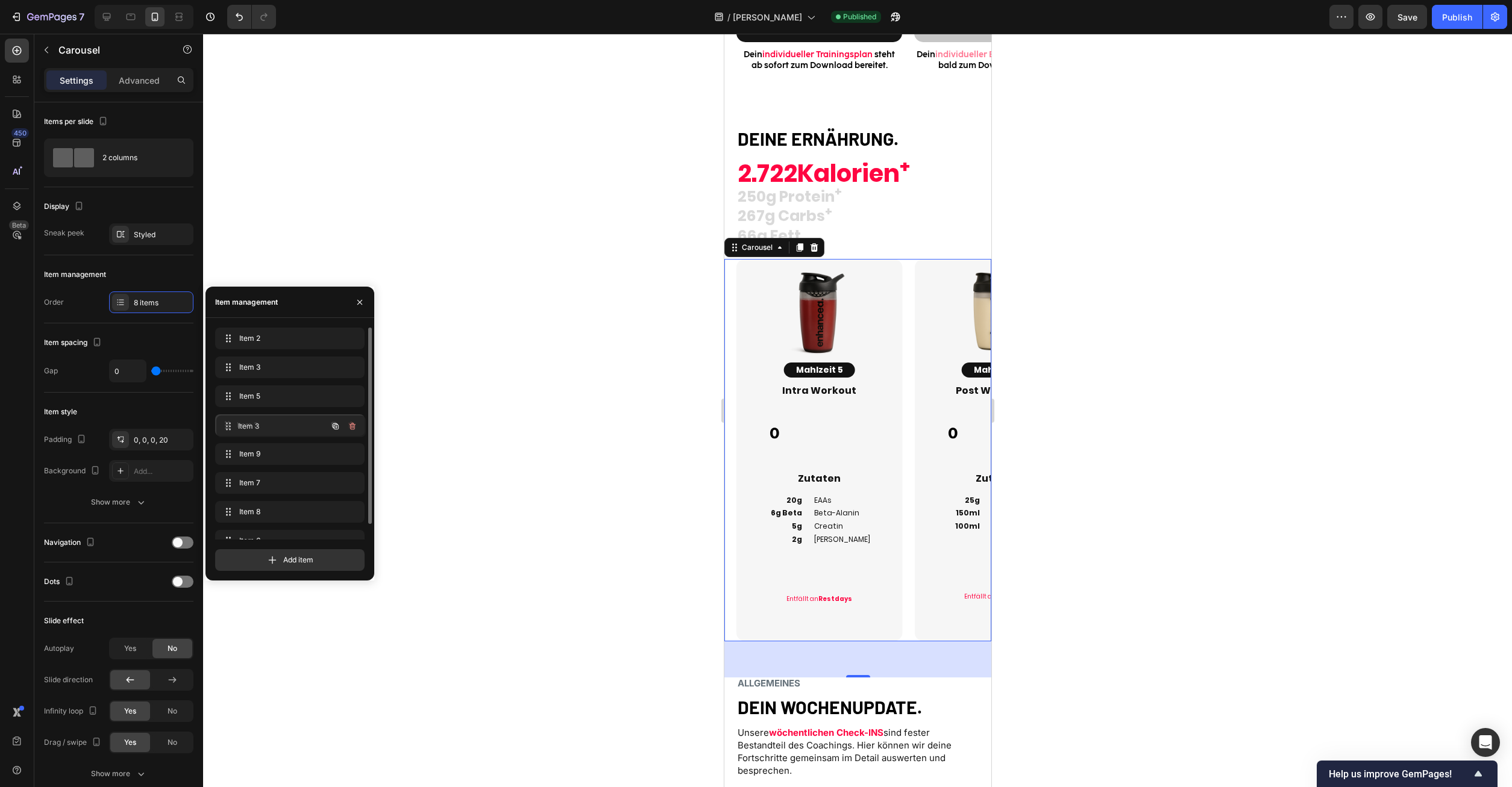
click at [277, 435] on div "Item 3 Item 3" at bounding box center [290, 424] width 149 height 22
click at [278, 435] on div "Item 3 Item 3" at bounding box center [290, 424] width 149 height 22
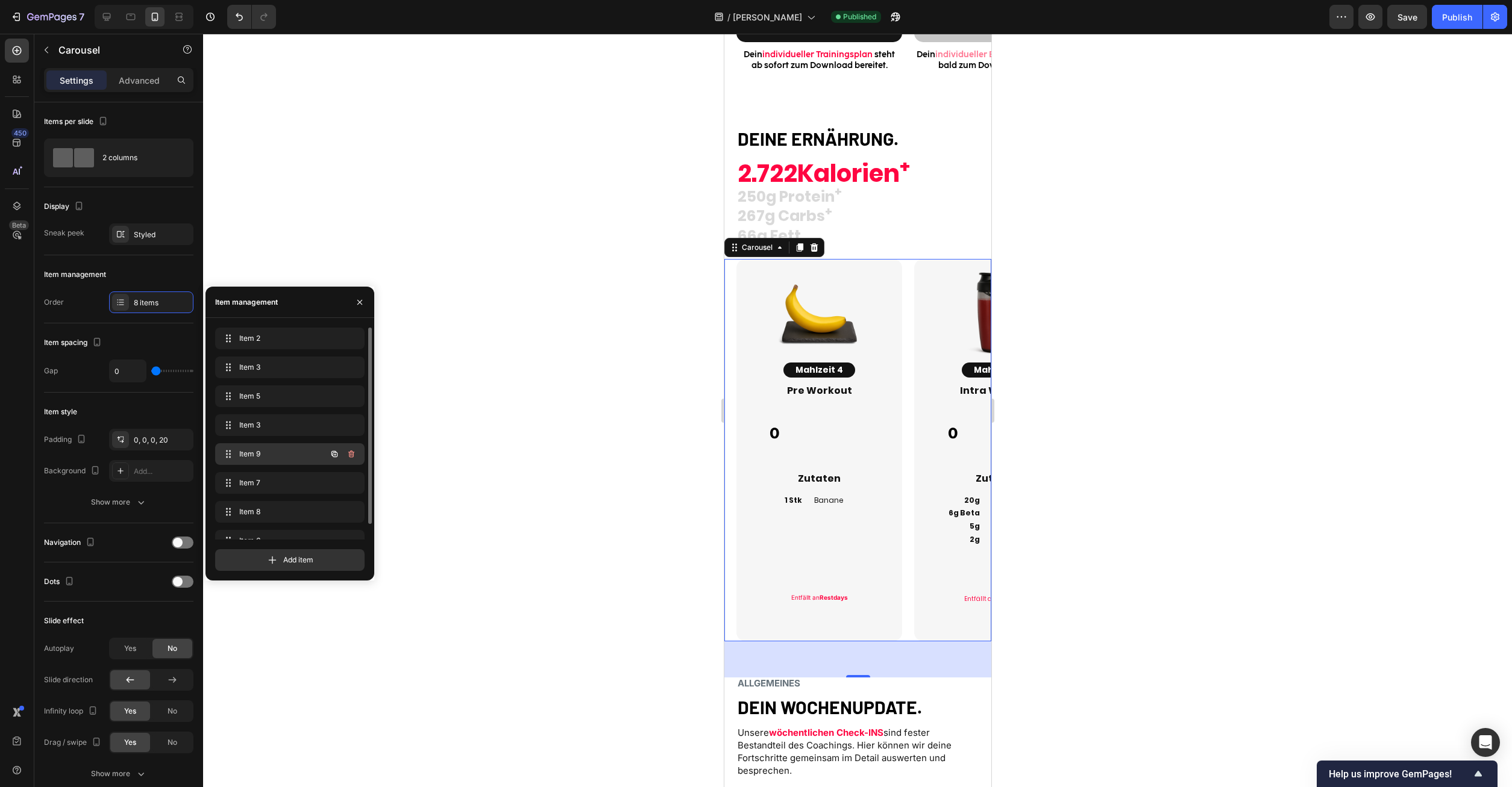
click at [273, 453] on span "Item 9" at bounding box center [273, 454] width 68 height 11
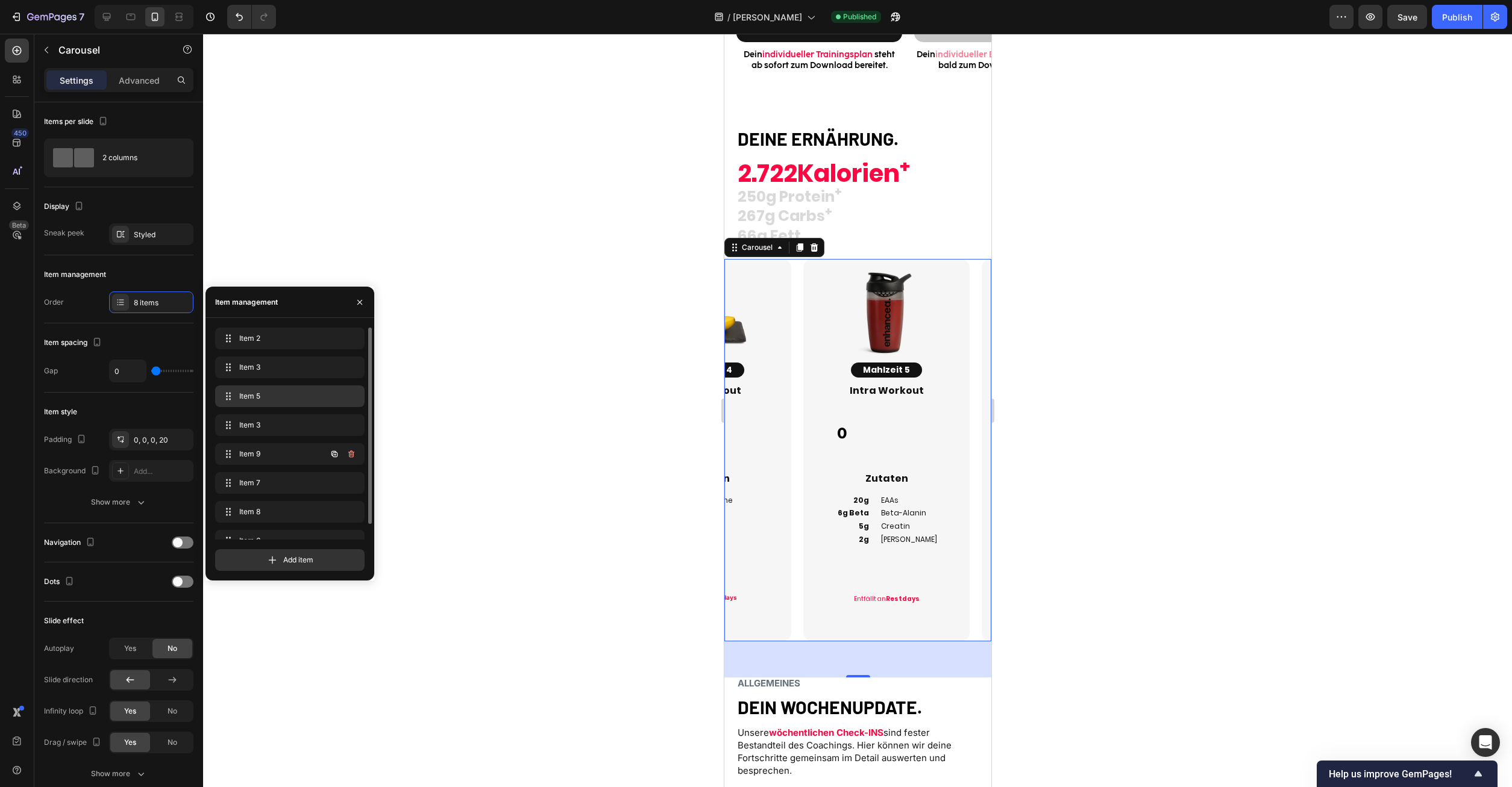
click at [262, 401] on span "Item 5" at bounding box center [287, 396] width 97 height 11
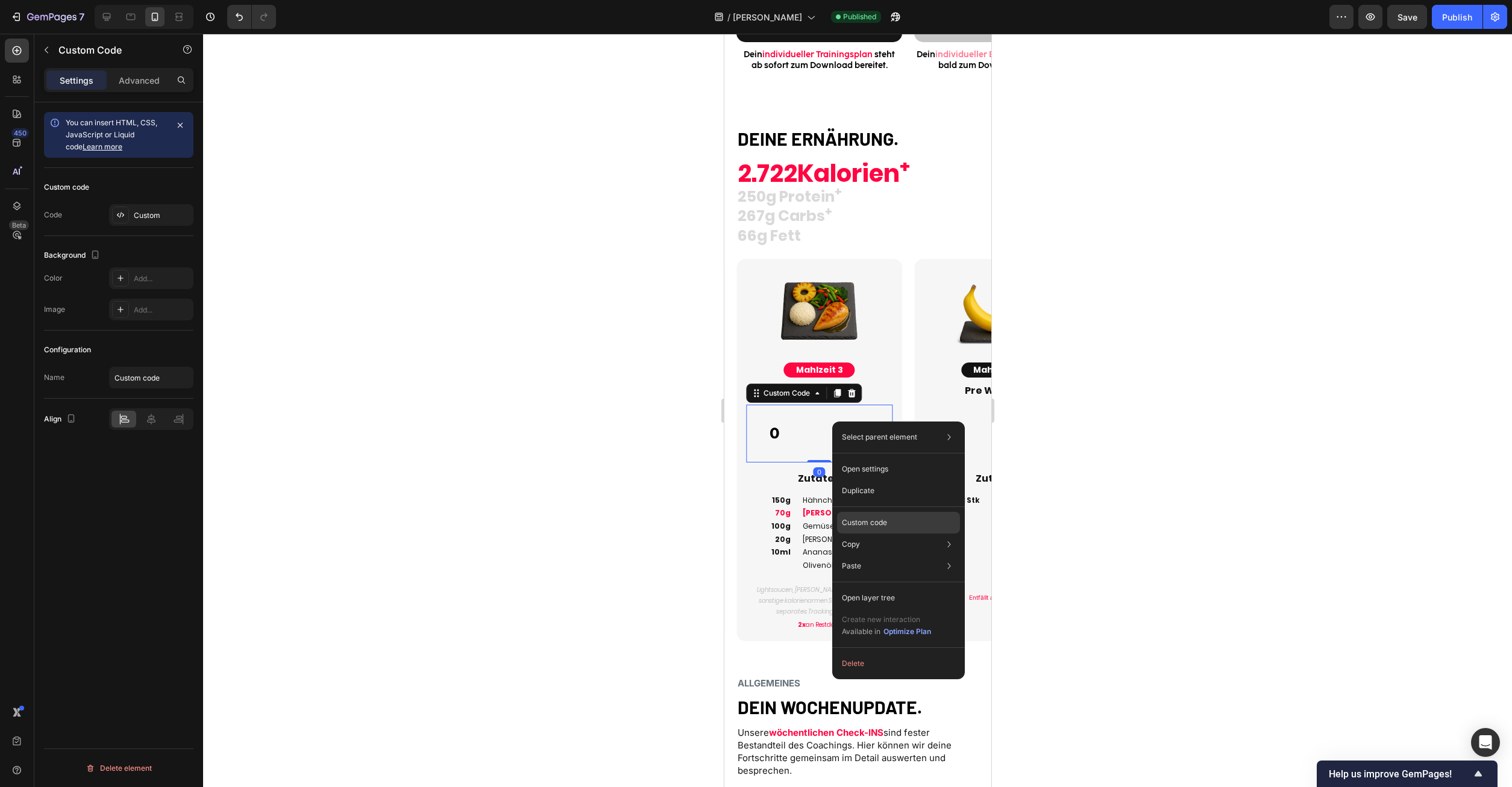
click at [878, 523] on p "Custom code" at bounding box center [864, 523] width 45 height 11
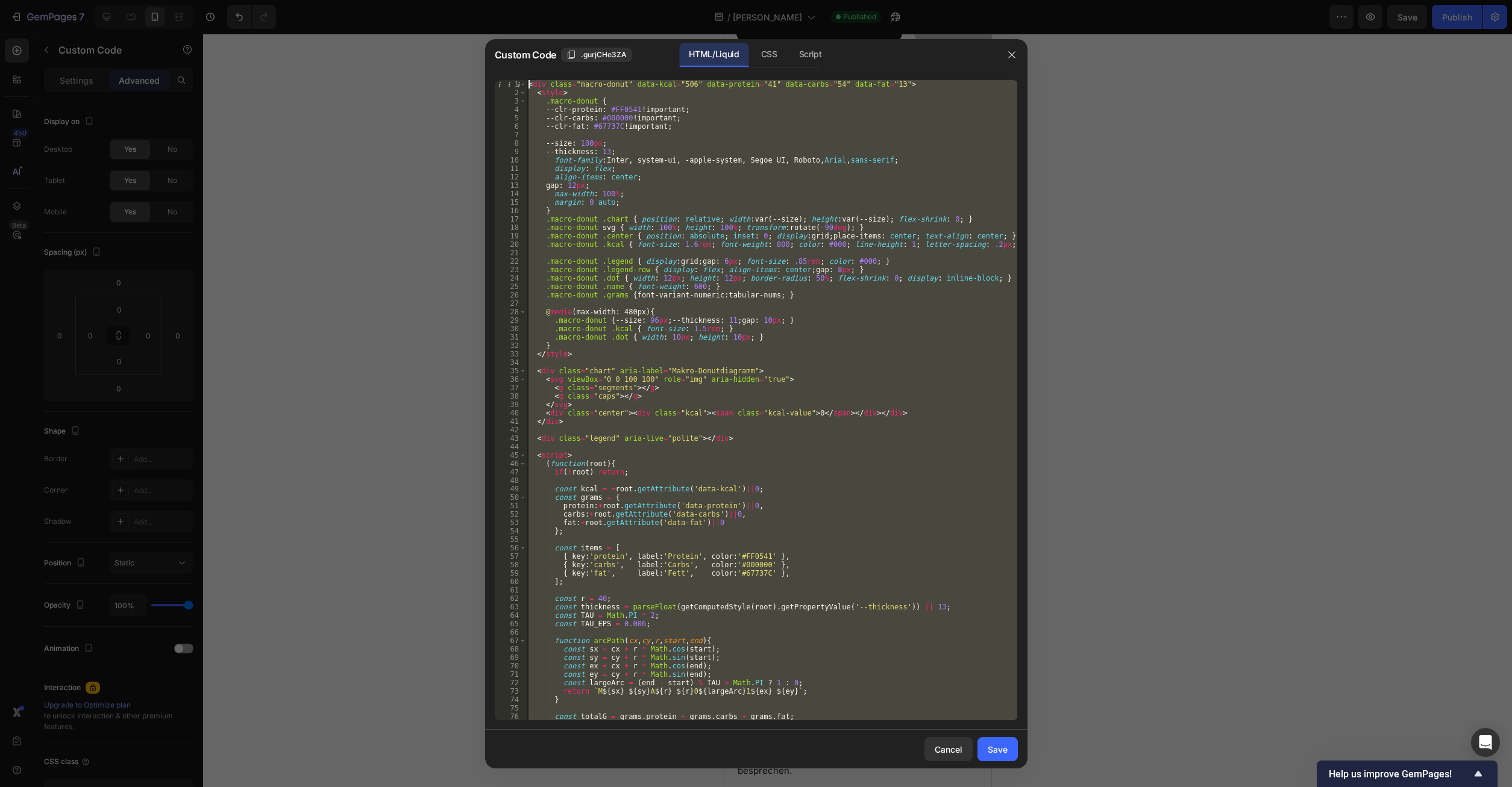
scroll to position [0, 0]
drag, startPoint x: 583, startPoint y: 708, endPoint x: 324, endPoint y: -52, distance: 802.9
click at [526, 81] on div "< div class = "macro-donut" data-kcal = "506" data-protein = "41" data-carbs = …" at bounding box center [771, 400] width 491 height 640
type textarea "<div class="macro-donut" data-kcal="506" data-protein="41" data-carbs="54" data…"
paste textarea
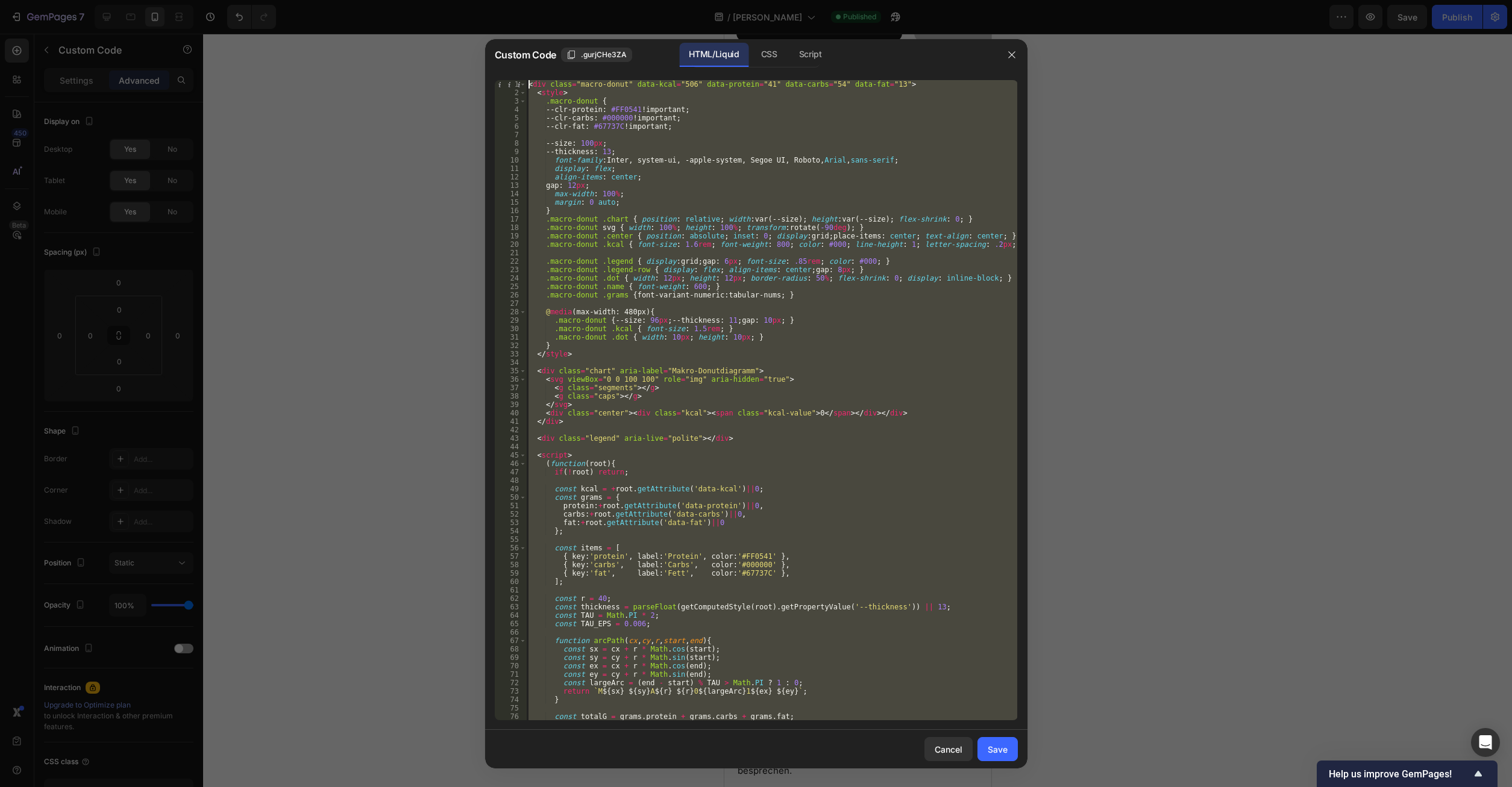
scroll to position [802, 0]
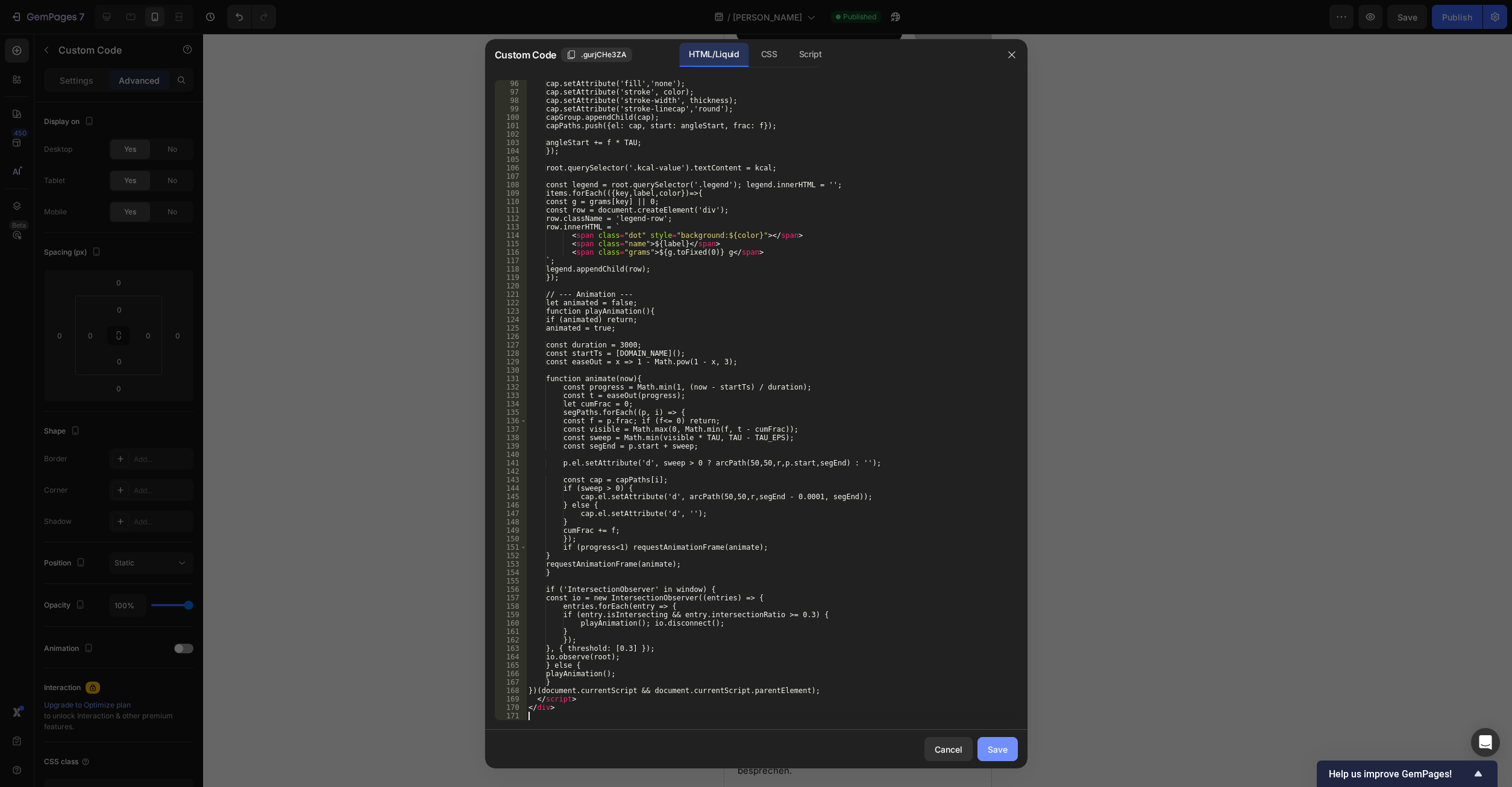
click at [984, 749] on button "Save" at bounding box center [997, 750] width 40 height 24
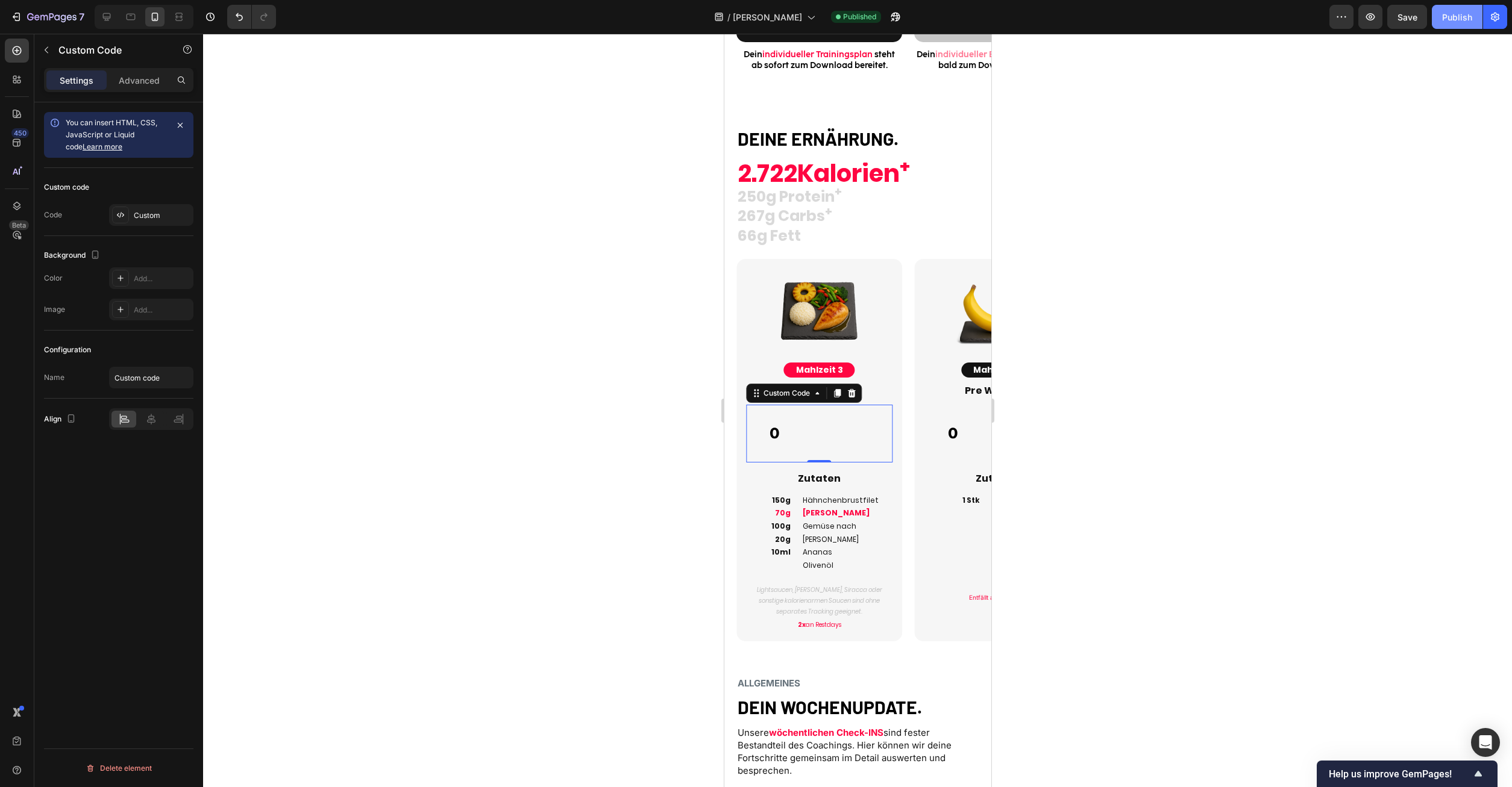
click at [1448, 26] on button "Publish" at bounding box center [1458, 17] width 51 height 24
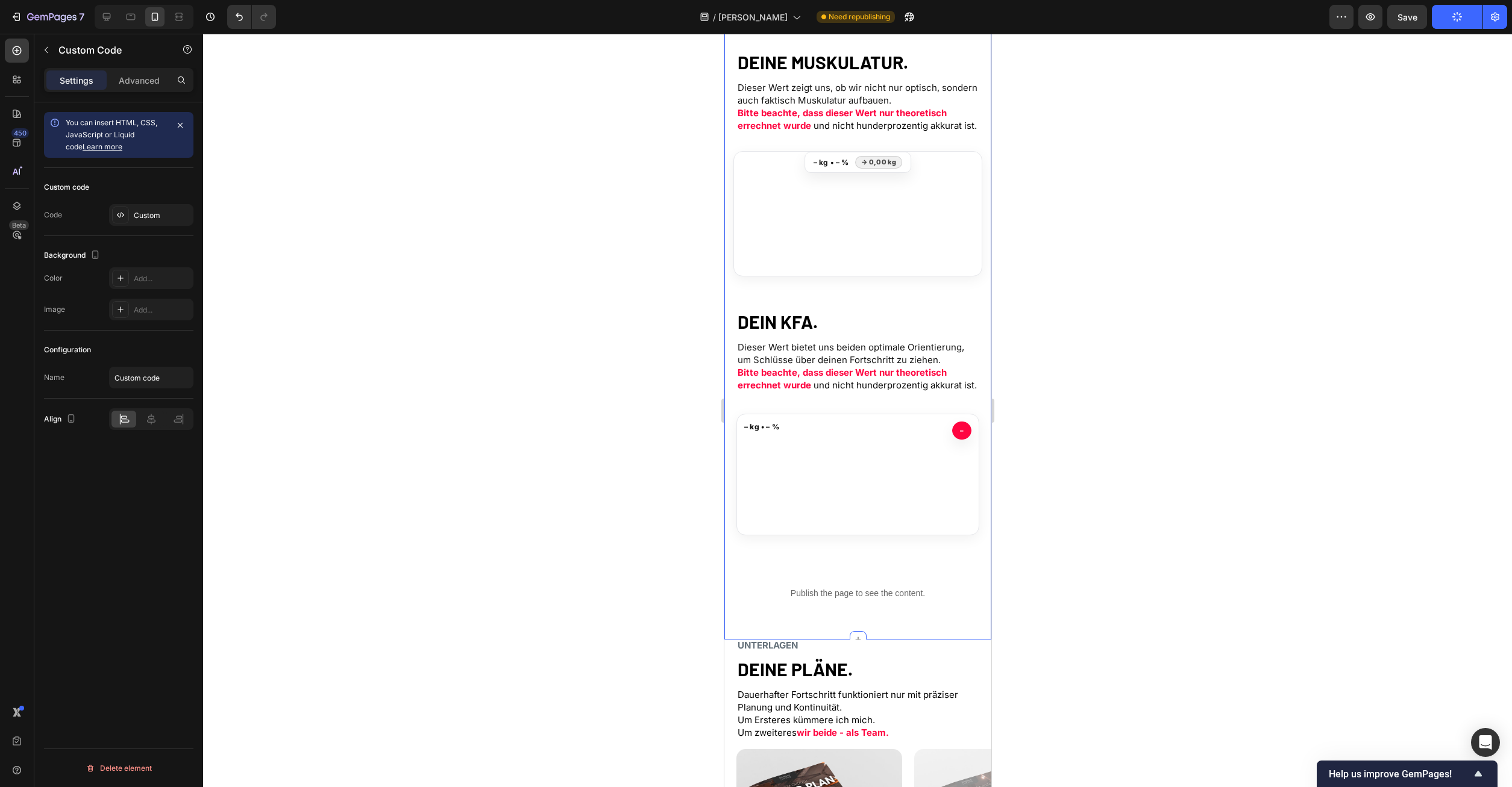
scroll to position [615, 0]
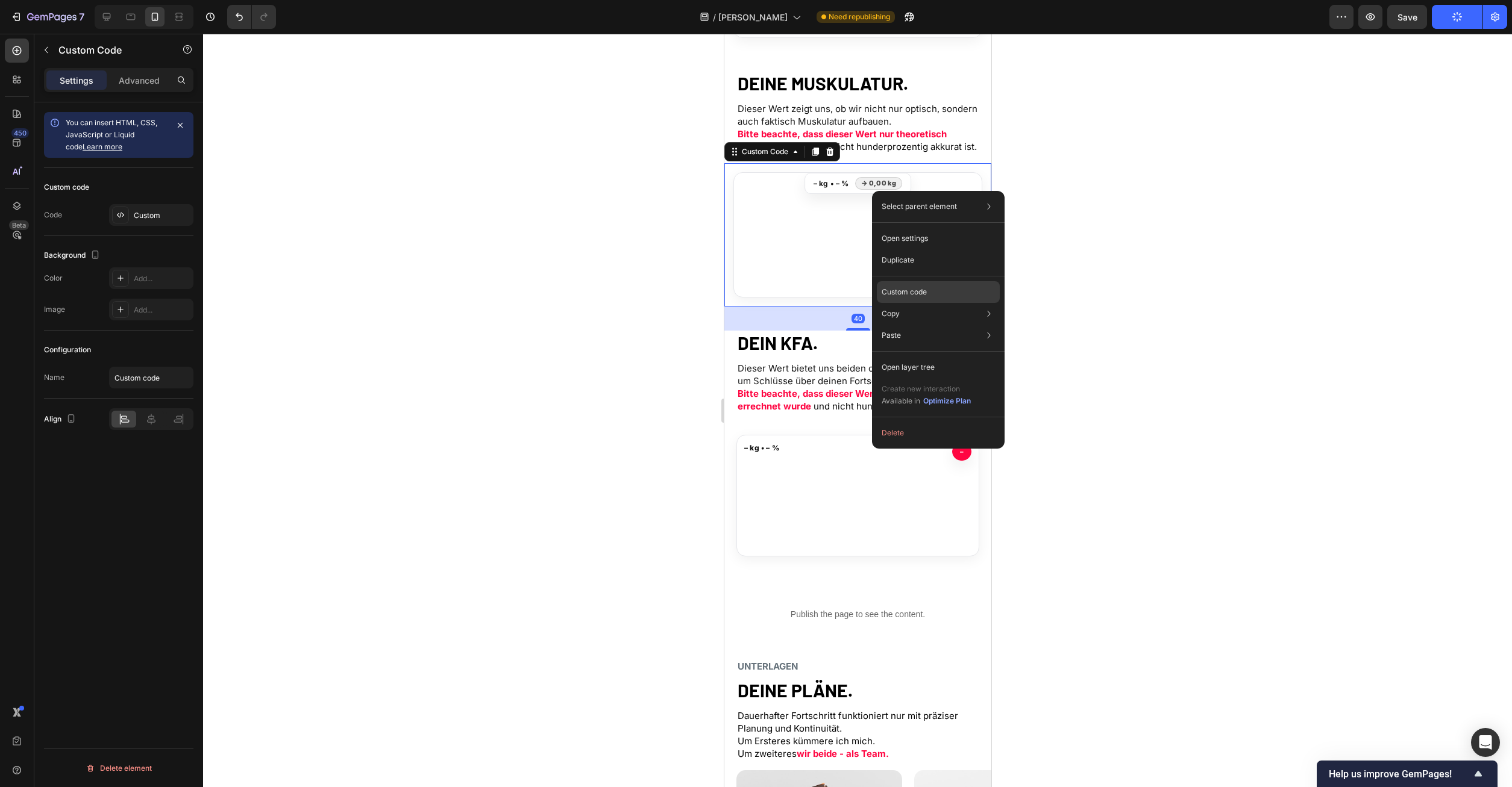
click at [928, 293] on div "Custom code" at bounding box center [938, 291] width 123 height 22
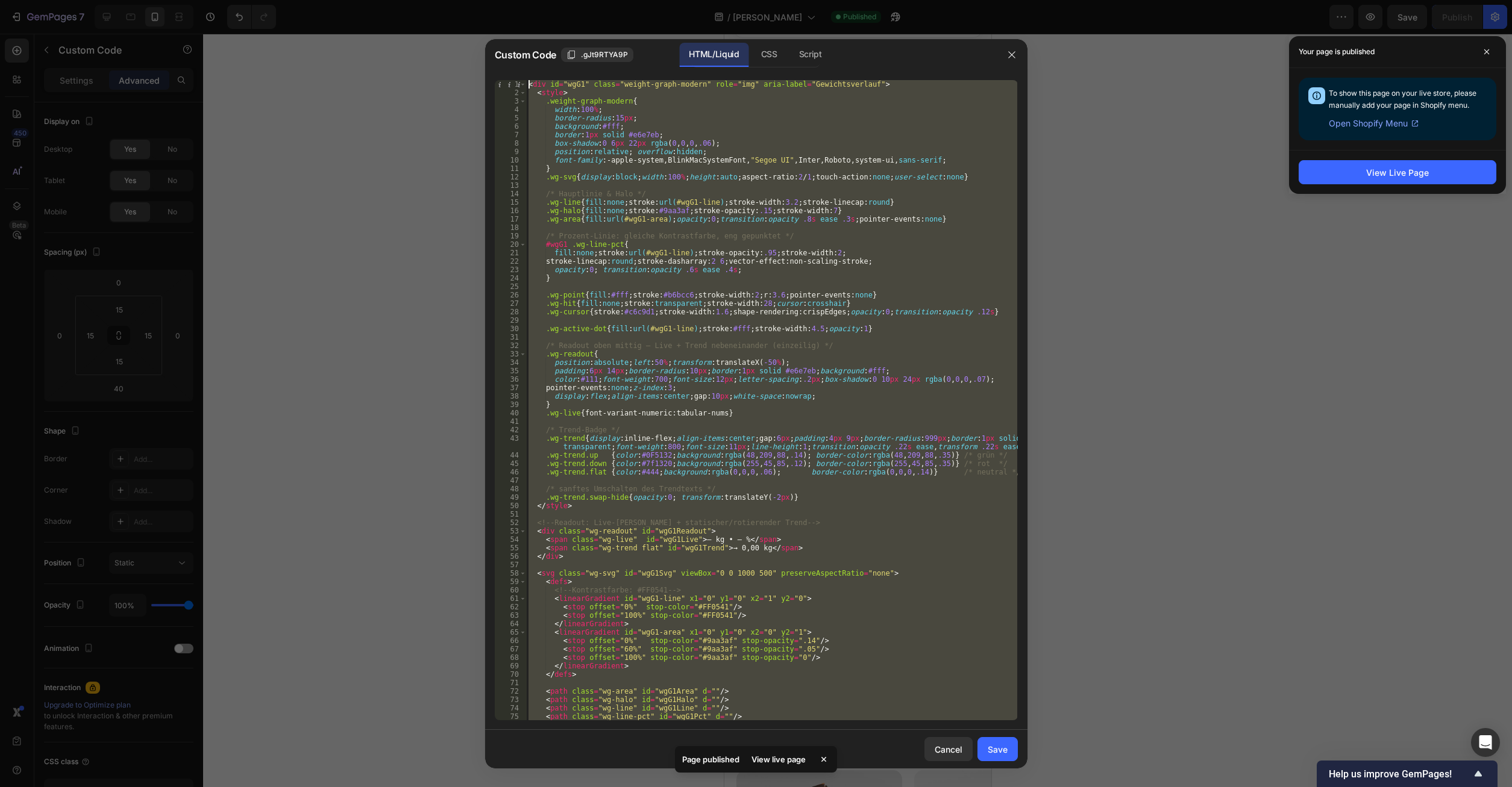
scroll to position [0, 0]
drag, startPoint x: 575, startPoint y: 691, endPoint x: 384, endPoint y: -52, distance: 767.2
click at [526, 81] on div "< div id = "wgG1" class = "weight-graph-modern" role = "img" aria-label = "Gewi…" at bounding box center [771, 400] width 491 height 640
type textarea "<div id="wgG1" class="weight-graph-modern" role="img" aria-label="Gewichtsverla…"
paste textarea
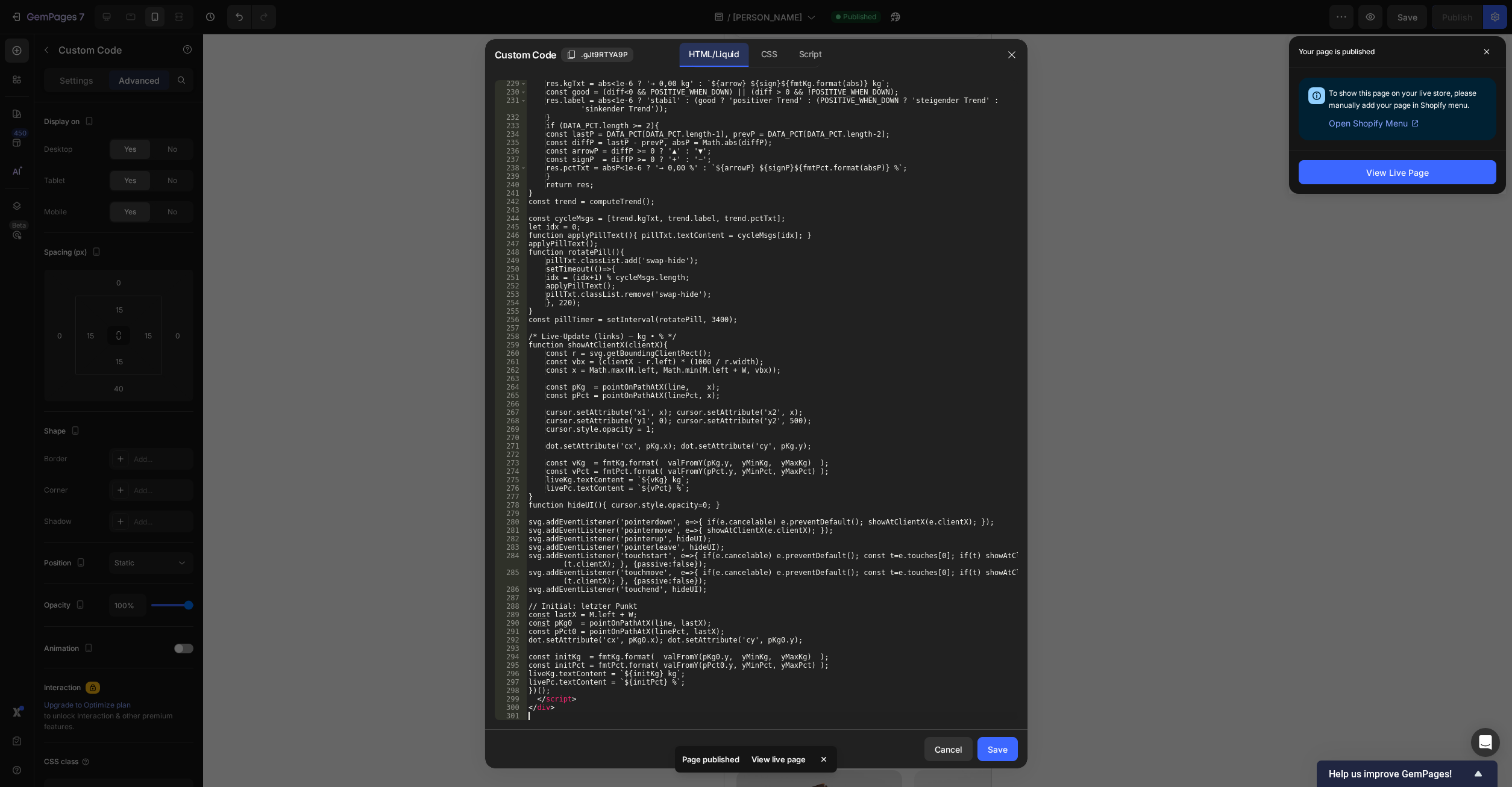
scroll to position [1932, 0]
click at [994, 750] on div "Save" at bounding box center [997, 750] width 20 height 13
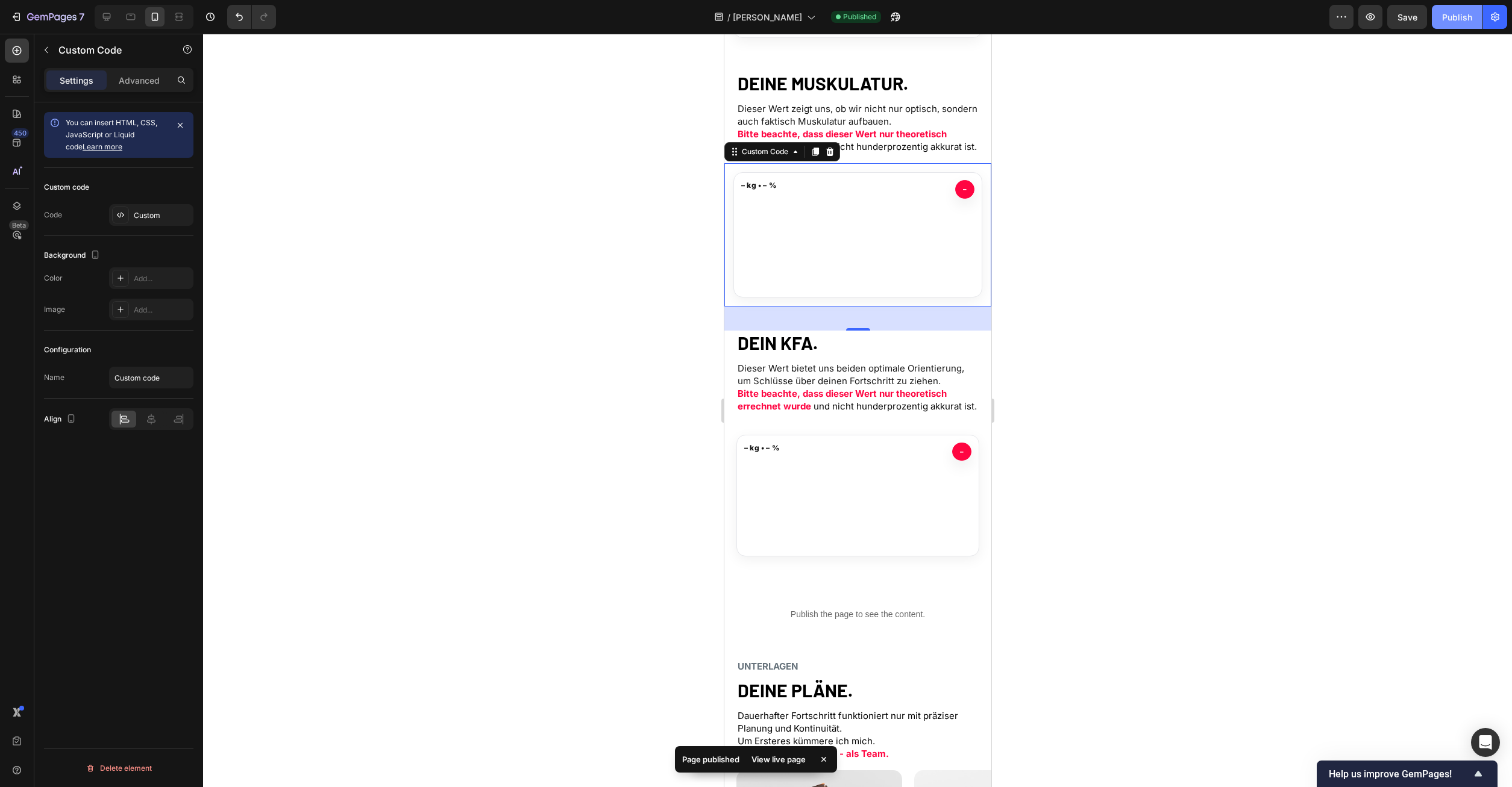
click at [1452, 22] on div "Publish" at bounding box center [1458, 18] width 30 height 13
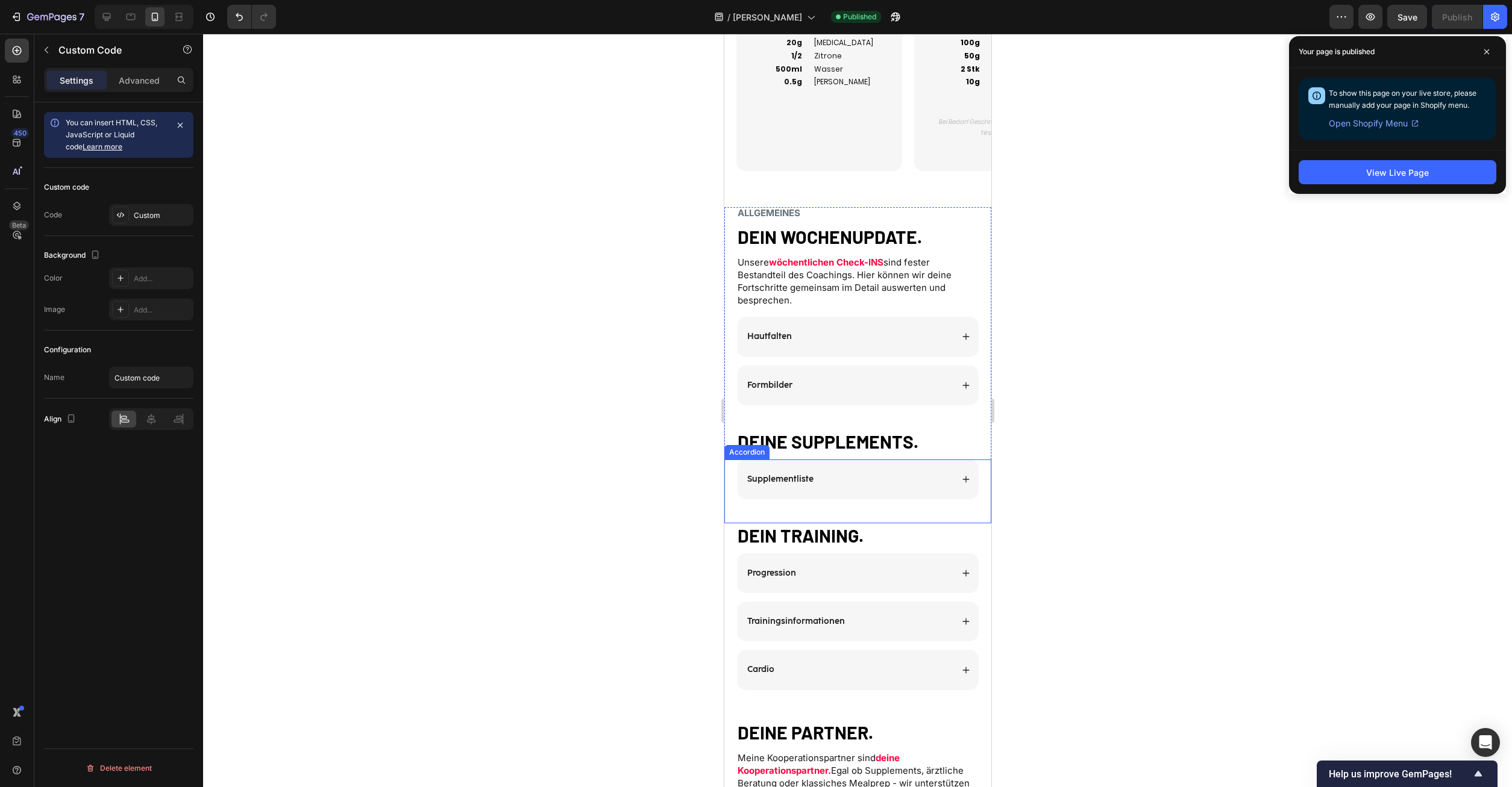
scroll to position [2027, 0]
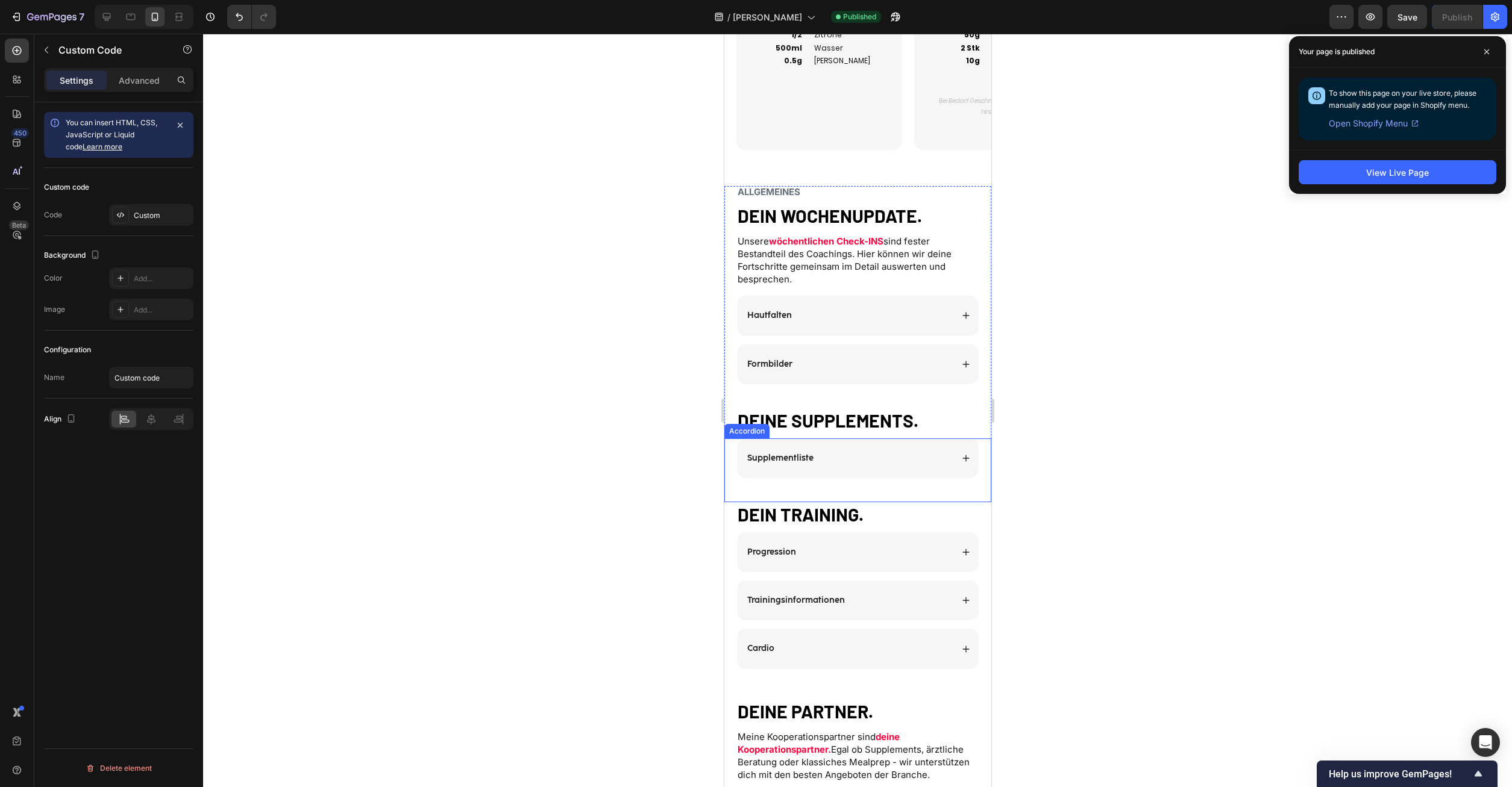
click at [973, 454] on div "Supplementliste" at bounding box center [858, 458] width 242 height 39
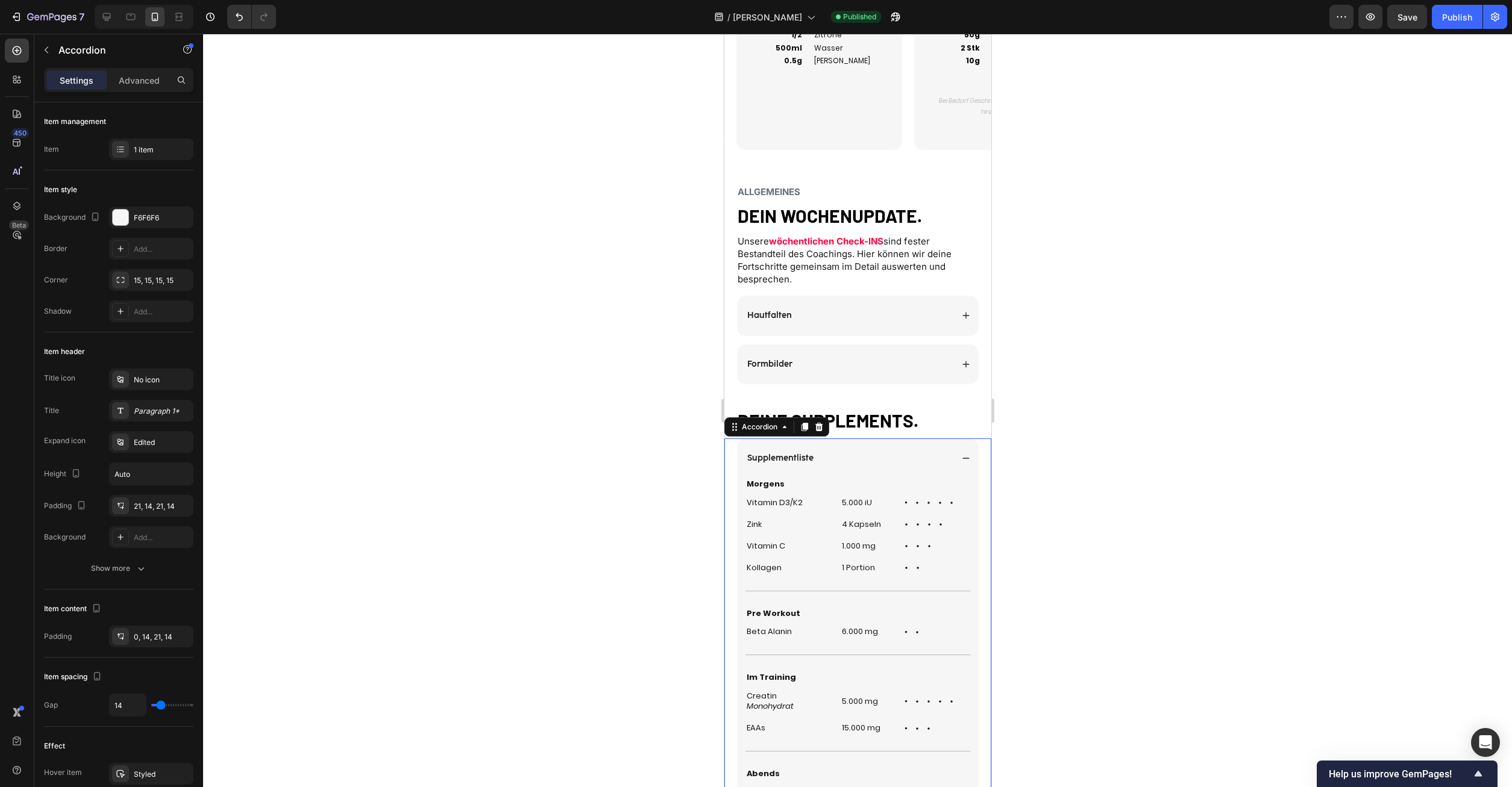
click at [971, 446] on div "Supplementliste" at bounding box center [858, 458] width 242 height 39
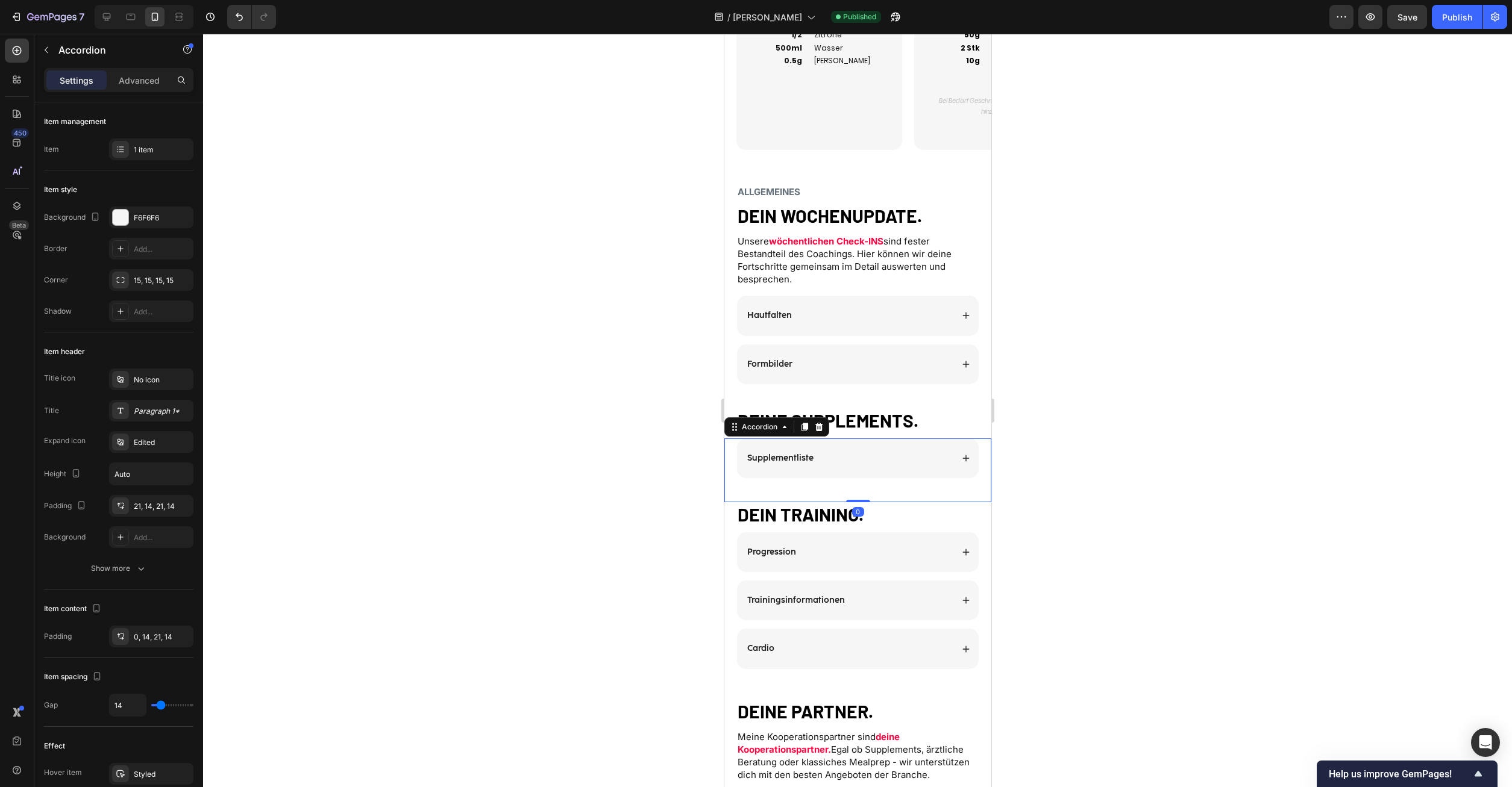
click at [966, 454] on icon at bounding box center [966, 458] width 8 height 8
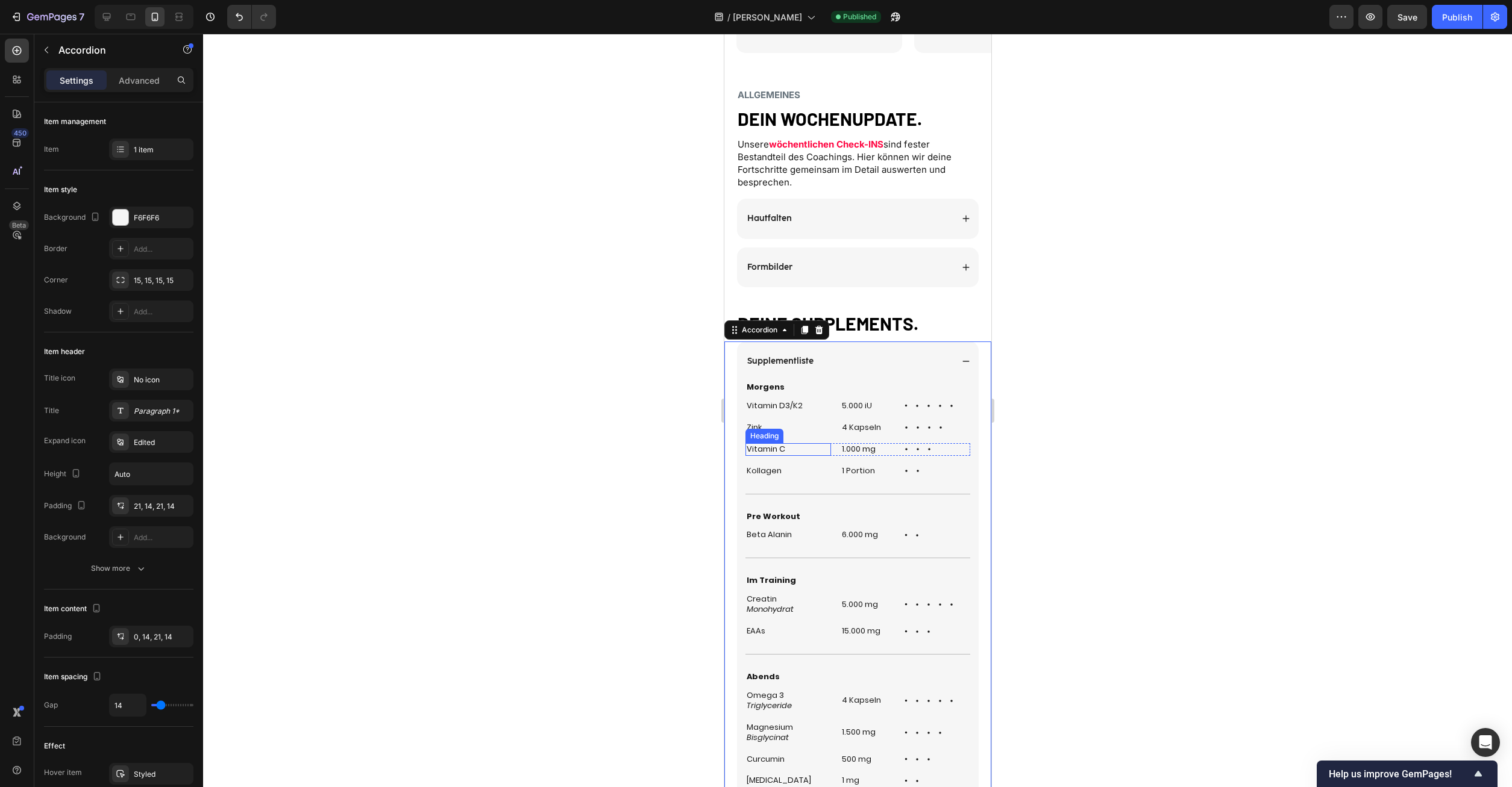
scroll to position [2150, 0]
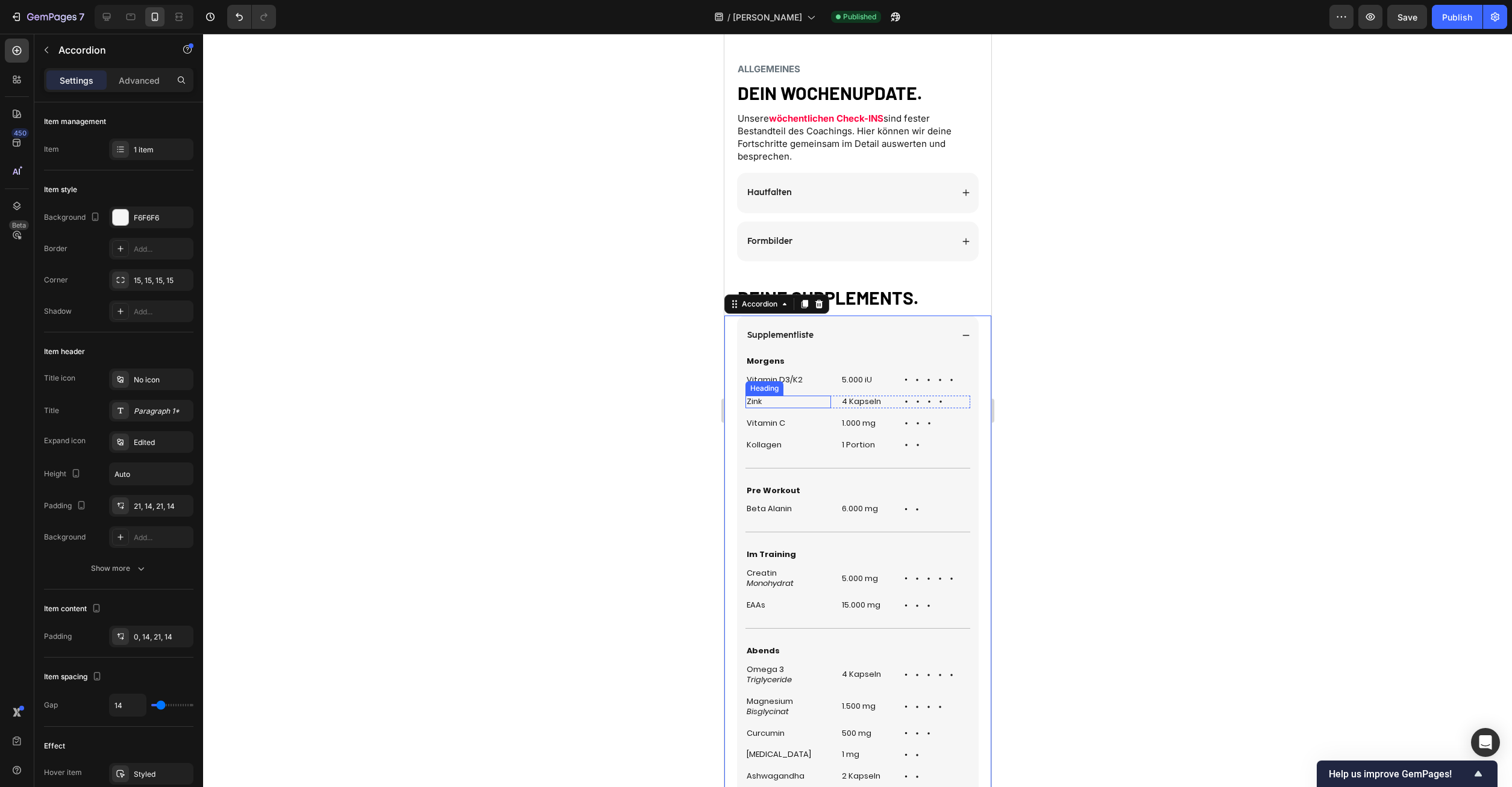
click at [777, 374] on h2 "Vitamin D3/K2" at bounding box center [787, 380] width 85 height 13
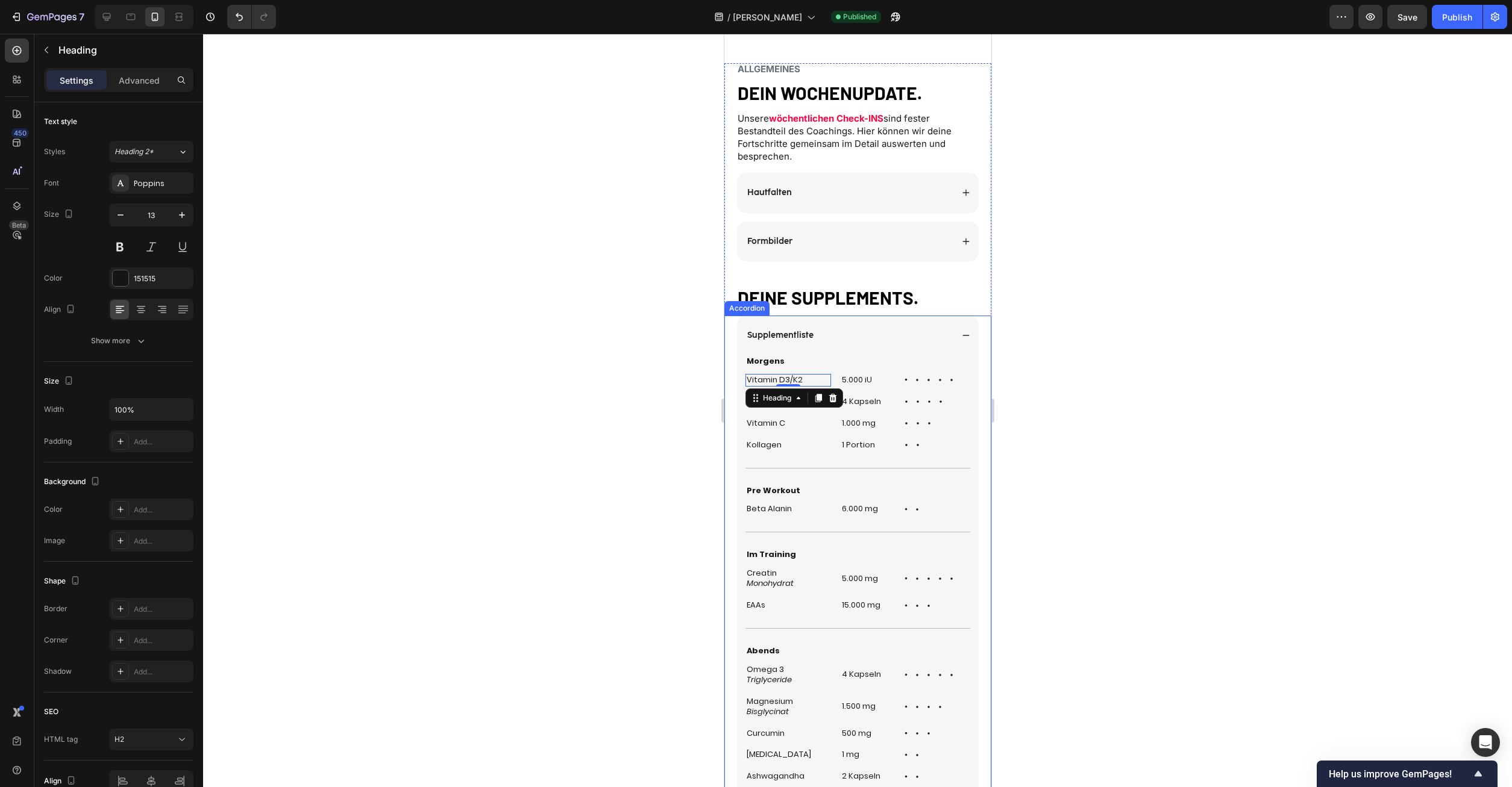
click at [874, 374] on h2 "5.000 iU" at bounding box center [865, 380] width 52 height 13
click at [832, 374] on div "Vitamin D3/K2 Heading 5.000 iU Heading 0 Icon Icon Icon Icon Icon Icon List Row" at bounding box center [858, 380] width 225 height 13
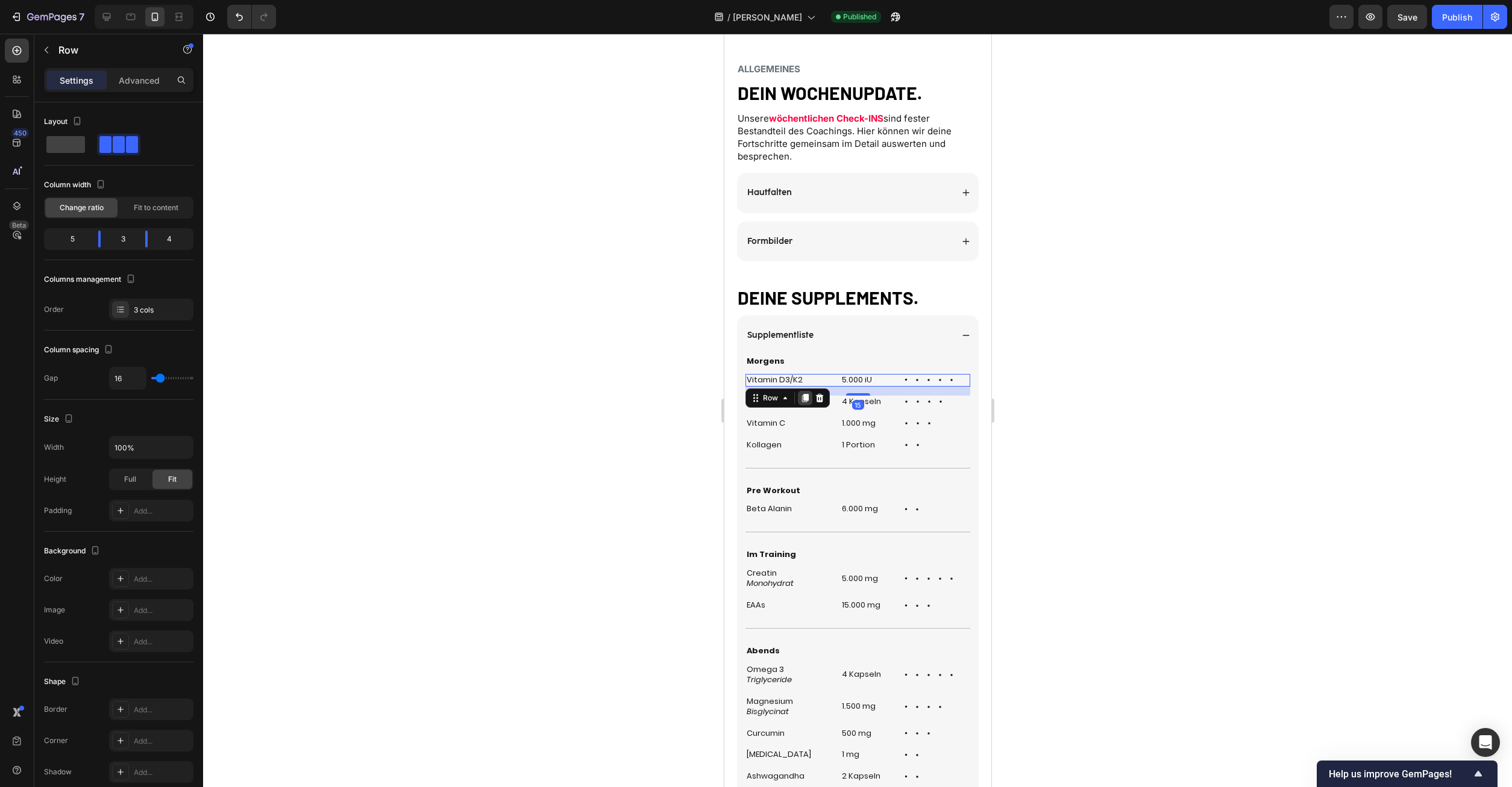
click at [803, 394] on icon at bounding box center [804, 398] width 9 height 9
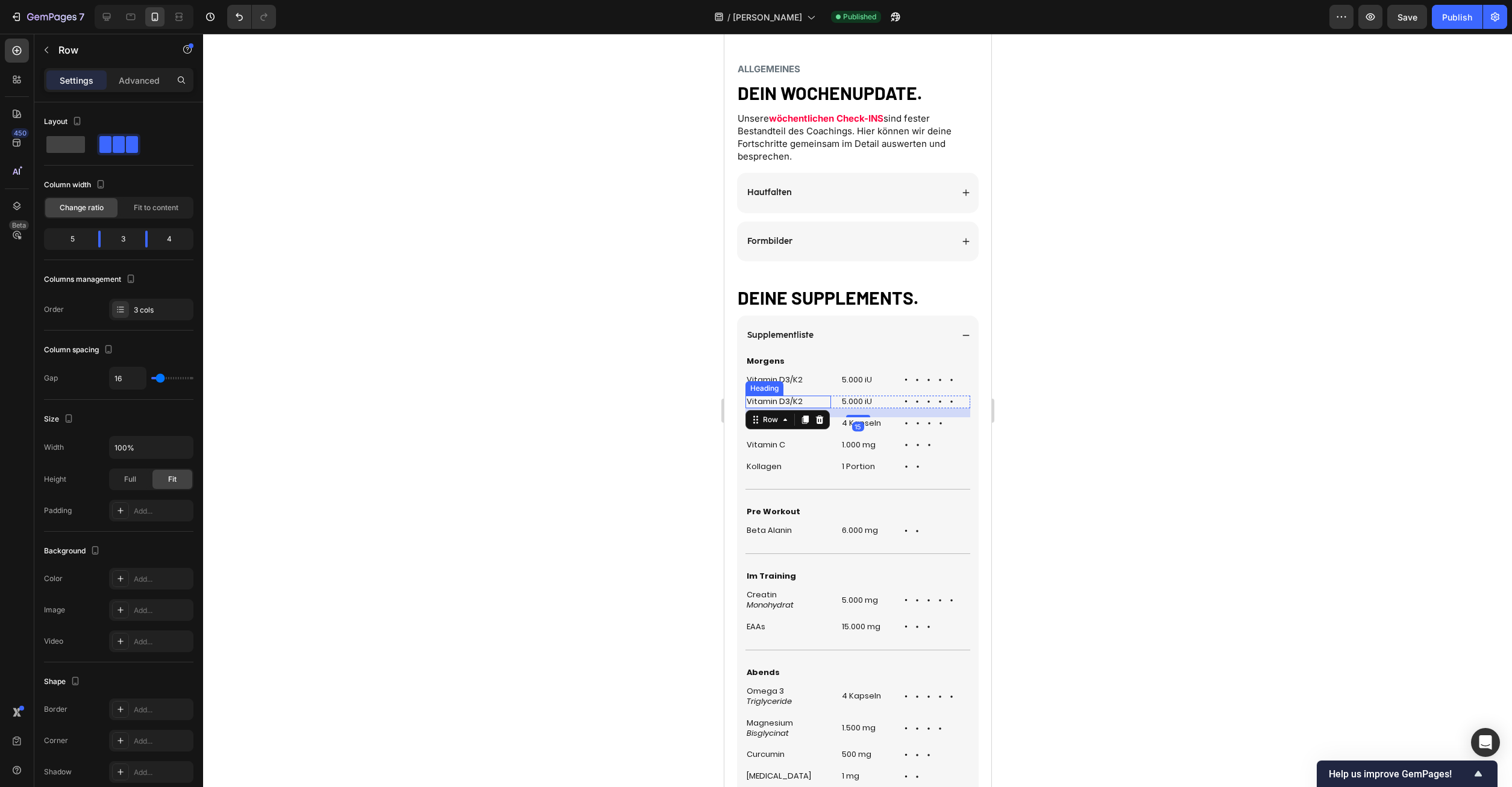
drag, startPoint x: 785, startPoint y: 386, endPoint x: 777, endPoint y: 386, distance: 8.0
click at [777, 395] on h2 "Vitamin D3/K2" at bounding box center [787, 402] width 85 height 13
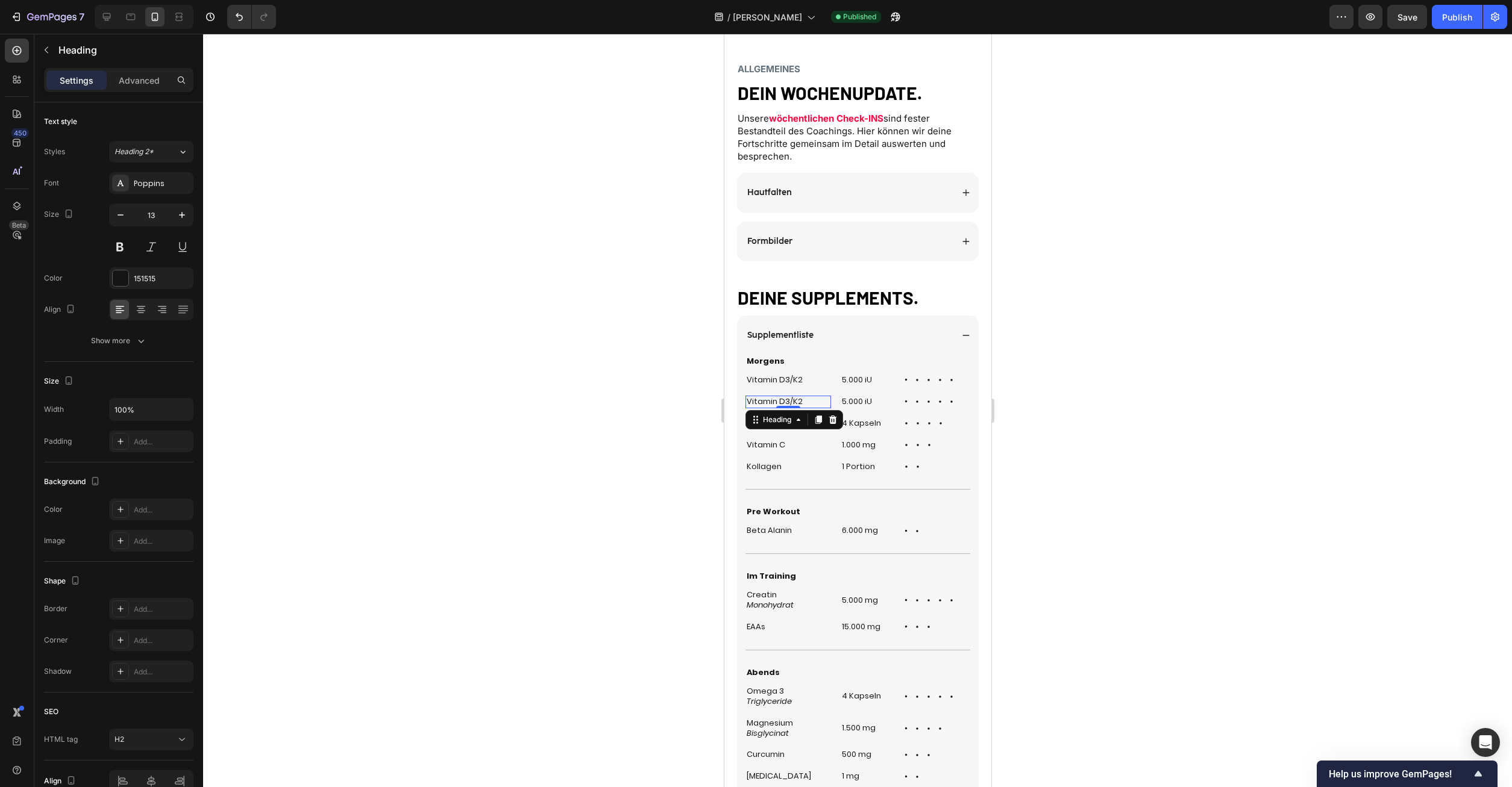
click at [777, 395] on h2 "Vitamin D3/K2" at bounding box center [787, 402] width 85 height 13
drag, startPoint x: 811, startPoint y: 387, endPoint x: 726, endPoint y: 387, distance: 85.0
click at [745, 395] on h2 "Vitamin D3/K2" at bounding box center [787, 402] width 85 height 13
click at [855, 395] on h2 "5.000 iU" at bounding box center [865, 402] width 52 height 13
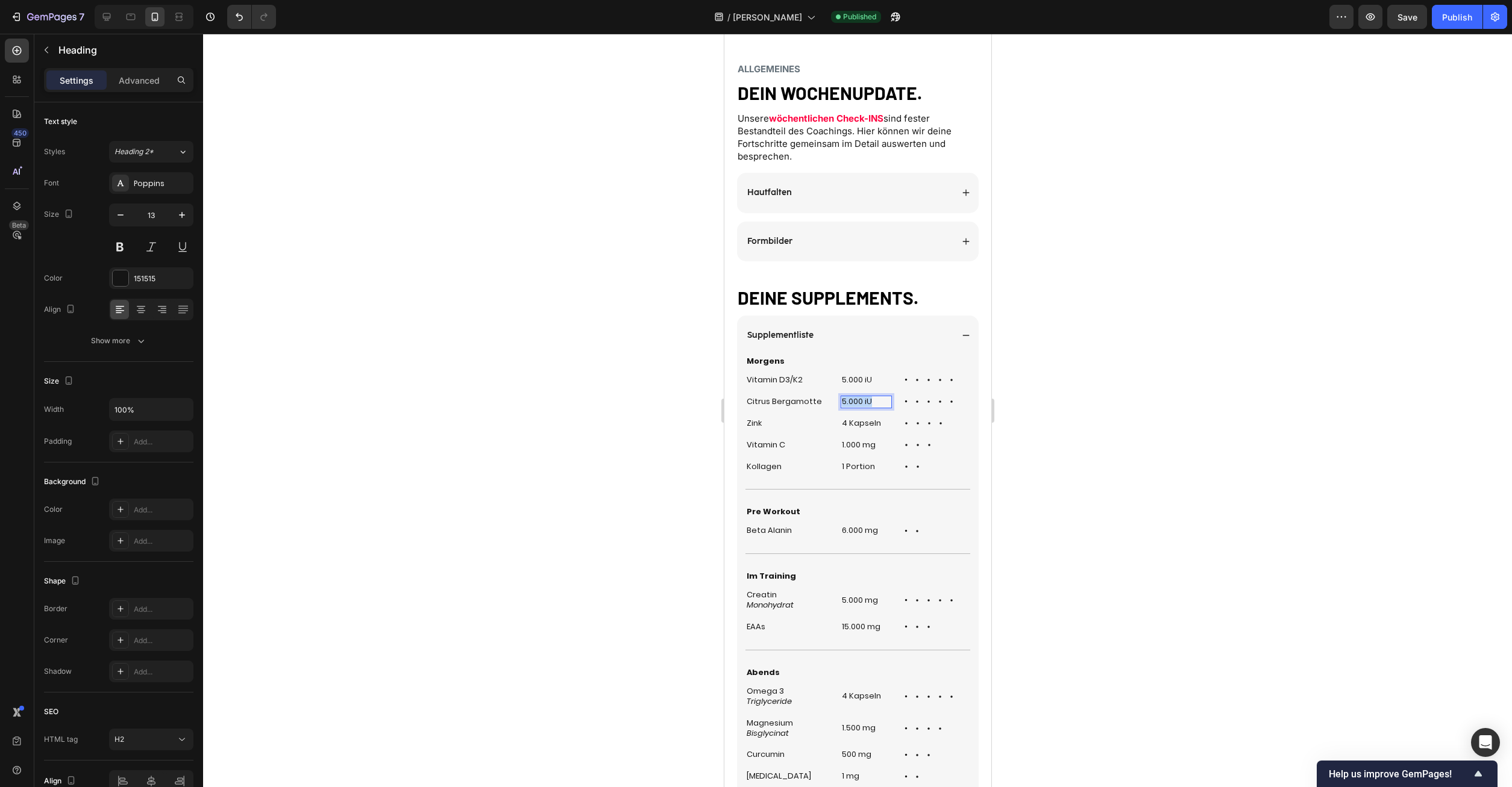
drag, startPoint x: 876, startPoint y: 392, endPoint x: 830, endPoint y: 391, distance: 46.0
click at [840, 395] on h2 "5.000 iU" at bounding box center [865, 402] width 52 height 13
click at [1158, 395] on div at bounding box center [858, 410] width 1310 height 753
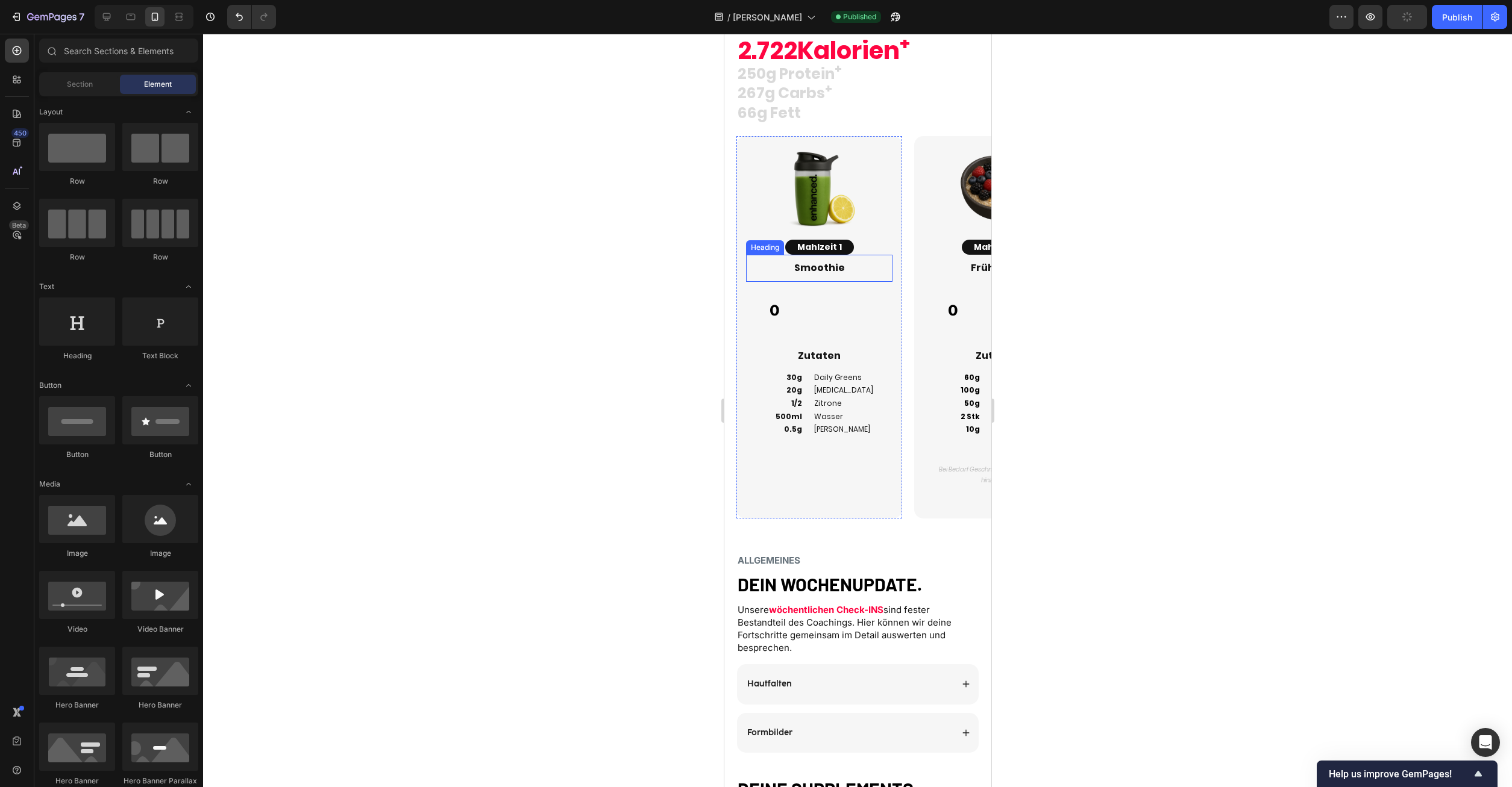
scroll to position [1352, 0]
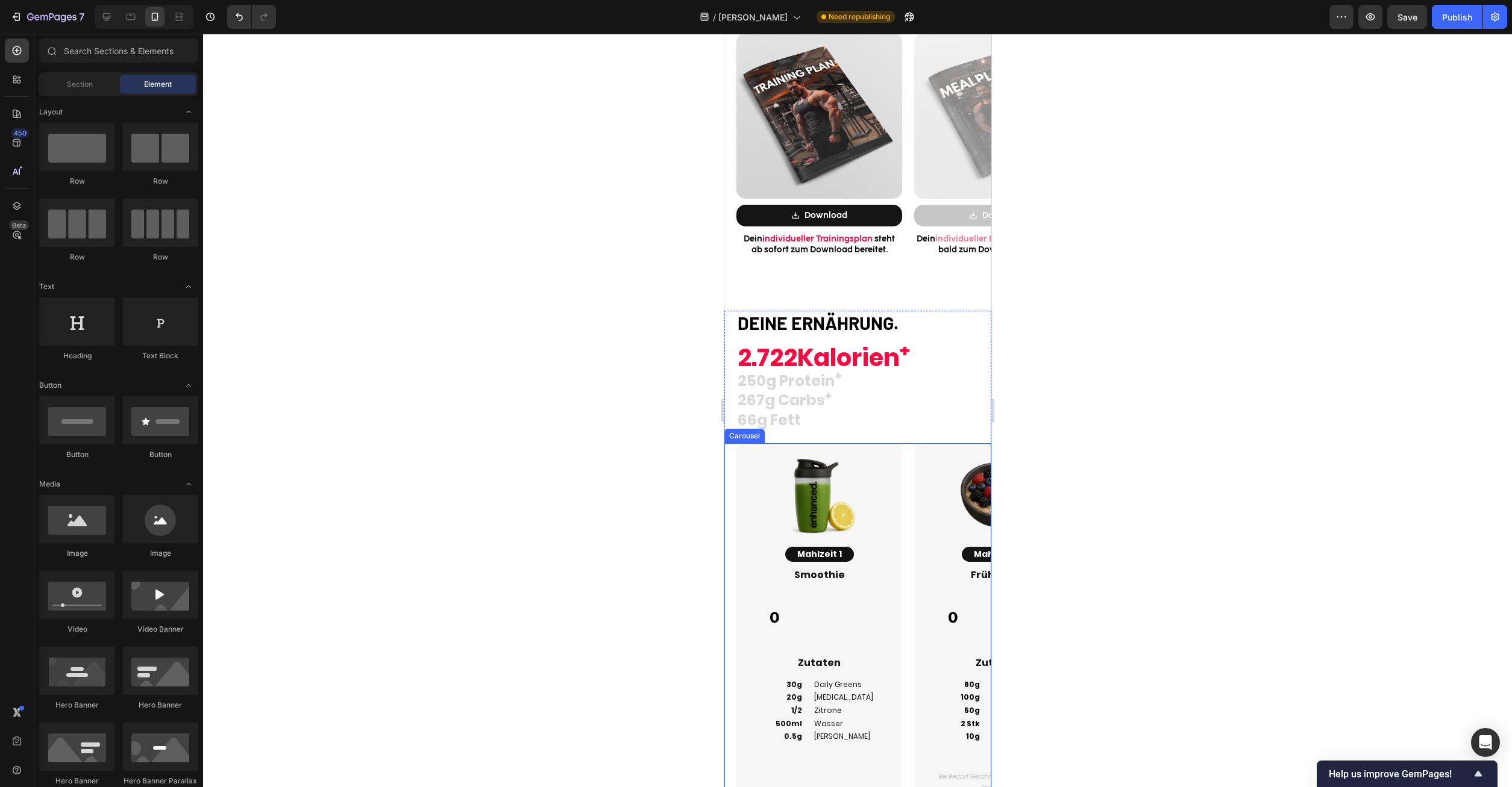
click at [909, 443] on div "Image Mahlzeit 2 Button Frühstück Heading 0 Custom Code Zutaten Heading 60g 100…" at bounding box center [991, 634] width 178 height 382
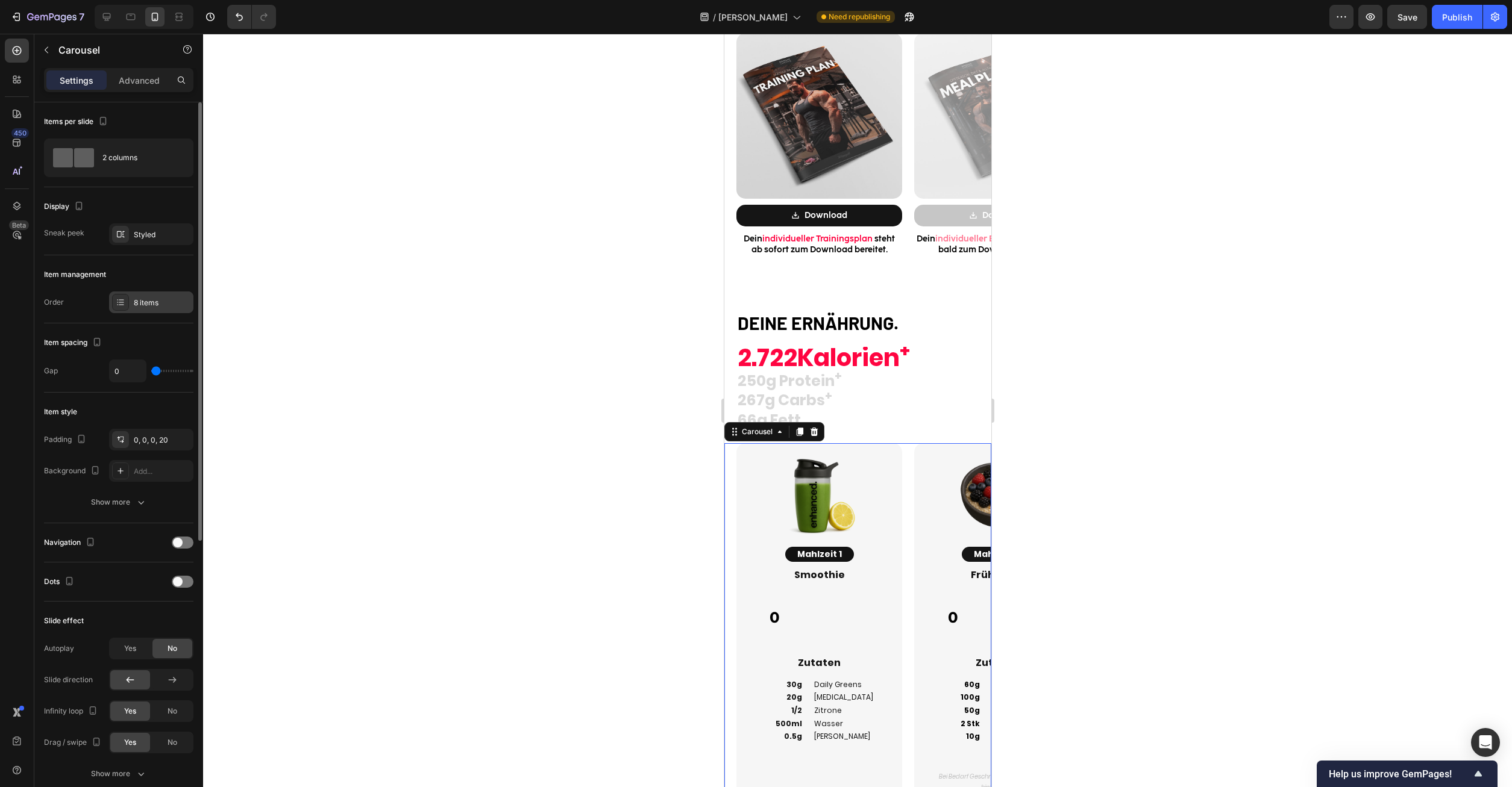
click at [144, 304] on div "8 items" at bounding box center [162, 304] width 56 height 11
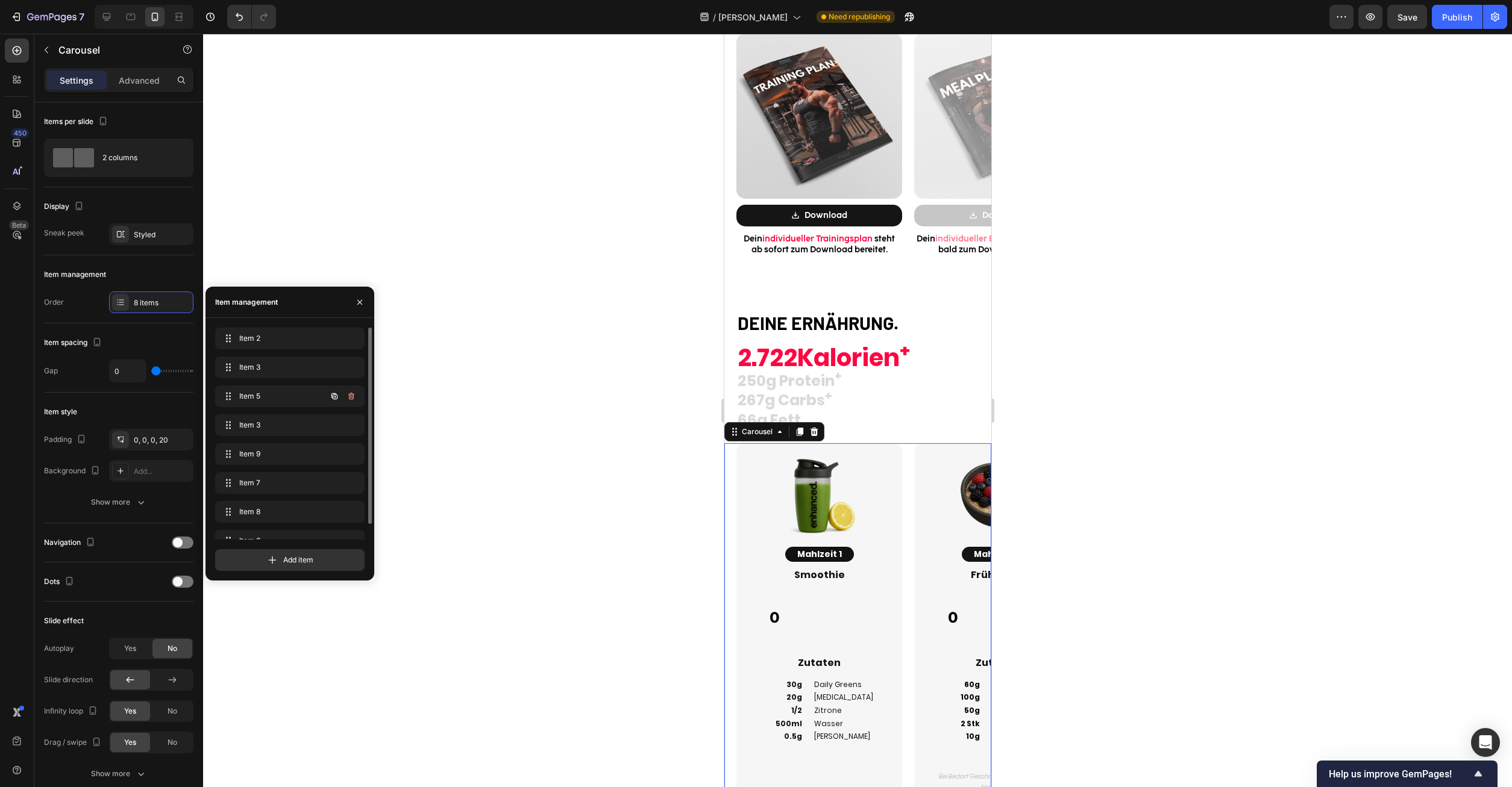
click at [266, 409] on div "Item 5 Item 5" at bounding box center [290, 399] width 149 height 26
click at [267, 401] on span "Item 5" at bounding box center [281, 396] width 89 height 11
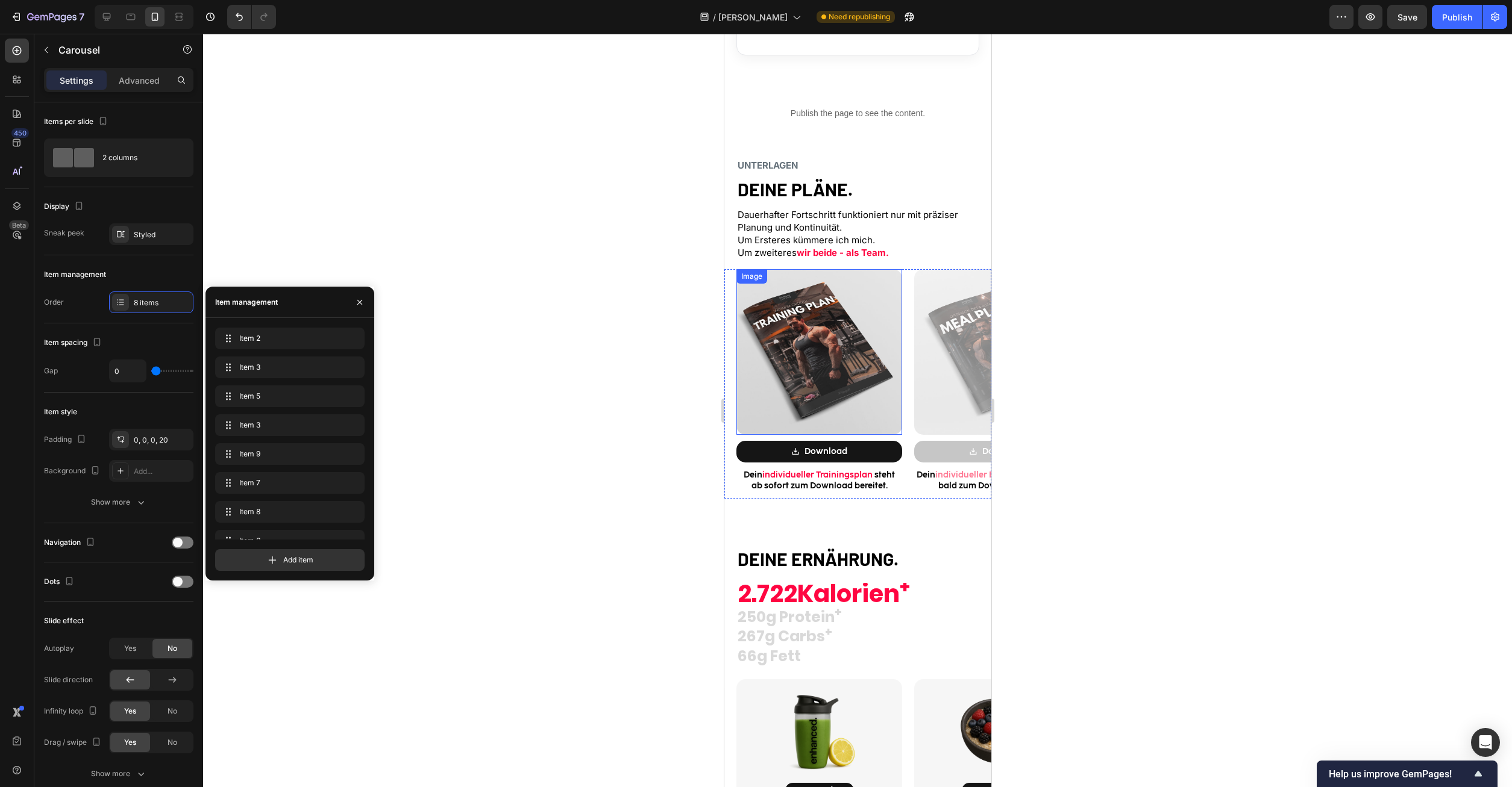
scroll to position [809, 0]
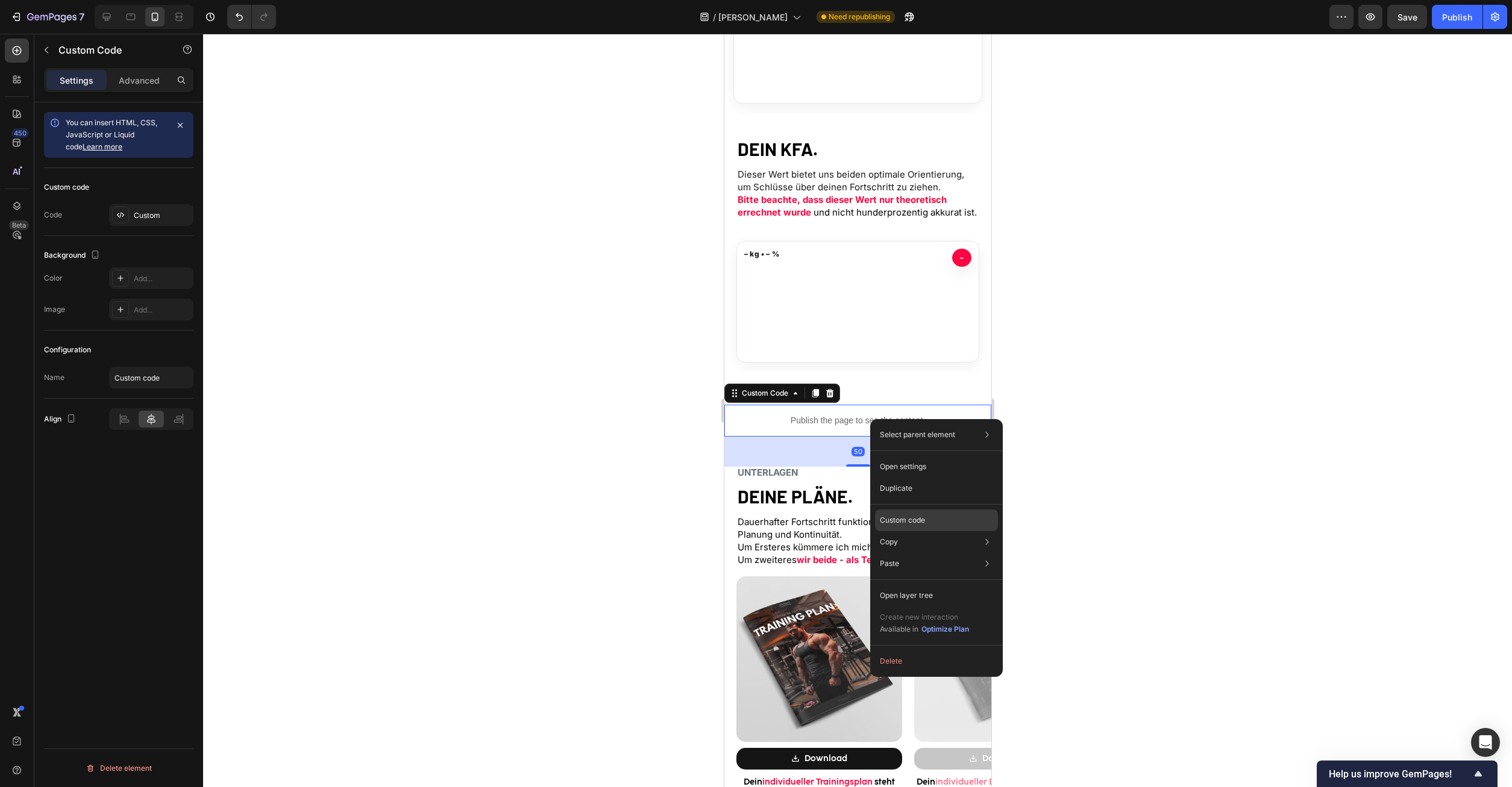
click at [924, 523] on p "Custom code" at bounding box center [903, 521] width 45 height 11
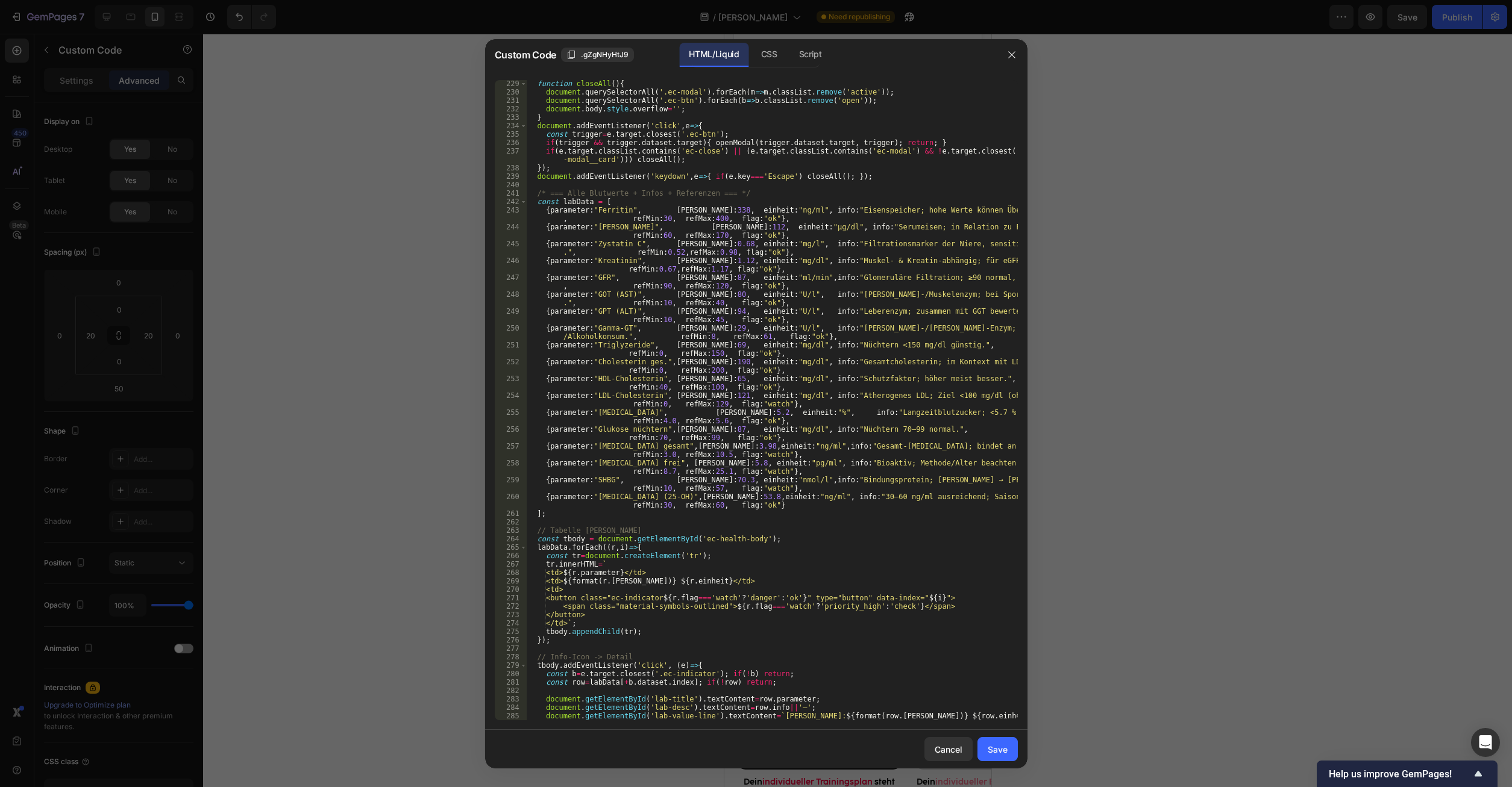
scroll to position [2311, 0]
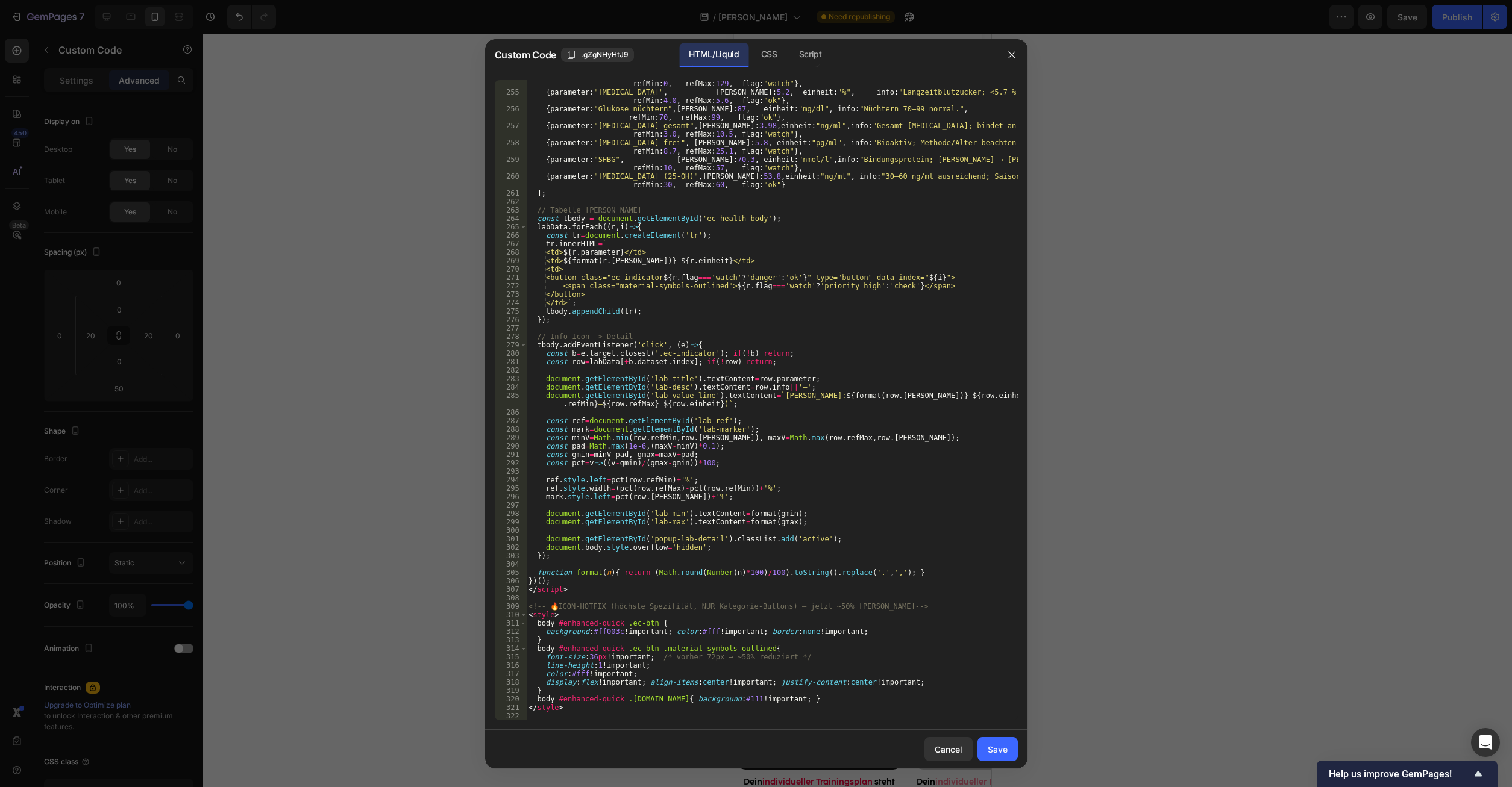
drag, startPoint x: 586, startPoint y: 720, endPoint x: 365, endPoint y: -47, distance: 798.2
click at [486, 70] on div "254 255 256 257 258 259 260 261 262 263 264 265 266 267 268 269 270 271 272 273…" at bounding box center [756, 400] width 543 height 660
drag, startPoint x: 561, startPoint y: 703, endPoint x: 573, endPoint y: 713, distance: 15.6
click at [561, 704] on div "{ parameter : "LDL-Cholesterin" , [PERSON_NAME] : 121 , einheit : "mg/dl" , inf…" at bounding box center [771, 404] width 491 height 665
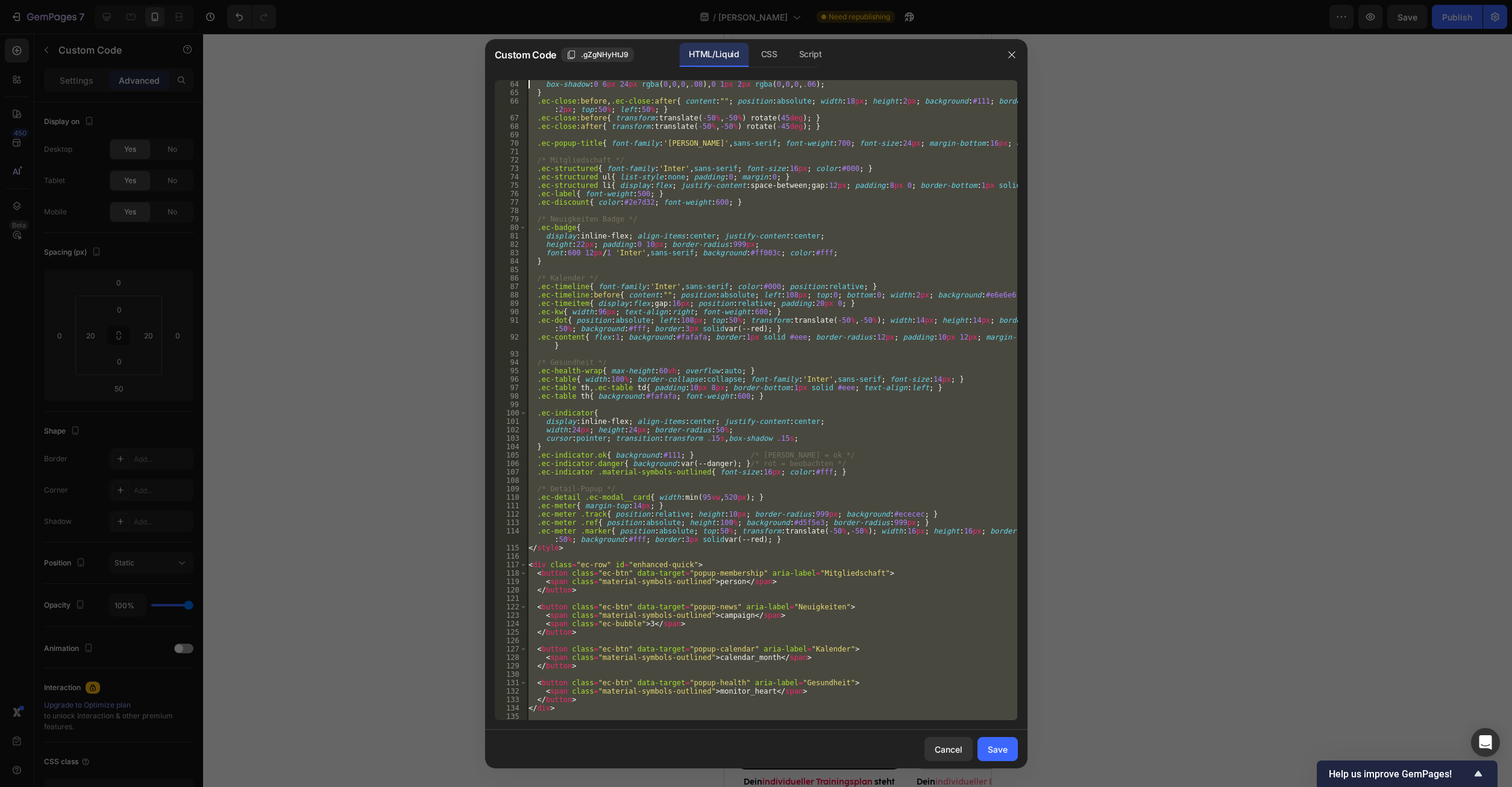
scroll to position [0, 0]
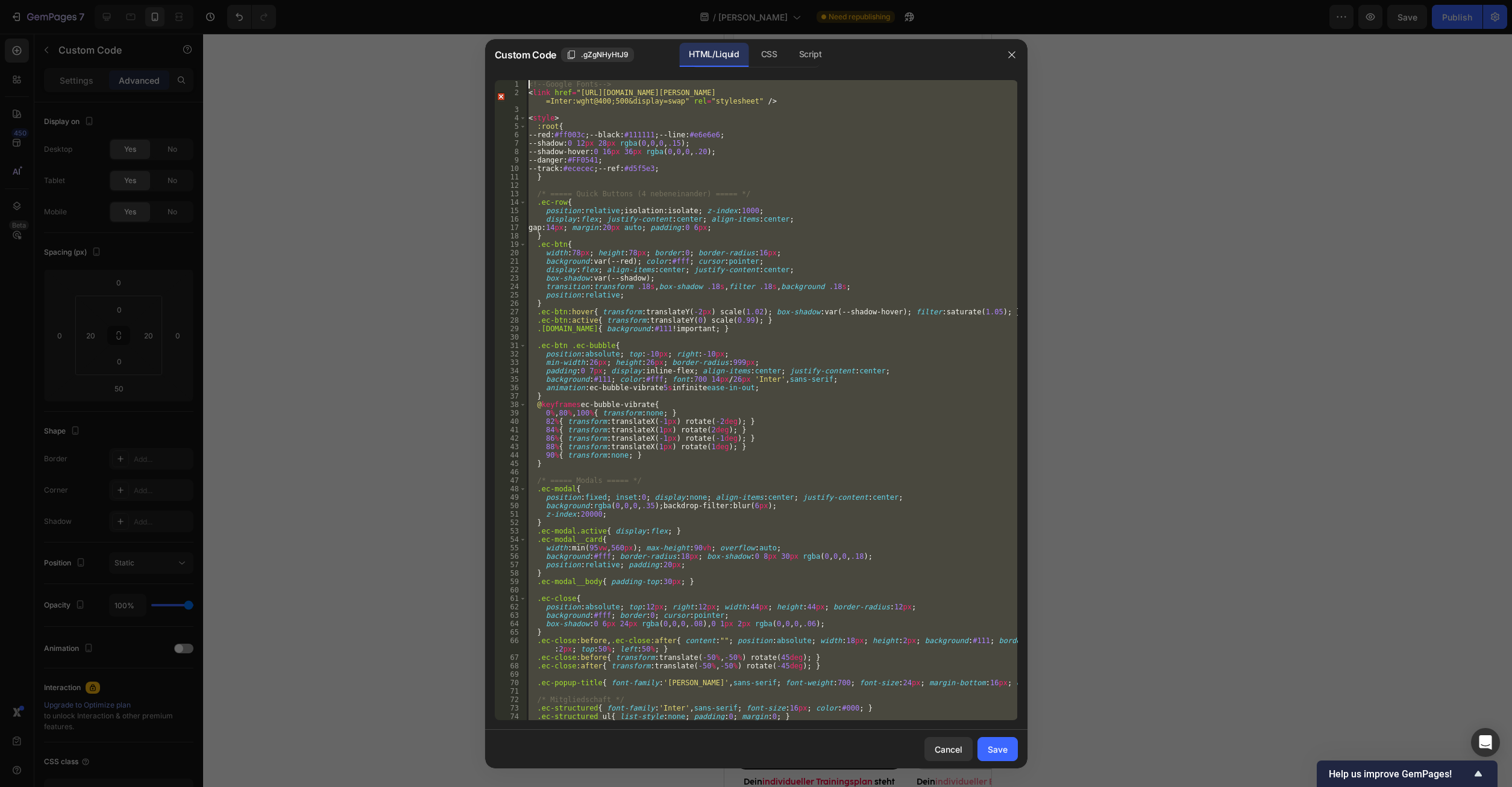
drag, startPoint x: 576, startPoint y: 715, endPoint x: 384, endPoint y: -52, distance: 790.7
click at [526, 81] on div "<!-- Google Fonts --> < link href = "[URL][DOMAIN_NAME][PERSON_NAME] =Inter:wgh…" at bounding box center [771, 400] width 491 height 640
type textarea "<!-- Google Fonts --> <link href="[URL][DOMAIN_NAME][PERSON_NAME]" rel="stylesh…"
click at [1092, 479] on div at bounding box center [756, 394] width 1512 height 787
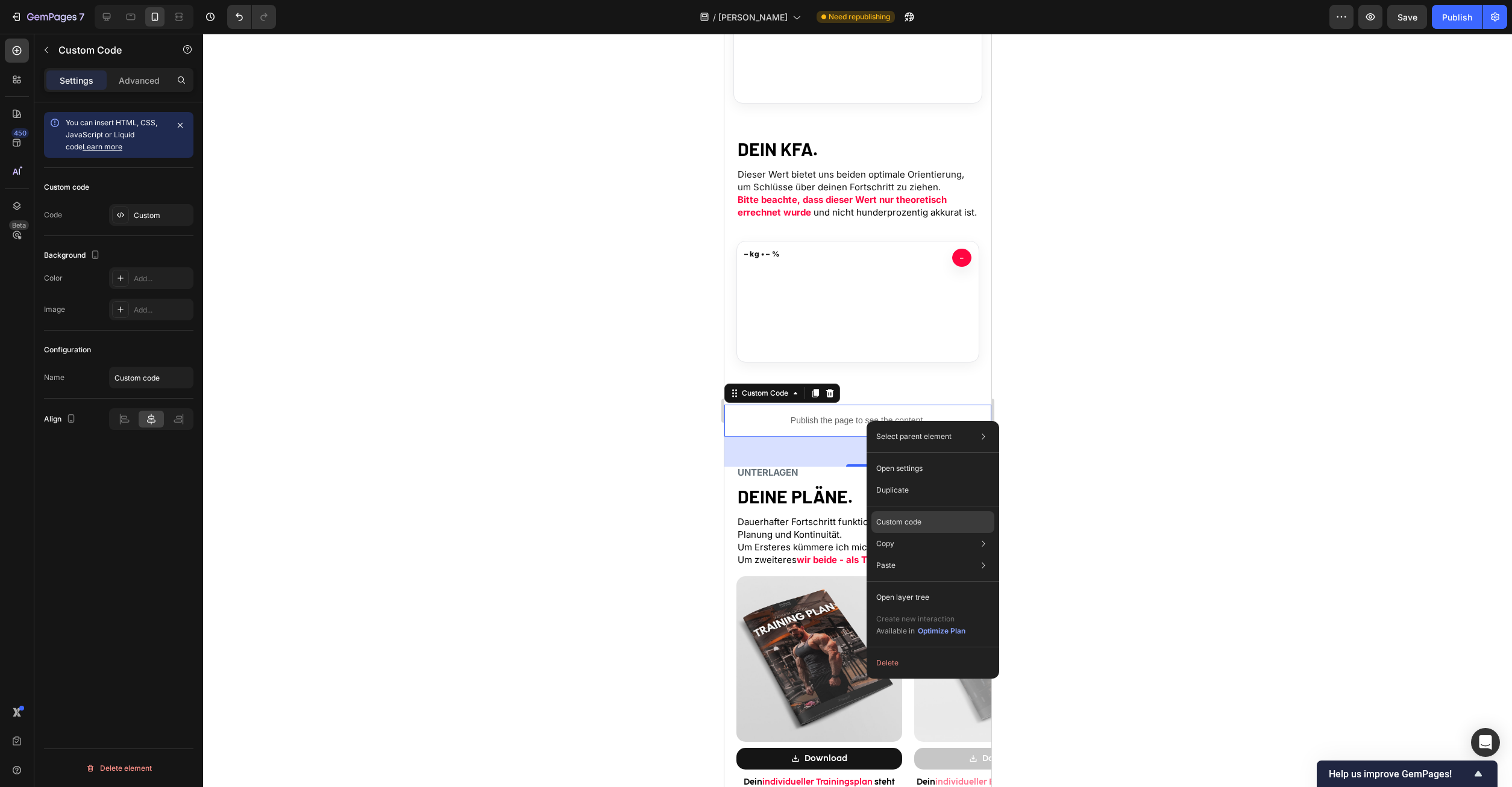
click at [921, 514] on div "Custom code" at bounding box center [933, 522] width 123 height 22
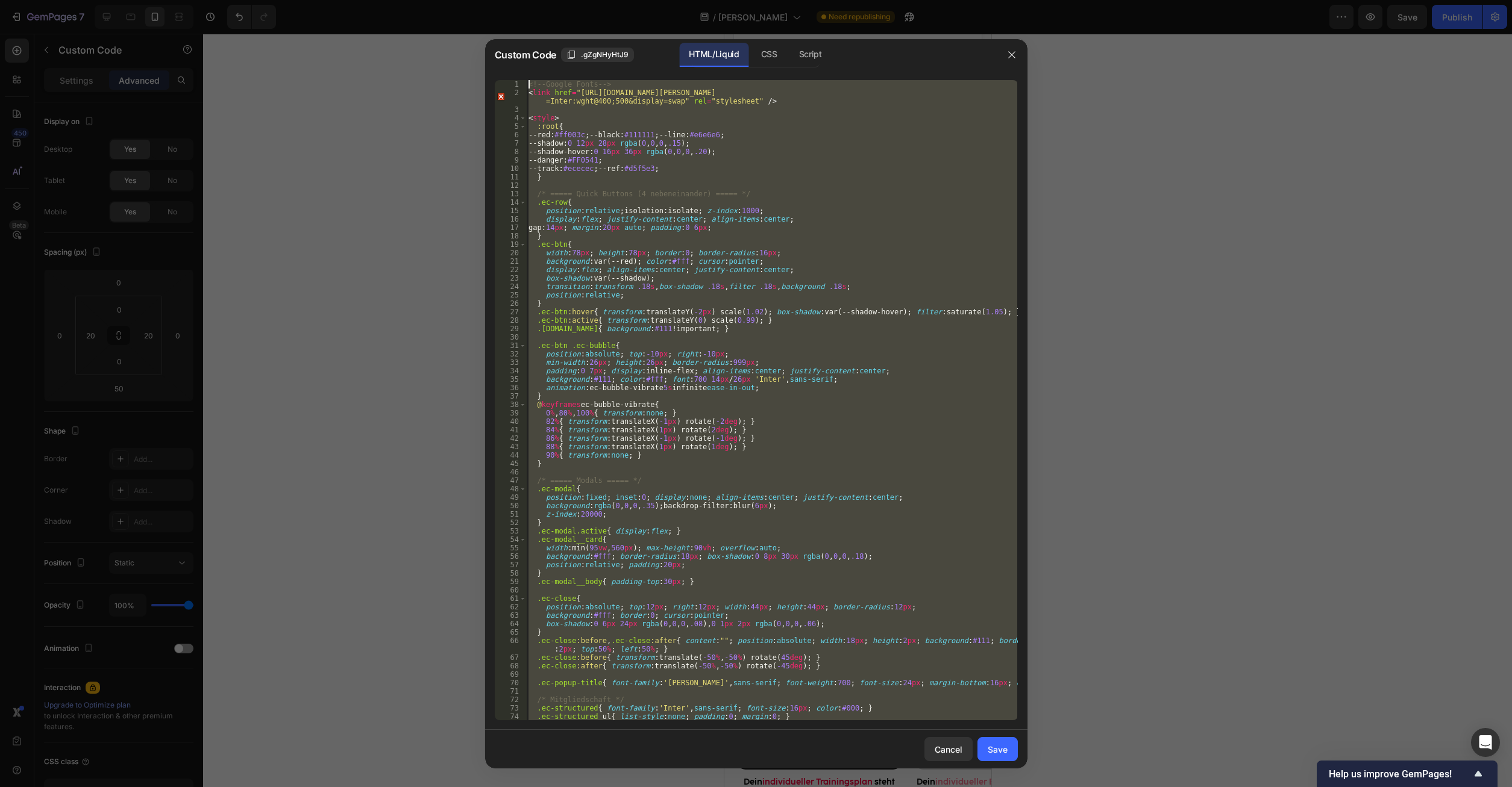
drag, startPoint x: 602, startPoint y: 715, endPoint x: 264, endPoint y: -52, distance: 838.2
click at [526, 81] on div "<!-- Google Fonts --> < link href = "[URL][DOMAIN_NAME][PERSON_NAME] =Inter:wgh…" at bounding box center [771, 400] width 491 height 640
type textarea "<!-- Google Fonts --> <link href="[URL][DOMAIN_NAME][PERSON_NAME]" rel="stylesh…"
paste textarea
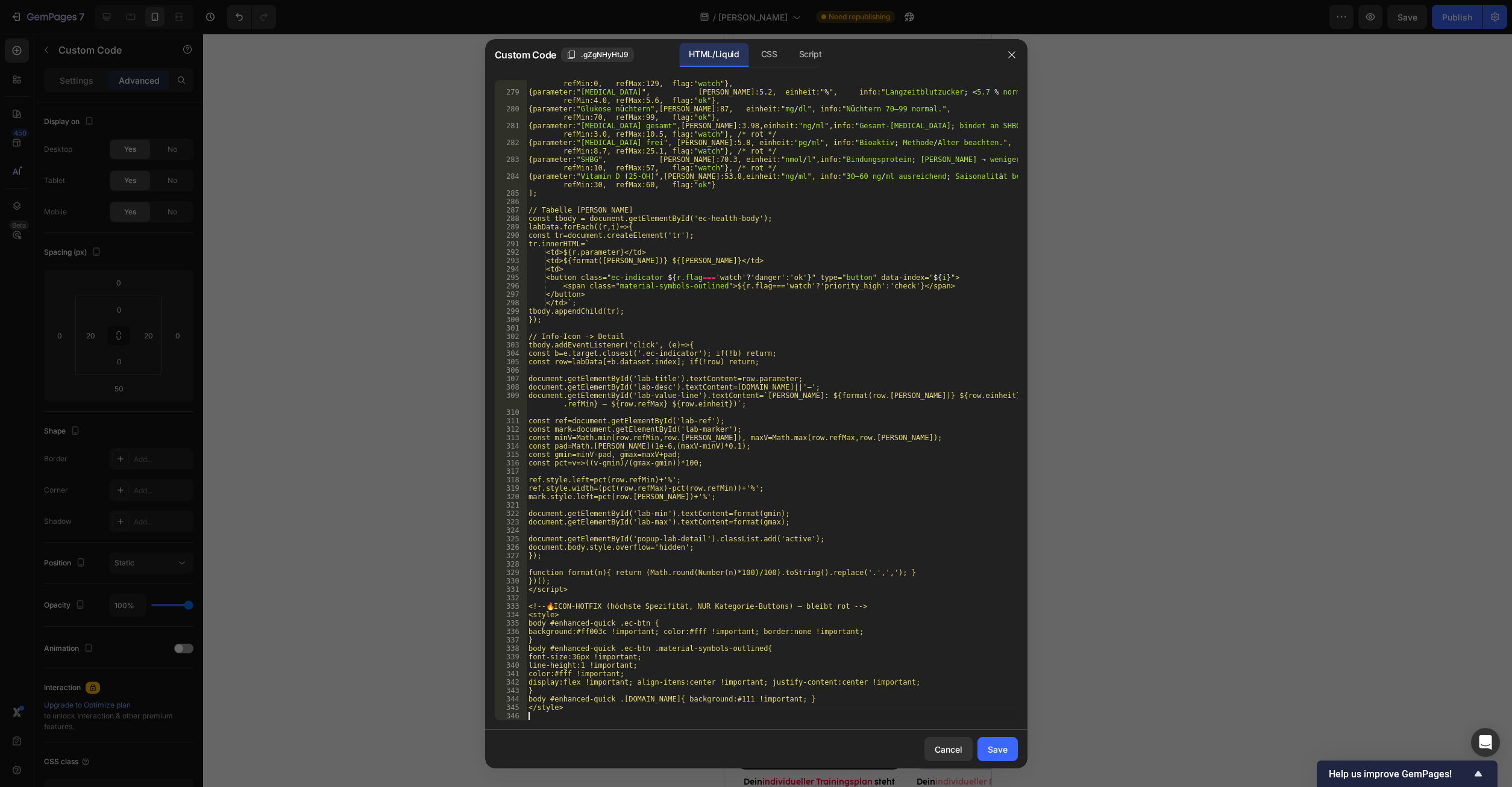
scroll to position [2505, 0]
click at [992, 751] on div "Save" at bounding box center [997, 750] width 20 height 13
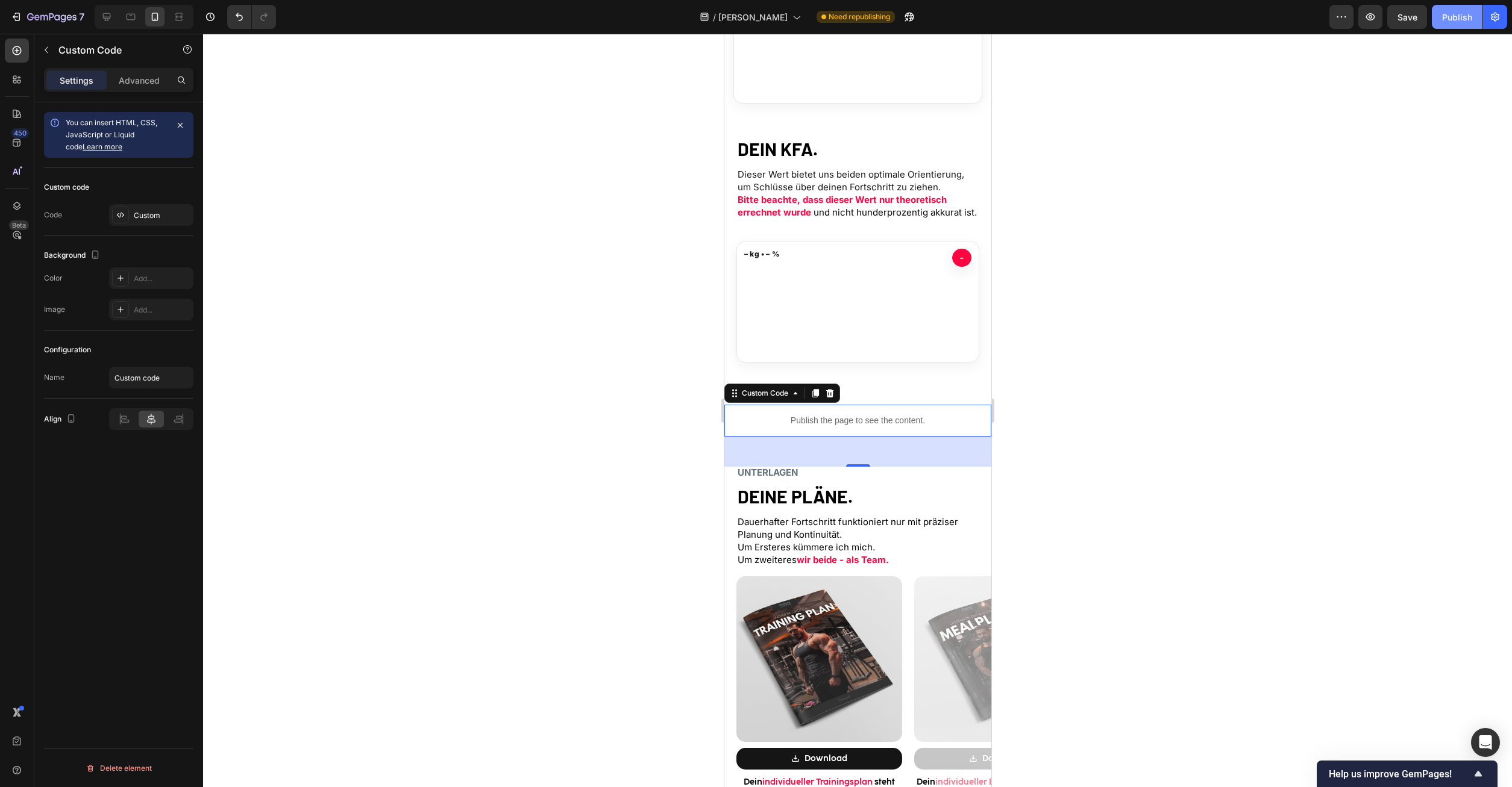
click at [1455, 22] on div "Publish" at bounding box center [1458, 18] width 30 height 13
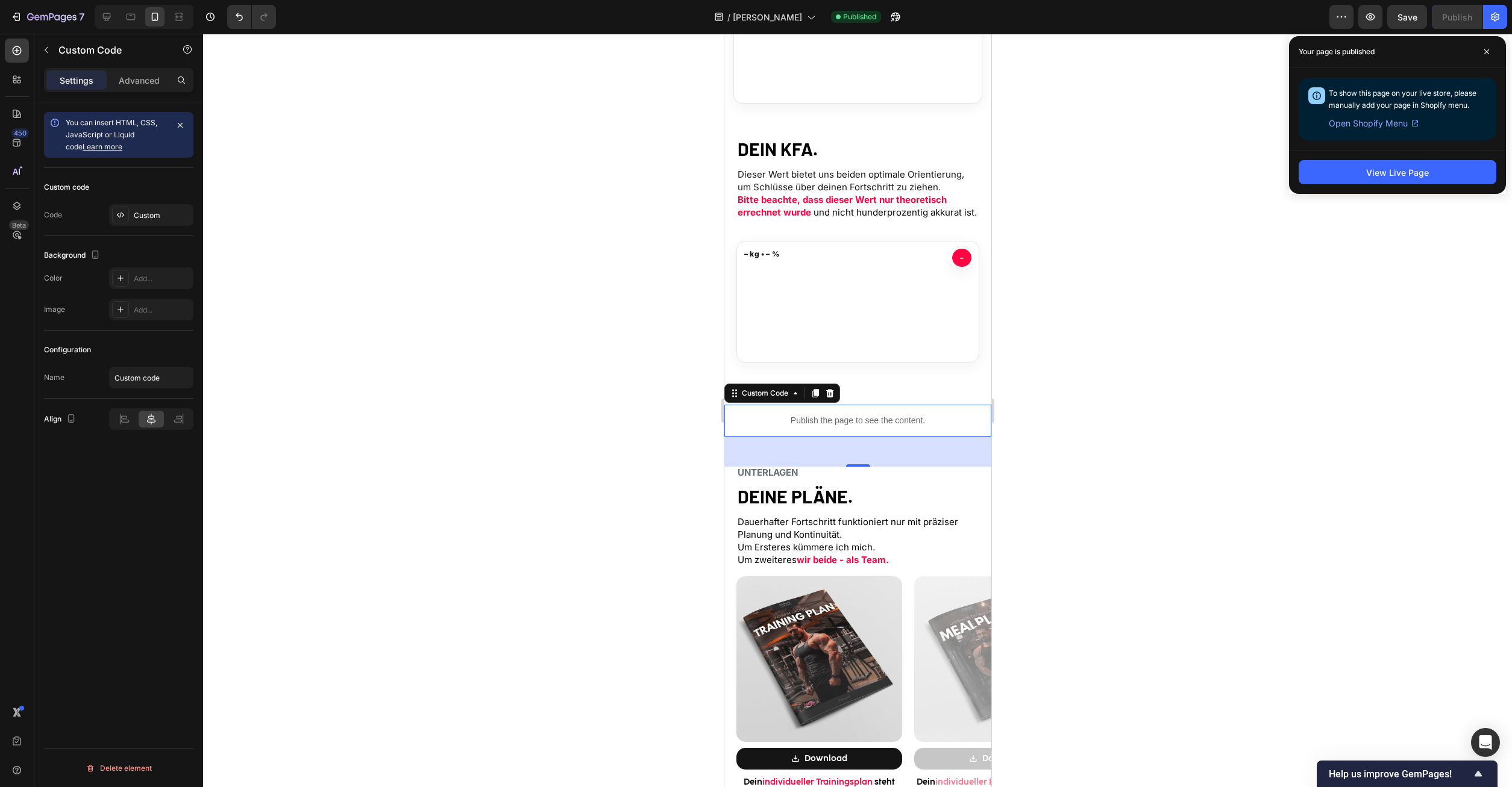
drag, startPoint x: 870, startPoint y: 426, endPoint x: 1652, endPoint y: 510, distance: 786.5
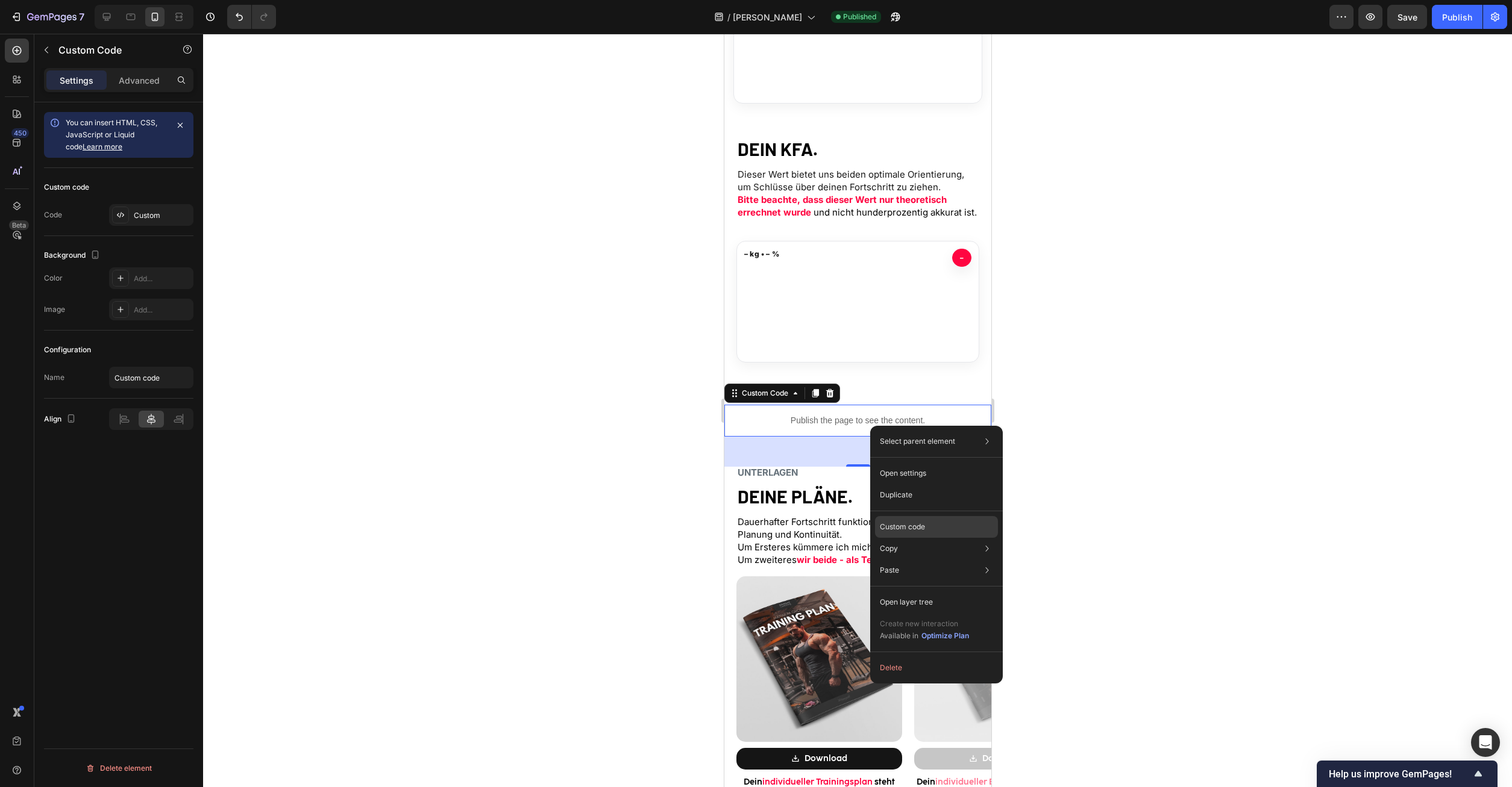
click at [924, 517] on div "Custom code" at bounding box center [936, 527] width 123 height 22
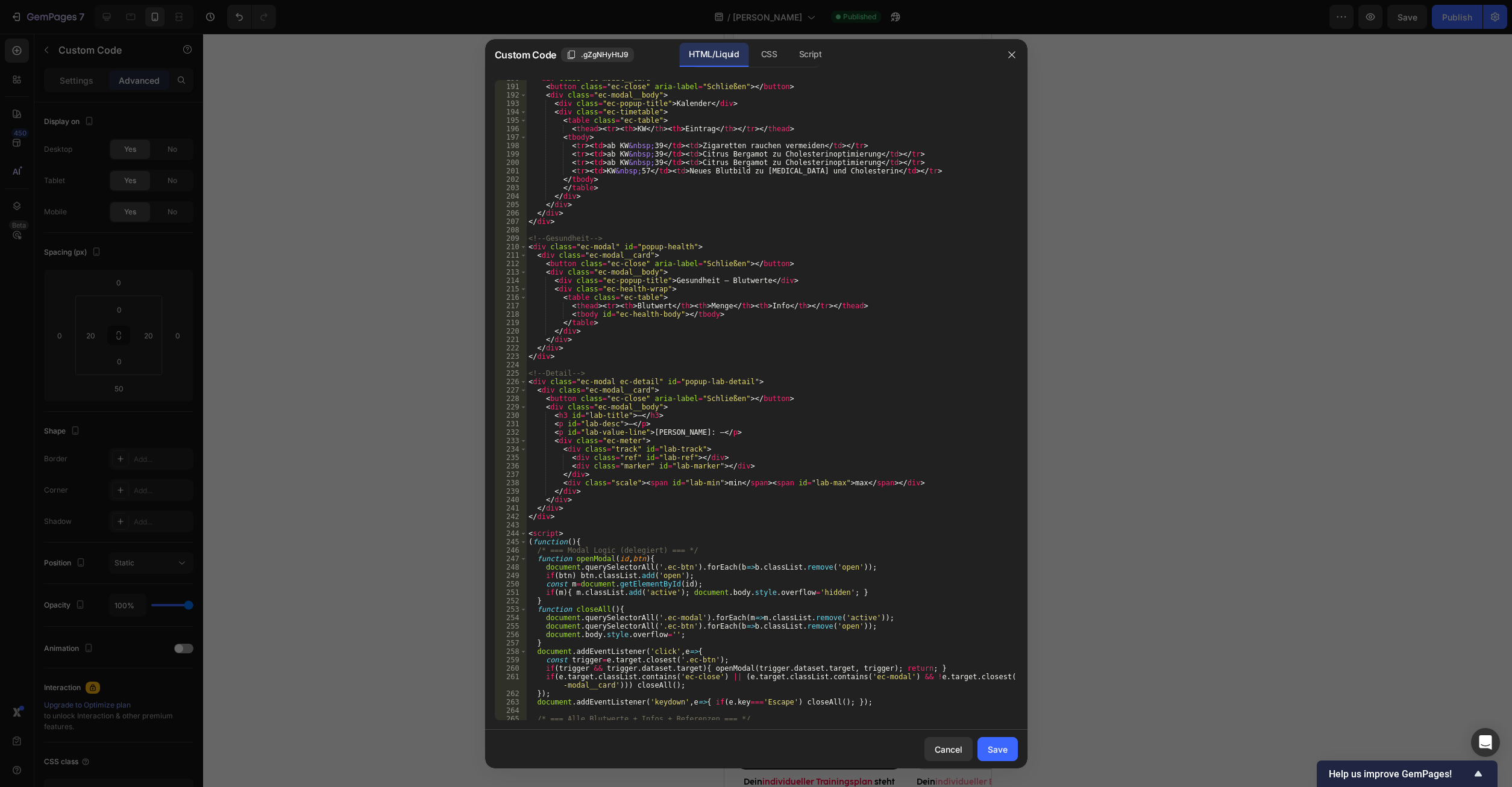
scroll to position [1548, 0]
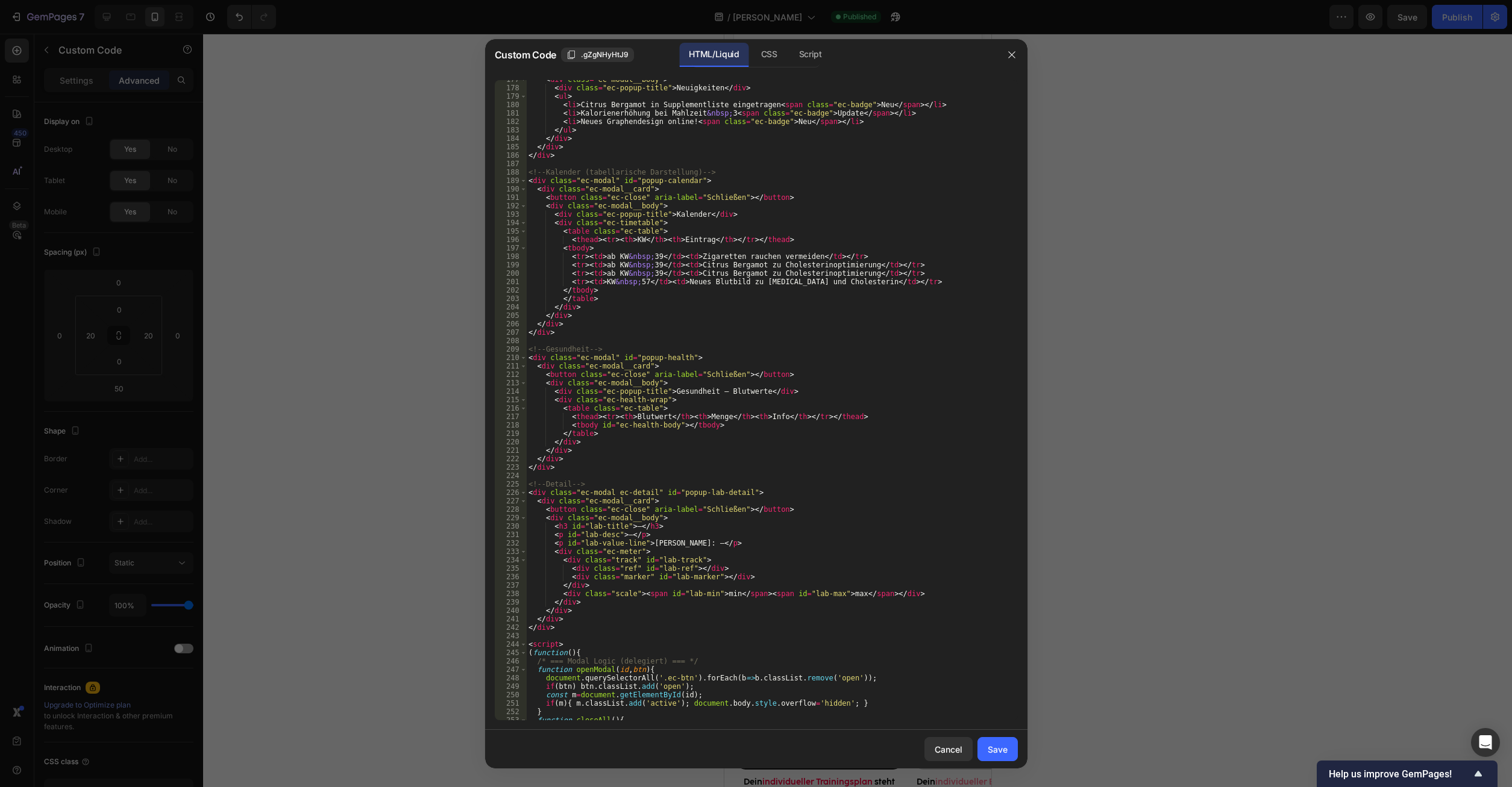
type textarea "<tr><td>ab KW&nbsp;39</td><td>Citrus Bergamot zu Cholesterinoptimierung</td></t…"
drag, startPoint x: 901, startPoint y: 274, endPoint x: 861, endPoint y: 275, distance: 40.0
click at [861, 275] on div "< div class = "ec-modal__body" > < div class = "ec-popup-title" > Neuigkeiten <…" at bounding box center [771, 403] width 491 height 657
click at [899, 275] on div "< div class = "ec-modal__body" > < div class = "ec-popup-title" > Neuigkeiten <…" at bounding box center [771, 400] width 491 height 640
drag, startPoint x: 896, startPoint y: 275, endPoint x: 567, endPoint y: 274, distance: 329.0
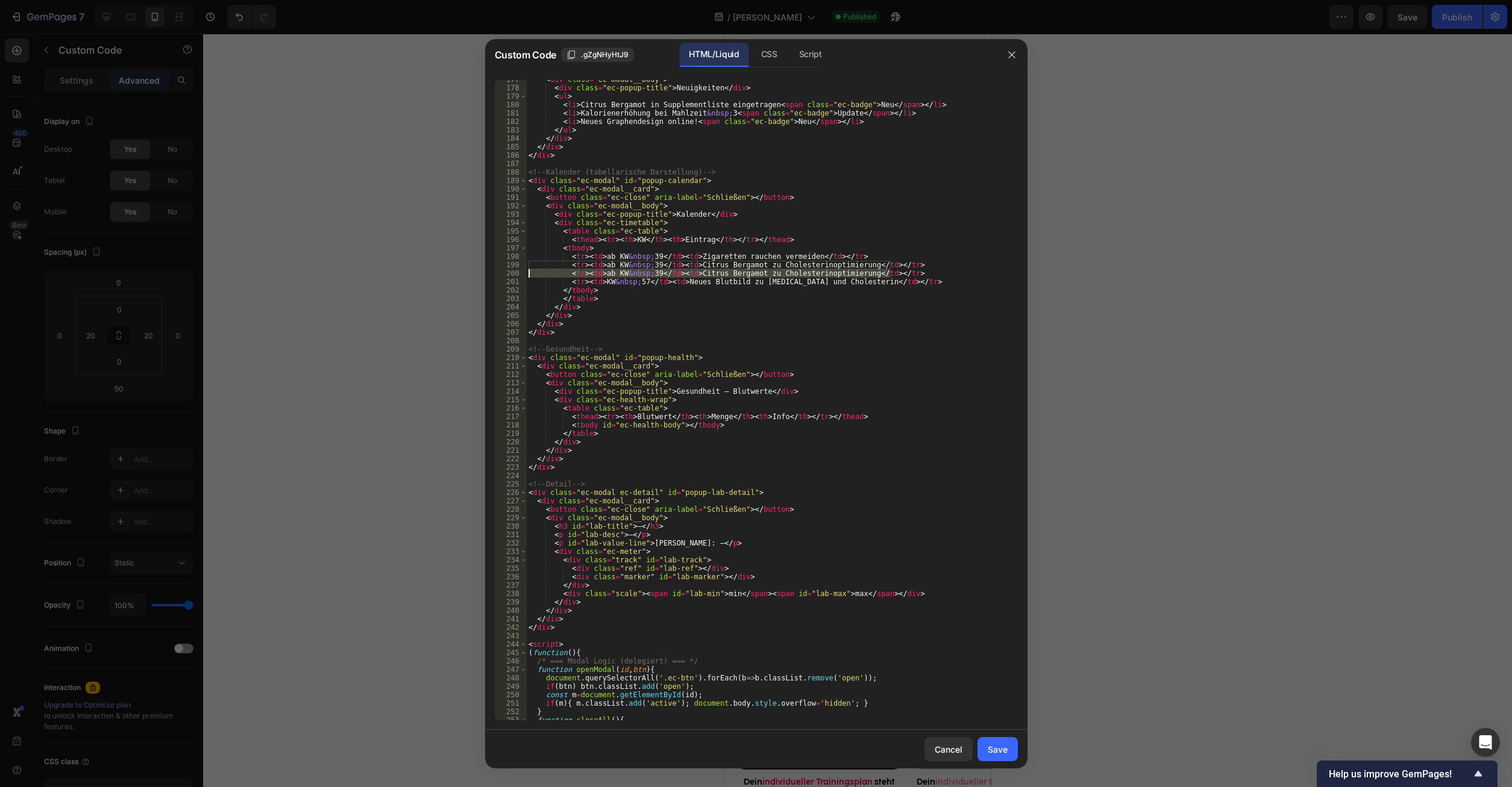
click at [567, 274] on div "< div class = "ec-modal__body" > < div class = "ec-popup-title" > Neuigkeiten <…" at bounding box center [771, 403] width 491 height 657
type textarea "<tr><td>ab KW&nbsp;39</td><td>Citrus Bergamot zu Cholesterinoptimierung</td></t…"
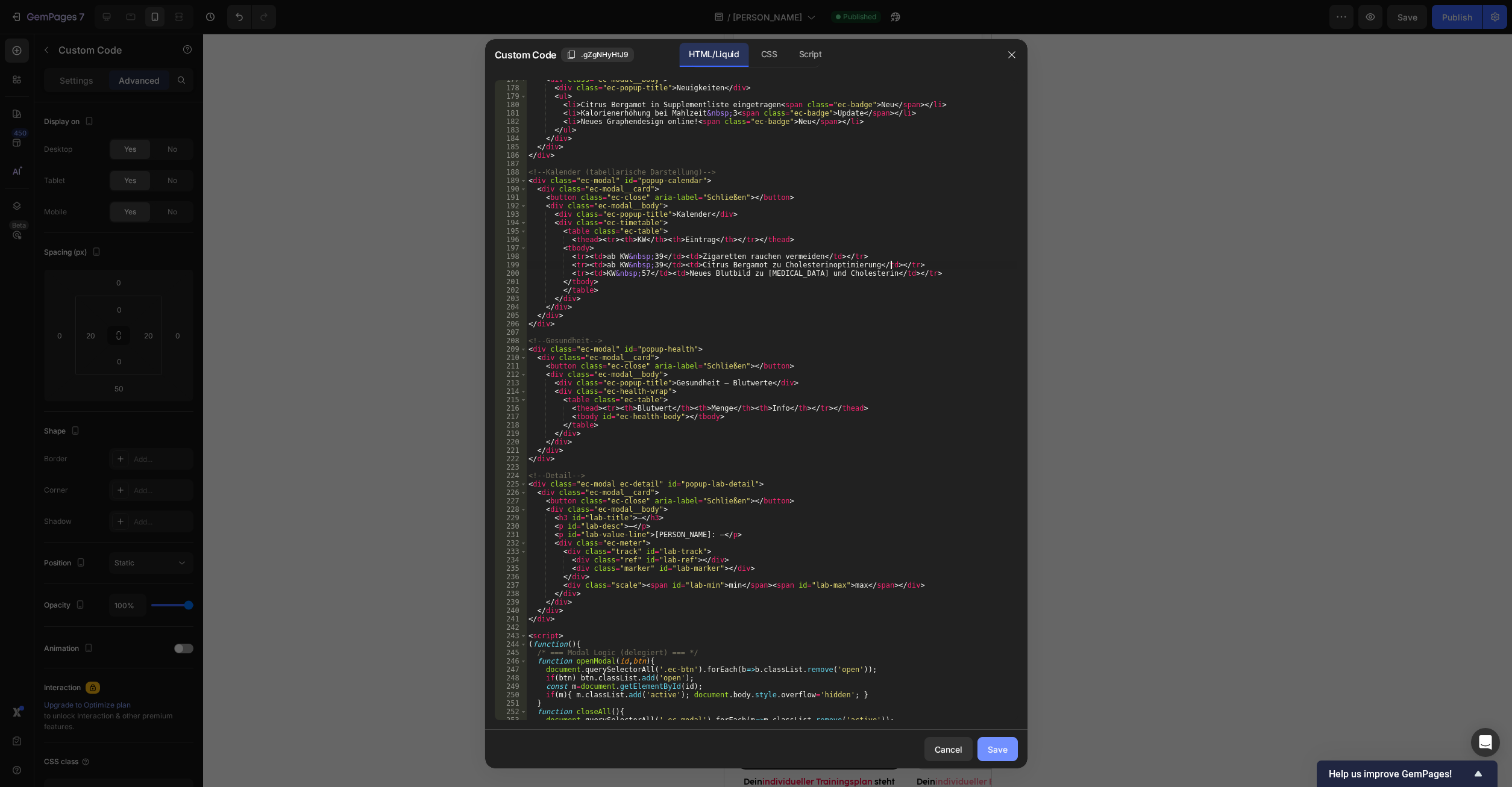
click at [992, 740] on button "Save" at bounding box center [997, 750] width 40 height 24
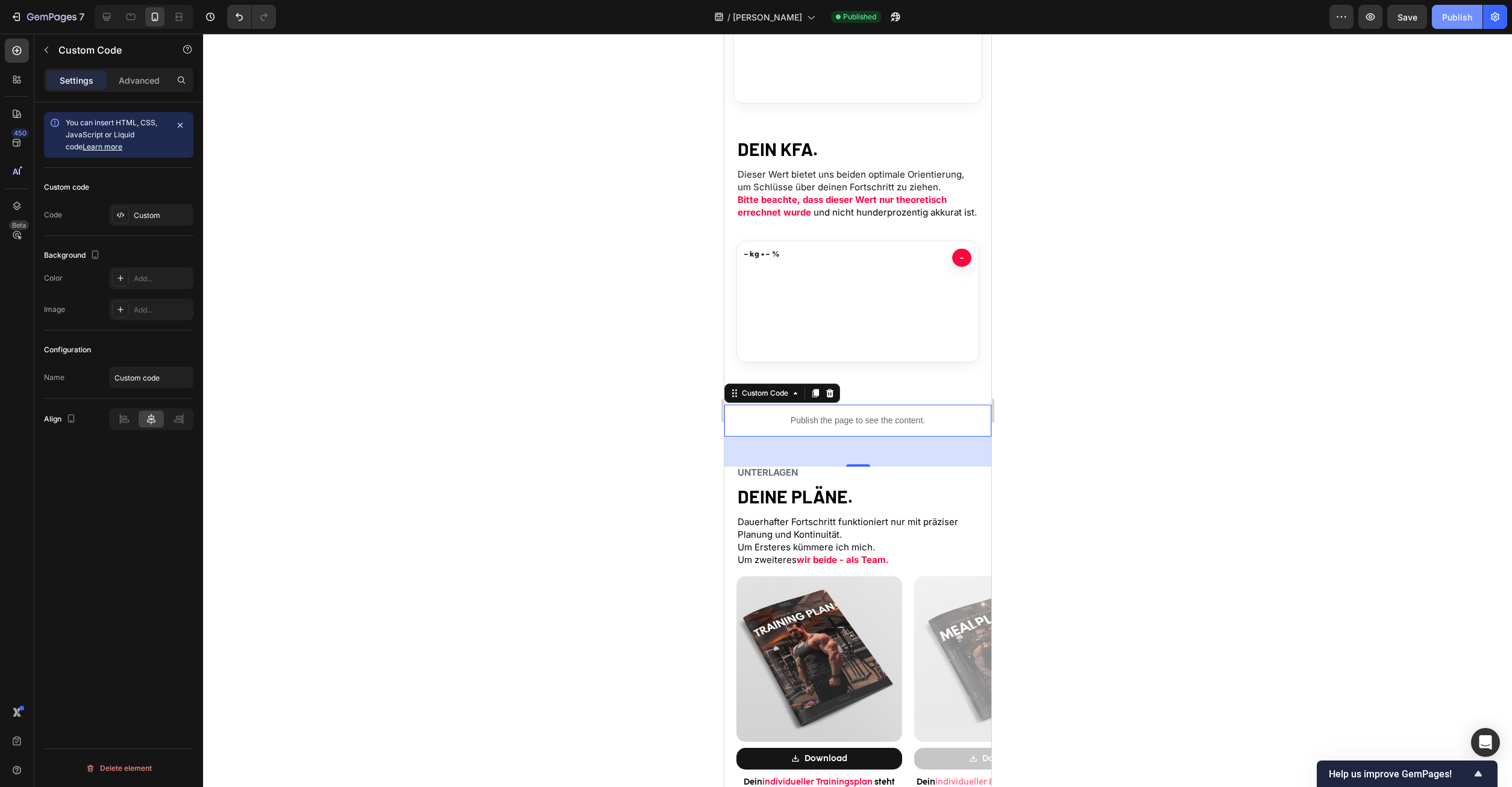
click at [1461, 26] on button "Publish" at bounding box center [1458, 17] width 51 height 24
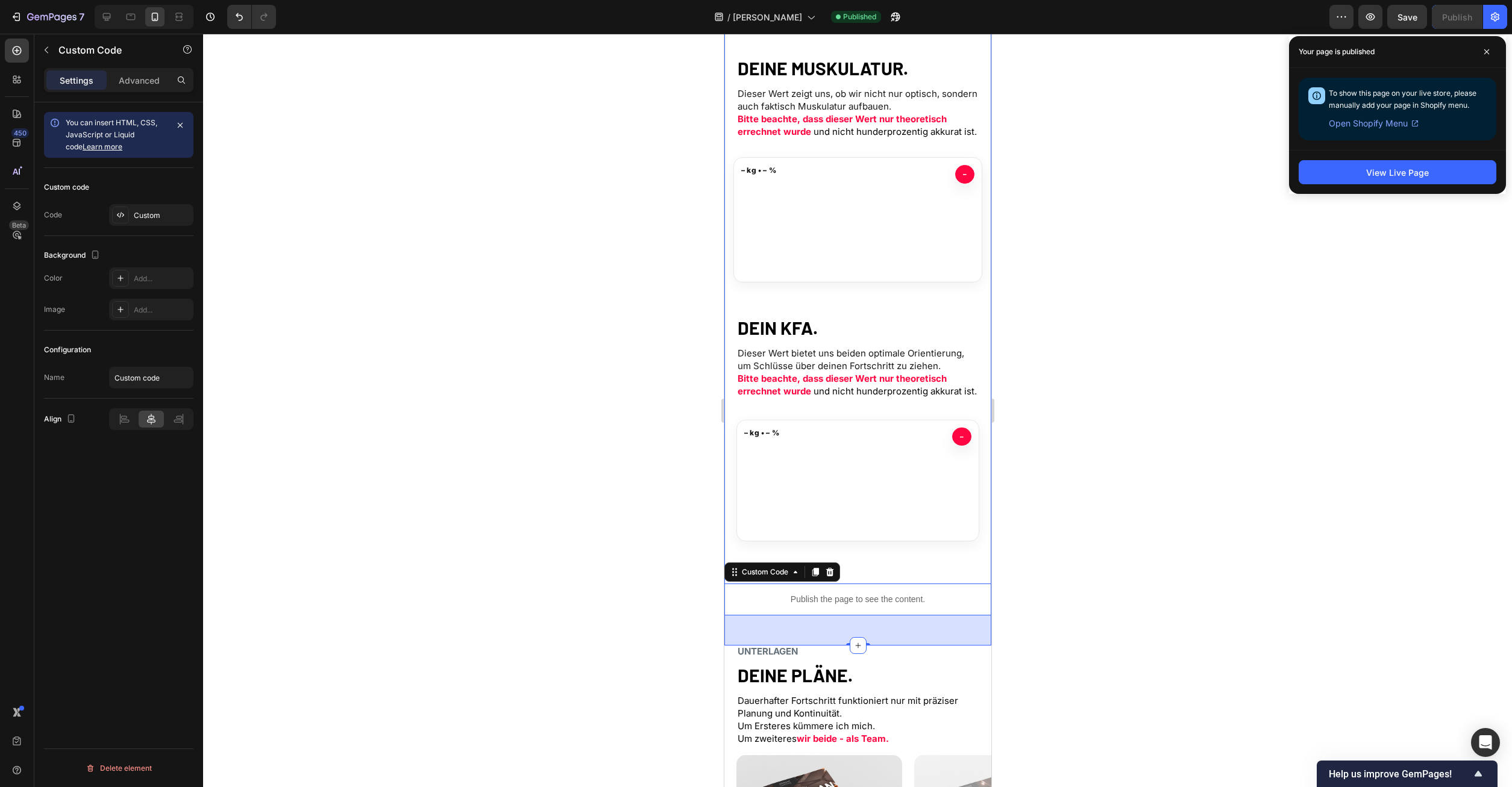
scroll to position [747, 0]
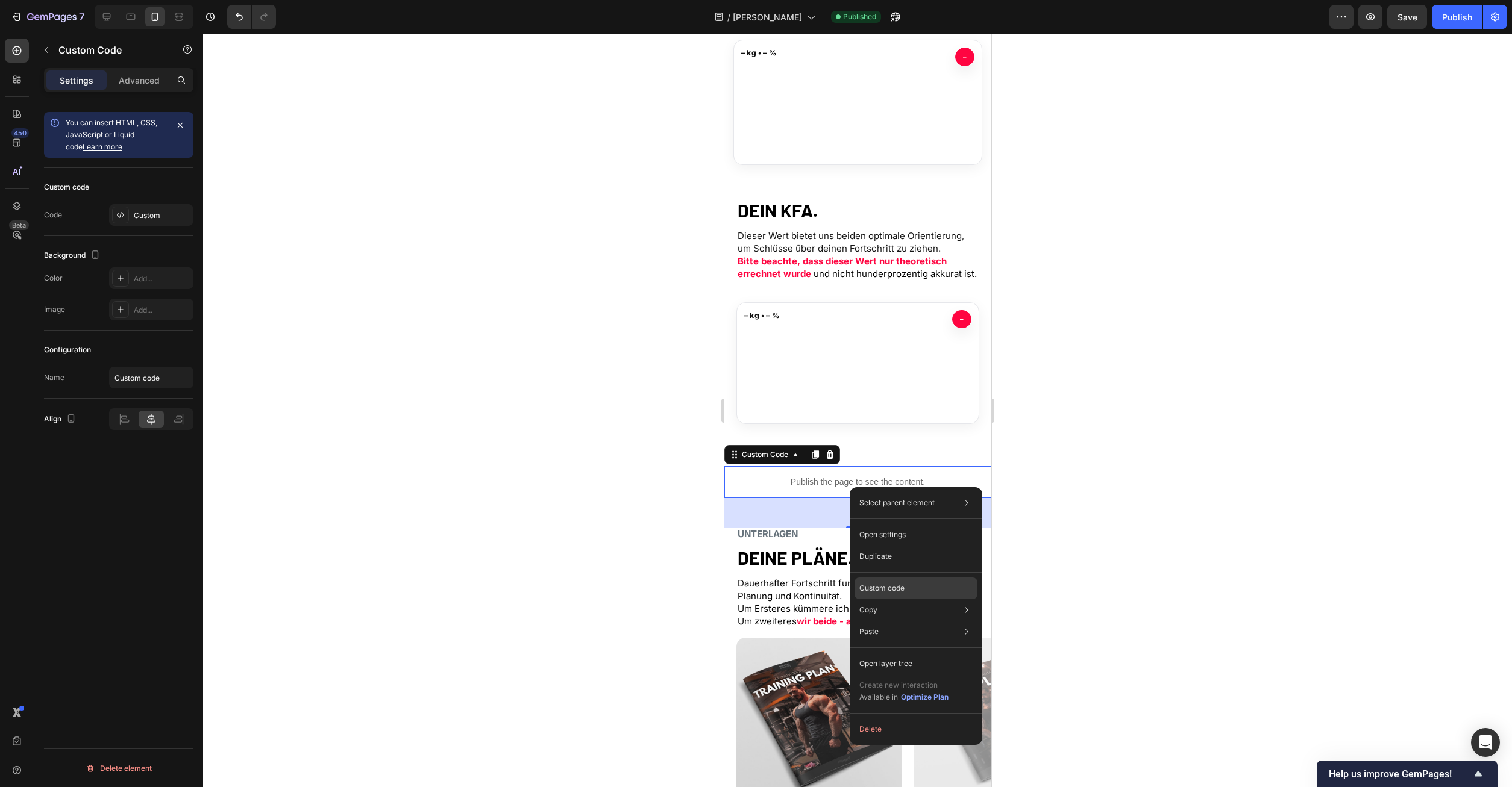
click at [906, 581] on div "Custom code" at bounding box center [916, 588] width 123 height 22
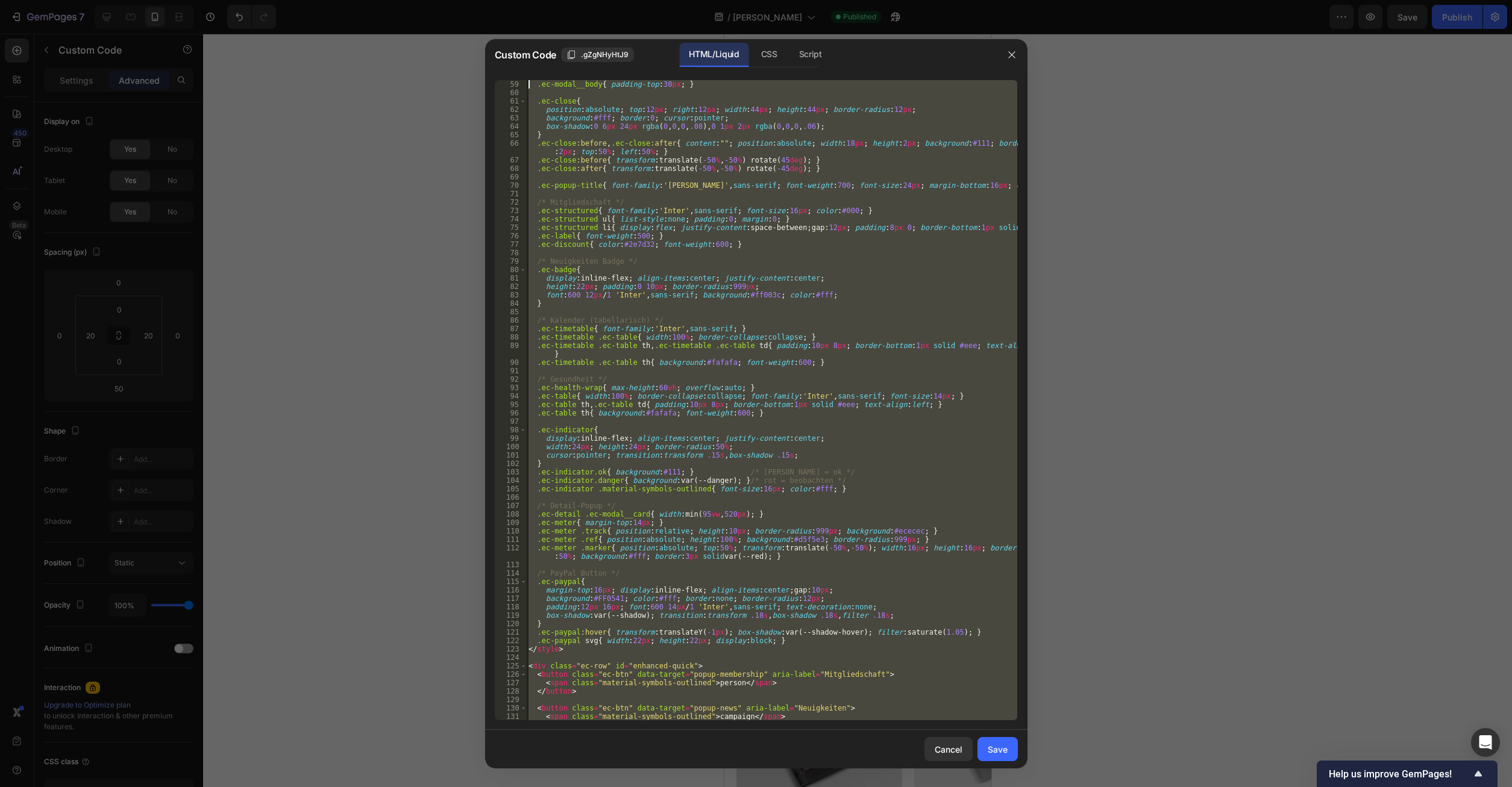
scroll to position [0, 0]
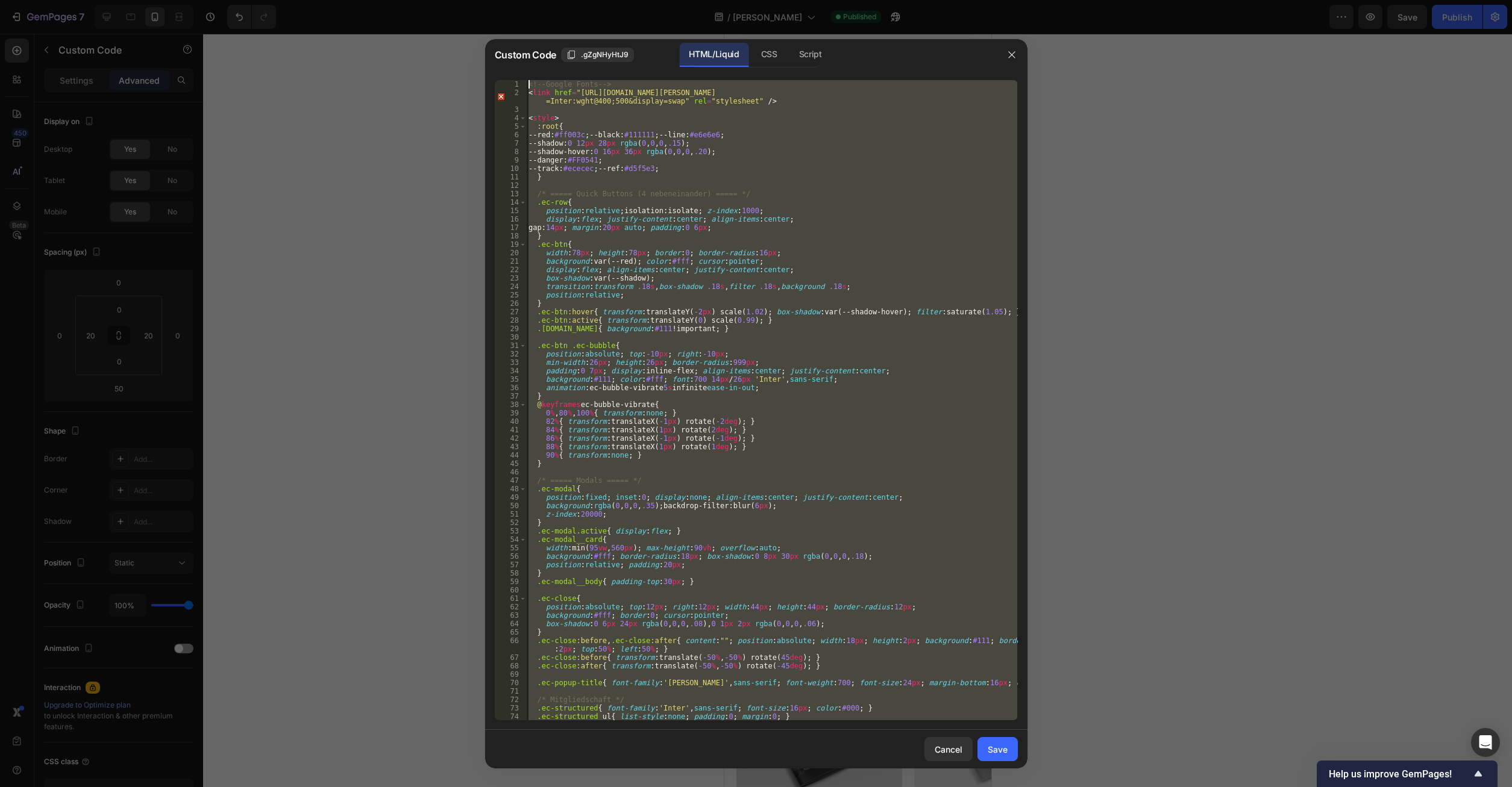
drag, startPoint x: 602, startPoint y: 704, endPoint x: 330, endPoint y: -52, distance: 803.4
click at [526, 81] on div "<!-- Google Fonts --> < link href = "[URL][DOMAIN_NAME][PERSON_NAME] =Inter:wgh…" at bounding box center [771, 400] width 491 height 640
type textarea "<!-- Google Fonts --> <link href="[URL][DOMAIN_NAME][PERSON_NAME]" rel="stylesh…"
paste textarea
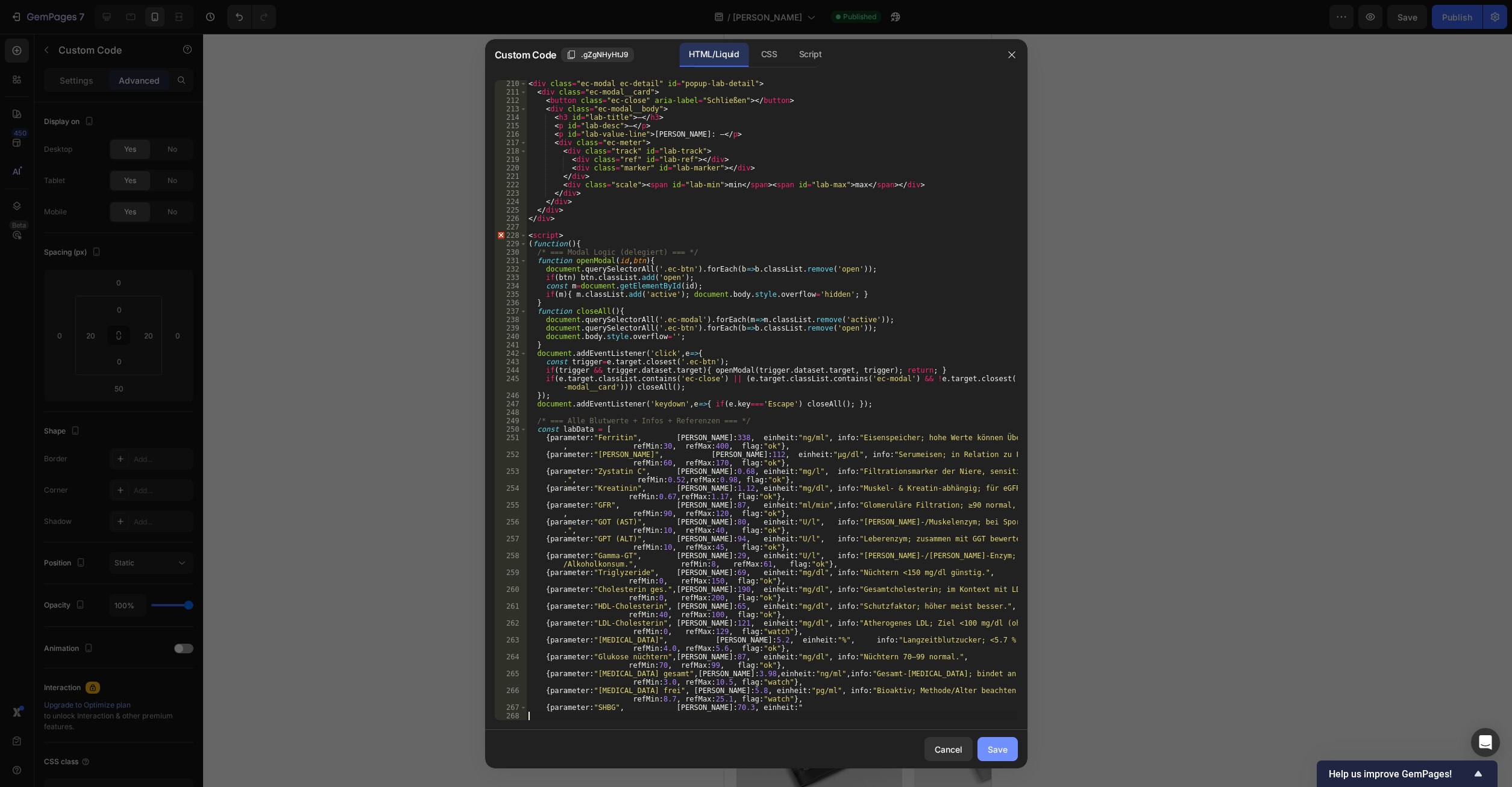
click at [1010, 749] on button "Save" at bounding box center [997, 750] width 40 height 24
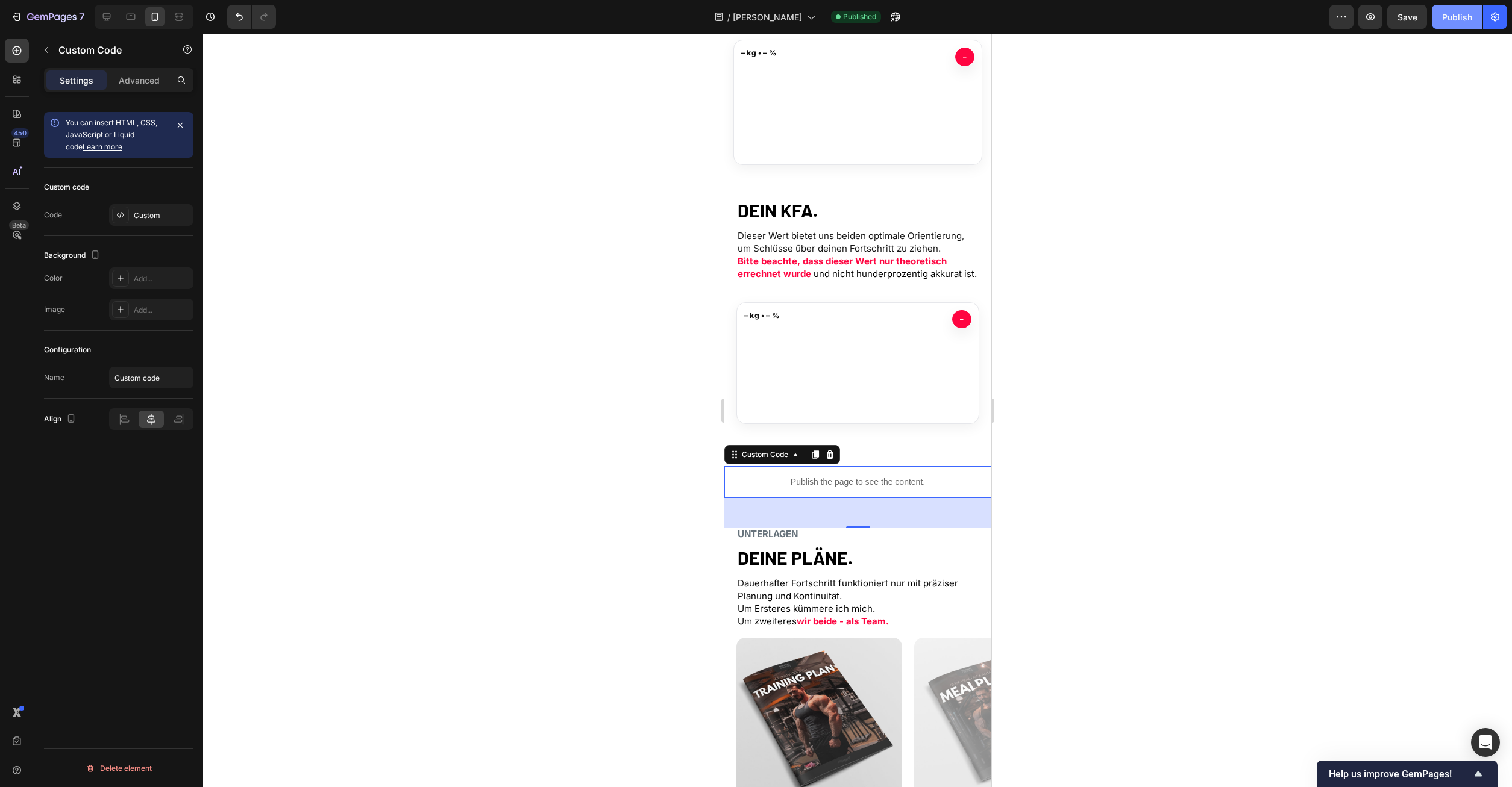
click at [1464, 10] on button "Publish" at bounding box center [1458, 17] width 51 height 24
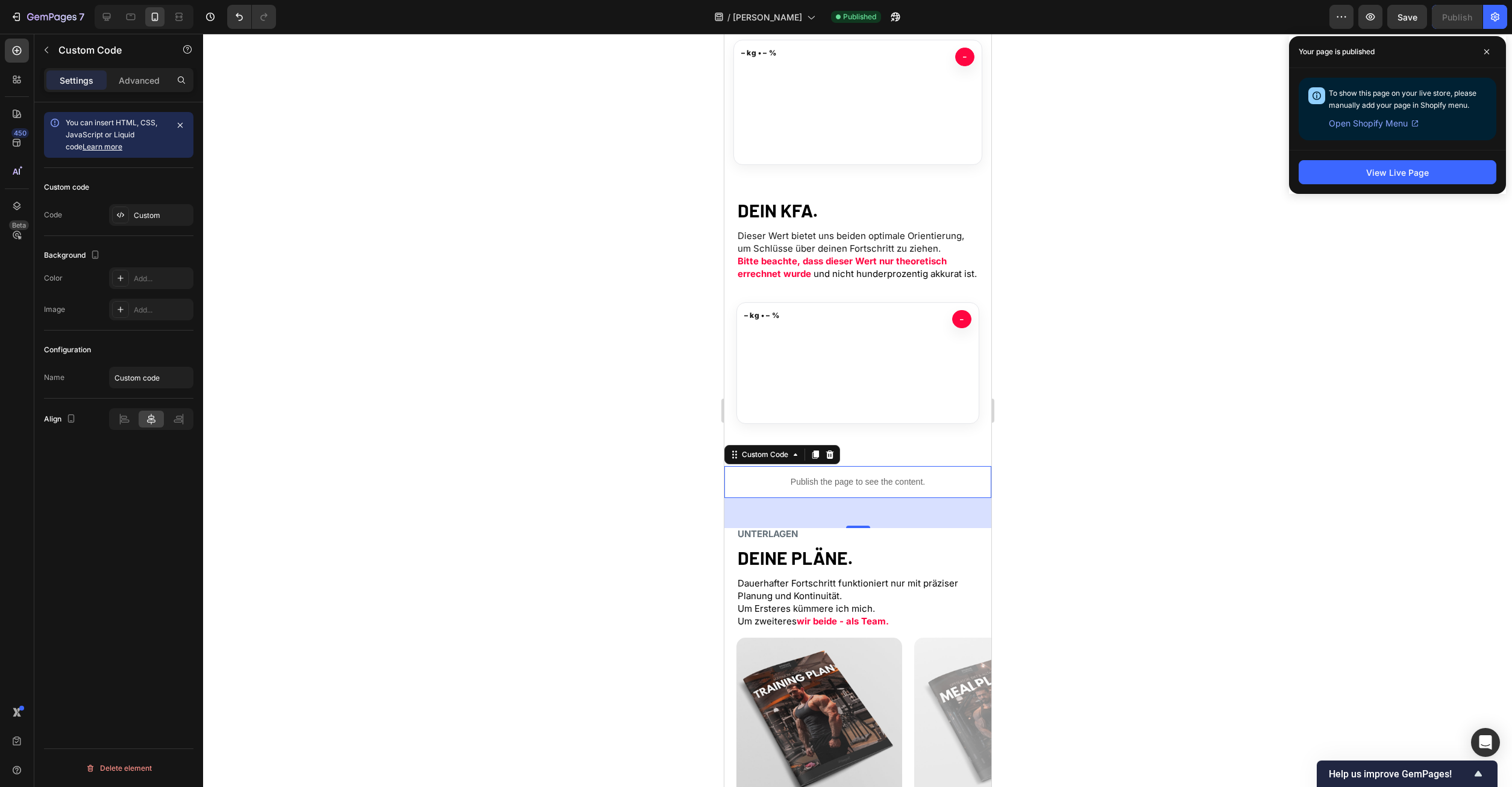
click at [1099, 504] on div at bounding box center [858, 410] width 1310 height 753
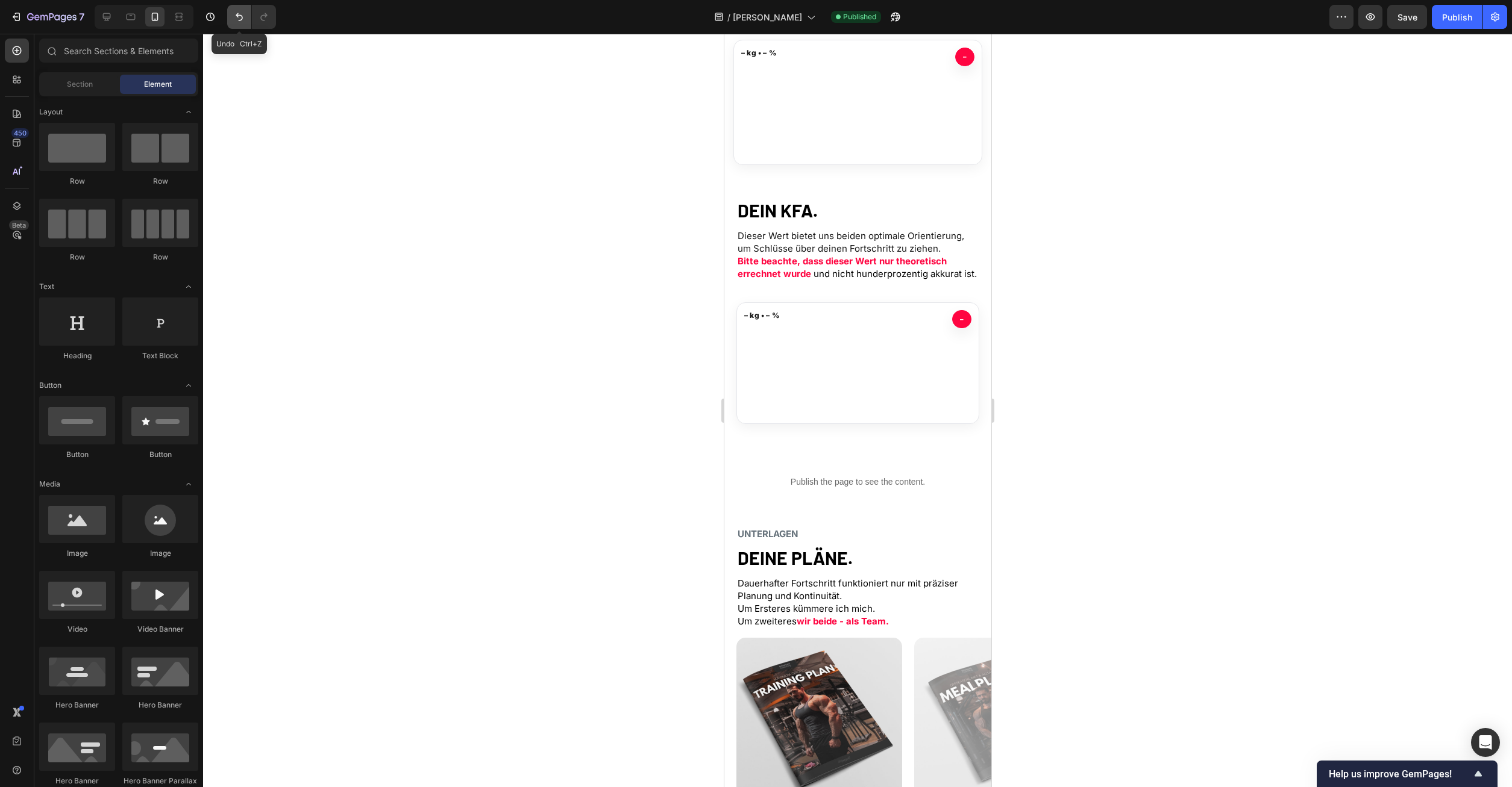
click at [241, 14] on icon "Undo/Redo" at bounding box center [239, 17] width 12 height 12
click at [266, 18] on icon "Undo/Redo" at bounding box center [263, 17] width 12 height 12
click at [1455, 22] on div "Publish" at bounding box center [1458, 18] width 30 height 13
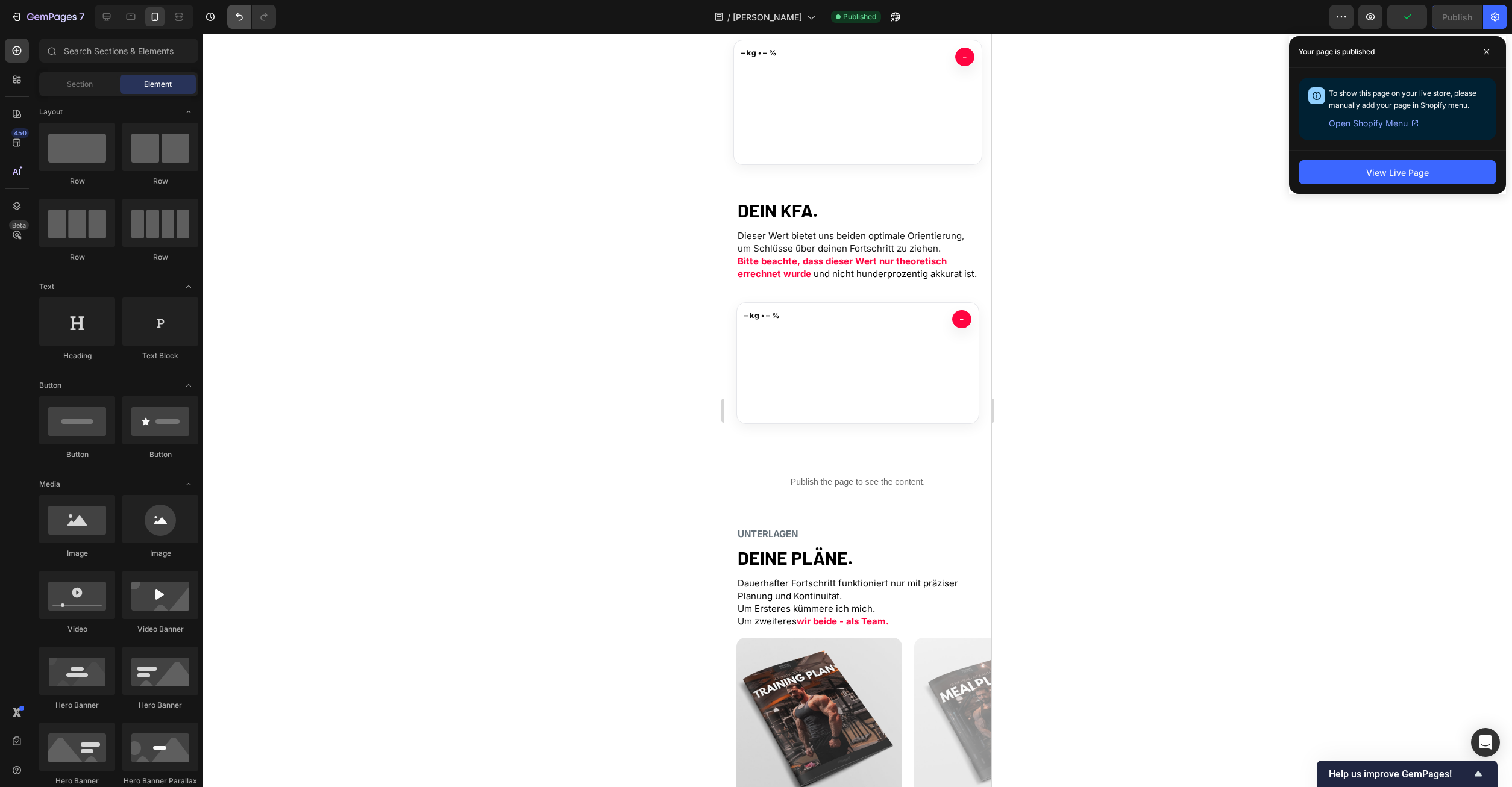
click at [233, 22] on icon "Undo/Redo" at bounding box center [239, 17] width 12 height 12
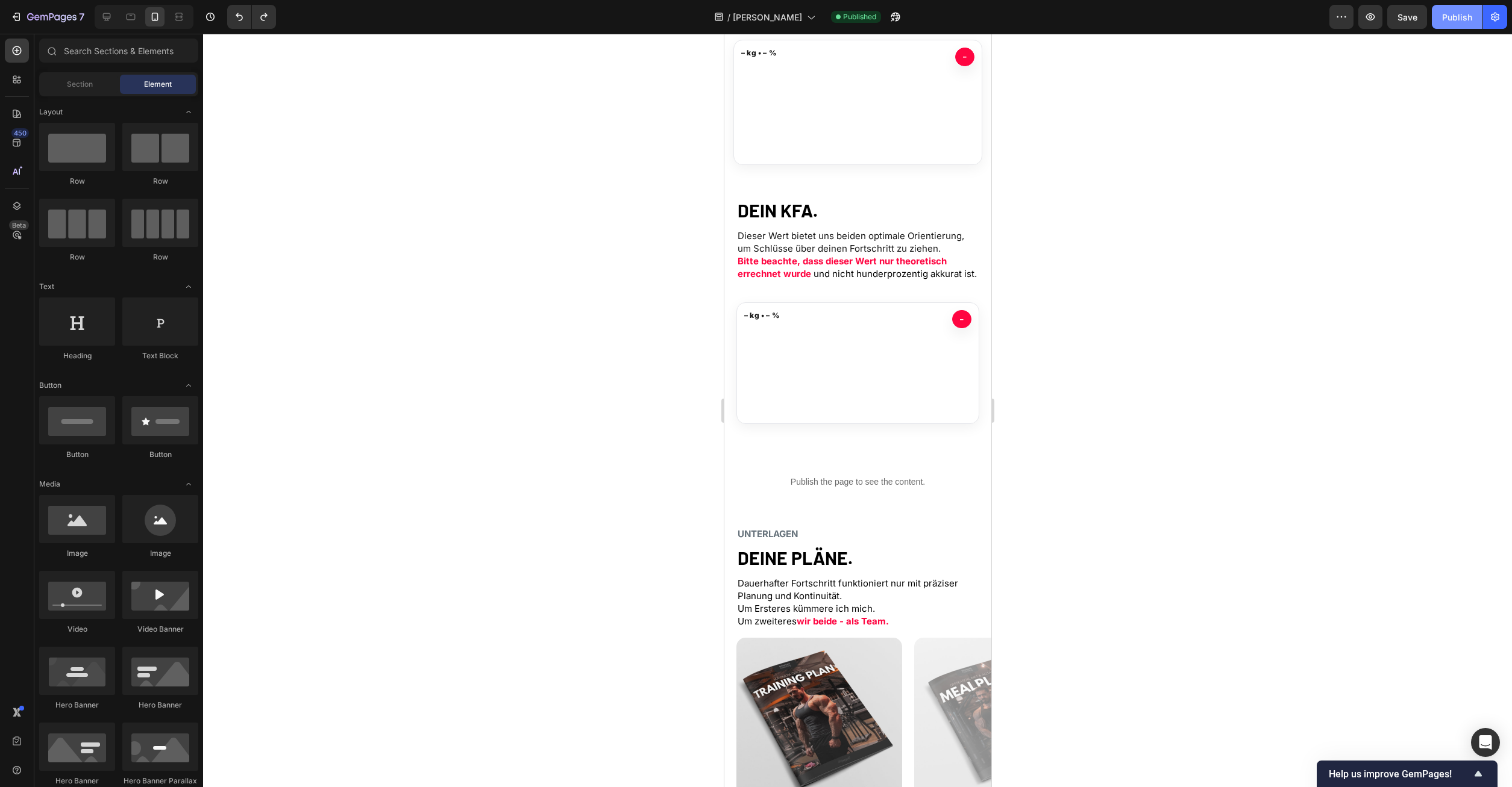
click at [1467, 13] on div "Publish" at bounding box center [1458, 18] width 30 height 13
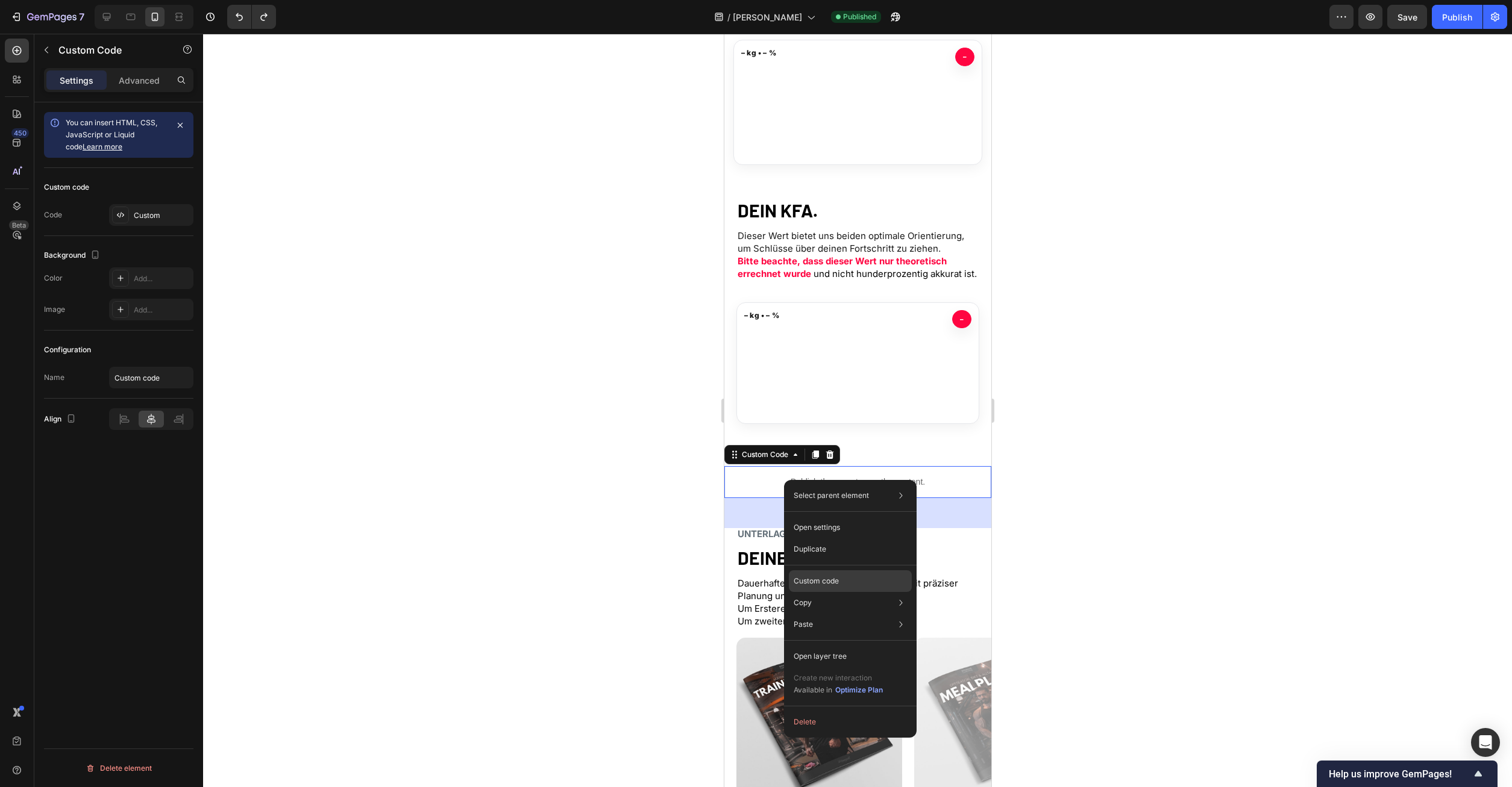
click at [838, 580] on p "Custom code" at bounding box center [816, 582] width 45 height 11
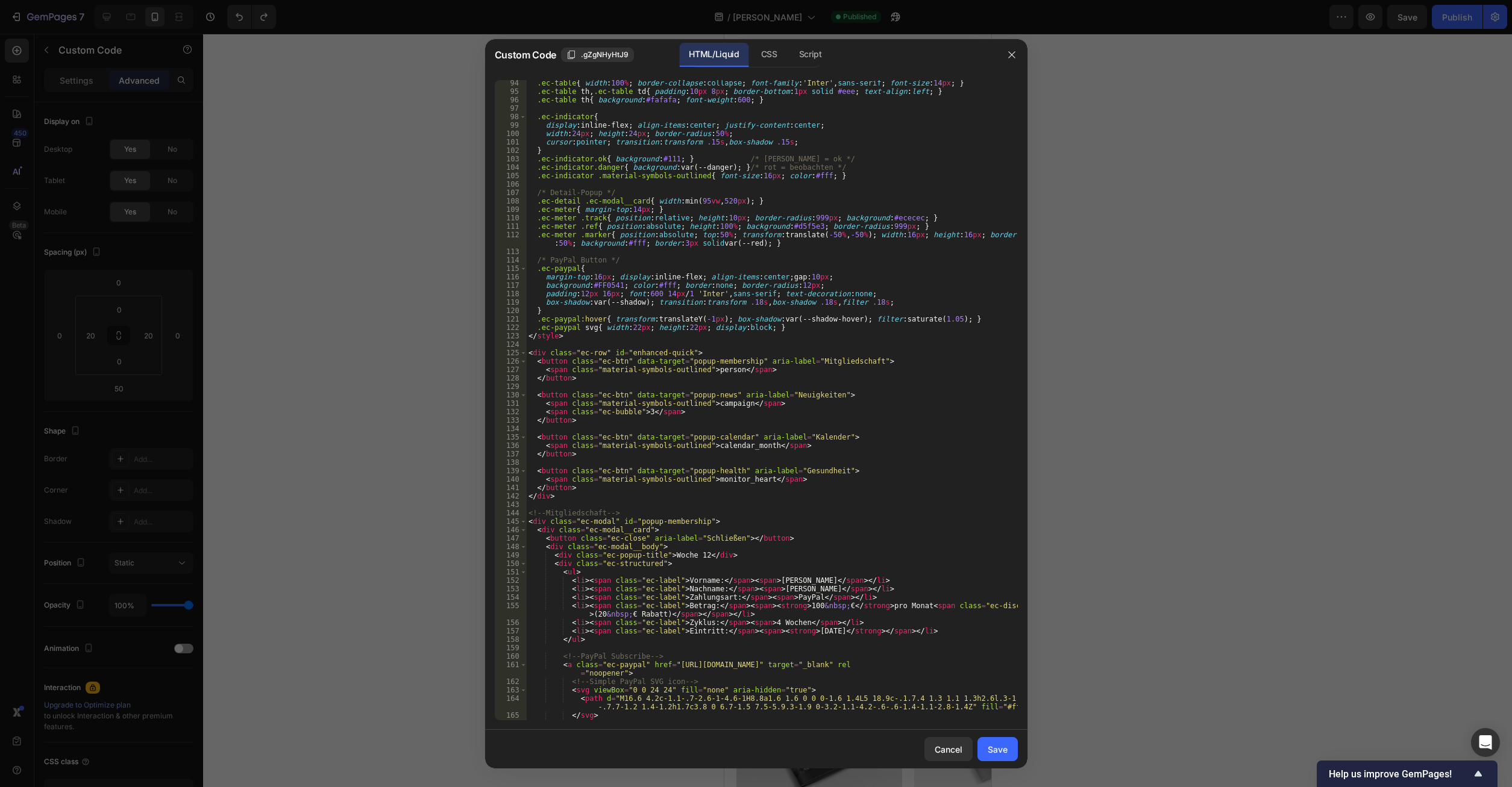
scroll to position [1143, 0]
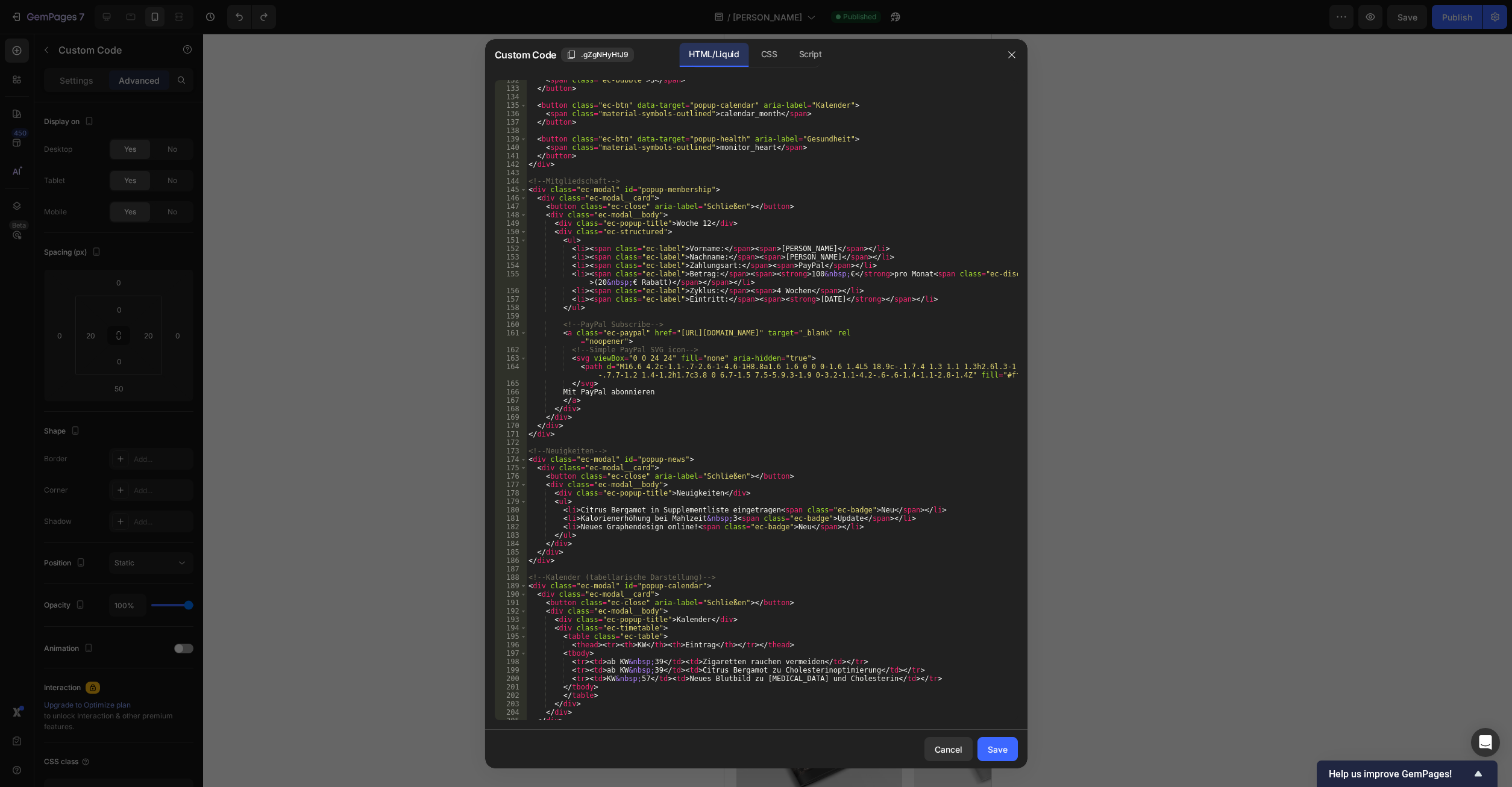
click at [770, 248] on div "< span class = "ec-bubble" > 3 </ span > </ button > < button class = "ec-btn" …" at bounding box center [771, 404] width 491 height 657
click at [787, 259] on div "< span class = "ec-bubble" > 3 </ span > </ button > < button class = "ec-btn" …" at bounding box center [771, 404] width 491 height 657
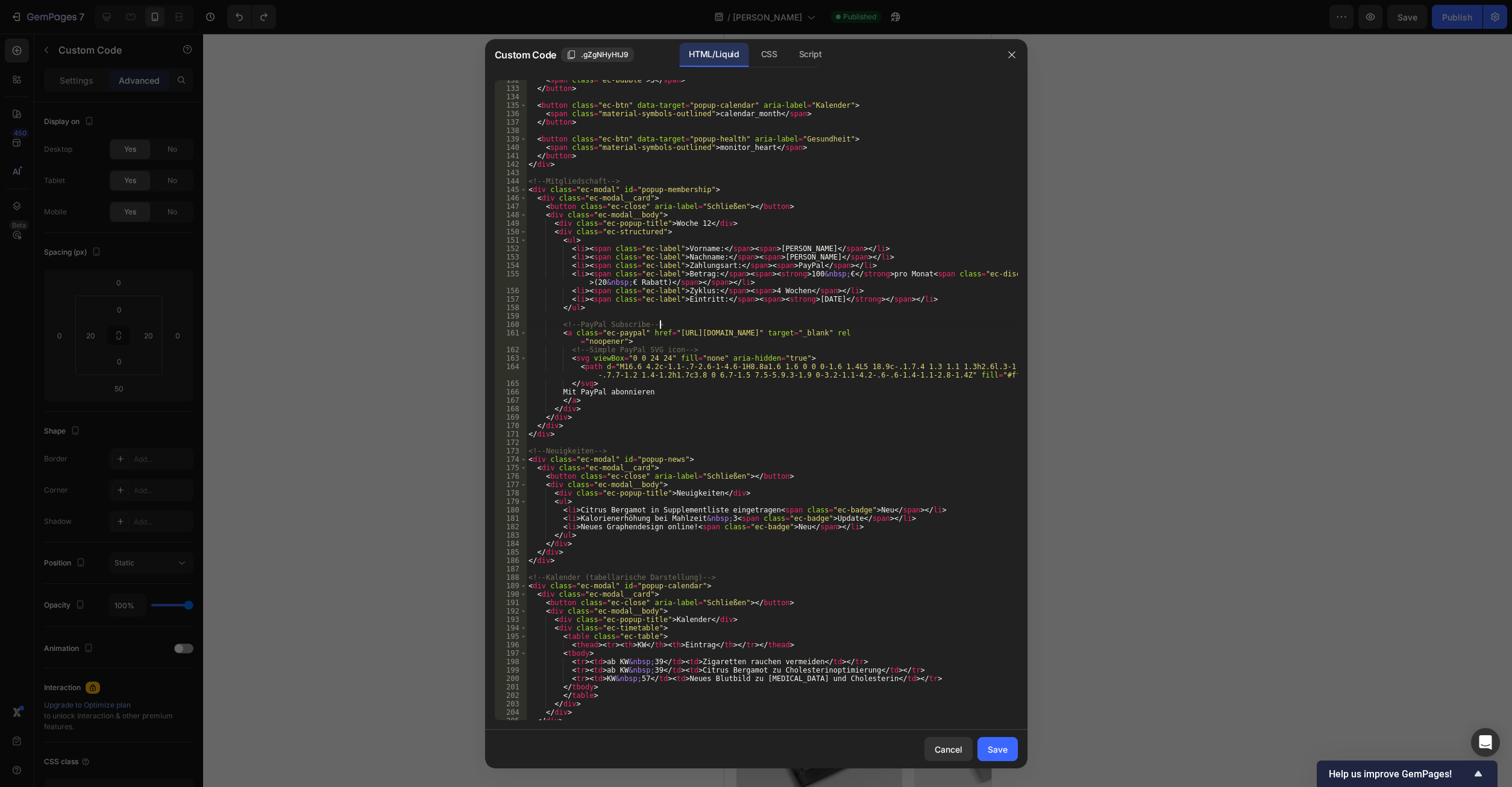
click at [755, 325] on div "< span class = "ec-bubble" > 3 </ span > </ button > < button class = "ec-btn" …" at bounding box center [771, 404] width 491 height 657
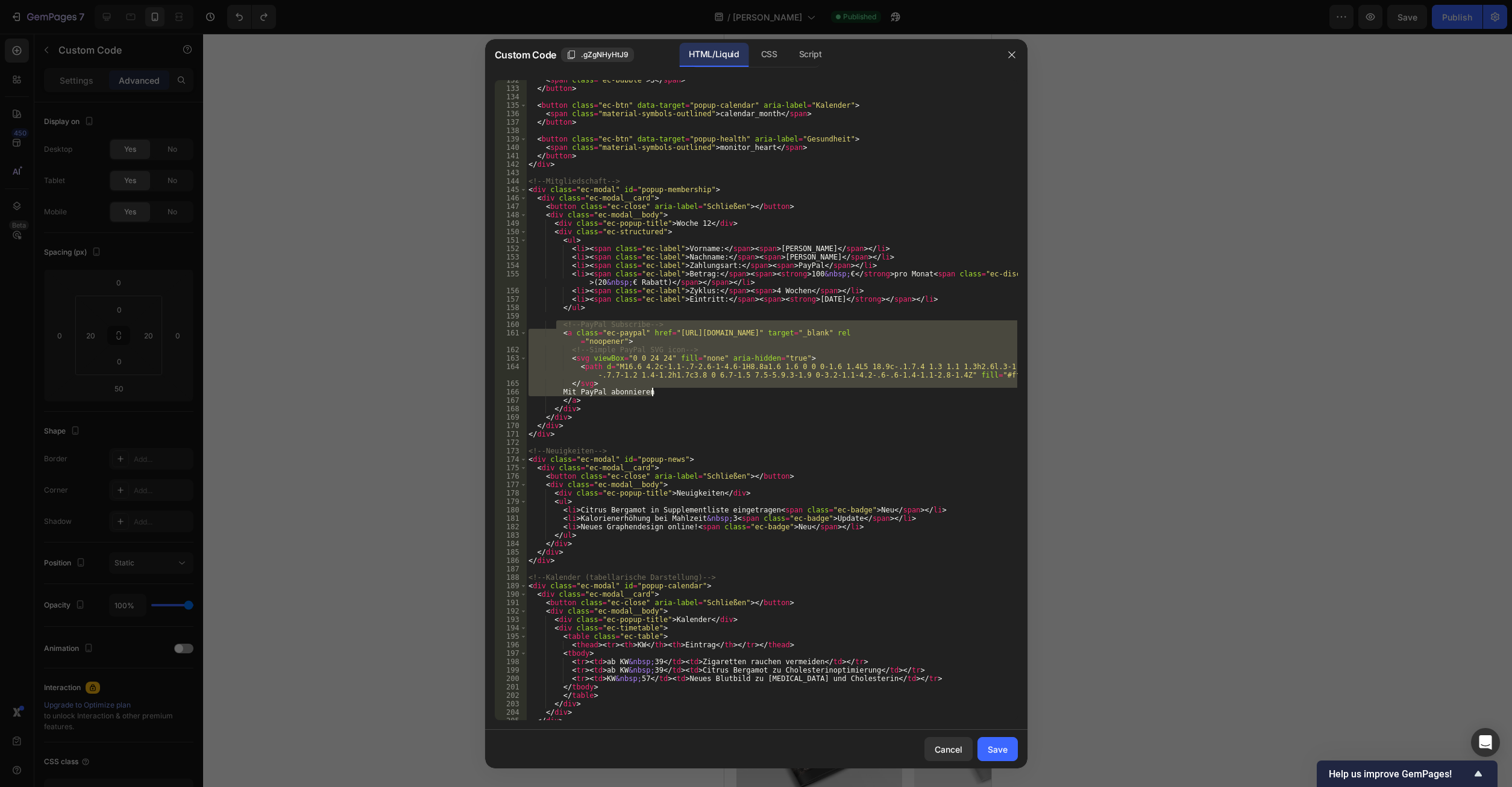
drag, startPoint x: 556, startPoint y: 325, endPoint x: 711, endPoint y: 390, distance: 168.1
click at [711, 390] on div "< span class = "ec-bubble" > 3 </ span > </ button > < button class = "ec-btn" …" at bounding box center [771, 404] width 491 height 657
type textarea "</svg> Mit PayPal abonnieren"
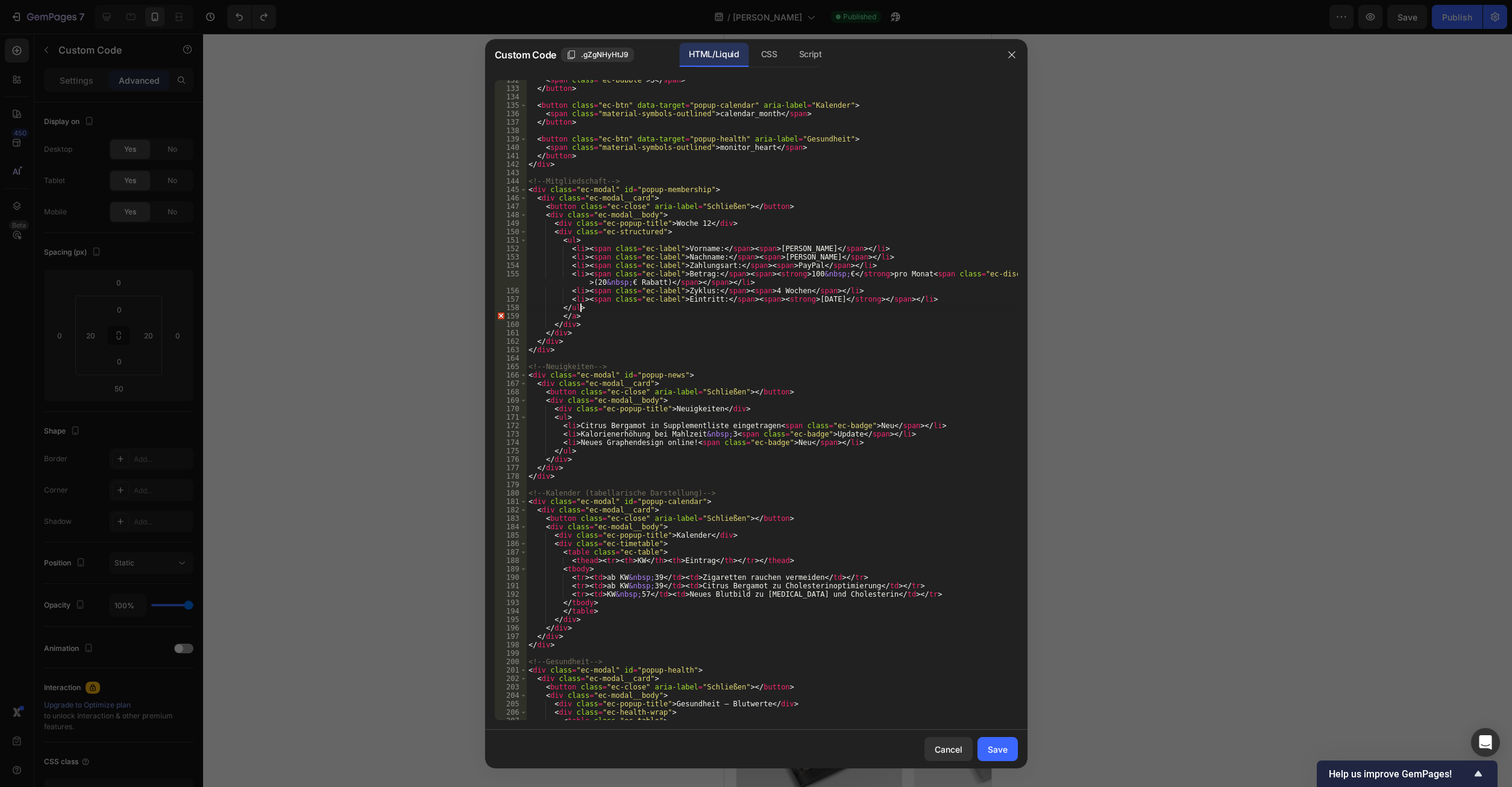
click at [583, 320] on div "< span class = "ec-bubble" > 3 </ span > </ button > < button class = "ec-btn" …" at bounding box center [771, 404] width 491 height 657
drag, startPoint x: 577, startPoint y: 340, endPoint x: 568, endPoint y: 331, distance: 12.7
click at [560, 330] on div "< span class = "ec-bubble" > 3 </ span > </ button > < button class = "ec-btn" …" at bounding box center [771, 404] width 491 height 657
click at [593, 320] on div "< span class = "ec-bubble" > 3 </ span > </ button > < button class = "ec-btn" …" at bounding box center [771, 404] width 491 height 657
type textarea "</a>"
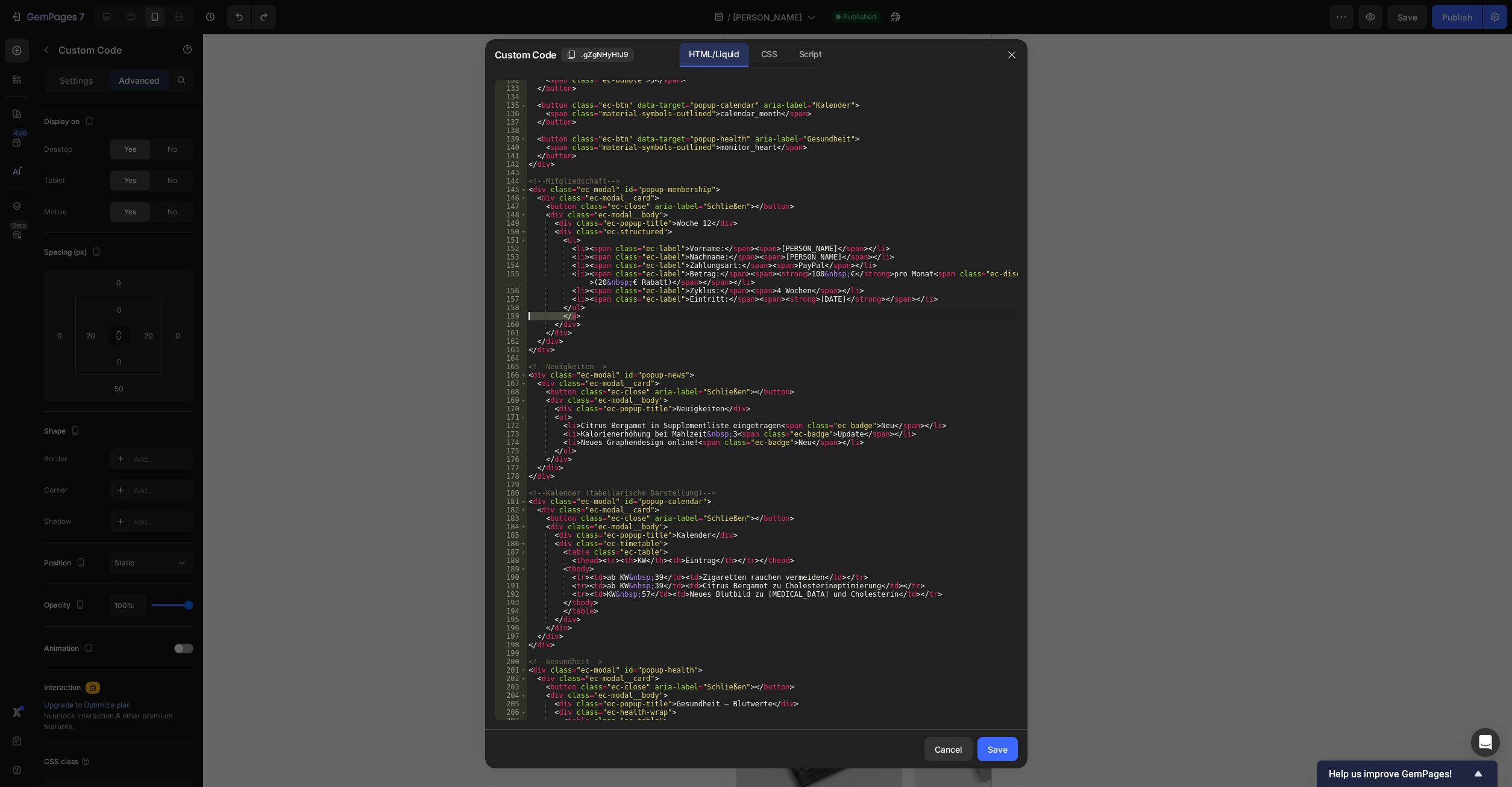
drag, startPoint x: 595, startPoint y: 319, endPoint x: 507, endPoint y: 317, distance: 88.0
click at [526, 317] on div "< span class = "ec-bubble" > 3 </ span > </ button > < button class = "ec-btn" …" at bounding box center [771, 400] width 491 height 640
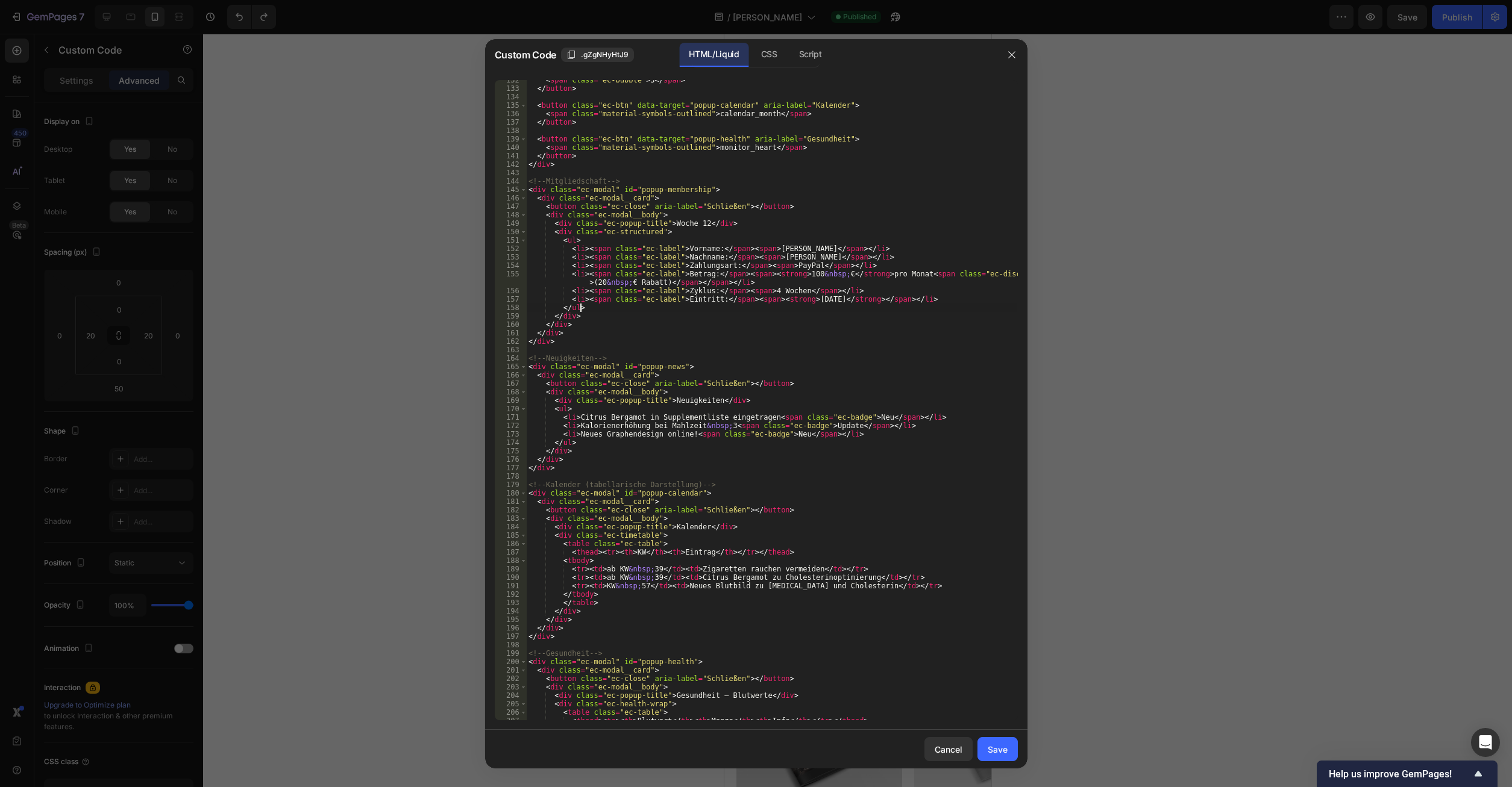
click at [615, 326] on div "< span class = "ec-bubble" > 3 </ span > </ button > < button class = "ec-btn" …" at bounding box center [771, 404] width 491 height 657
type textarea "</div>"
click at [1000, 757] on button "Save" at bounding box center [997, 750] width 40 height 24
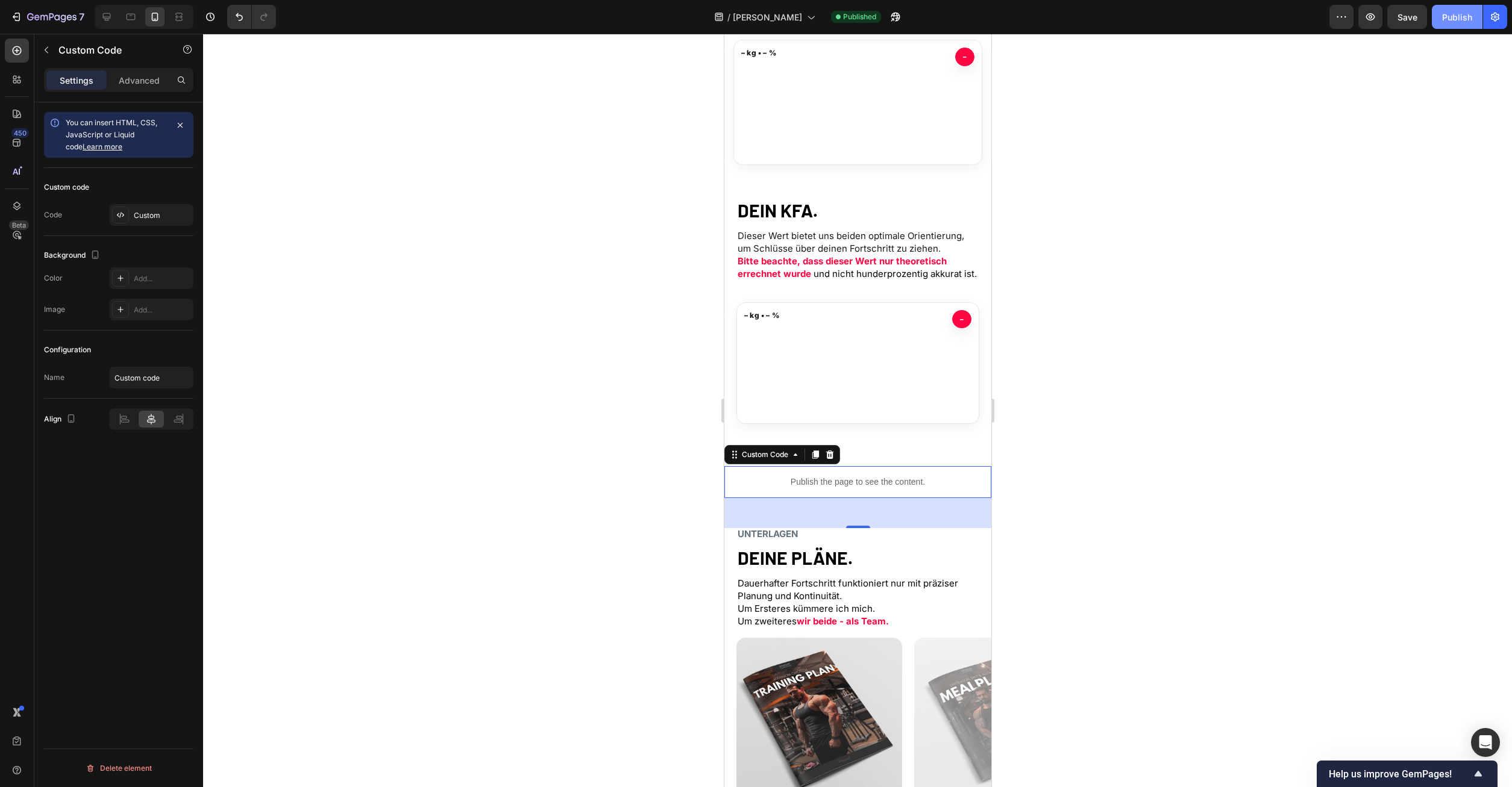
click at [1453, 11] on div "Publish" at bounding box center [1458, 18] width 30 height 13
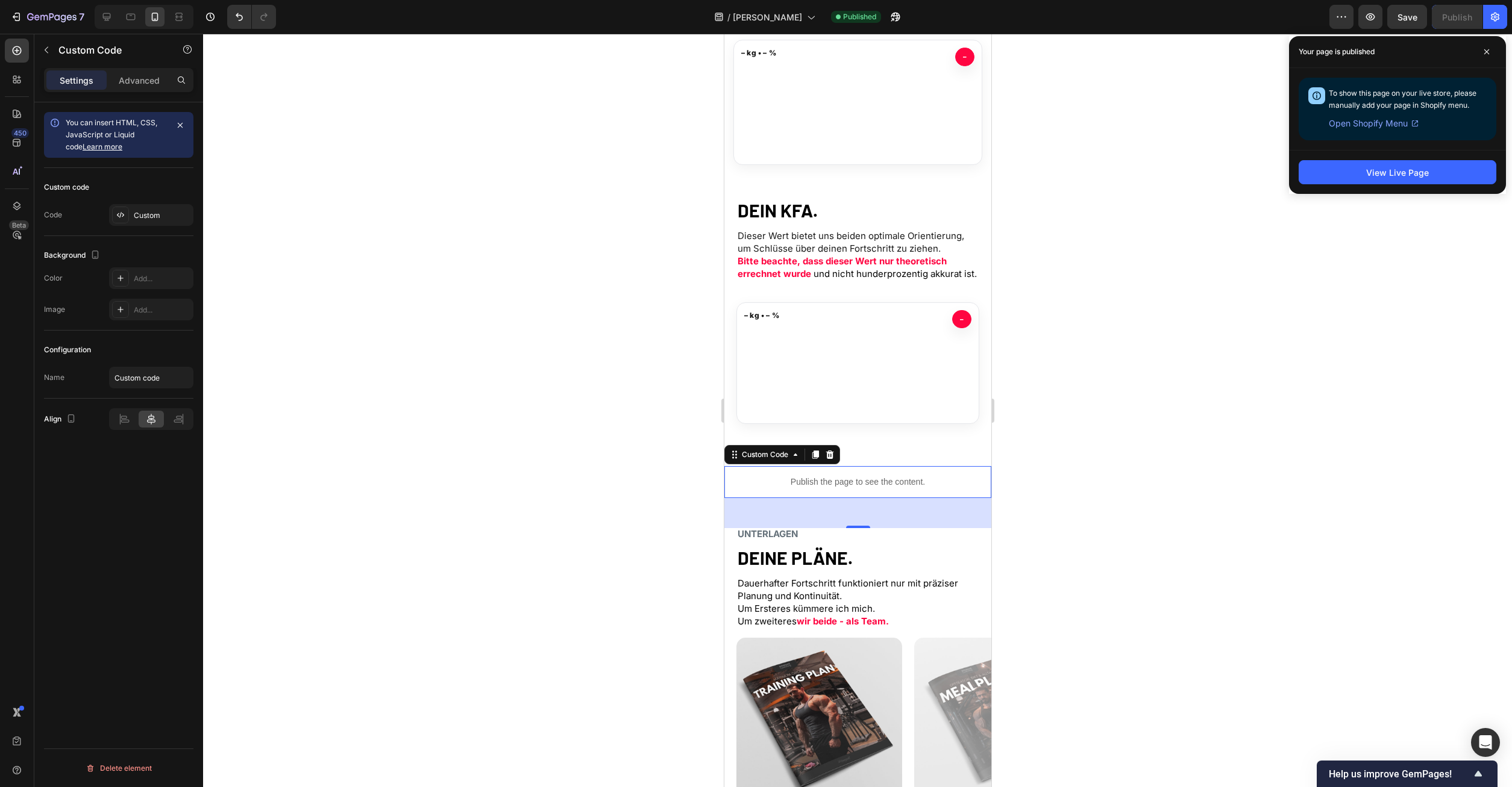
drag, startPoint x: 857, startPoint y: 493, endPoint x: 870, endPoint y: 492, distance: 13.0
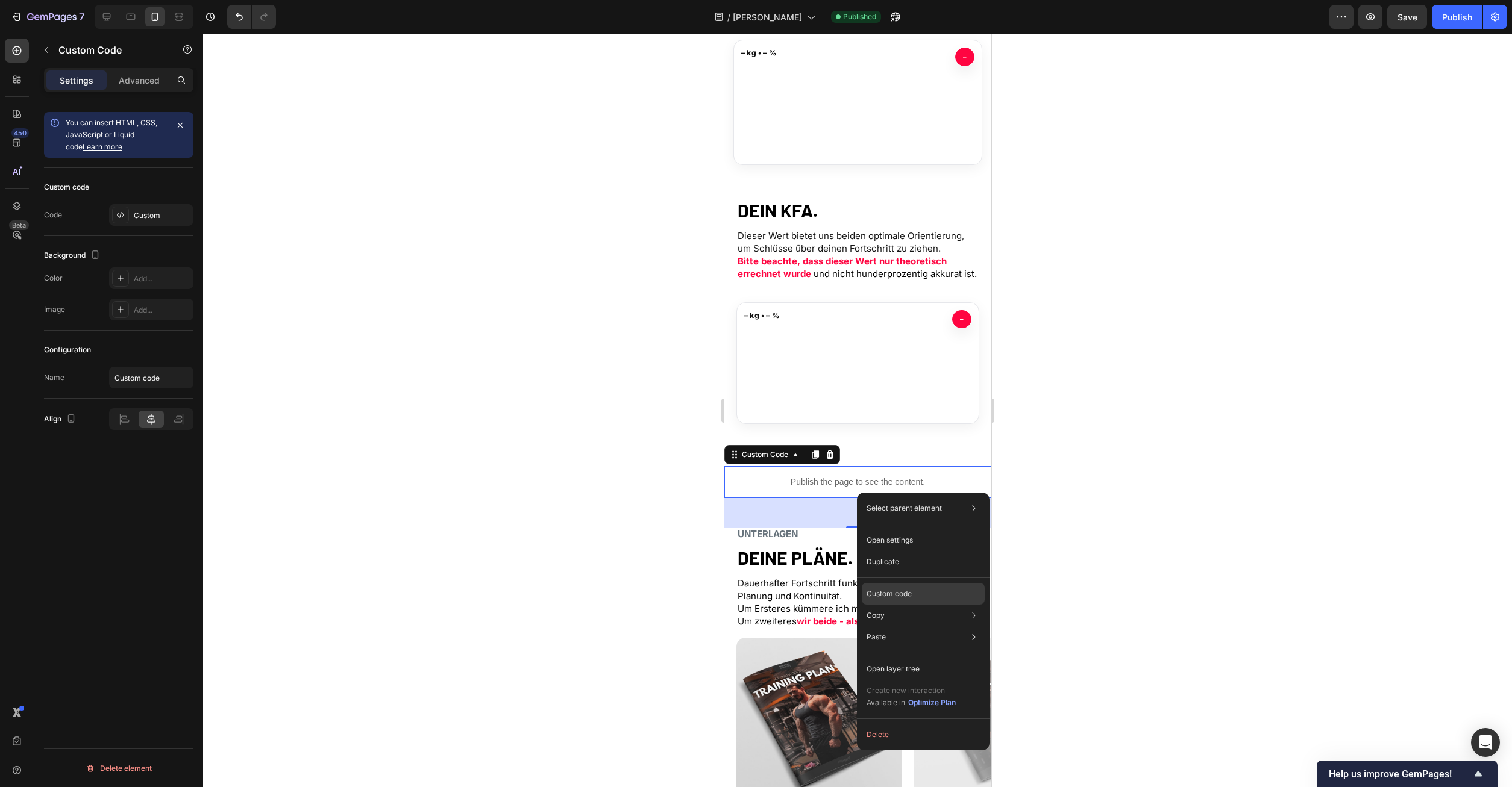
click at [908, 597] on p "Custom code" at bounding box center [890, 594] width 45 height 11
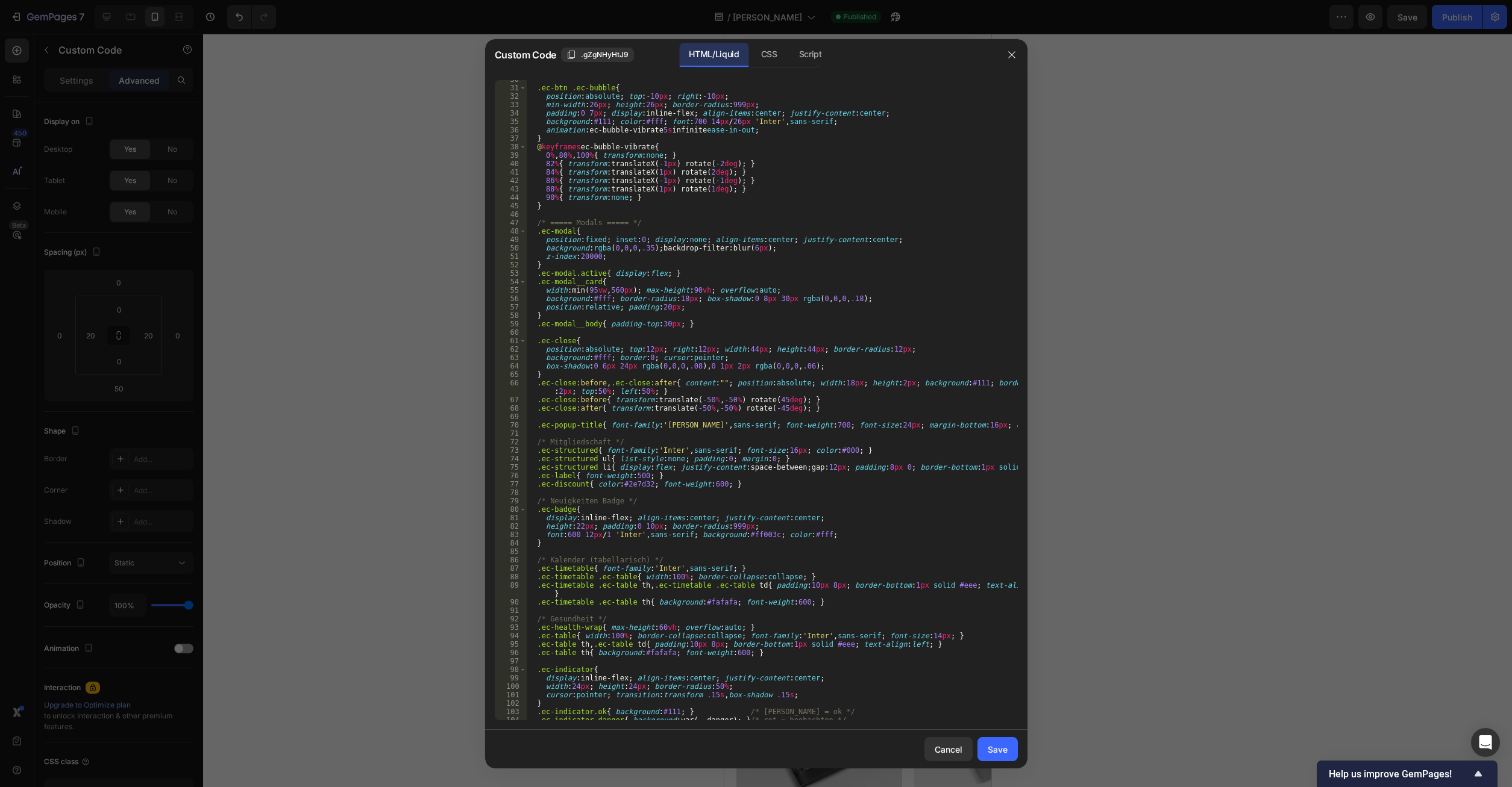
scroll to position [442, 0]
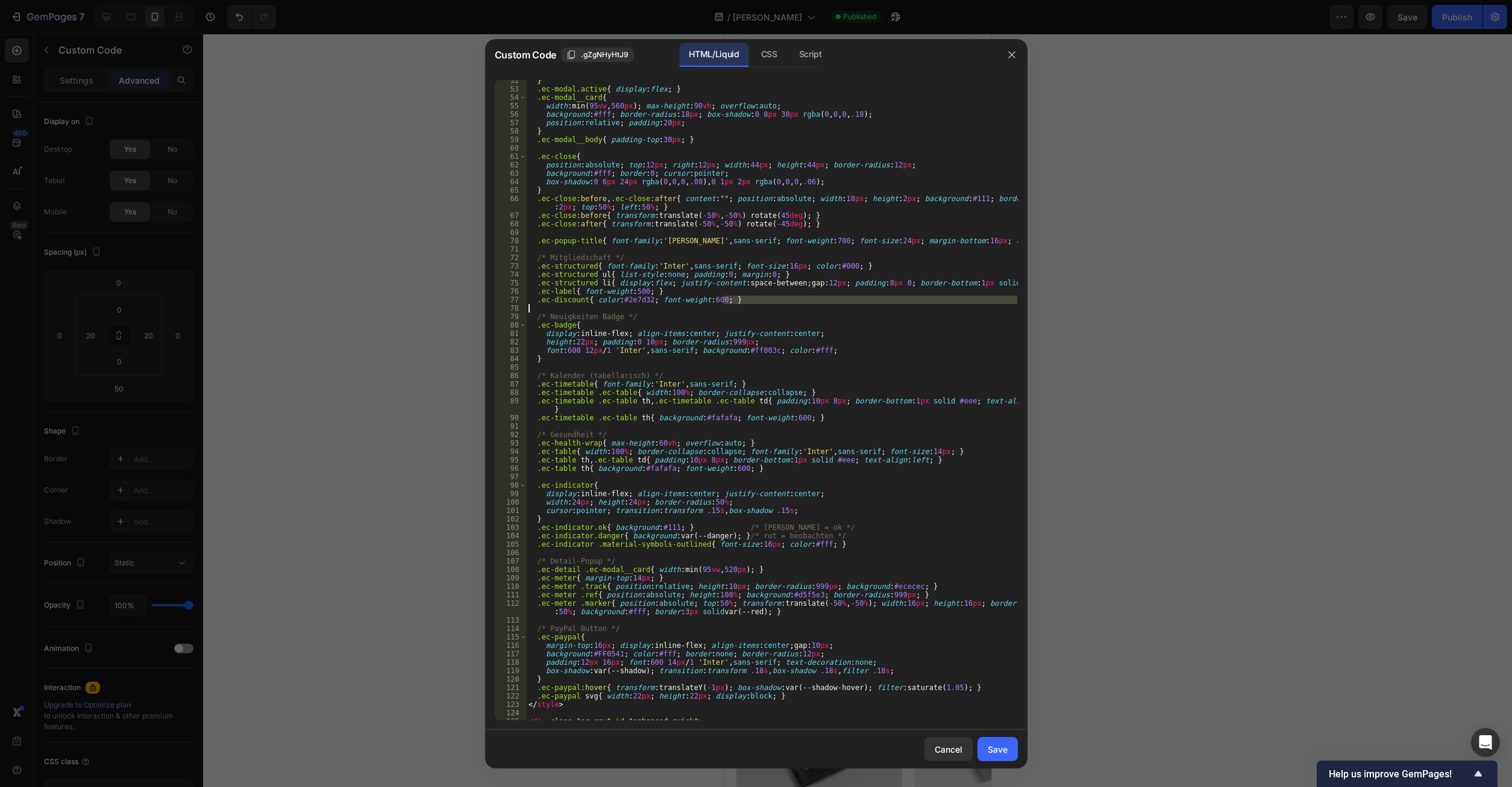
drag, startPoint x: 738, startPoint y: 298, endPoint x: 1047, endPoint y: 304, distance: 309.1
click at [1017, 304] on div "} .ec-modal.active { display : flex ; } .ec-modal__card { width : min( 95 vw , …" at bounding box center [771, 400] width 491 height 640
